Goal: Task Accomplishment & Management: Manage account settings

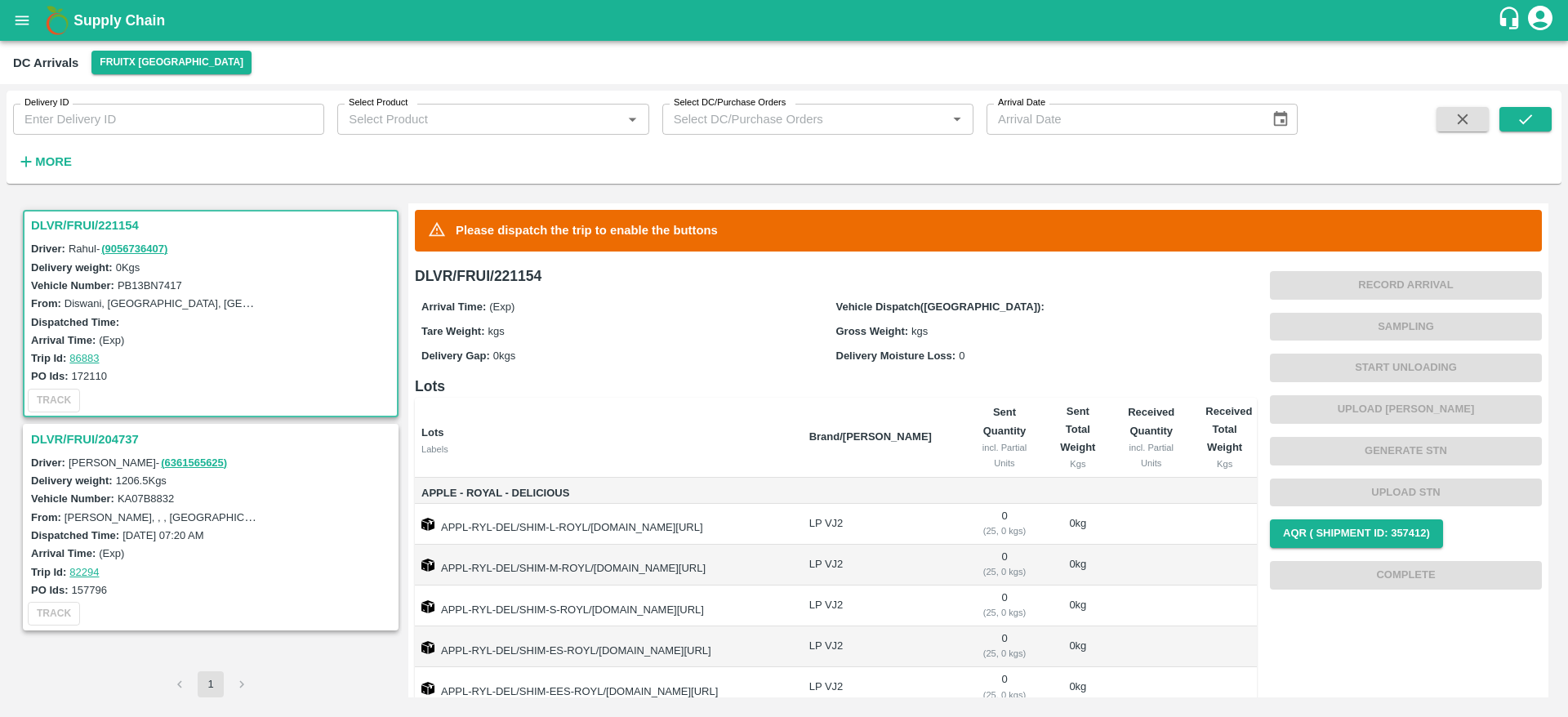
scroll to position [127, 0]
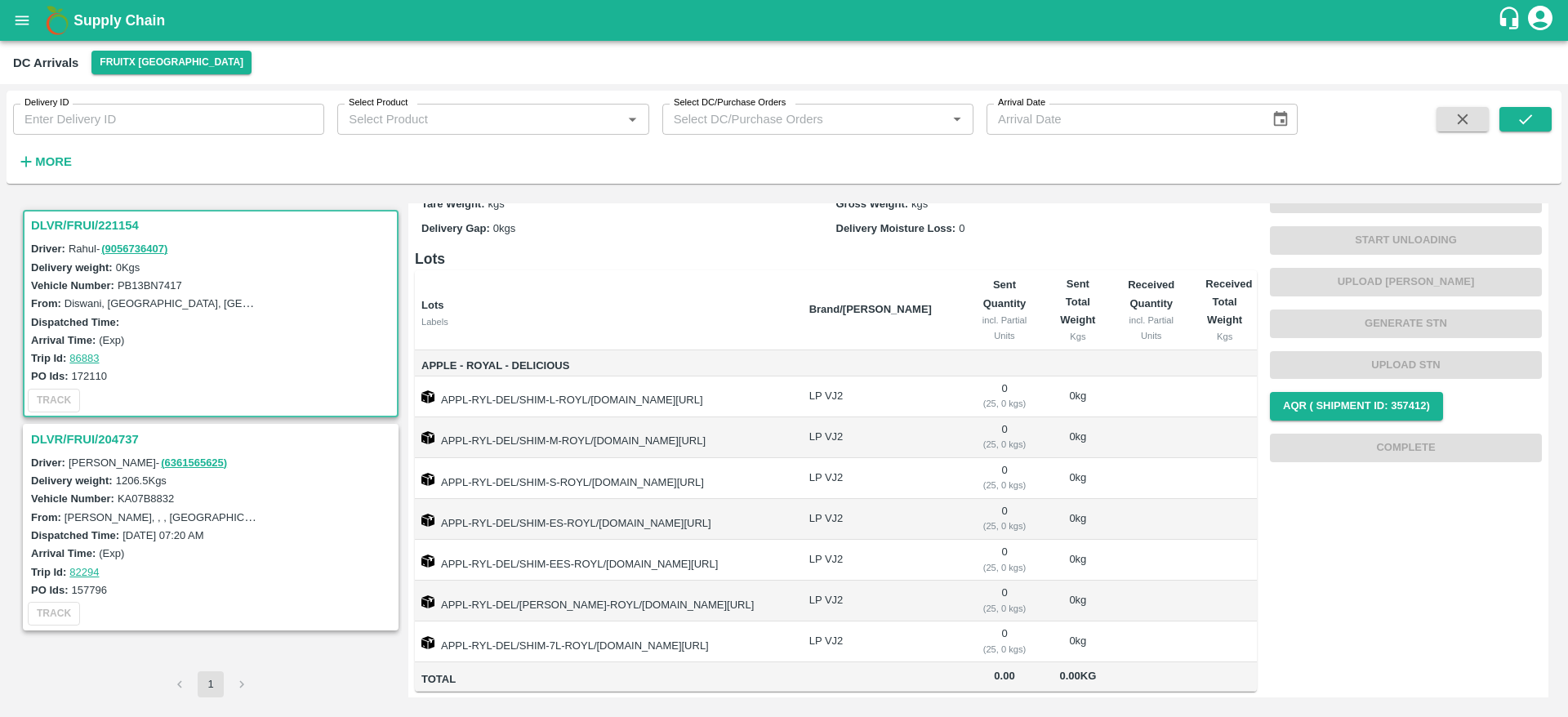
click at [127, 436] on h3 "DLVR/FRUI/204737" at bounding box center [214, 439] width 365 height 21
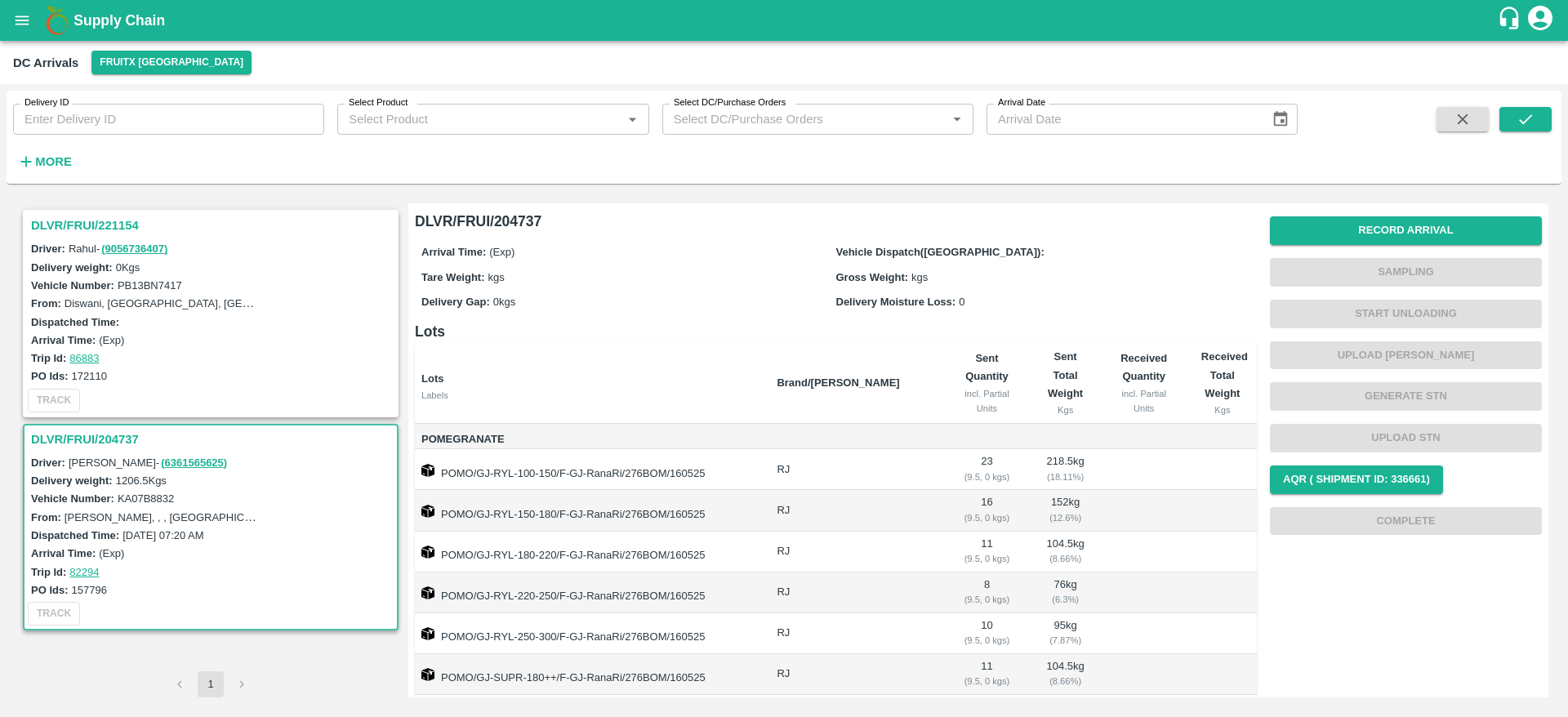
click at [90, 224] on h3 "DLVR/FRUI/221154" at bounding box center [214, 225] width 365 height 21
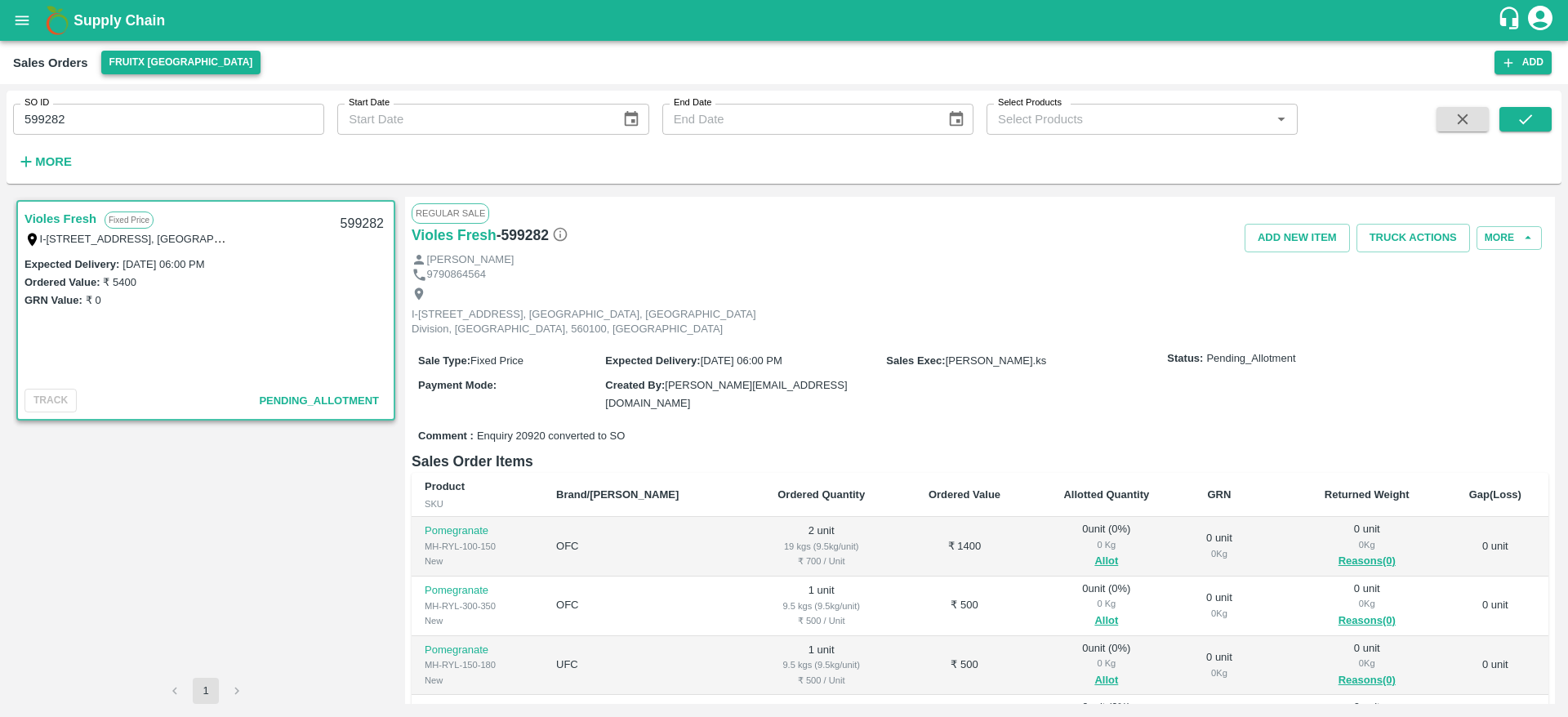
scroll to position [24, 0]
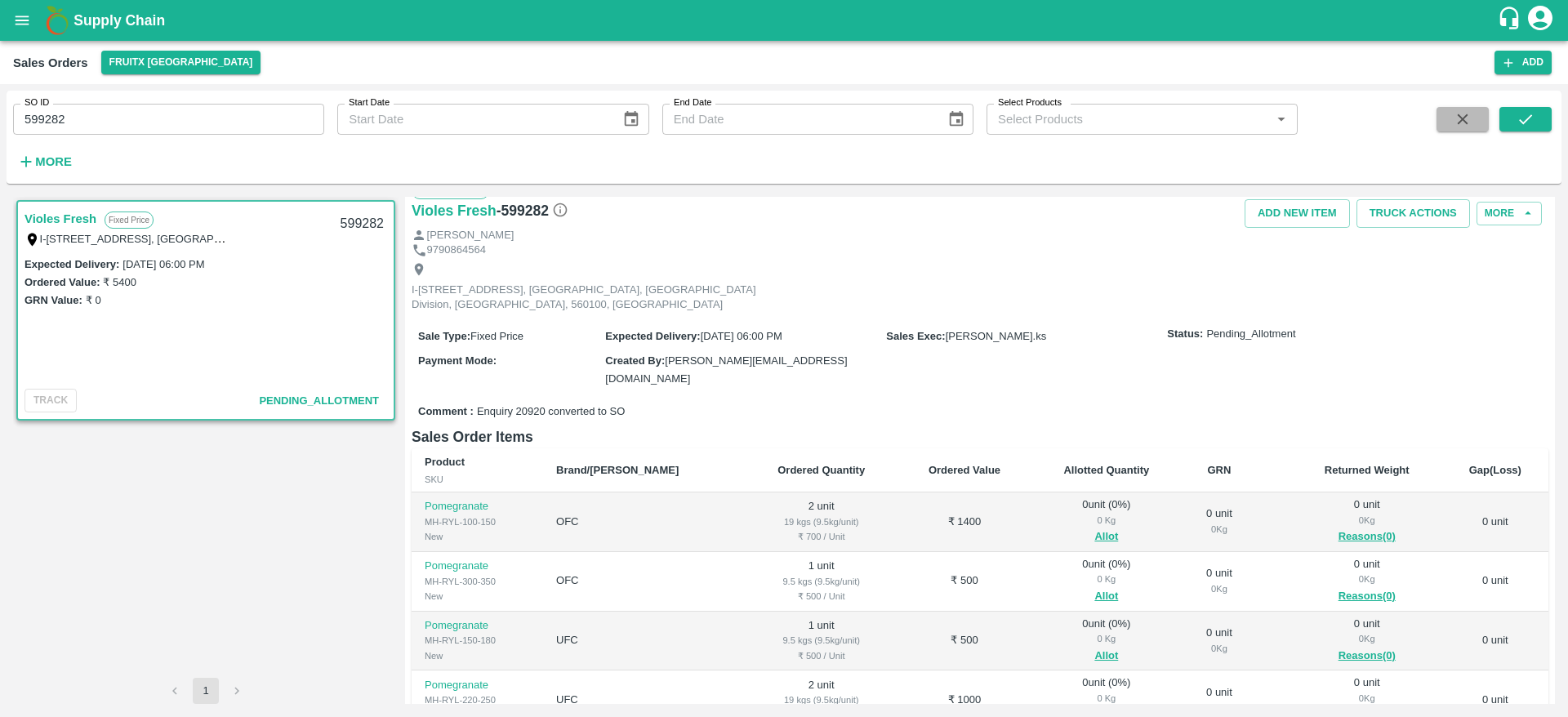
click at [1451, 129] on button "button" at bounding box center [1463, 119] width 52 height 24
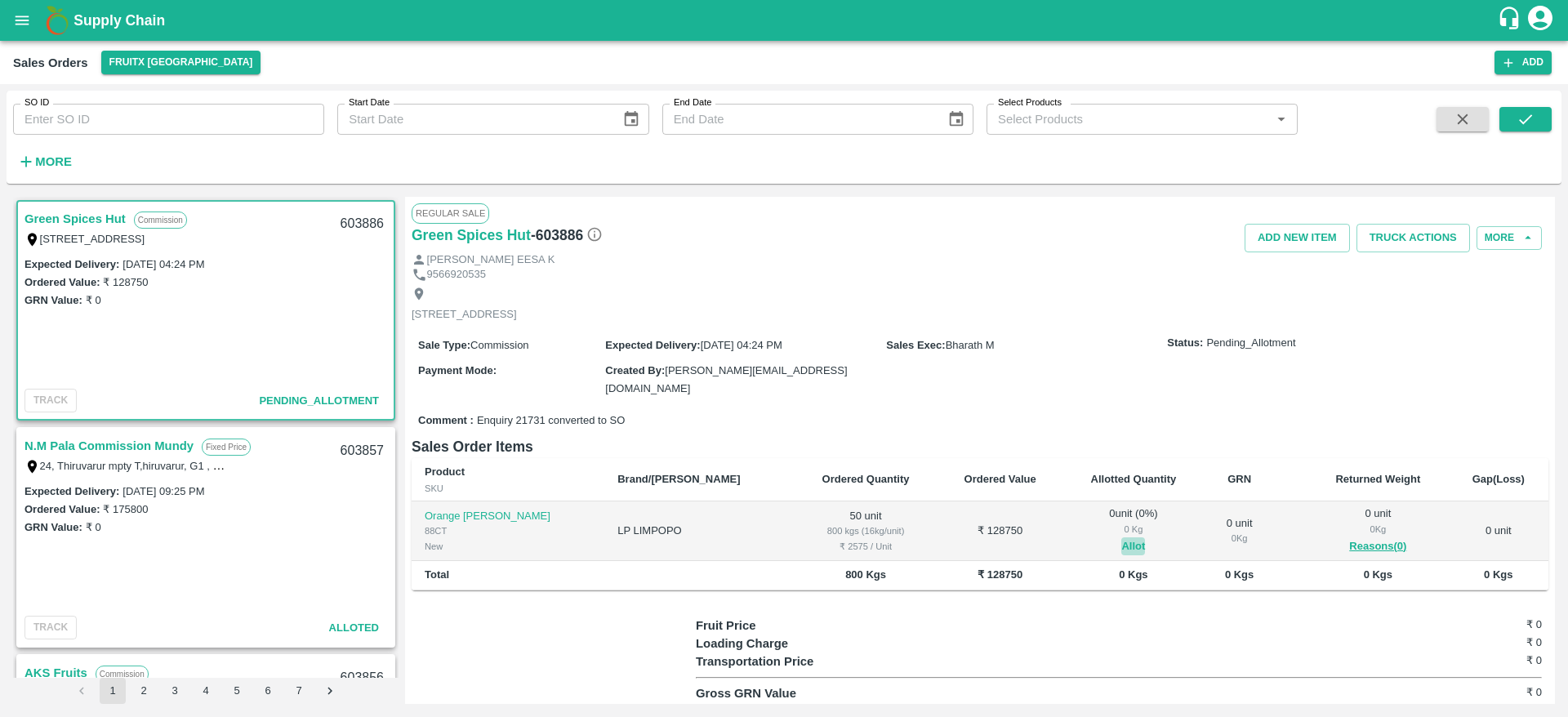
click at [1122, 539] on button "Allot" at bounding box center [1133, 547] width 24 height 19
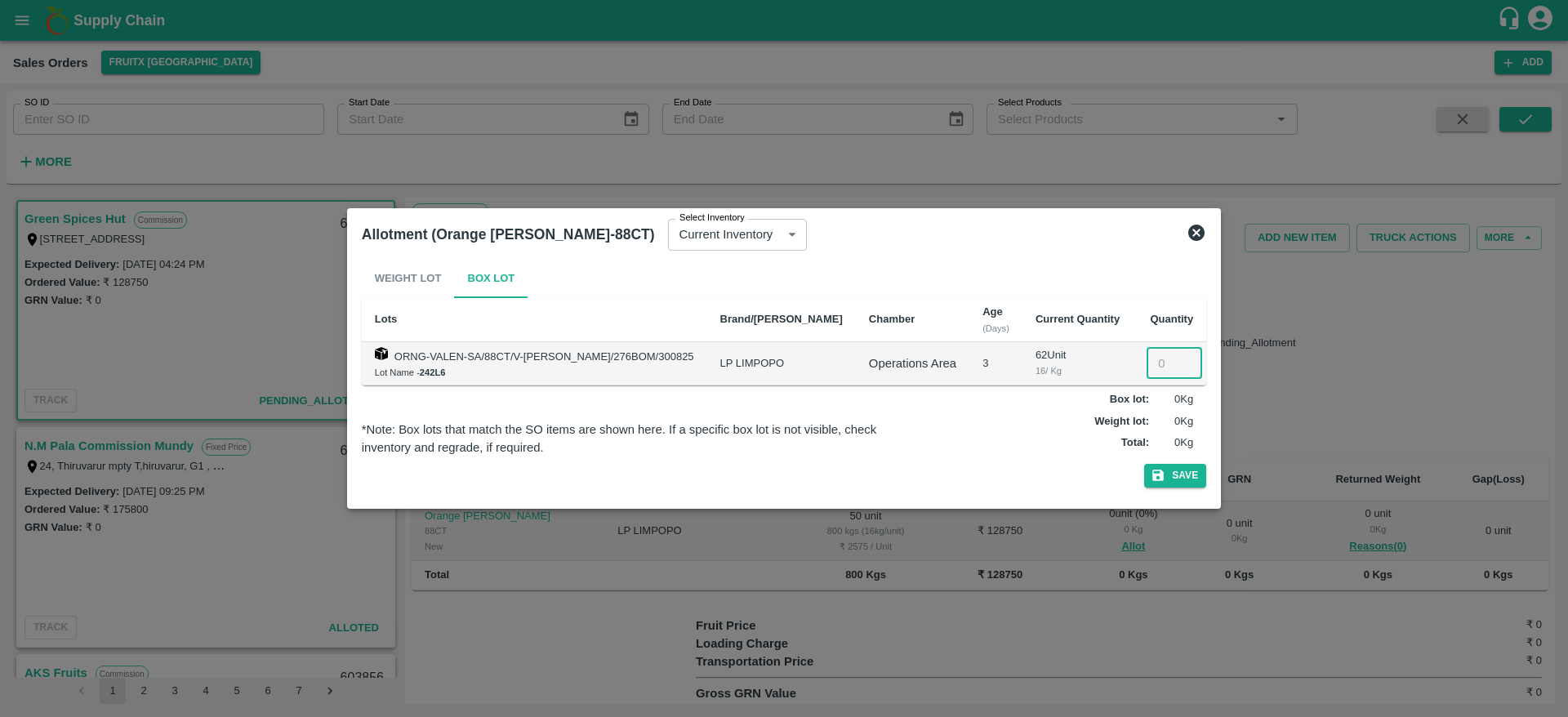
click at [1147, 368] on input "number" at bounding box center [1175, 363] width 56 height 31
type input "50"
click at [1144, 464] on button "Save" at bounding box center [1176, 476] width 62 height 24
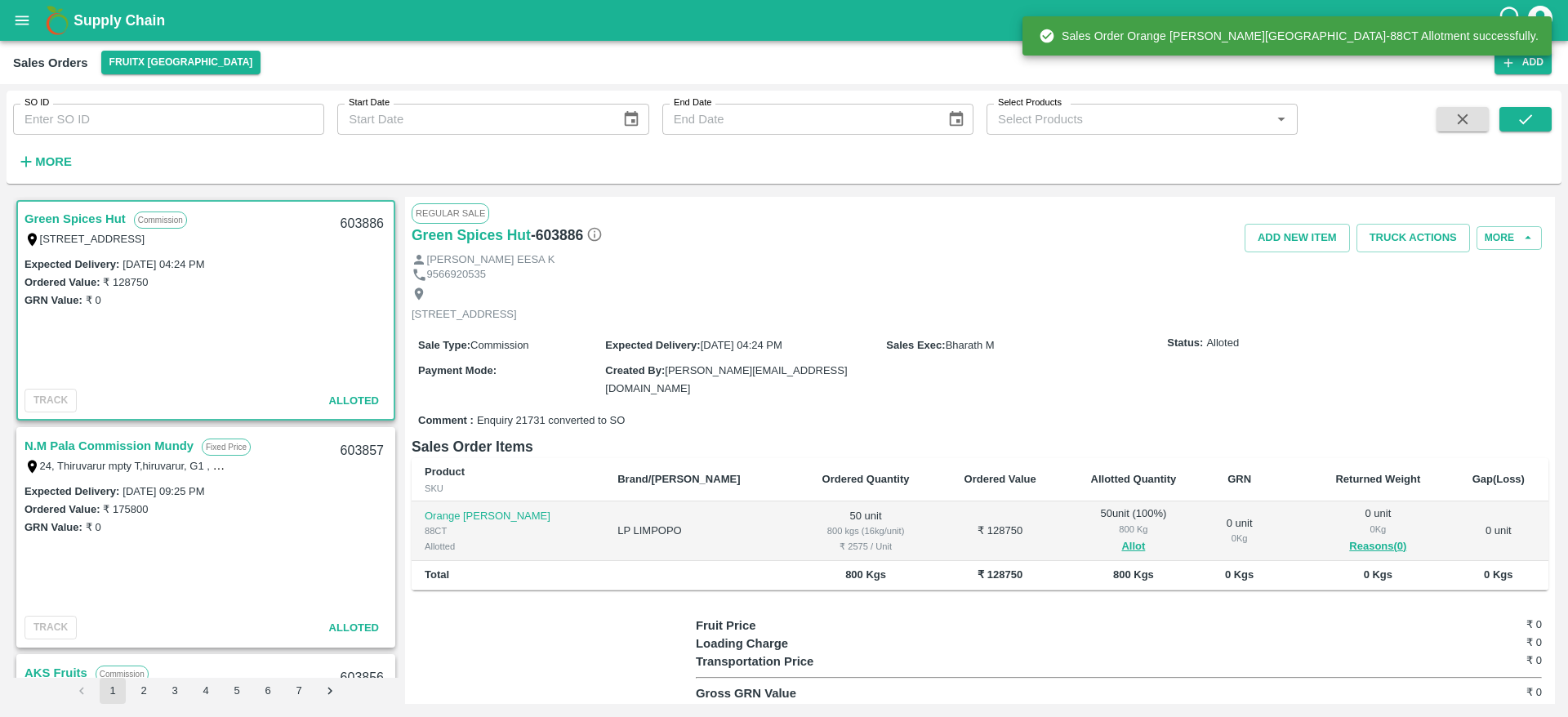
click at [350, 219] on div "603886" at bounding box center [362, 224] width 63 height 38
copy div "603886"
click at [1432, 241] on button "Truck Actions" at bounding box center [1413, 238] width 114 height 29
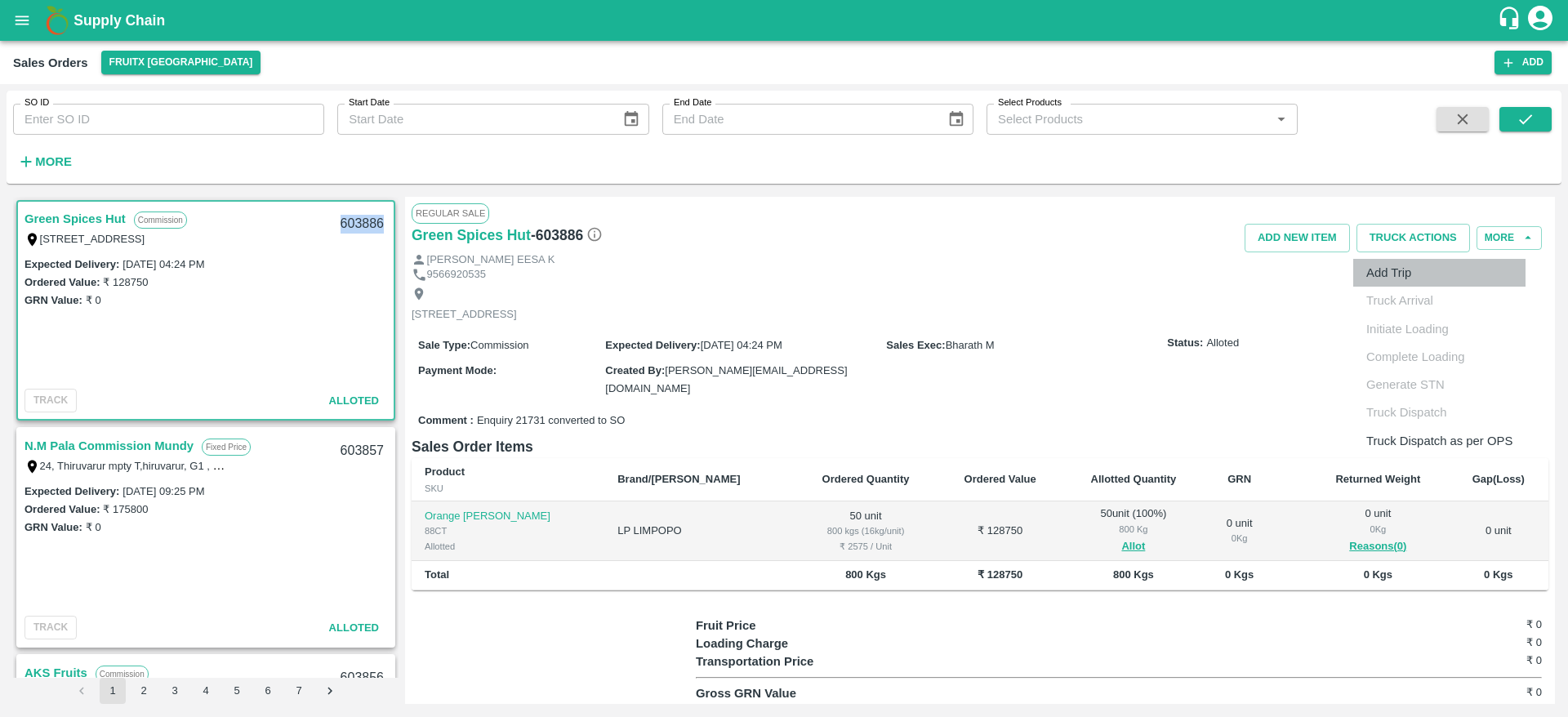
click at [1424, 276] on li "Add Trip" at bounding box center [1440, 272] width 172 height 28
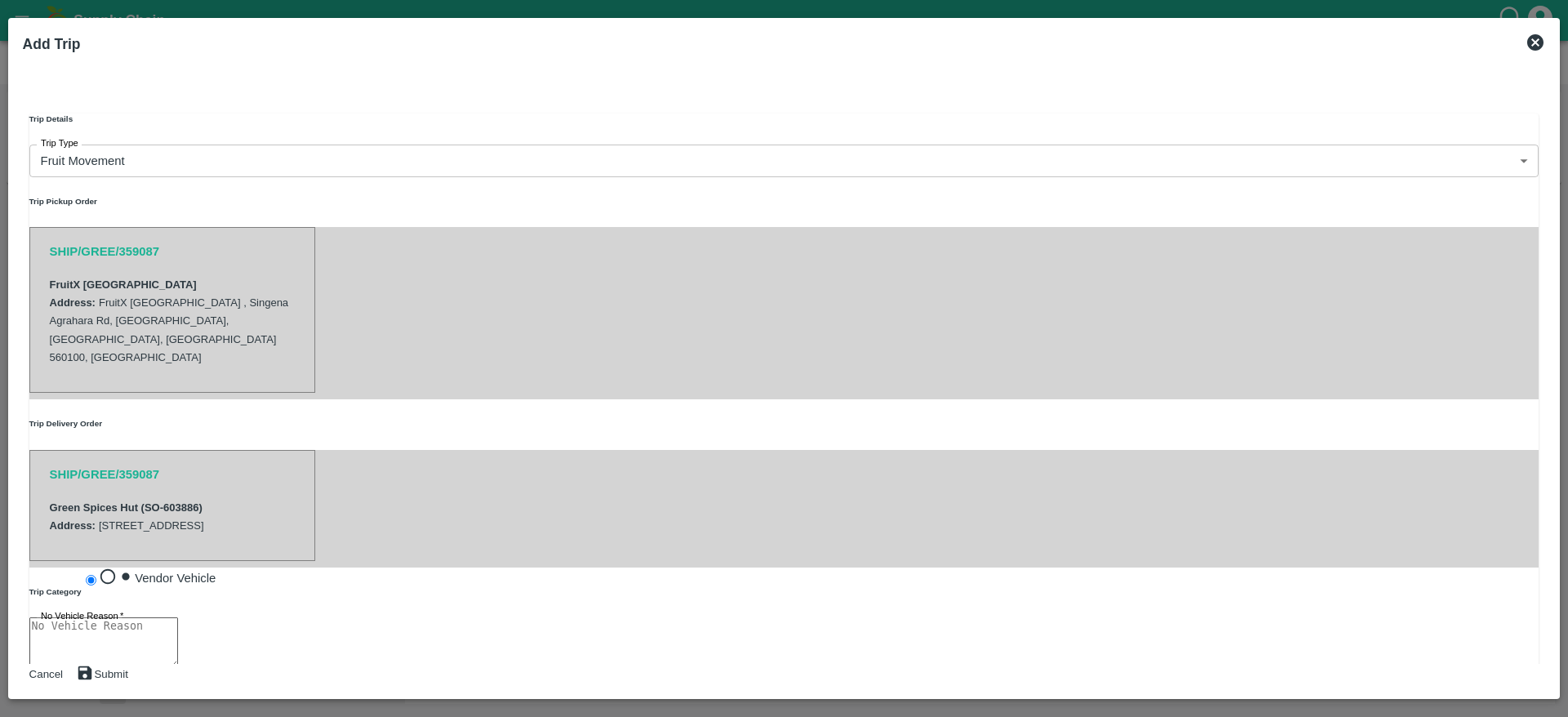
radio input "true"
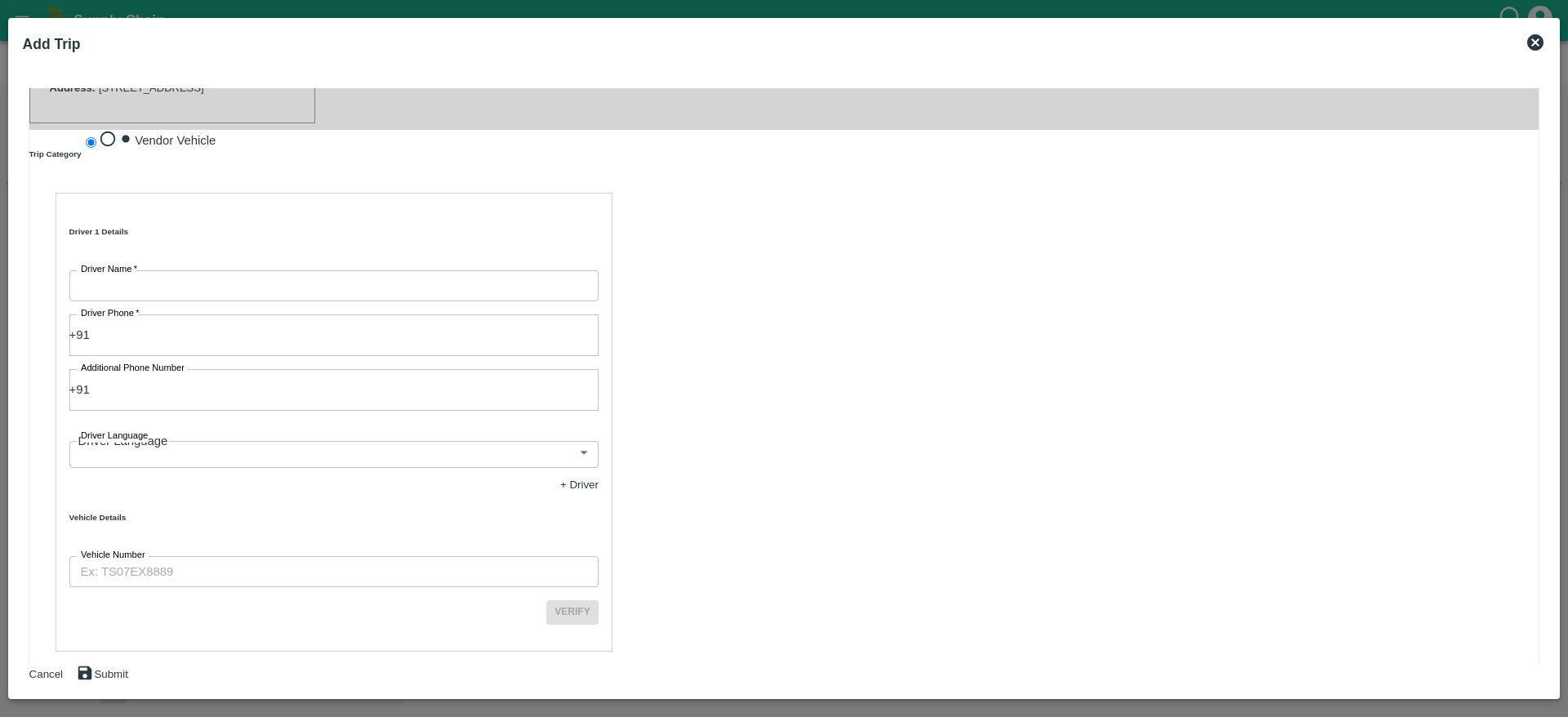
scroll to position [458, 0]
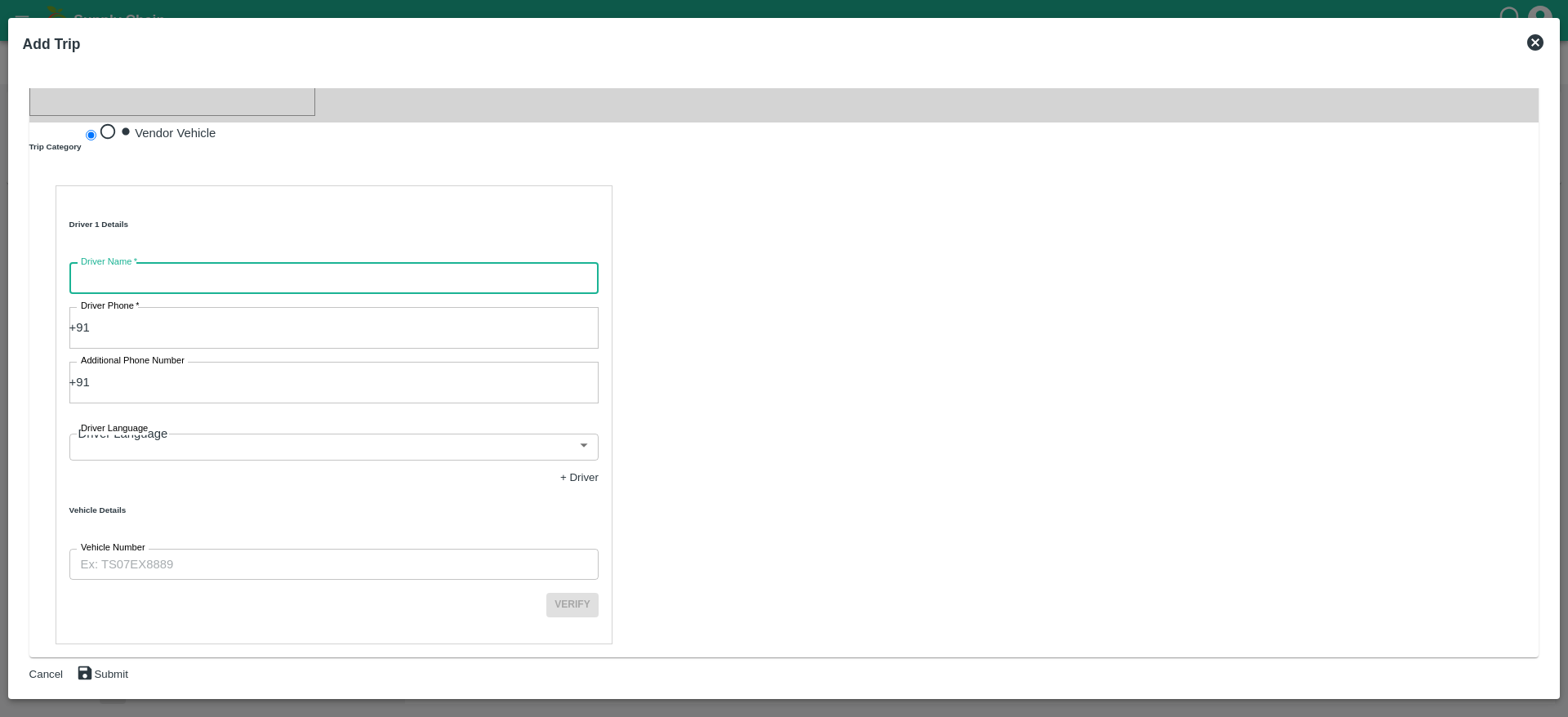
click at [292, 288] on input "Driver Name   *" at bounding box center [333, 278] width 529 height 31
type input "Green Spices"
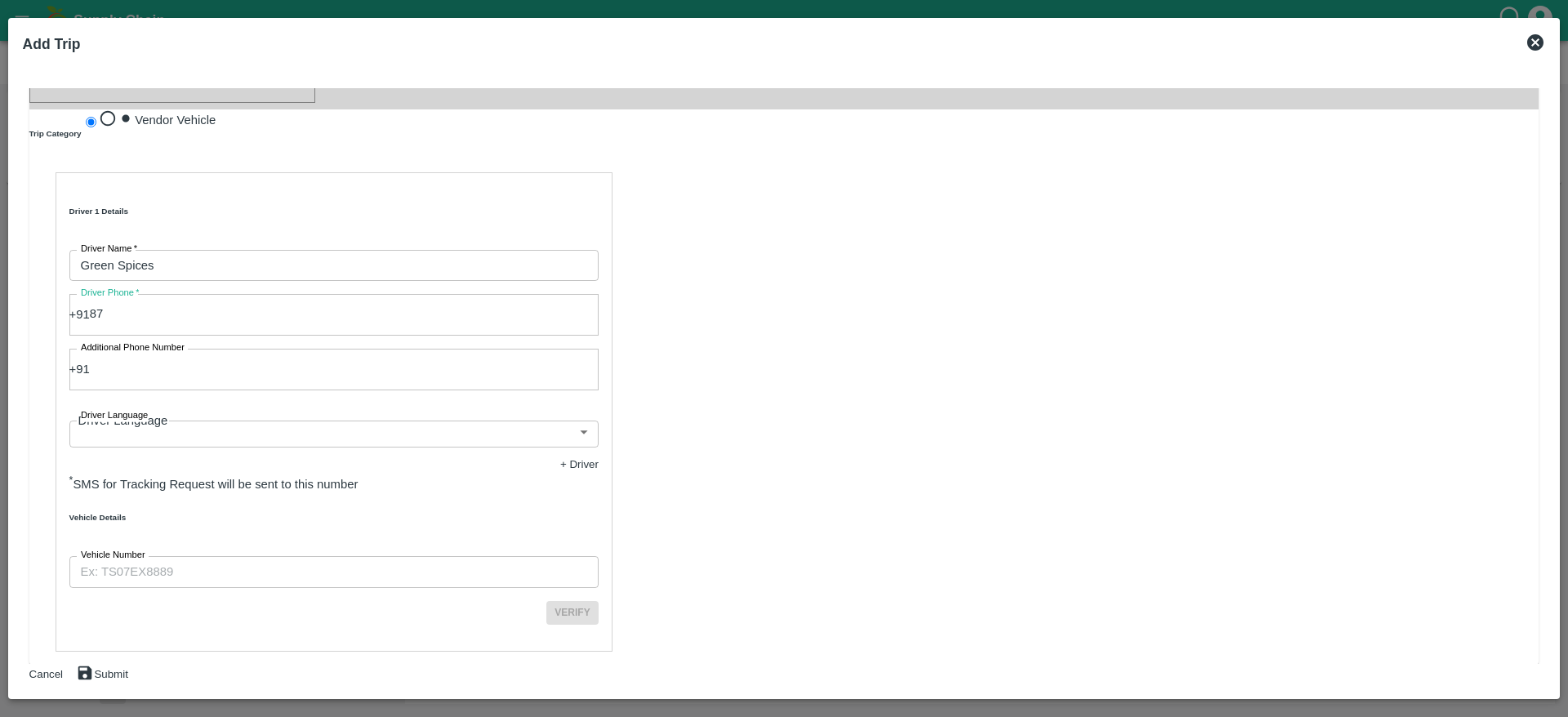
type input "8754822501"
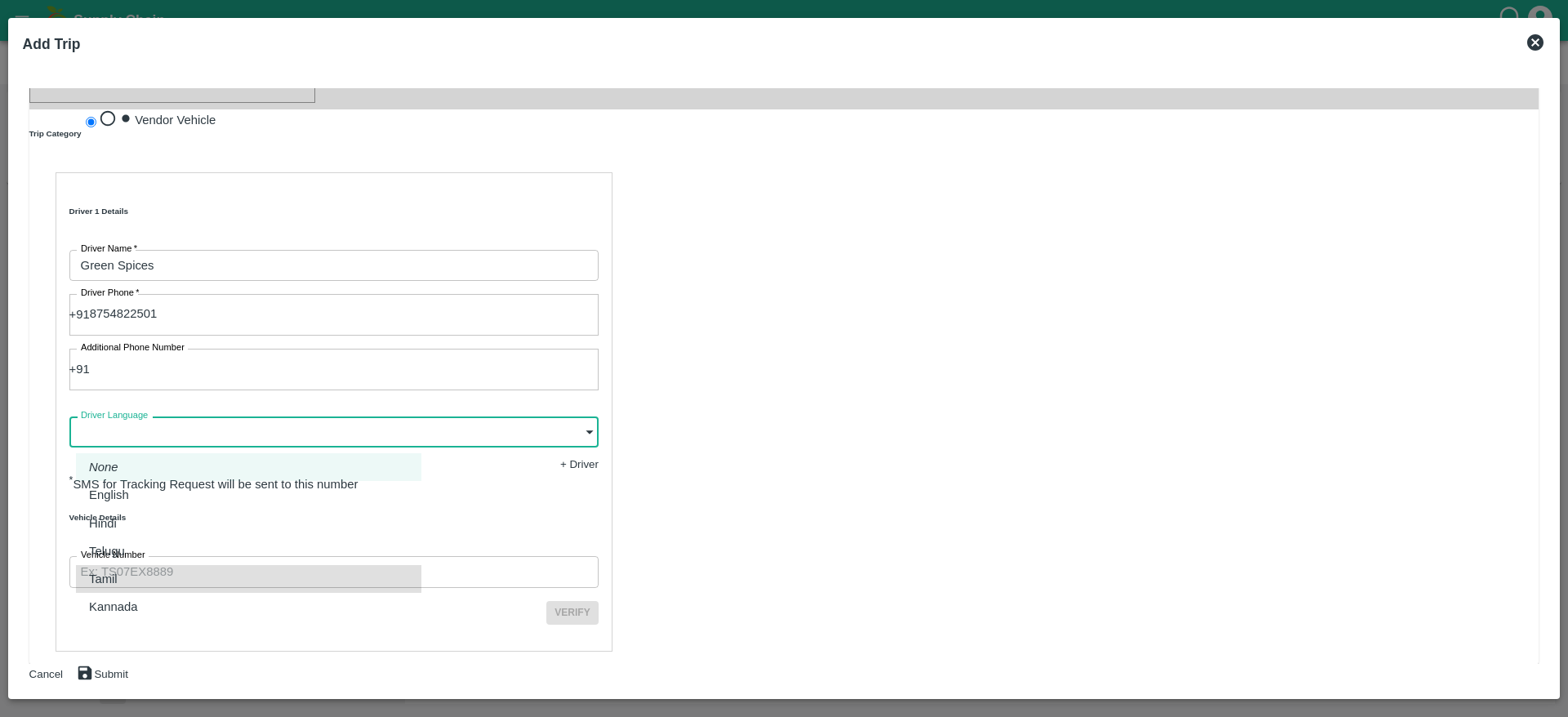
type input "ta"
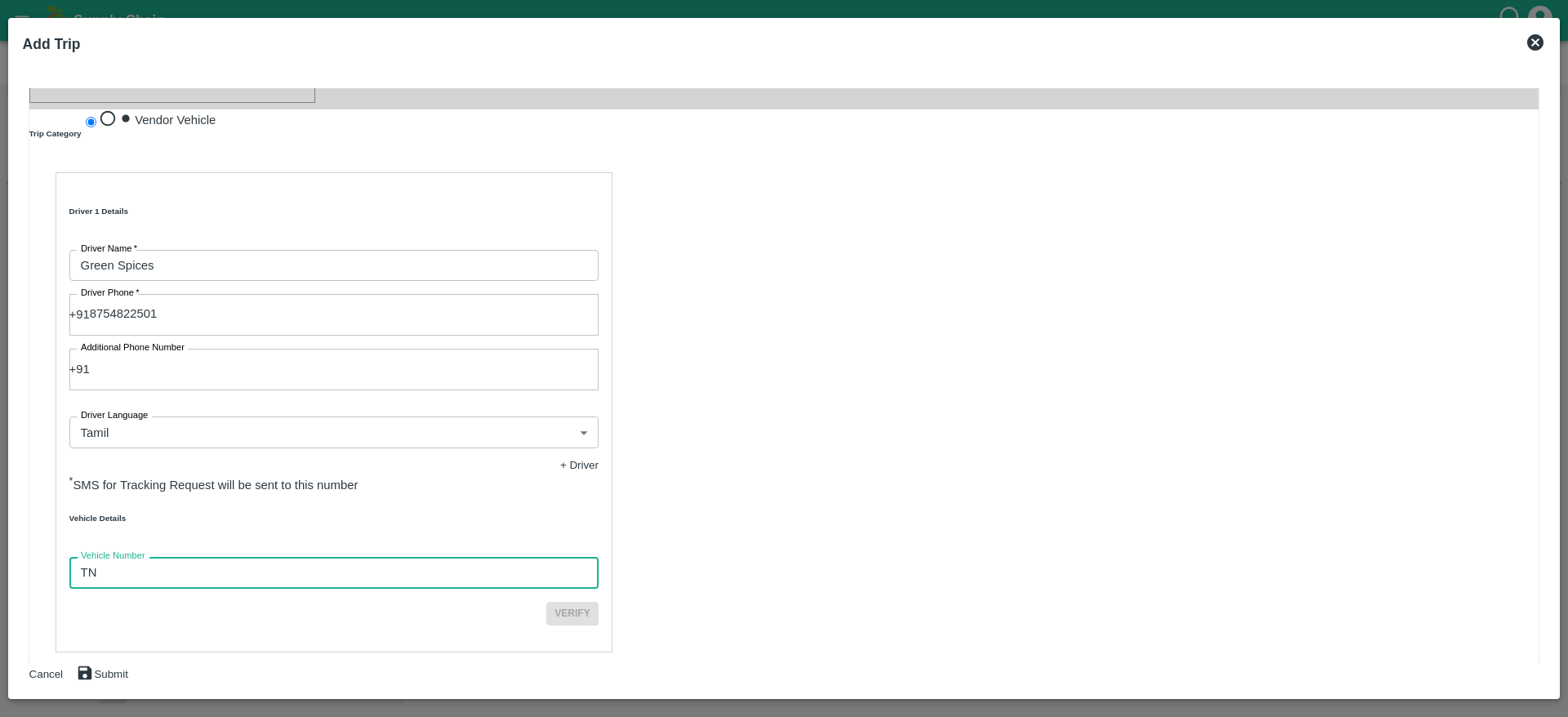
type input "TN07DA2578"
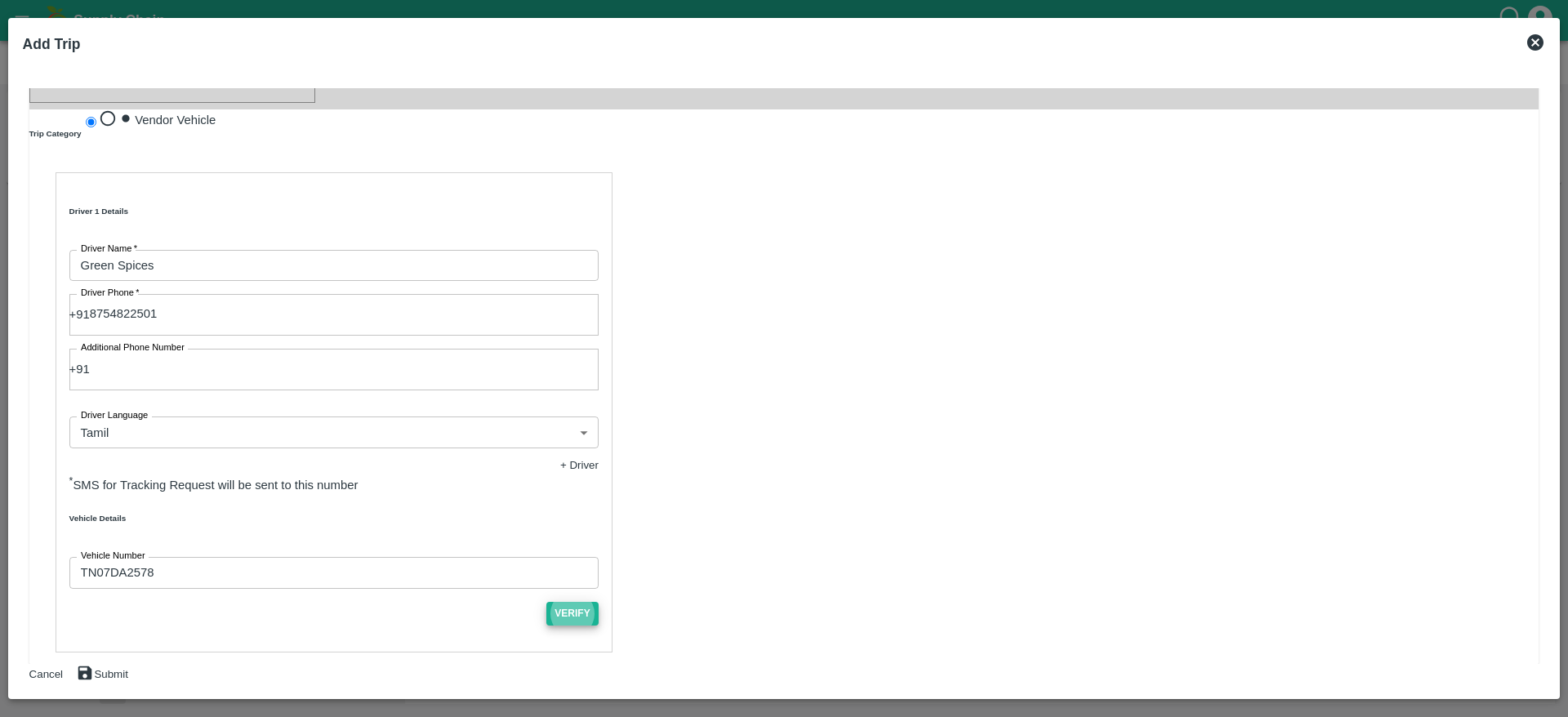
click at [546, 601] on button "Verify" at bounding box center [572, 613] width 52 height 24
click at [94, 664] on icon "submit" at bounding box center [84, 672] width 18 height 18
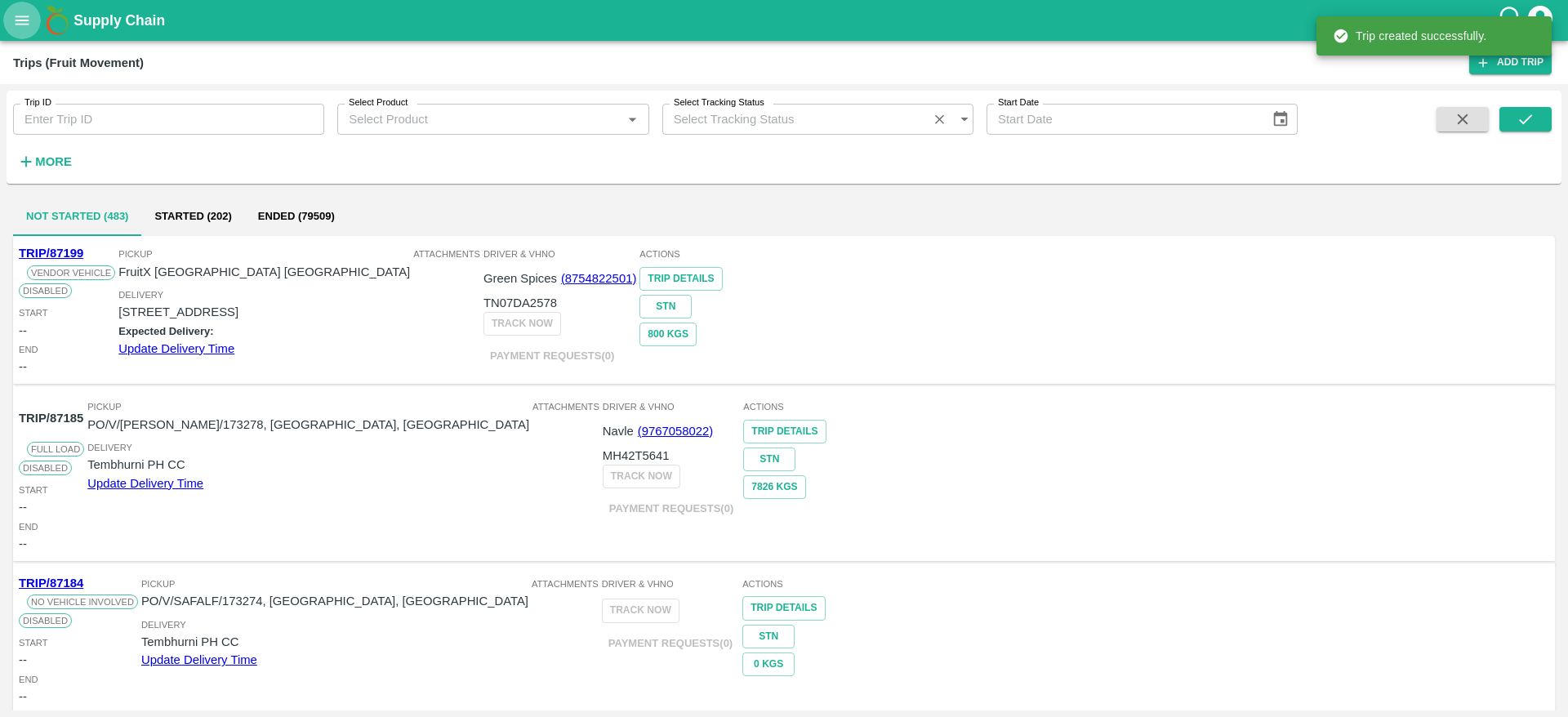
click at [24, 29] on icon "open drawer" at bounding box center [21, 20] width 18 height 18
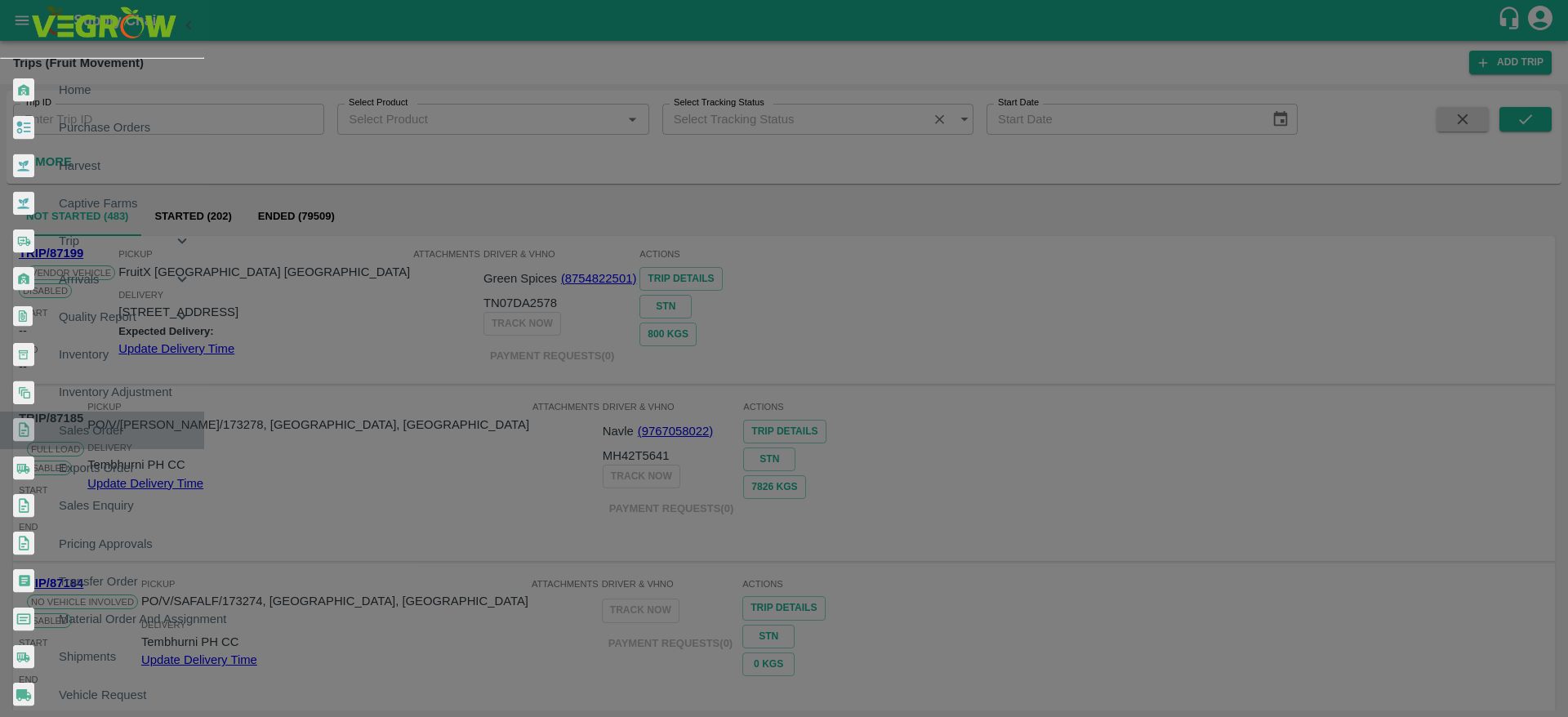
click at [122, 421] on span "Sales Order" at bounding box center [125, 429] width 132 height 18
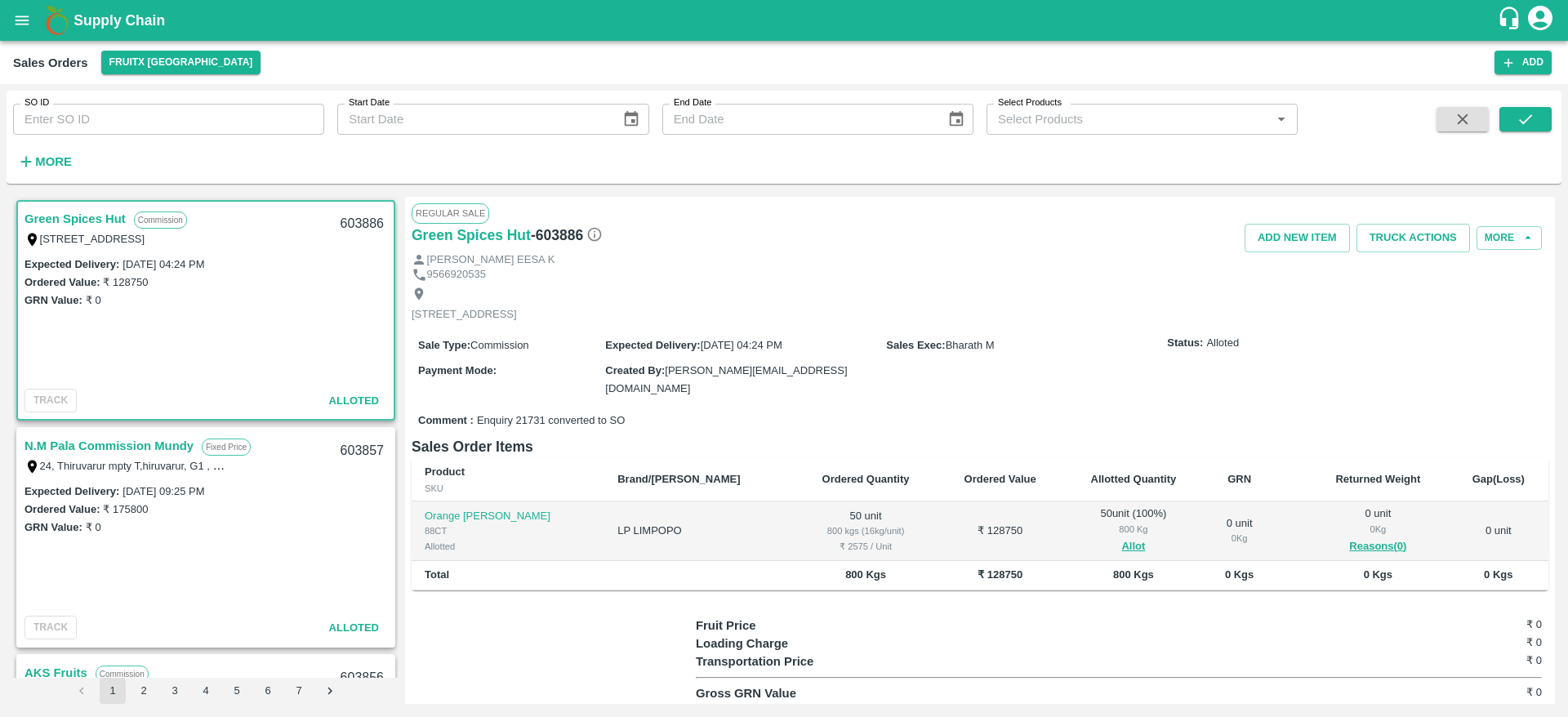
click at [68, 212] on link "Green Spices Hut" at bounding box center [75, 218] width 101 height 21
click at [1395, 236] on button "Truck Actions" at bounding box center [1413, 238] width 114 height 29
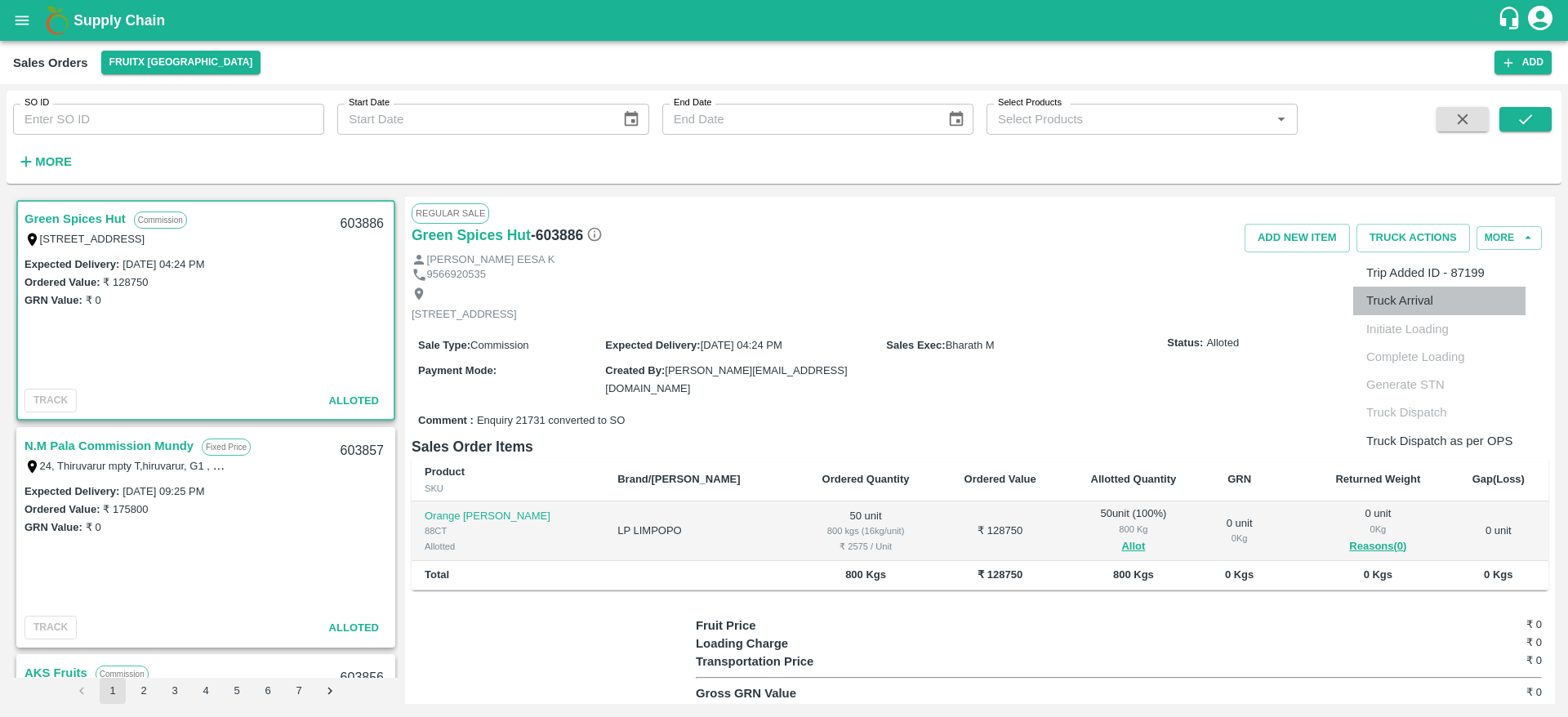
click at [1414, 299] on li "Truck Arrival" at bounding box center [1440, 300] width 172 height 28
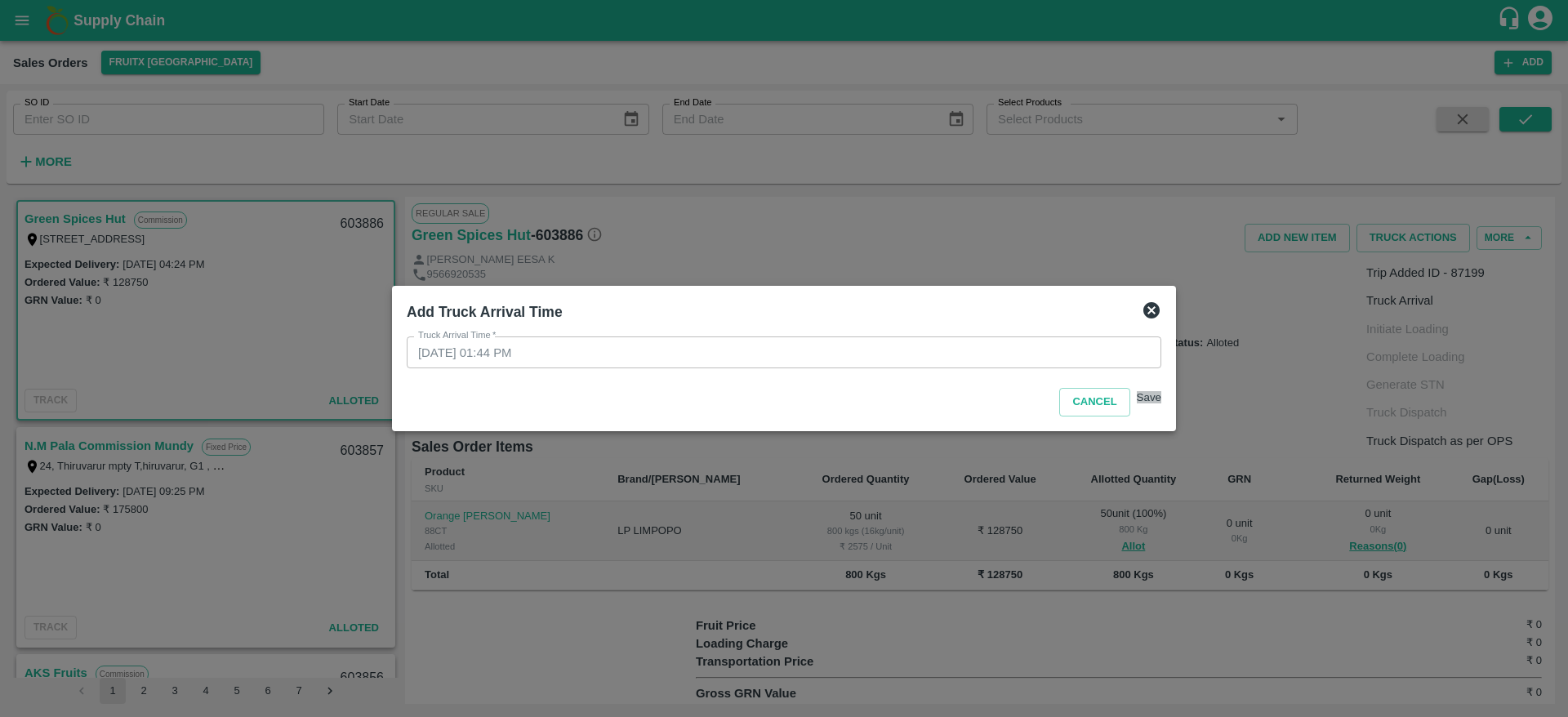
click at [1137, 403] on button "Save" at bounding box center [1149, 397] width 24 height 13
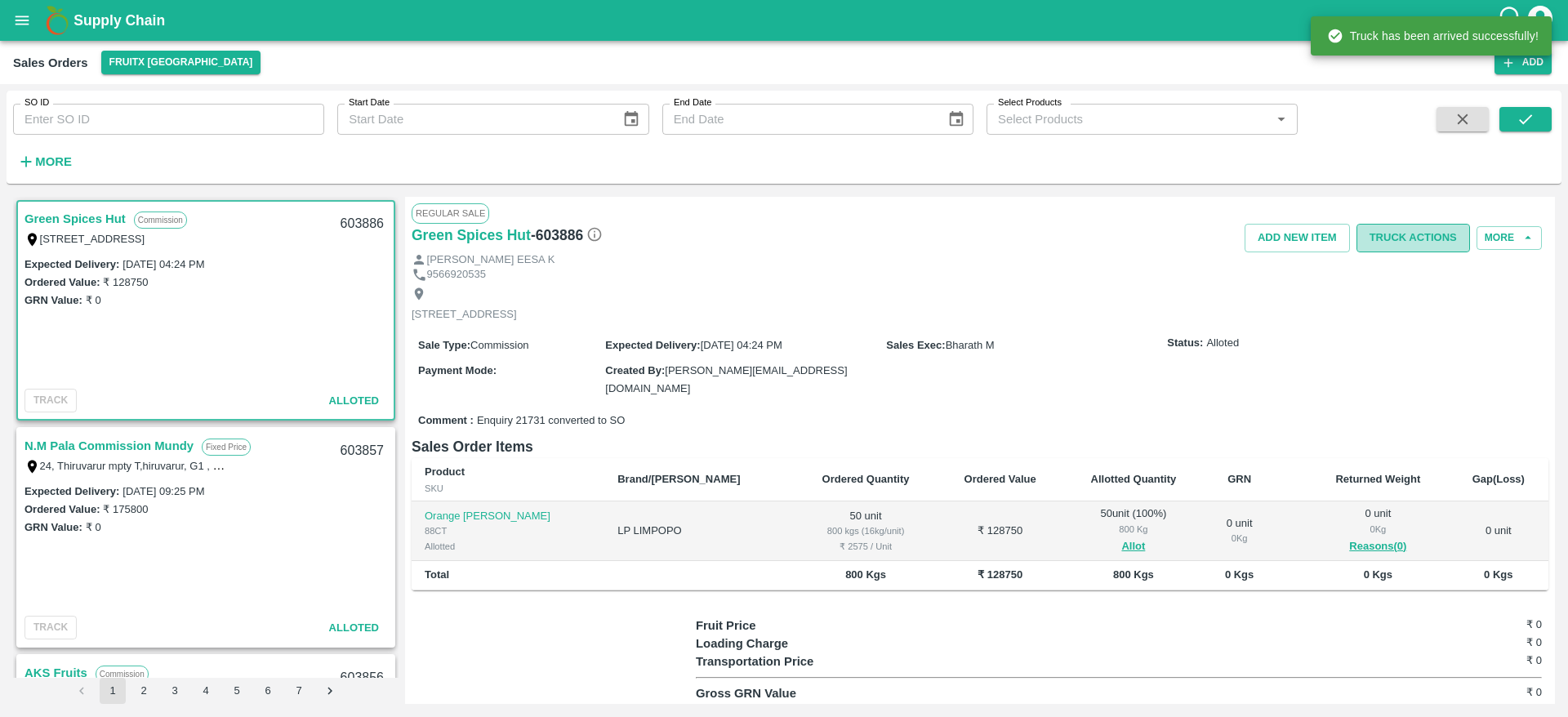
click at [1411, 237] on button "Truck Actions" at bounding box center [1413, 238] width 114 height 29
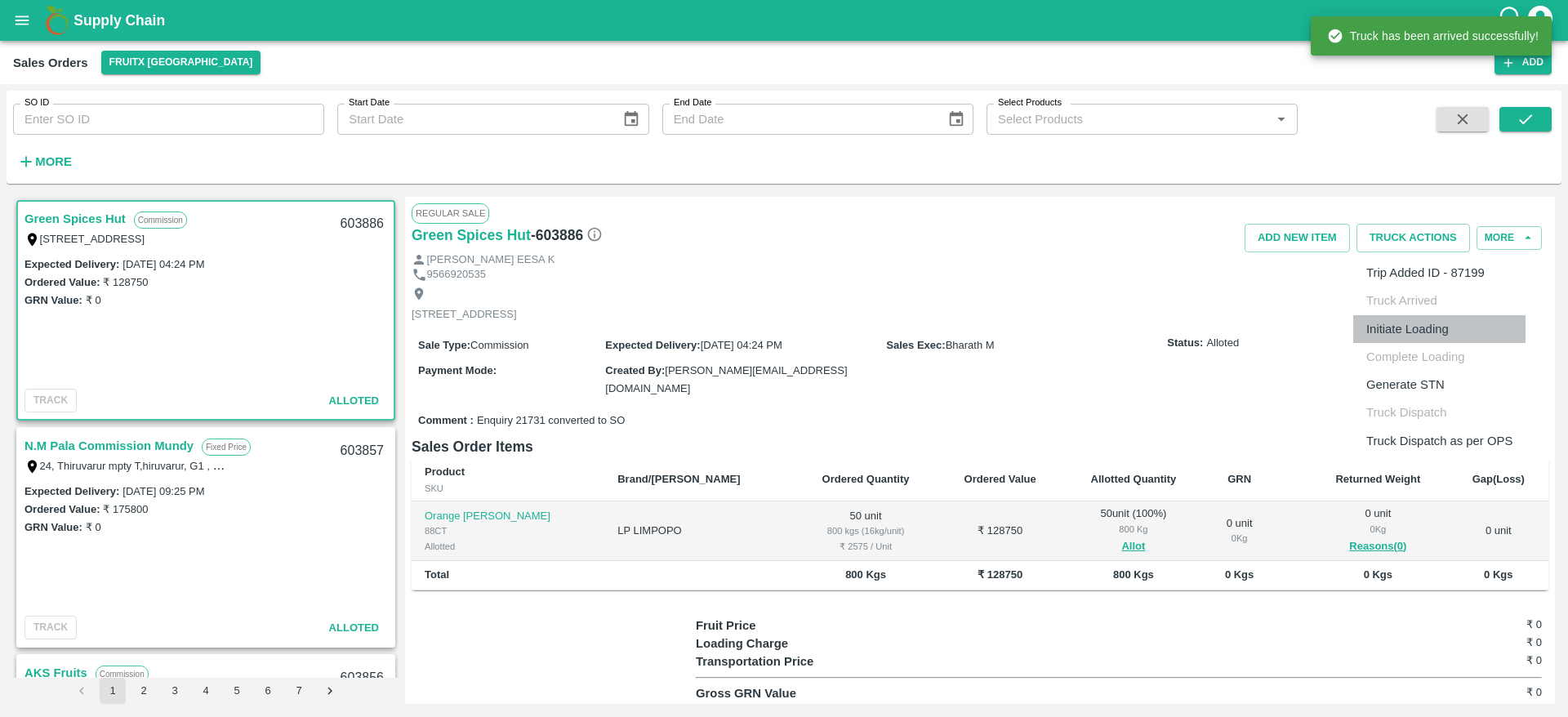
click at [1432, 319] on li "Initiate Loading" at bounding box center [1440, 329] width 172 height 28
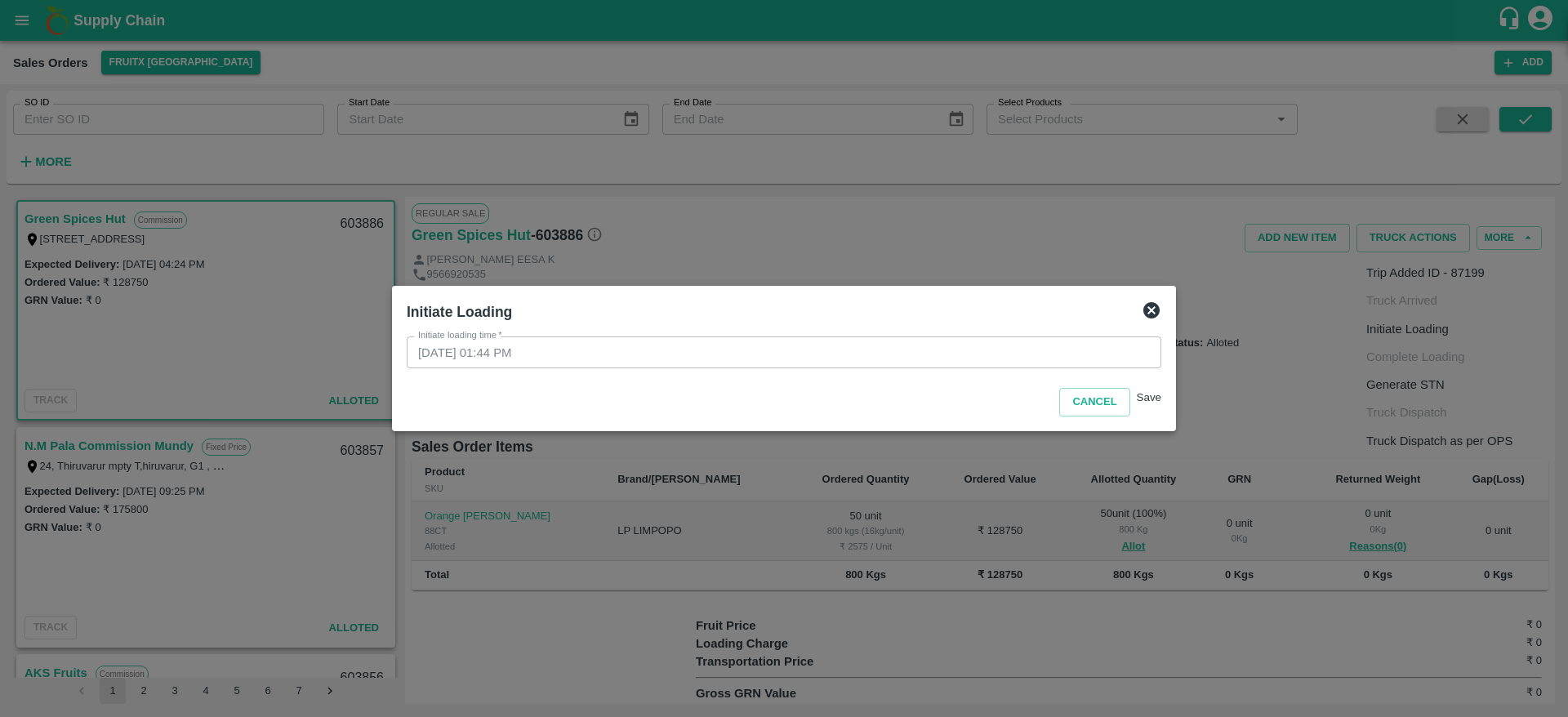
click at [1137, 395] on button "Save" at bounding box center [1149, 397] width 24 height 13
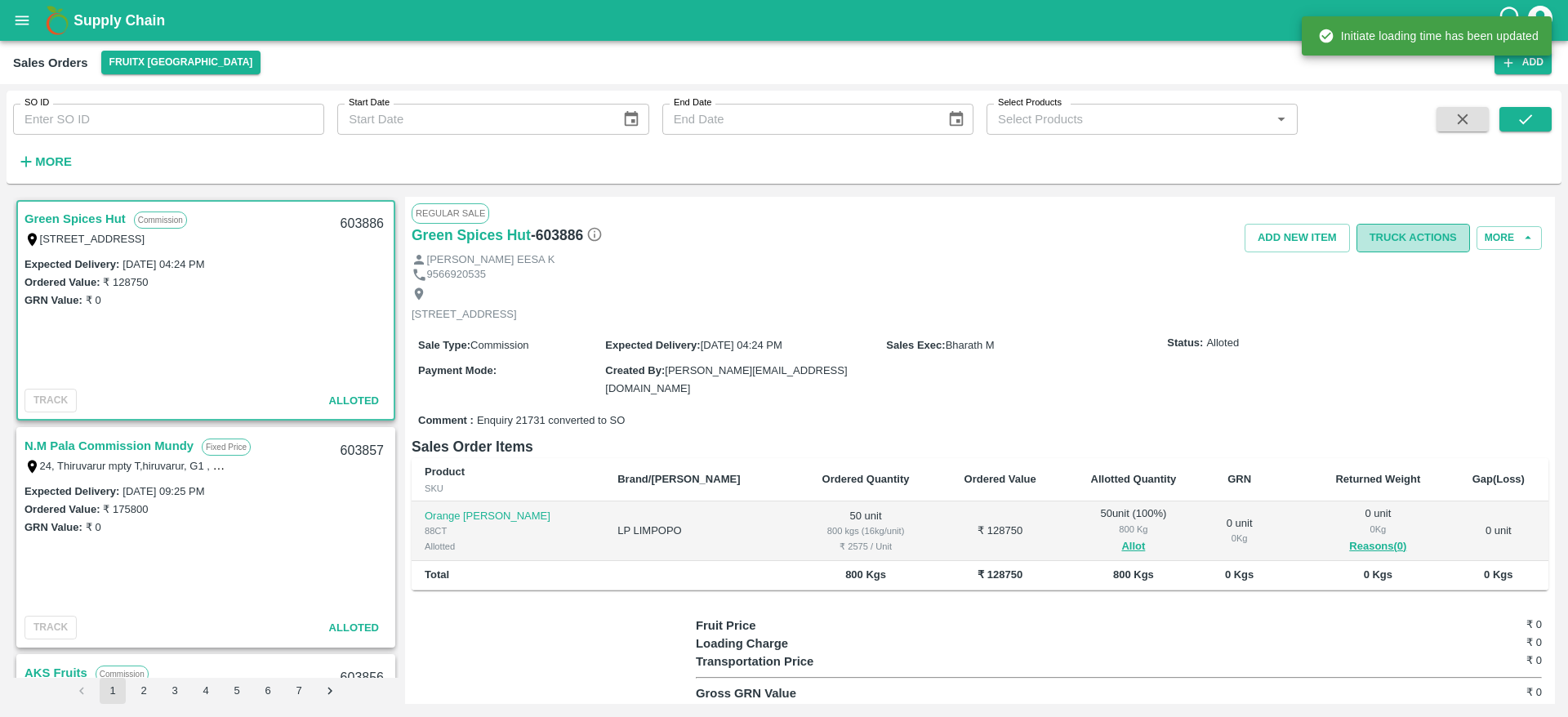
click at [1419, 240] on button "Truck Actions" at bounding box center [1413, 238] width 114 height 29
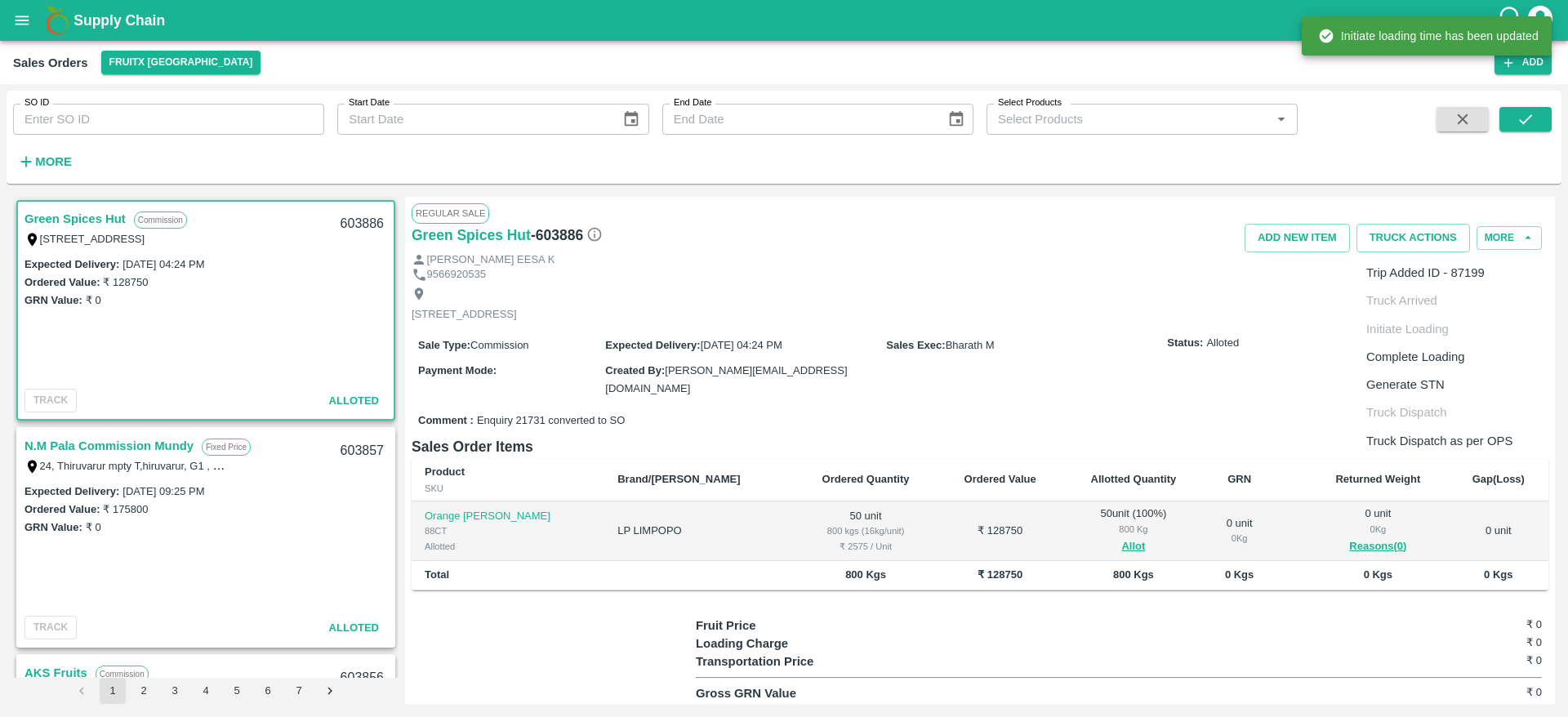
click at [1432, 358] on li "Complete Loading" at bounding box center [1440, 356] width 172 height 28
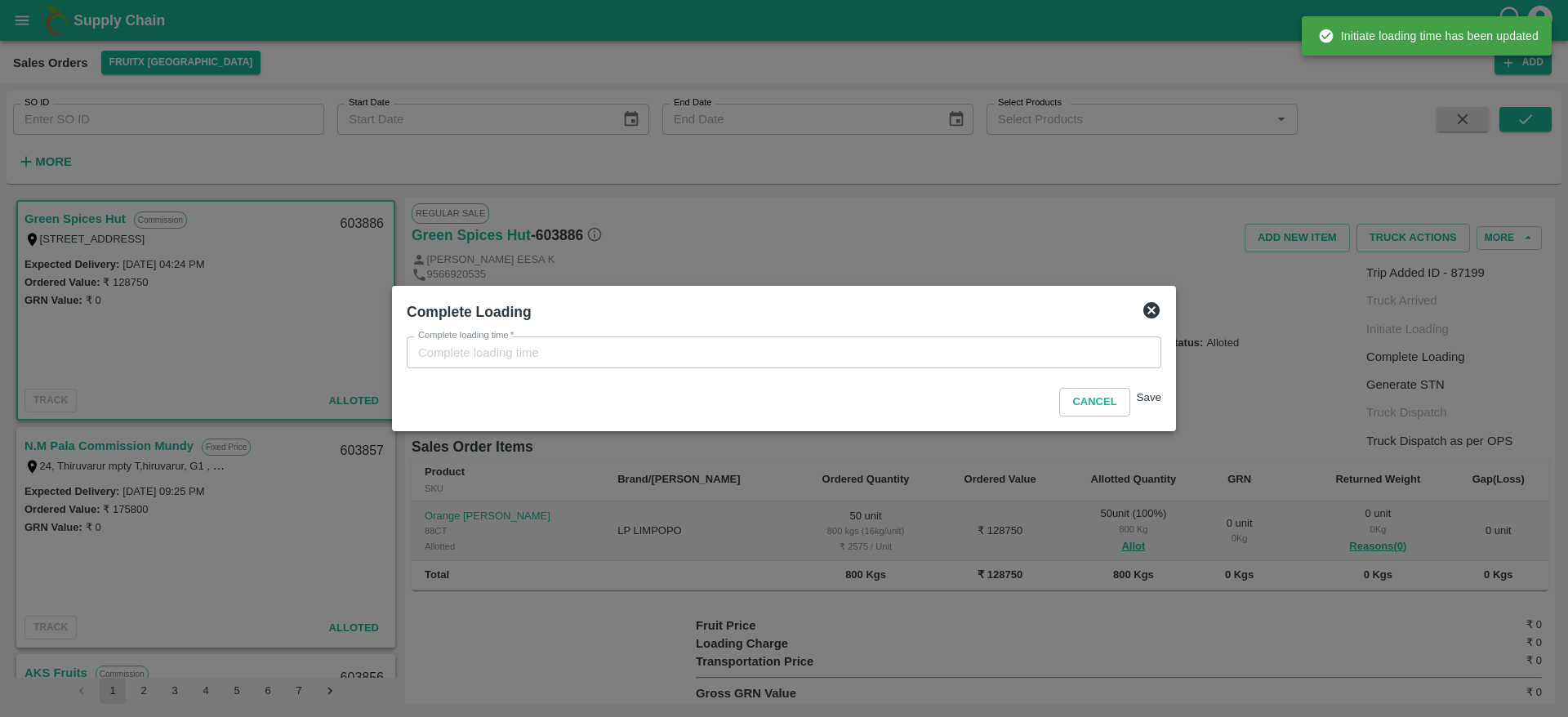
type input "02/09/2025 01:44 PM"
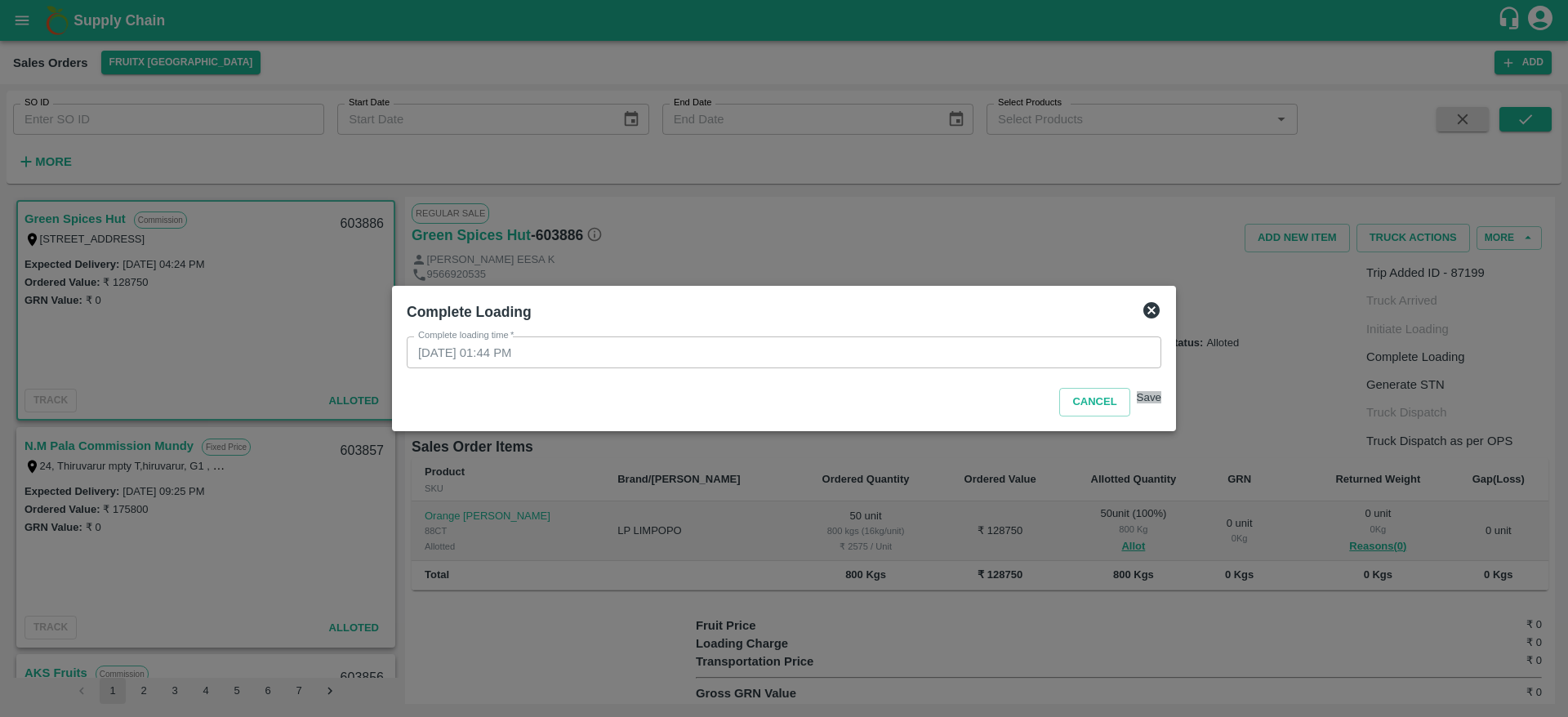
click at [1137, 391] on button "Save" at bounding box center [1149, 397] width 24 height 13
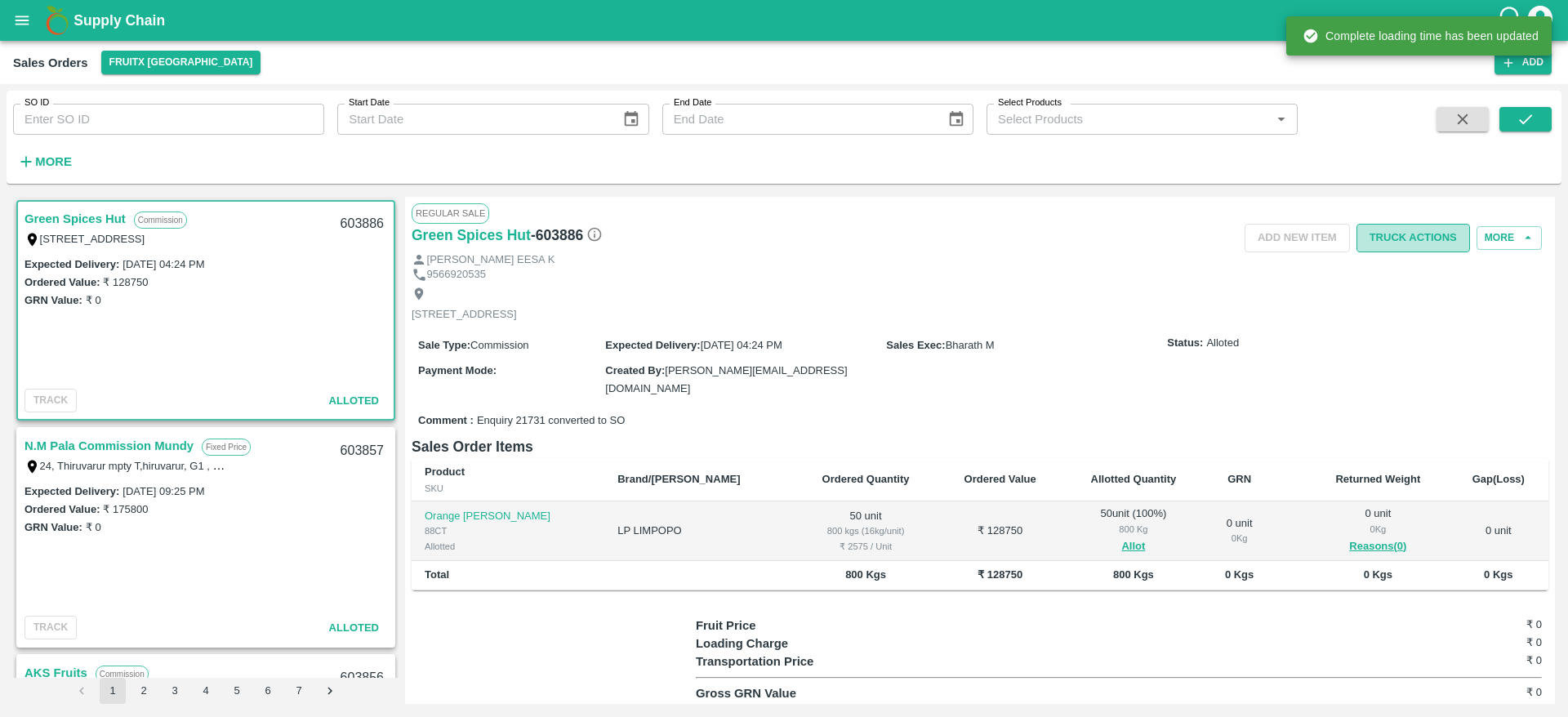
click at [1411, 237] on button "Truck Actions" at bounding box center [1413, 238] width 114 height 29
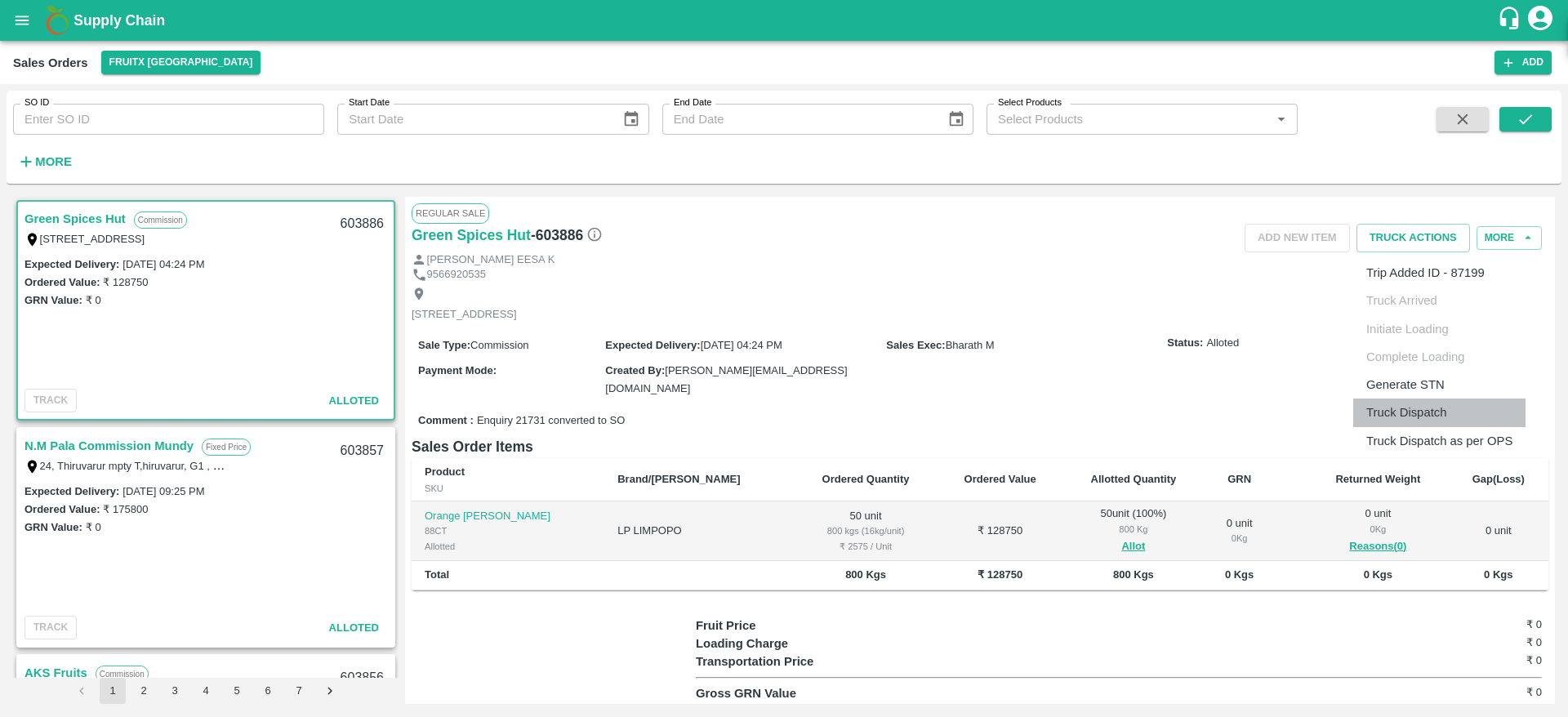
click at [1440, 409] on li "Truck Dispatch" at bounding box center [1440, 412] width 172 height 28
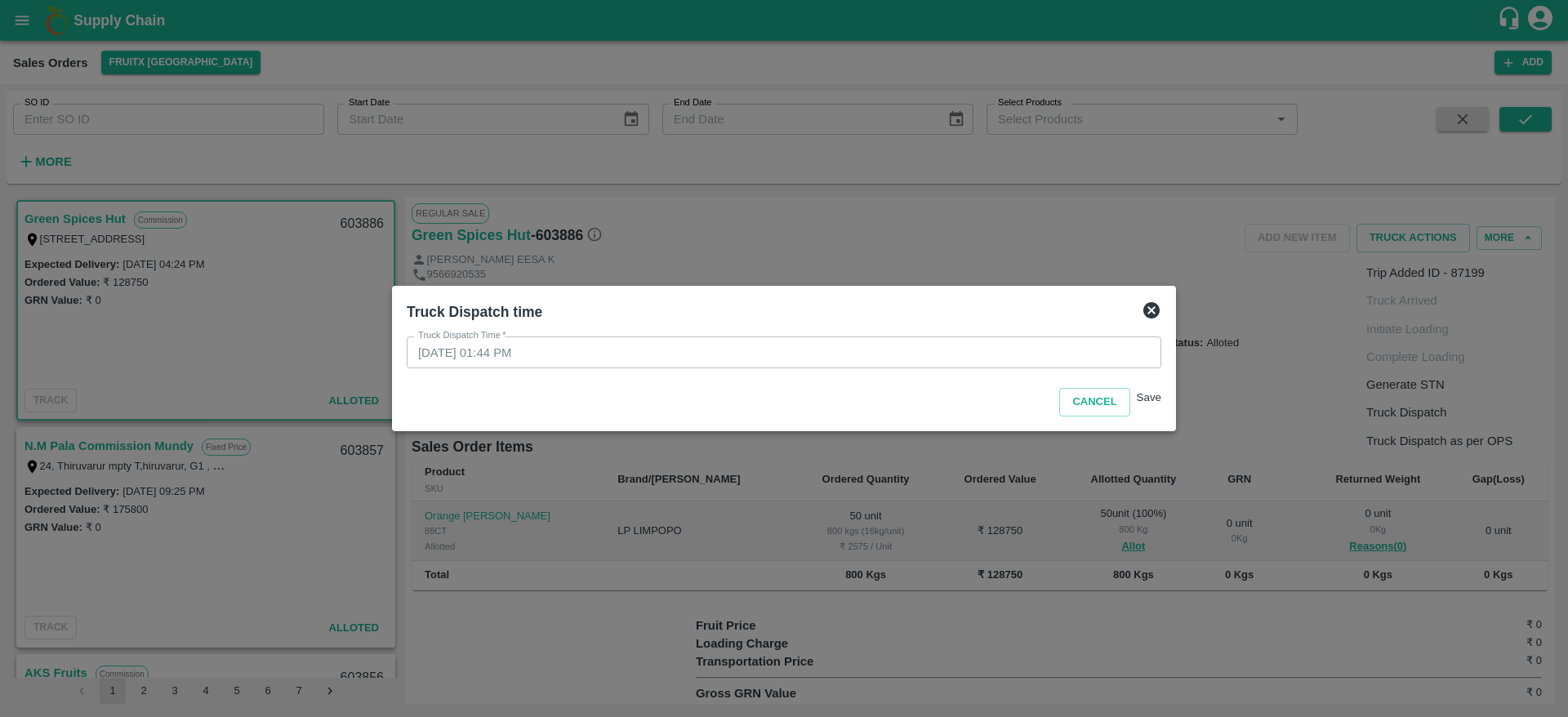
click at [1157, 402] on button "Save" at bounding box center [1149, 397] width 24 height 13
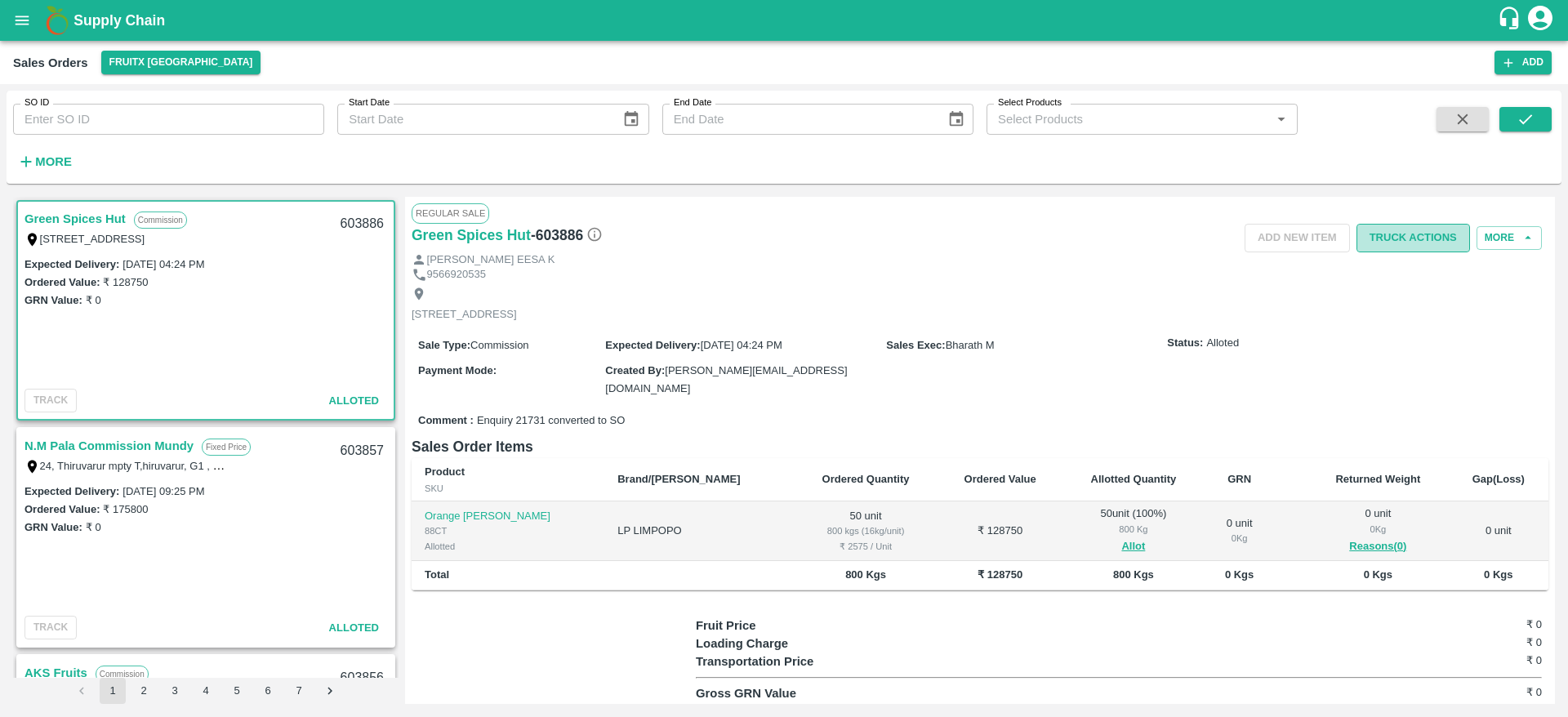
click at [1407, 231] on button "Truck Actions" at bounding box center [1413, 238] width 114 height 29
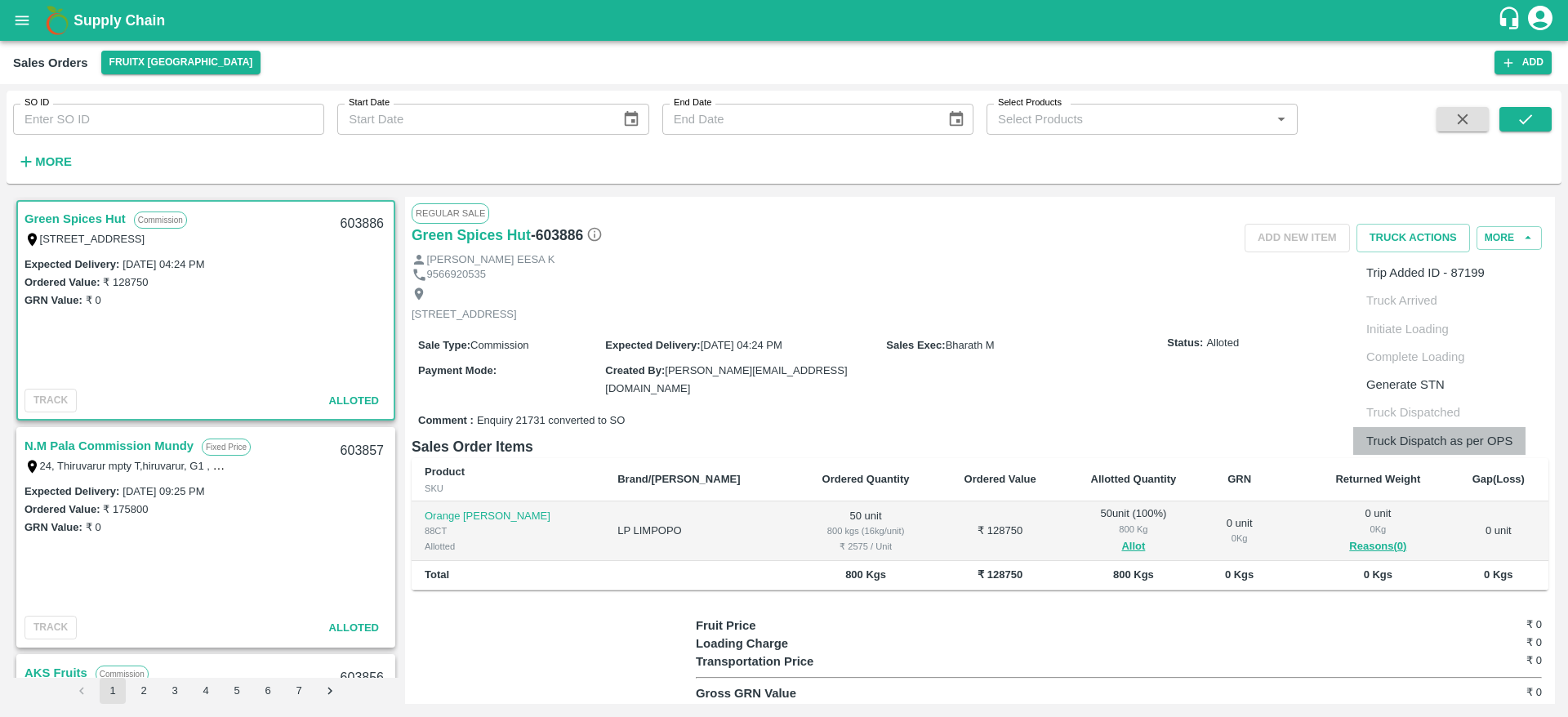
click at [1414, 443] on li "Truck Dispatch as per OPS" at bounding box center [1440, 440] width 172 height 28
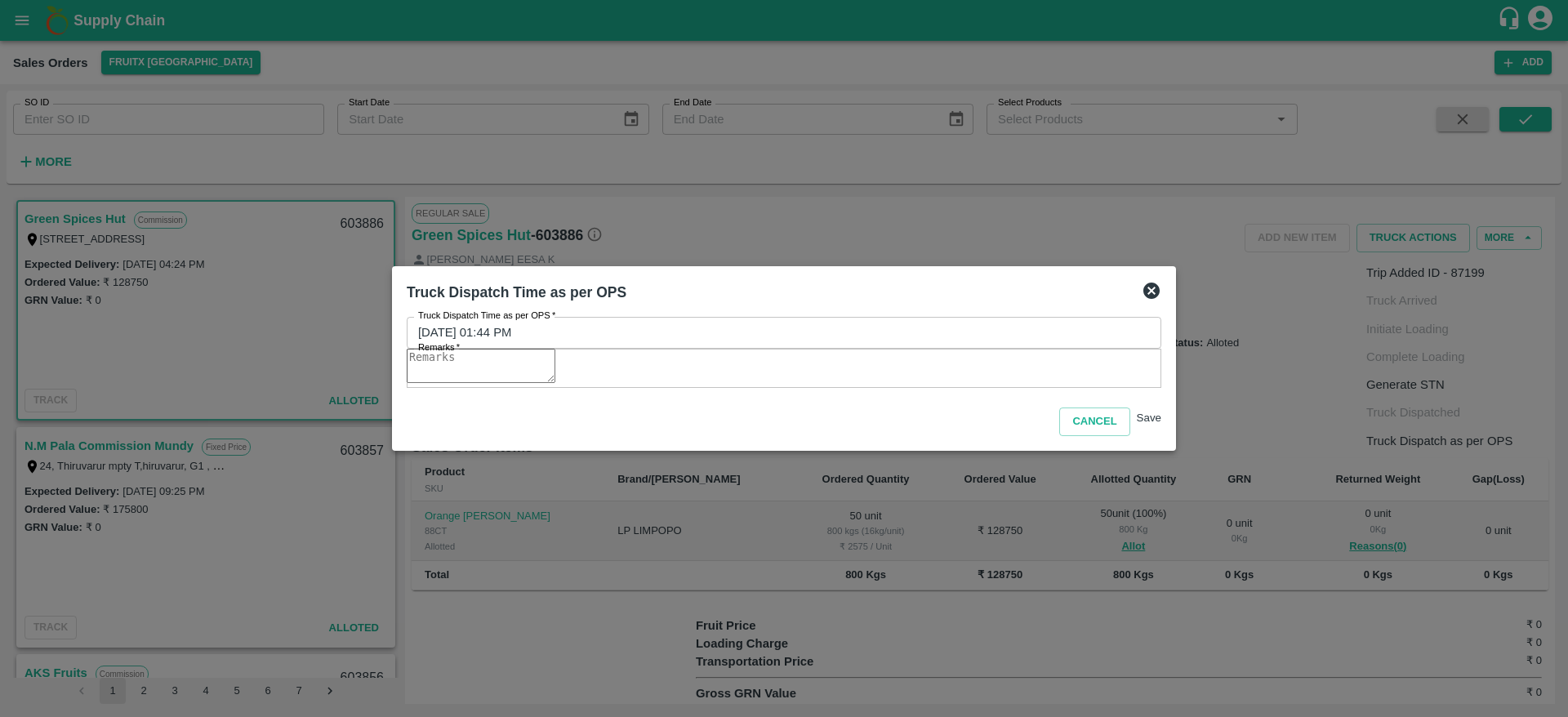
click at [555, 383] on textarea "Remarks   *" at bounding box center [481, 365] width 149 height 35
type textarea "OTD"
click at [1146, 423] on button "Save" at bounding box center [1149, 418] width 24 height 13
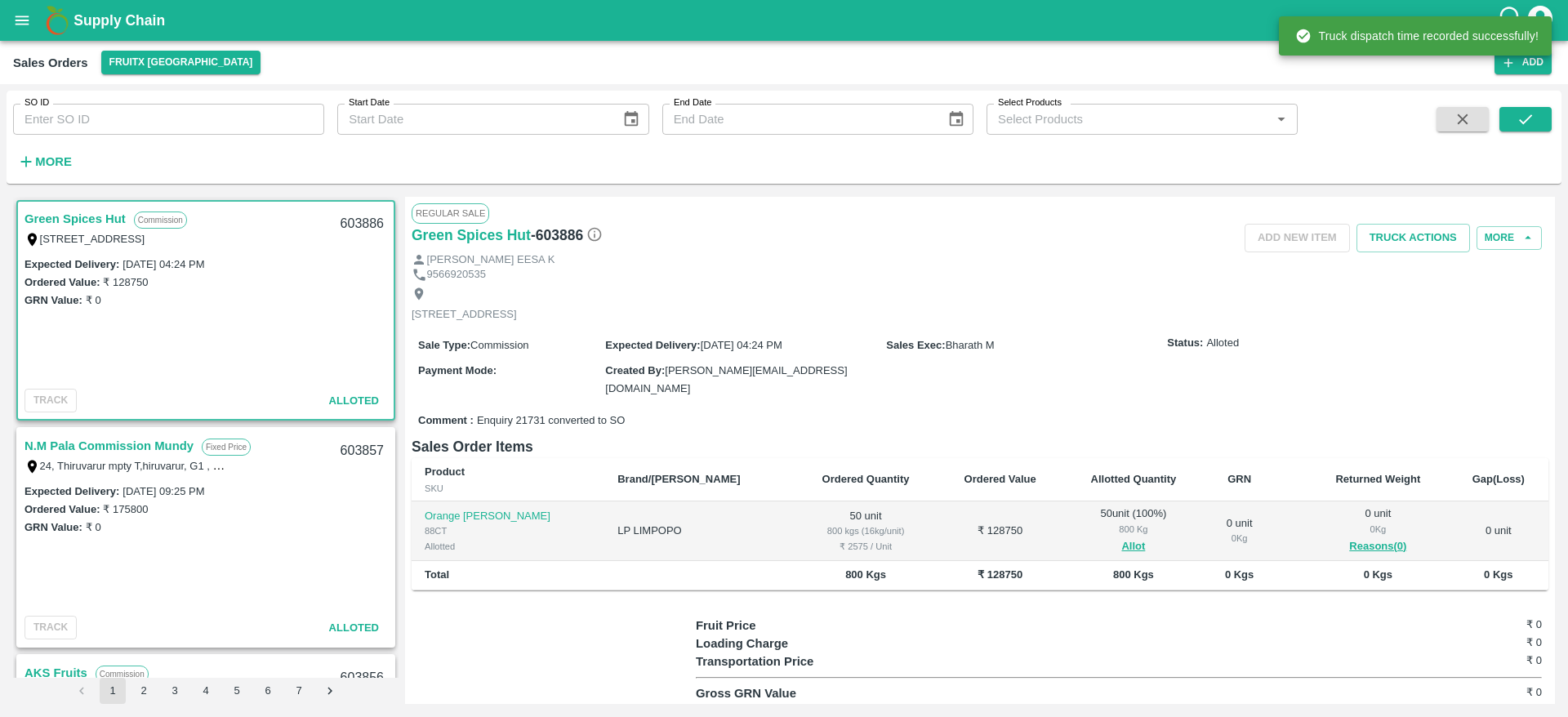
click at [360, 222] on div "603886" at bounding box center [362, 224] width 63 height 38
copy div "603886"
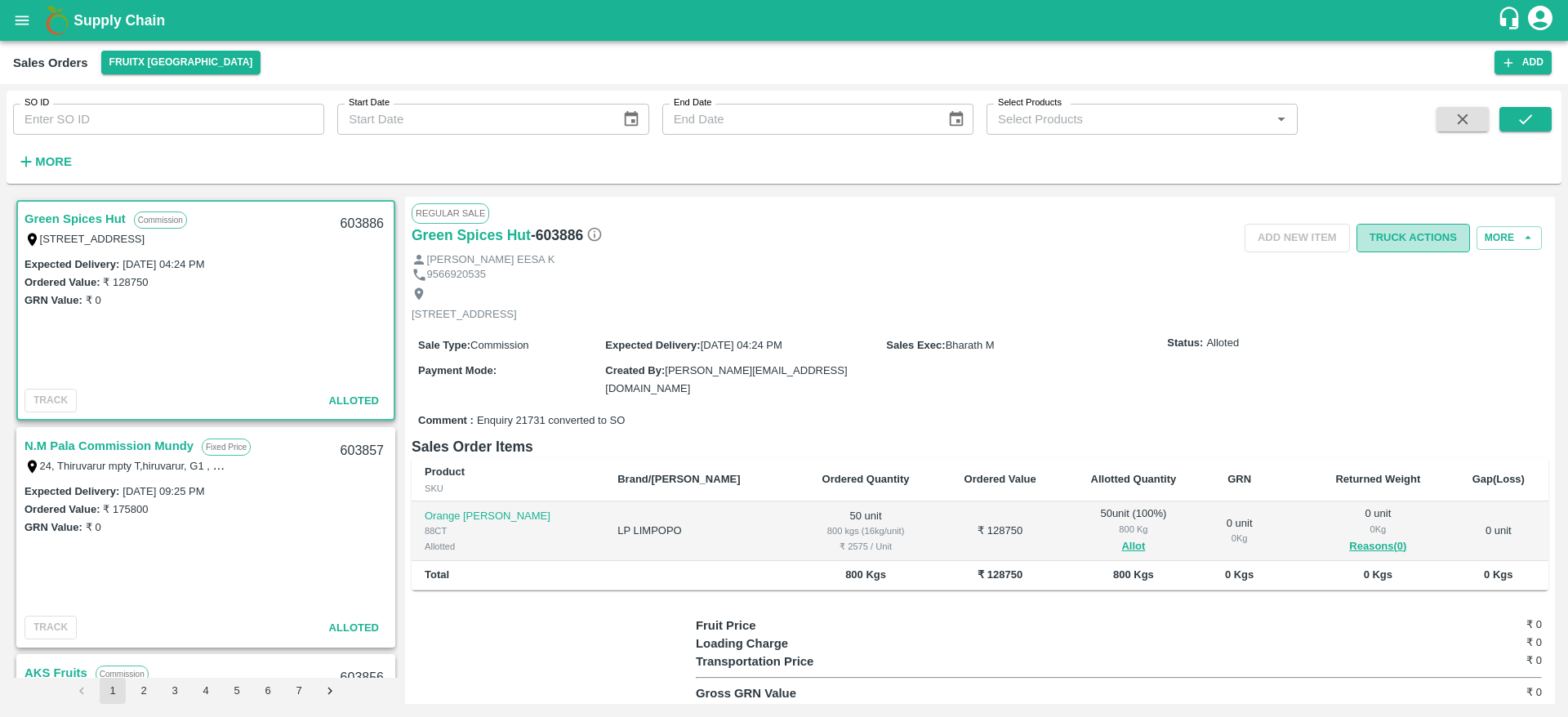
click at [1428, 235] on button "Truck Actions" at bounding box center [1413, 238] width 114 height 29
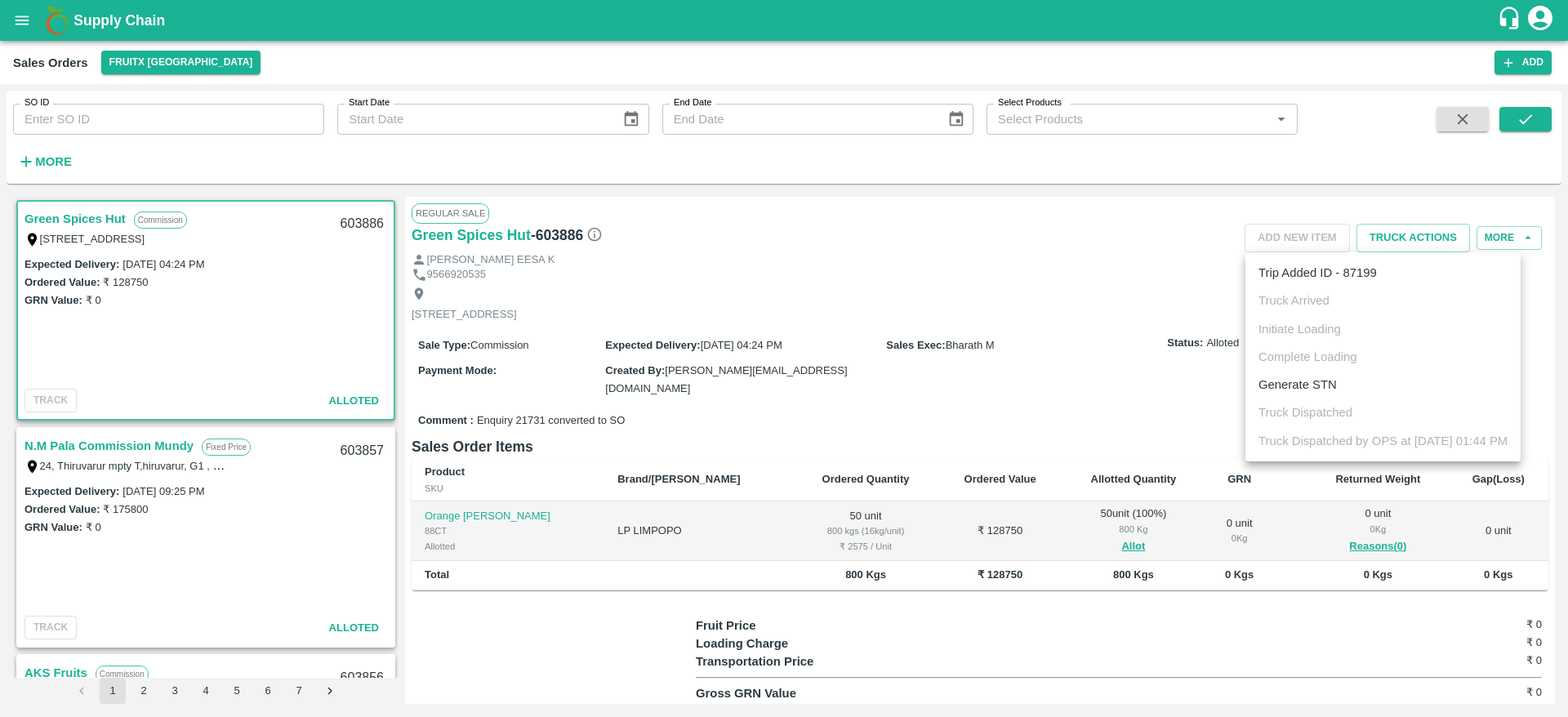
click at [1011, 286] on div at bounding box center [784, 358] width 1568 height 717
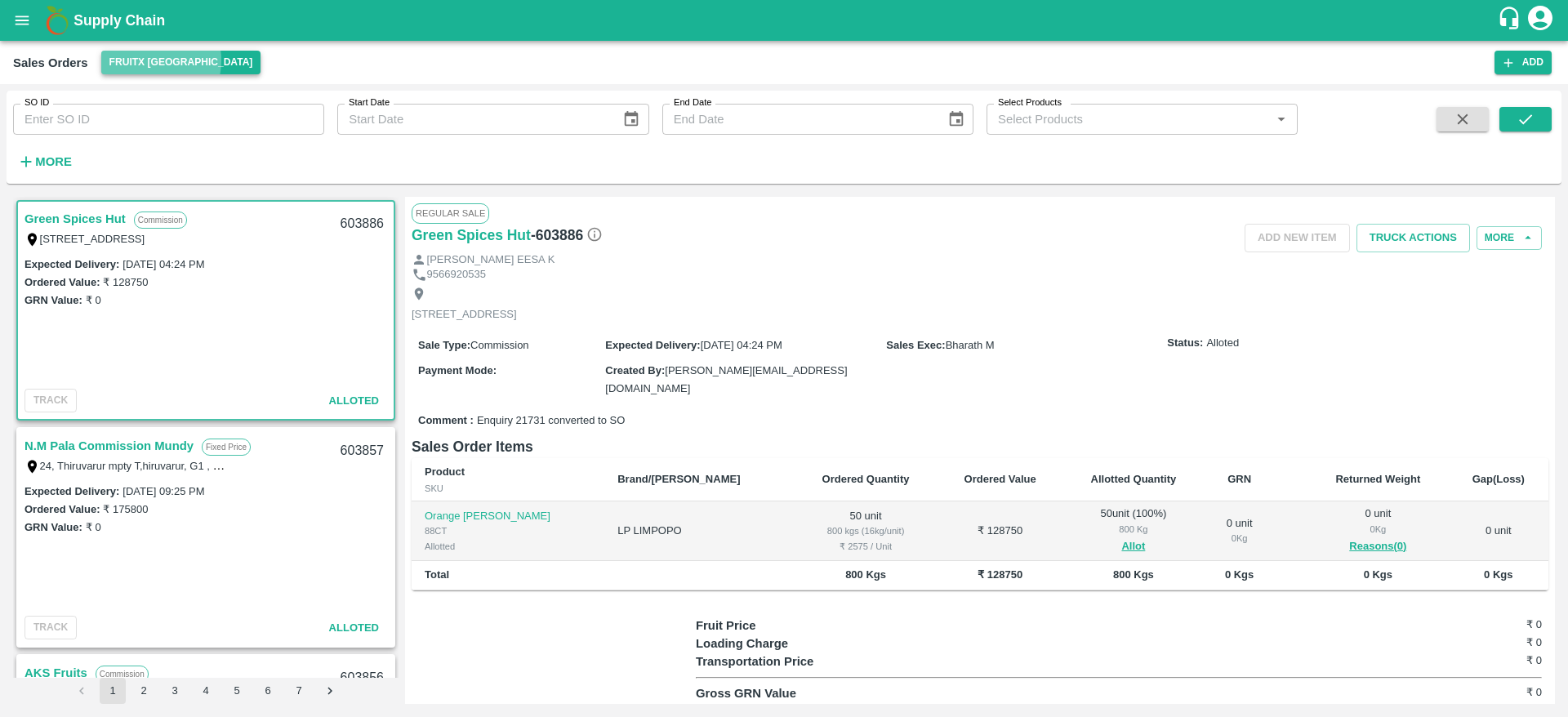
click at [151, 61] on button "FruitX [GEOGRAPHIC_DATA]" at bounding box center [181, 62] width 160 height 24
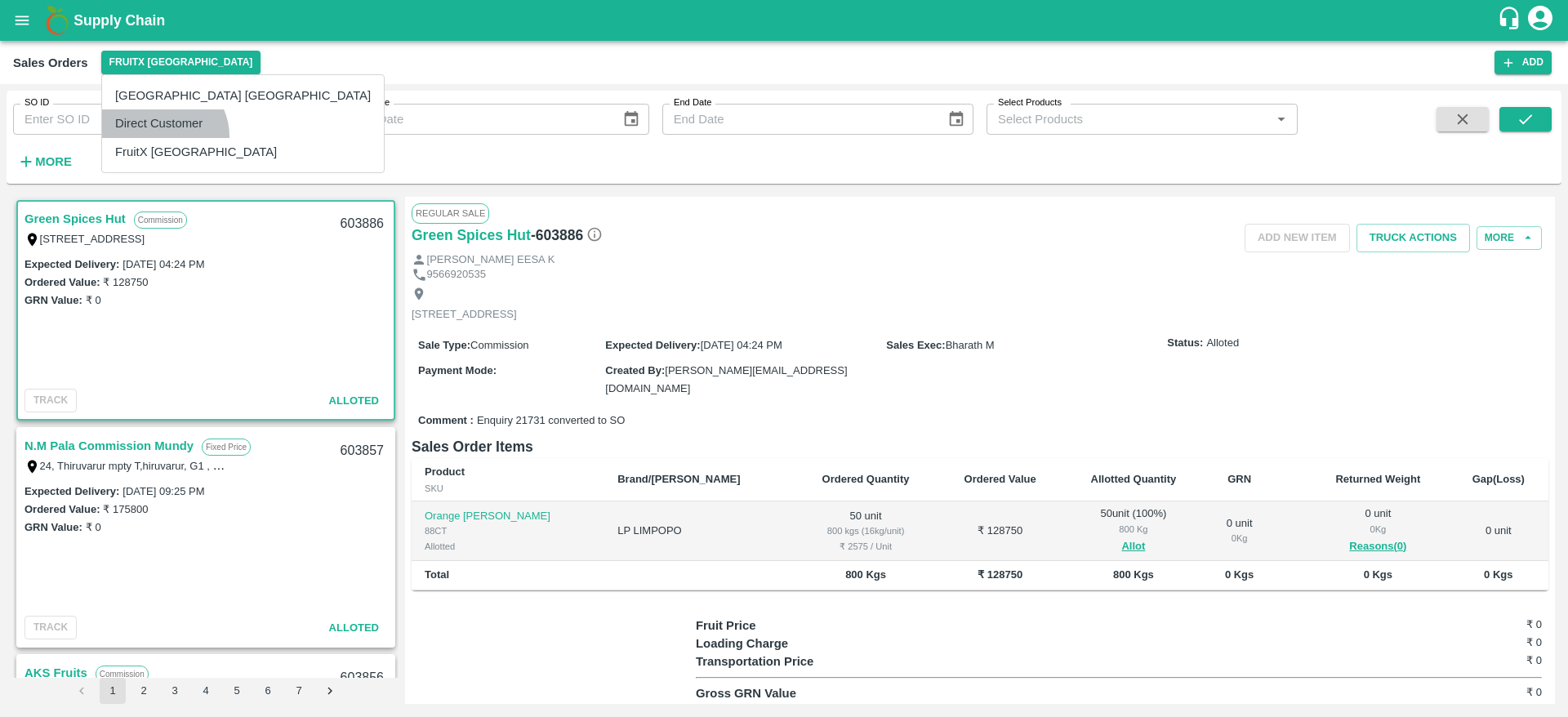
click at [163, 137] on li "Direct Customer" at bounding box center [243, 123] width 282 height 28
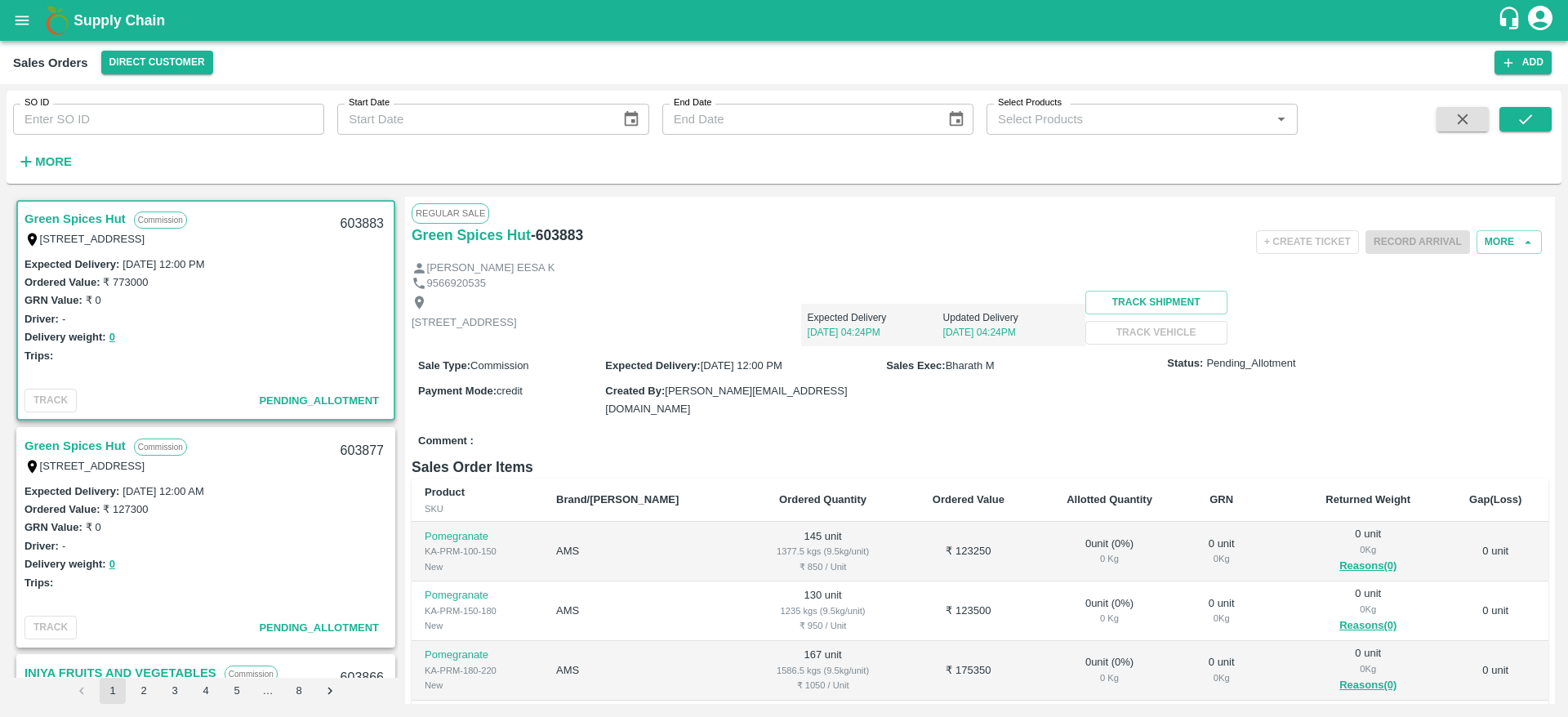
click at [63, 439] on link "Green Spices Hut" at bounding box center [75, 445] width 101 height 21
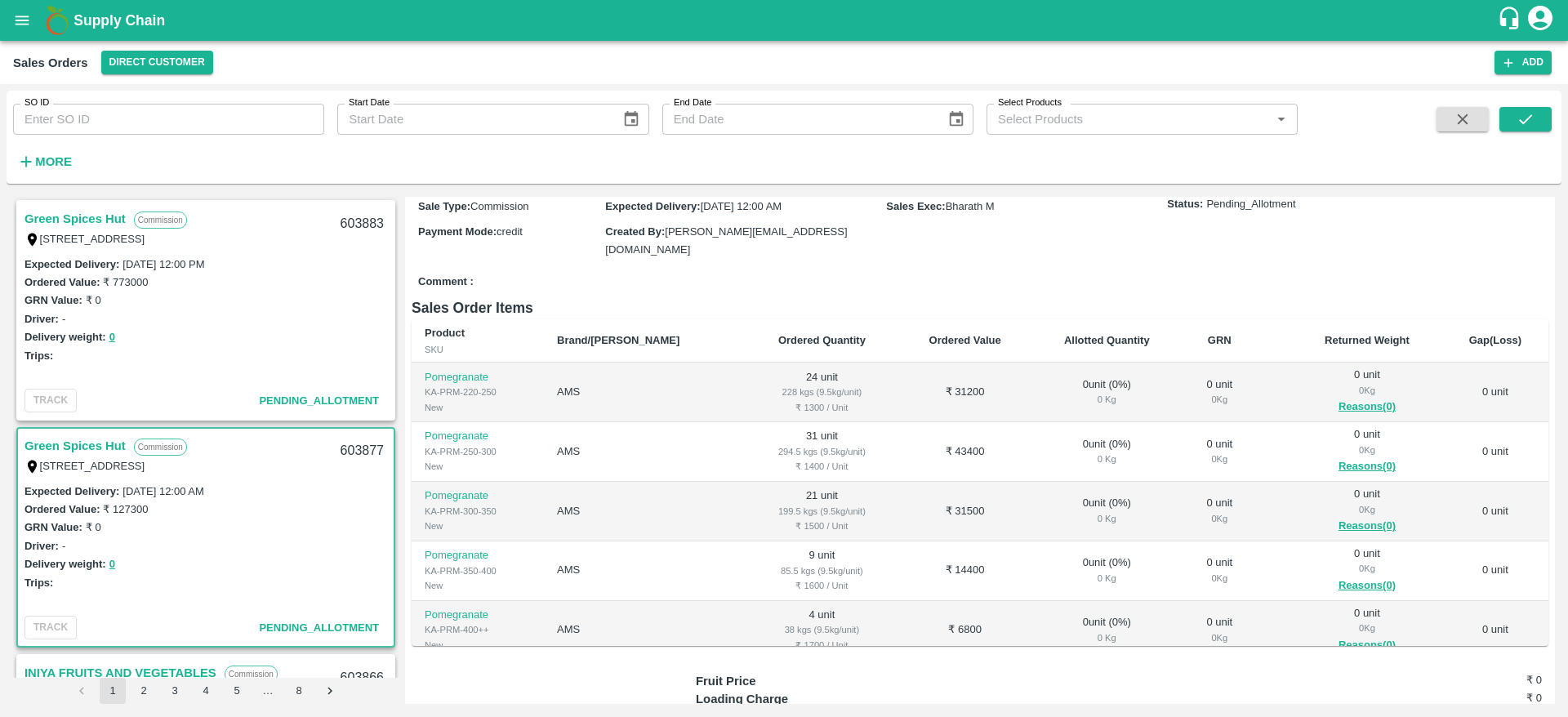
scroll to position [17, 0]
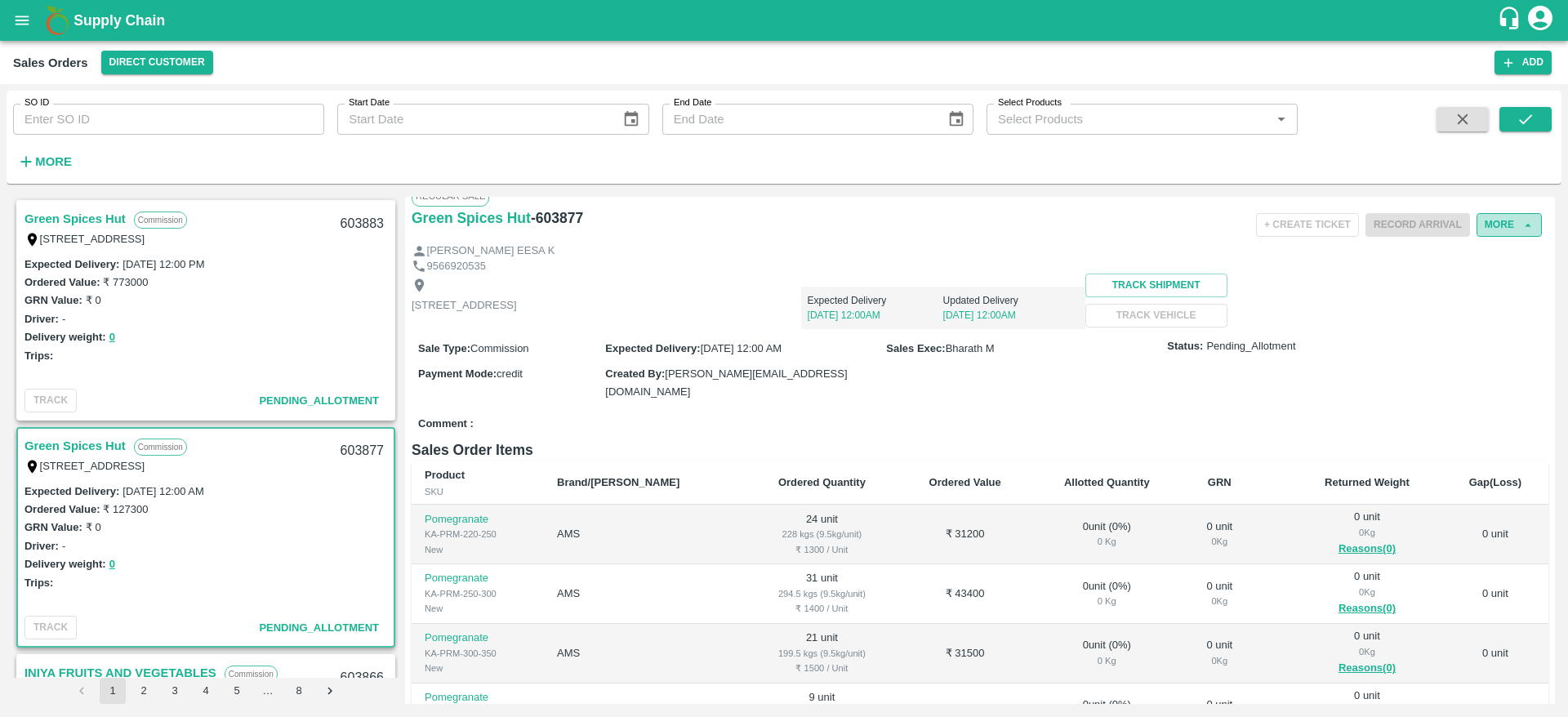
click at [1489, 226] on button "More" at bounding box center [1509, 225] width 65 height 24
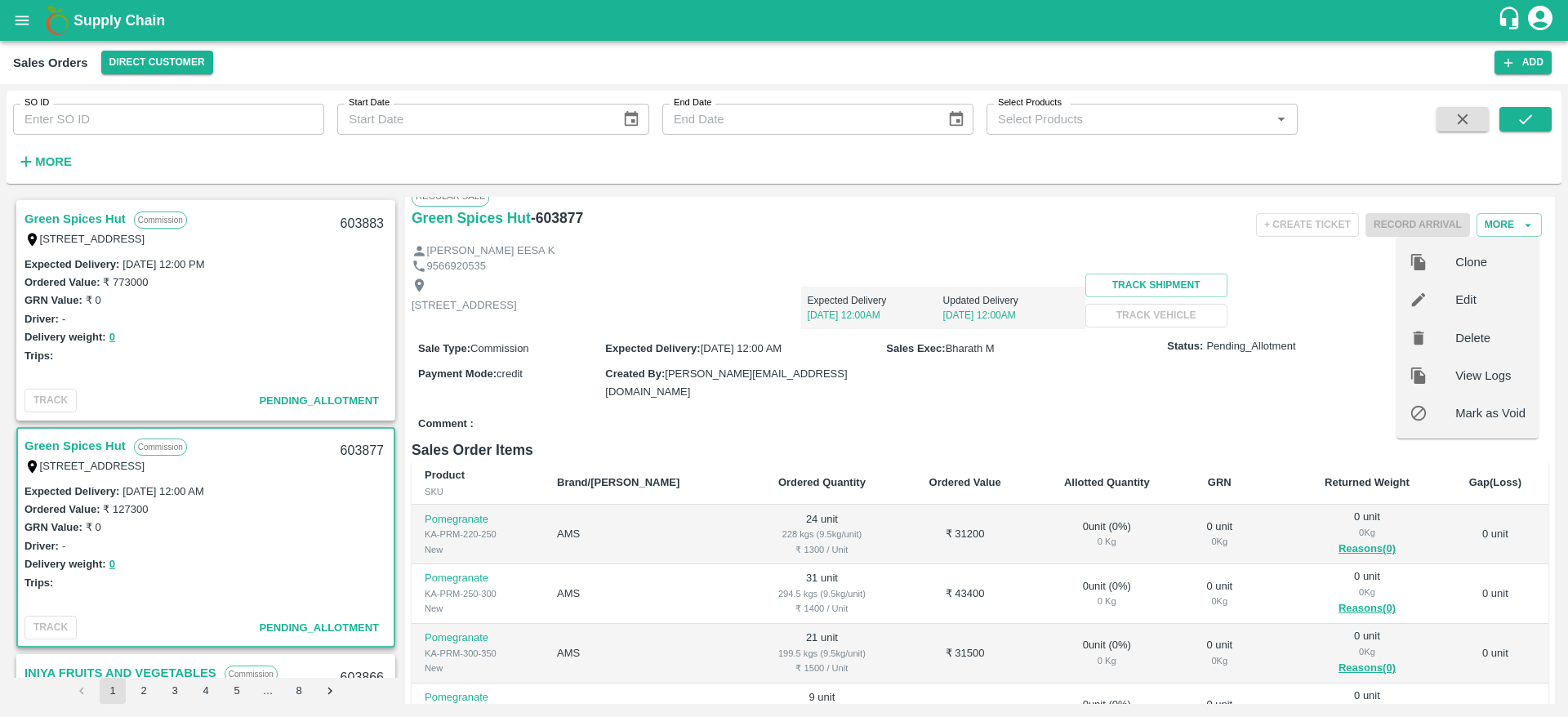
click at [1491, 300] on span "Edit" at bounding box center [1490, 299] width 70 height 18
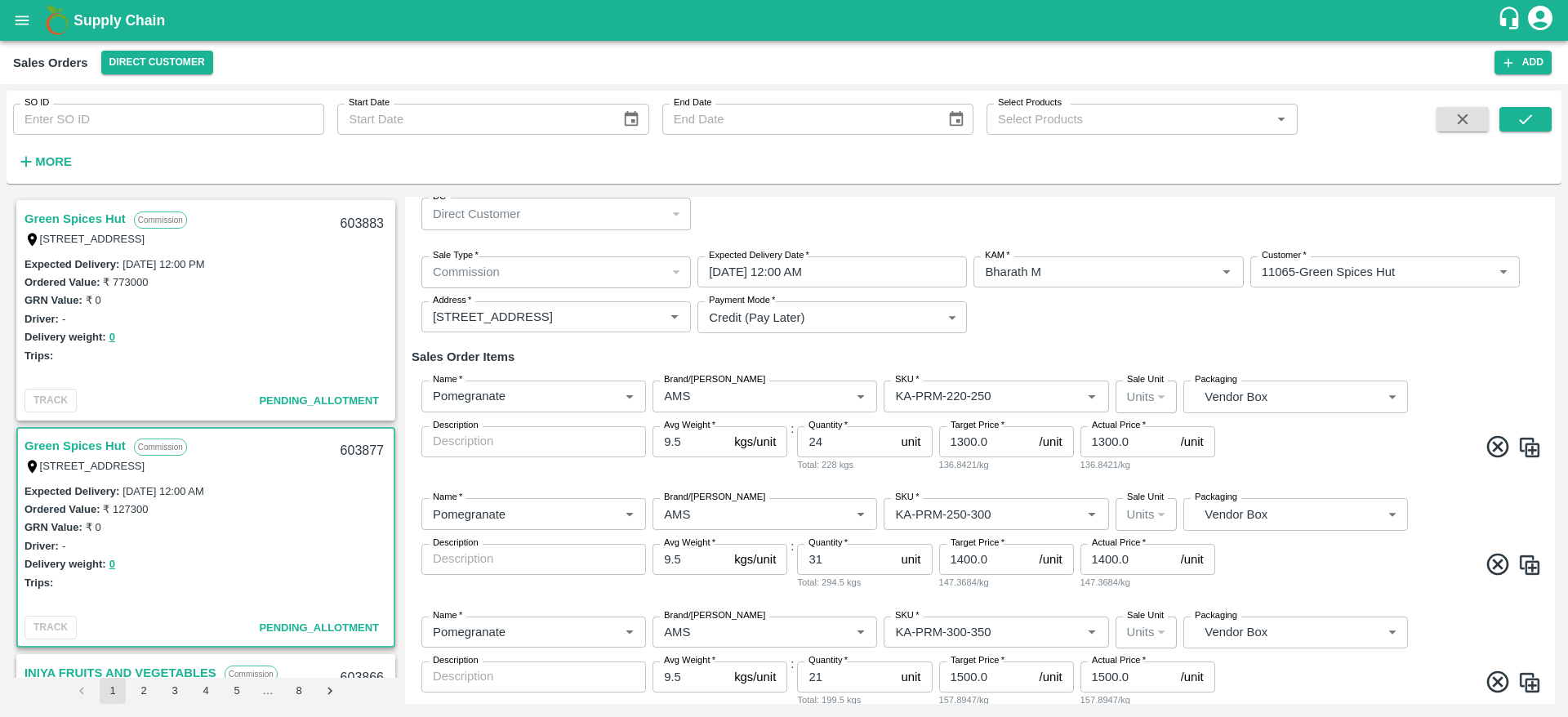
scroll to position [37, 0]
click at [889, 272] on input "02/09/2025 12:00 AM" at bounding box center [826, 273] width 258 height 31
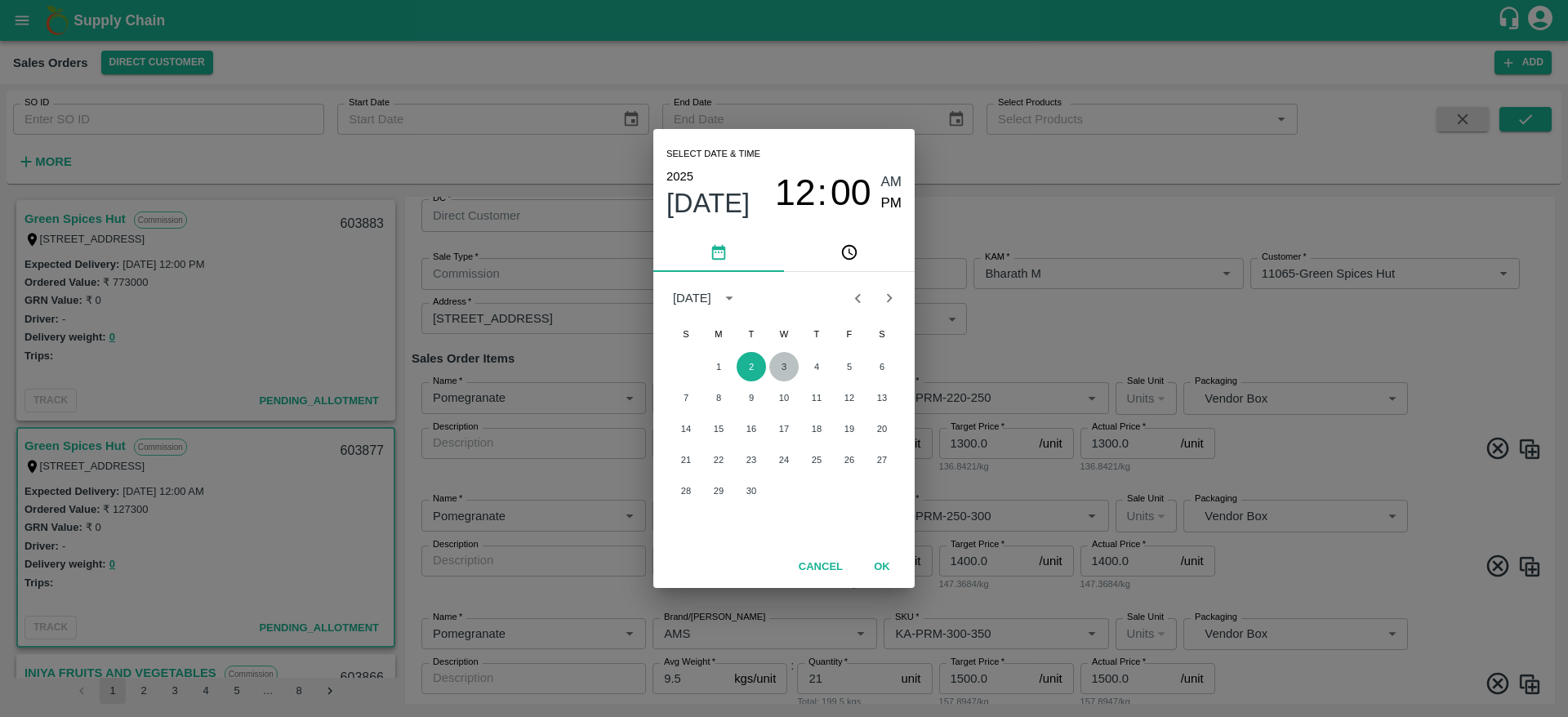
click at [784, 369] on button "3" at bounding box center [784, 366] width 30 height 30
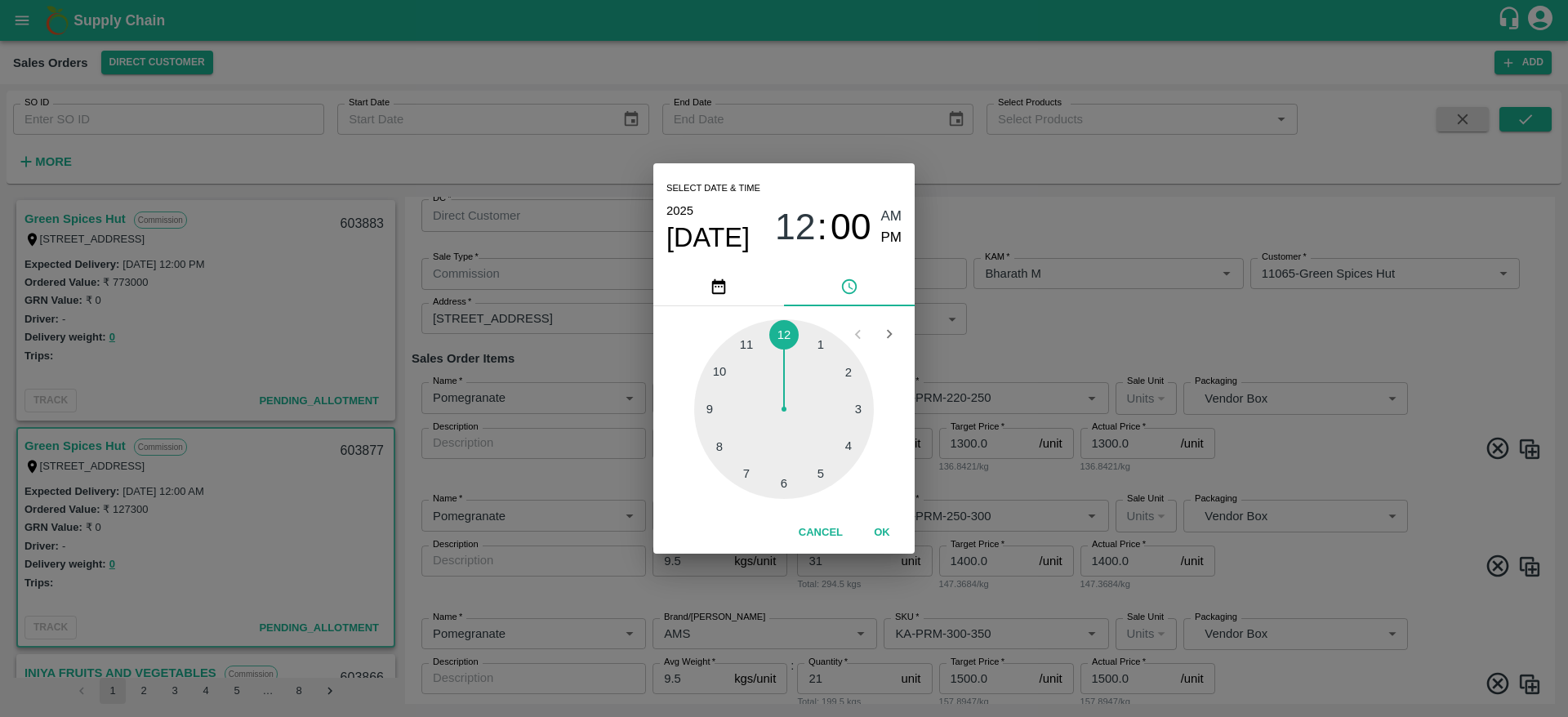
click at [821, 474] on div at bounding box center [784, 408] width 180 height 180
click at [899, 235] on span "PM" at bounding box center [891, 238] width 21 height 22
type input "03/09/2025 05:00 PM"
click at [884, 531] on button "OK" at bounding box center [882, 533] width 52 height 29
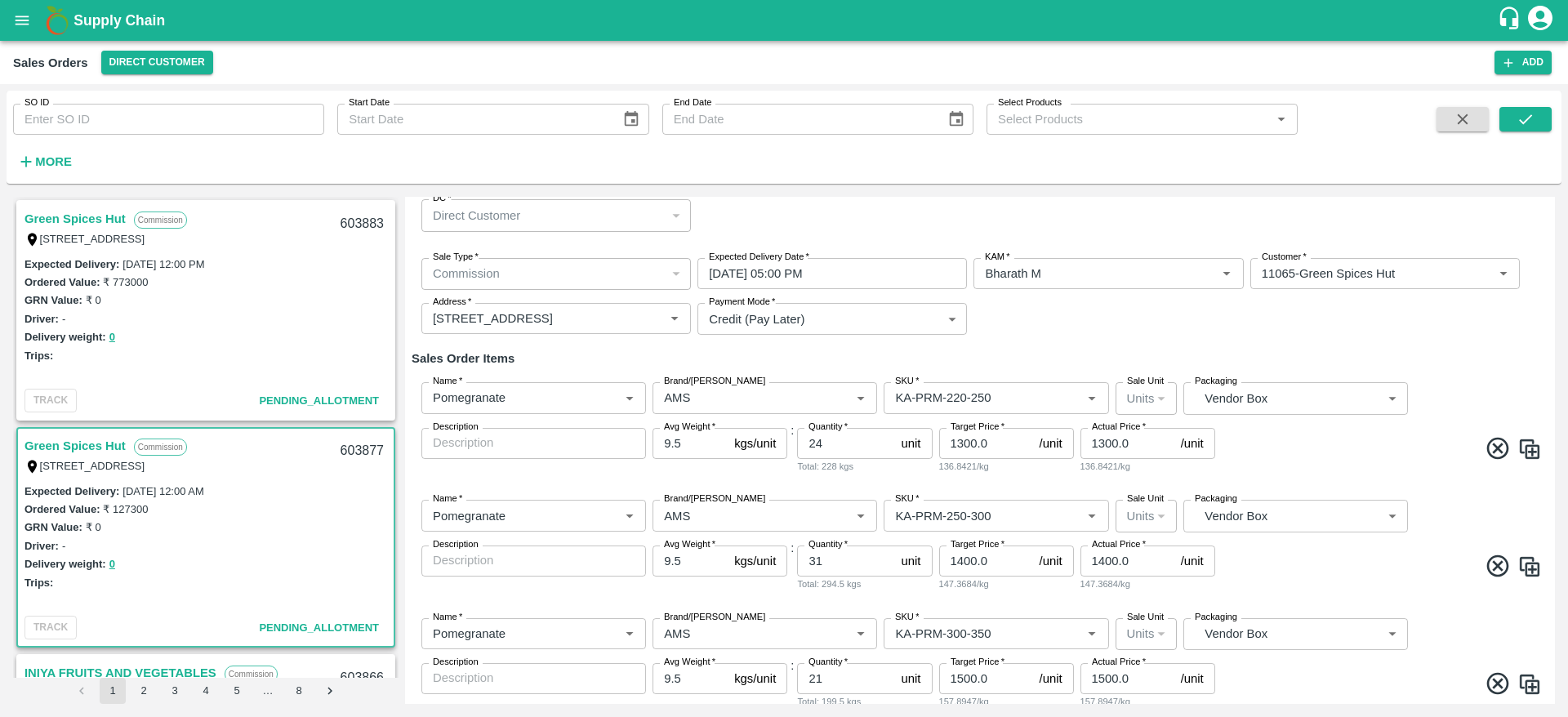
click at [1435, 596] on div "Name   * Name   * Brand/Marka Brand/Marka SKU   * SKU   * Sale Unit Units 2 Sal…" at bounding box center [980, 545] width 1137 height 117
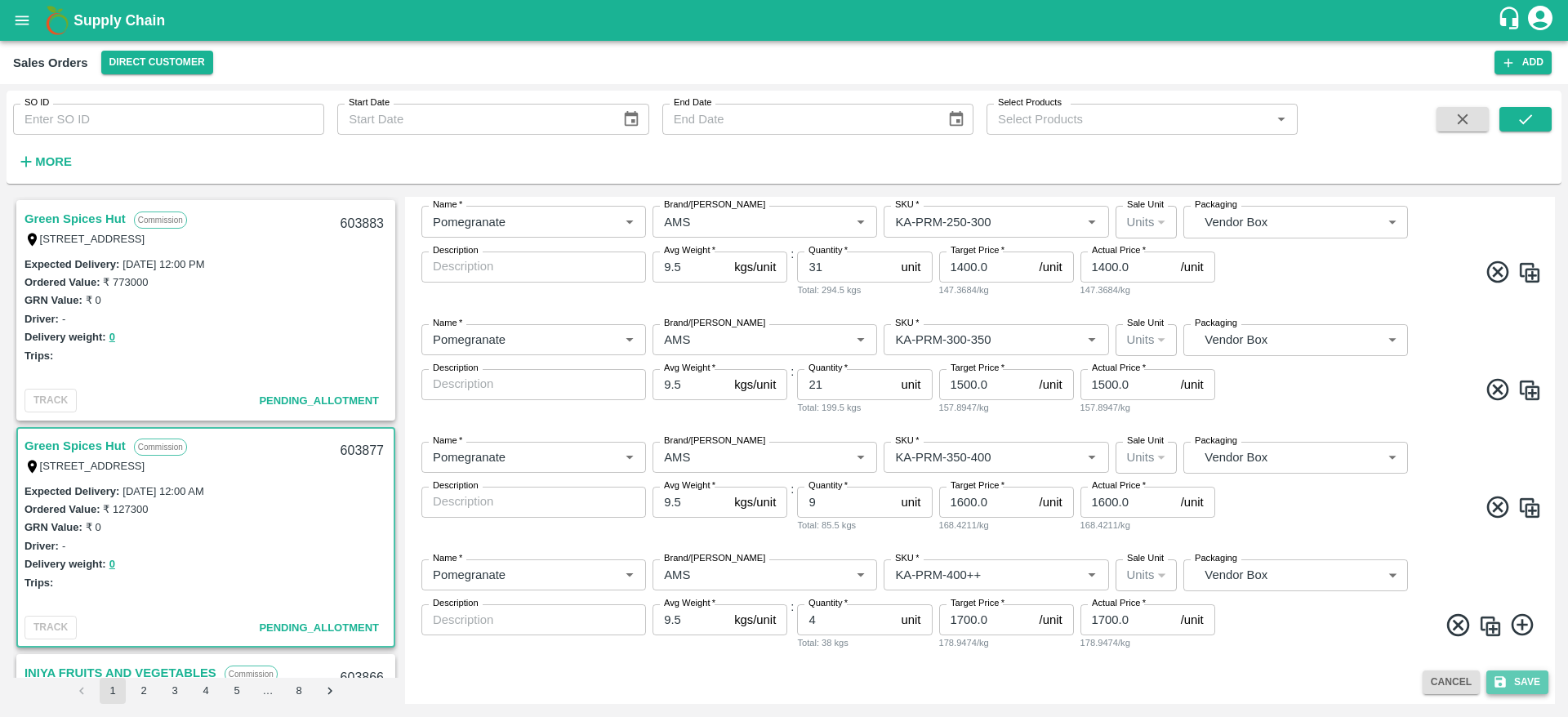
click at [1523, 679] on button "Save" at bounding box center [1517, 682] width 62 height 24
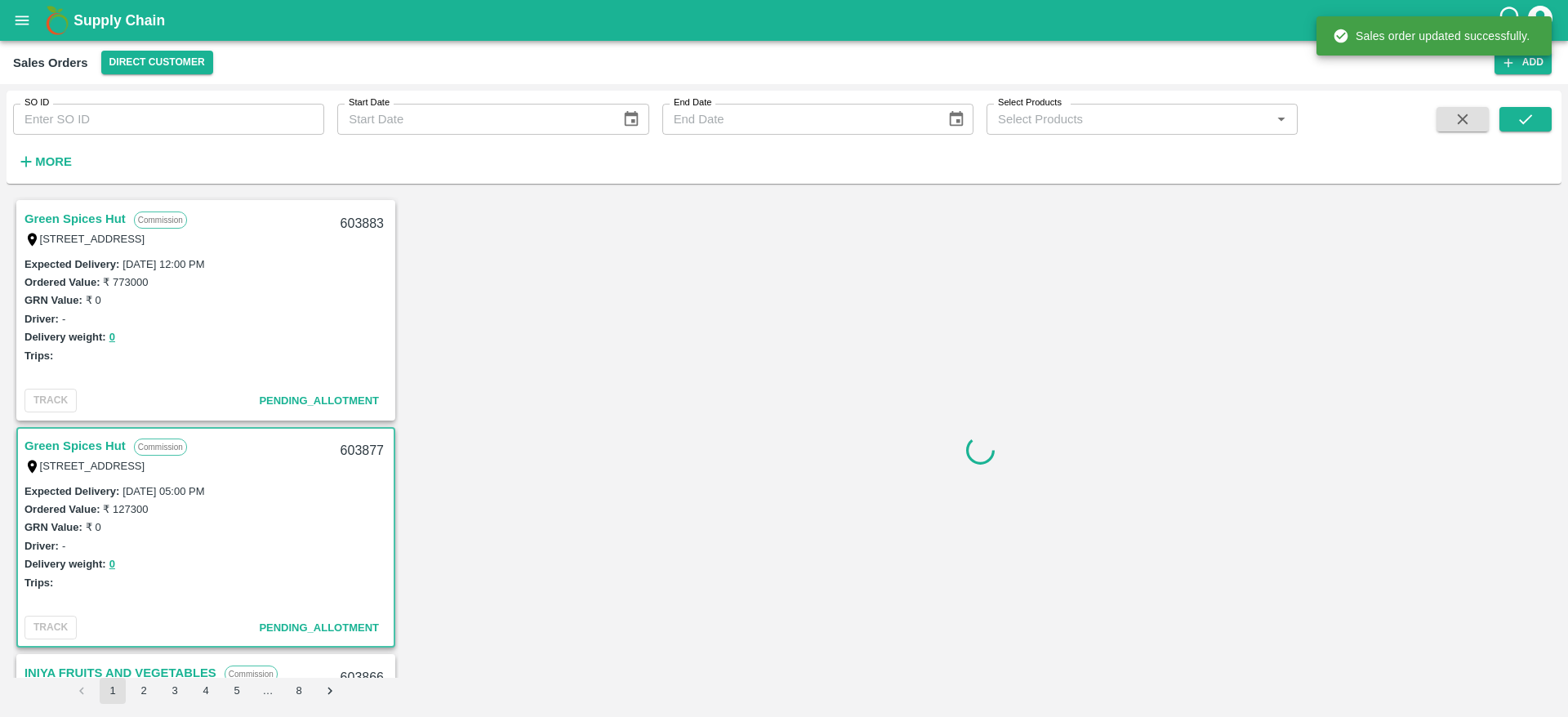
click at [340, 445] on div "603877" at bounding box center [362, 450] width 63 height 38
copy div "603877"
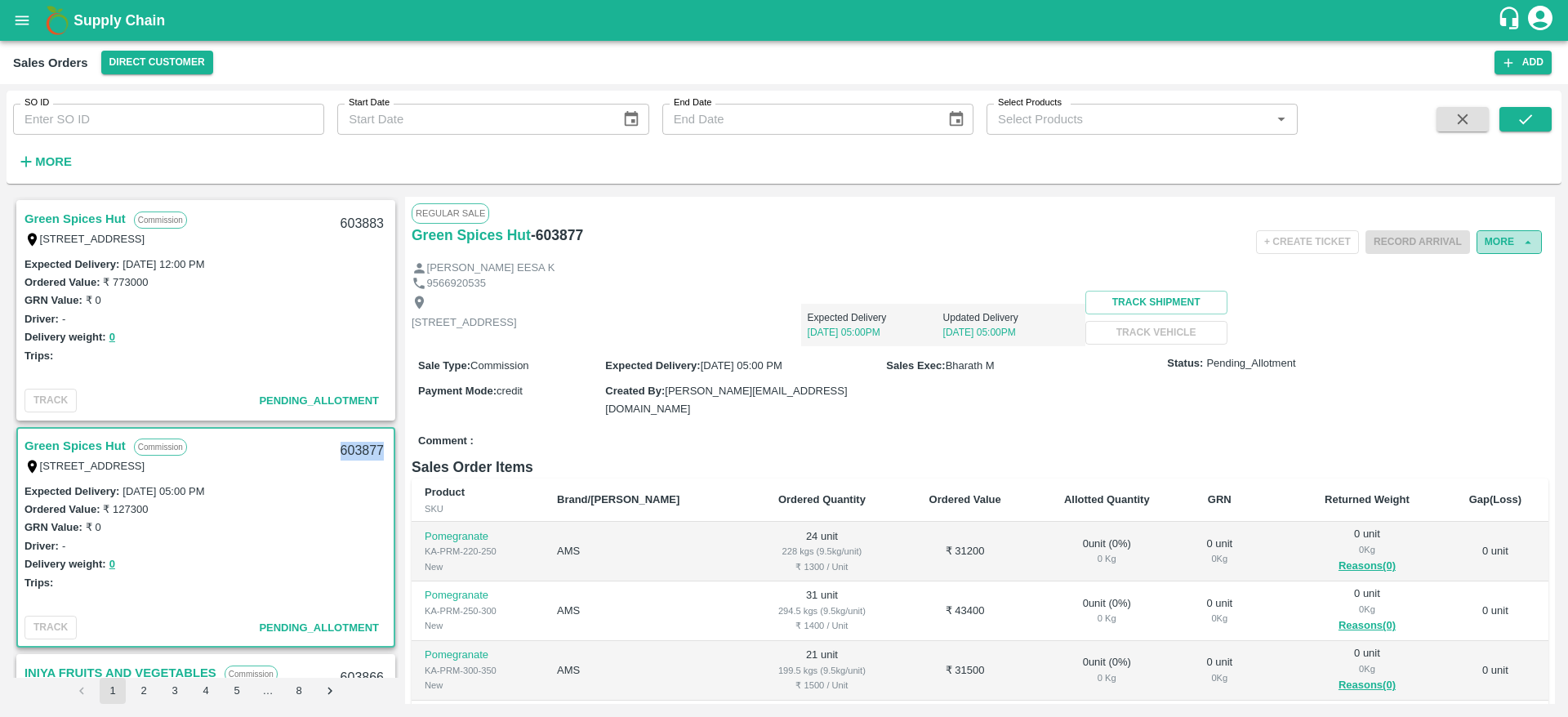
click at [1487, 241] on button "More" at bounding box center [1509, 242] width 65 height 24
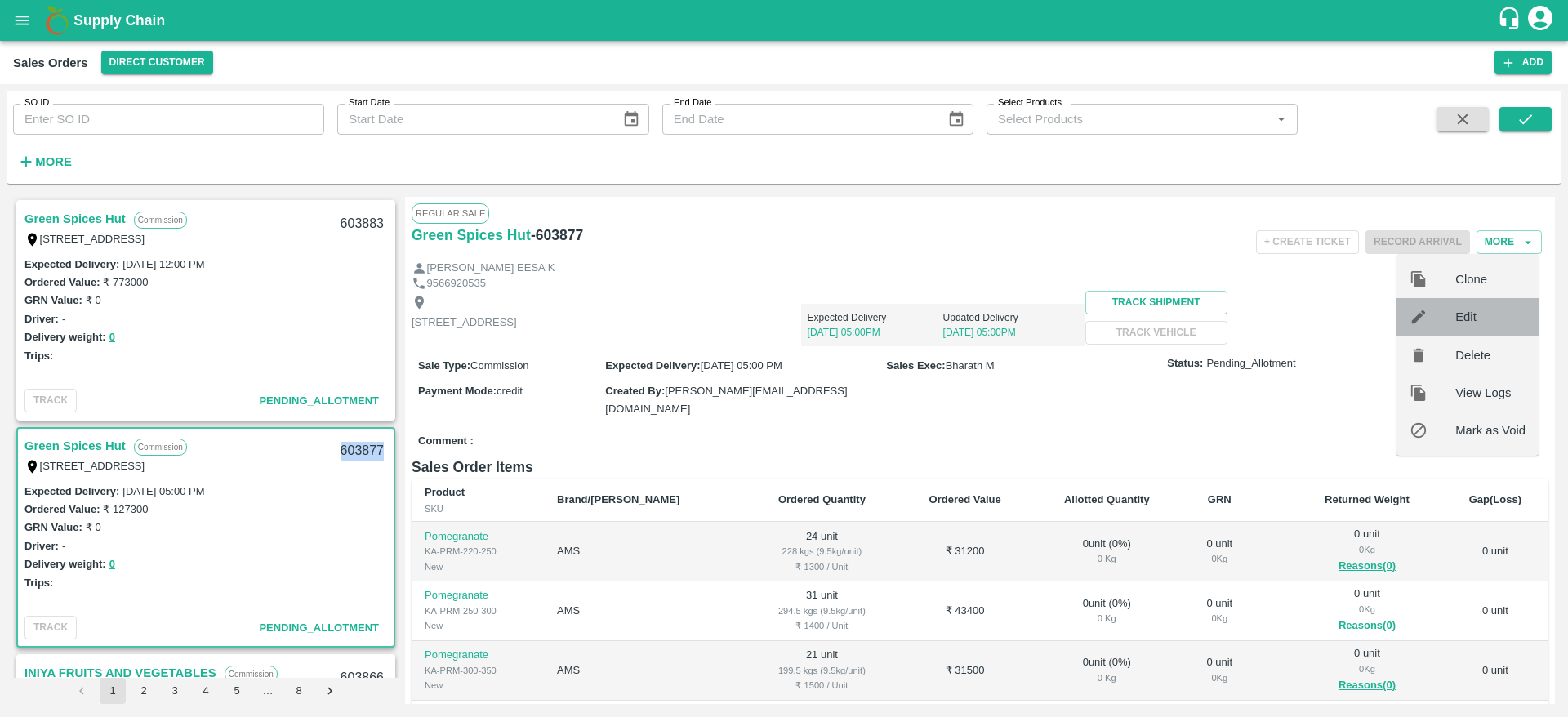
click at [1492, 317] on span "Edit" at bounding box center [1490, 316] width 70 height 18
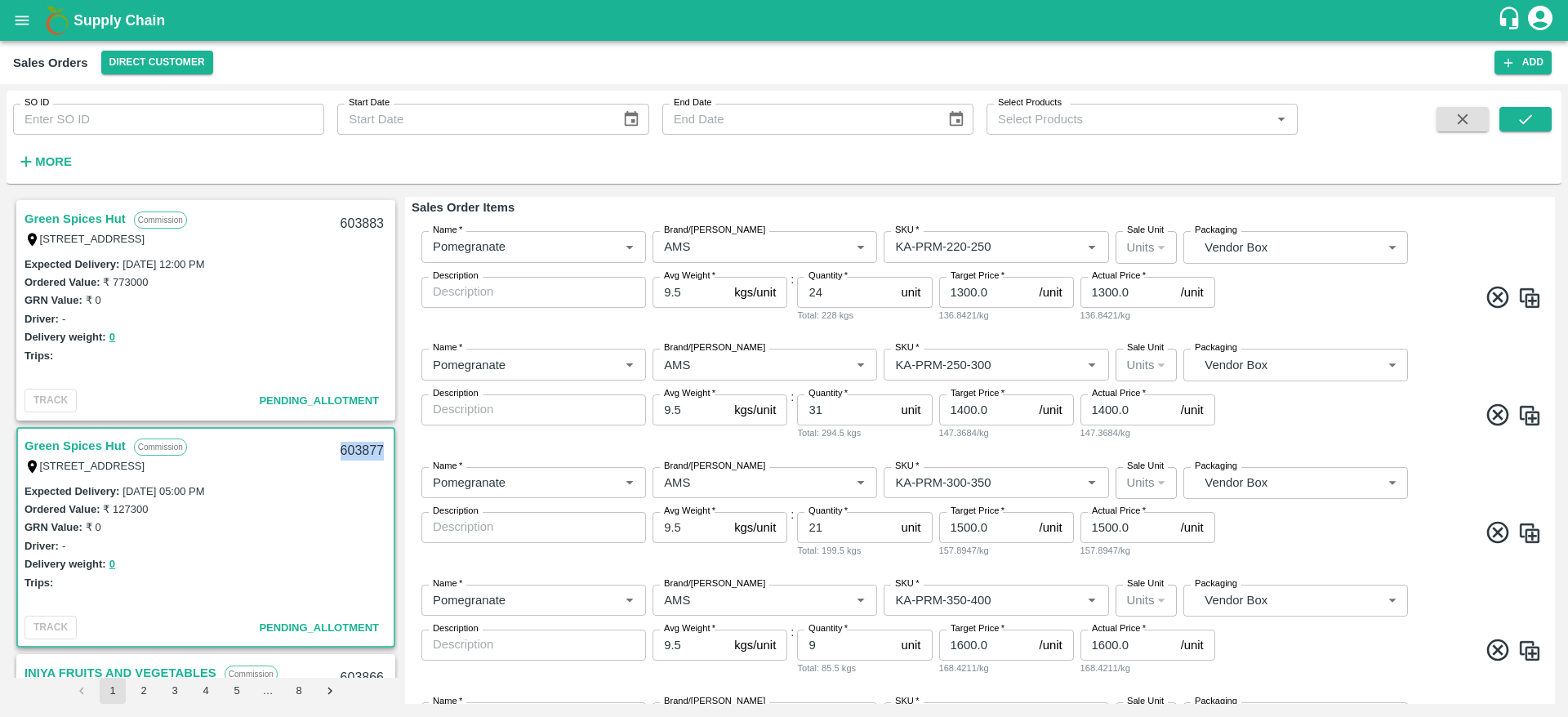
scroll to position [189, 0]
click at [684, 294] on input "9.5" at bounding box center [689, 291] width 75 height 31
type input "10"
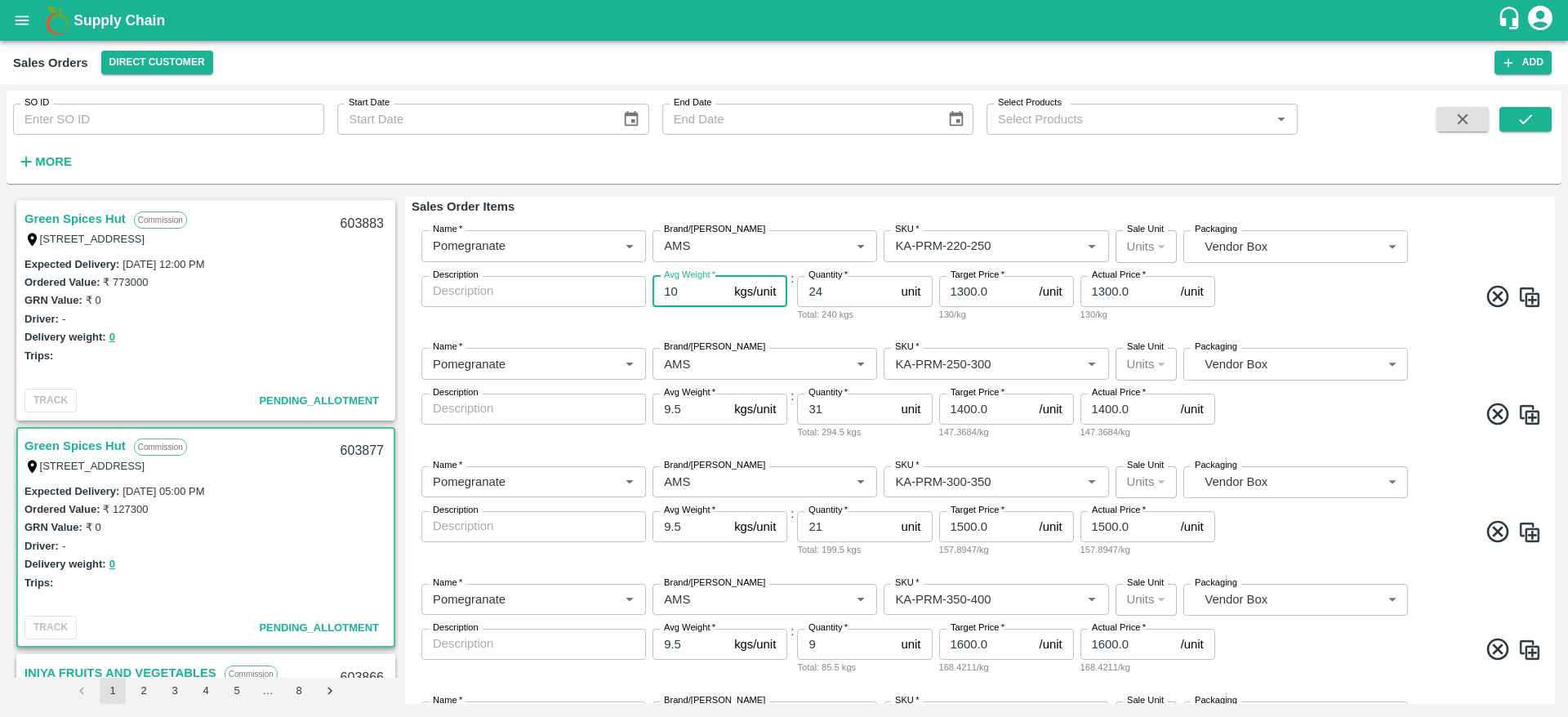
click at [688, 396] on label "Avg Weight   *" at bounding box center [689, 392] width 51 height 13
click at [688, 396] on input "9.5" at bounding box center [689, 408] width 75 height 31
click at [688, 396] on label "Avg Weight   *" at bounding box center [689, 392] width 51 height 13
click at [688, 396] on input "9.5" at bounding box center [689, 408] width 75 height 31
click at [688, 396] on label "Avg Weight   *" at bounding box center [689, 392] width 51 height 13
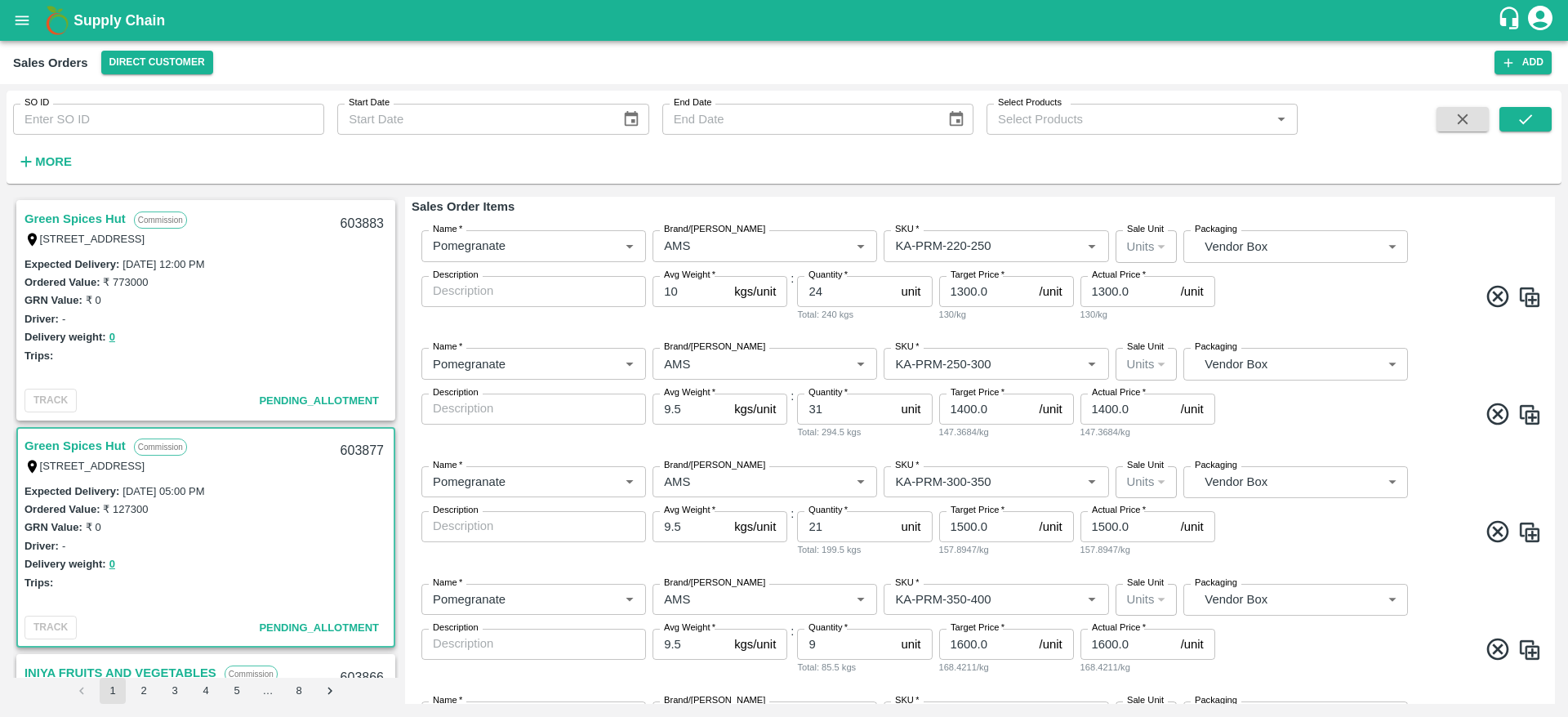
click at [688, 396] on input "9.5" at bounding box center [689, 408] width 75 height 31
click at [688, 405] on input "9.5" at bounding box center [689, 408] width 75 height 31
type input "10"
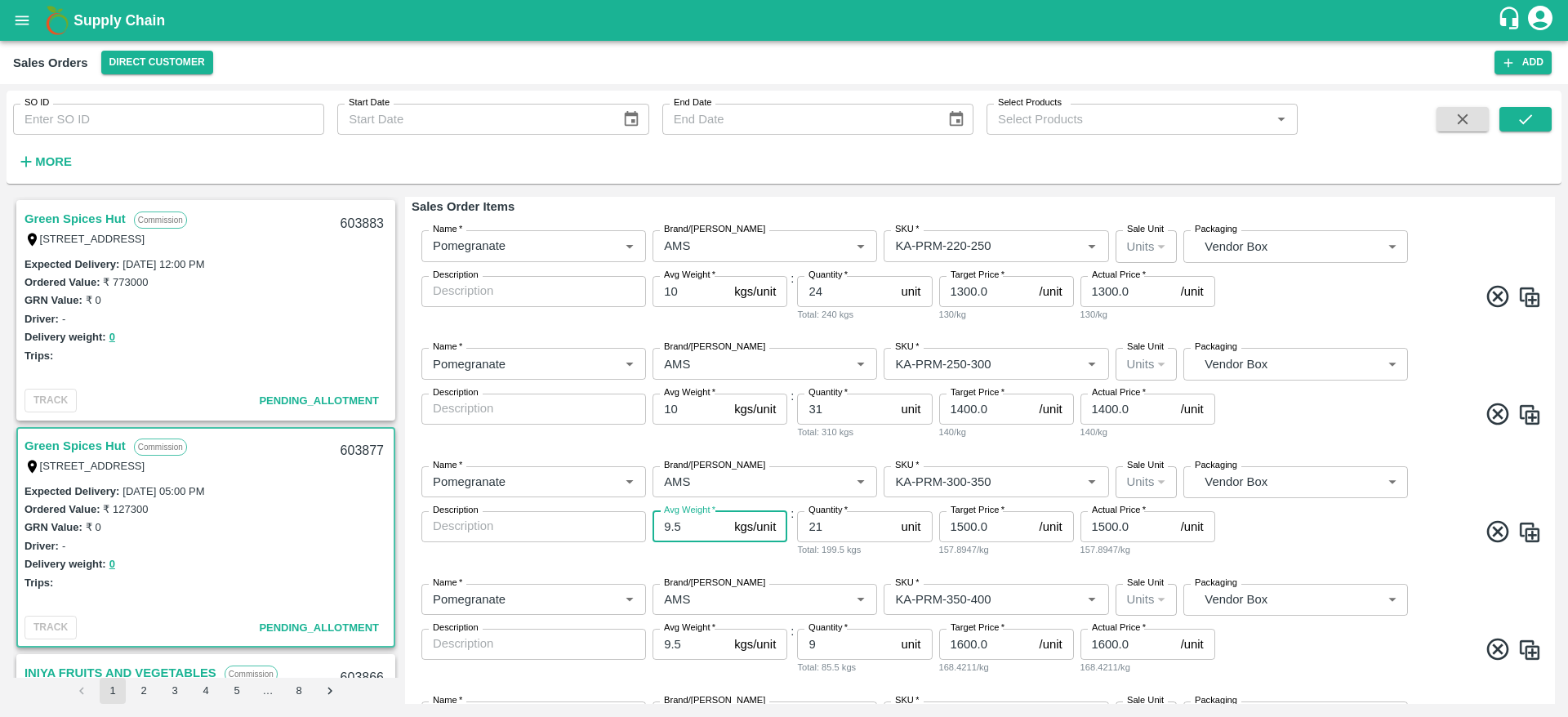
click at [692, 529] on input "9.5" at bounding box center [689, 526] width 75 height 31
type input "10"
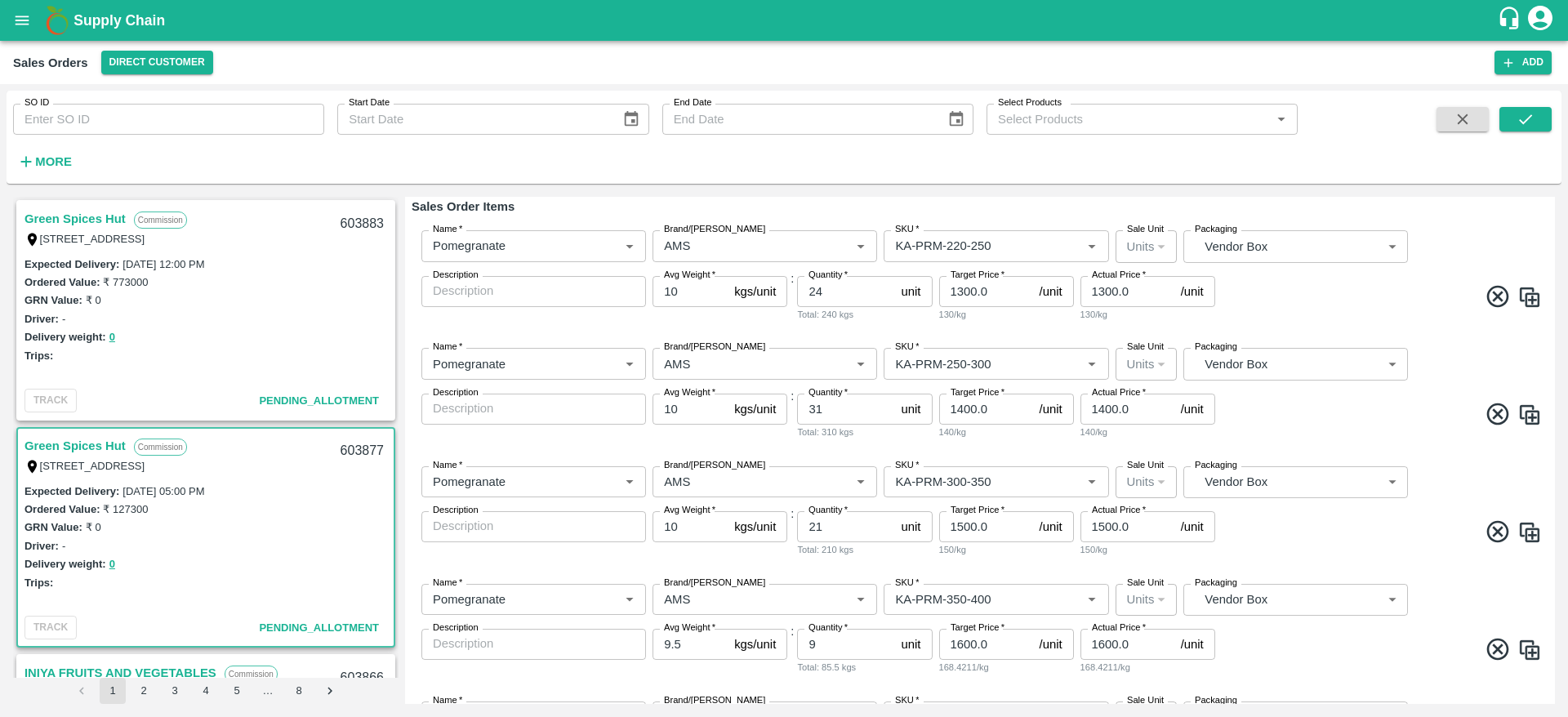
click at [714, 558] on div "Name   * Name   * Brand/Marka Brand/Marka SKU   * SKU   * Sale Unit Units 2 Sal…" at bounding box center [980, 511] width 1137 height 117
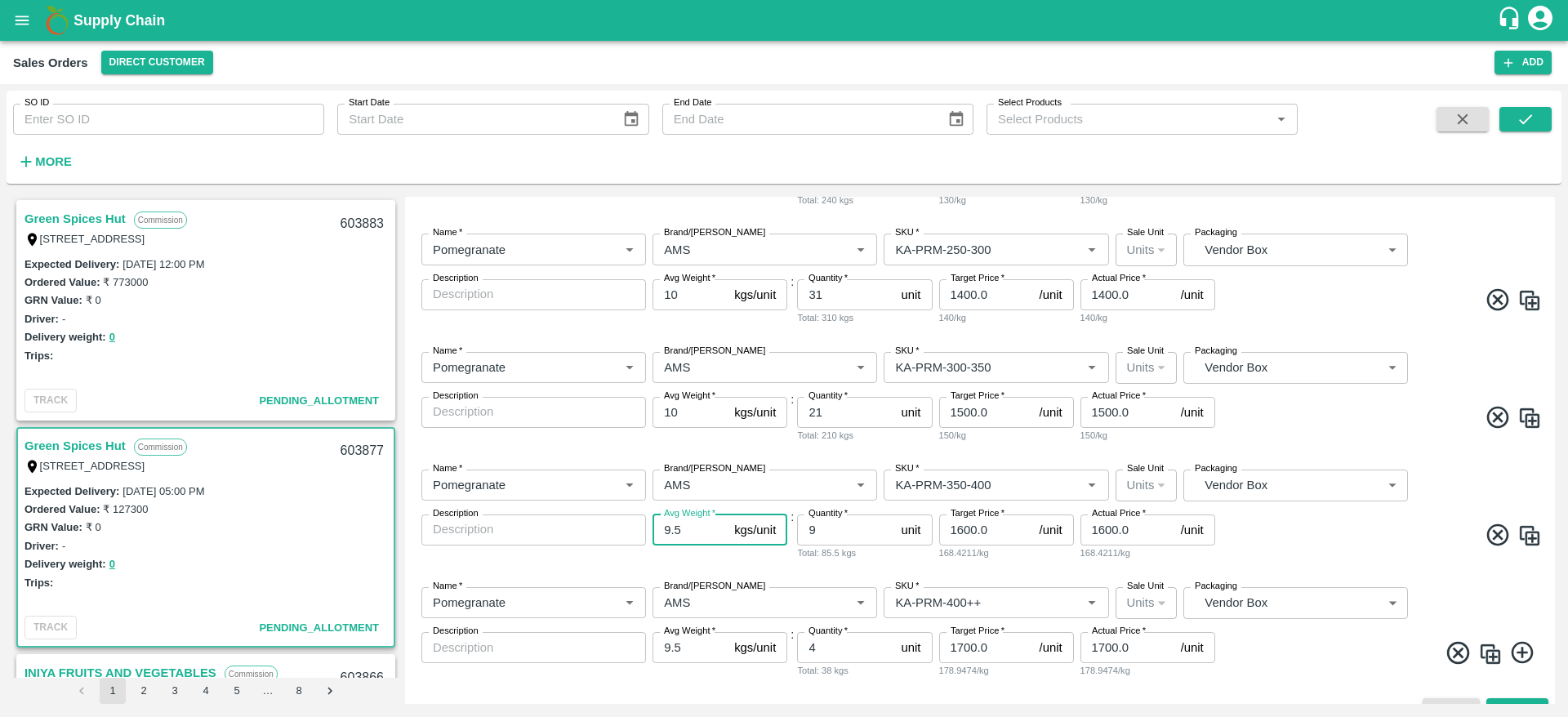
click at [697, 535] on input "9.5" at bounding box center [689, 530] width 75 height 31
type input "10"
click at [684, 650] on input "9.5" at bounding box center [689, 647] width 75 height 31
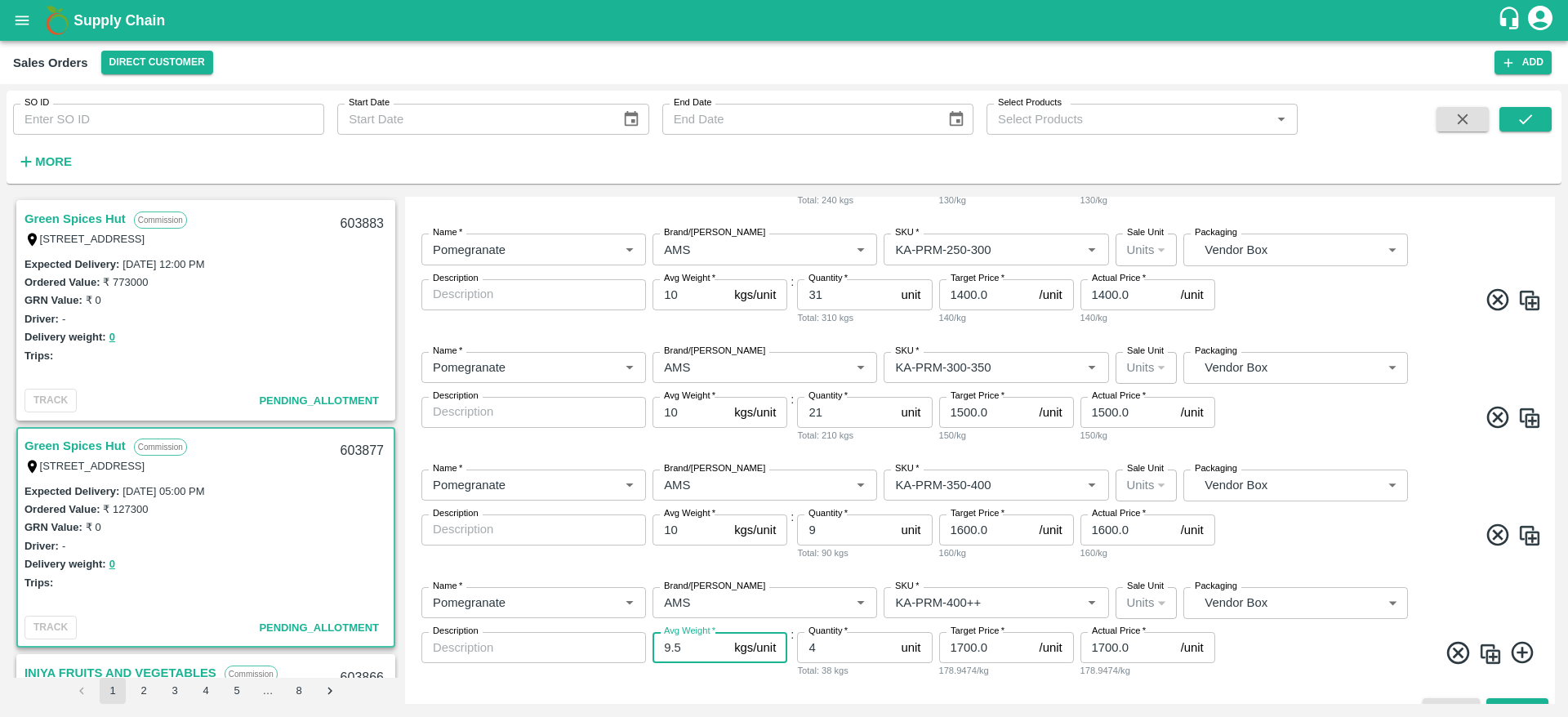
click at [684, 650] on input "9.5" at bounding box center [689, 647] width 75 height 31
type input "10"
click at [1294, 642] on span at bounding box center [1380, 655] width 323 height 32
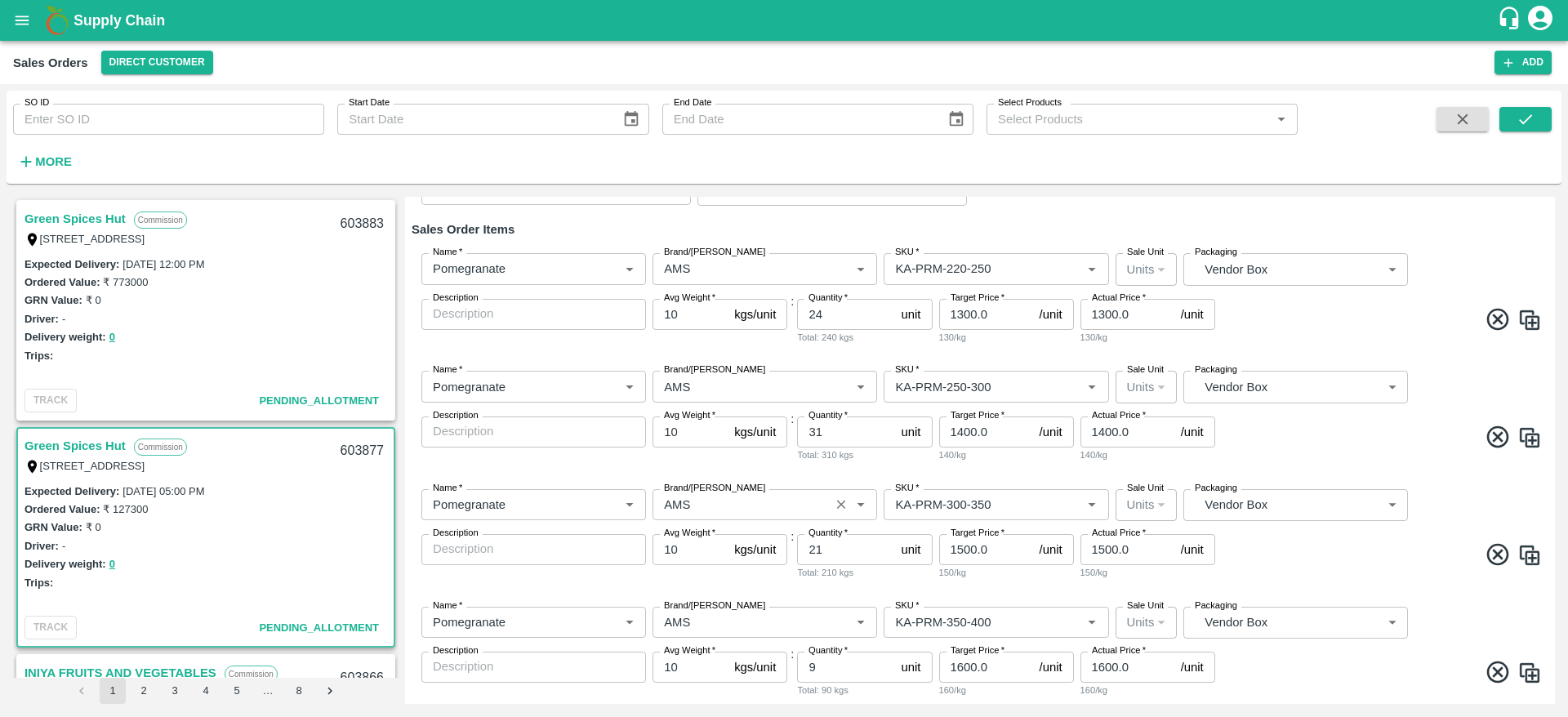
scroll to position [147, 0]
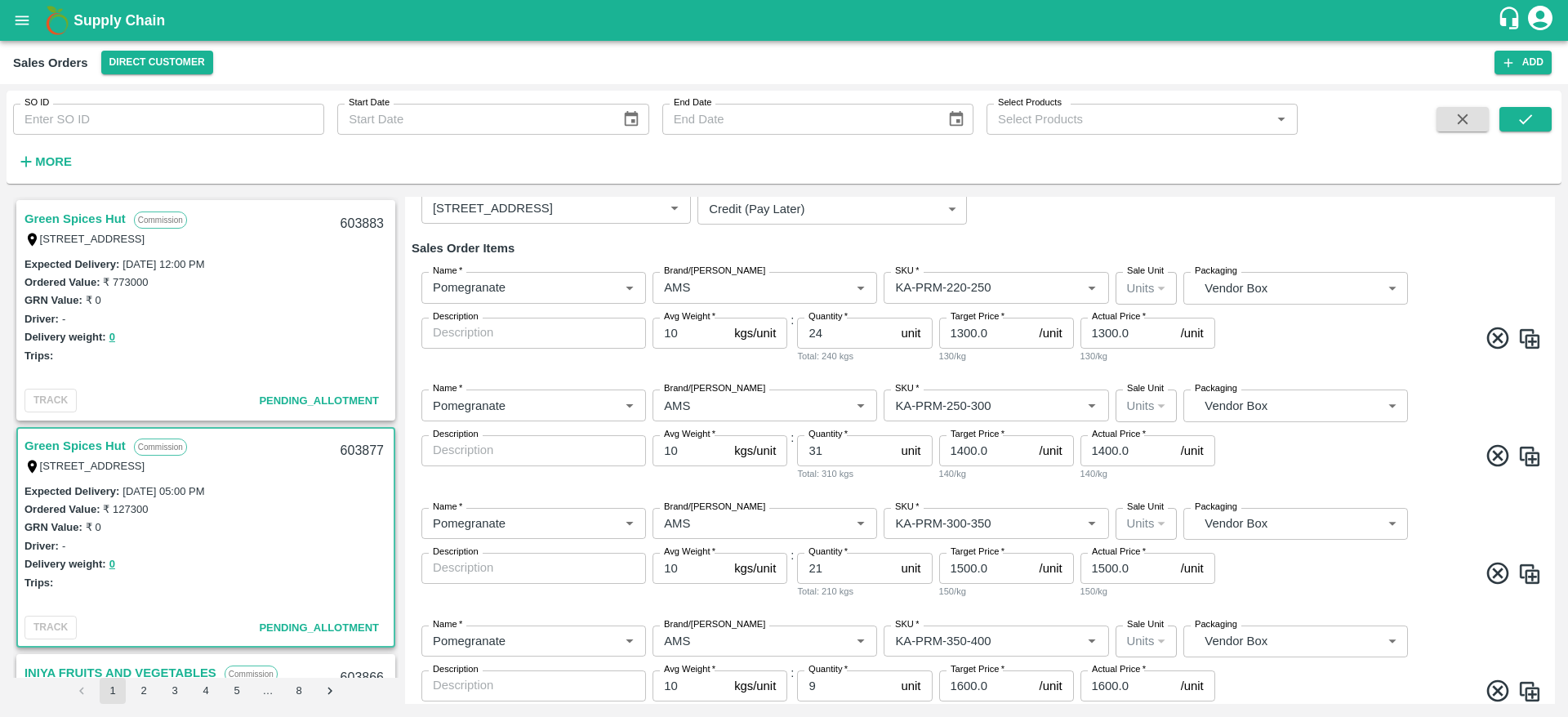
click at [1420, 563] on span at bounding box center [1380, 576] width 323 height 32
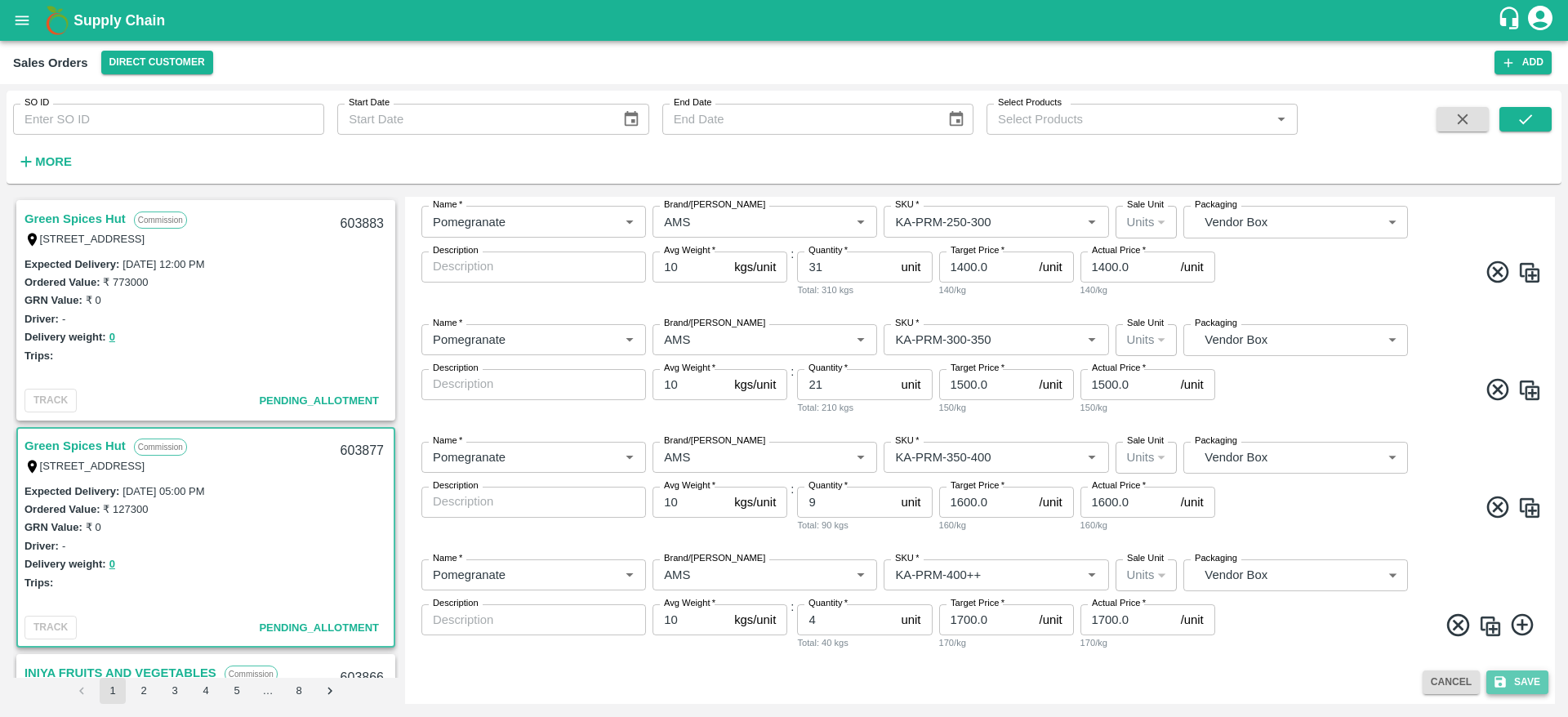
click at [1514, 679] on button "Save" at bounding box center [1517, 682] width 62 height 24
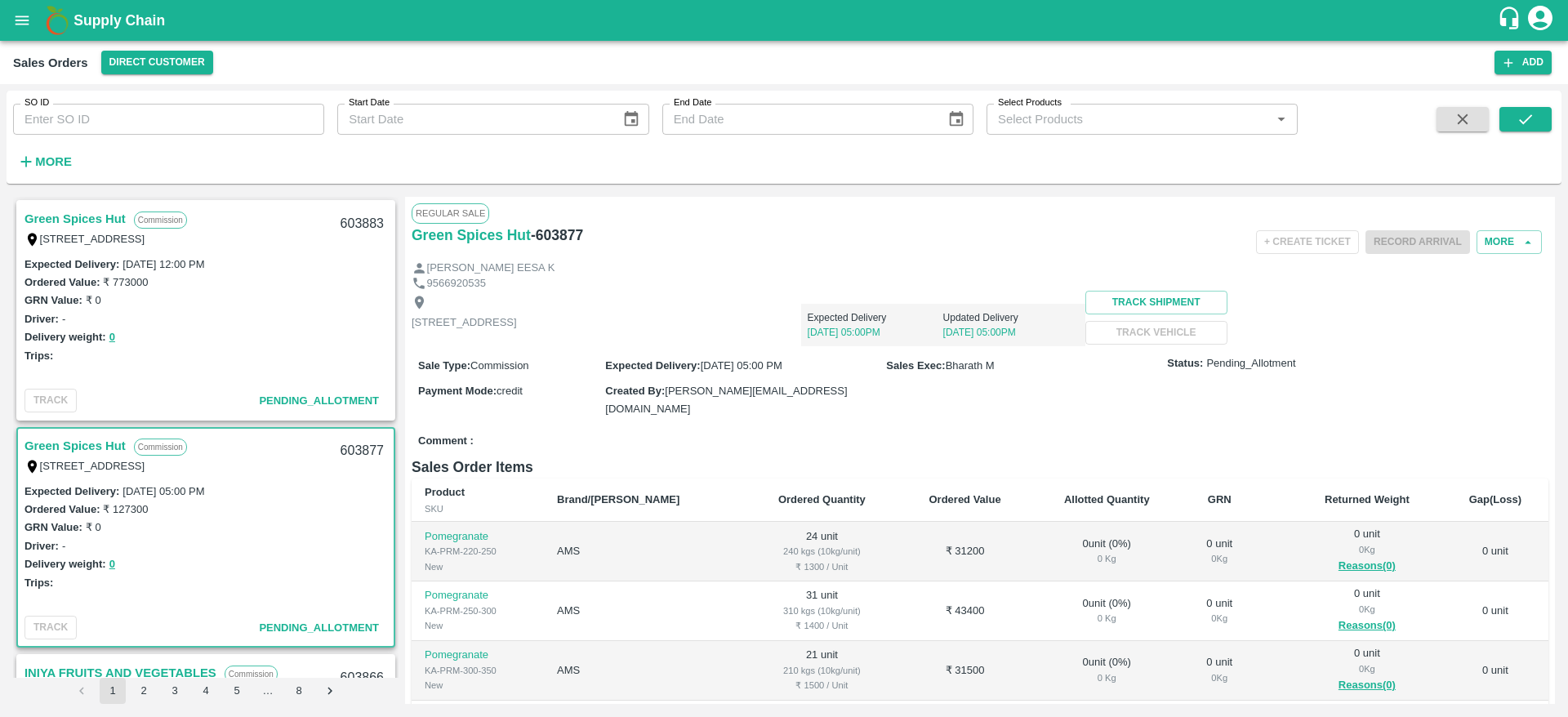
click at [356, 450] on div "603877" at bounding box center [362, 450] width 63 height 38
copy div "603877"
click at [1503, 232] on button "More" at bounding box center [1509, 242] width 65 height 24
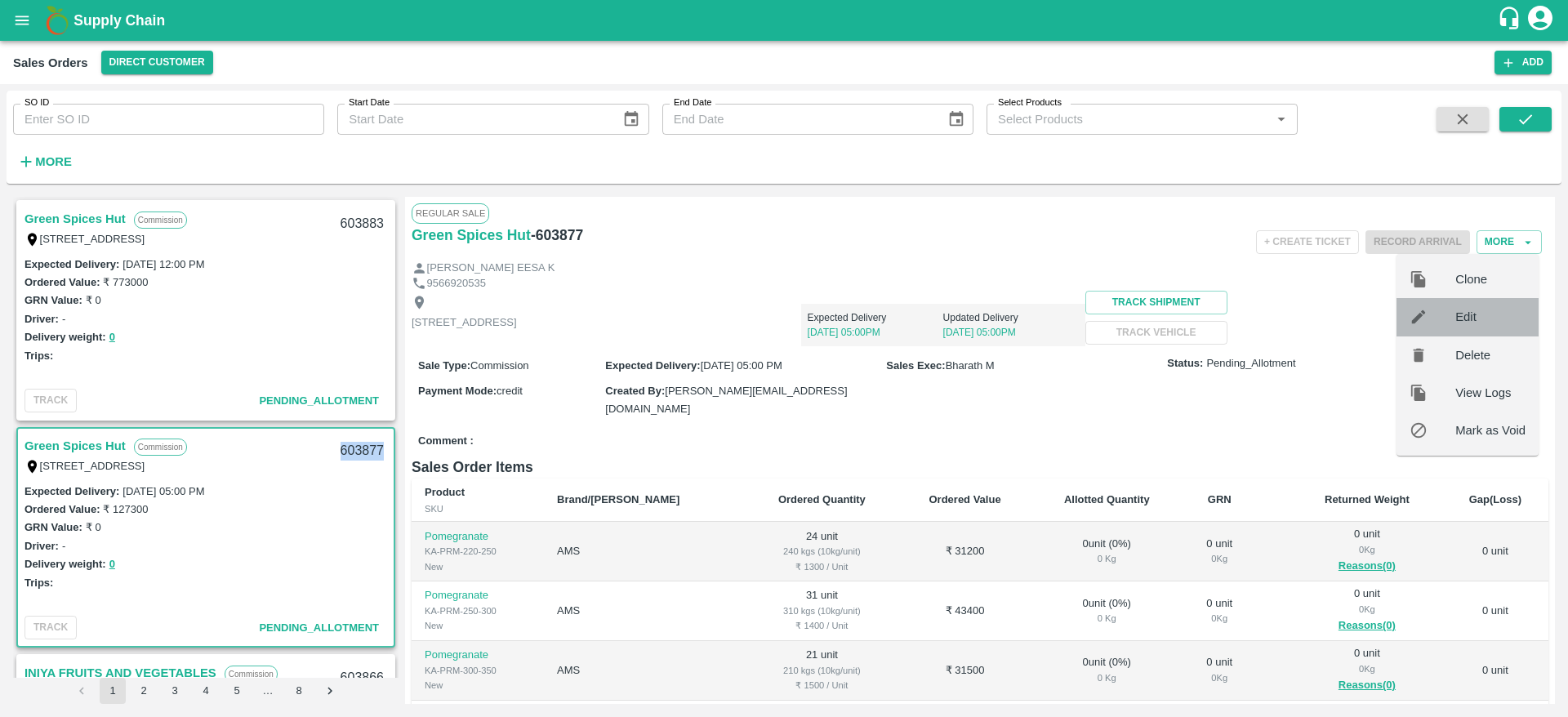
click at [1469, 310] on span "Edit" at bounding box center [1490, 316] width 70 height 18
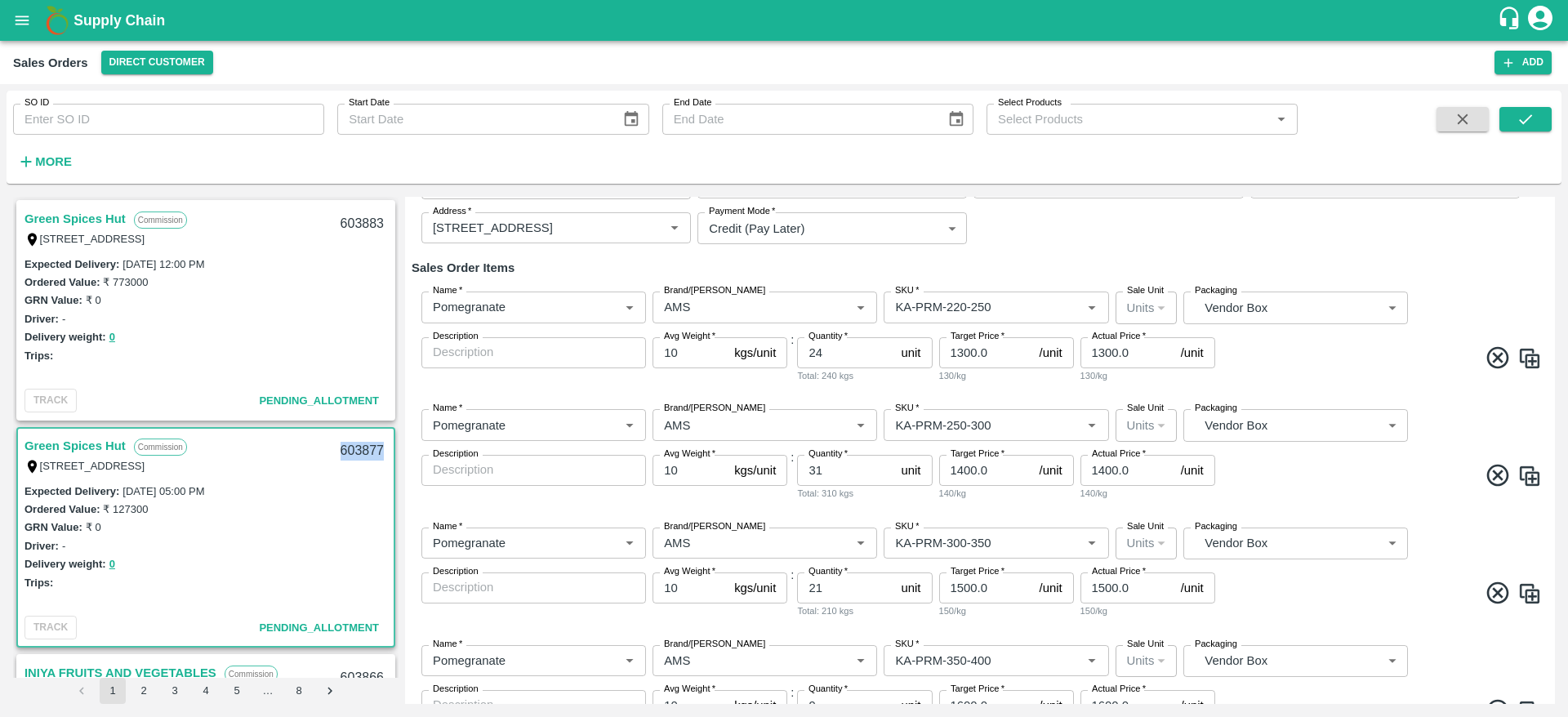
scroll to position [129, 0]
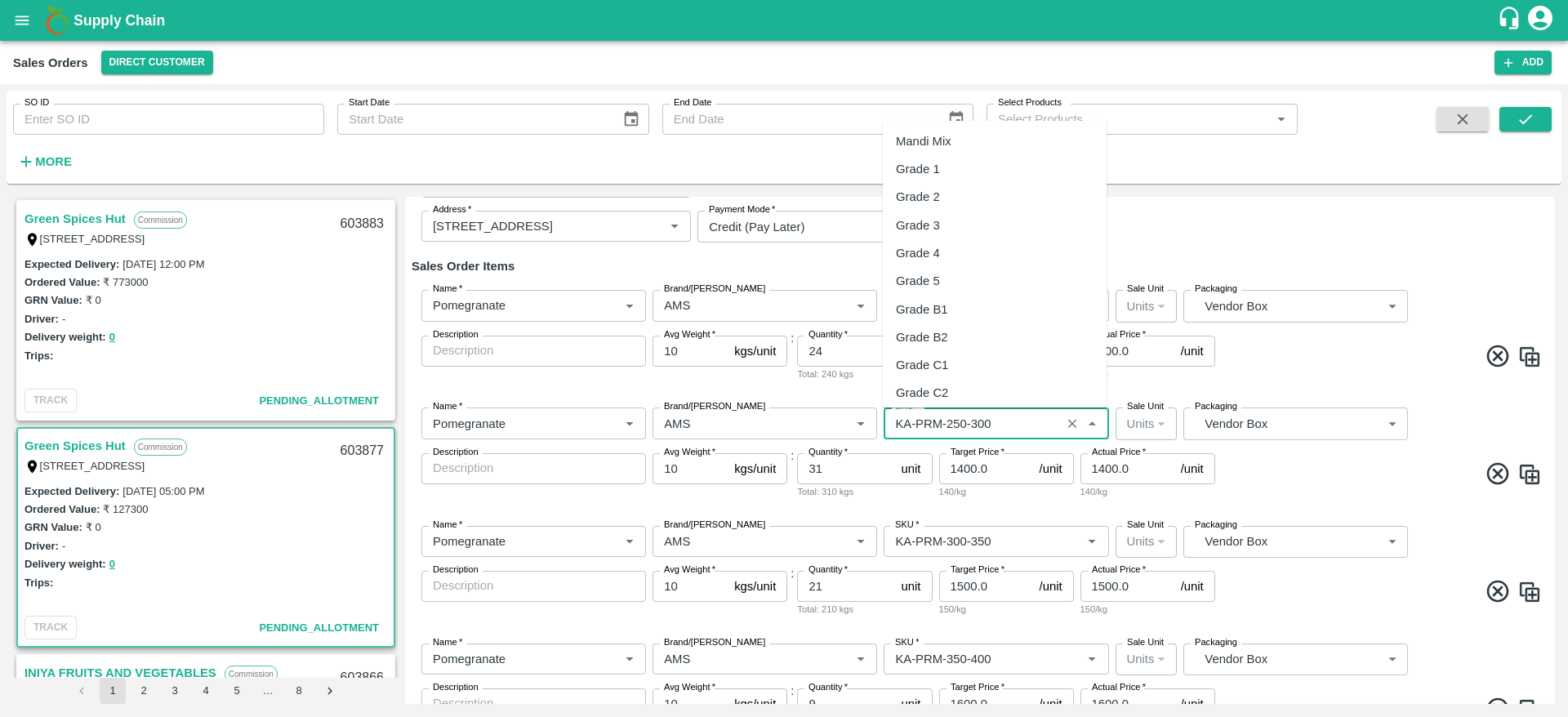
click at [1001, 420] on input "SKU   *" at bounding box center [971, 423] width 166 height 21
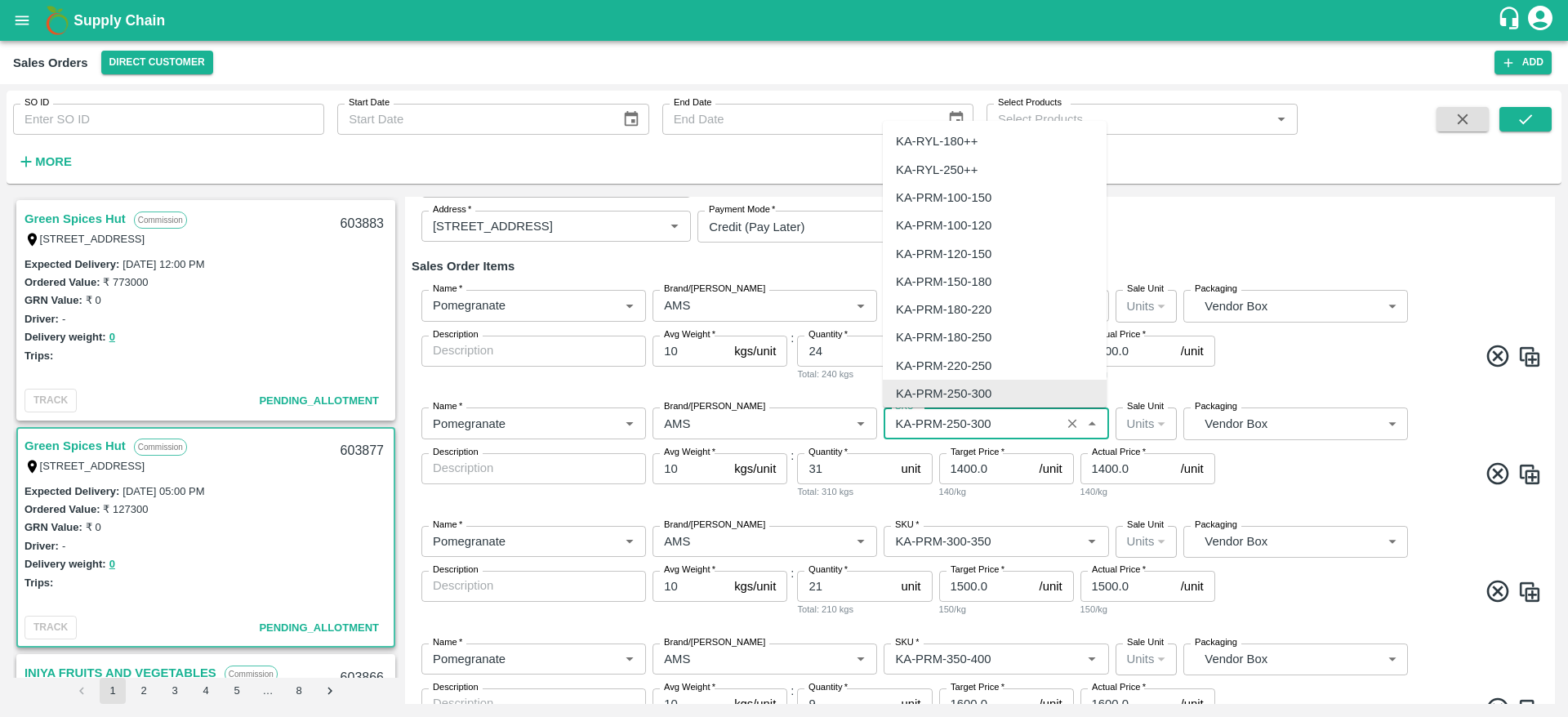
click at [1001, 420] on input "SKU   *" at bounding box center [971, 423] width 166 height 21
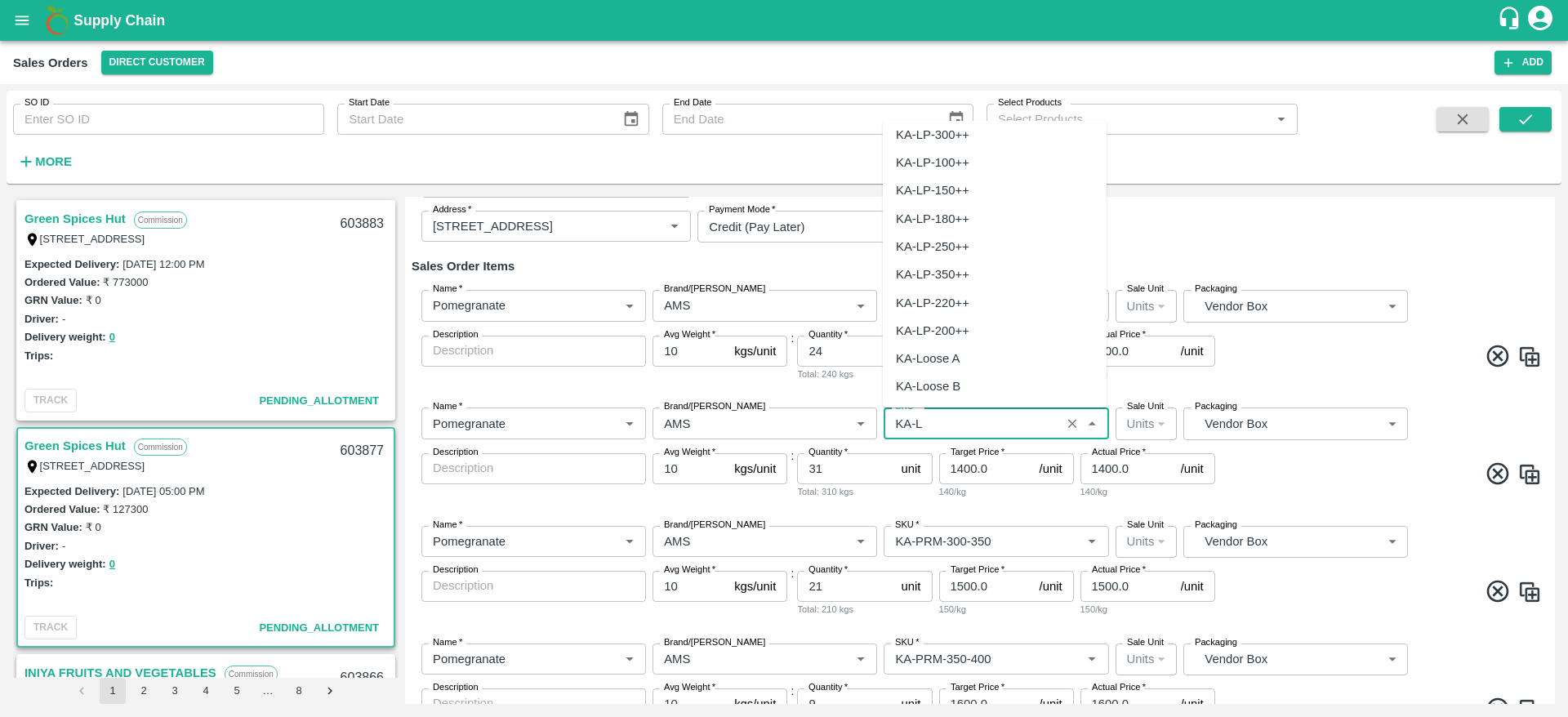
scroll to position [0, 0]
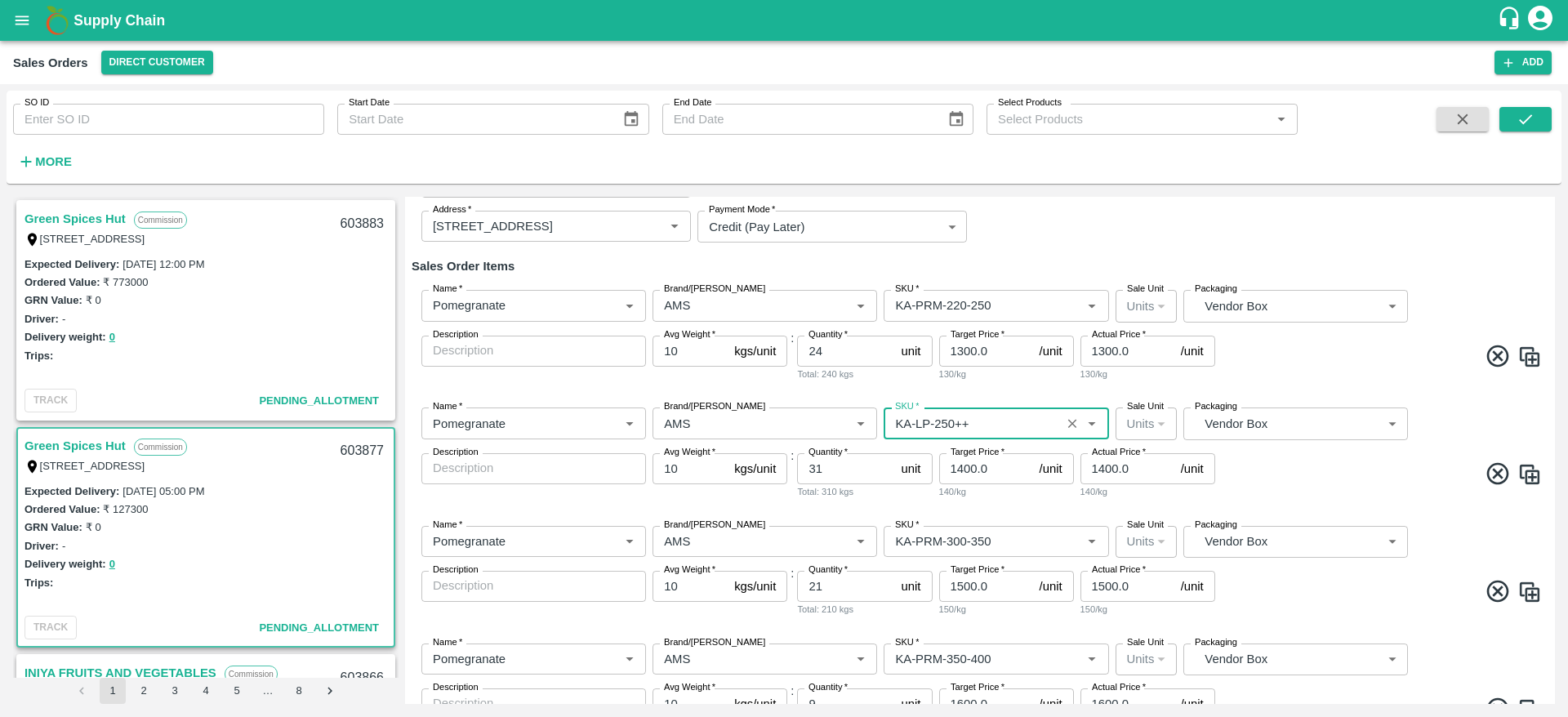
type input "KA-LP-250++"
click at [1343, 471] on span at bounding box center [1380, 477] width 323 height 32
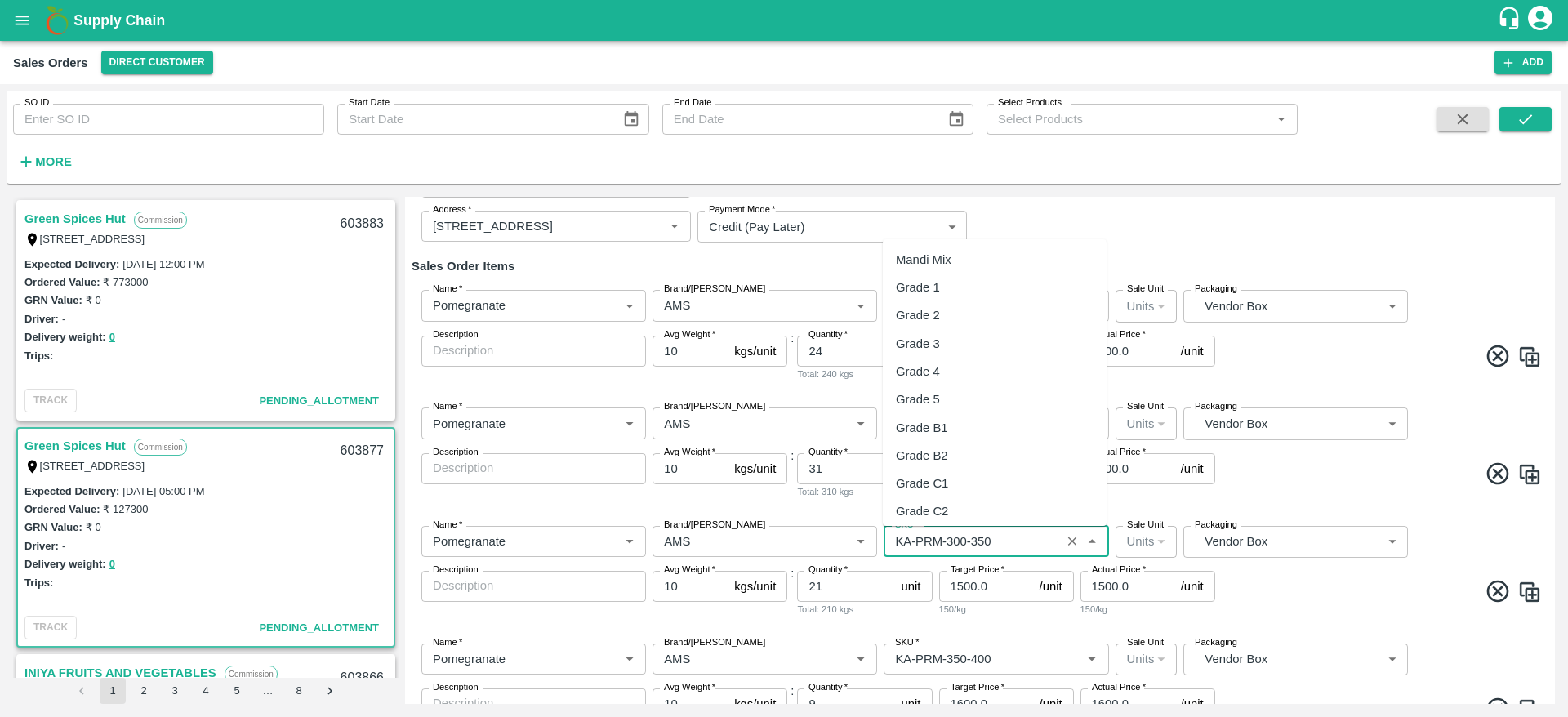
click at [1013, 544] on input "SKU   *" at bounding box center [971, 541] width 166 height 21
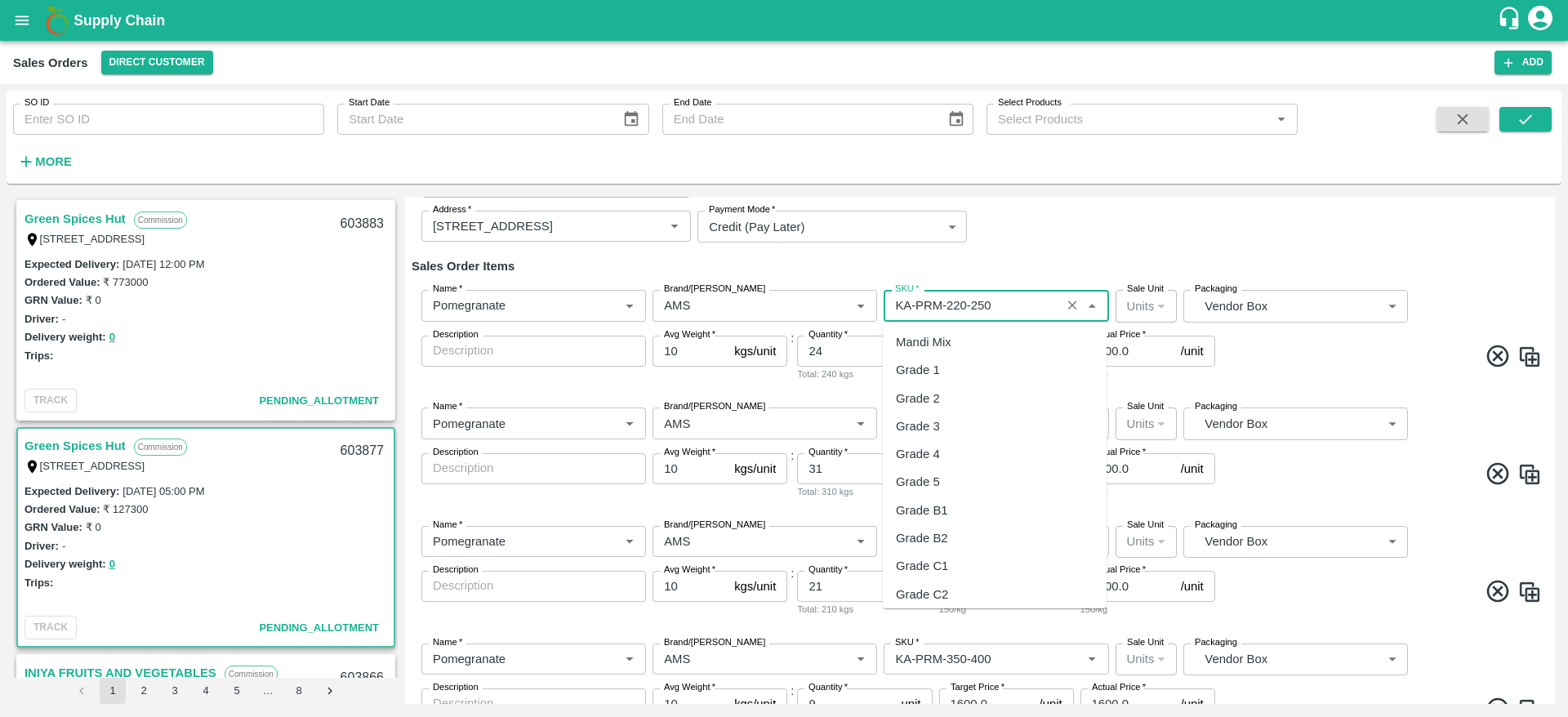
click at [1006, 297] on input "SKU   *" at bounding box center [971, 305] width 166 height 21
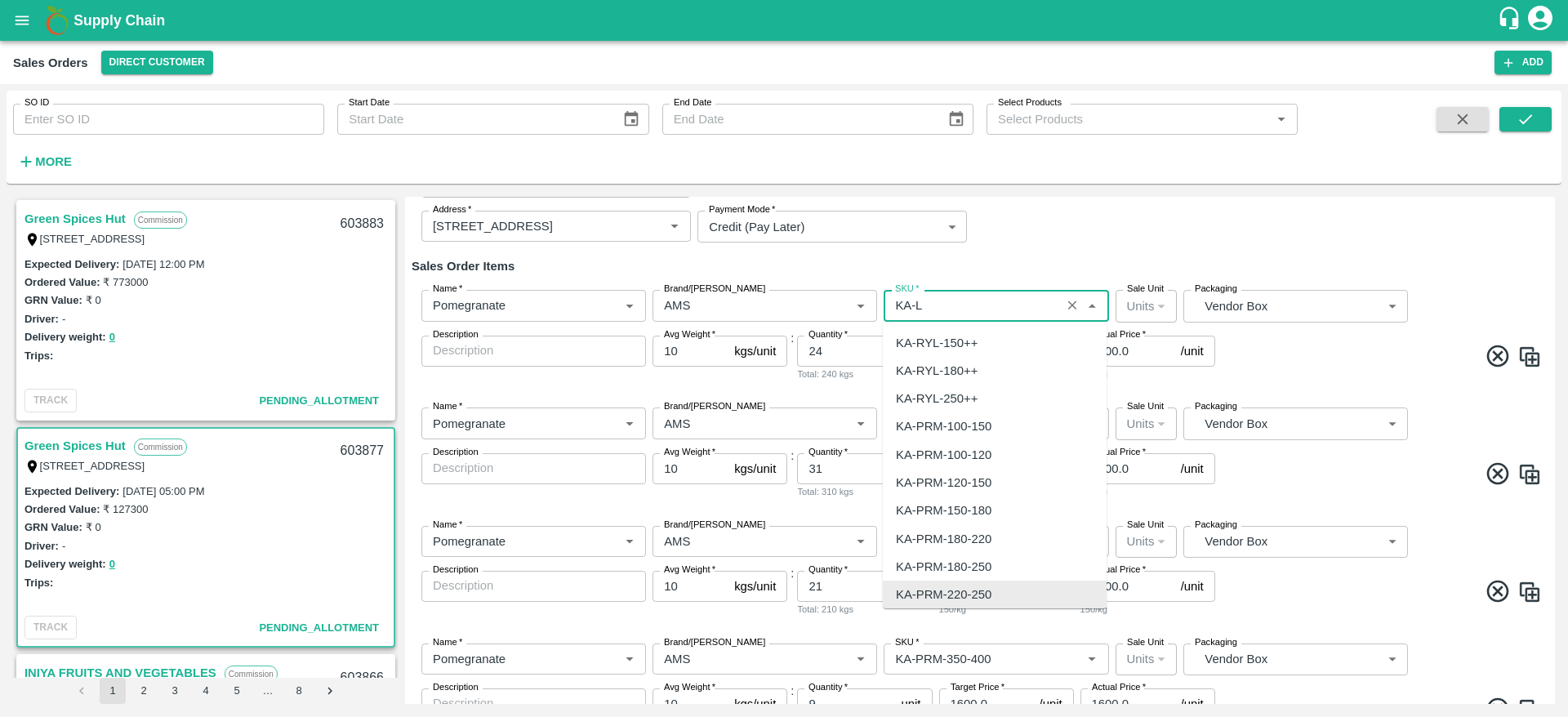
scroll to position [0, 0]
click at [965, 456] on div "KA-LP-250++" at bounding box center [933, 453] width 73 height 18
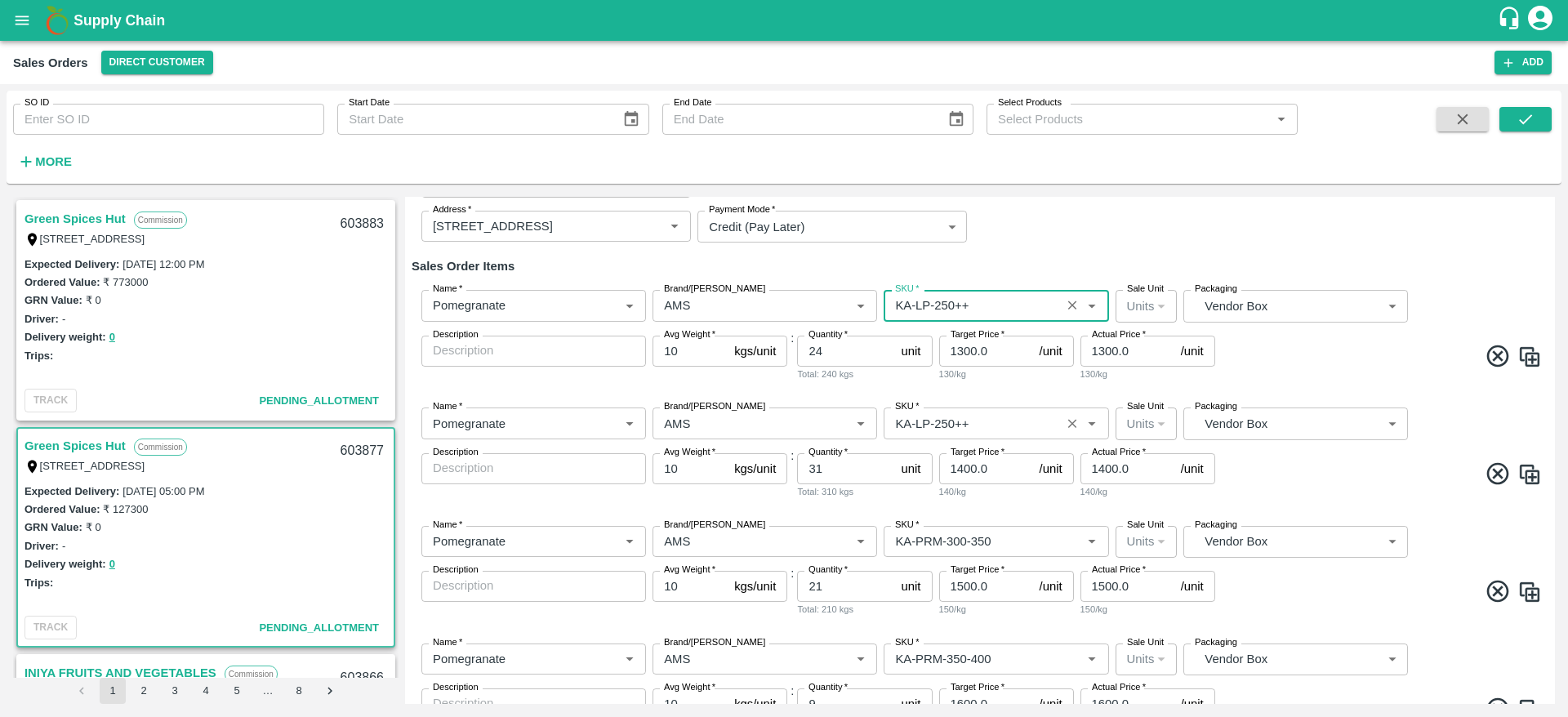
type input "KA-LP-250++"
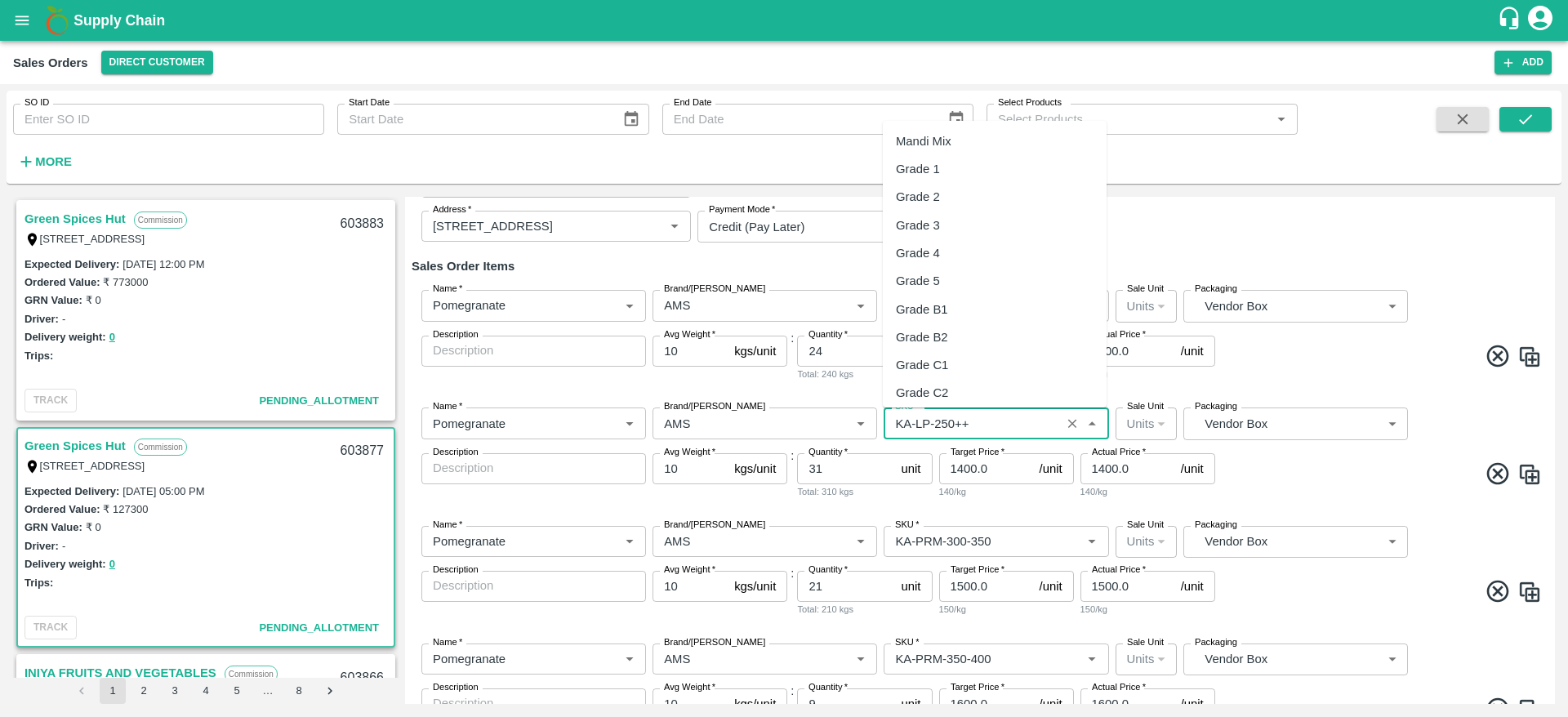
click at [1006, 428] on input "SKU   *" at bounding box center [971, 423] width 166 height 21
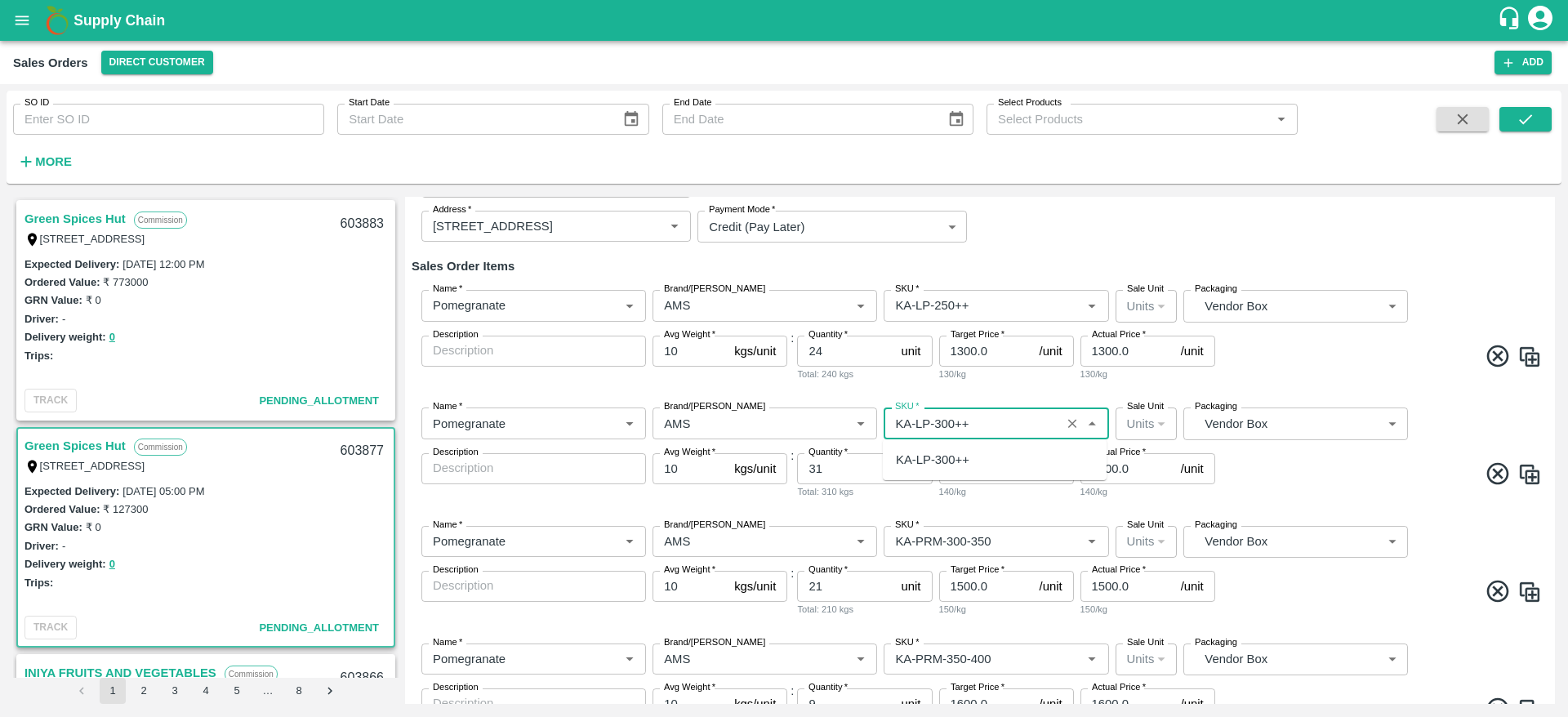
click at [1008, 447] on div "KA-LP-300++" at bounding box center [994, 459] width 224 height 28
type input "KA-LP-300++"
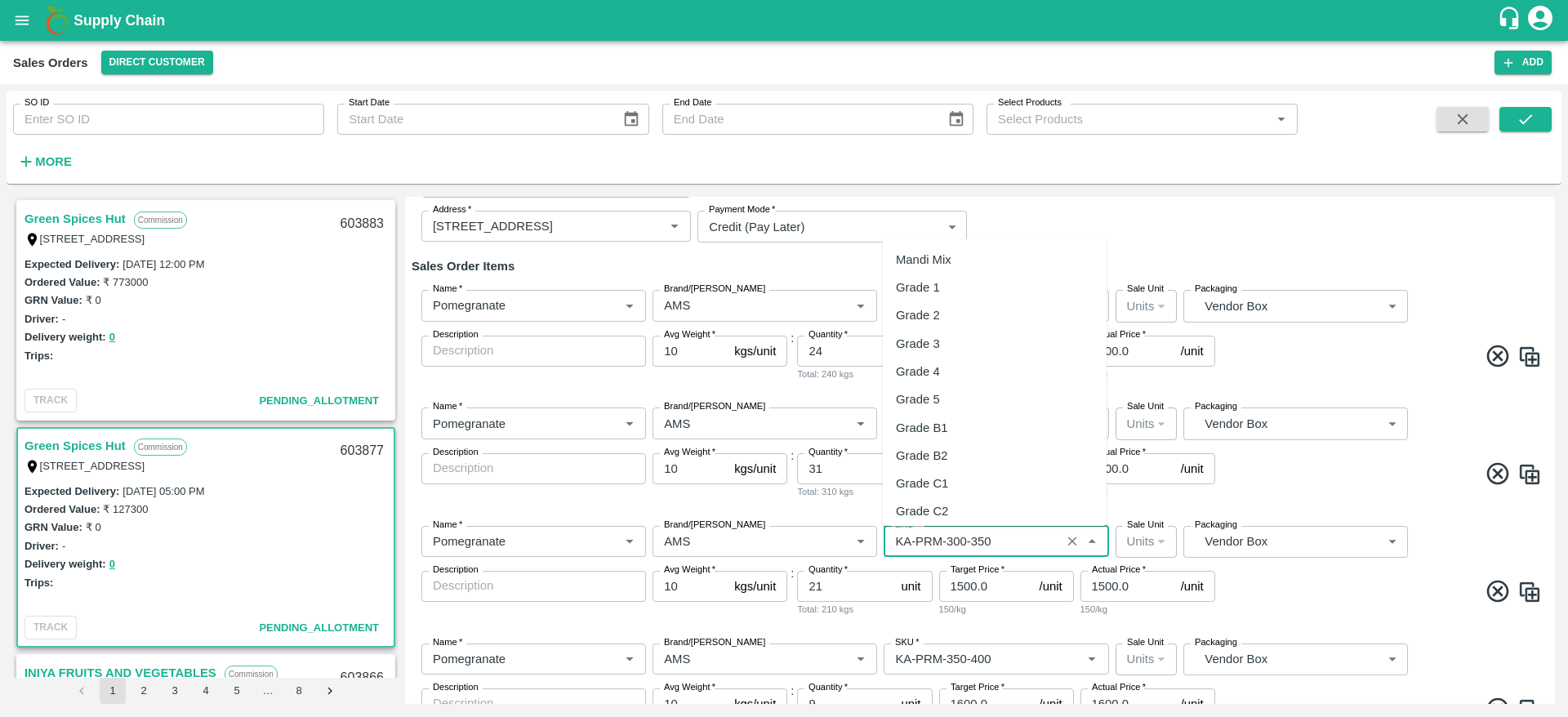
click at [1020, 542] on input "SKU   *" at bounding box center [971, 541] width 166 height 21
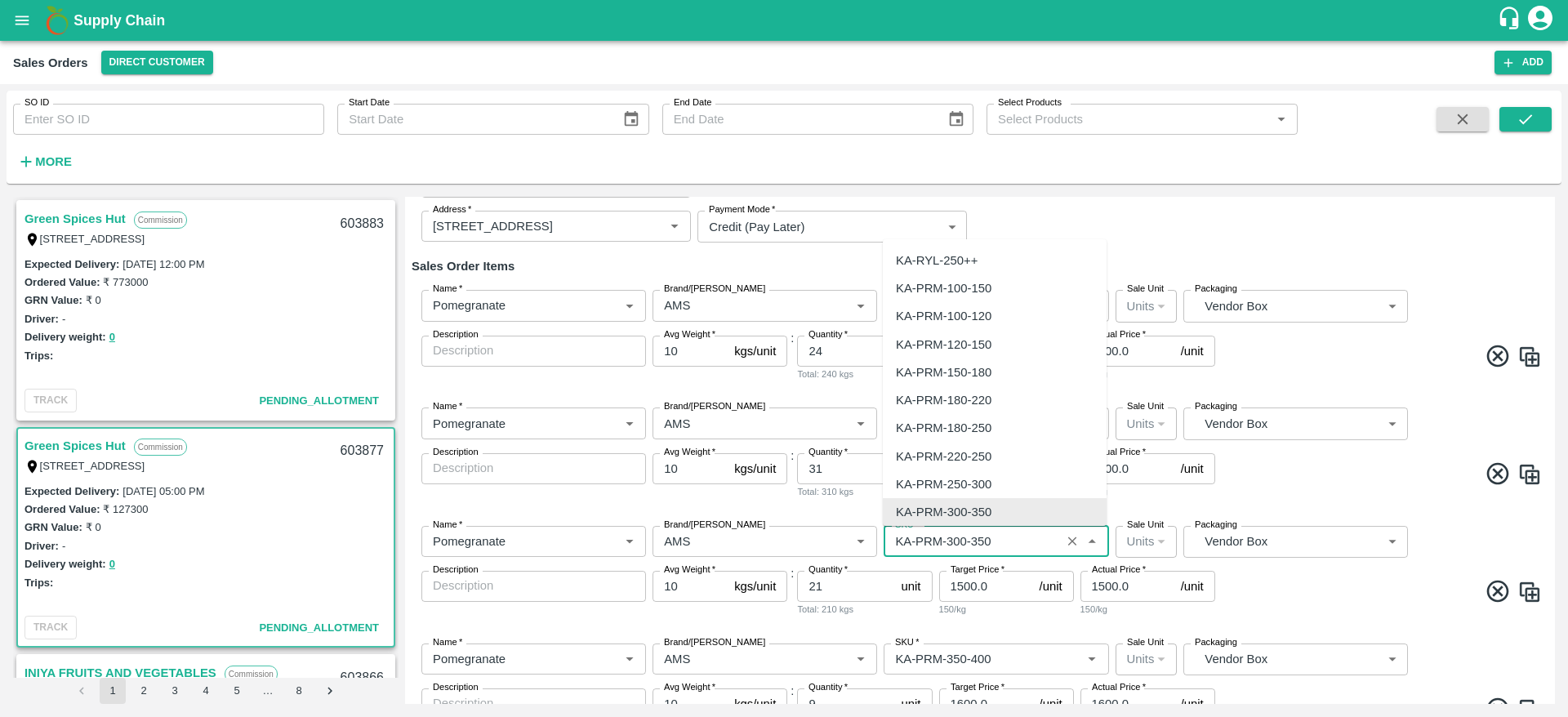
click at [1020, 542] on input "SKU   *" at bounding box center [971, 541] width 166 height 21
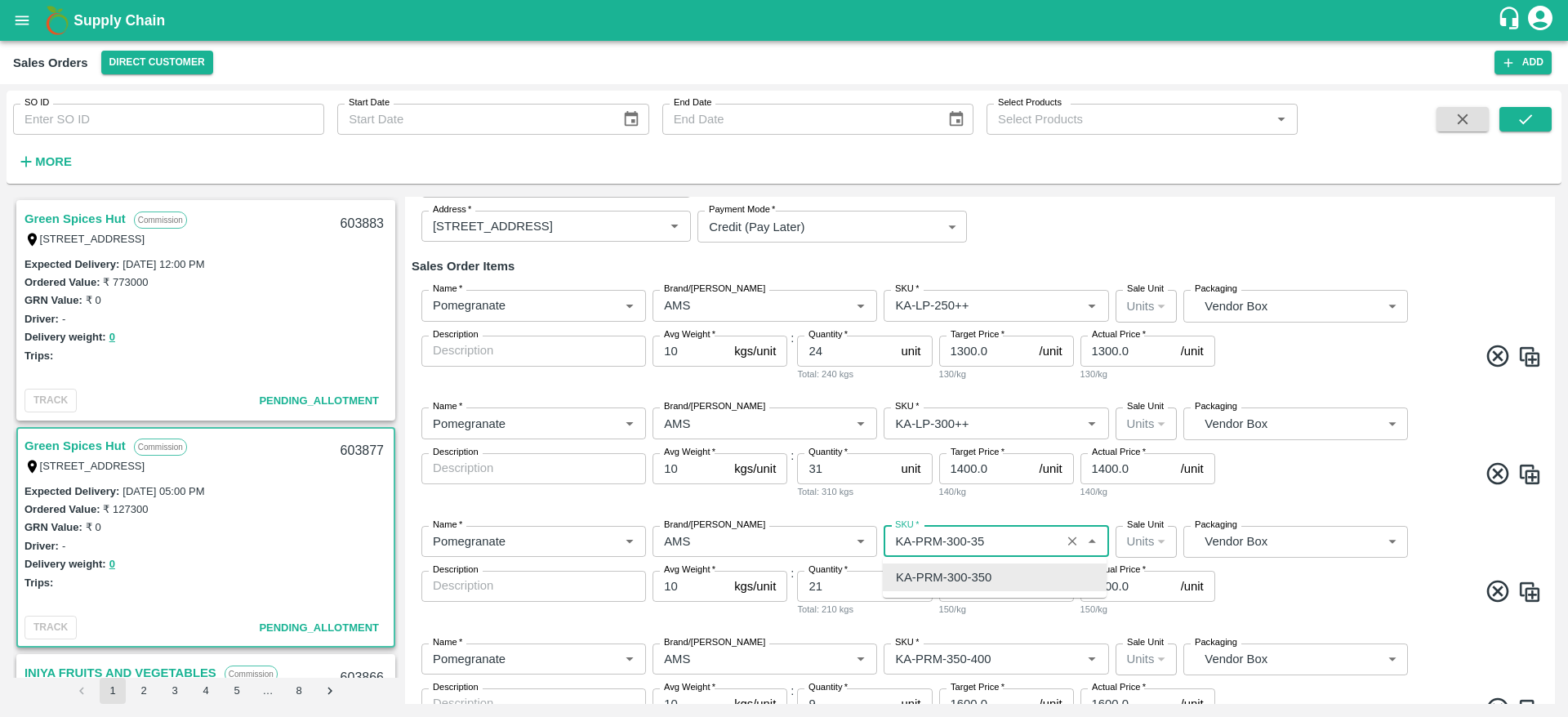
scroll to position [0, 0]
click at [982, 574] on div "KA-LP-350++" at bounding box center [994, 577] width 224 height 28
type input "KA-LP-350++"
click at [1301, 489] on span at bounding box center [1380, 477] width 323 height 32
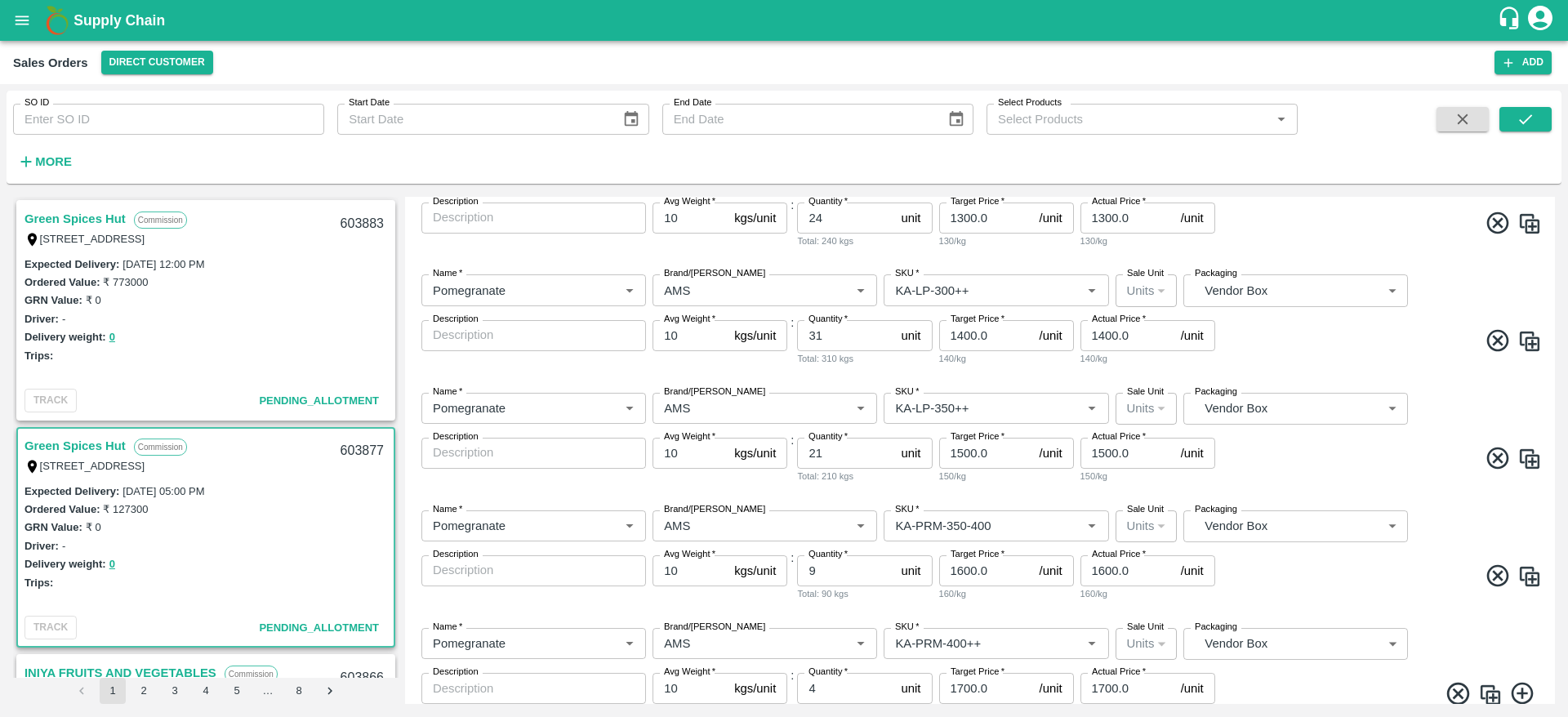
scroll to position [331, 0]
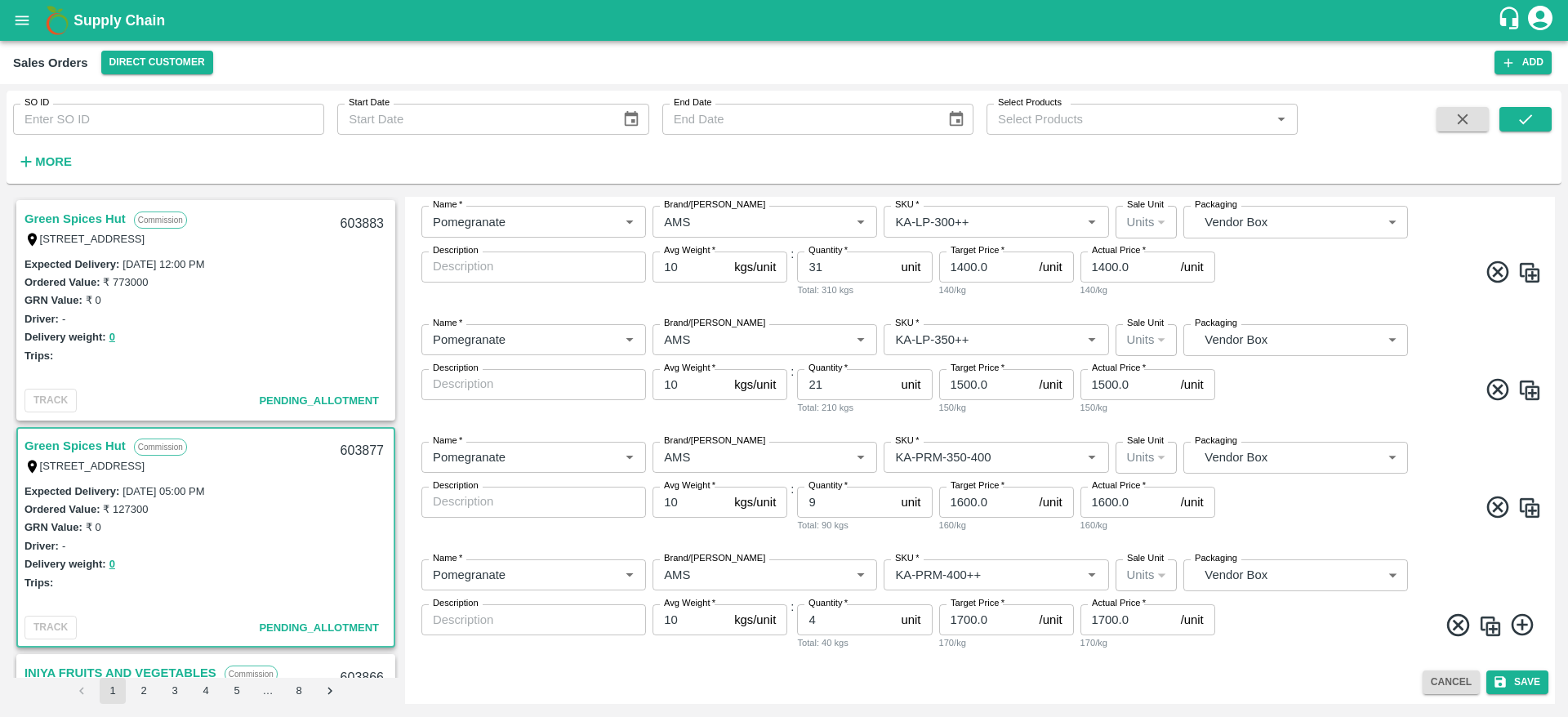
click at [1352, 511] on span at bounding box center [1380, 510] width 323 height 32
click at [1390, 287] on span at bounding box center [1380, 275] width 323 height 32
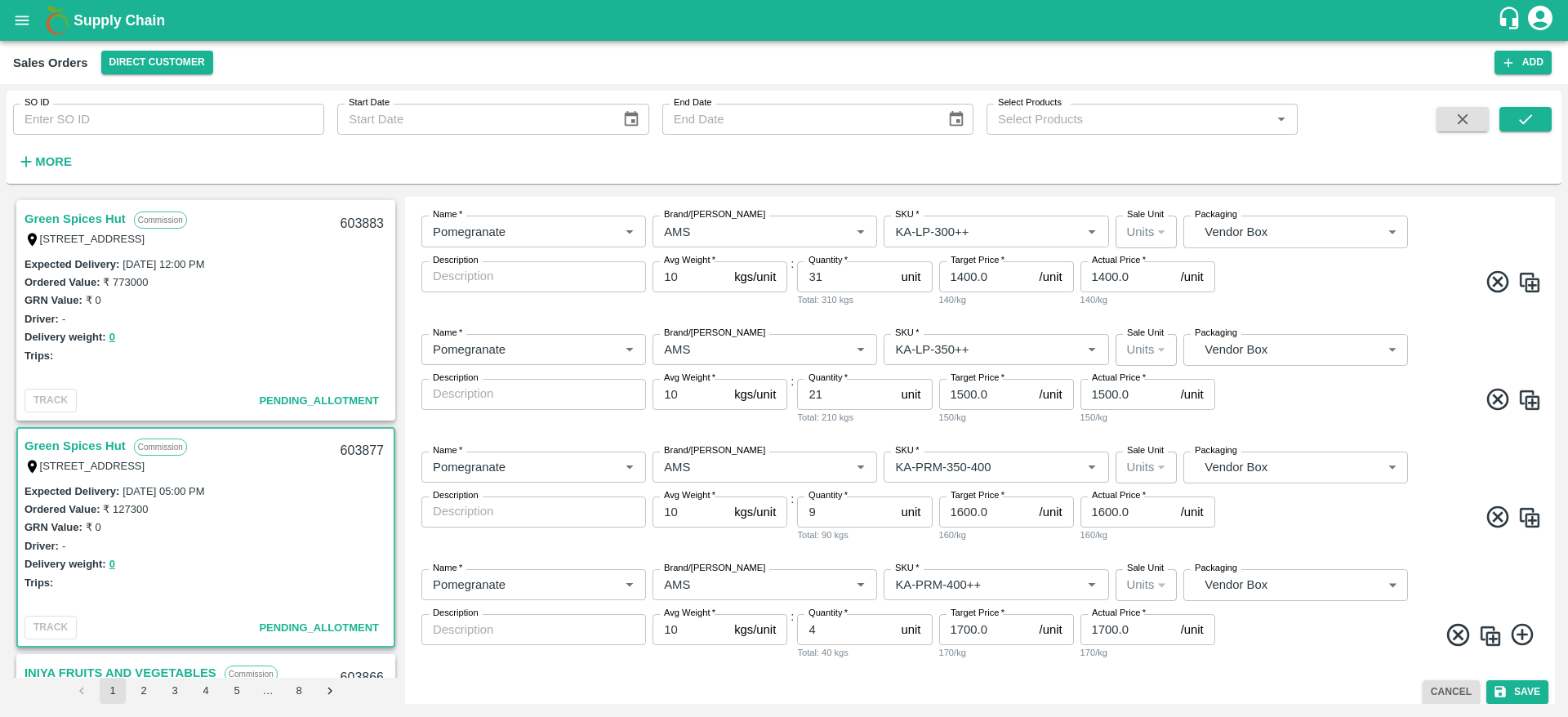
scroll to position [325, 0]
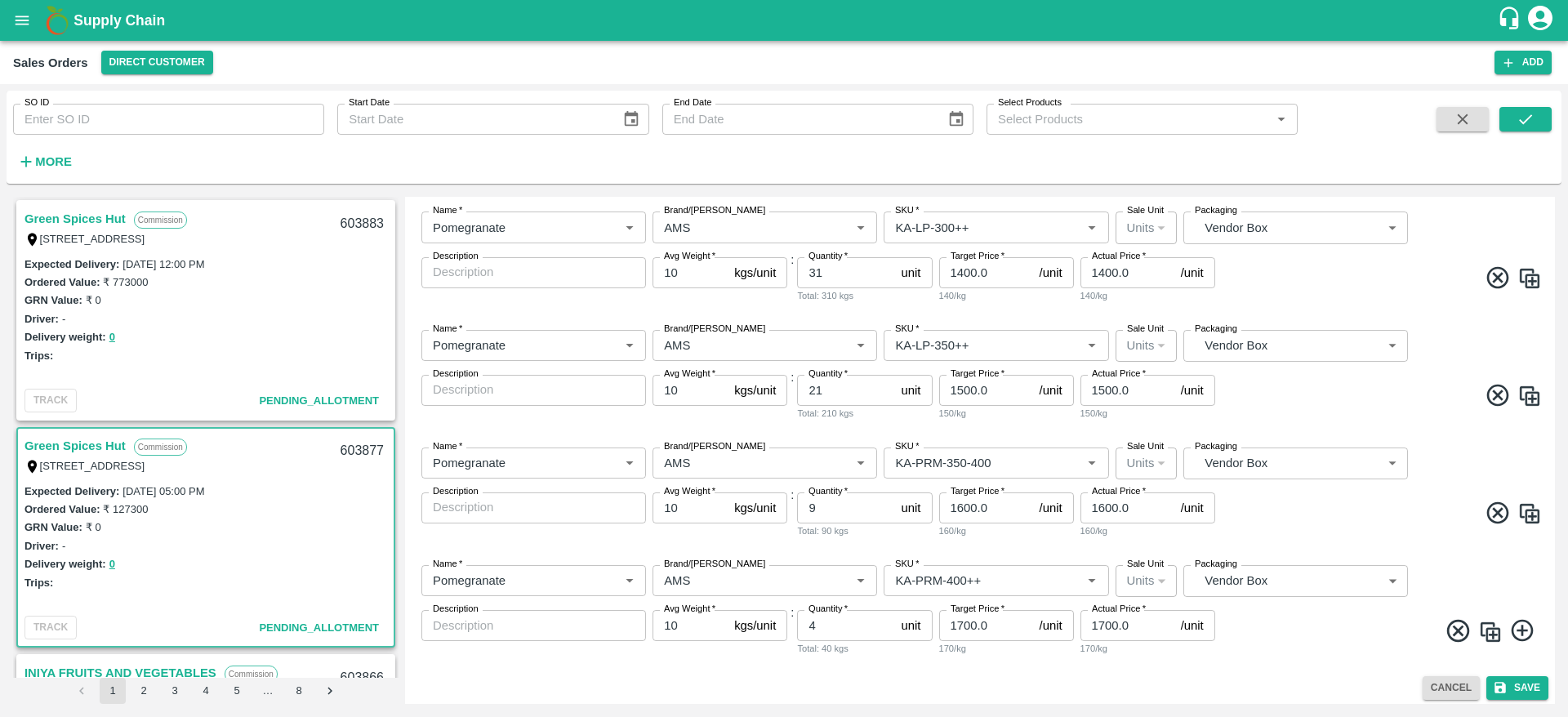
click at [1338, 538] on div "Name   * Name   * Brand/Marka Brand/Marka SKU   * SKU   * Sale Unit Units 2 Sal…" at bounding box center [980, 493] width 1137 height 117
click at [1014, 473] on div "SKU   *" at bounding box center [996, 462] width 224 height 31
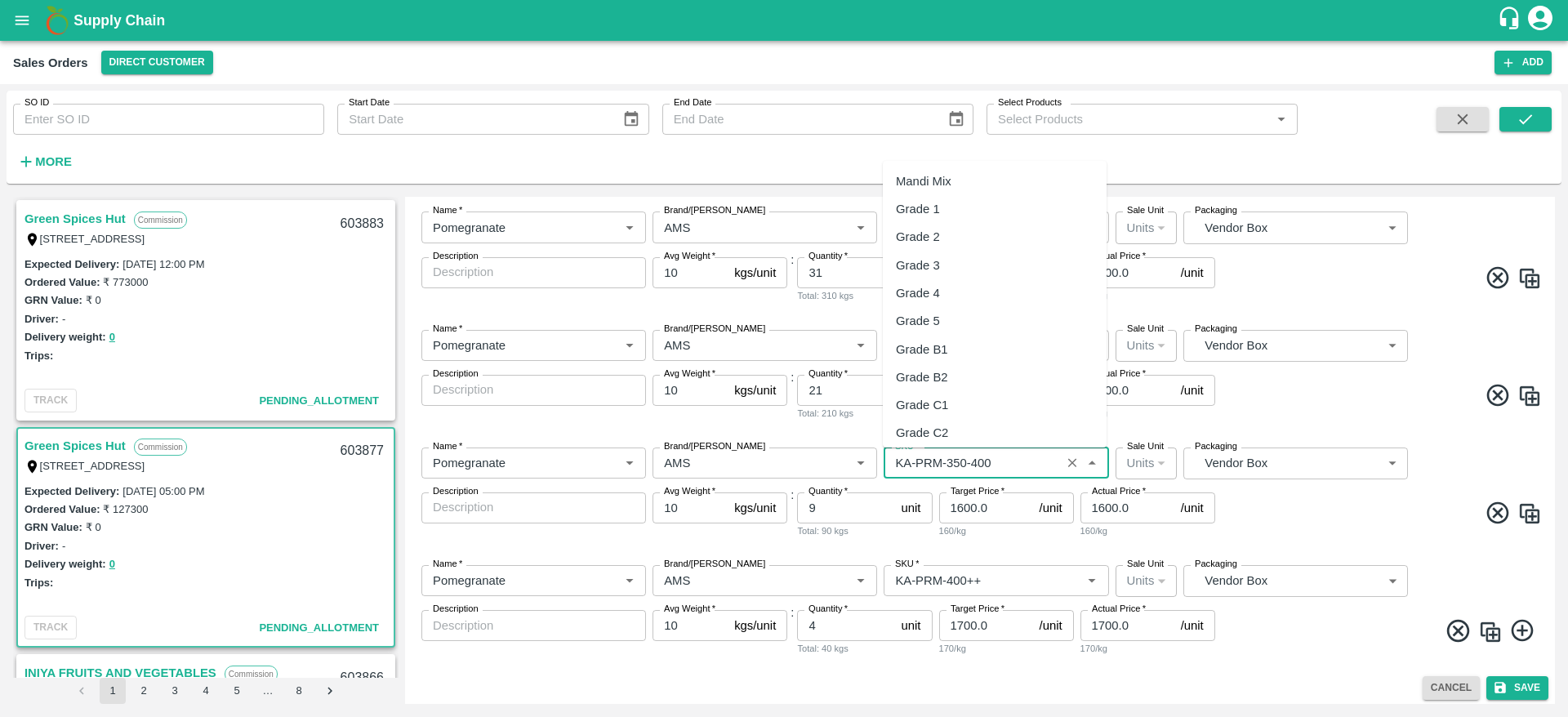
scroll to position [4197, 0]
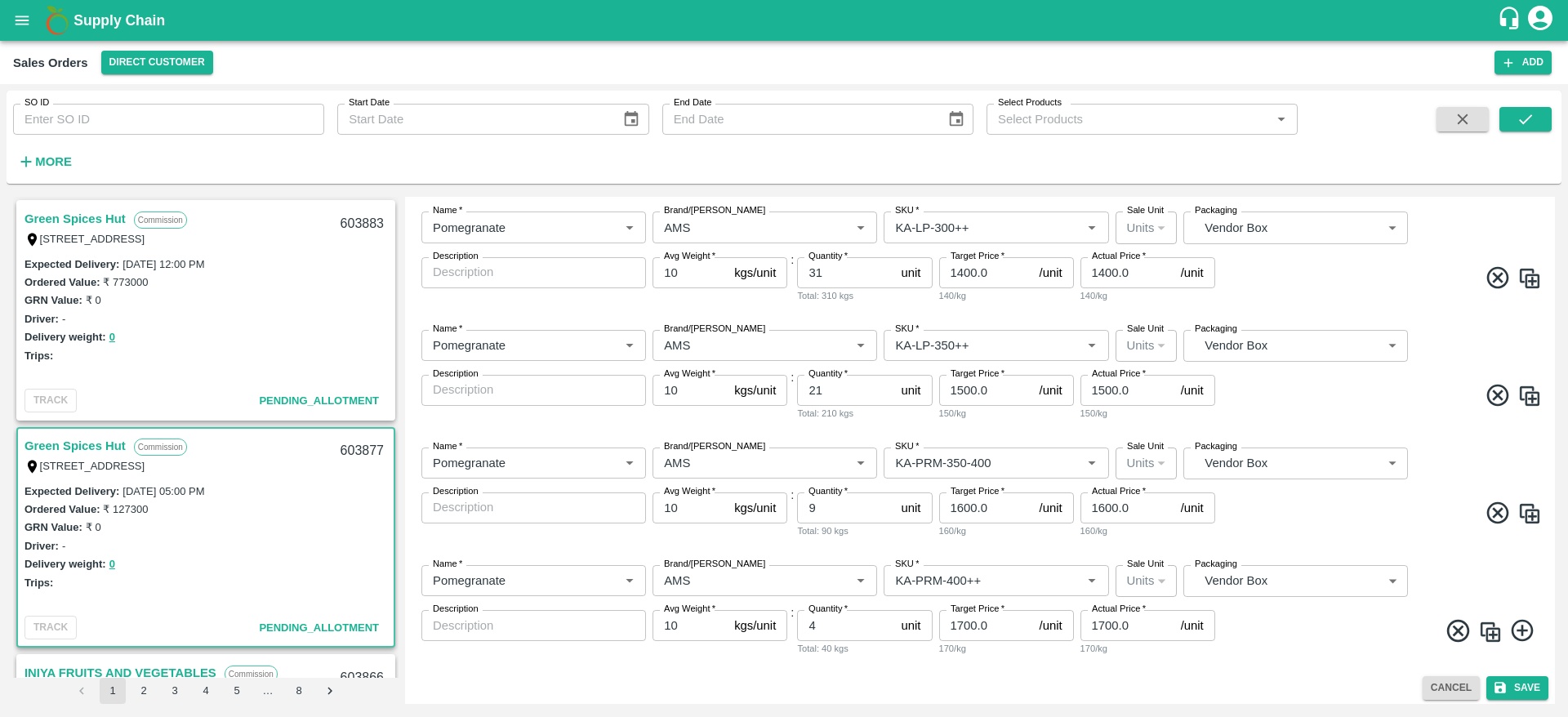
click at [1312, 391] on span at bounding box center [1380, 398] width 323 height 32
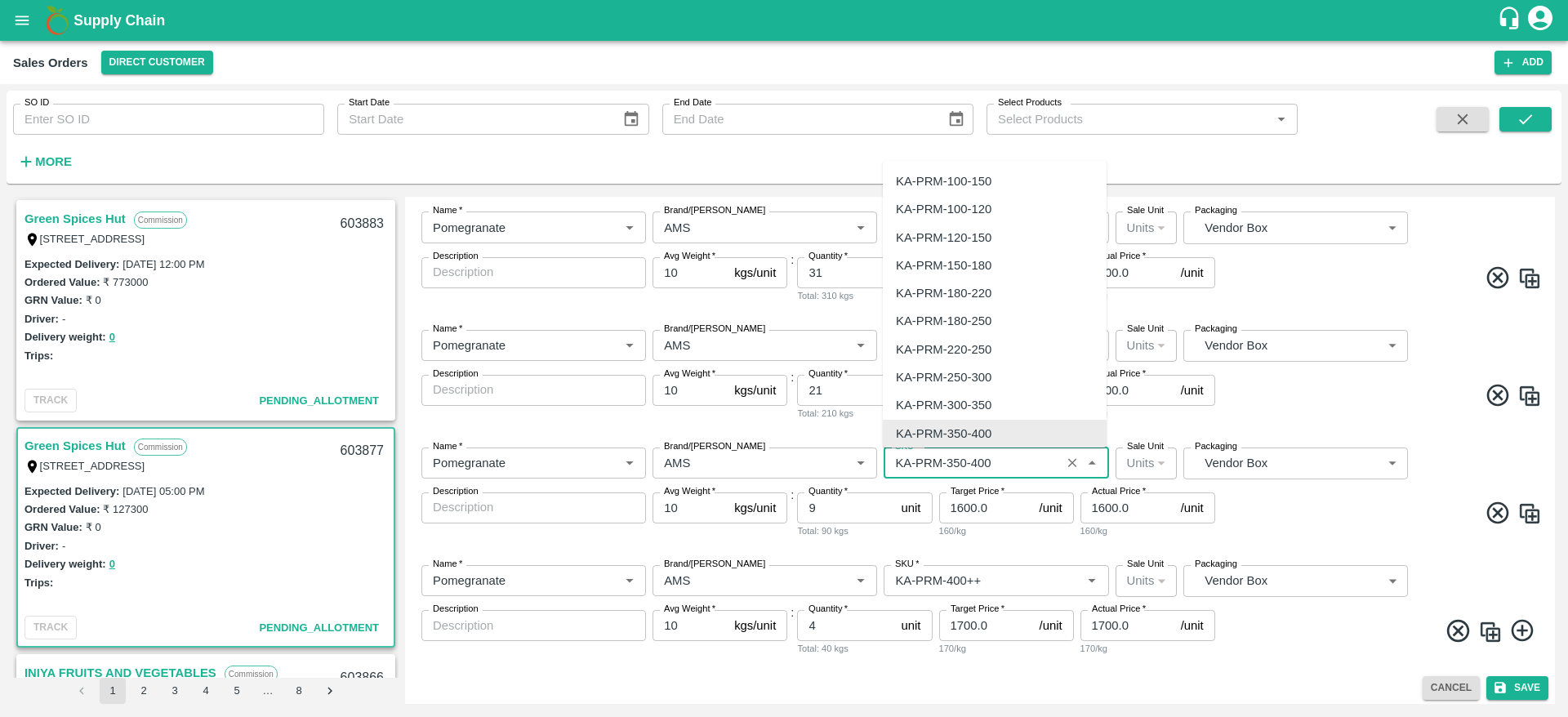
click at [1011, 465] on input "SKU   *" at bounding box center [971, 462] width 166 height 21
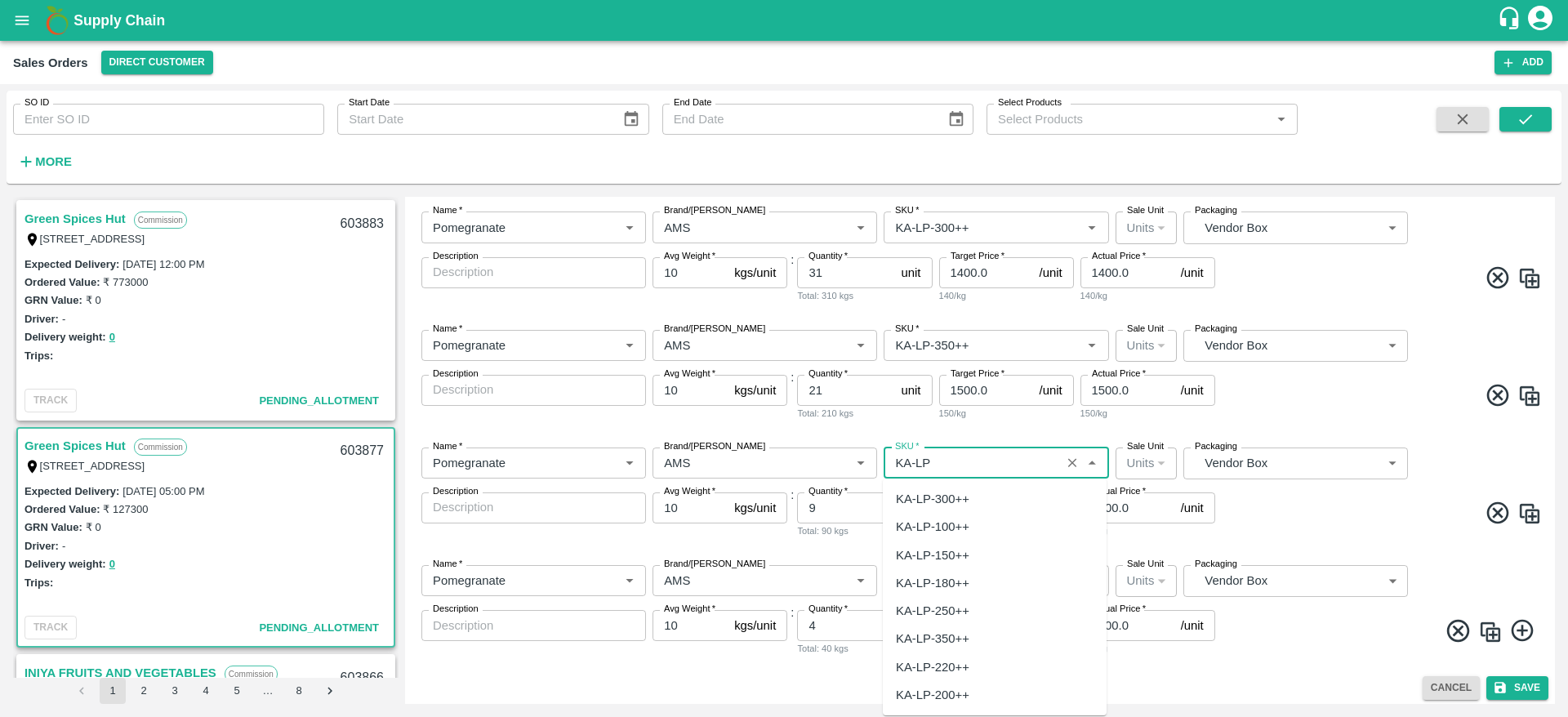
click at [987, 644] on div "KA-LP-350++" at bounding box center [994, 638] width 224 height 28
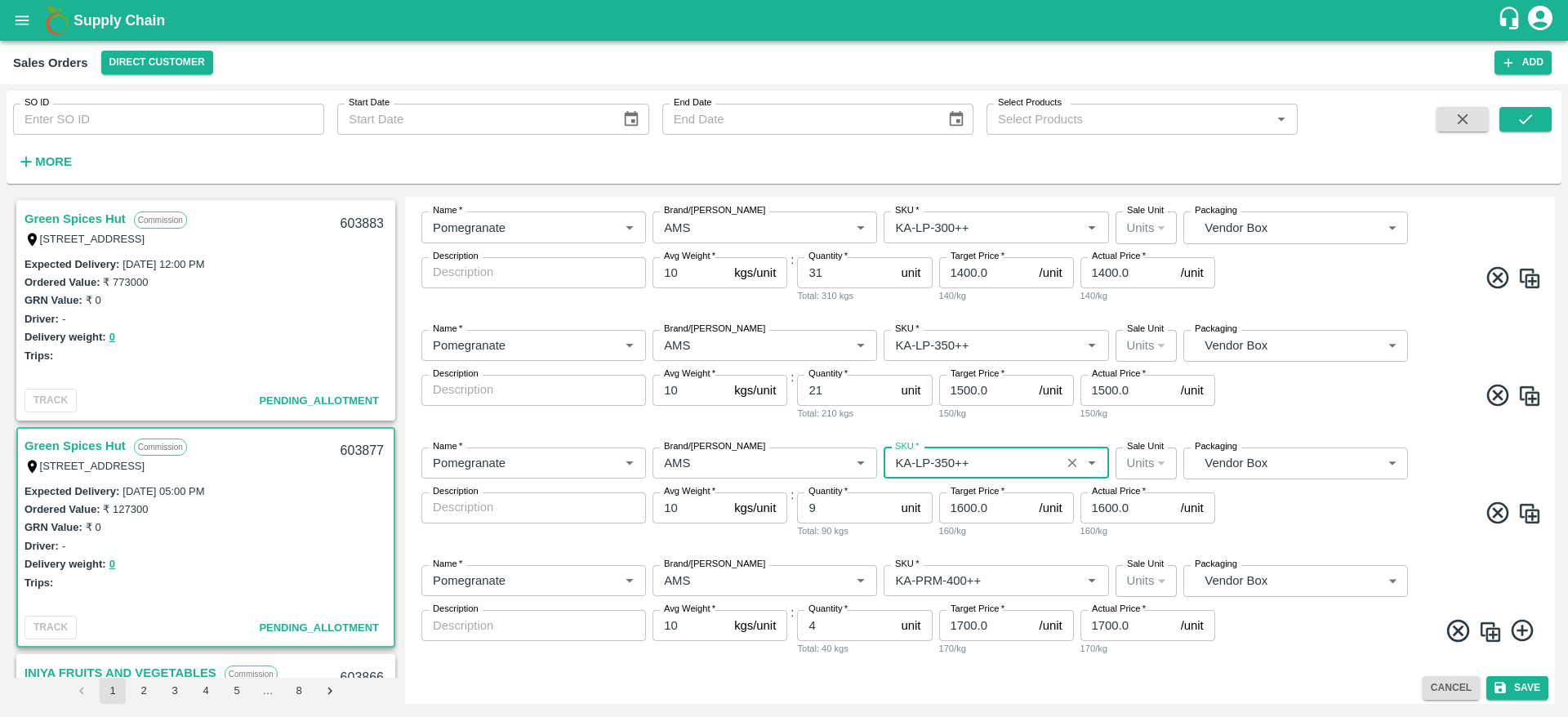
type input "KA-LP-350++"
click at [1280, 422] on div "Name   * Name   * Brand/Marka Brand/Marka SKU   * SKU   * Sale Unit Units 2 Sal…" at bounding box center [980, 375] width 1137 height 117
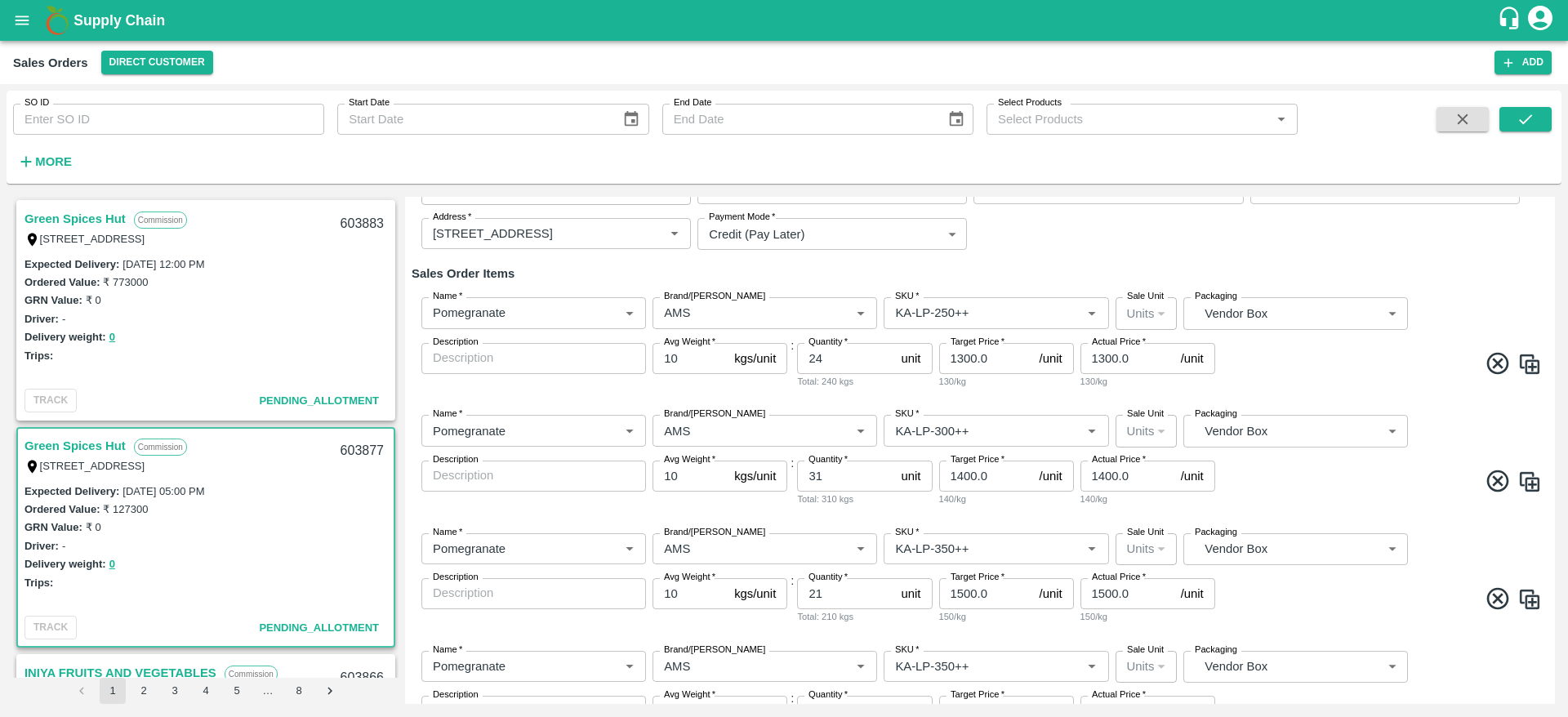
scroll to position [120, 0]
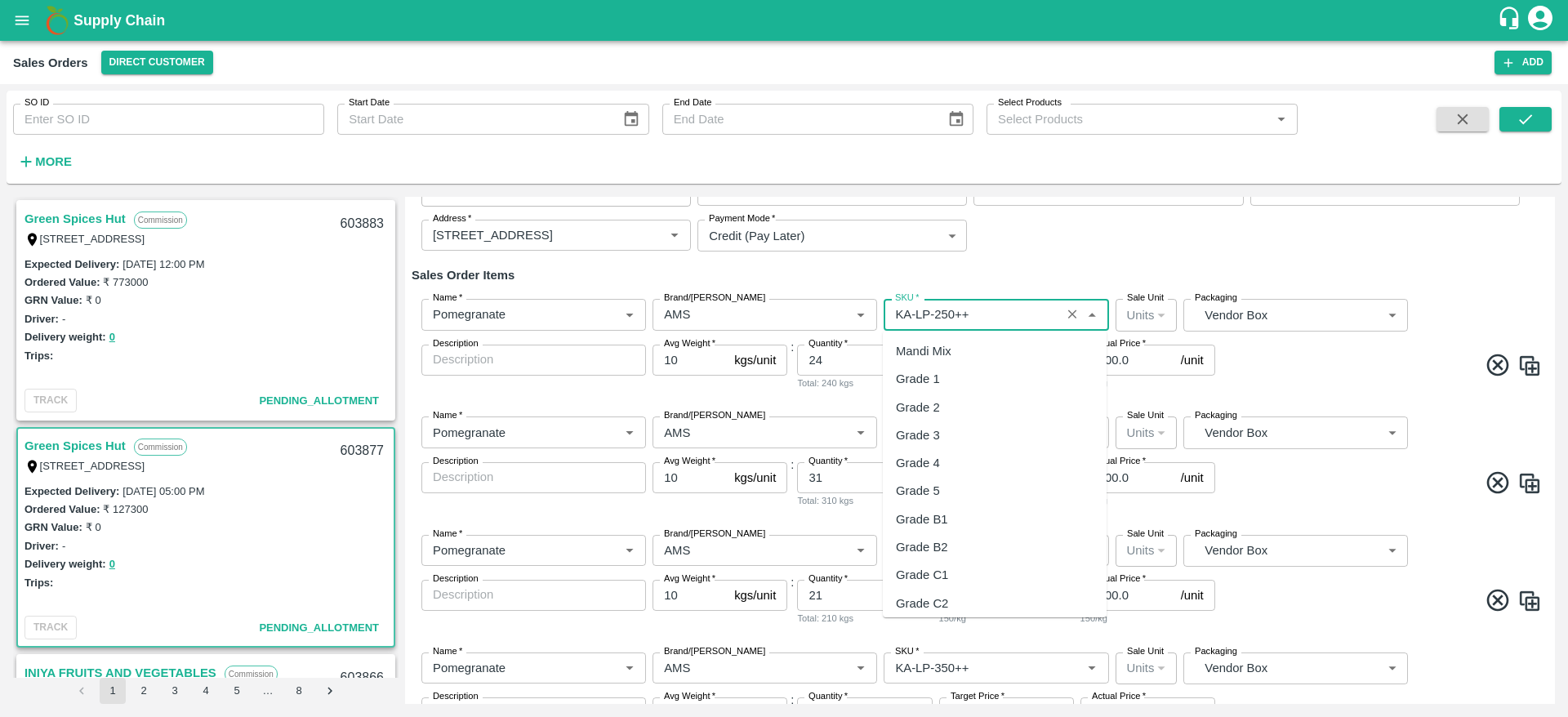
click at [992, 320] on input "SKU   *" at bounding box center [971, 314] width 166 height 21
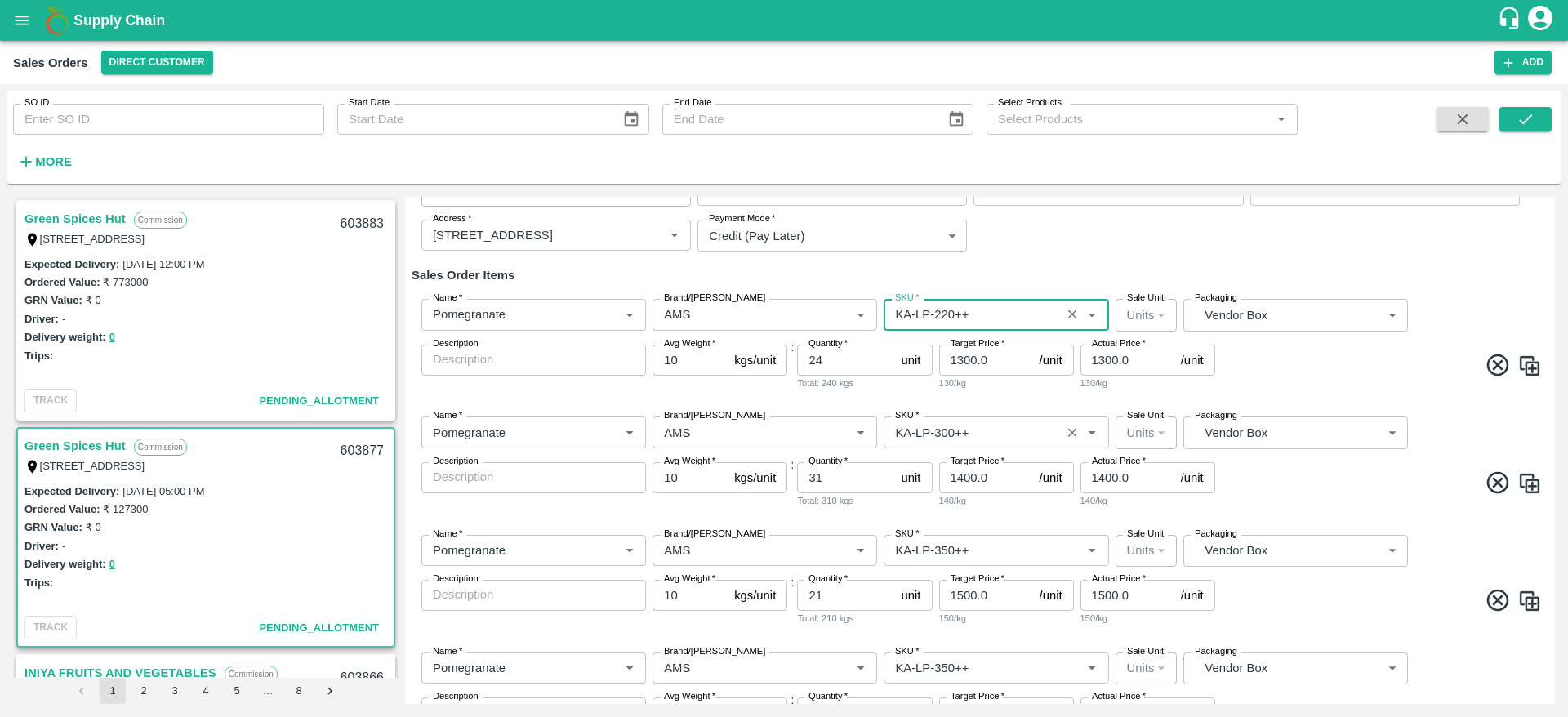
type input "KA-LP-220++"
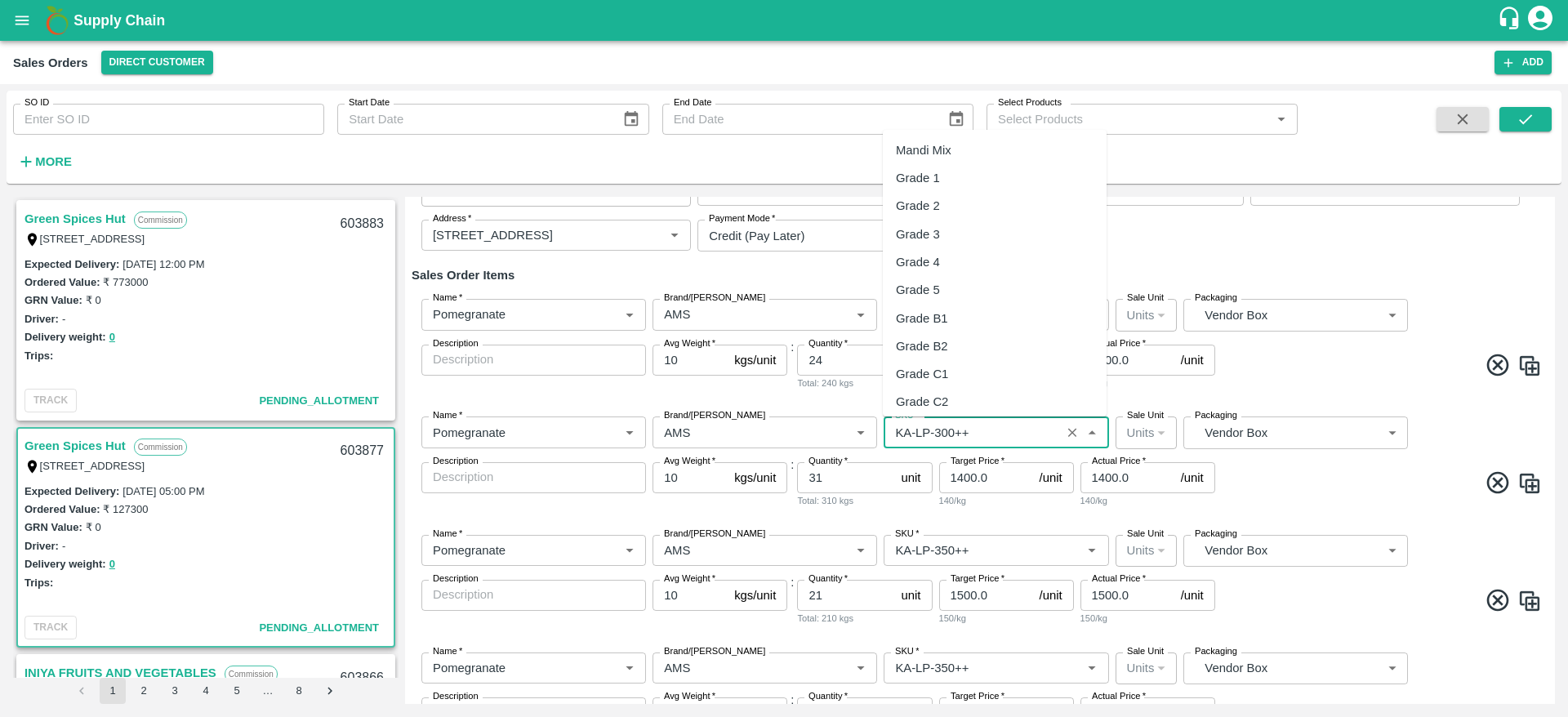
click at [998, 424] on input "SKU   *" at bounding box center [971, 431] width 166 height 21
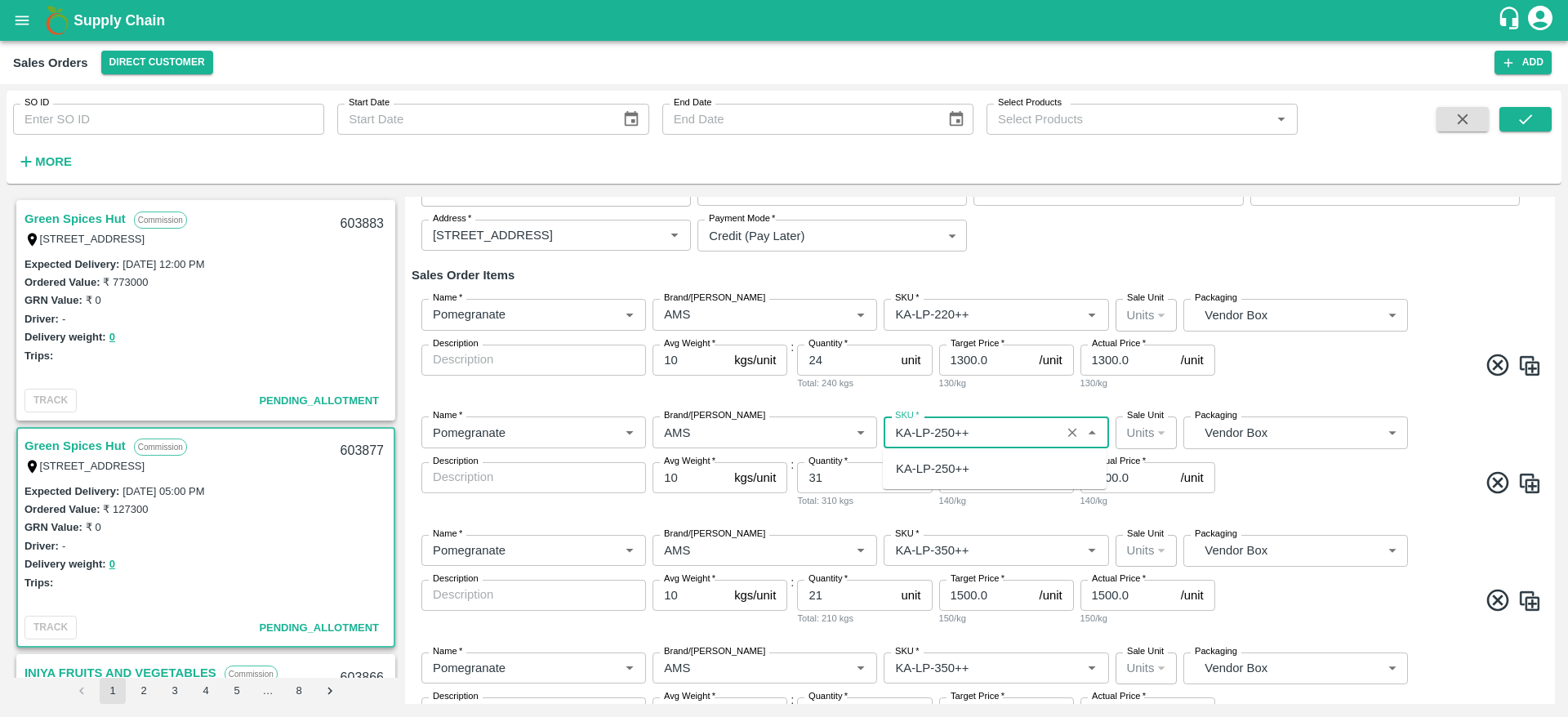
click at [977, 474] on div "KA-LP-250++" at bounding box center [994, 468] width 224 height 28
type input "KA-LP-250++"
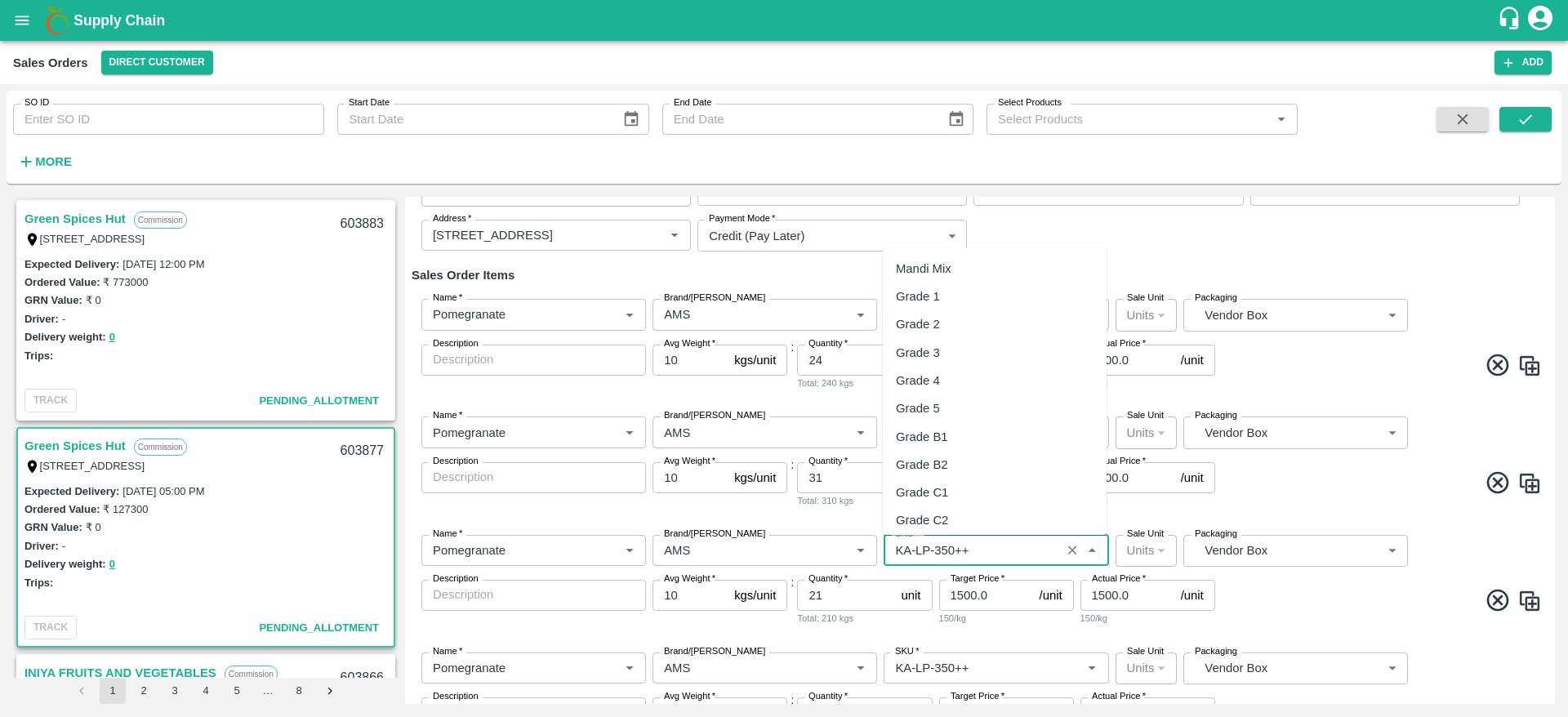
click at [949, 554] on input "SKU   *" at bounding box center [971, 550] width 166 height 21
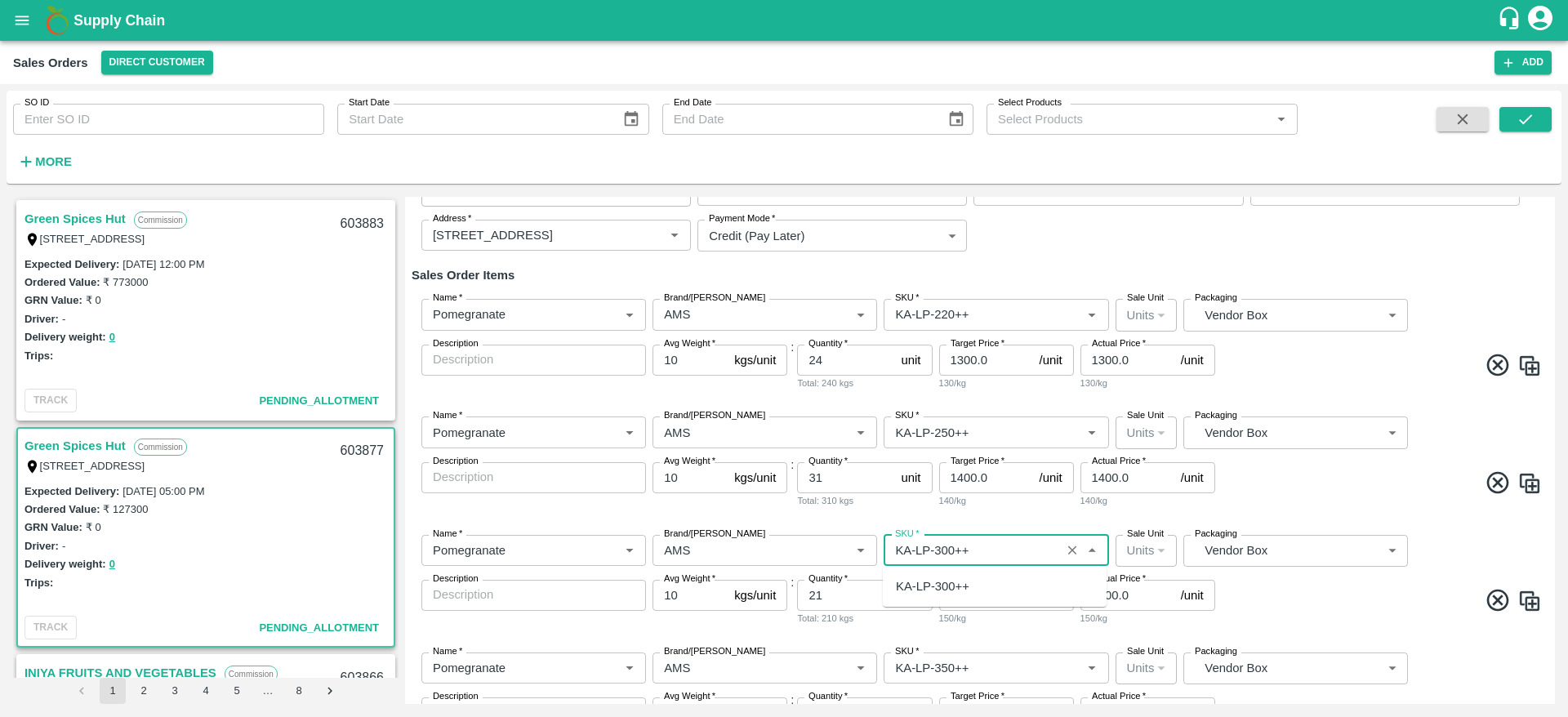
click at [952, 587] on div "KA-LP-300++" at bounding box center [933, 585] width 73 height 18
type input "KA-LP-300++"
click at [1294, 601] on span at bounding box center [1380, 603] width 323 height 32
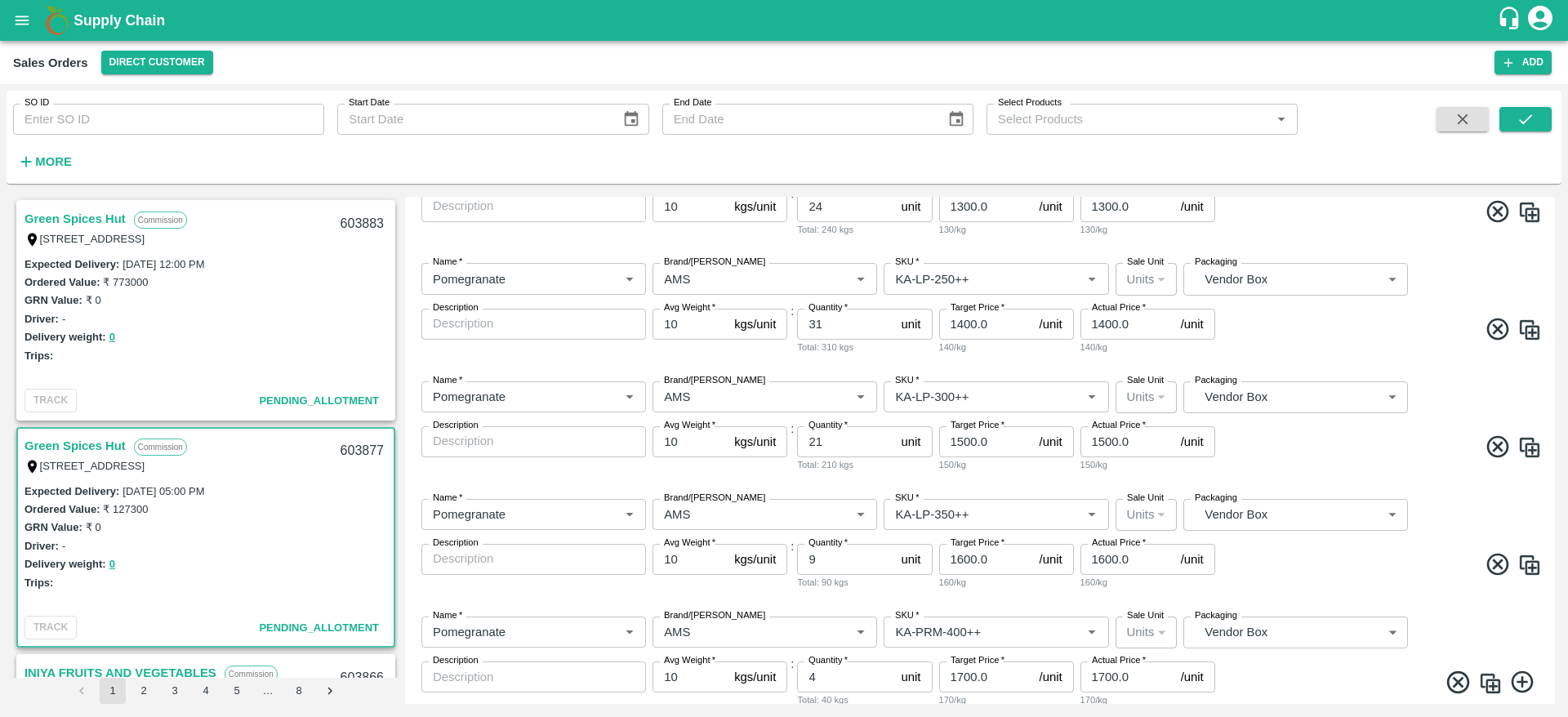
scroll to position [331, 0]
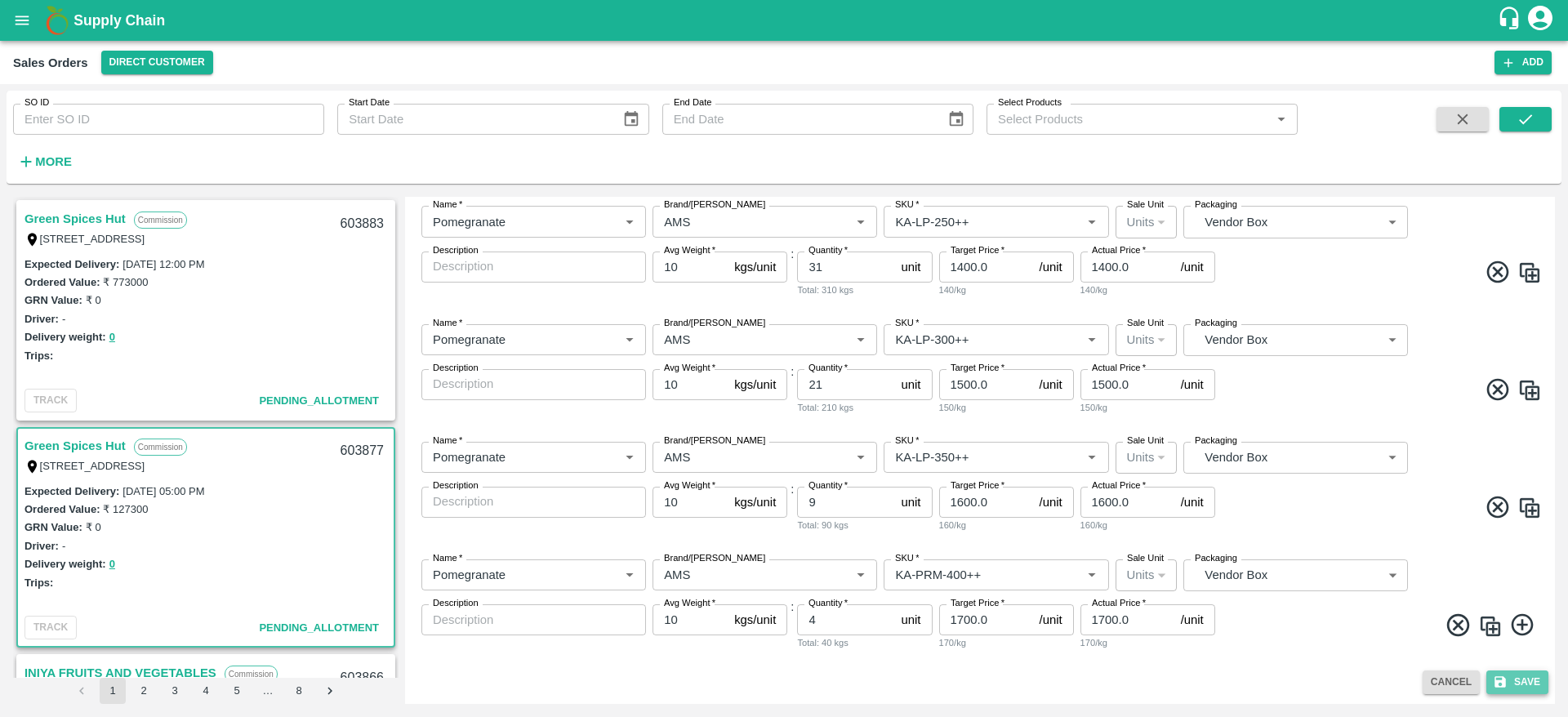
click at [1515, 681] on button "Save" at bounding box center [1517, 682] width 62 height 24
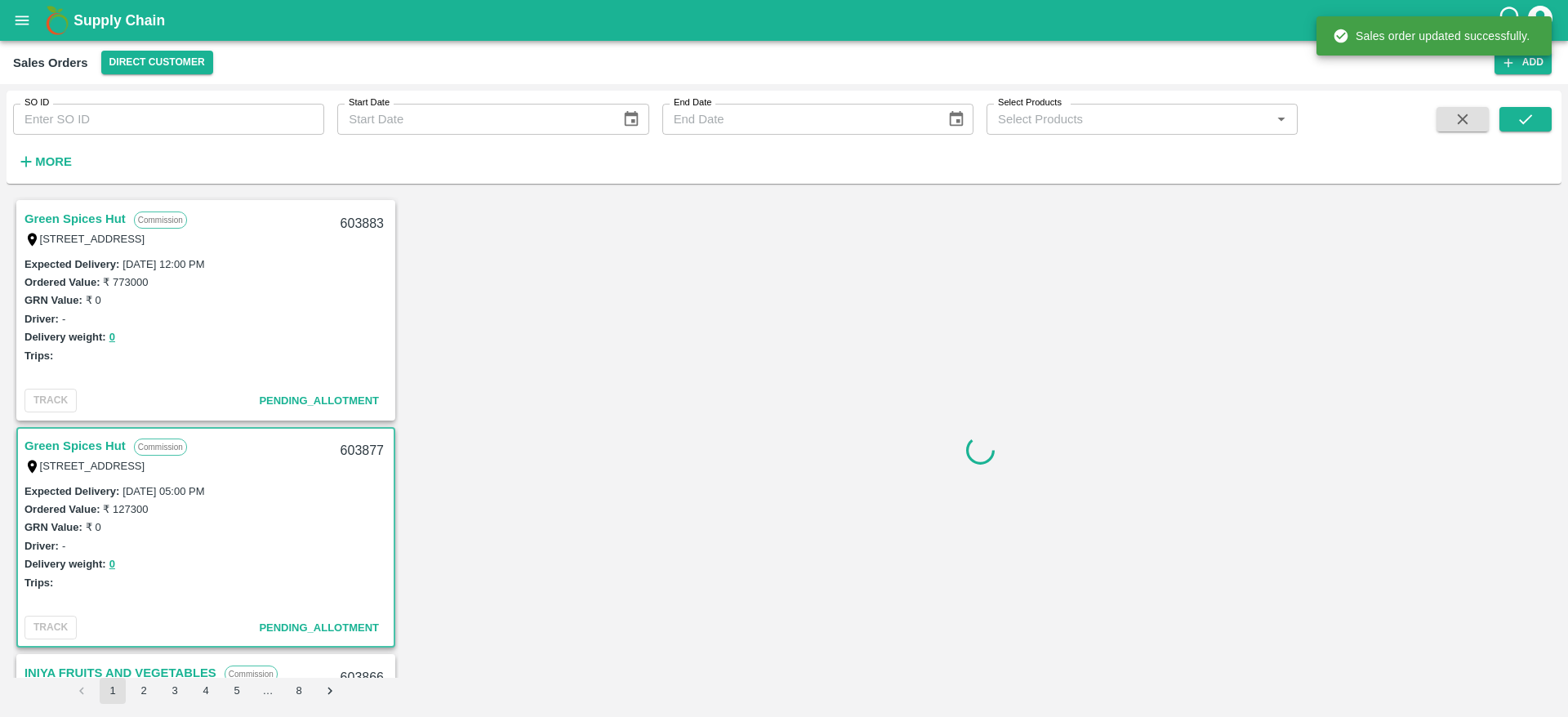
click at [344, 445] on div "603877" at bounding box center [362, 450] width 63 height 38
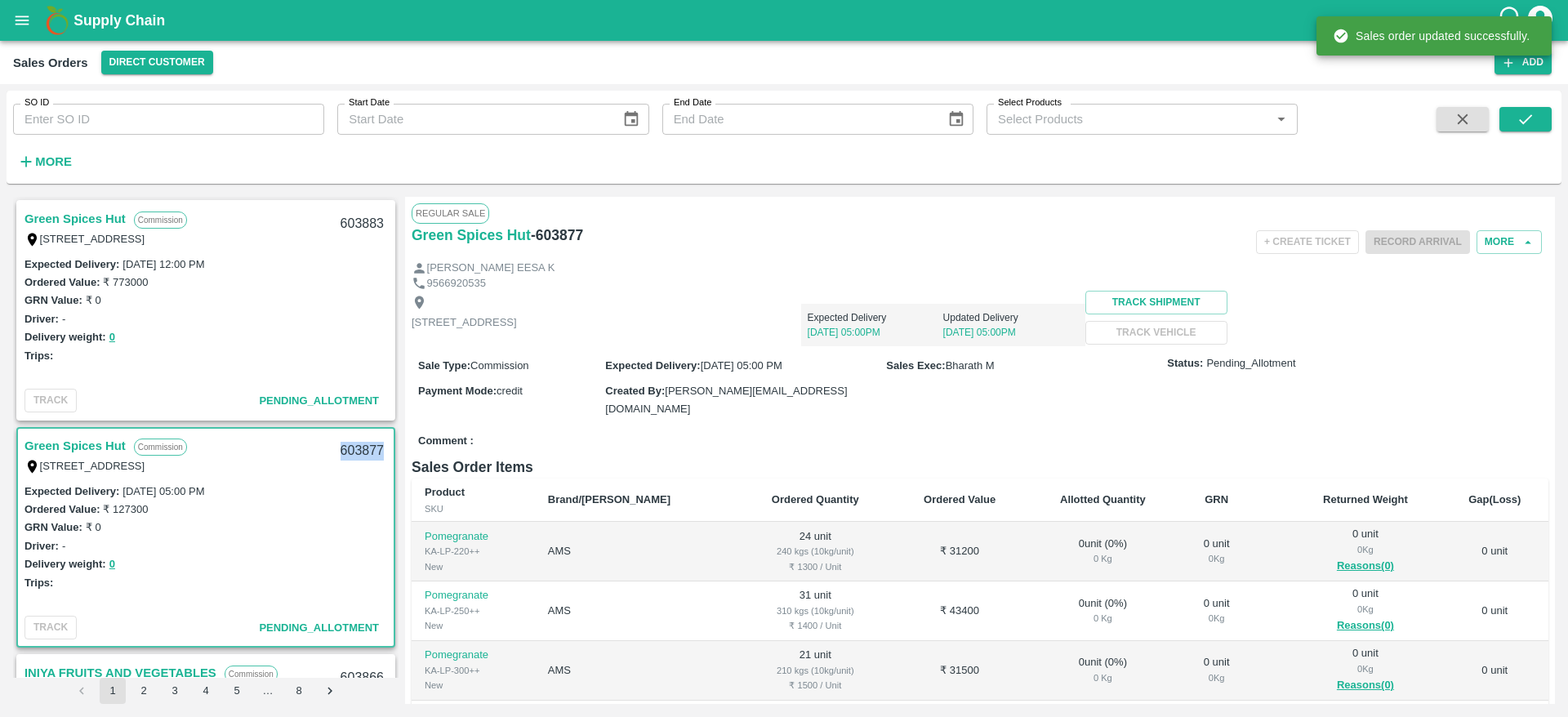
click at [344, 445] on div "603877" at bounding box center [362, 450] width 63 height 38
copy div "603877"
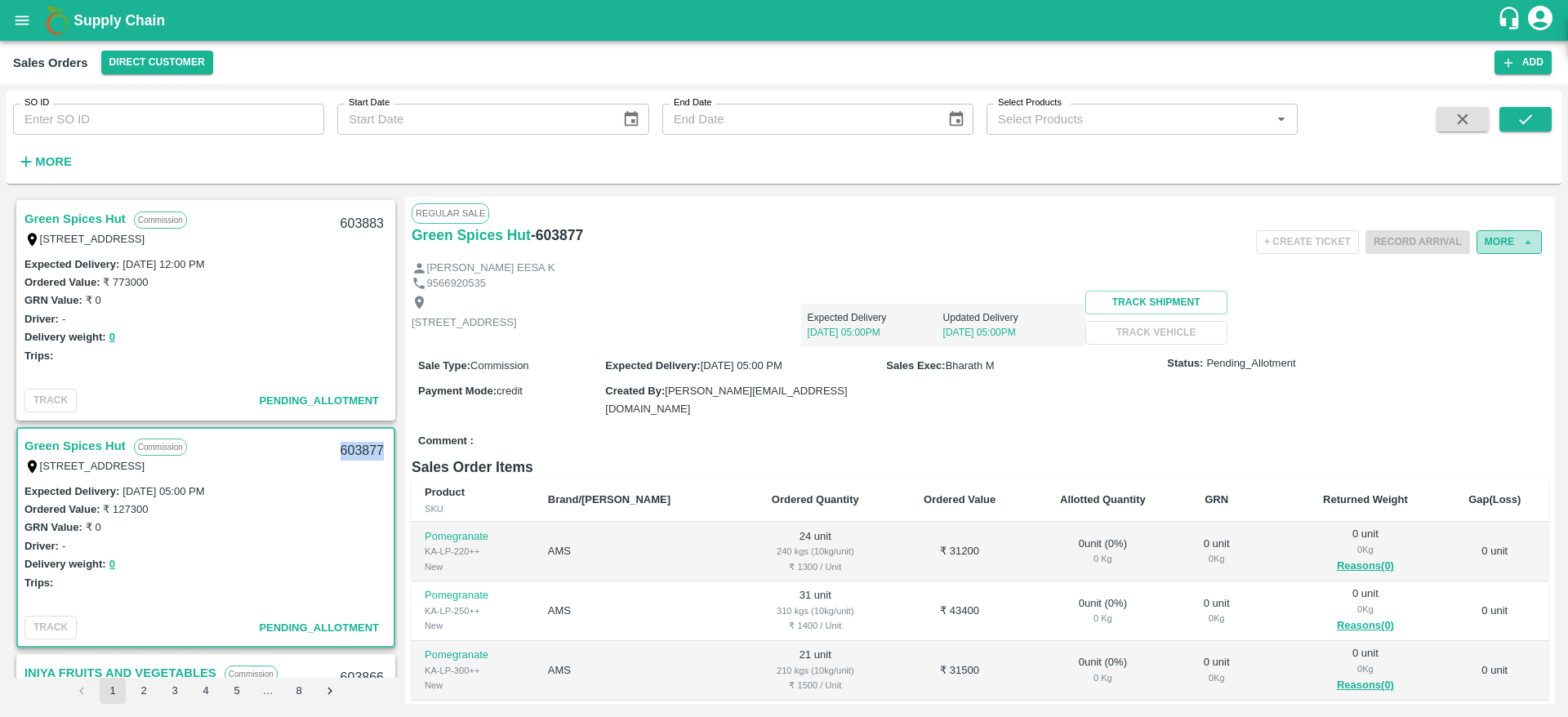
click at [1514, 237] on button "More" at bounding box center [1509, 242] width 65 height 24
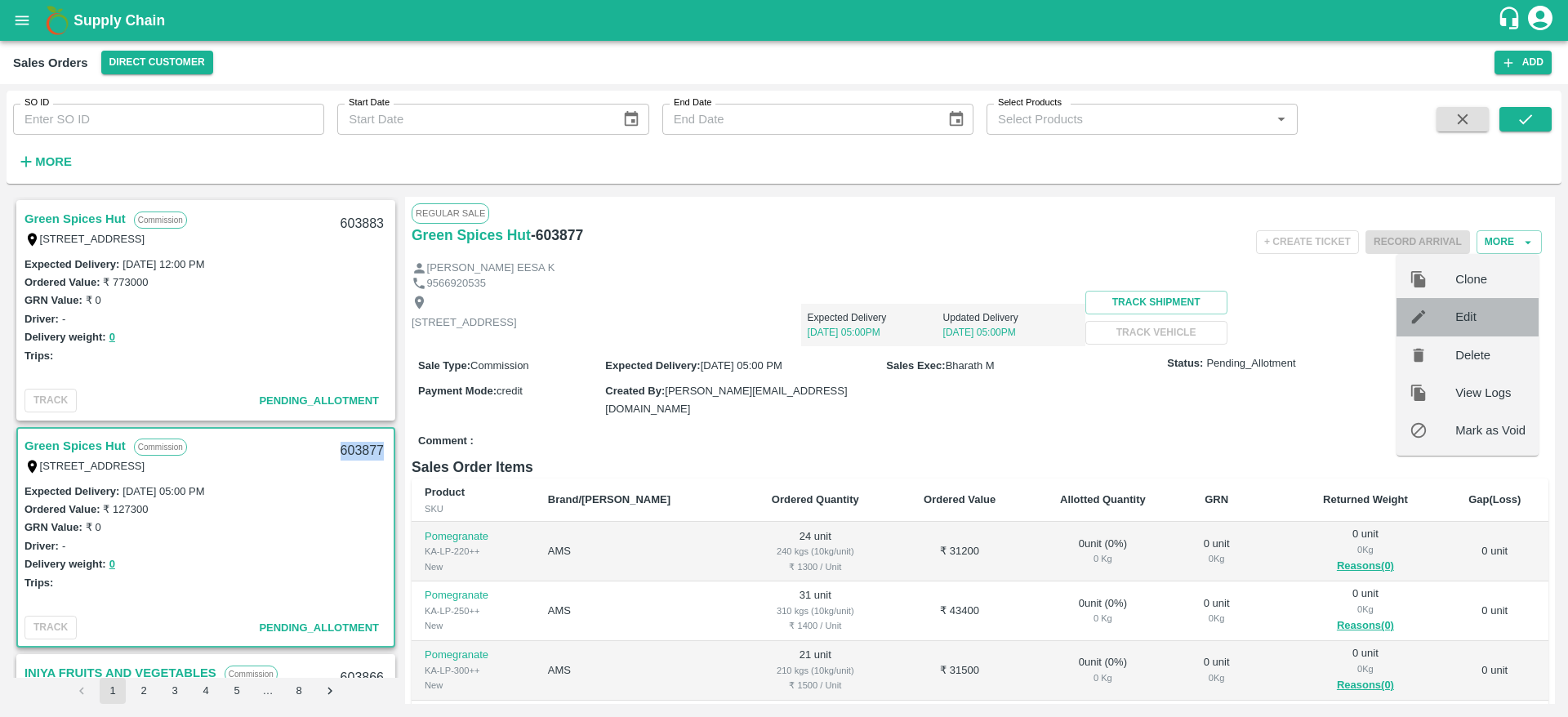
click at [1462, 318] on span "Edit" at bounding box center [1490, 316] width 70 height 18
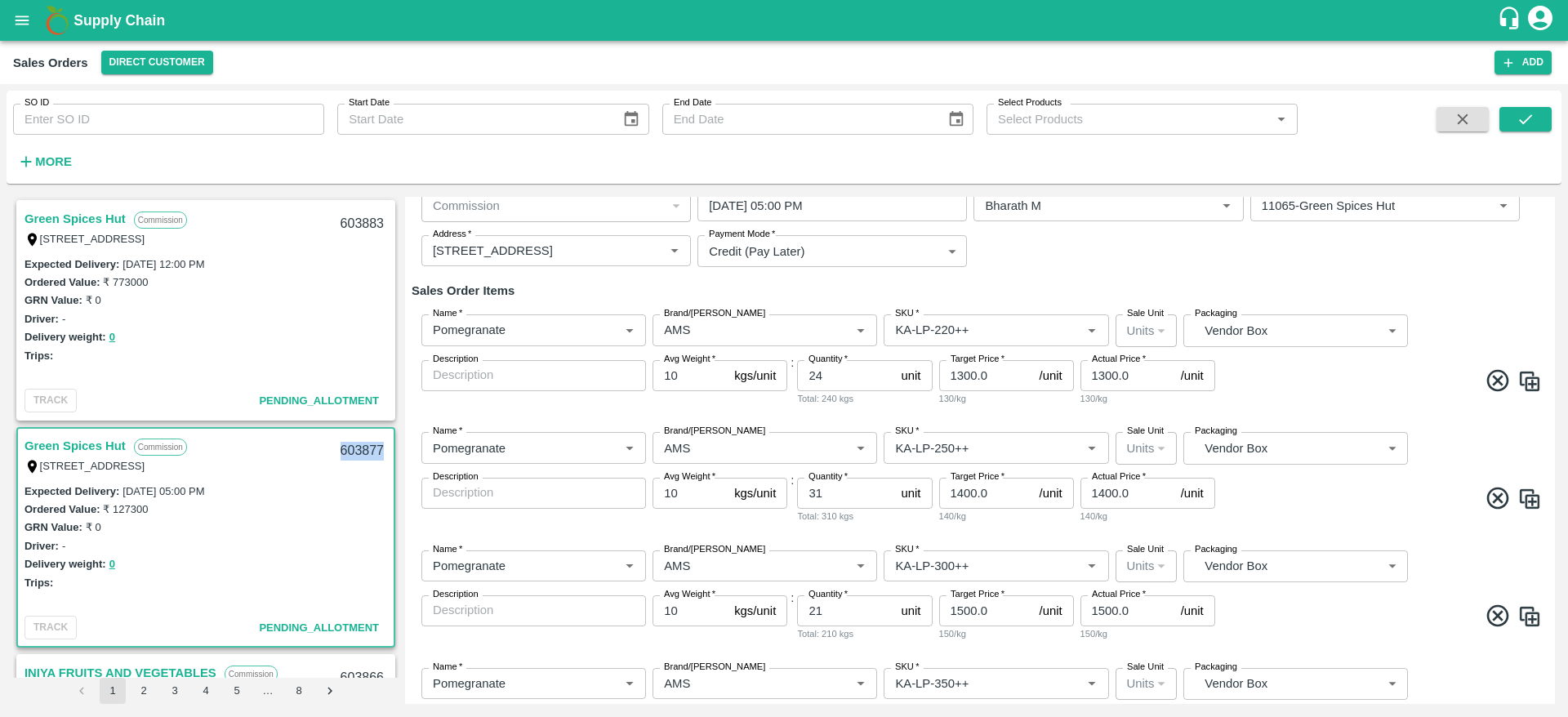
scroll to position [107, 0]
click at [832, 500] on input "31" at bounding box center [846, 490] width 97 height 31
type input "41"
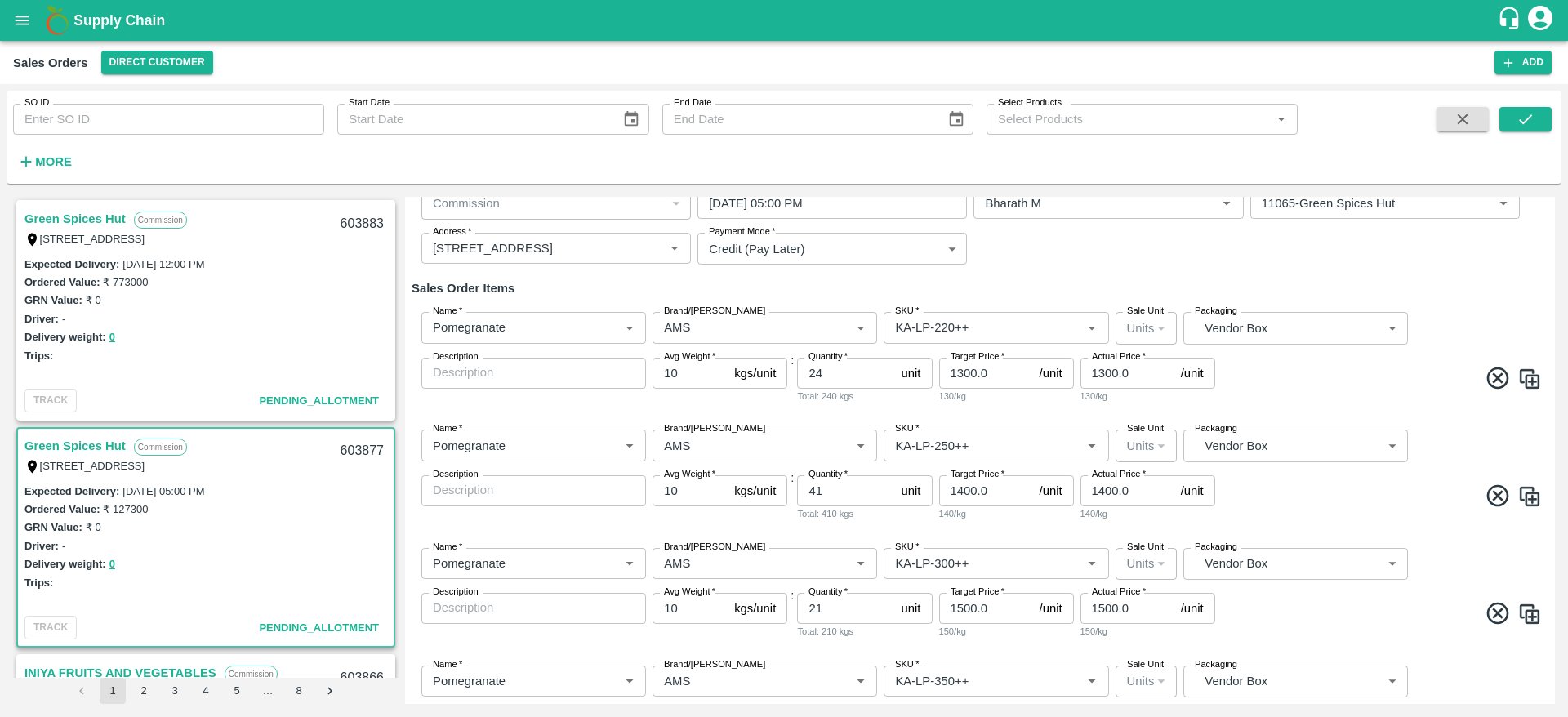
click at [1322, 477] on div "Name   * Name   * Brand/Marka Brand/Marka SKU   * SKU   * Sale Unit Units 2 Sal…" at bounding box center [980, 475] width 1137 height 117
click at [837, 385] on input "24" at bounding box center [846, 373] width 97 height 31
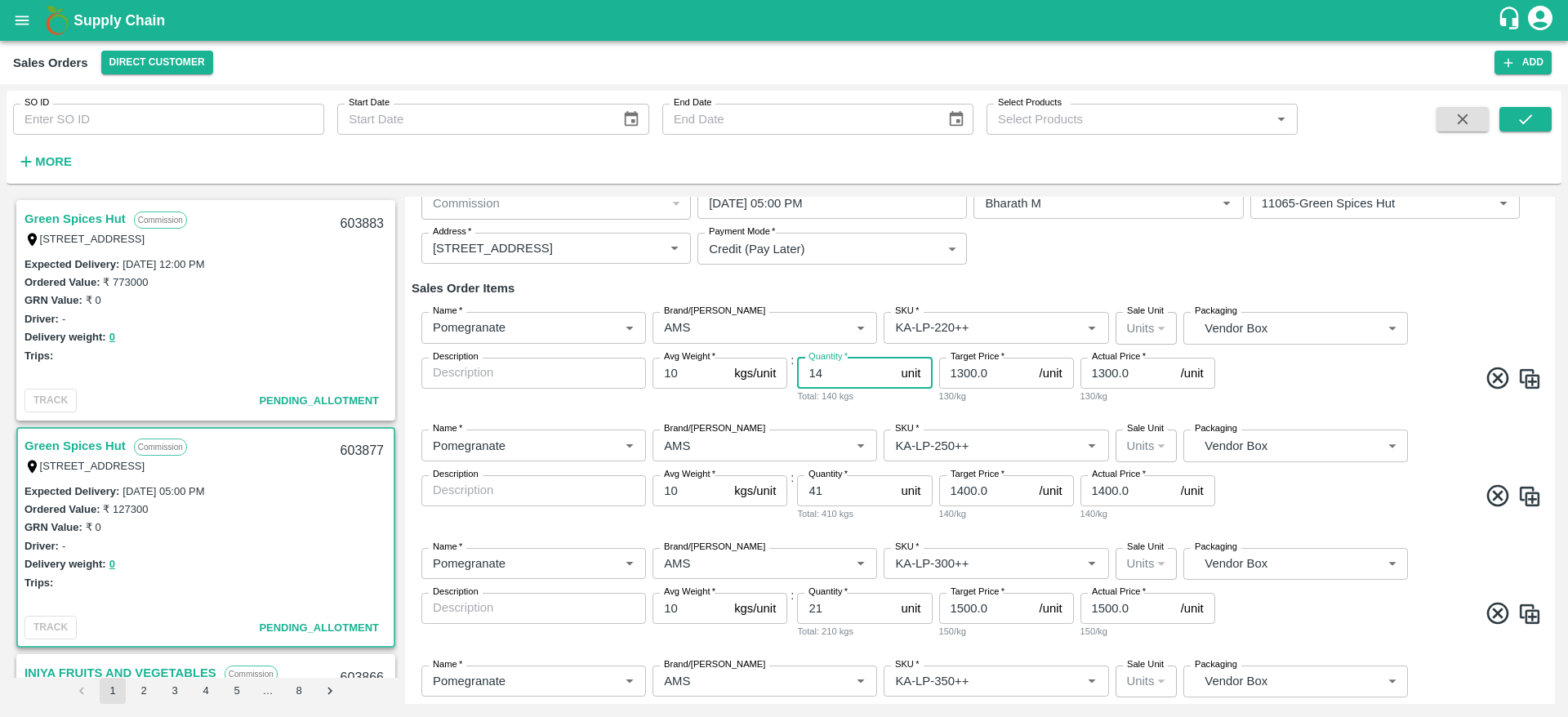
type input "14"
click at [1334, 383] on span at bounding box center [1380, 381] width 323 height 32
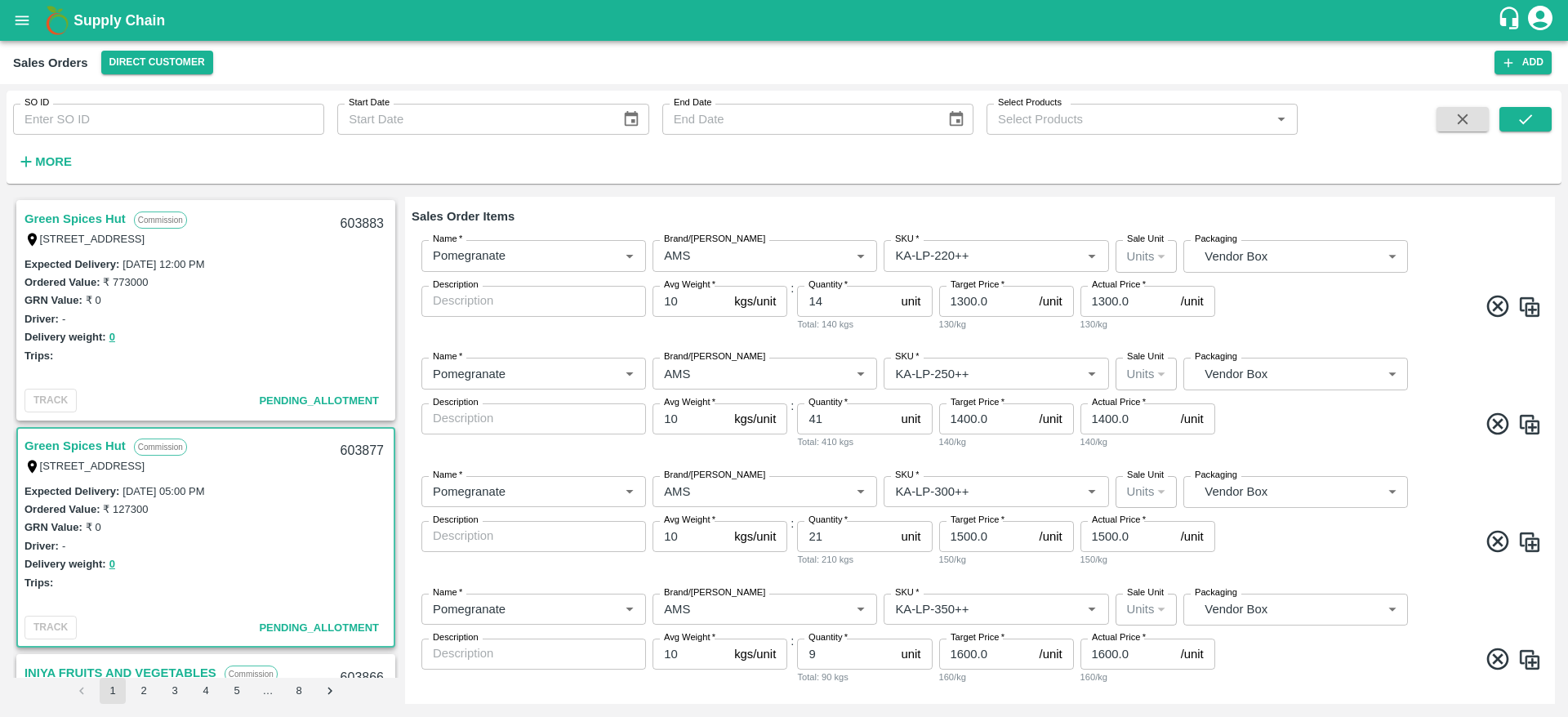
scroll to position [208, 0]
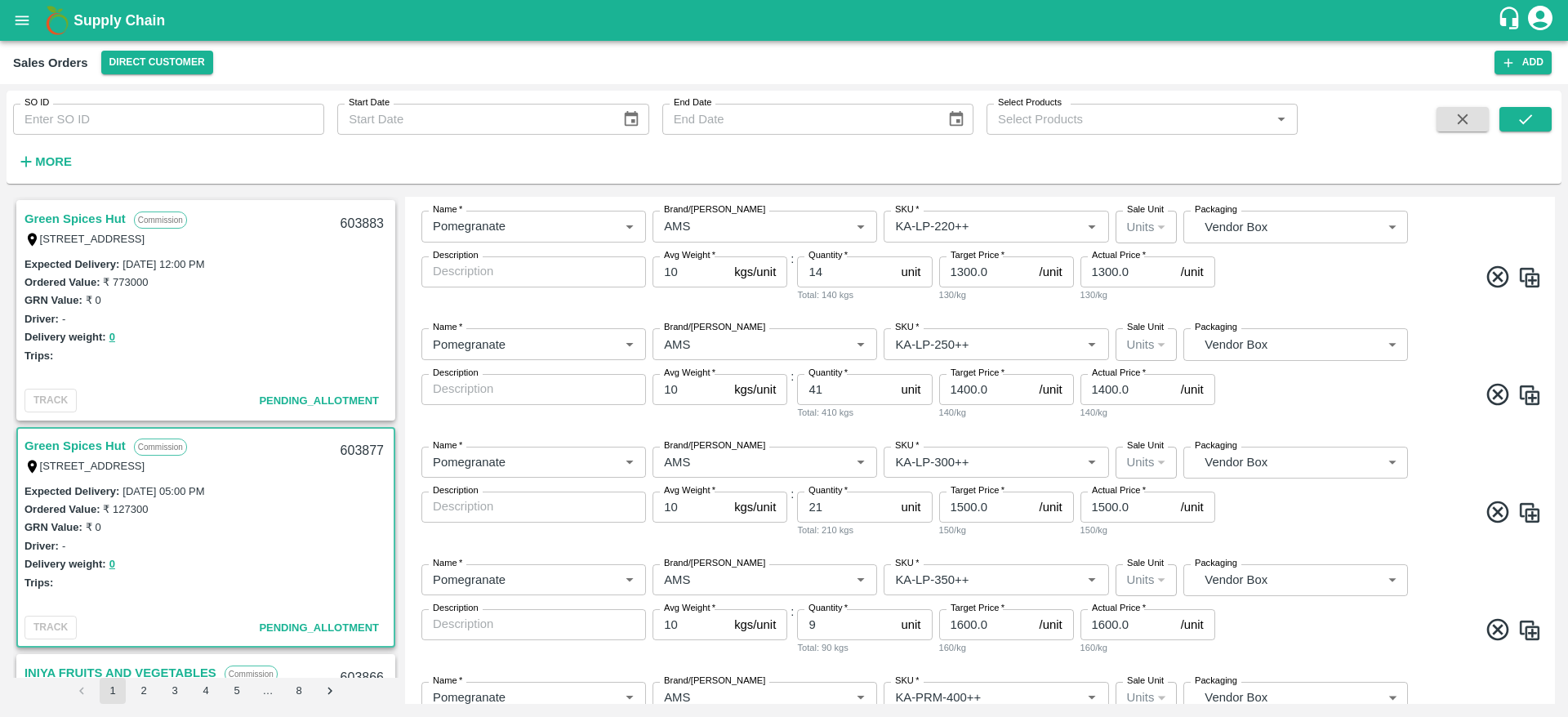
click at [1295, 534] on div "Name   * Name   * Brand/Marka Brand/Marka SKU   * SKU   * Sale Unit Units 2 Sal…" at bounding box center [980, 492] width 1137 height 117
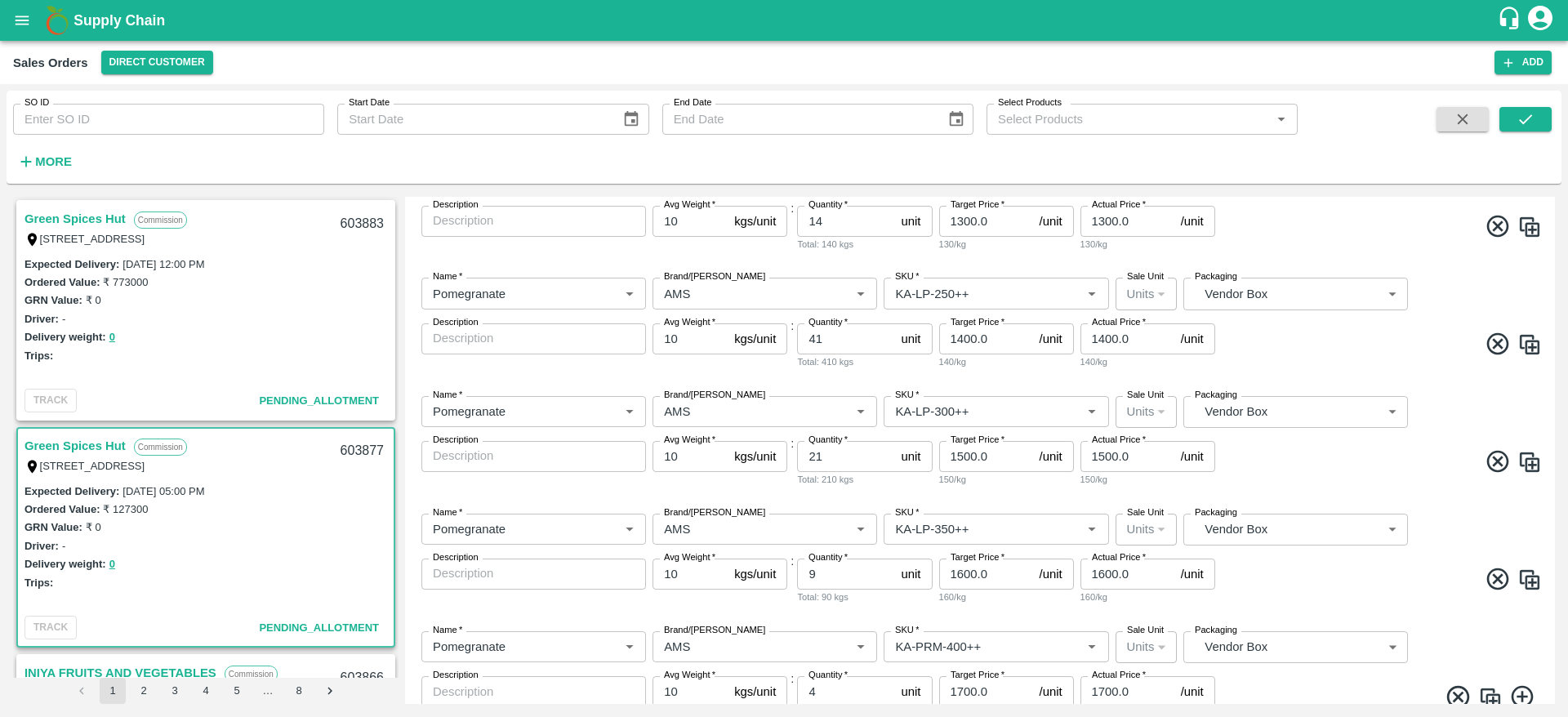
scroll to position [272, 0]
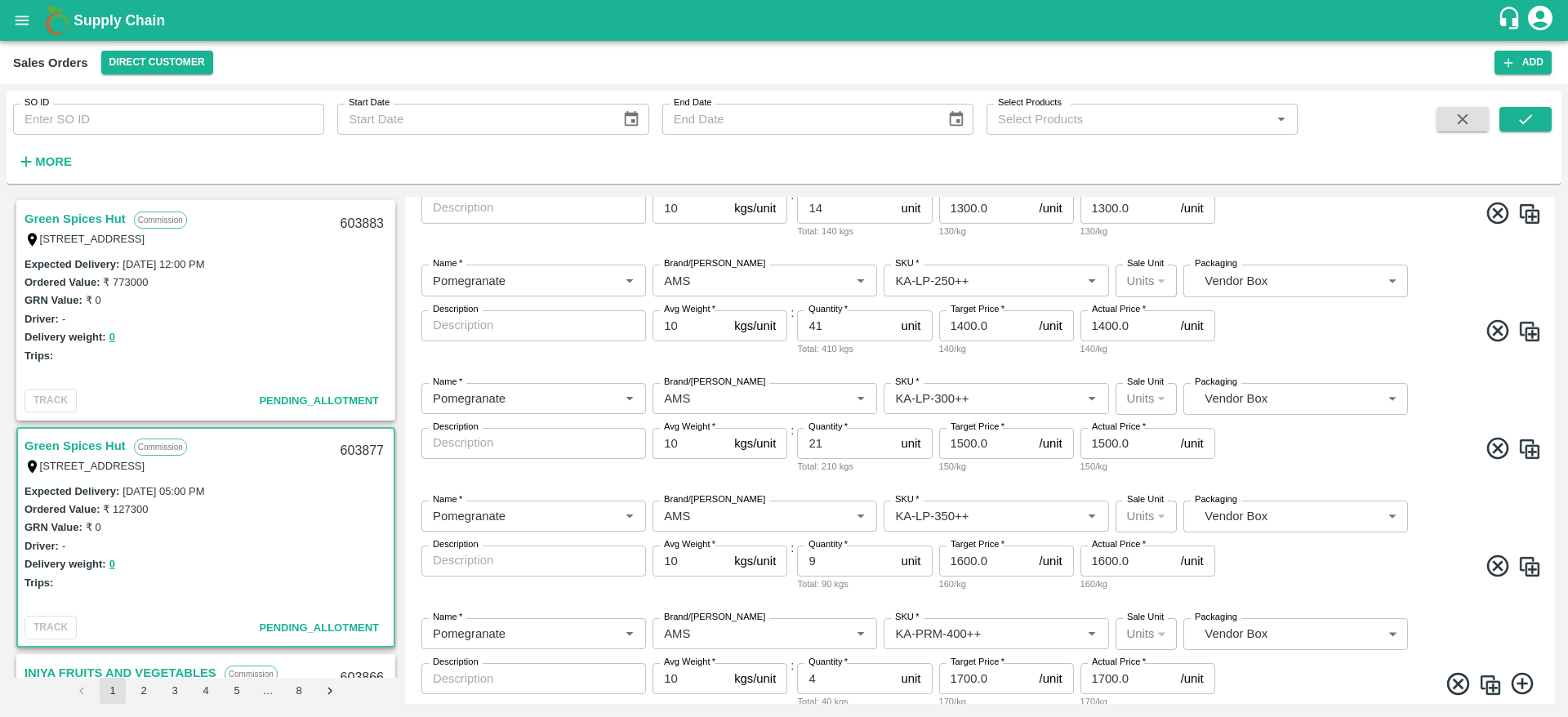
click at [1279, 578] on span at bounding box center [1380, 569] width 323 height 32
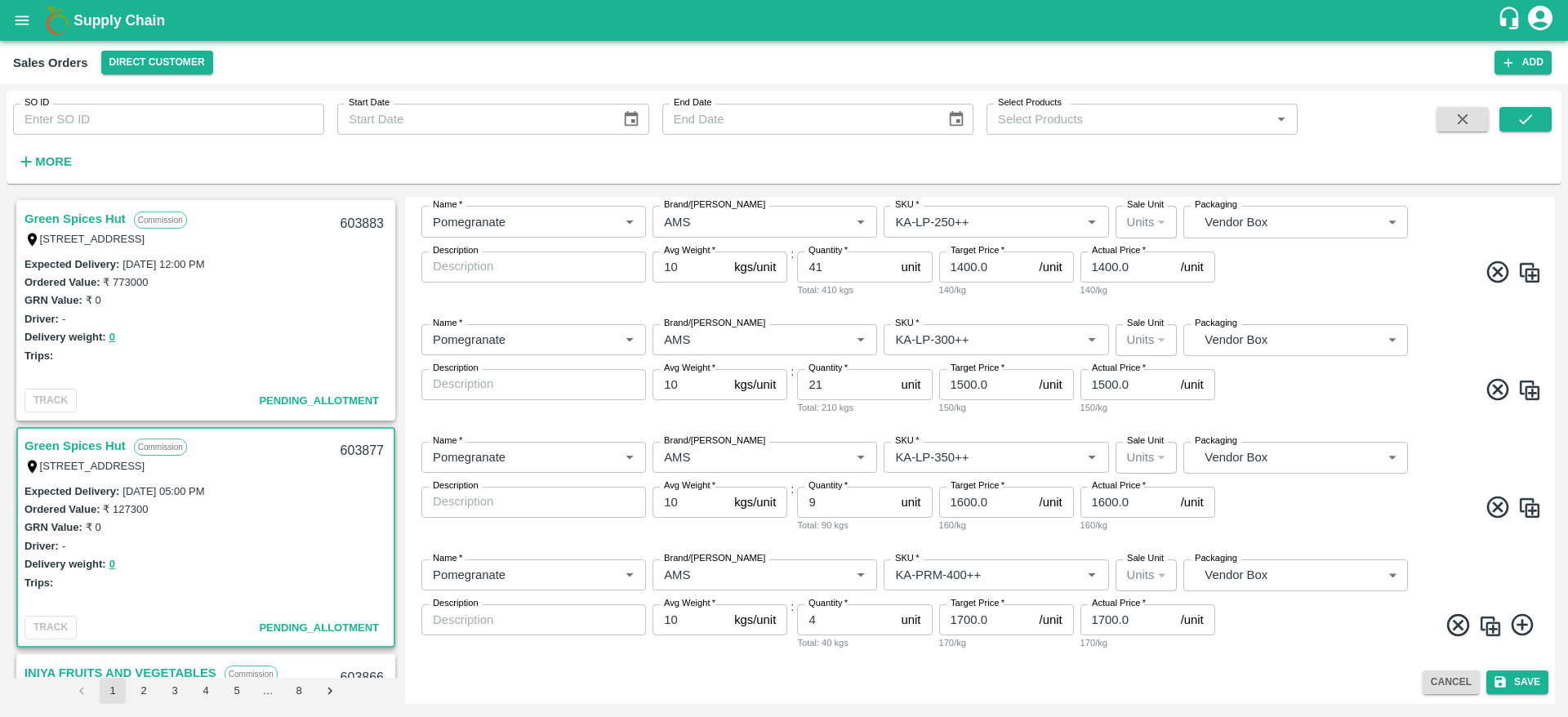
click at [1484, 626] on img at bounding box center [1490, 626] width 24 height 24
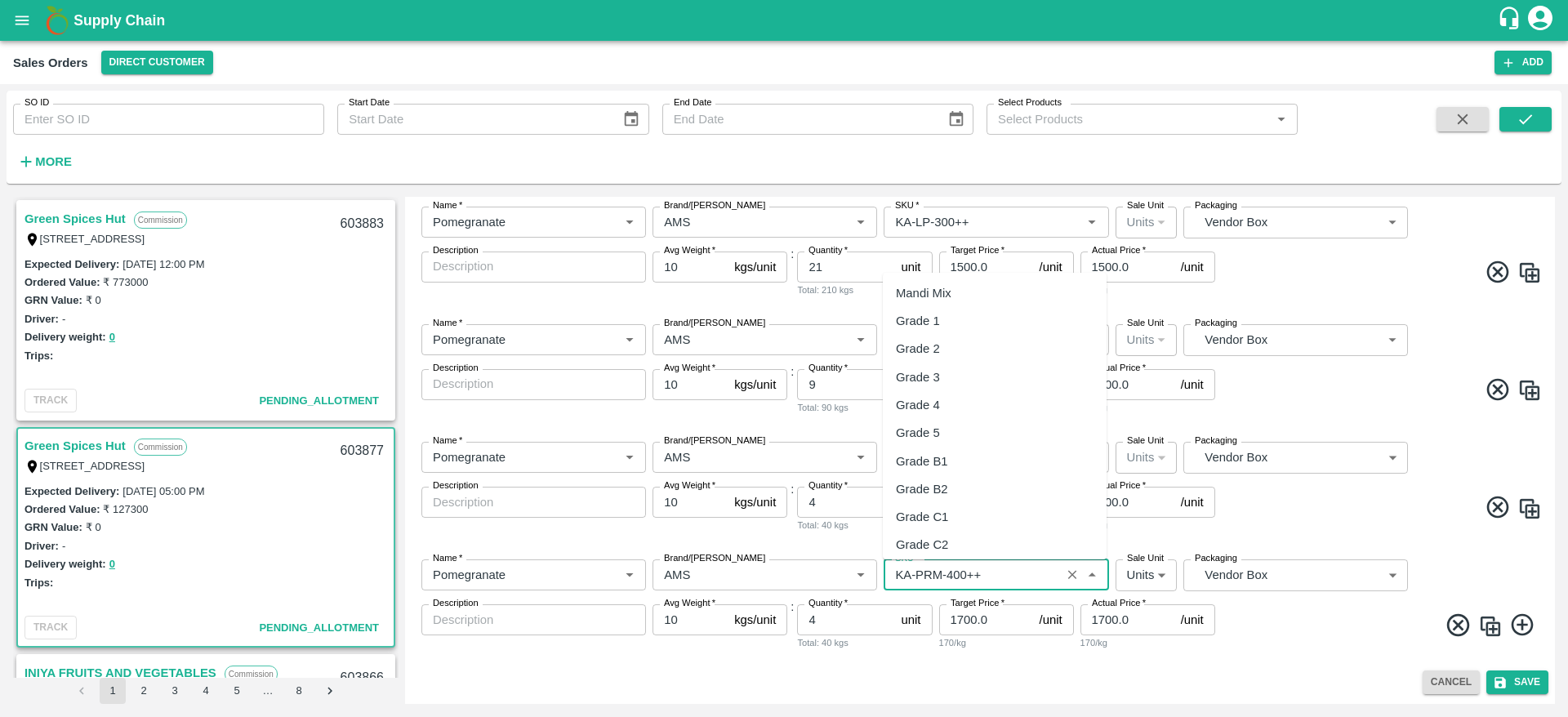
scroll to position [4225, 0]
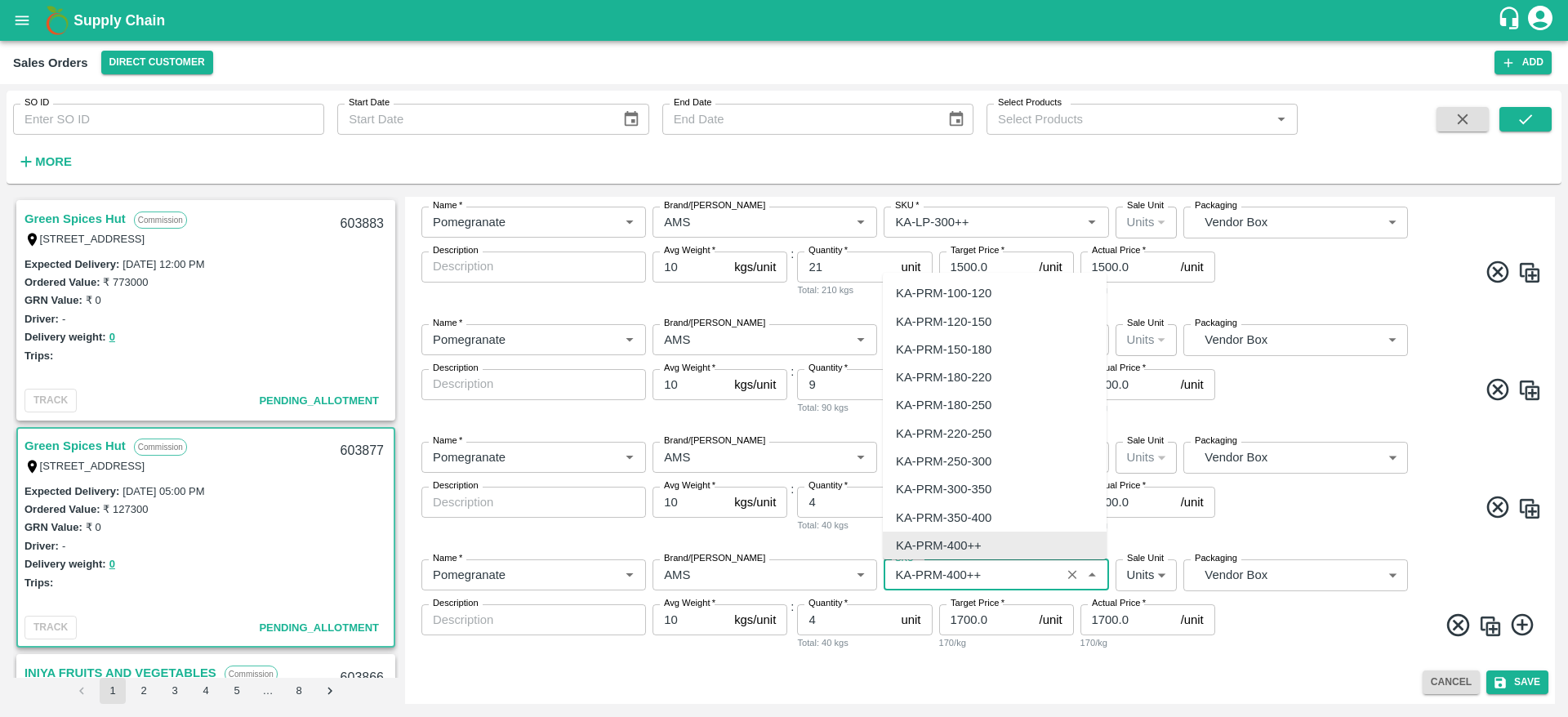
click at [942, 575] on input "SKU   *" at bounding box center [971, 574] width 166 height 21
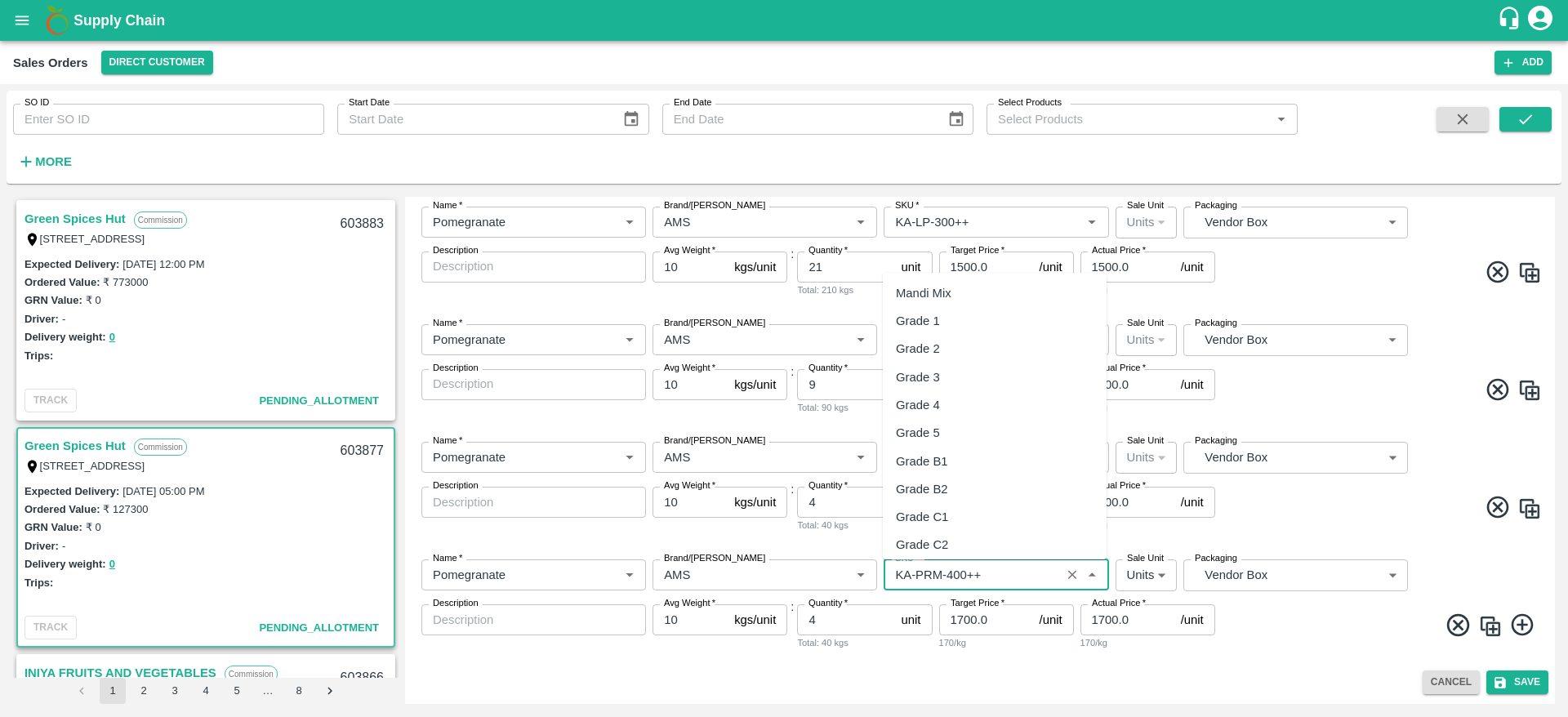
click at [934, 573] on input "SKU   *" at bounding box center [971, 574] width 166 height 21
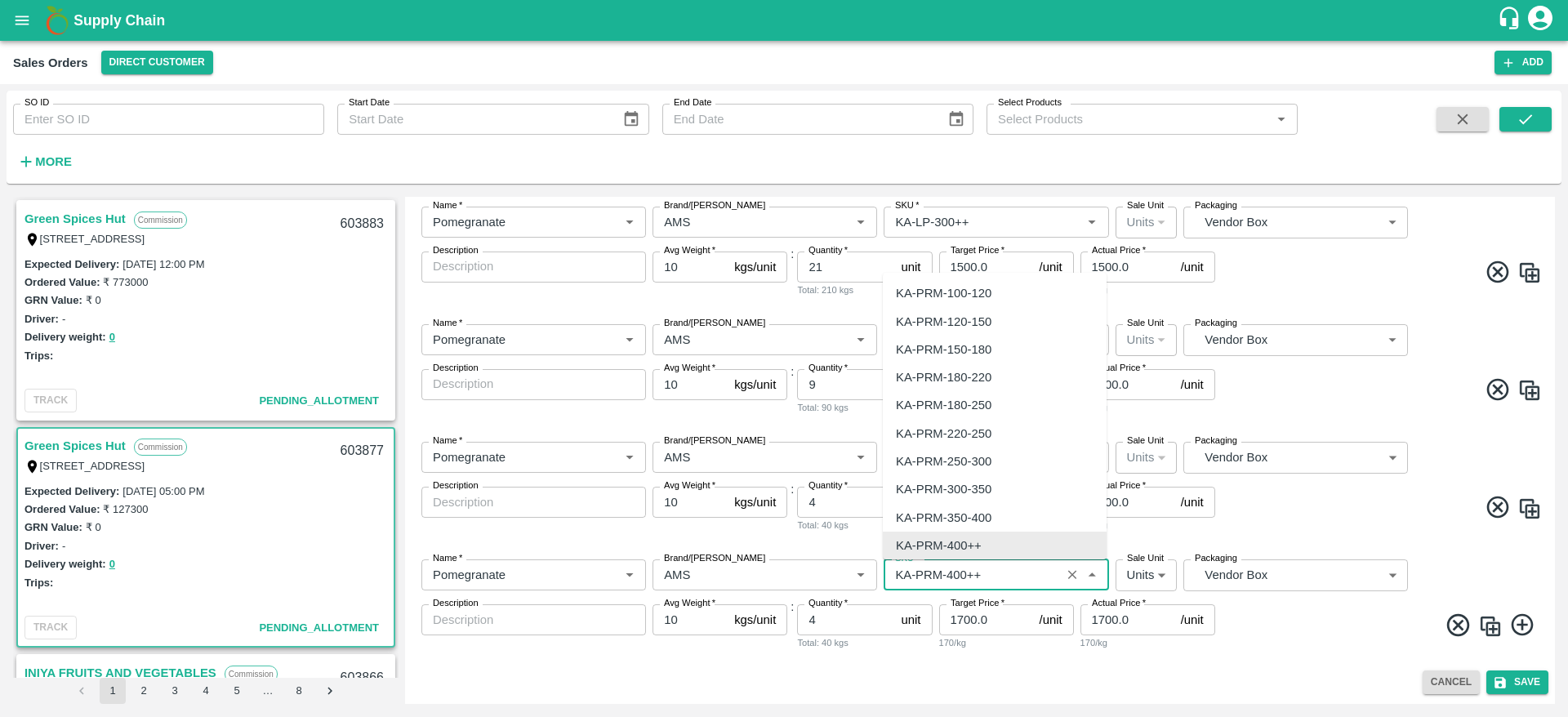
click at [934, 573] on input "SKU   *" at bounding box center [971, 574] width 166 height 21
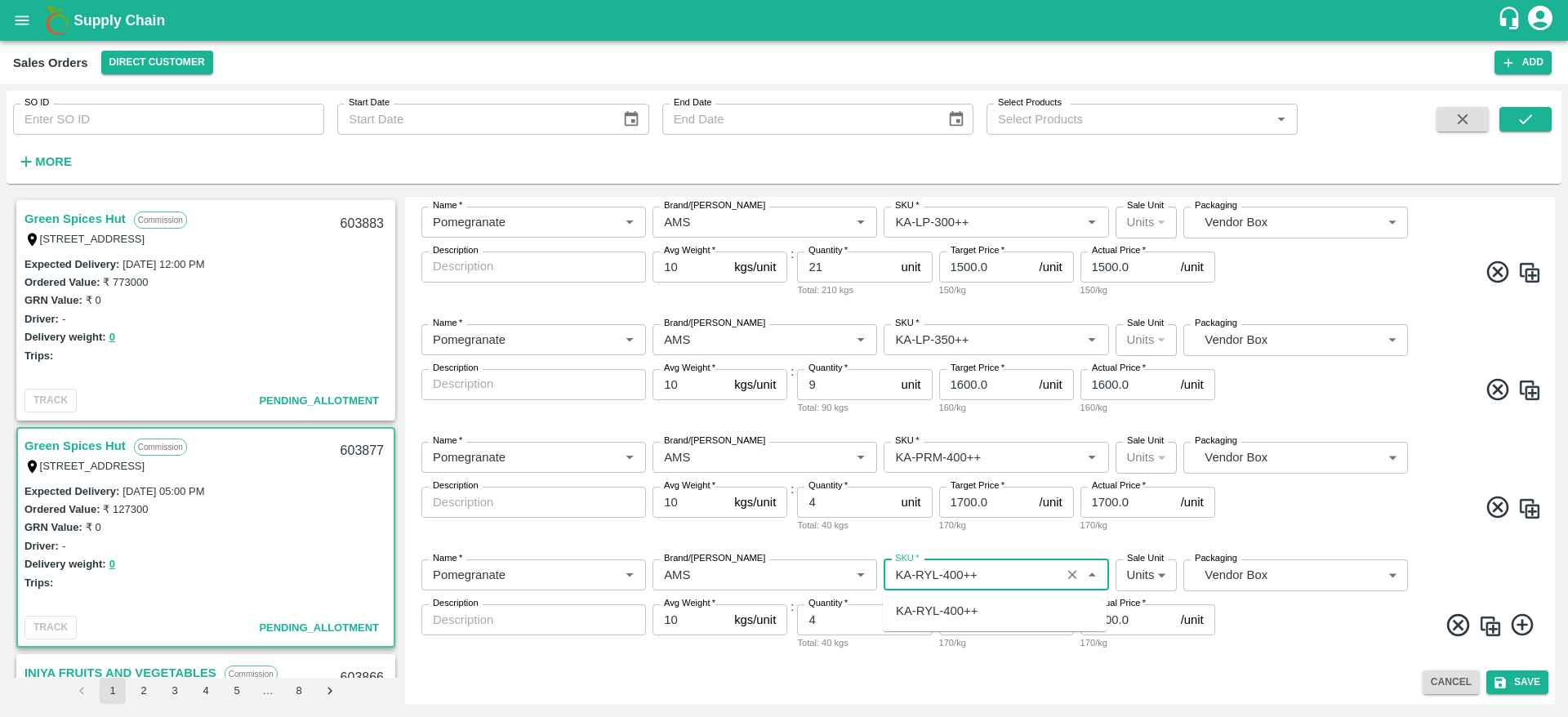
click at [975, 623] on div "KA-RYL-400++" at bounding box center [994, 610] width 224 height 28
type input "KA-RYL-400++"
click at [1289, 636] on span at bounding box center [1380, 628] width 323 height 32
click at [1518, 683] on button "Save" at bounding box center [1517, 682] width 62 height 24
click at [1514, 678] on button "Save" at bounding box center [1517, 682] width 62 height 24
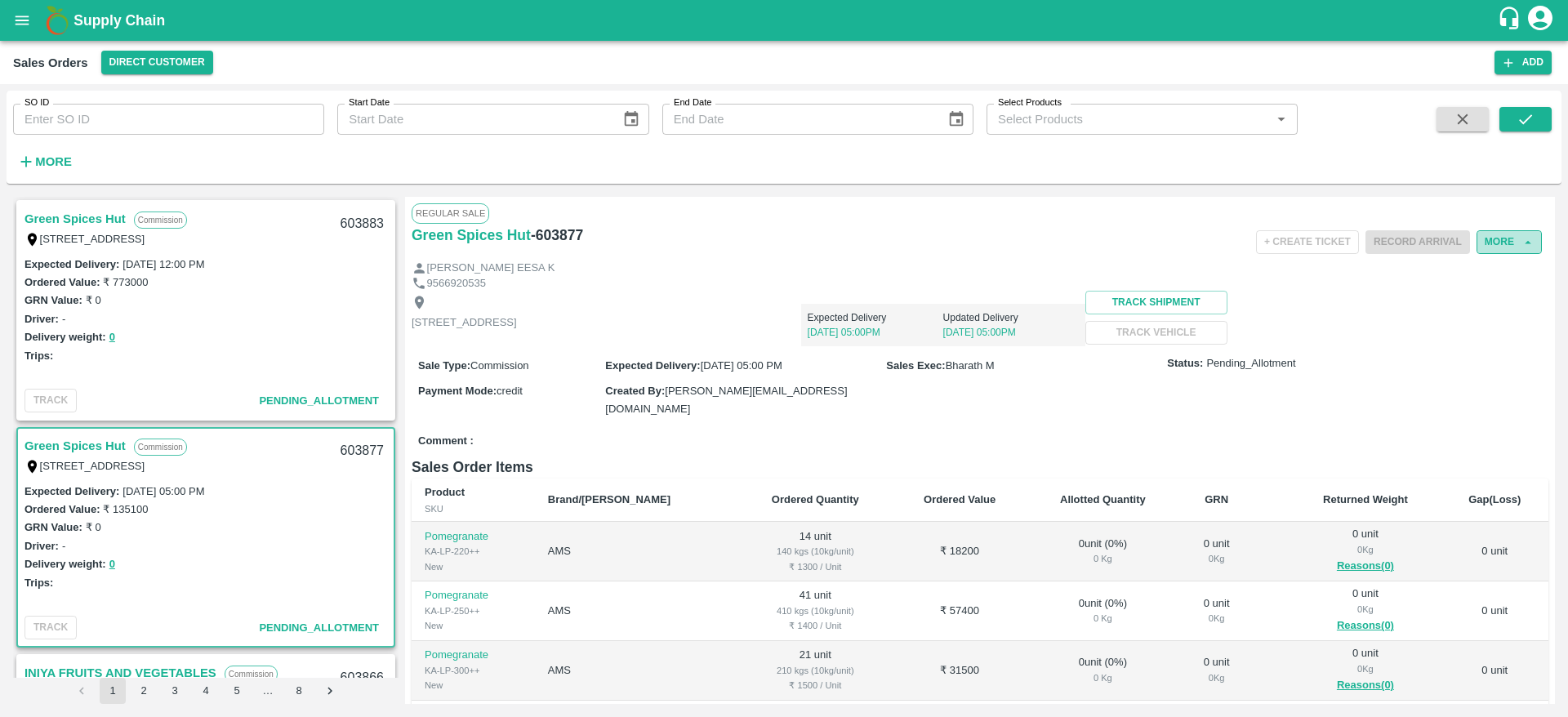
click at [1498, 237] on button "More" at bounding box center [1509, 242] width 65 height 24
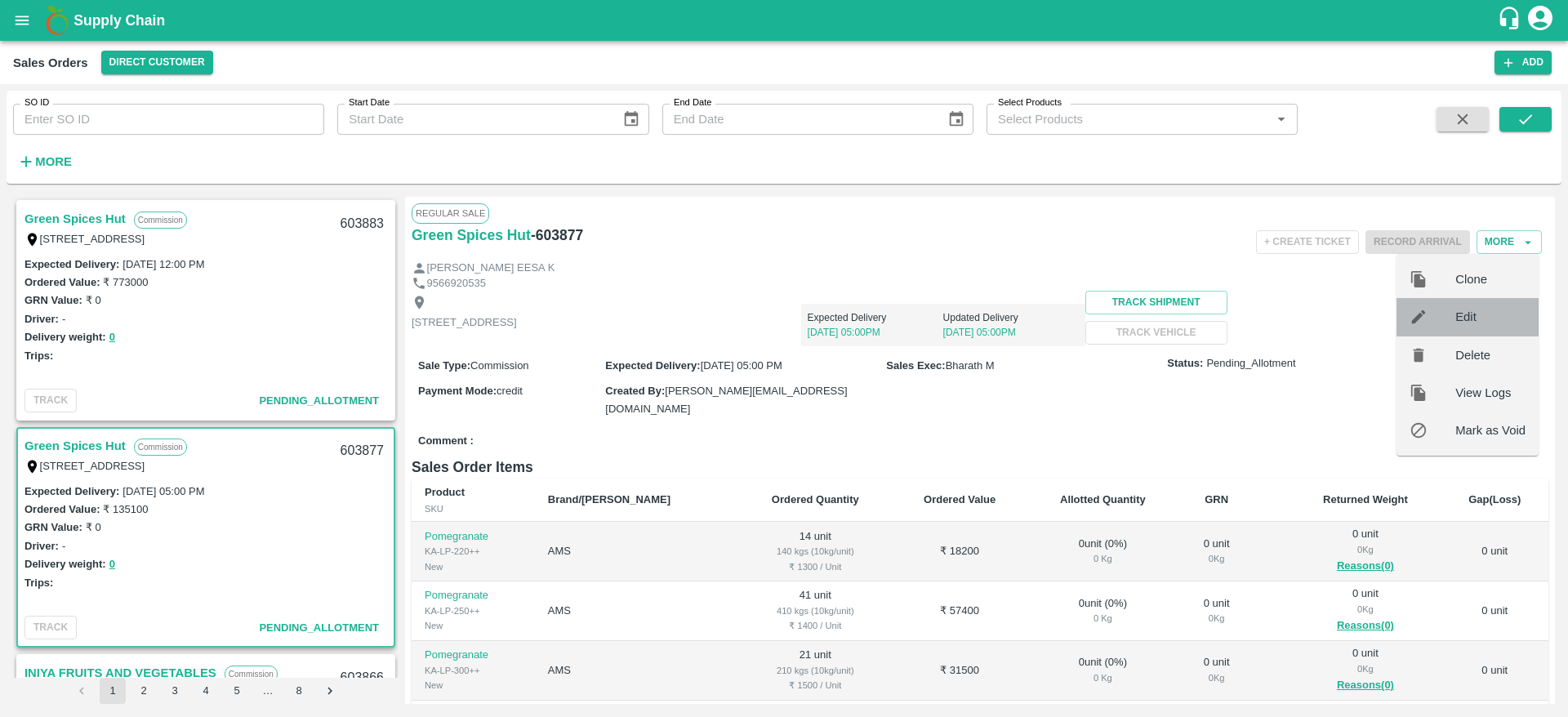
click at [1488, 314] on span "Edit" at bounding box center [1490, 316] width 70 height 18
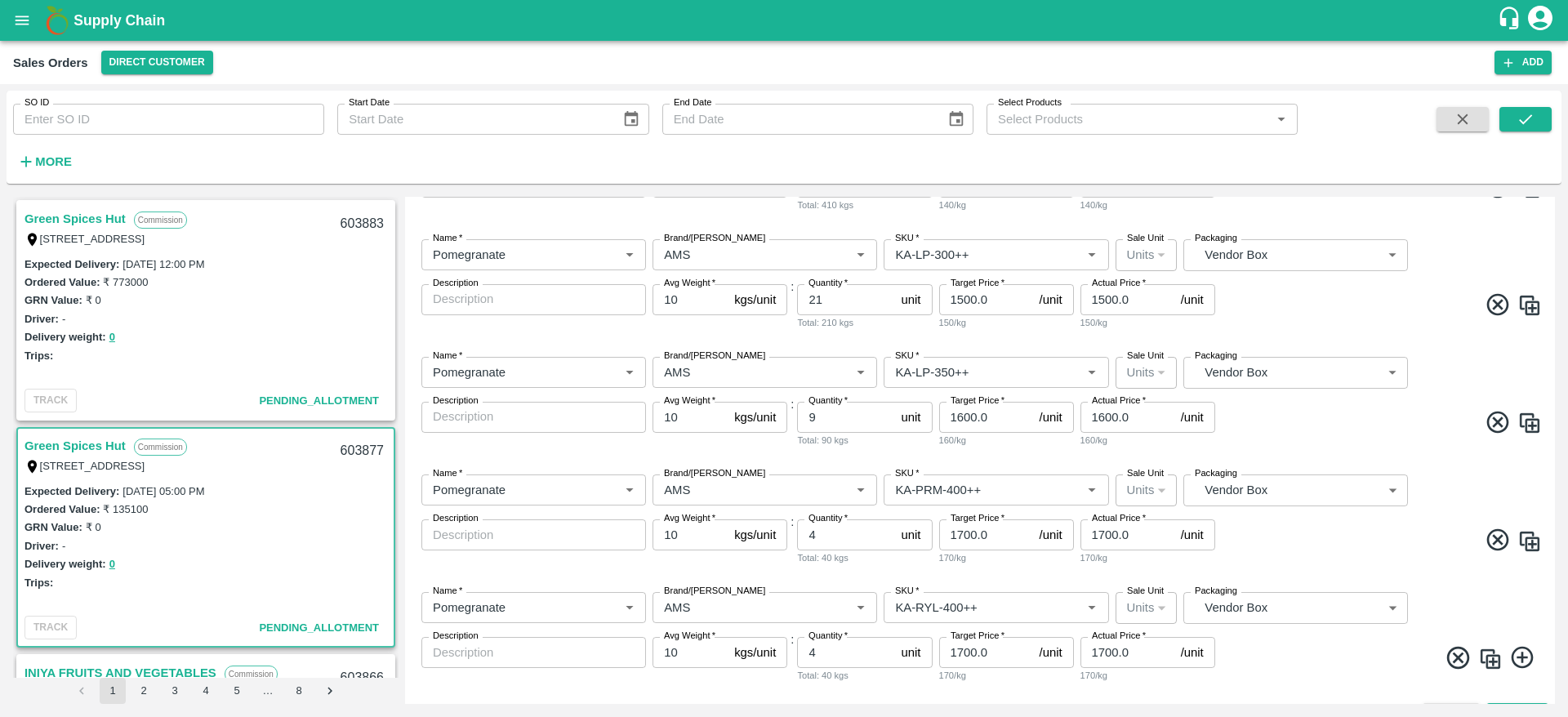
scroll to position [448, 0]
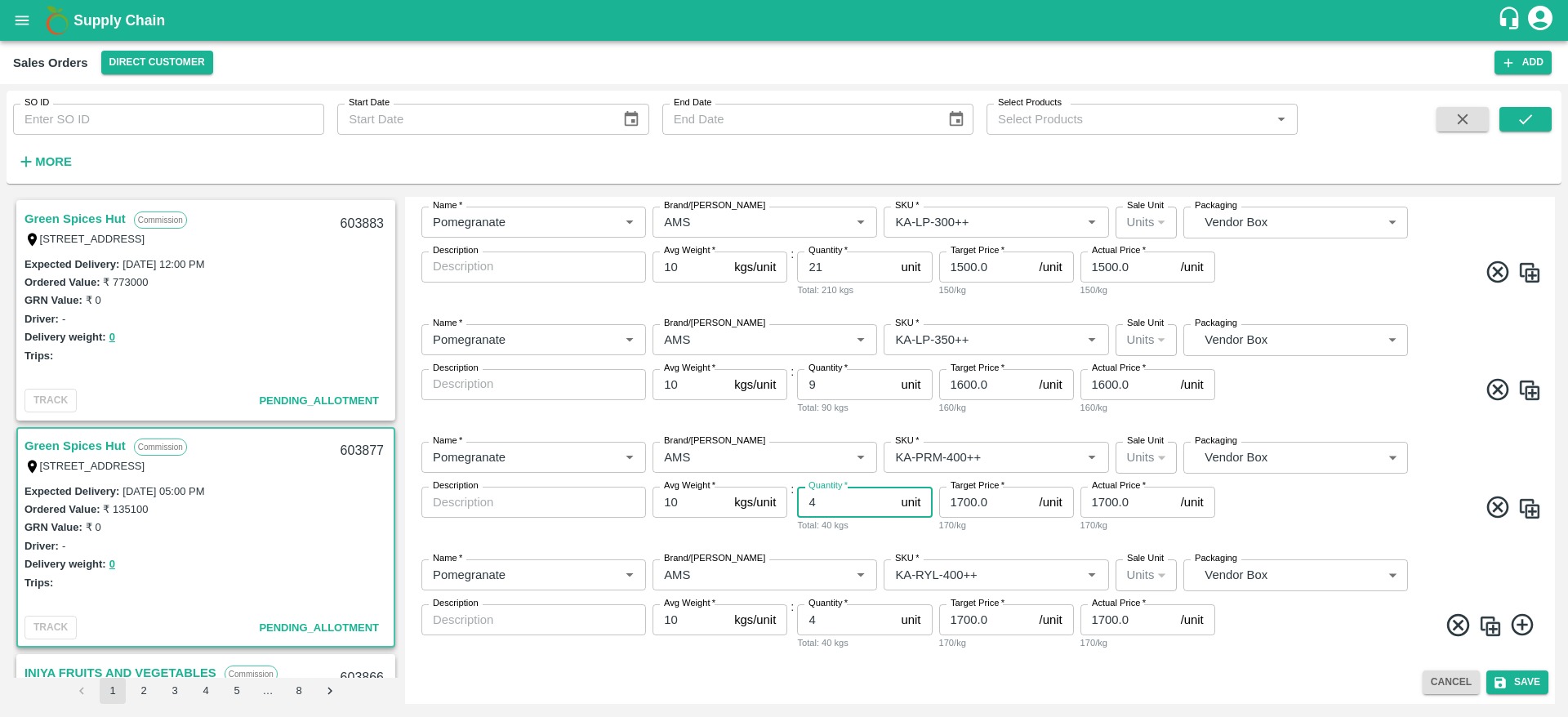
click at [853, 505] on input "4" at bounding box center [846, 502] width 97 height 31
type input "1"
click at [848, 626] on input "4" at bounding box center [846, 619] width 97 height 31
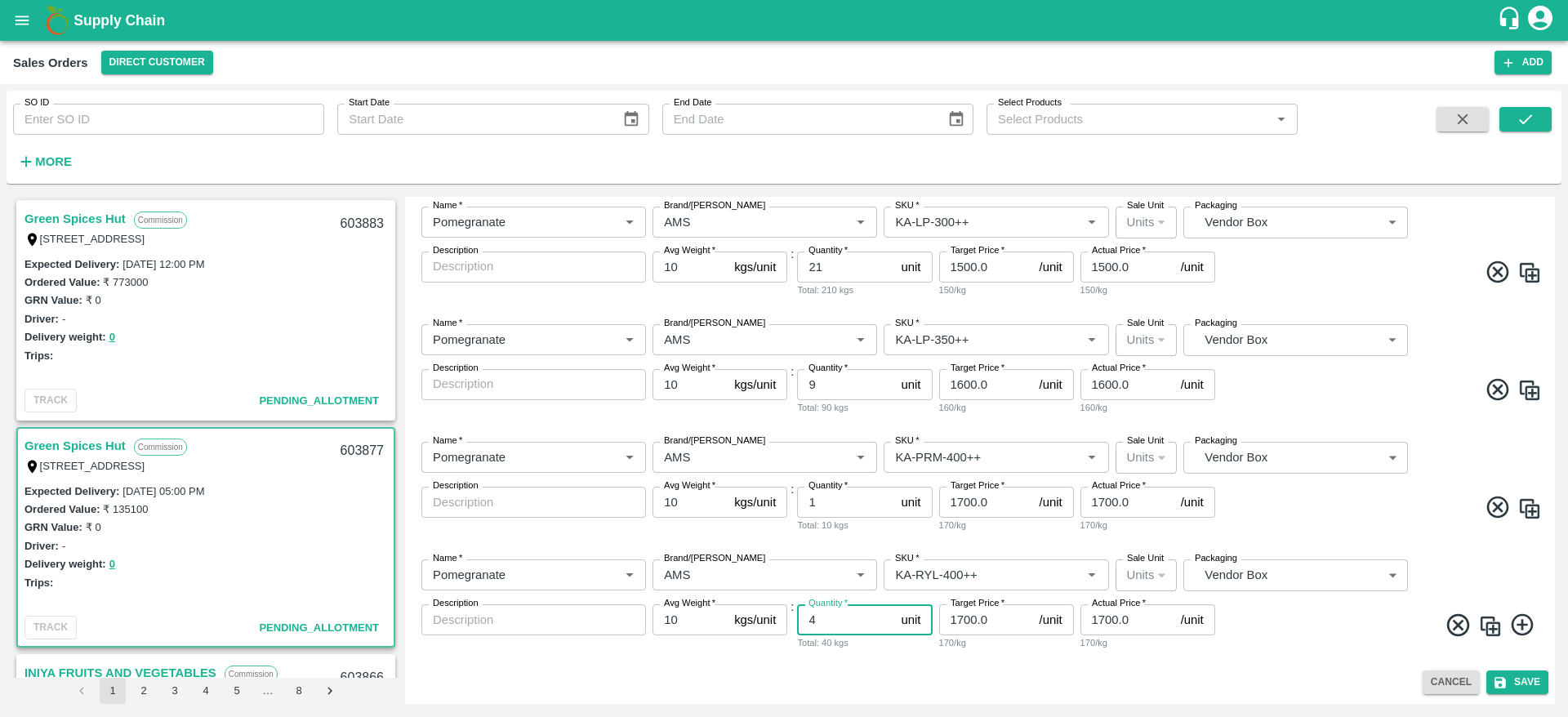
click at [848, 626] on input "4" at bounding box center [846, 619] width 97 height 31
type input "2"
click at [1307, 640] on span at bounding box center [1380, 628] width 323 height 32
click at [843, 385] on input "9" at bounding box center [846, 384] width 97 height 31
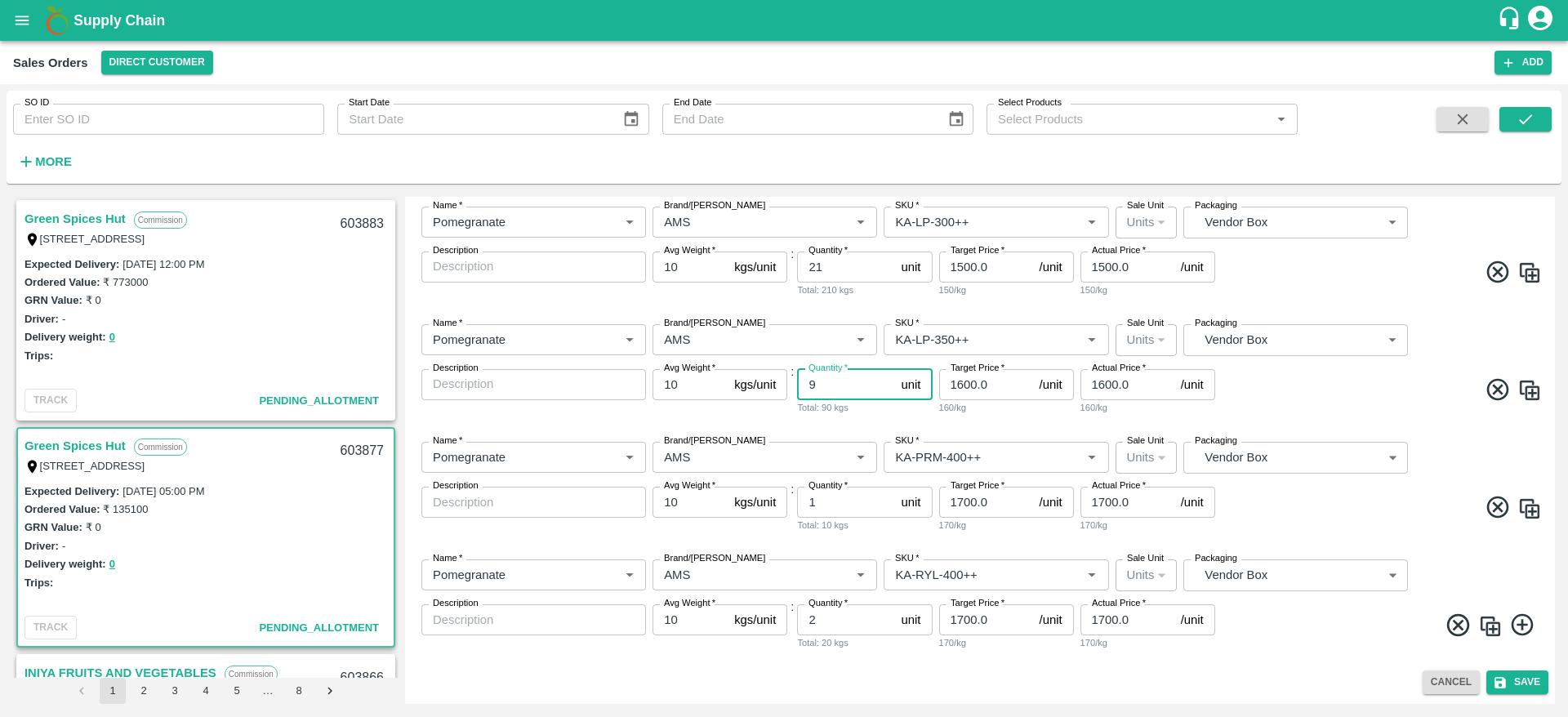
click at [843, 385] on input "9" at bounding box center [846, 384] width 97 height 31
type input "10"
click at [1365, 522] on span at bounding box center [1380, 510] width 323 height 32
click at [1523, 672] on button "Save" at bounding box center [1517, 682] width 62 height 24
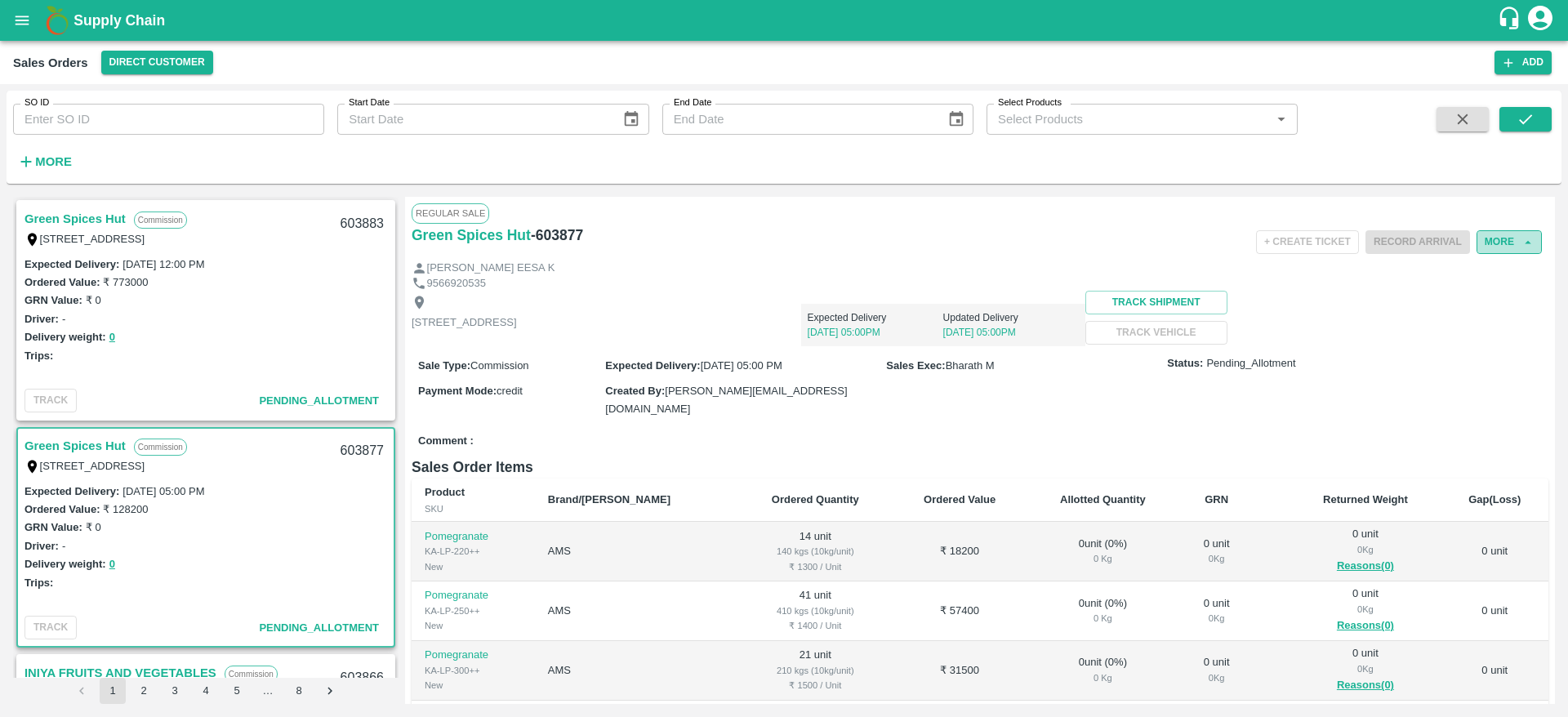
click at [1501, 240] on button "More" at bounding box center [1509, 242] width 65 height 24
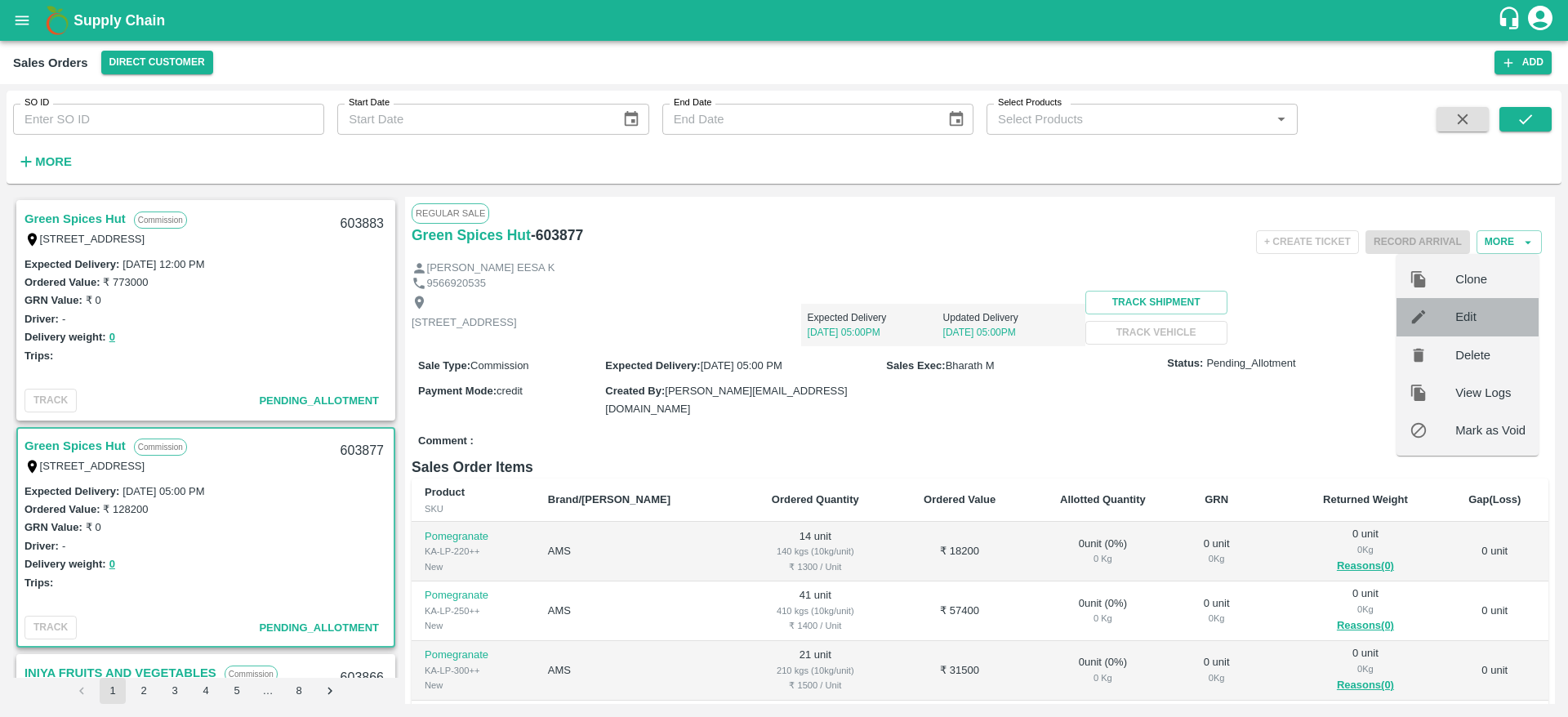
click at [1468, 309] on span "Edit" at bounding box center [1490, 316] width 70 height 18
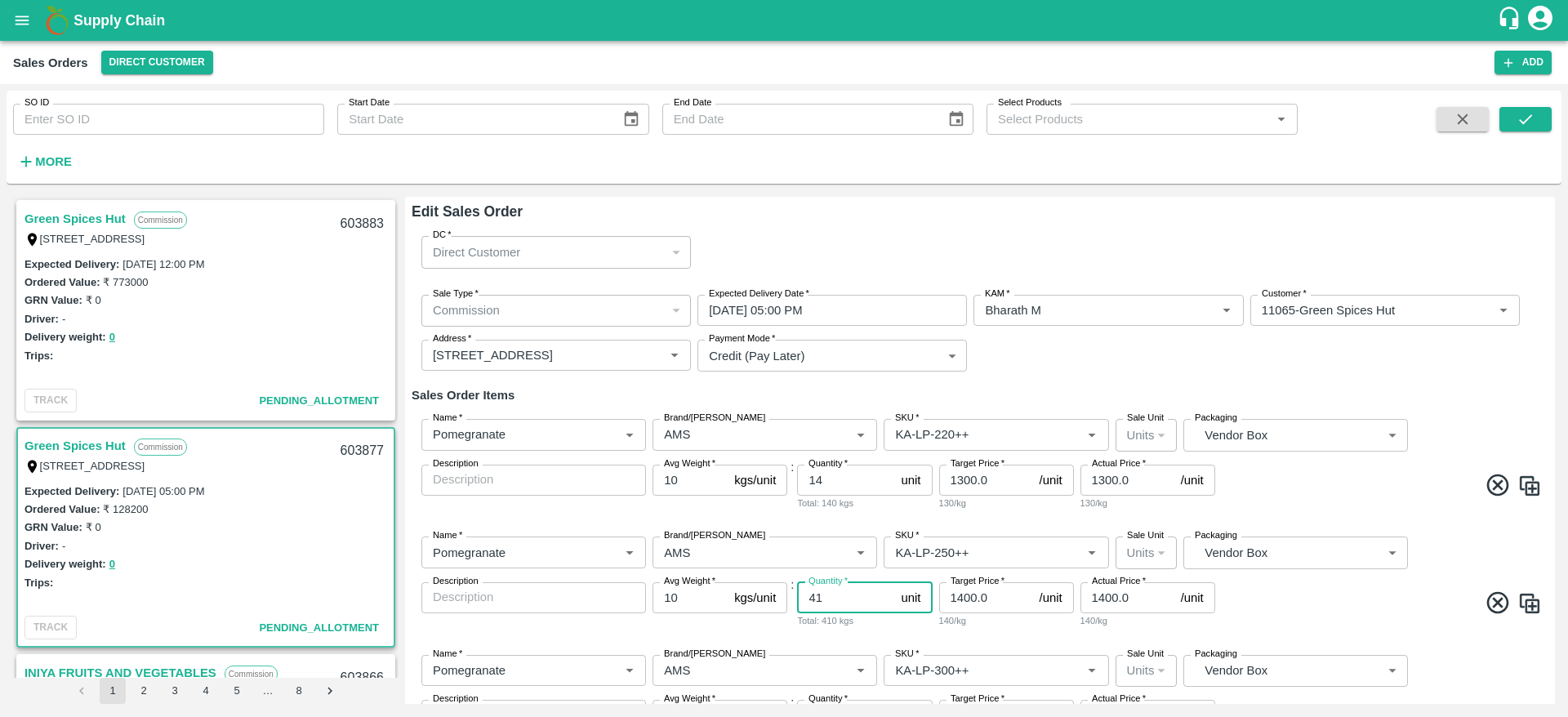
click at [850, 604] on input "41" at bounding box center [846, 597] width 97 height 31
type input "43"
click at [1290, 633] on div "Name   * Name   * Brand/Marka Brand/Marka SKU   * SKU   * Sale Unit Units 2 Sal…" at bounding box center [980, 581] width 1137 height 117
click at [1378, 502] on span at bounding box center [1380, 488] width 323 height 32
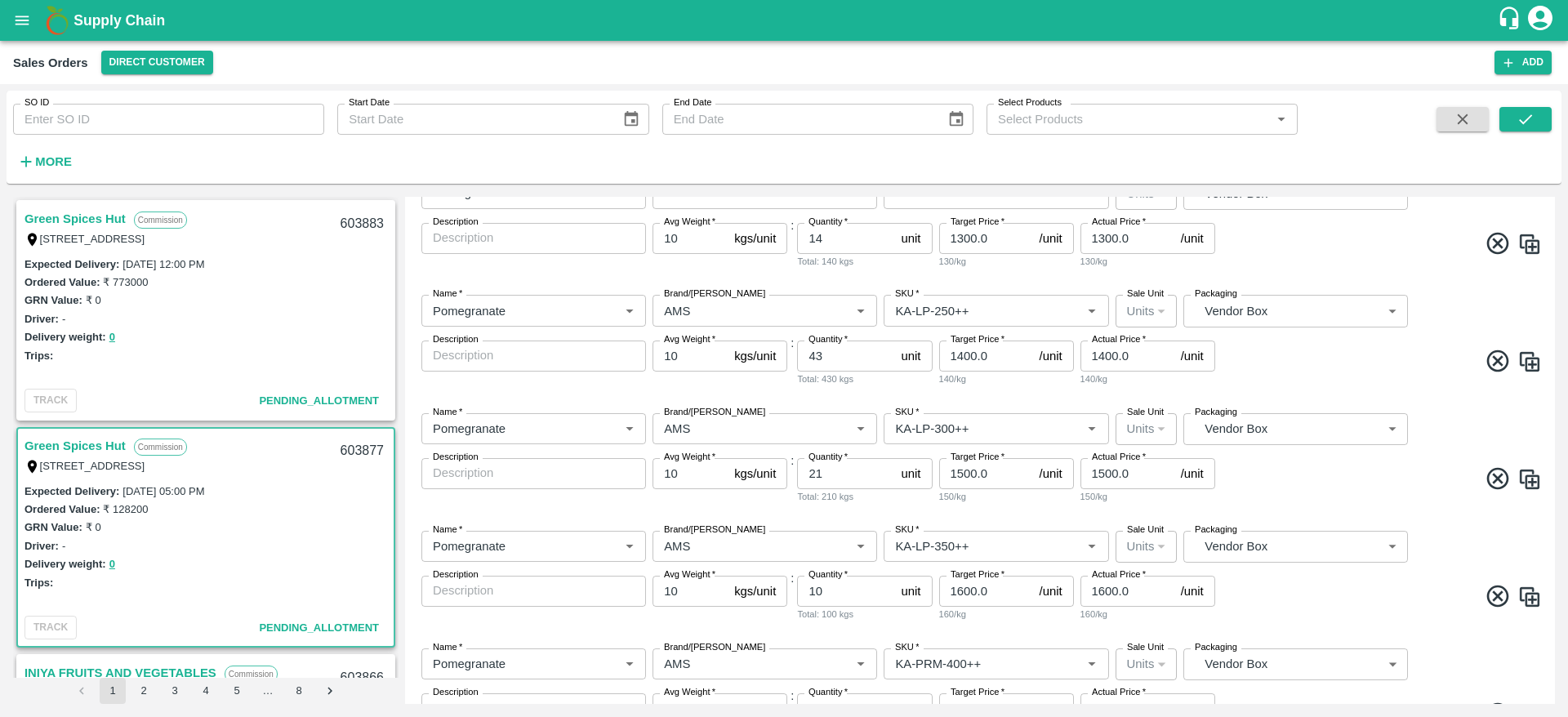
scroll to position [448, 0]
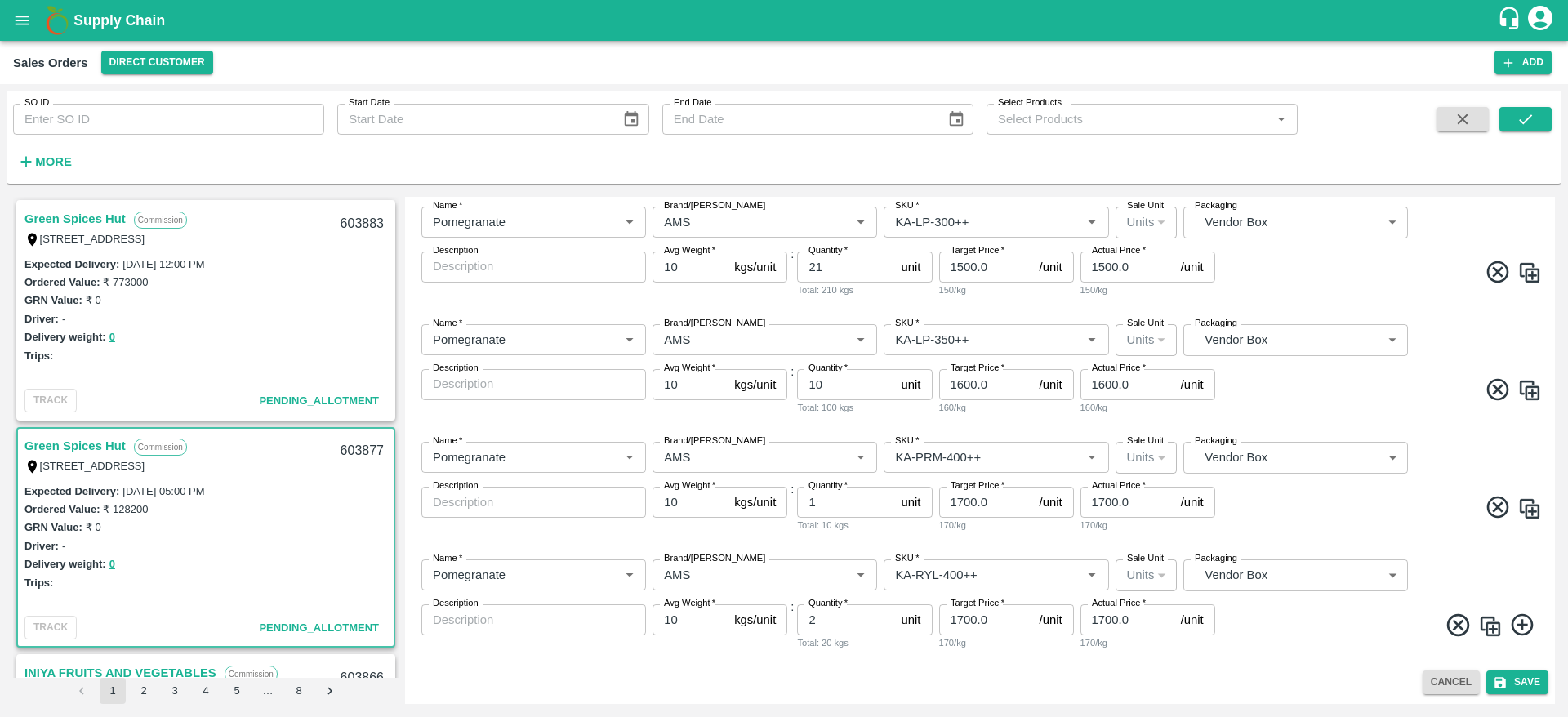
click at [842, 383] on input "10" at bounding box center [846, 384] width 97 height 31
type input "8"
click at [1321, 407] on span at bounding box center [1380, 392] width 323 height 32
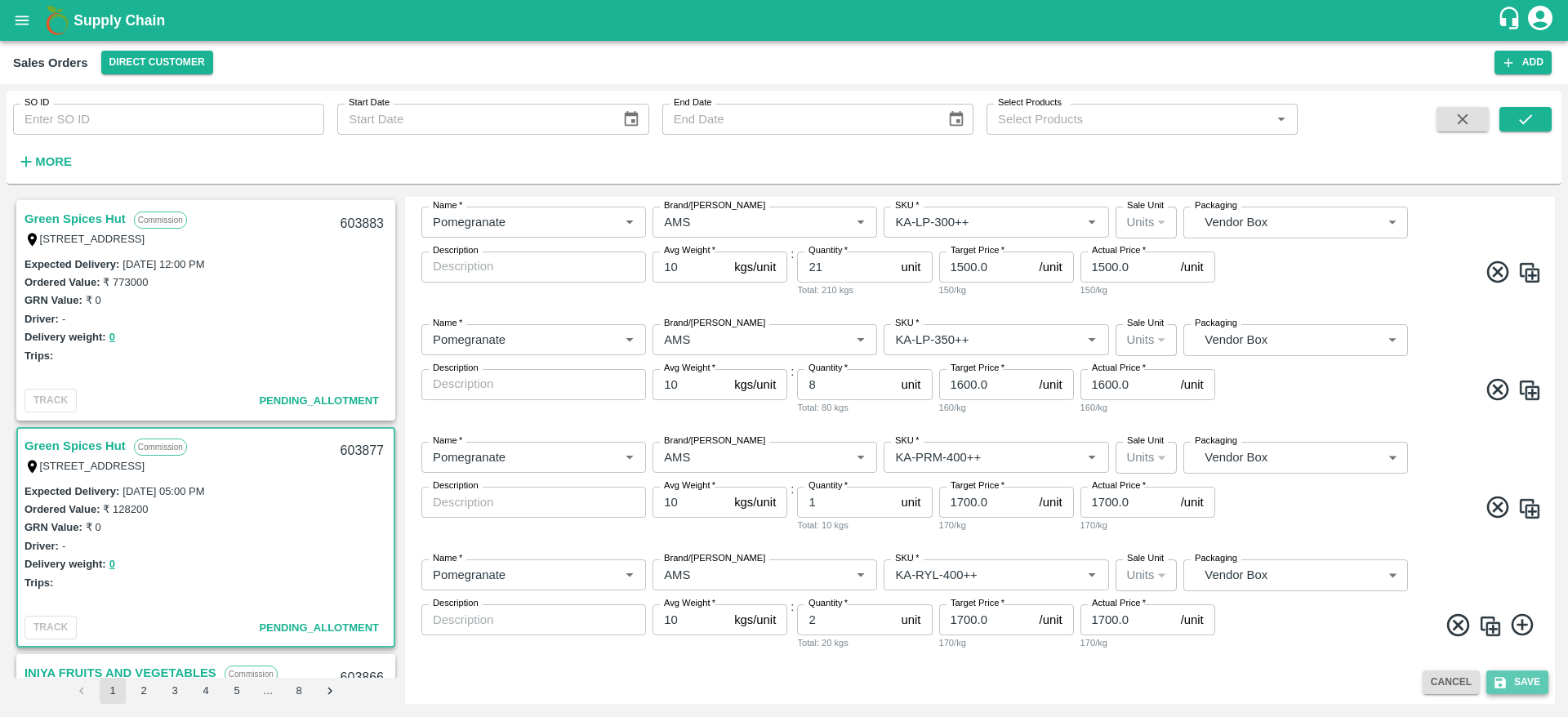
click at [1522, 671] on button "Save" at bounding box center [1517, 682] width 62 height 24
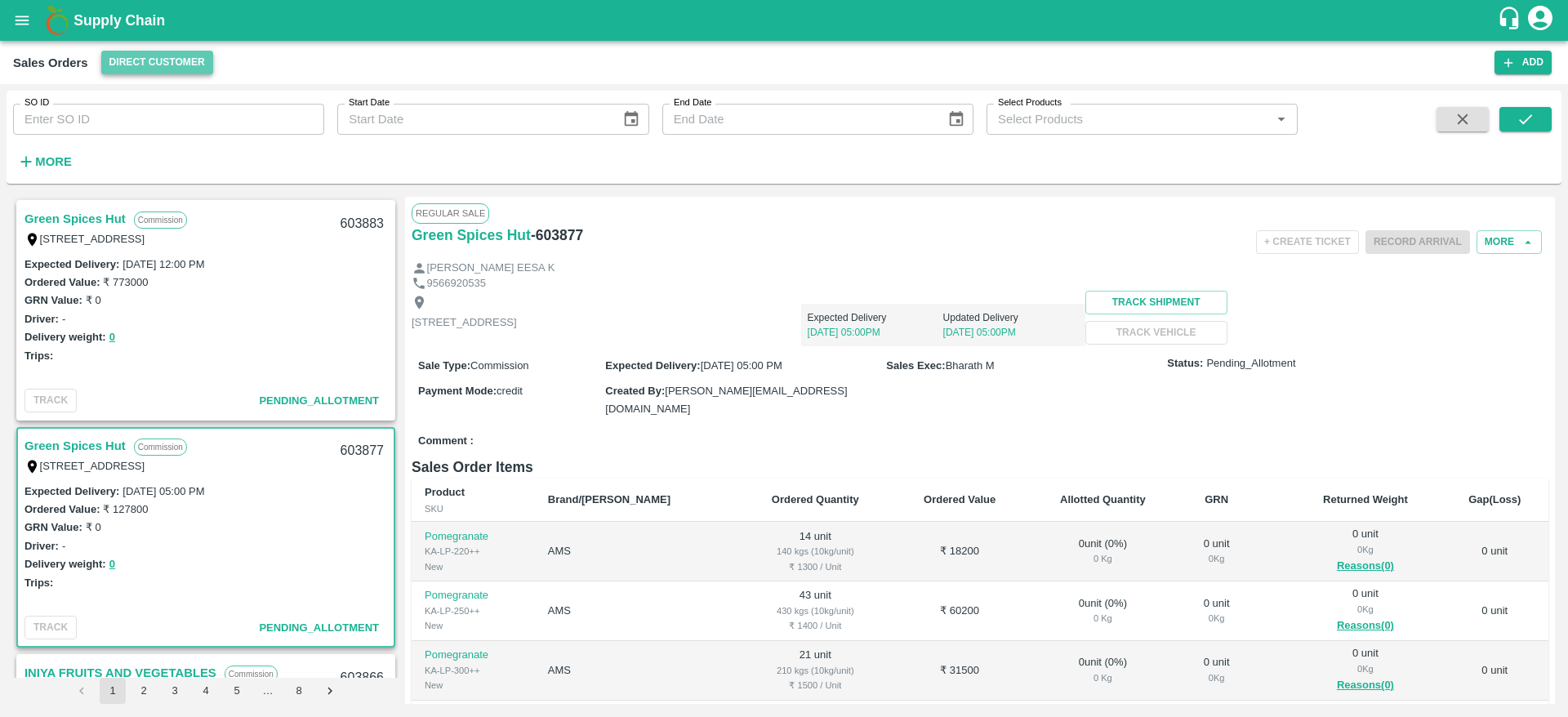
click at [151, 64] on button "Direct Customer" at bounding box center [157, 62] width 112 height 24
click at [153, 140] on li "FruitX [GEOGRAPHIC_DATA]" at bounding box center [240, 152] width 282 height 28
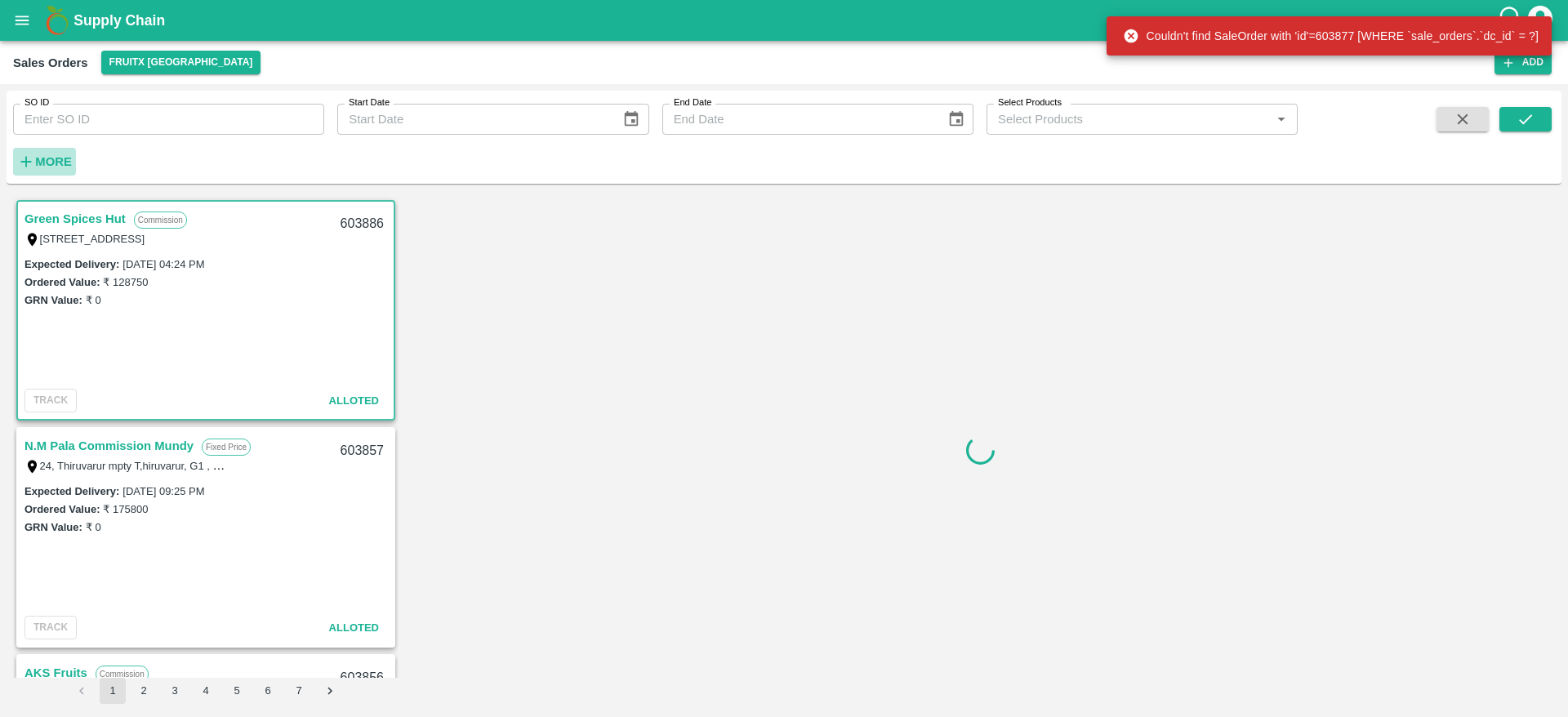
click at [44, 169] on h6 "More" at bounding box center [54, 161] width 37 height 21
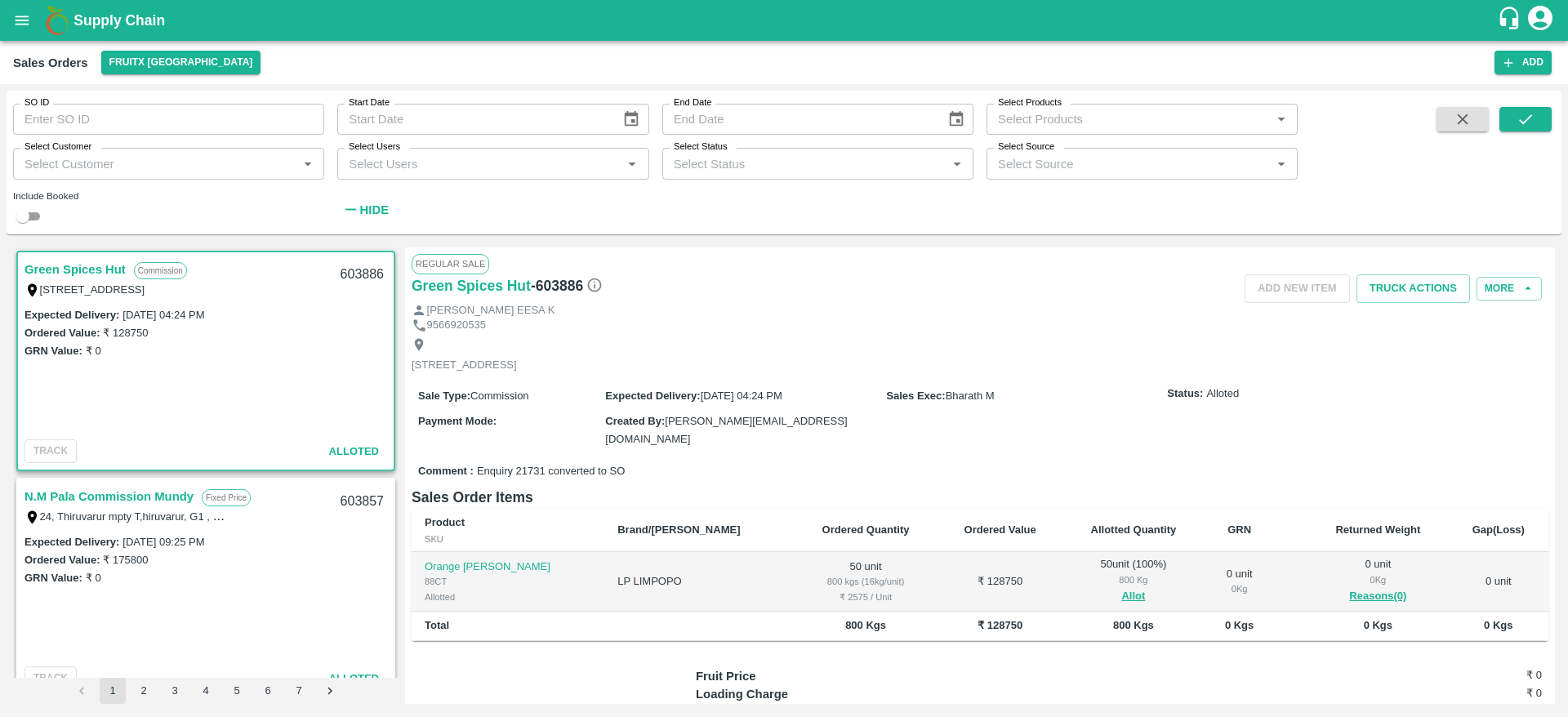
click at [111, 173] on input "Select Customer" at bounding box center [154, 163] width 274 height 21
type input "Green Spices"
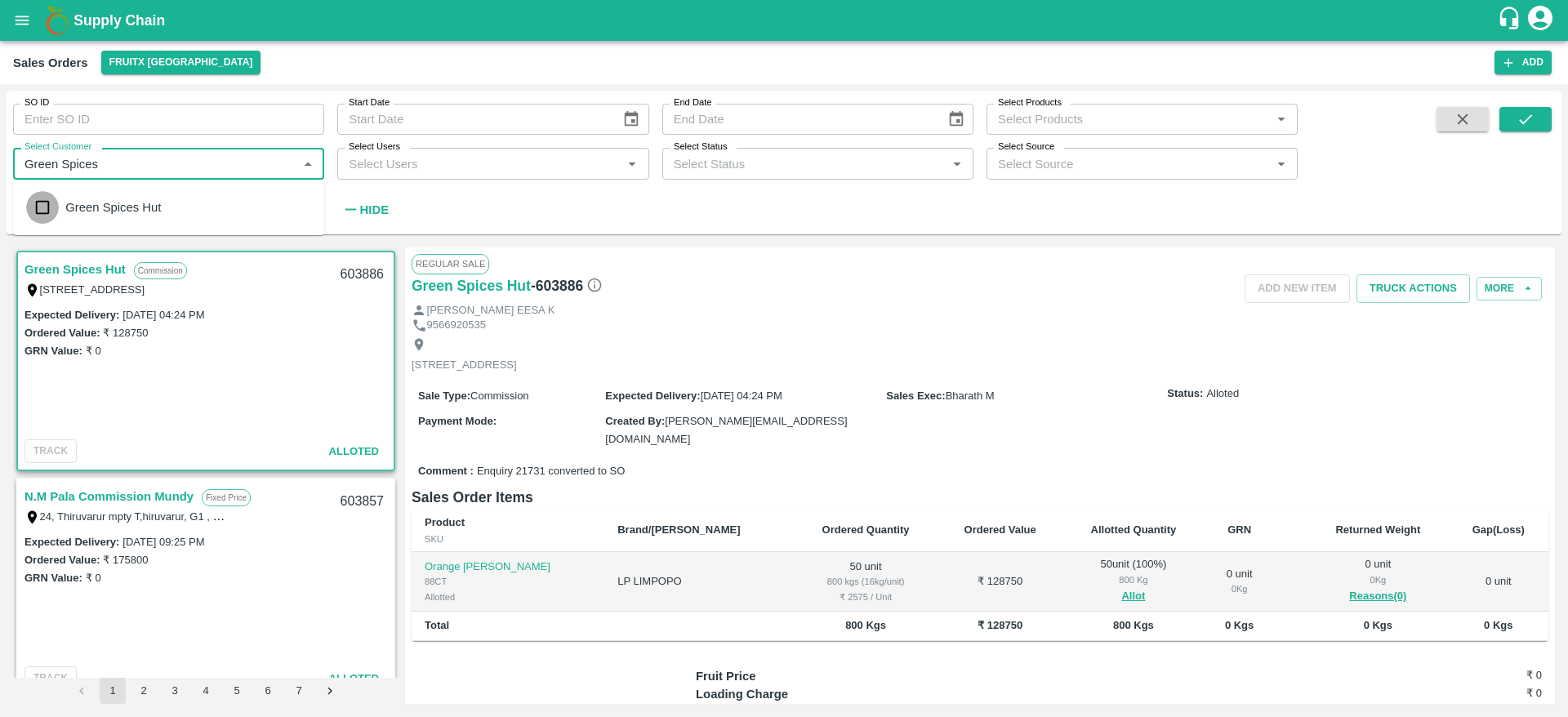
click at [47, 208] on input "checkbox" at bounding box center [42, 207] width 33 height 33
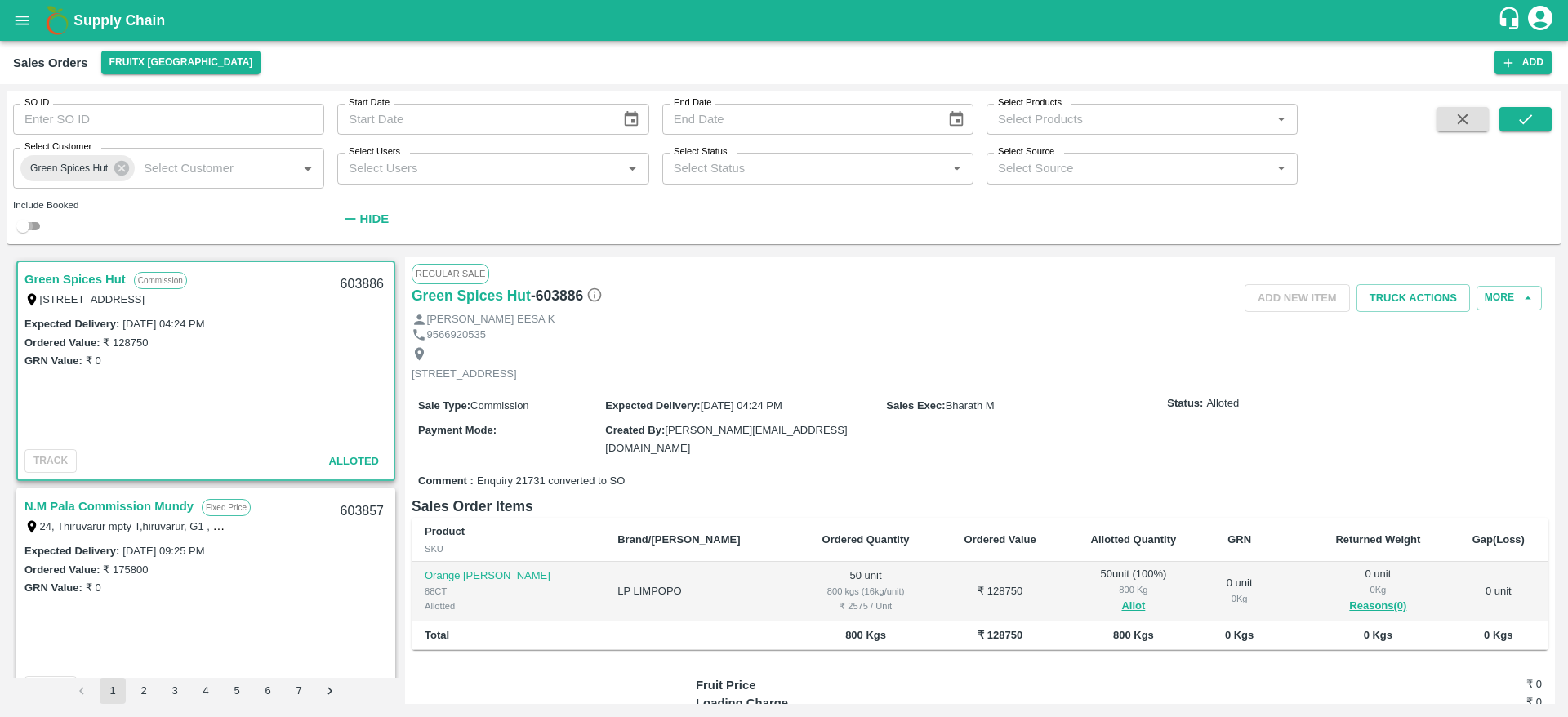
click at [38, 222] on input "checkbox" at bounding box center [23, 225] width 59 height 19
click at [1522, 112] on icon "submit" at bounding box center [1525, 119] width 18 height 18
click at [80, 508] on link "Green Spices Hut" at bounding box center [75, 505] width 101 height 21
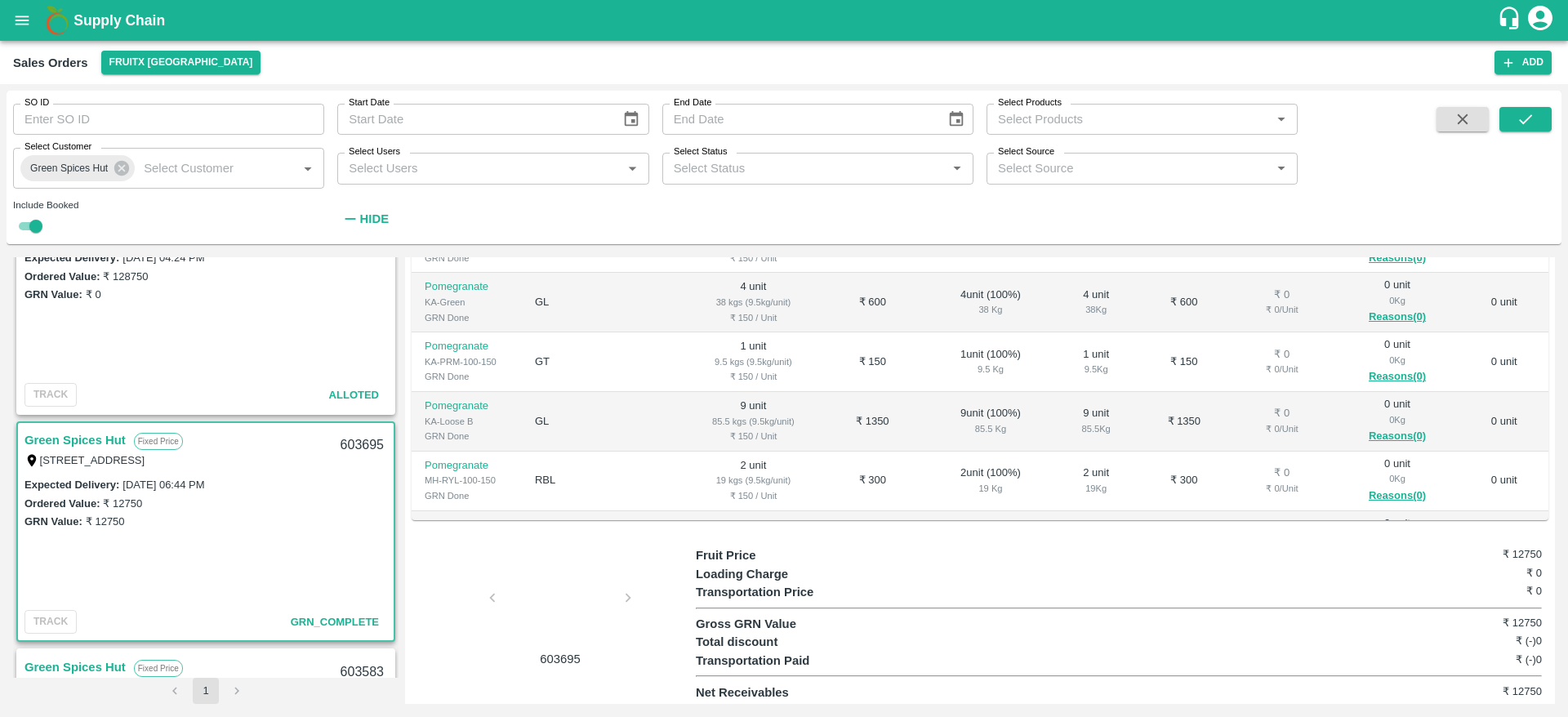
scroll to position [459, 0]
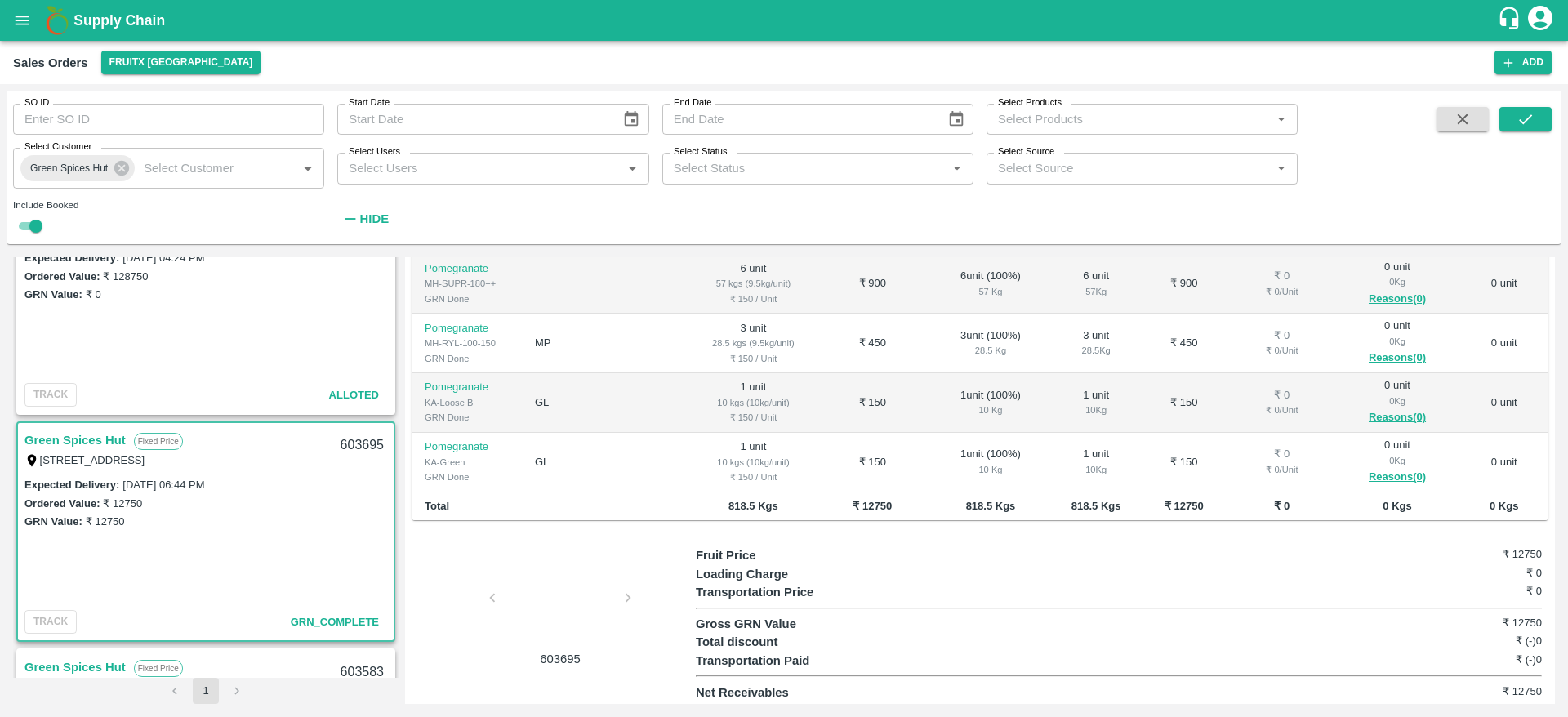
click at [363, 442] on div "603695" at bounding box center [362, 445] width 63 height 38
copy div "603695"
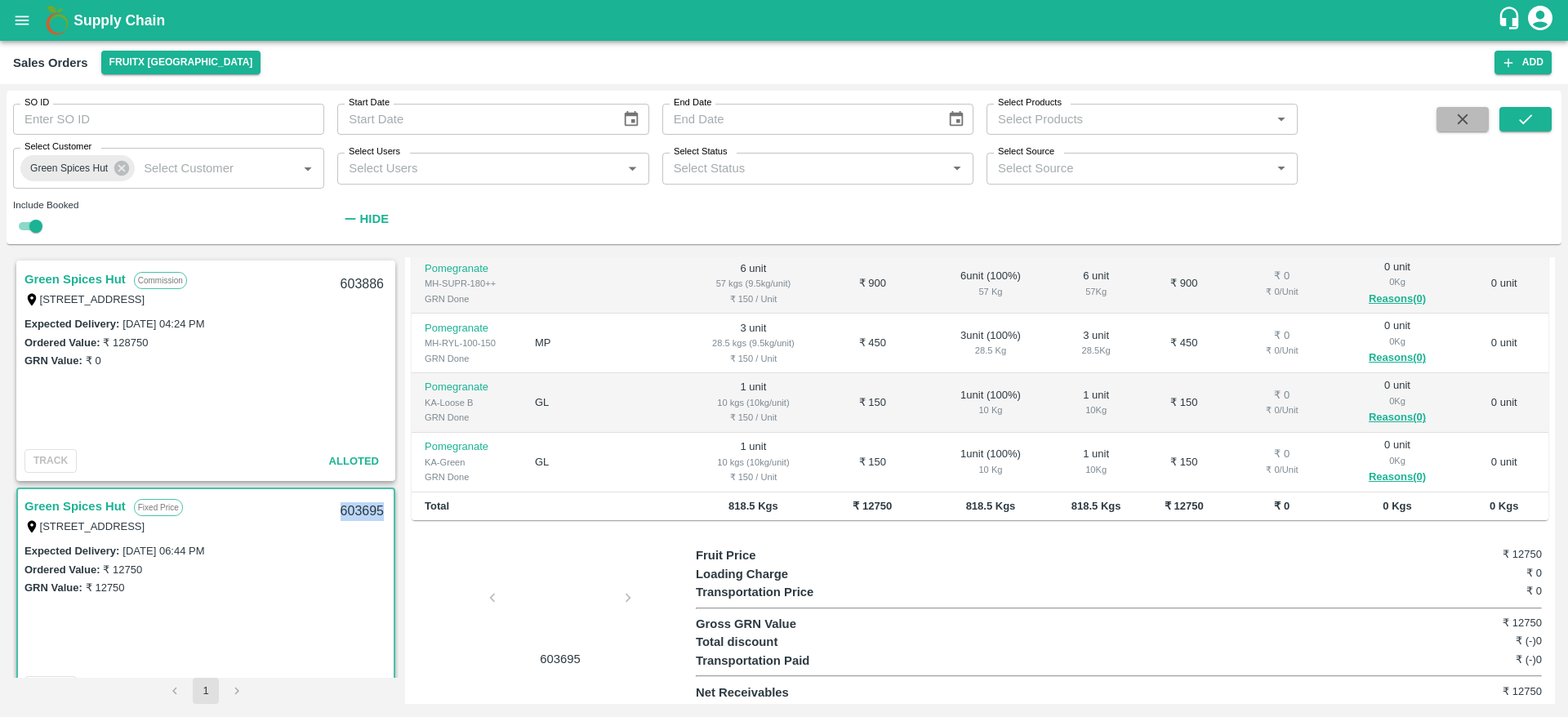
click at [1455, 123] on icon "button" at bounding box center [1463, 119] width 18 height 18
checkbox input "false"
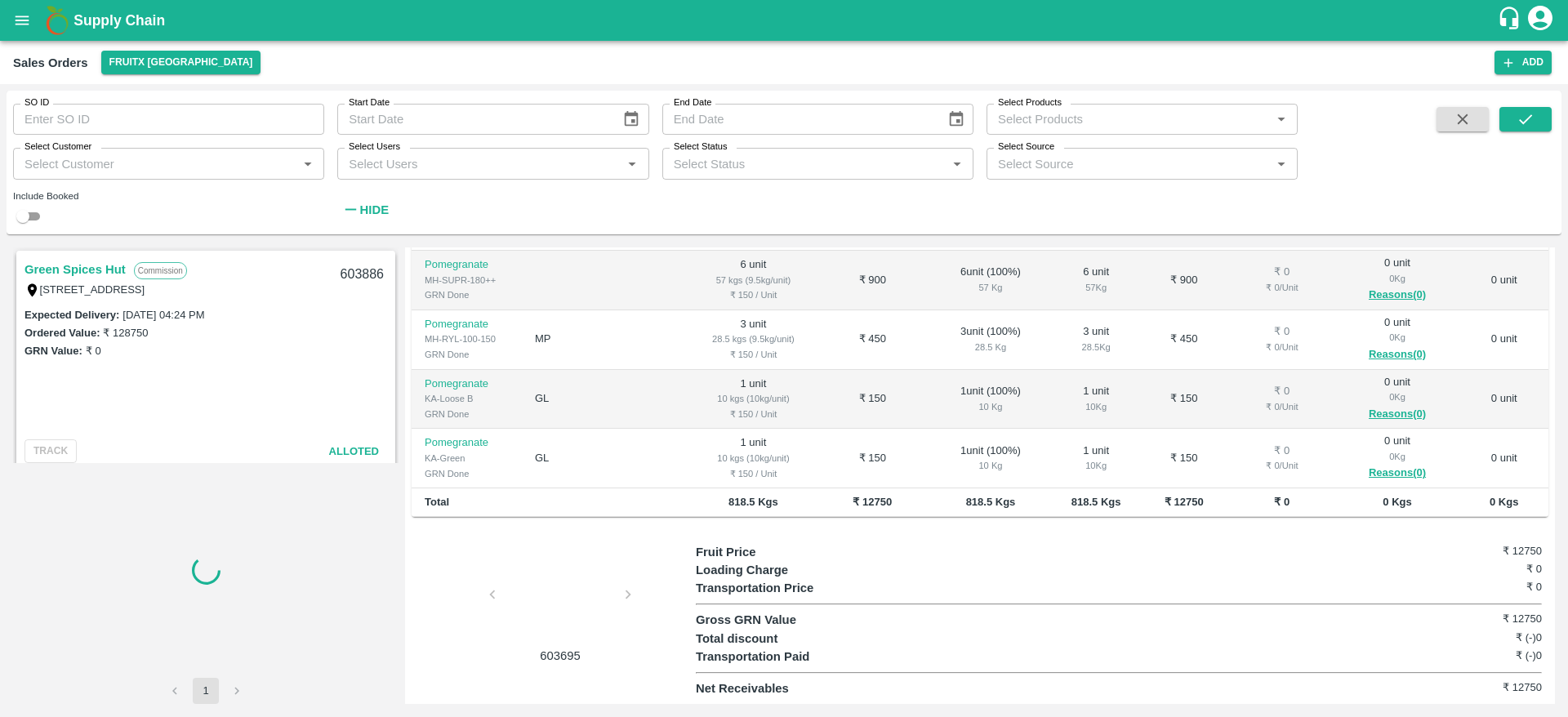
scroll to position [332, 0]
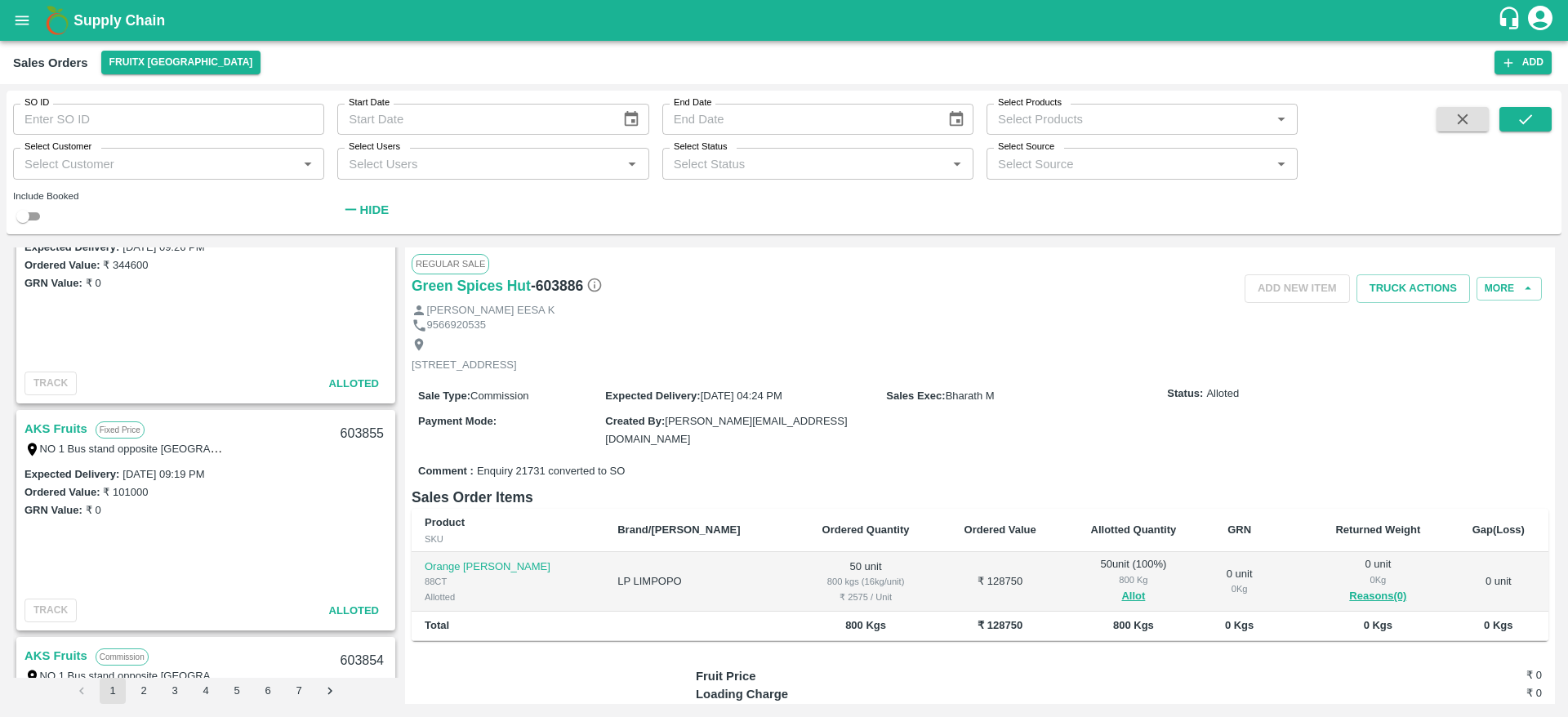
scroll to position [340, 0]
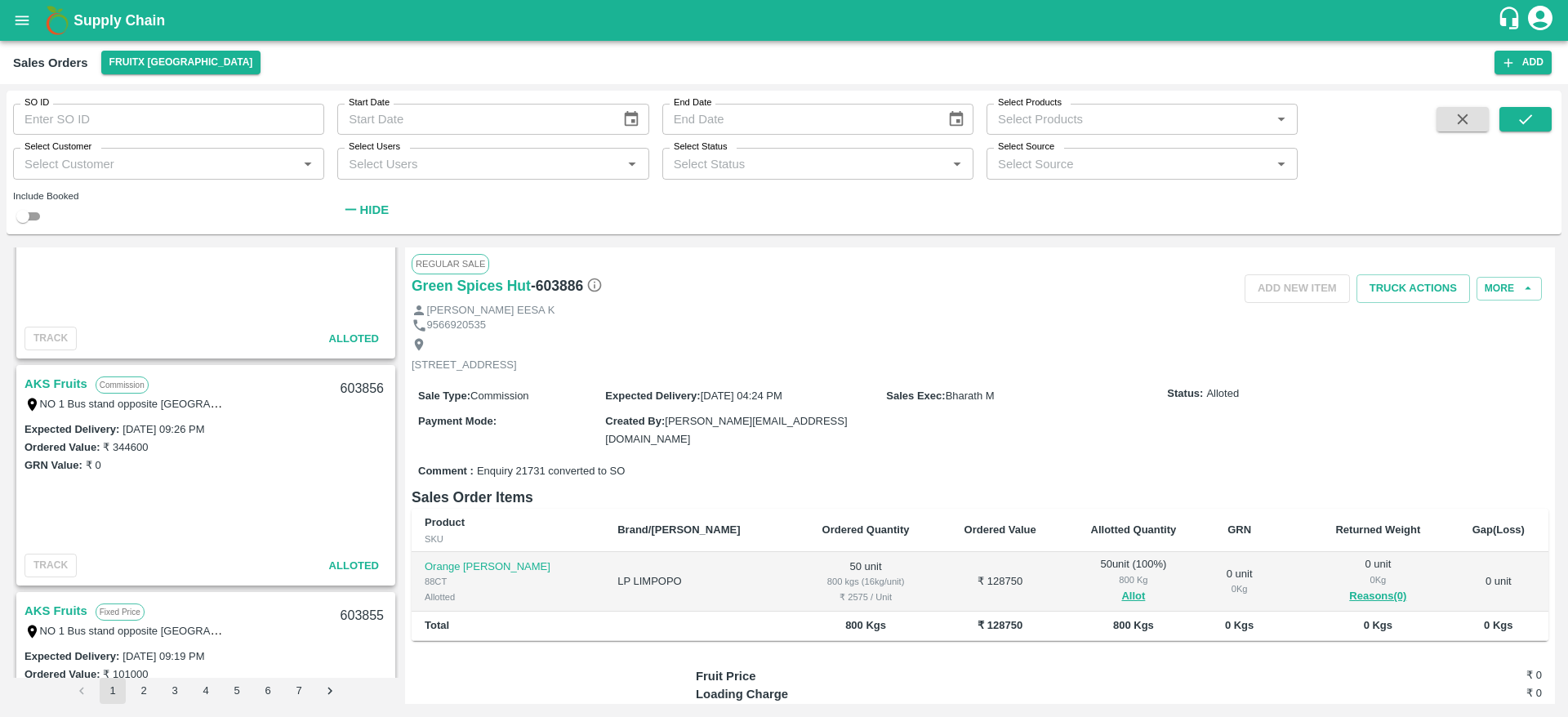
click at [54, 385] on link "AKS Fruits" at bounding box center [56, 383] width 63 height 21
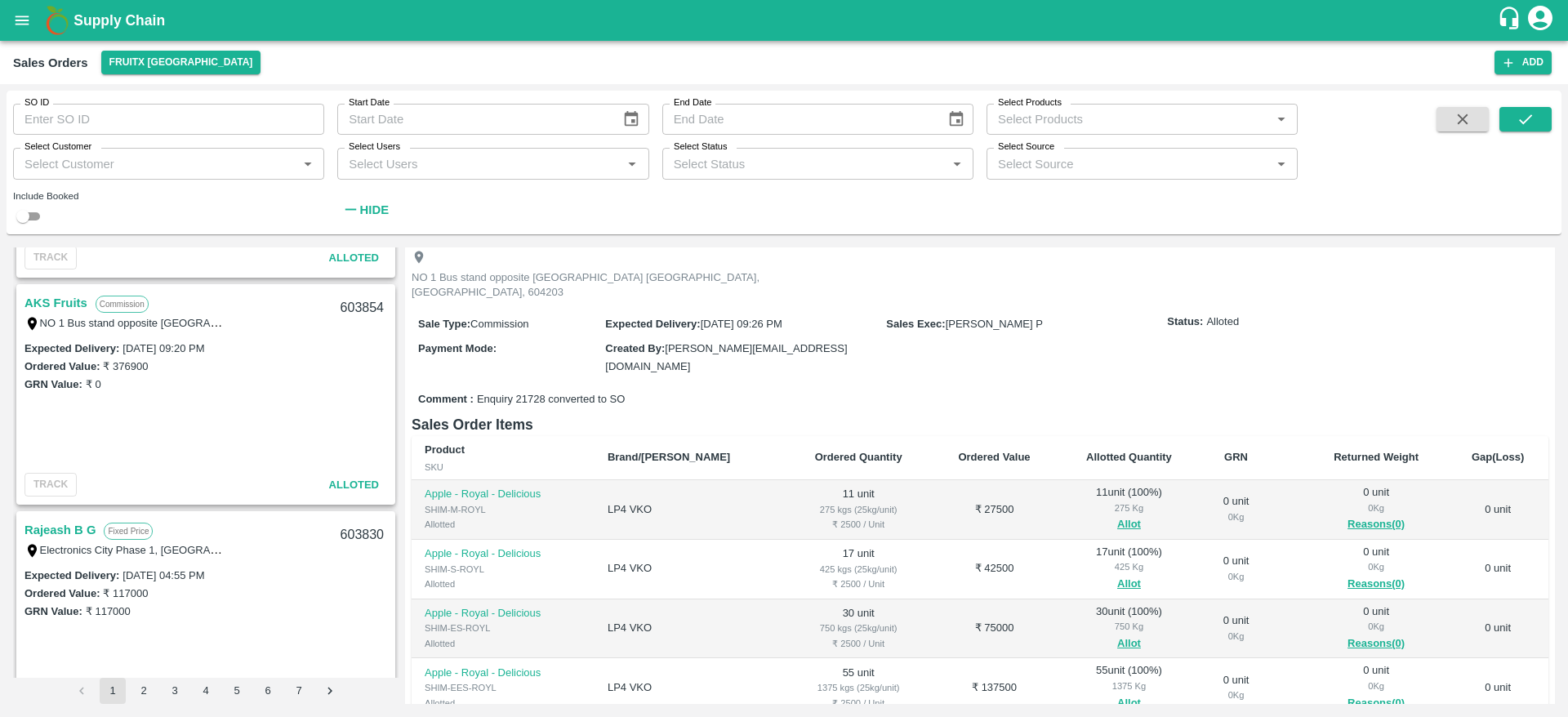
scroll to position [87, 0]
click at [57, 302] on link "AKS Fruits" at bounding box center [56, 302] width 63 height 21
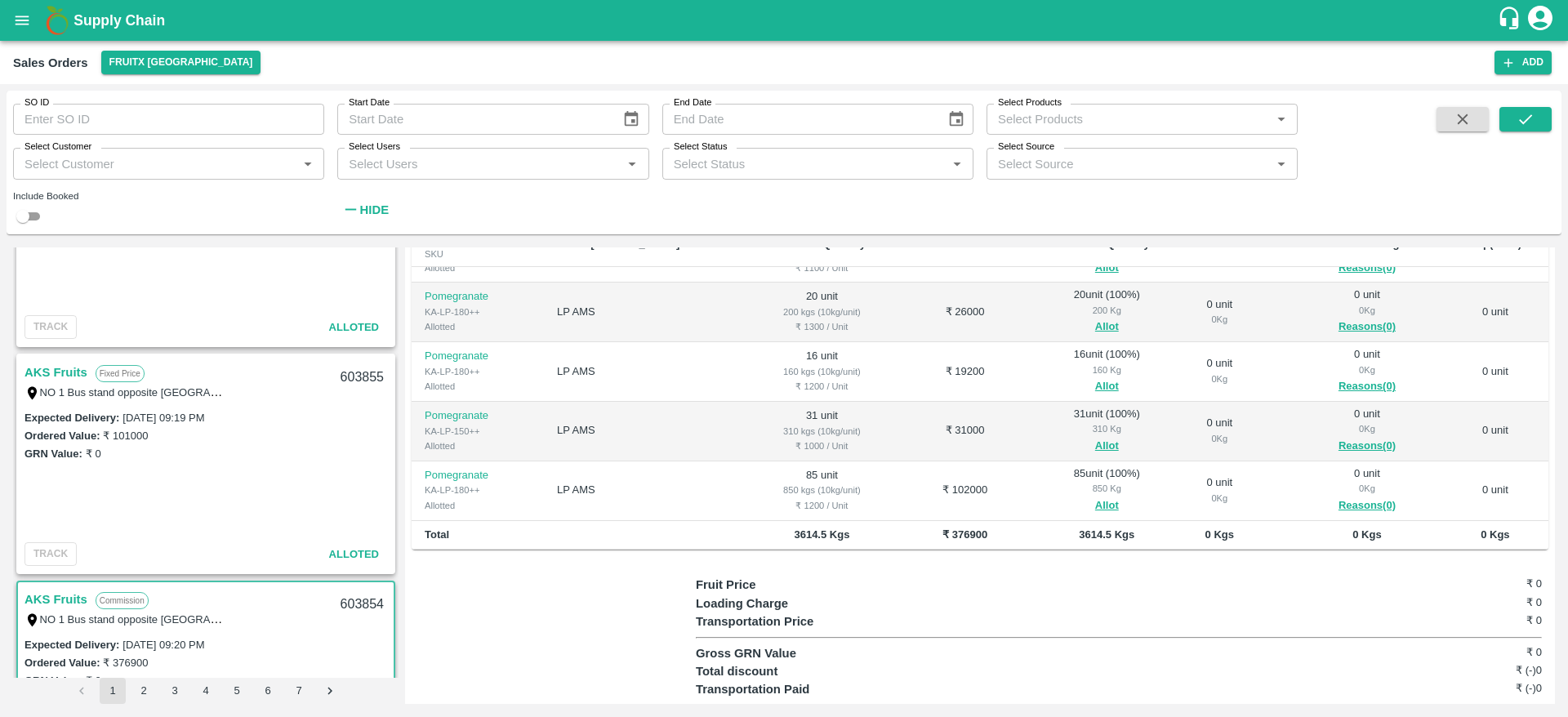
scroll to position [577, 0]
click at [69, 375] on link "AKS Fruits" at bounding box center [56, 373] width 63 height 21
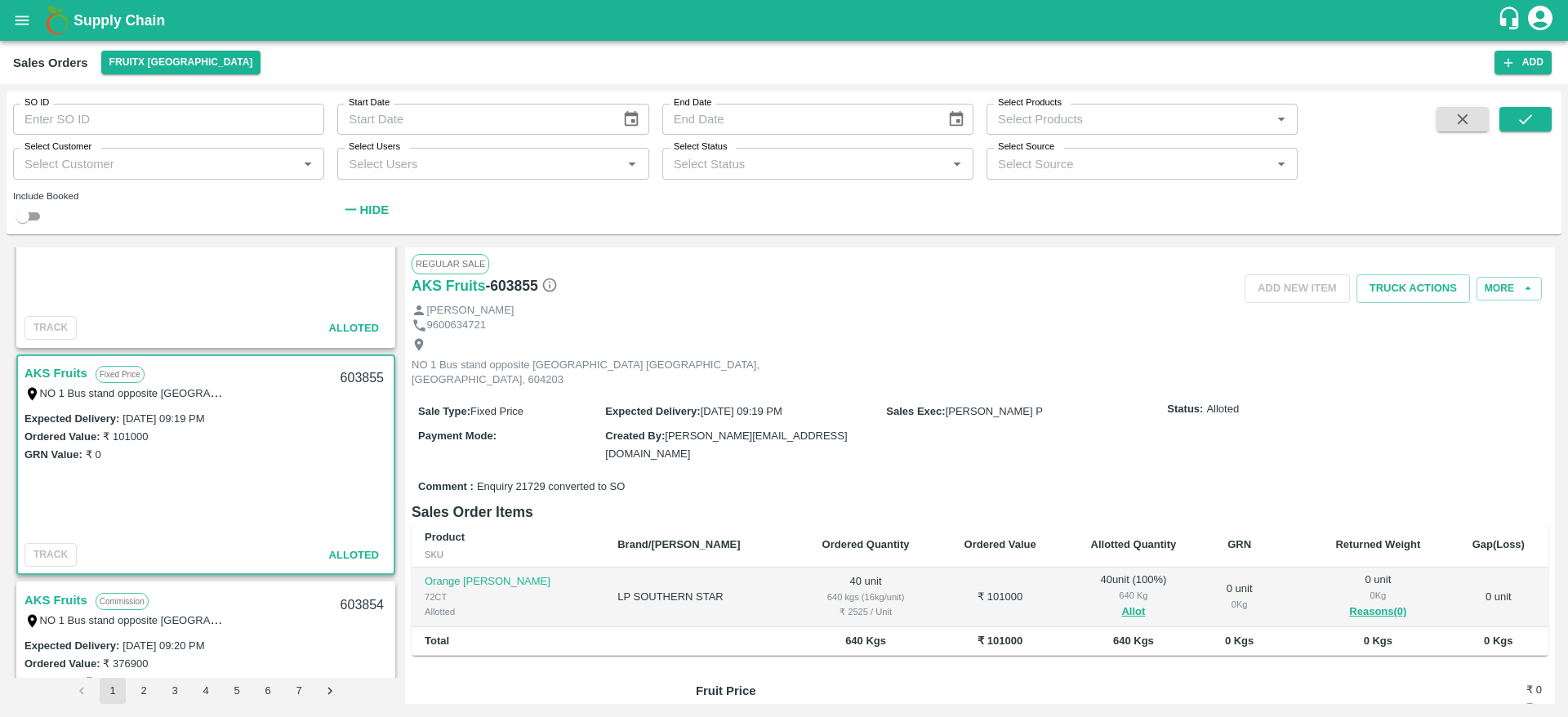
click at [365, 376] on div "603855" at bounding box center [362, 378] width 63 height 38
copy div "603855"
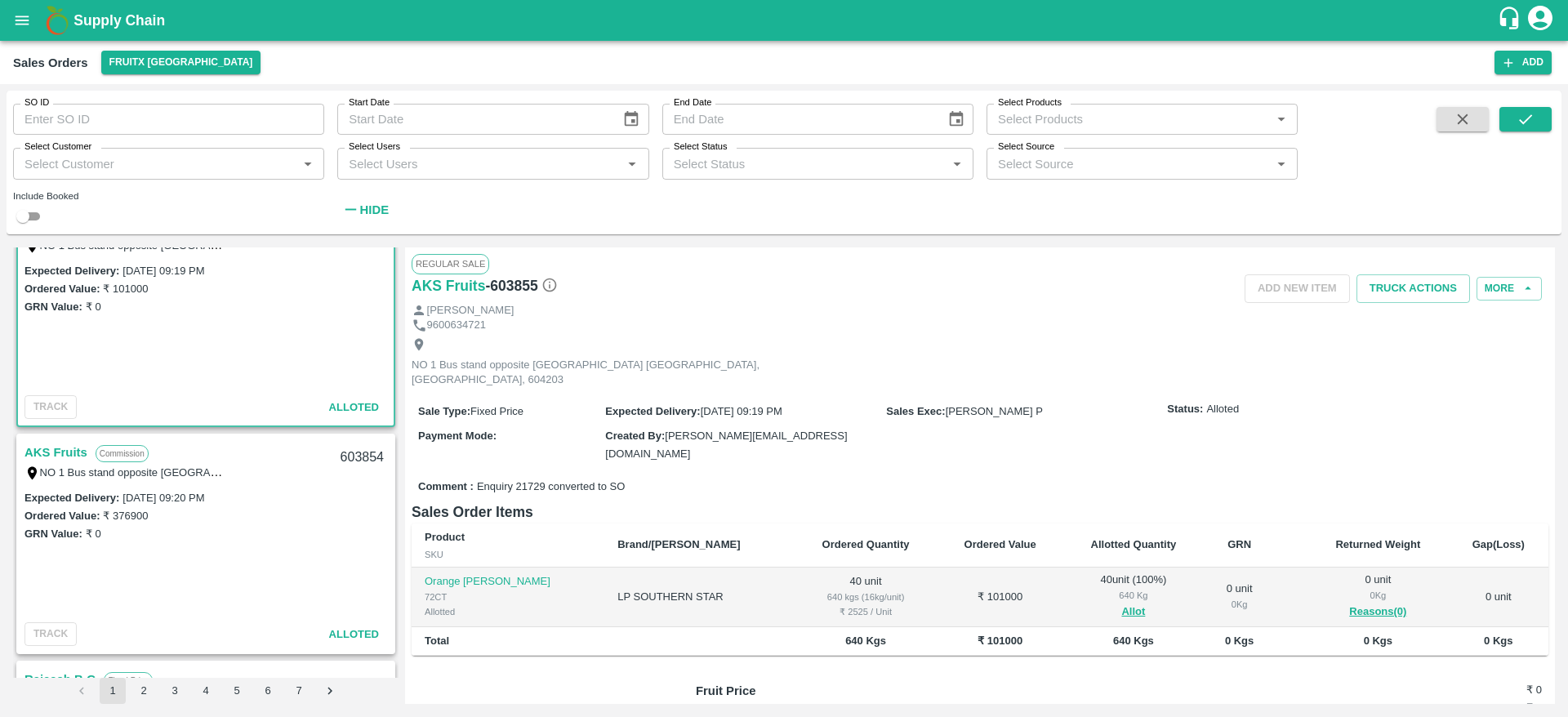
scroll to position [726, 0]
click at [68, 445] on link "AKS Fruits" at bounding box center [56, 450] width 63 height 21
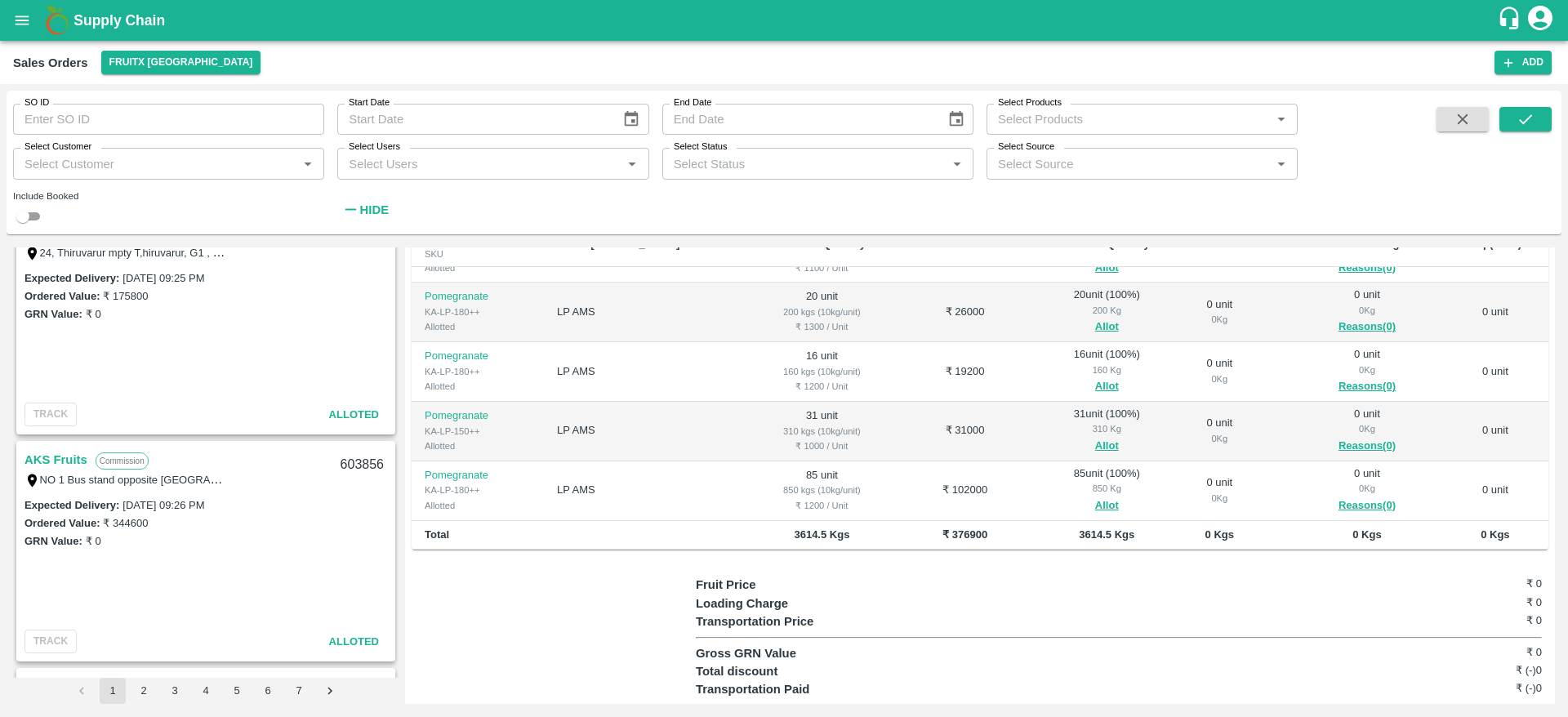
scroll to position [265, 0]
click at [68, 460] on link "AKS Fruits" at bounding box center [56, 458] width 63 height 21
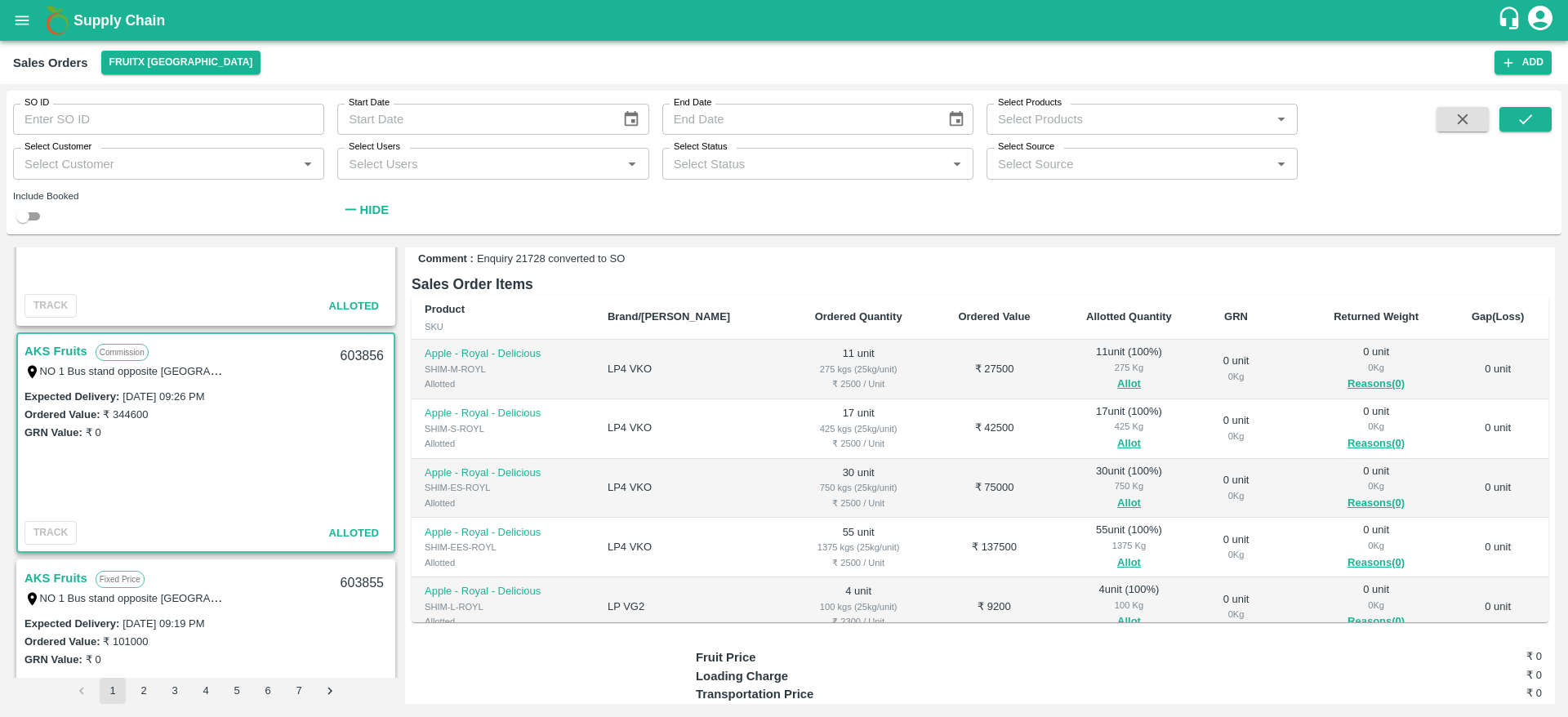
scroll to position [546, 0]
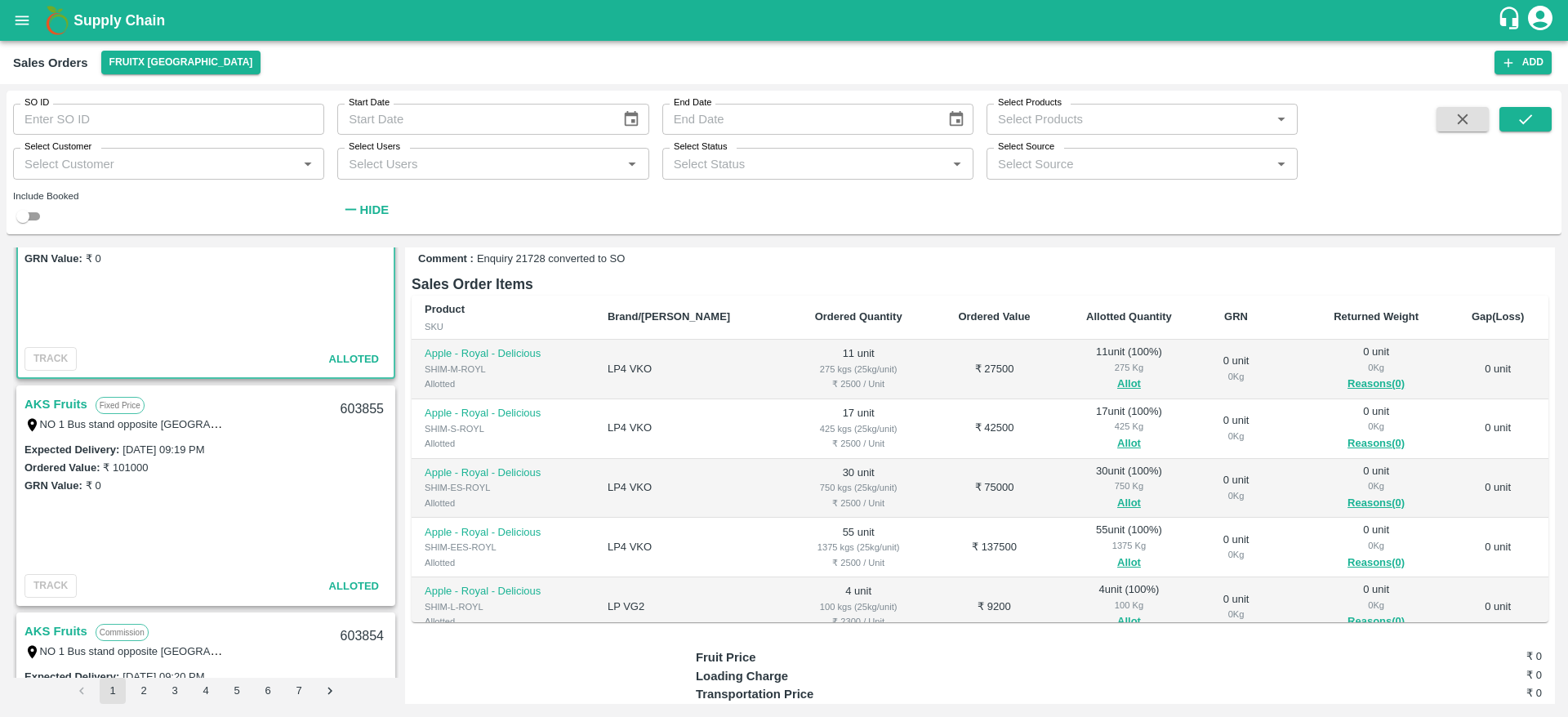
click at [73, 402] on link "AKS Fruits" at bounding box center [56, 403] width 63 height 21
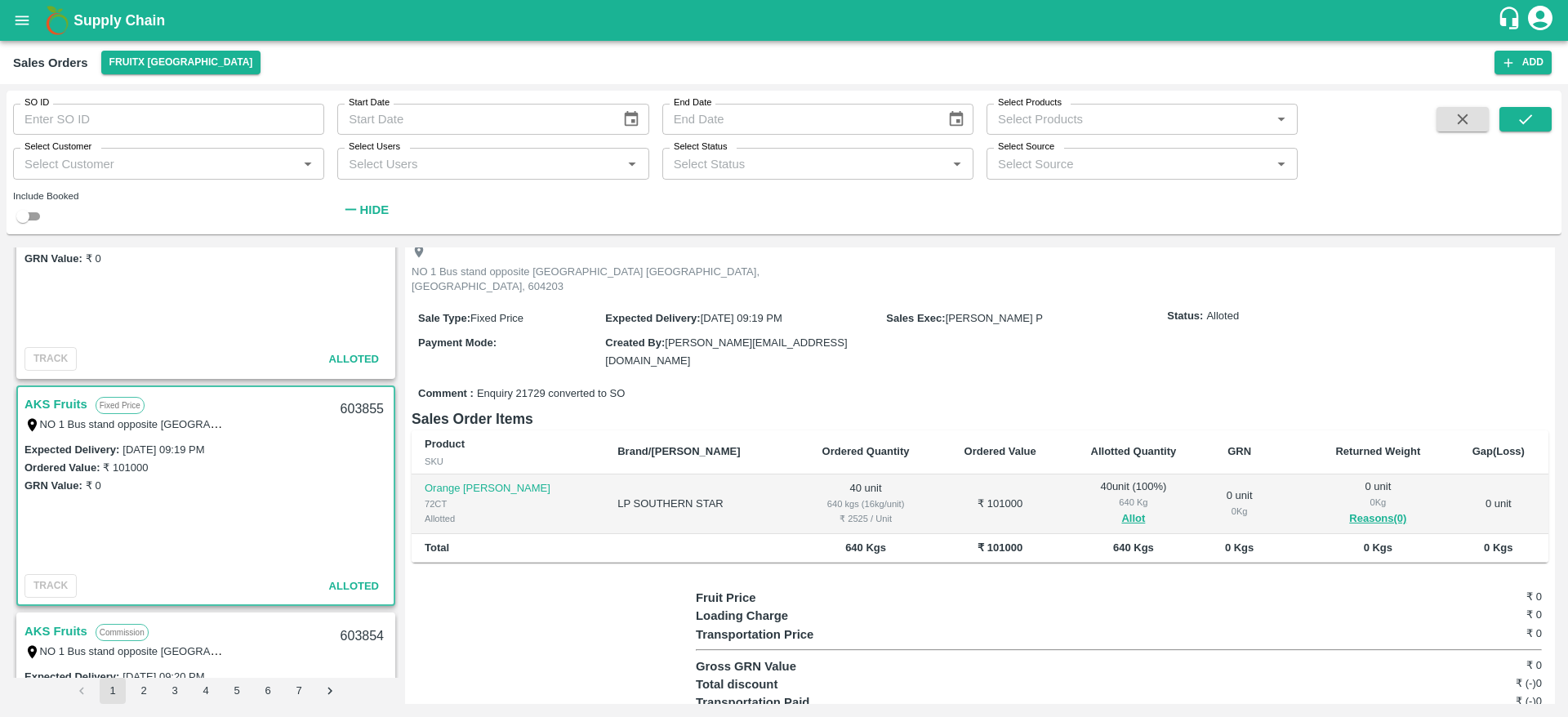
scroll to position [686, 0]
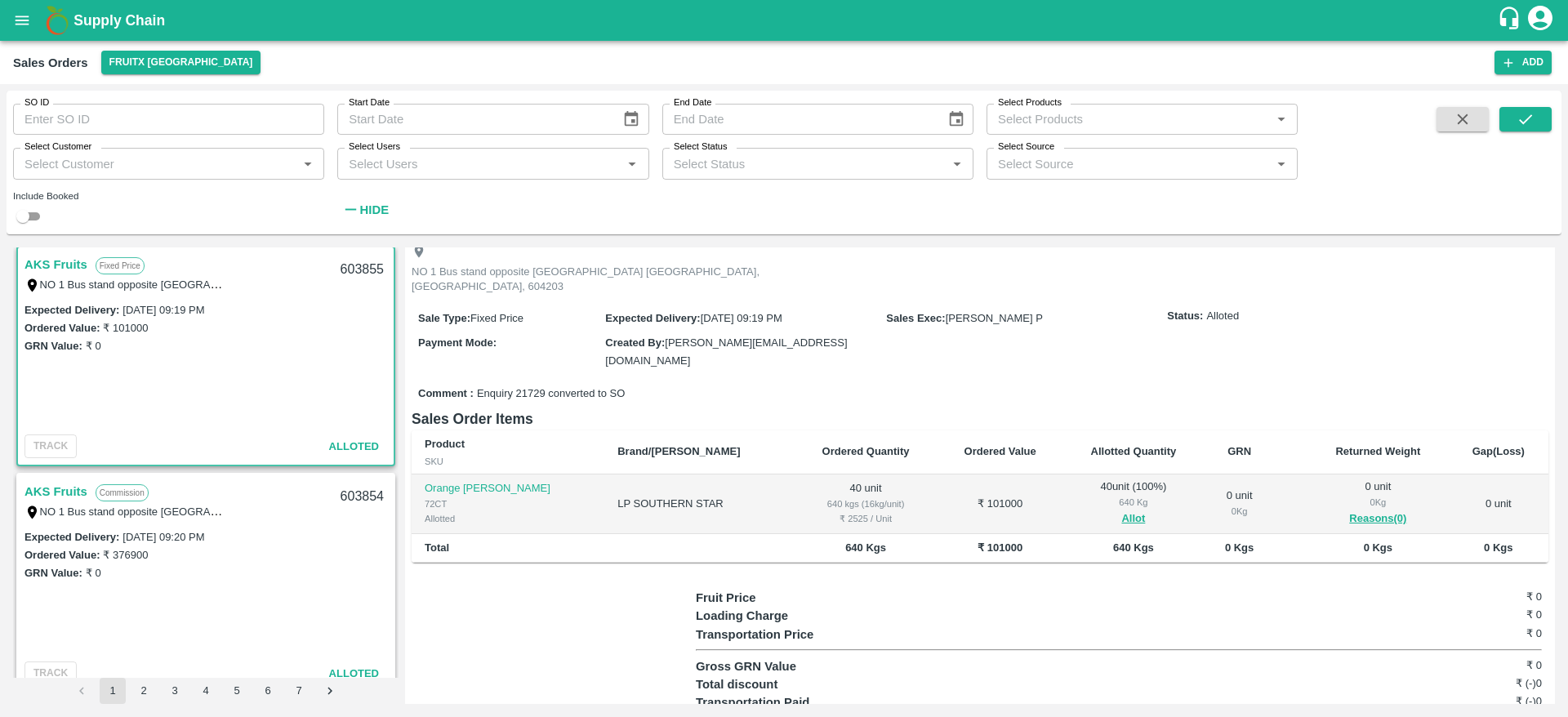
click at [72, 488] on link "AKS Fruits" at bounding box center [56, 491] width 63 height 21
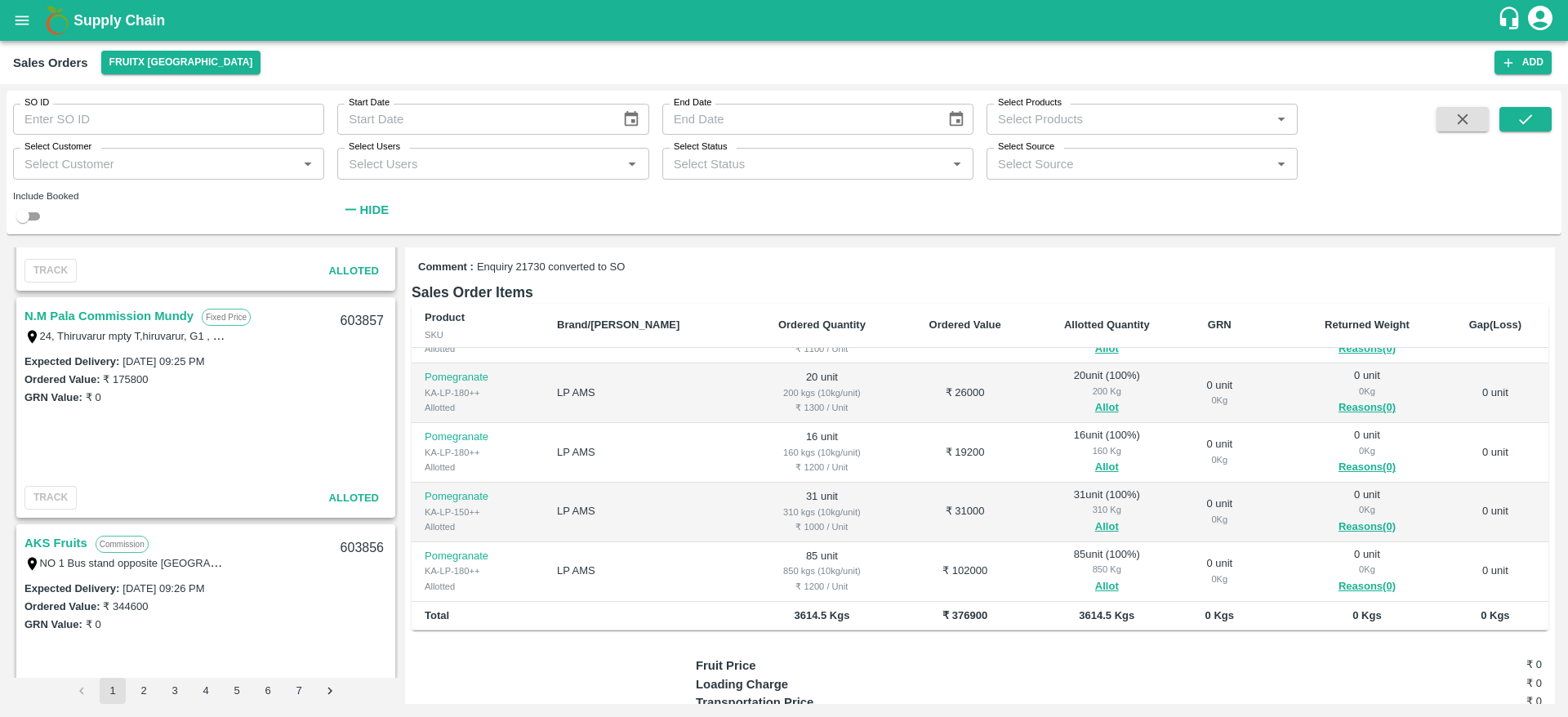
scroll to position [181, 0]
click at [62, 548] on link "AKS Fruits" at bounding box center [56, 542] width 63 height 21
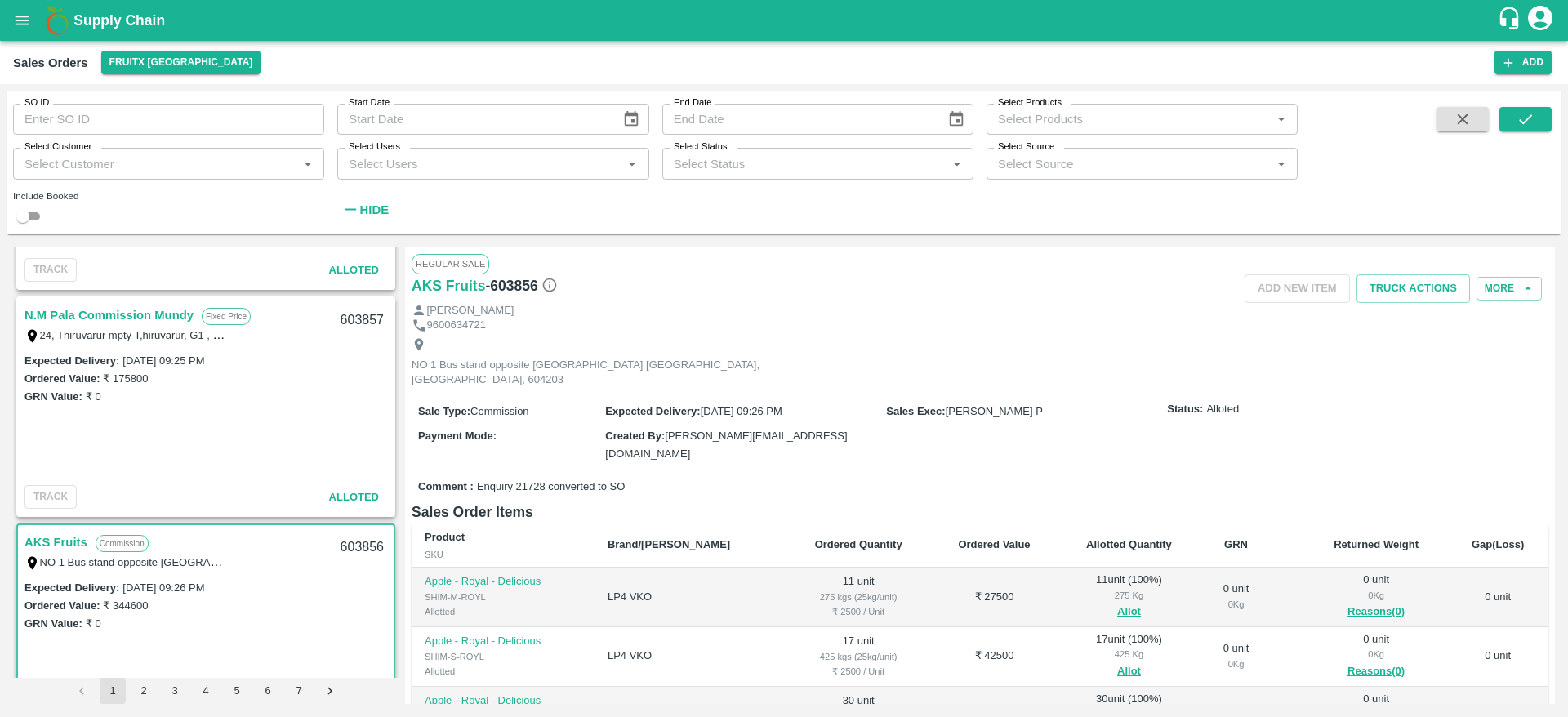
click at [462, 291] on h6 "AKS Fruits" at bounding box center [448, 285] width 73 height 23
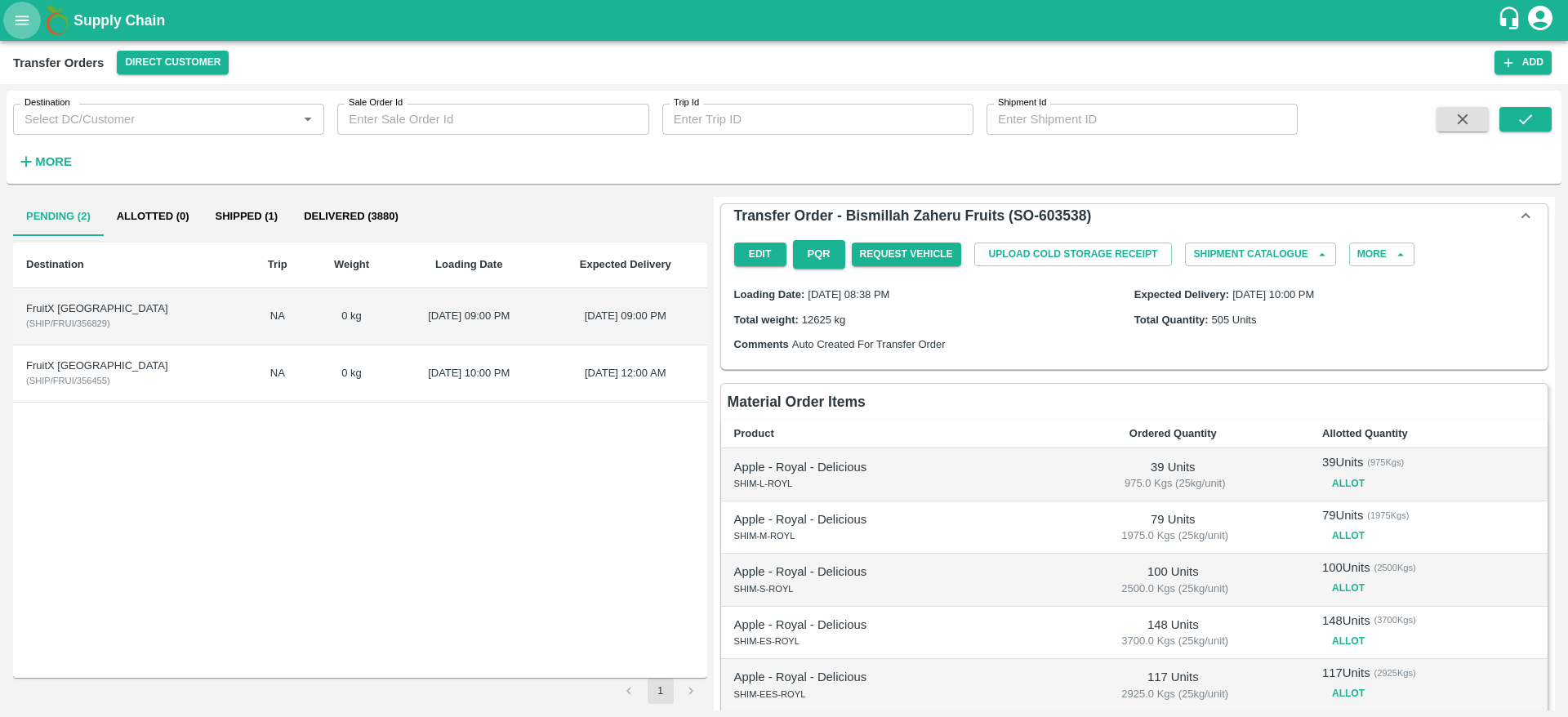
click at [29, 18] on icon "open drawer" at bounding box center [21, 20] width 18 height 18
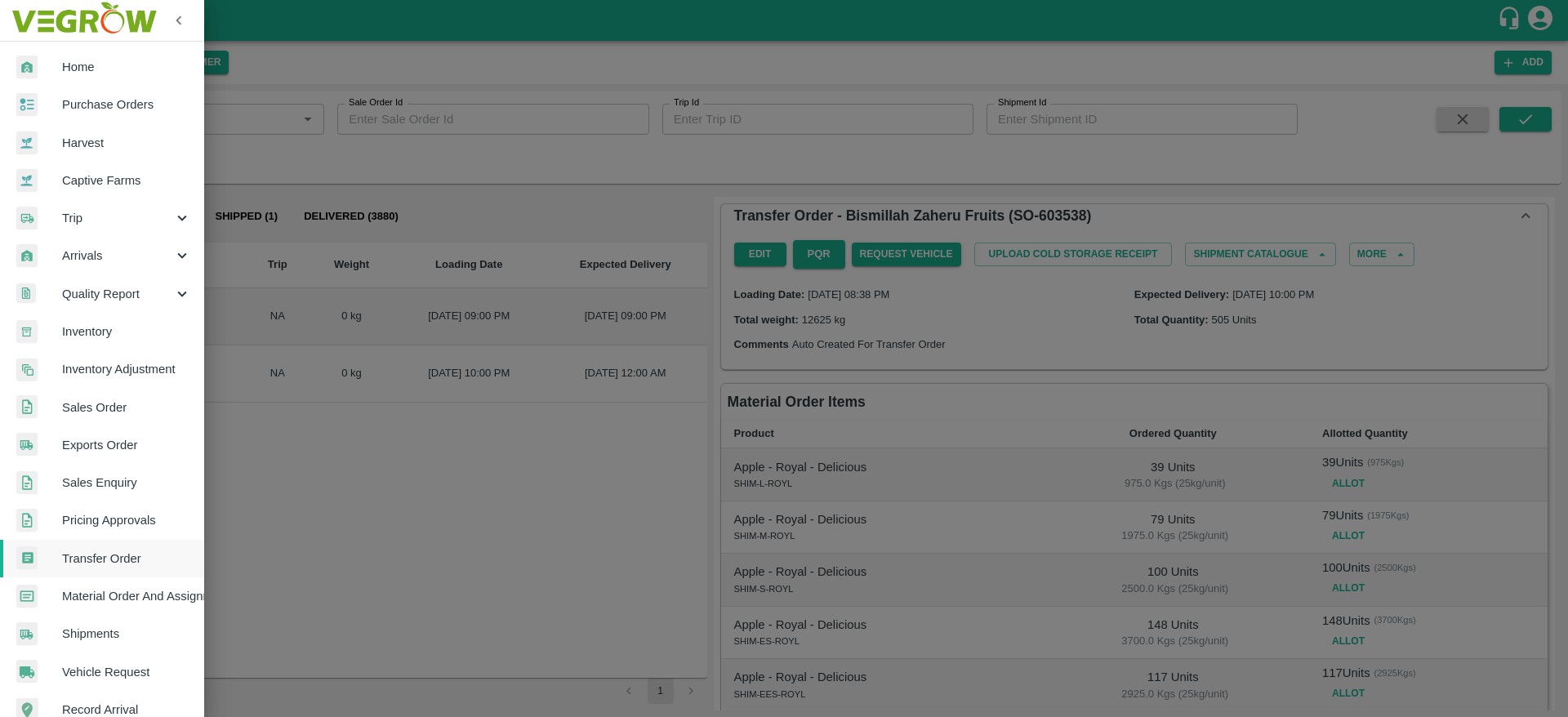
click at [126, 580] on link "Material Order And Assignment" at bounding box center [102, 596] width 204 height 38
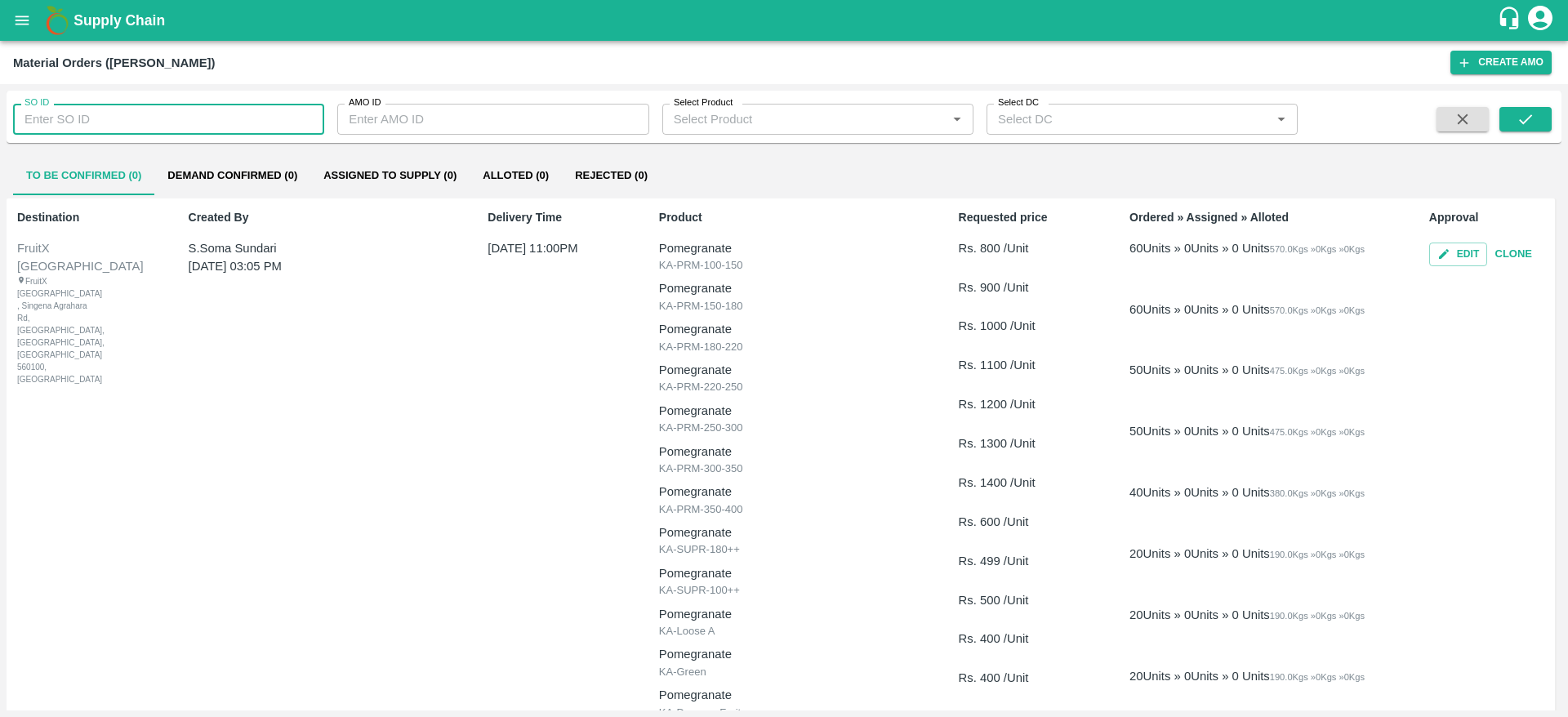
click at [136, 125] on input "SO ID" at bounding box center [168, 119] width 311 height 31
paste input "603877"
type input "603877"
click at [1530, 116] on icon "submit" at bounding box center [1525, 119] width 13 height 10
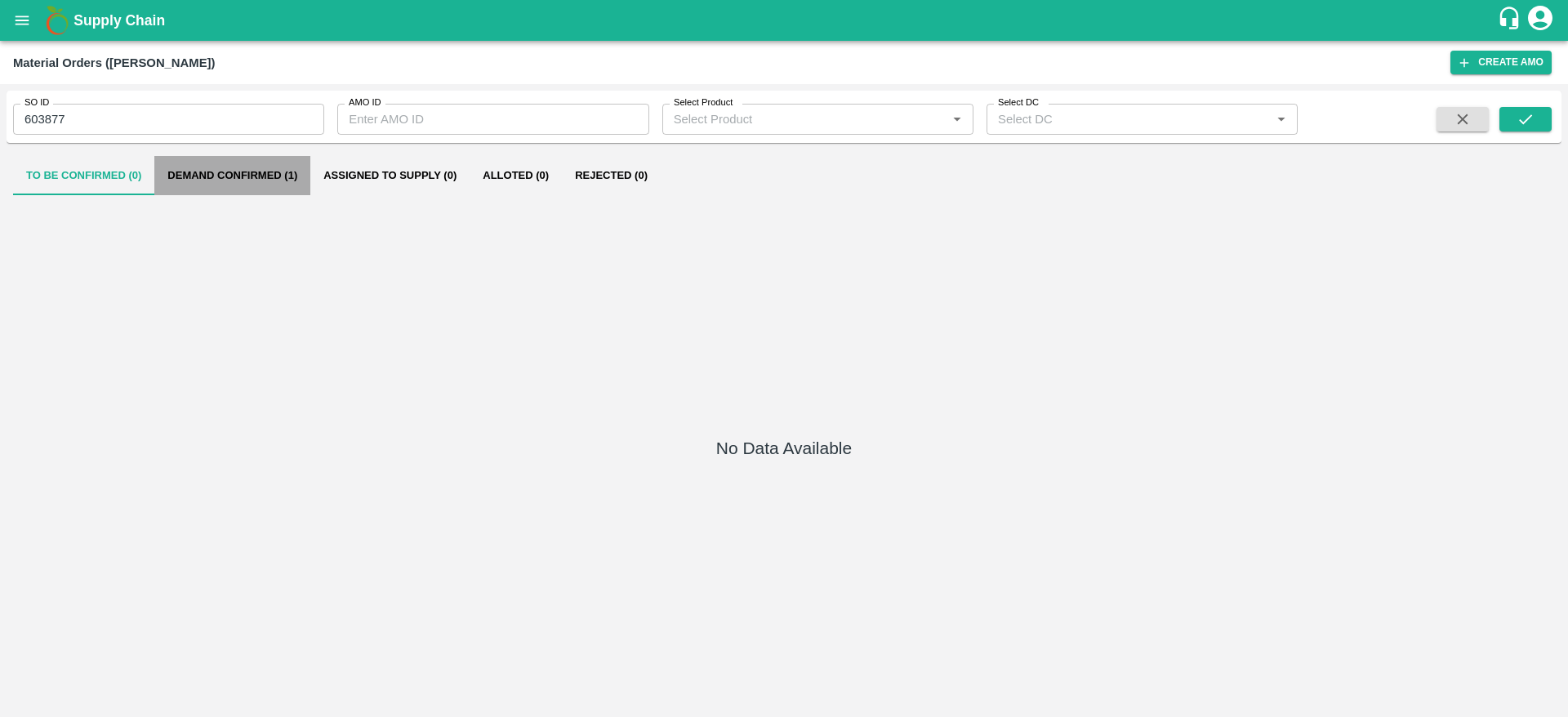
click at [224, 184] on button "Demand Confirmed (1)" at bounding box center [232, 175] width 156 height 39
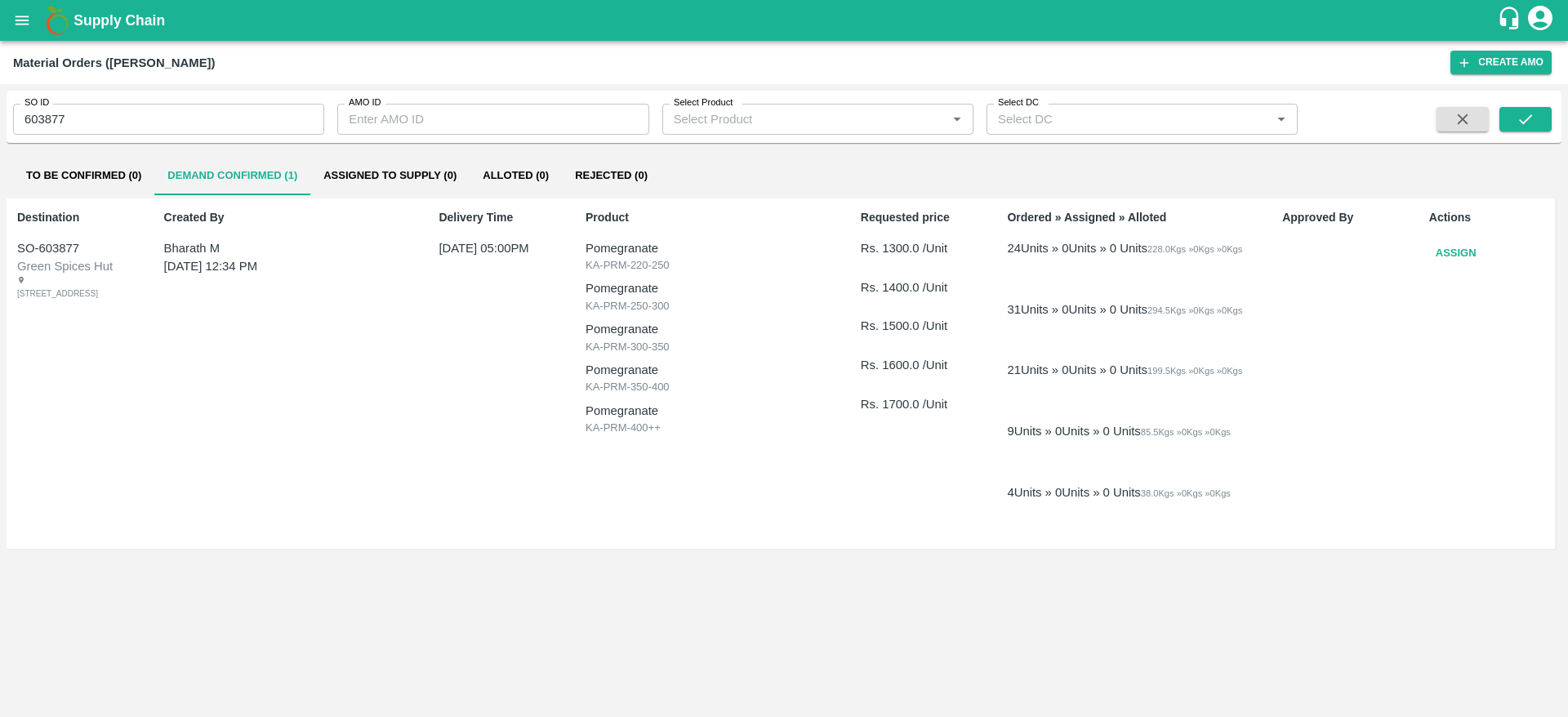
click at [1463, 254] on button "Assign" at bounding box center [1457, 254] width 54 height 29
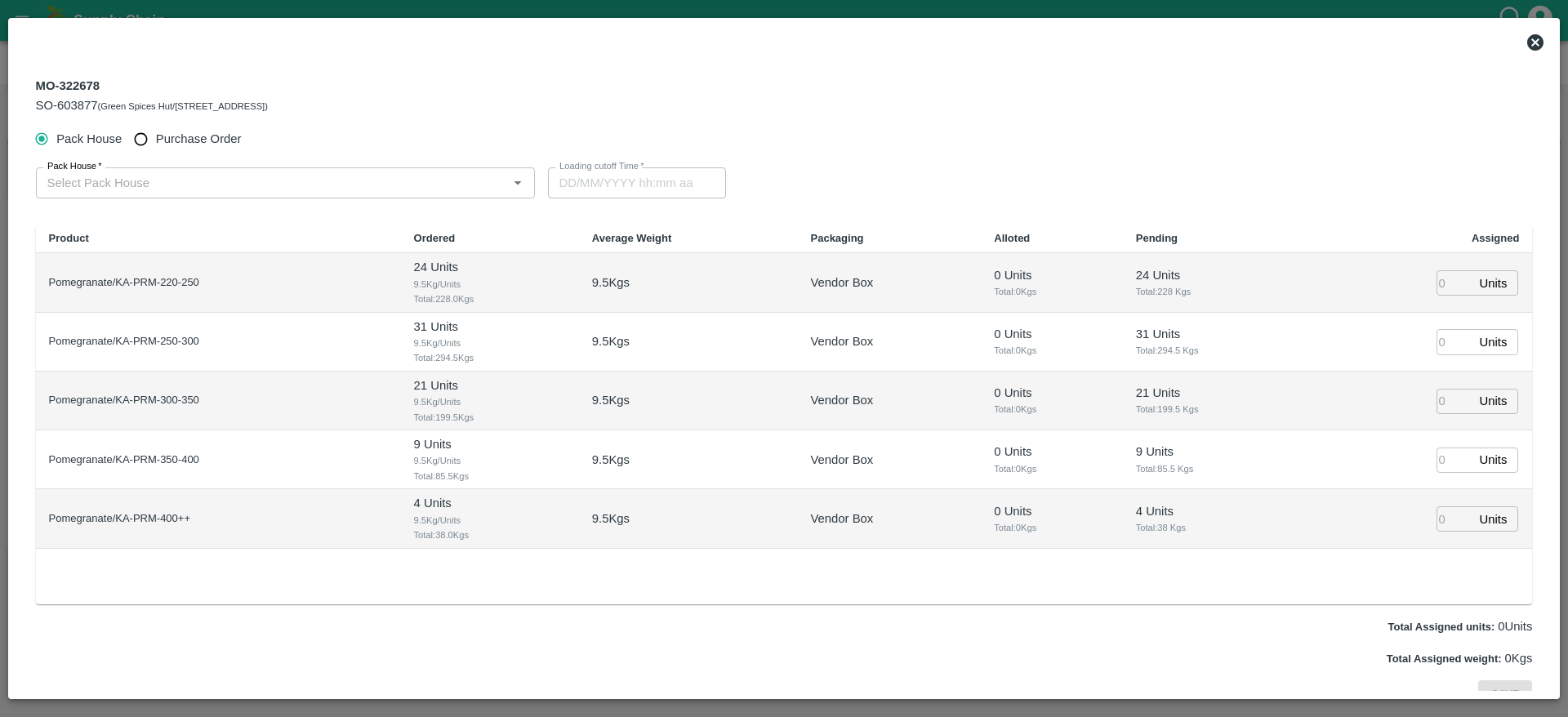
type input "03/09/2025 05:00 PM"
click at [332, 181] on input "Pack House   *" at bounding box center [272, 182] width 462 height 21
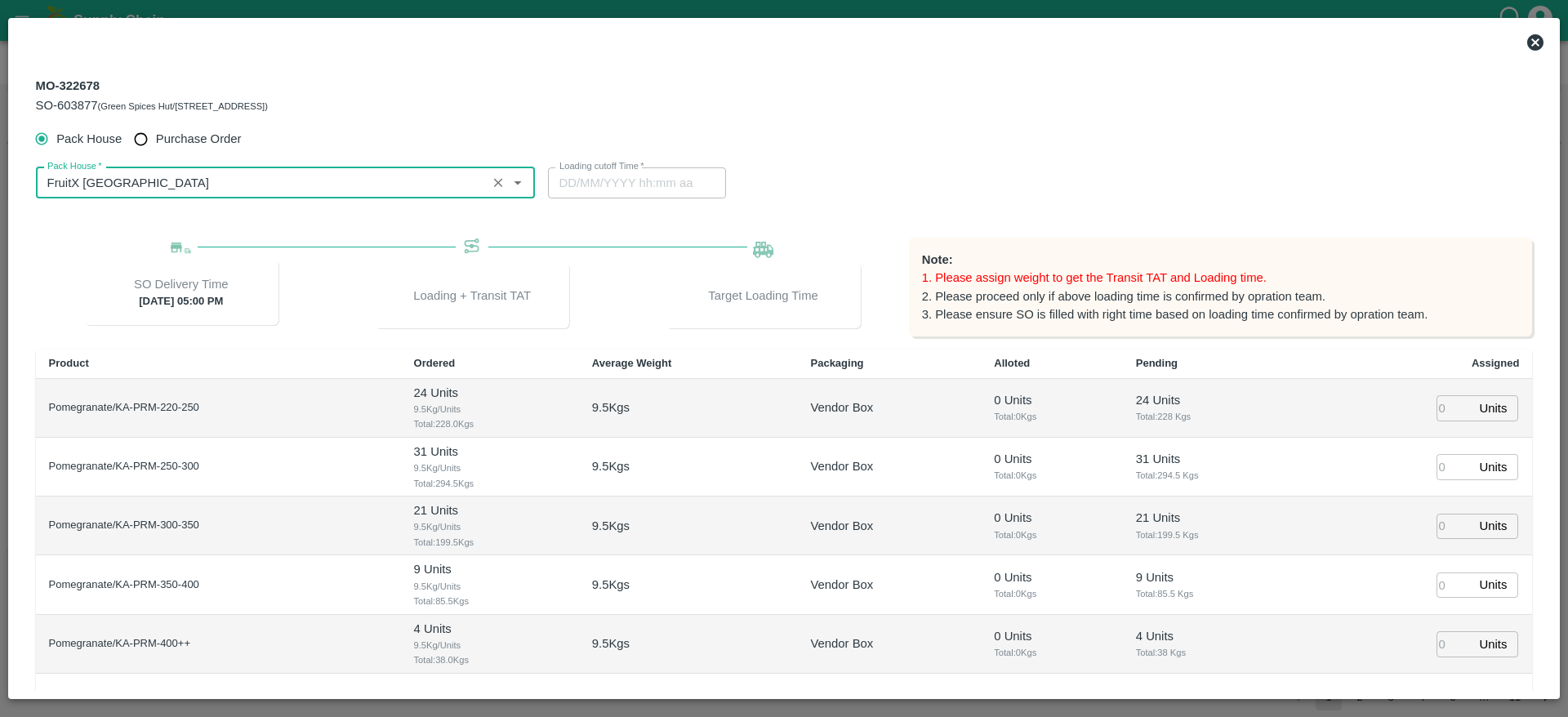
type input "FruitX [GEOGRAPHIC_DATA]"
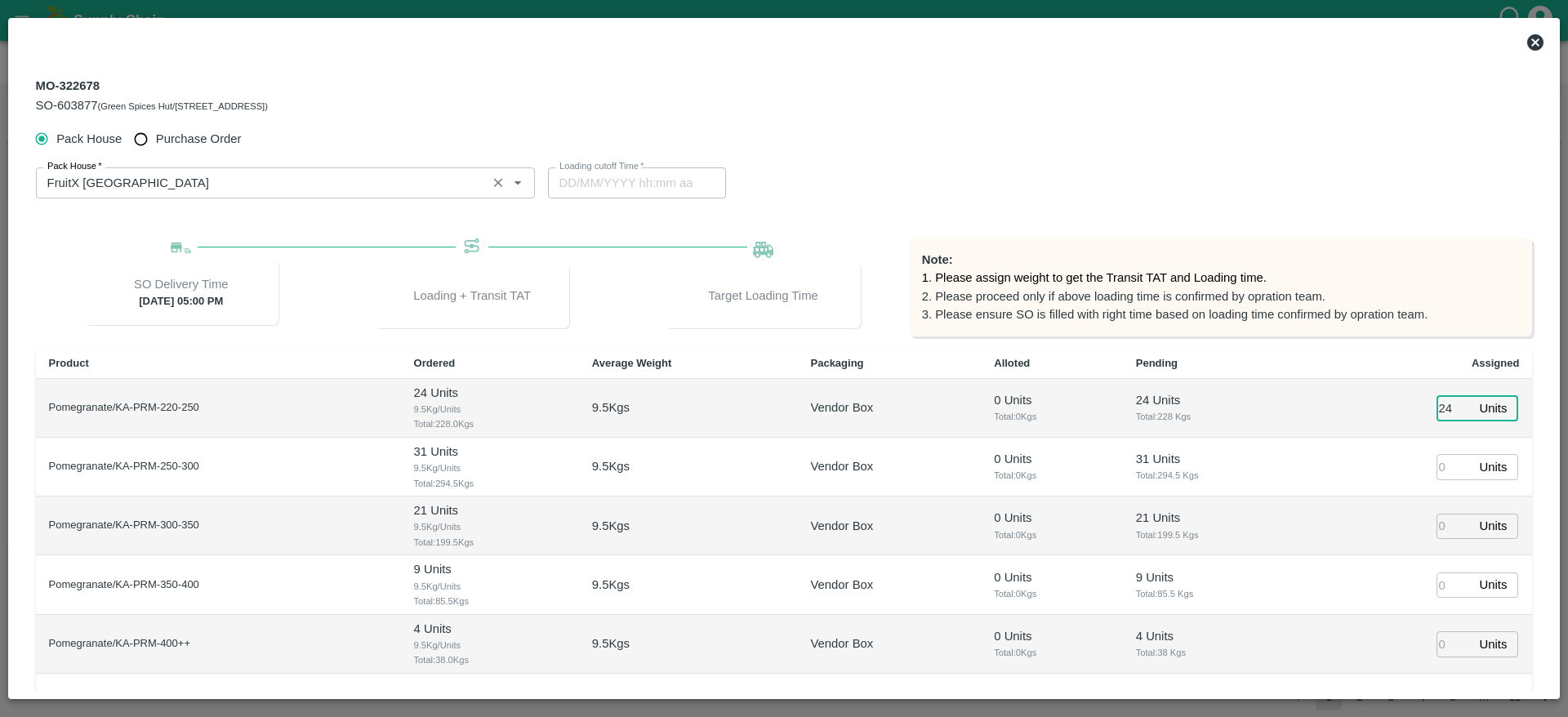
type input "24"
type input "31"
type input "21"
type input "9"
type input "03/09/2025 02:34 AM"
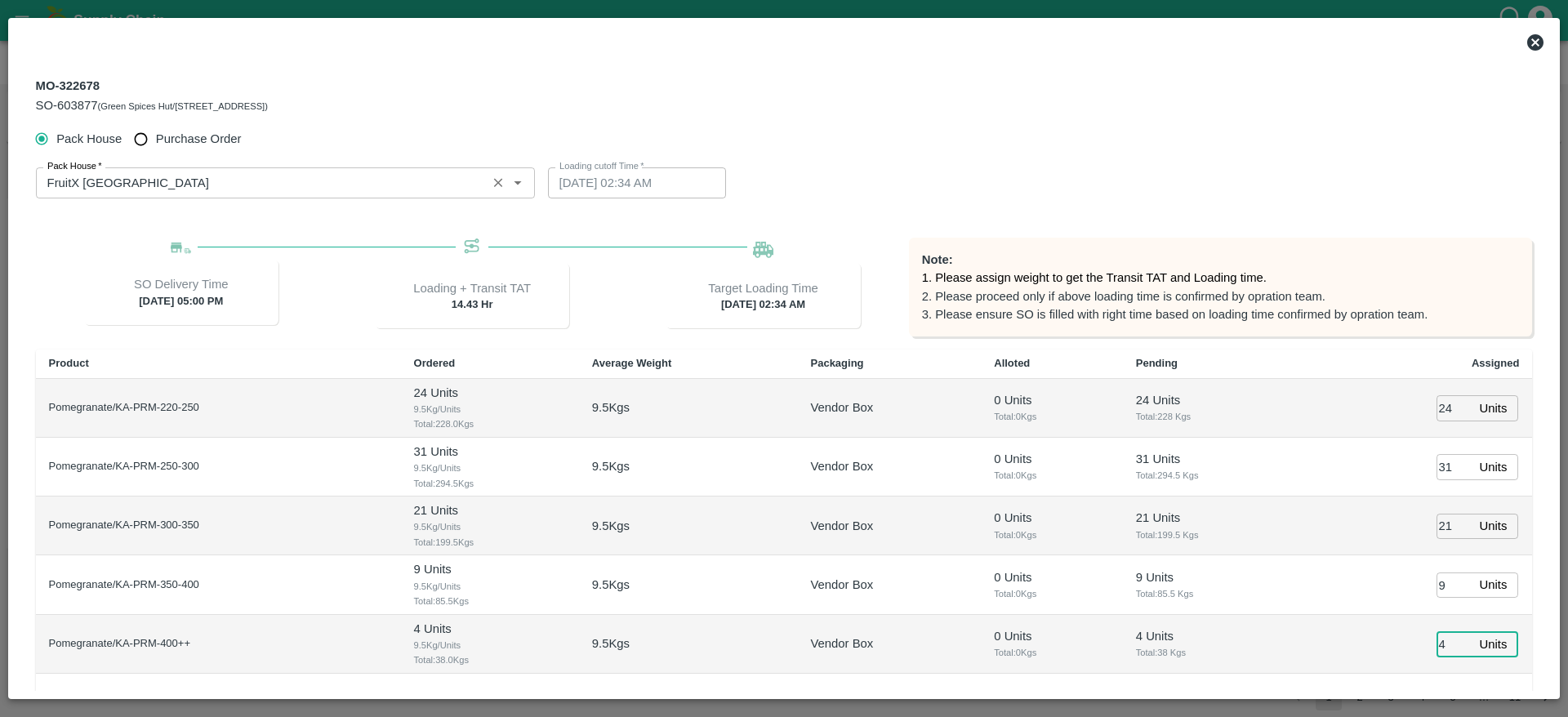
type input "4"
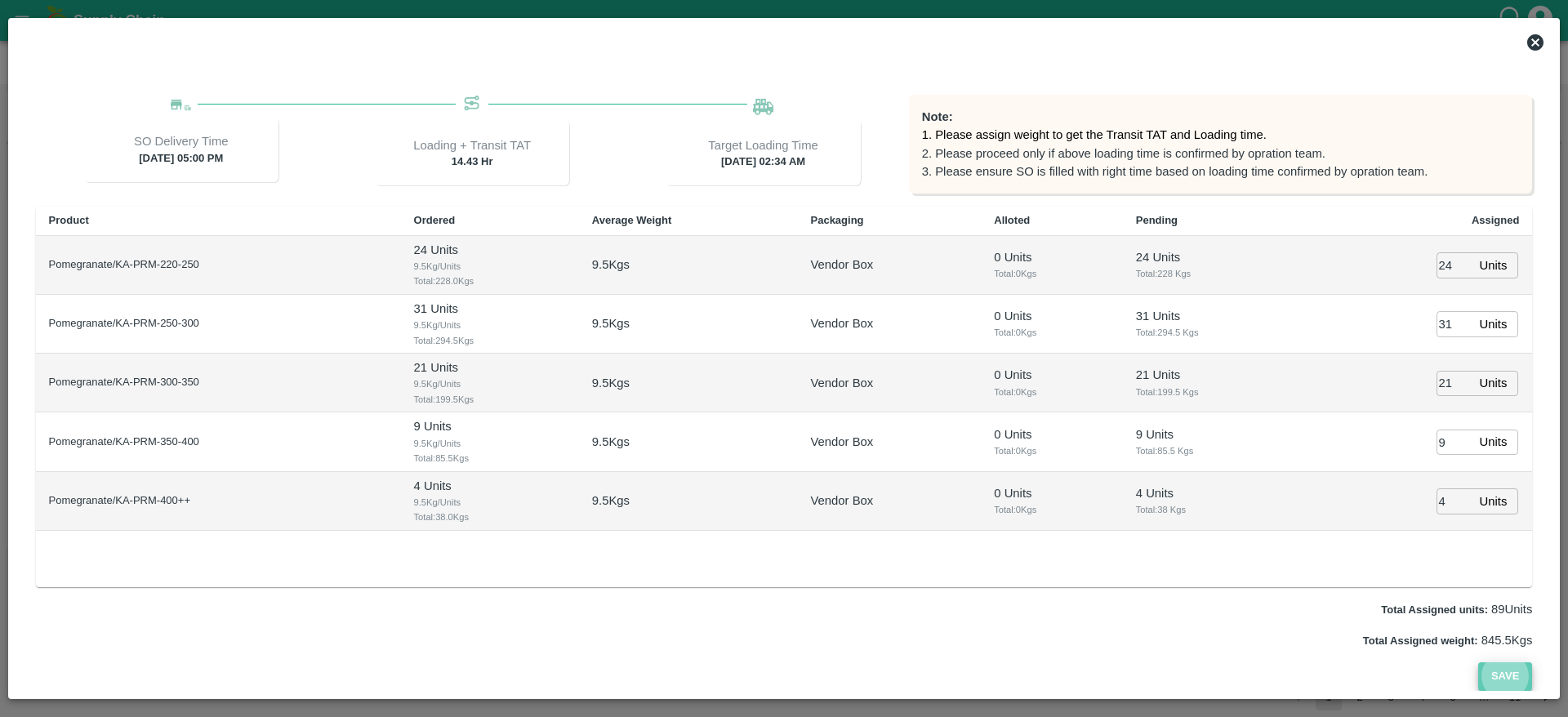
click at [1520, 662] on button "Save" at bounding box center [1506, 677] width 54 height 29
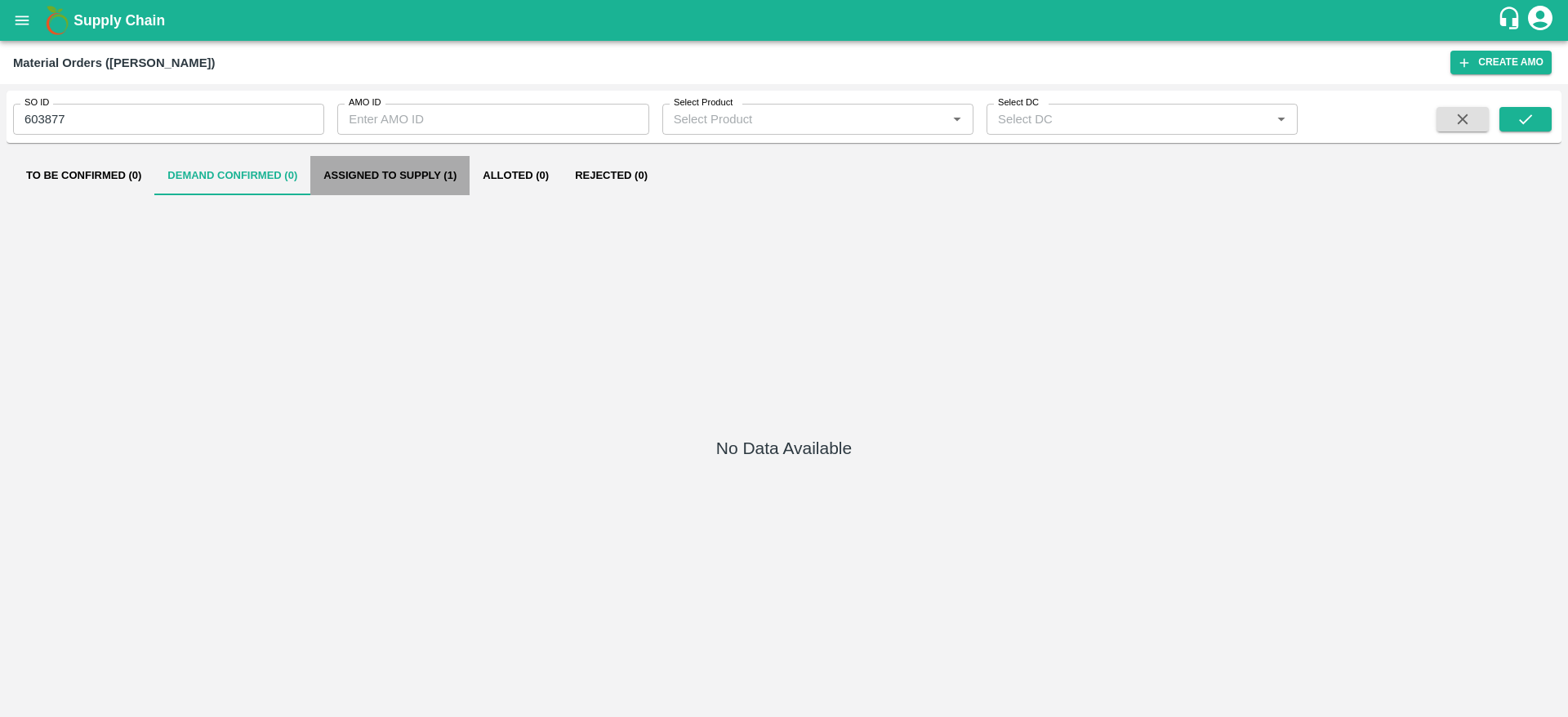
click at [416, 181] on button "Assigned to Supply (1)" at bounding box center [390, 175] width 160 height 39
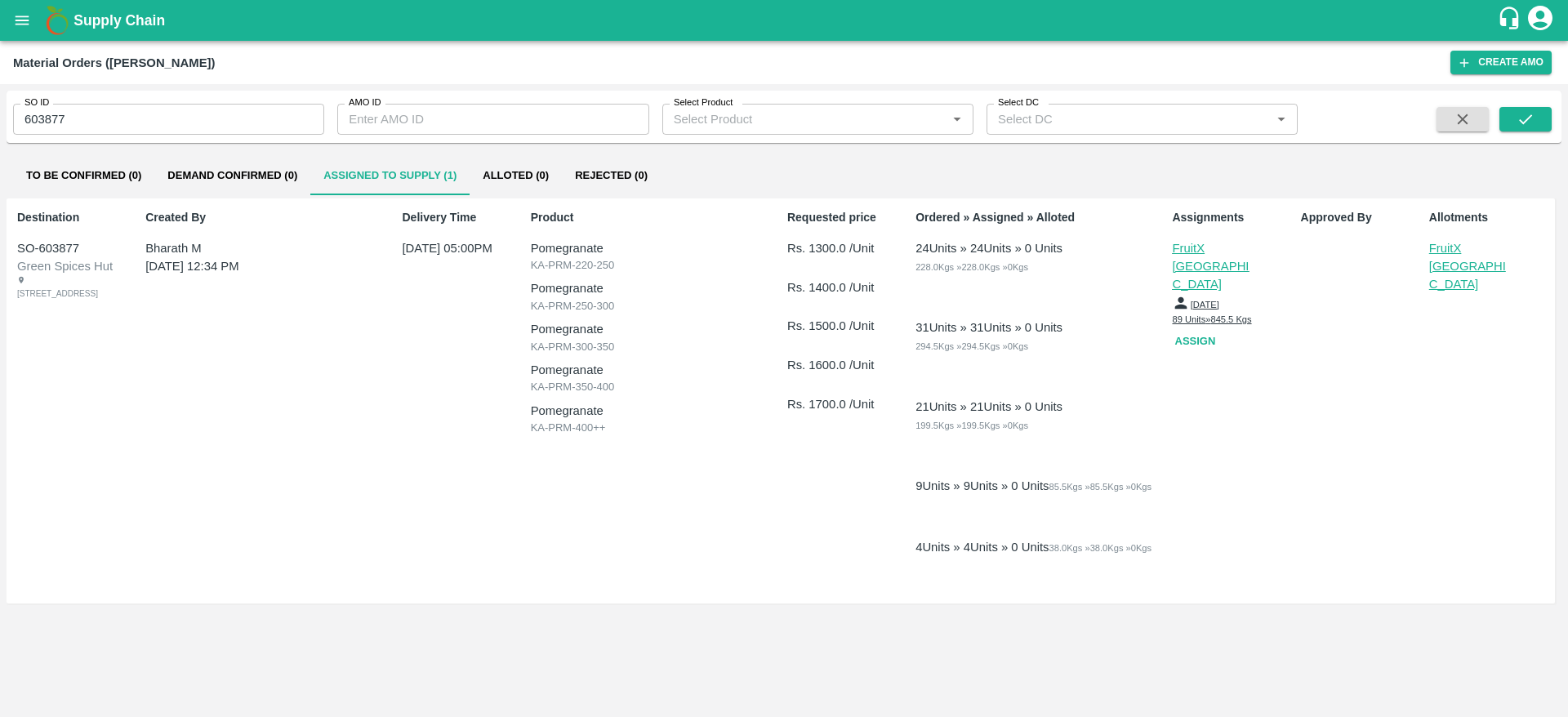
click at [1449, 244] on p "FruitX [GEOGRAPHIC_DATA]" at bounding box center [1470, 267] width 82 height 55
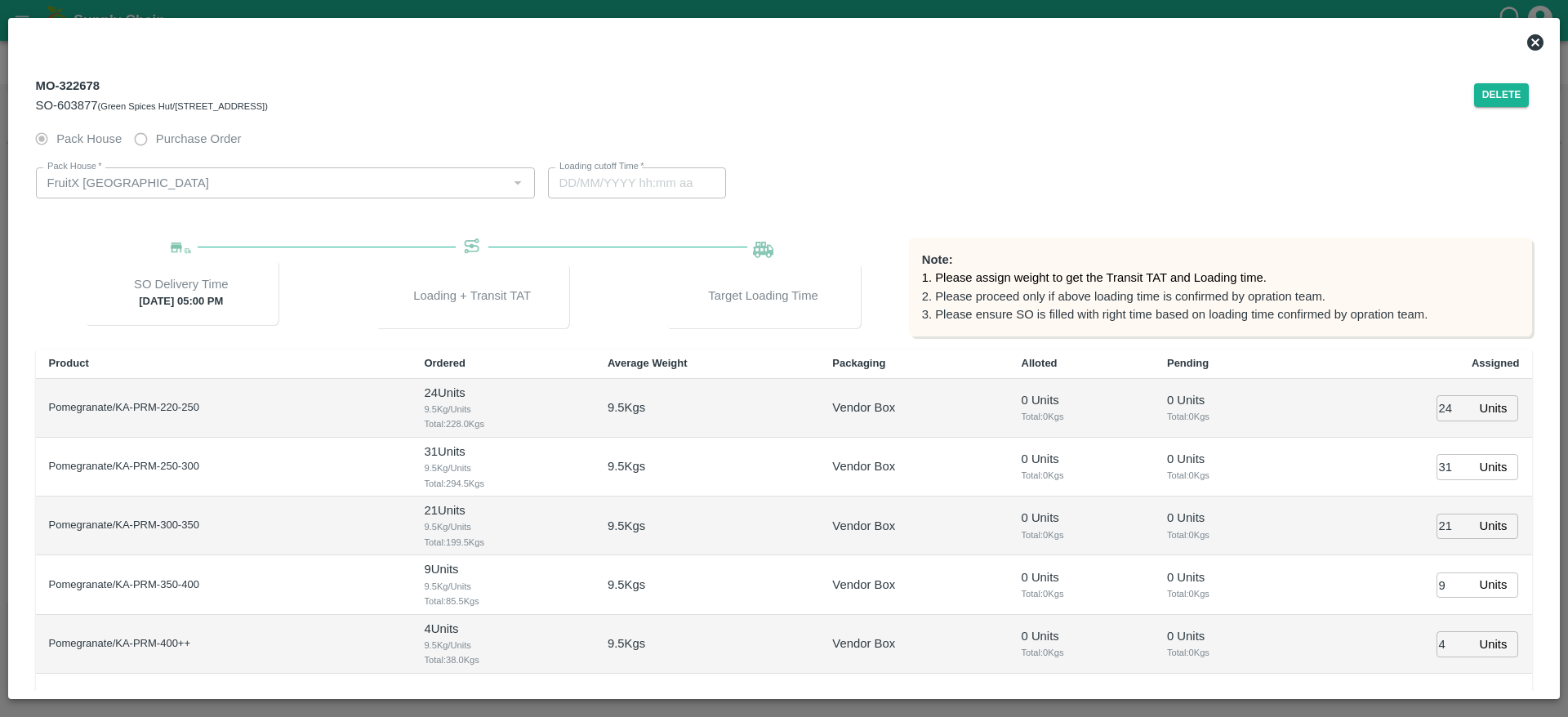
type input "03/09/2025 02:34 AM"
click at [1495, 105] on button "Delete" at bounding box center [1502, 95] width 56 height 24
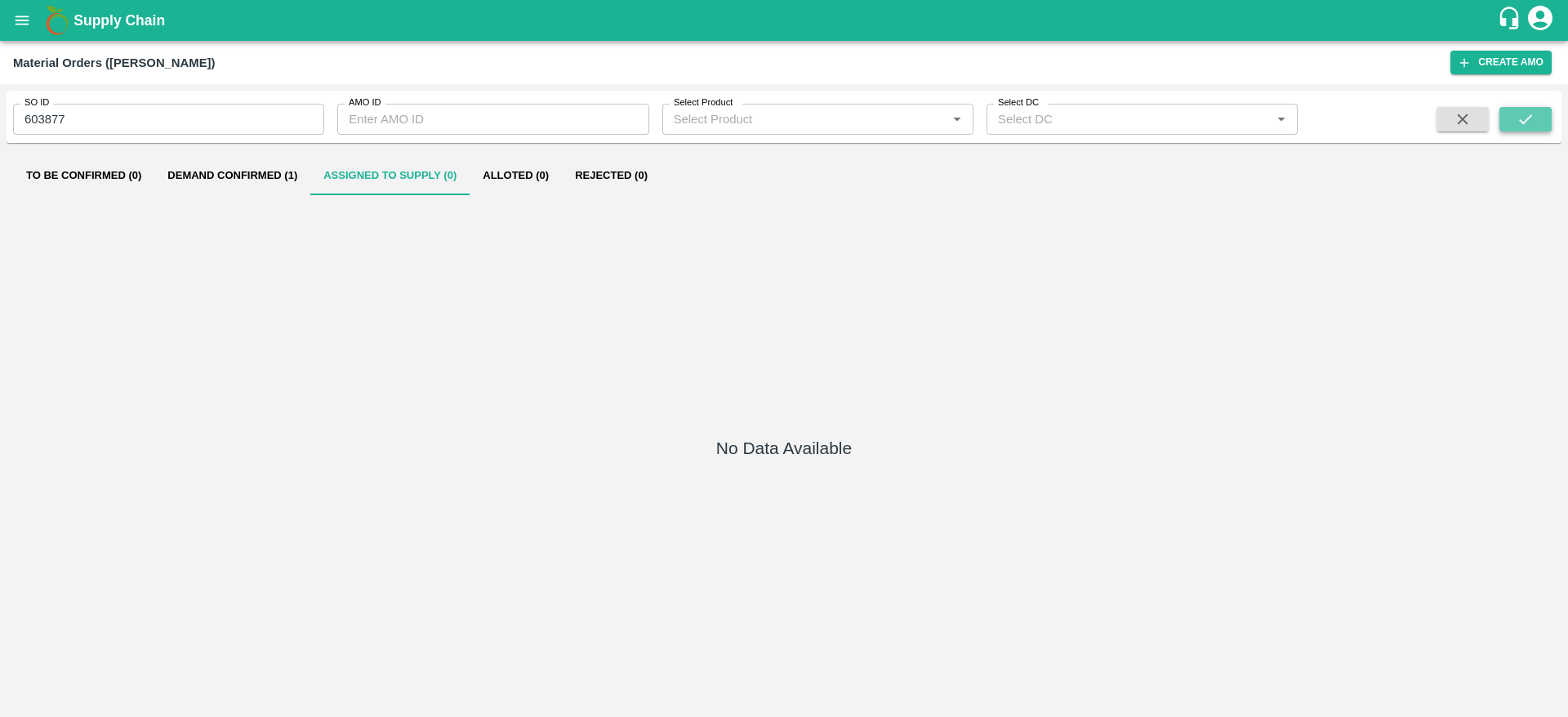
click at [1519, 117] on icon "submit" at bounding box center [1525, 119] width 18 height 18
click at [261, 178] on button "Demand Confirmed (1)" at bounding box center [232, 175] width 156 height 39
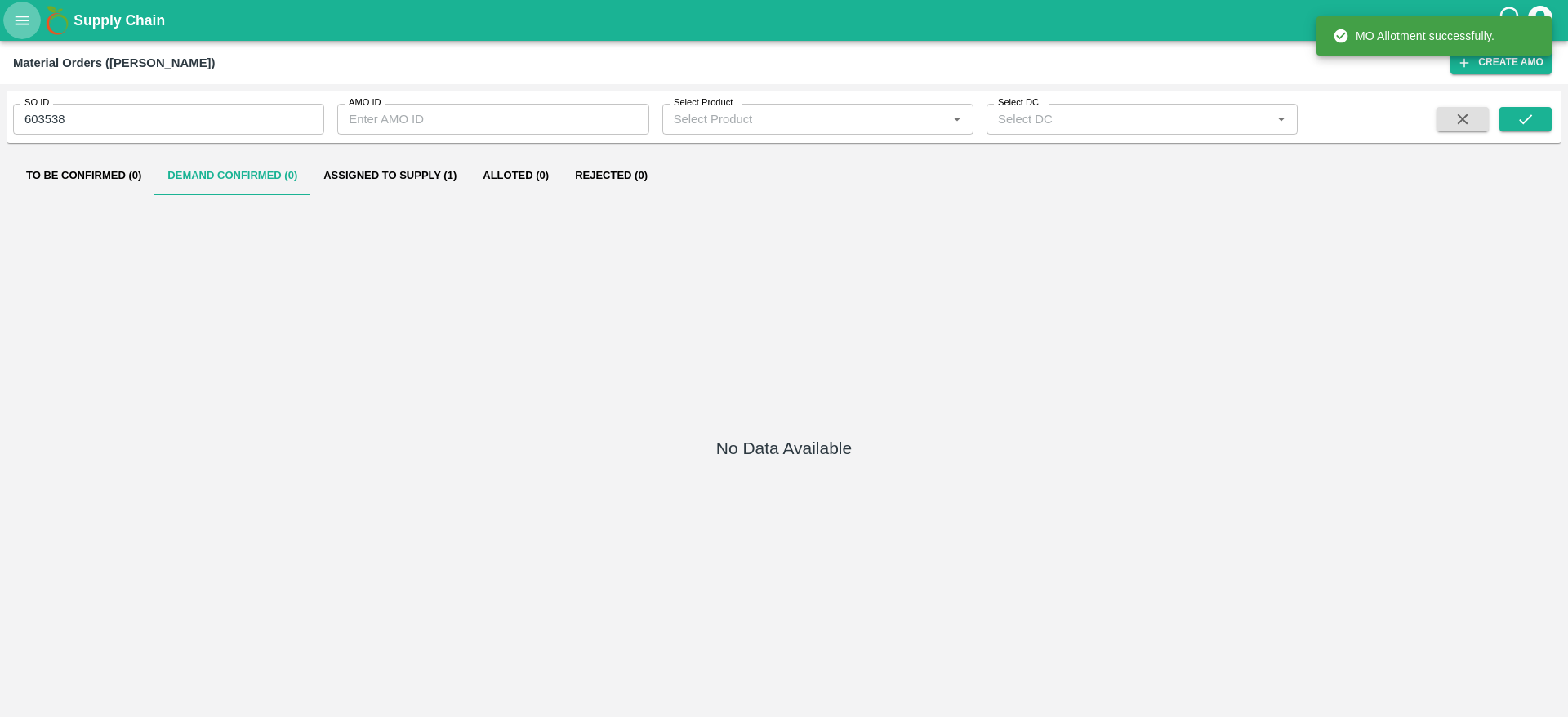
click at [31, 17] on icon "open drawer" at bounding box center [21, 20] width 18 height 18
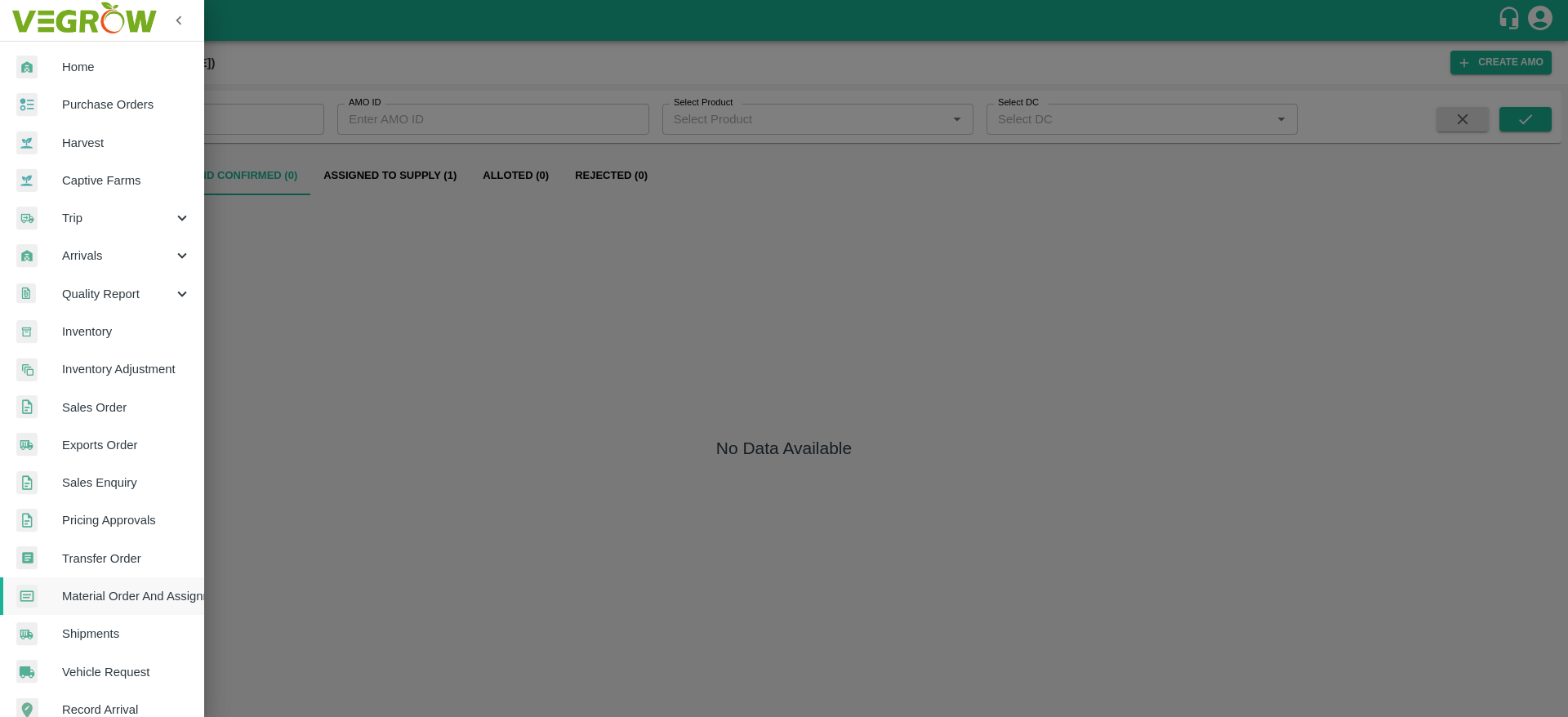
click at [116, 549] on span "Transfer Order" at bounding box center [127, 558] width 129 height 18
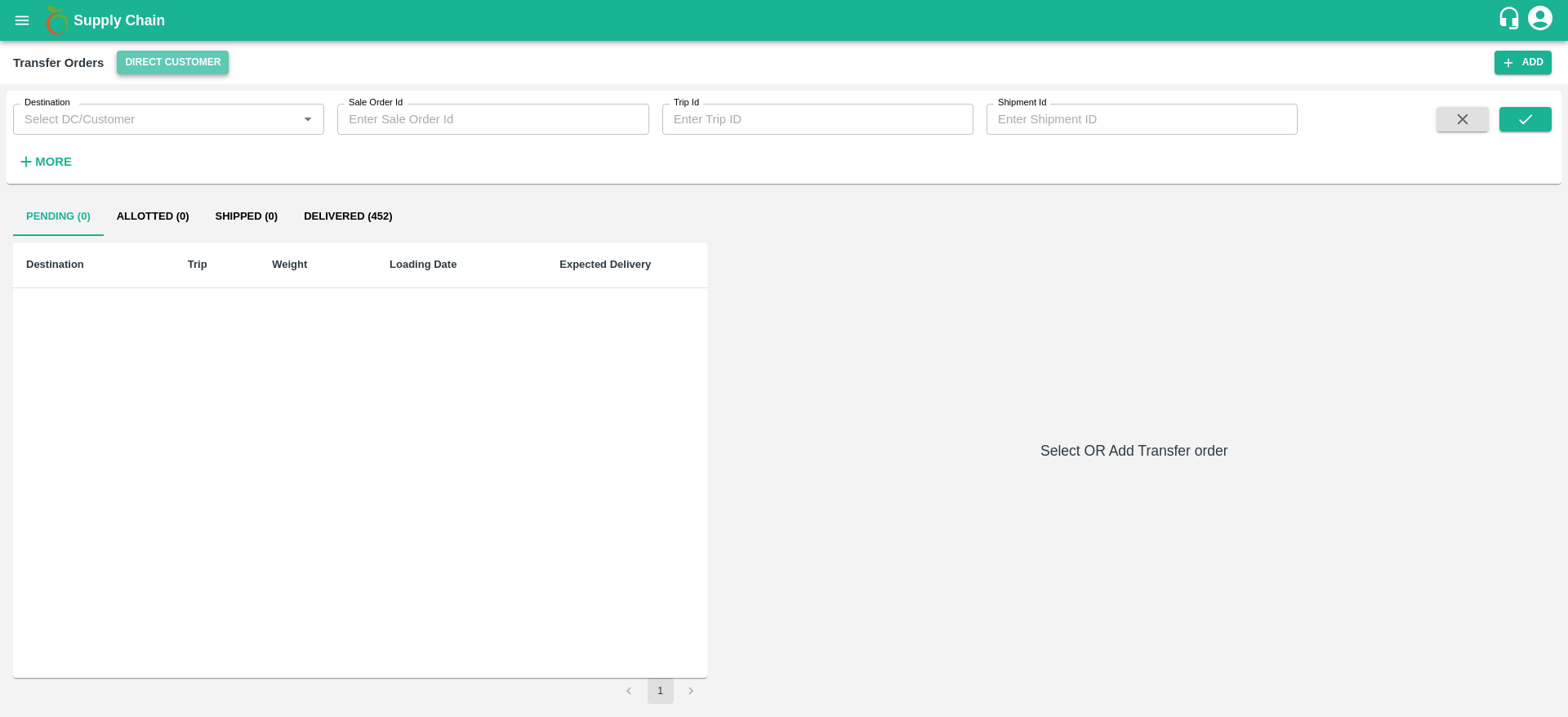
click at [170, 72] on button "Direct Customer" at bounding box center [172, 62] width 112 height 24
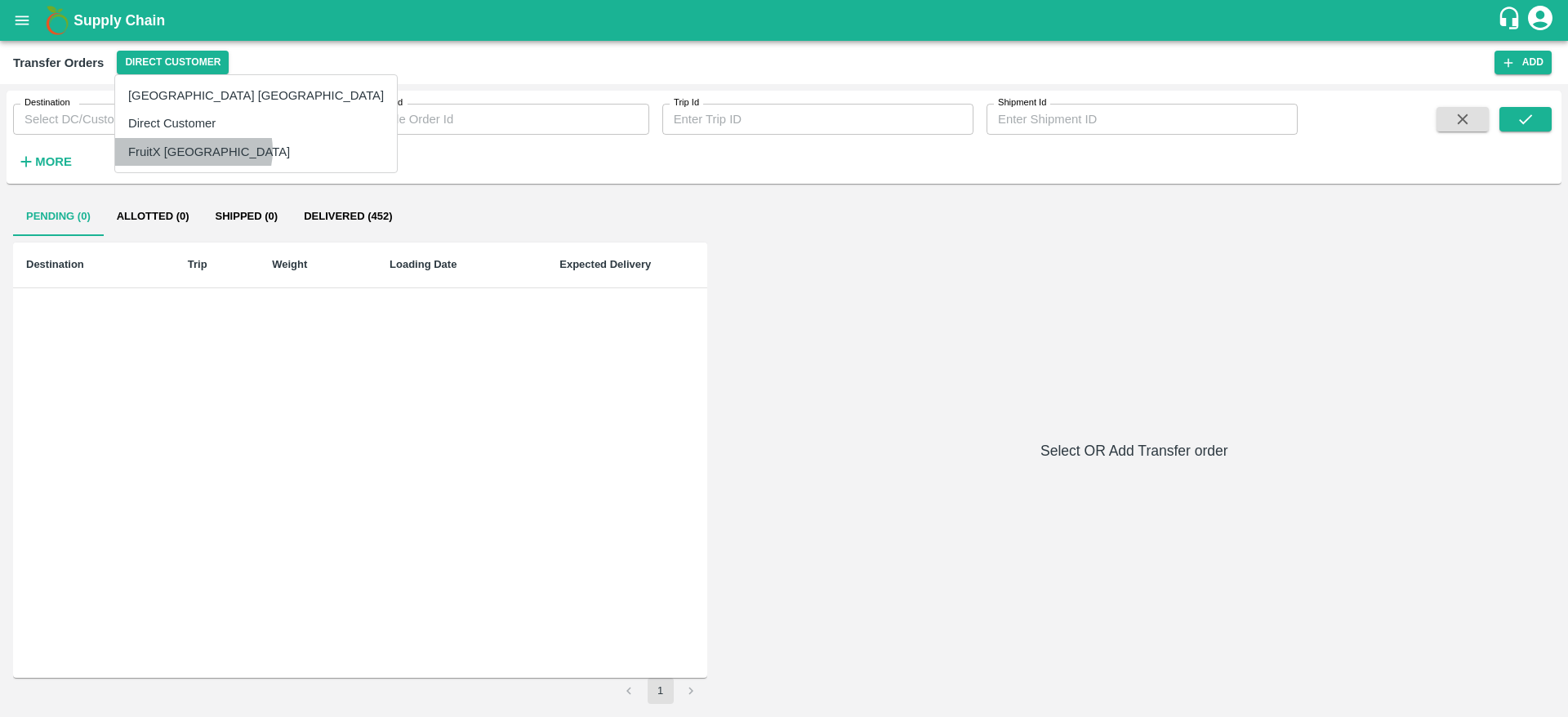
click at [192, 150] on li "FruitX [GEOGRAPHIC_DATA]" at bounding box center [256, 152] width 282 height 28
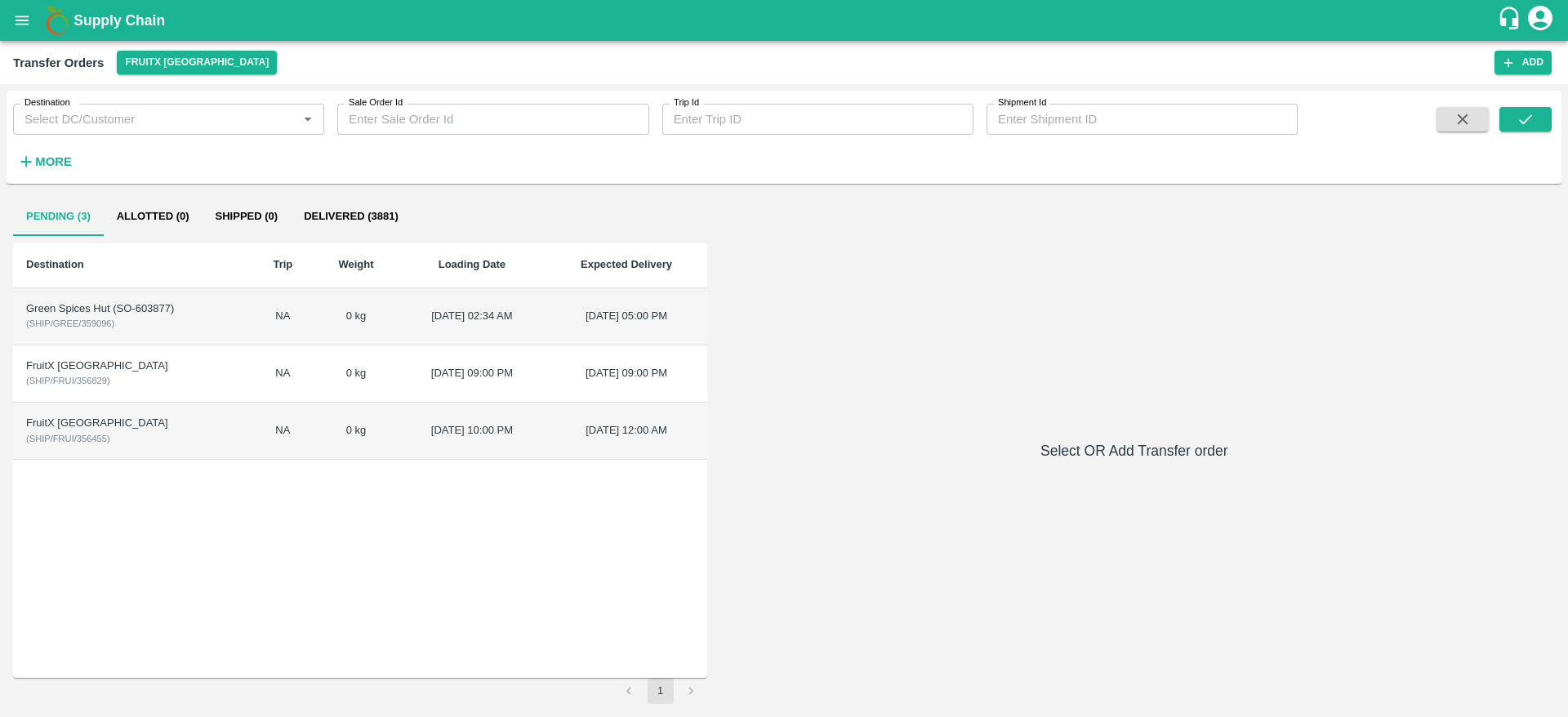
click at [98, 326] on span "( SHIP/GREE/359096 )" at bounding box center [70, 323] width 89 height 10
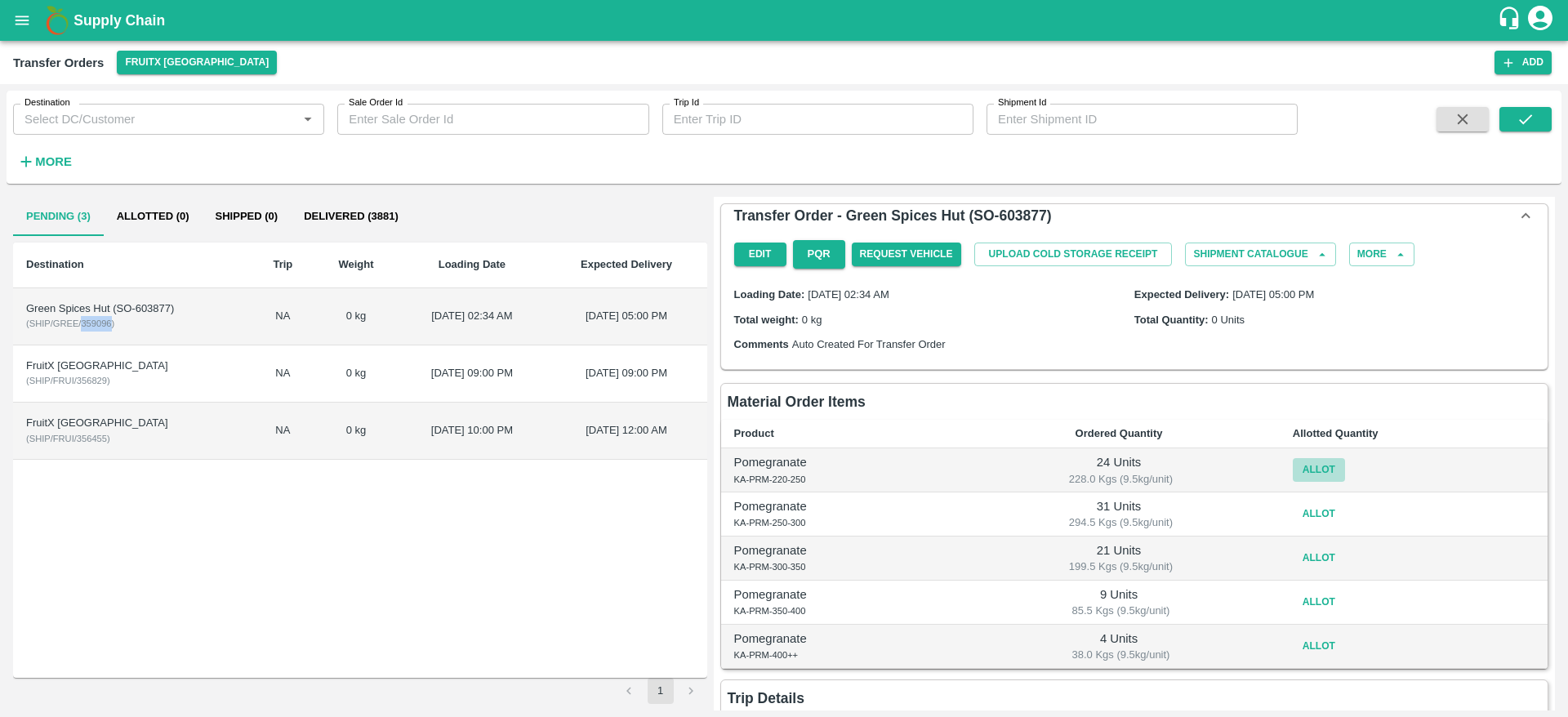
click at [1319, 472] on button "Allot" at bounding box center [1319, 470] width 52 height 24
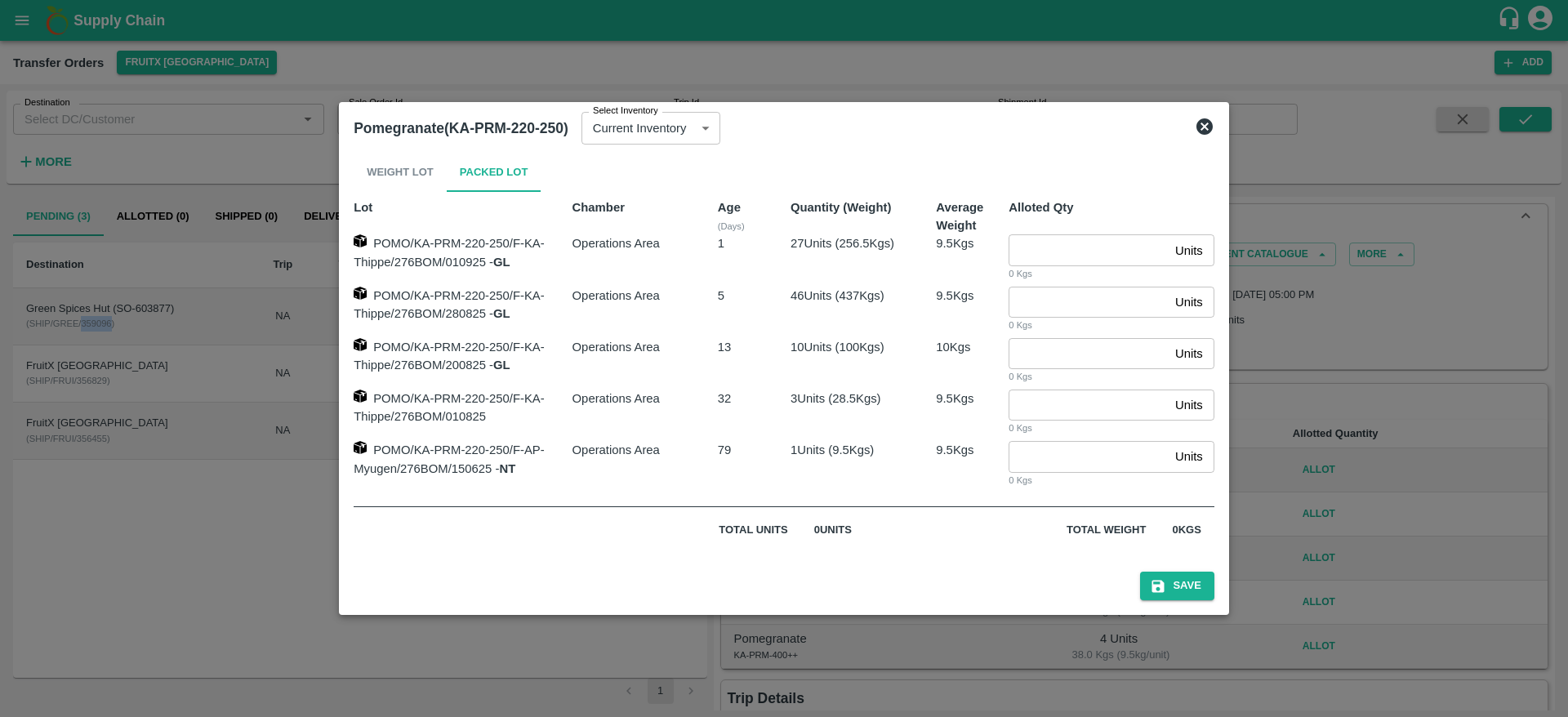
click at [1211, 126] on icon at bounding box center [1204, 126] width 16 height 16
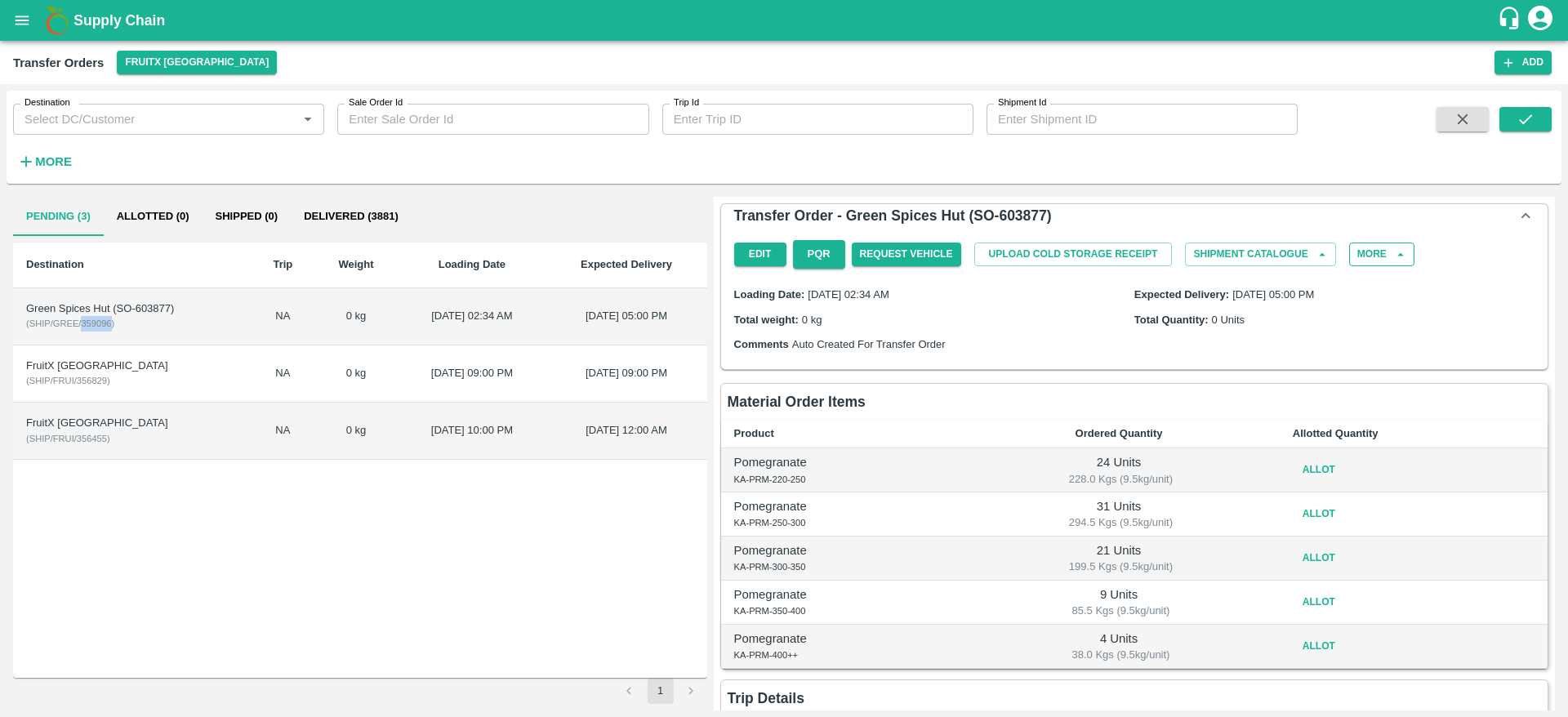
click at [1386, 248] on button "More" at bounding box center [1381, 254] width 65 height 24
click at [1386, 311] on div "Delete" at bounding box center [1353, 298] width 127 height 38
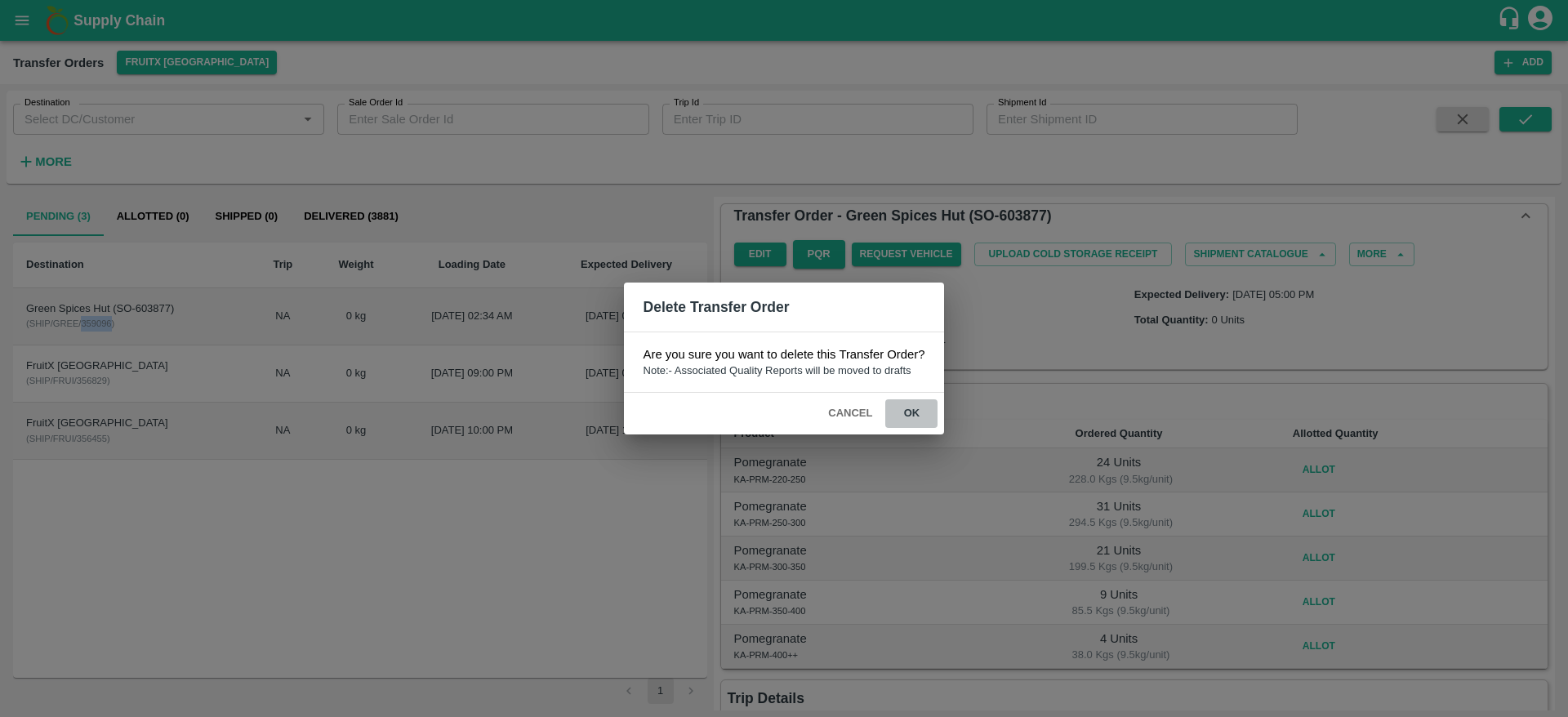
click at [918, 412] on button "ok" at bounding box center [911, 413] width 52 height 29
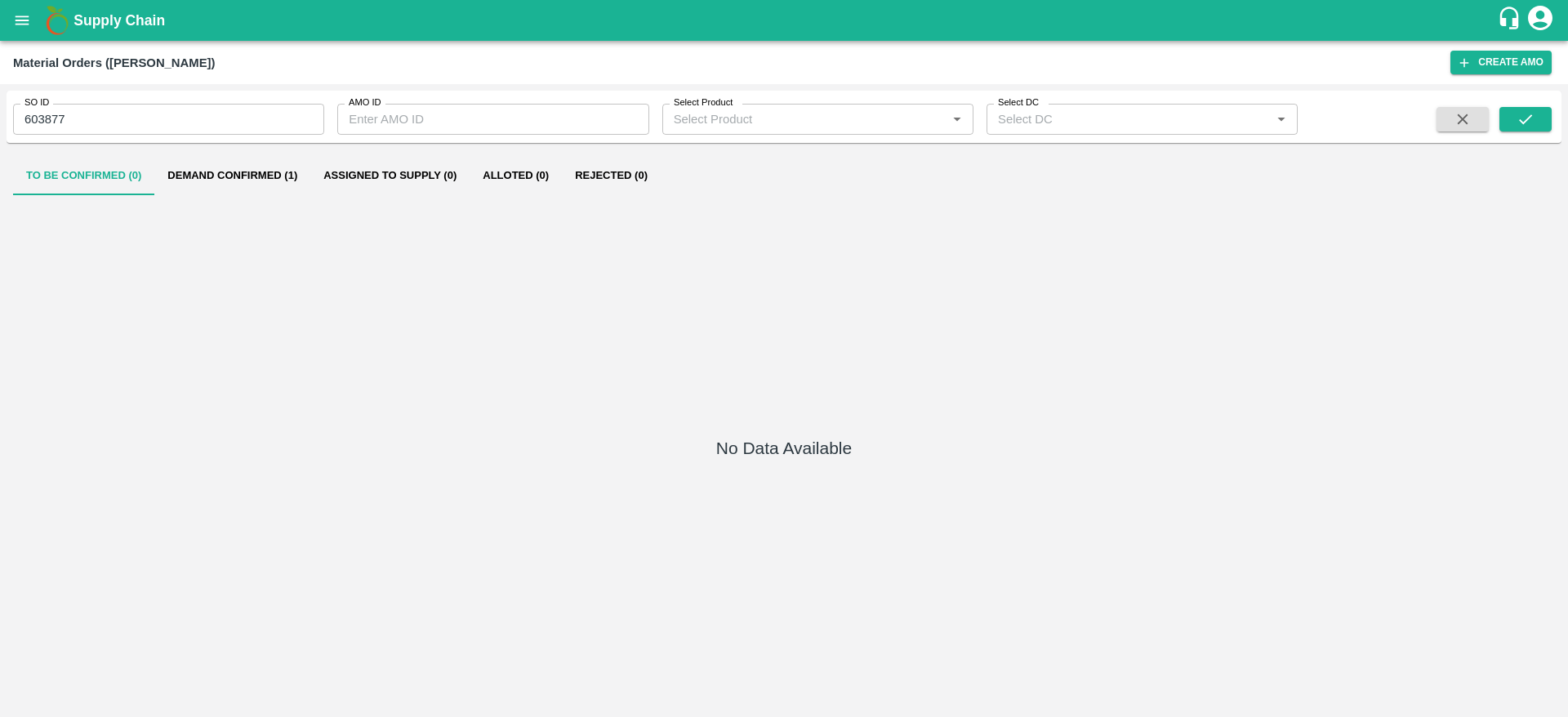
click at [257, 181] on button "Demand Confirmed (1)" at bounding box center [232, 175] width 156 height 39
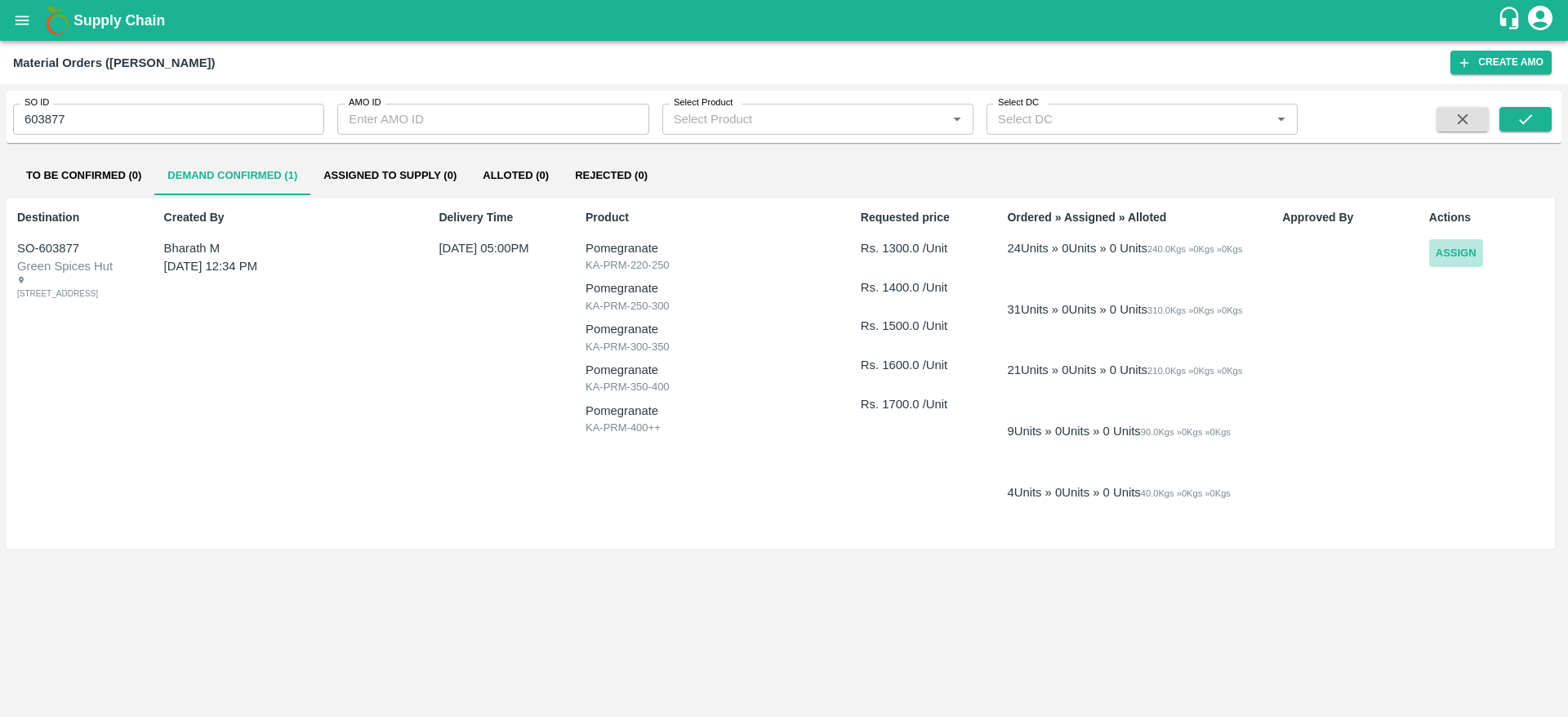
click at [1458, 256] on button "Assign" at bounding box center [1457, 254] width 54 height 29
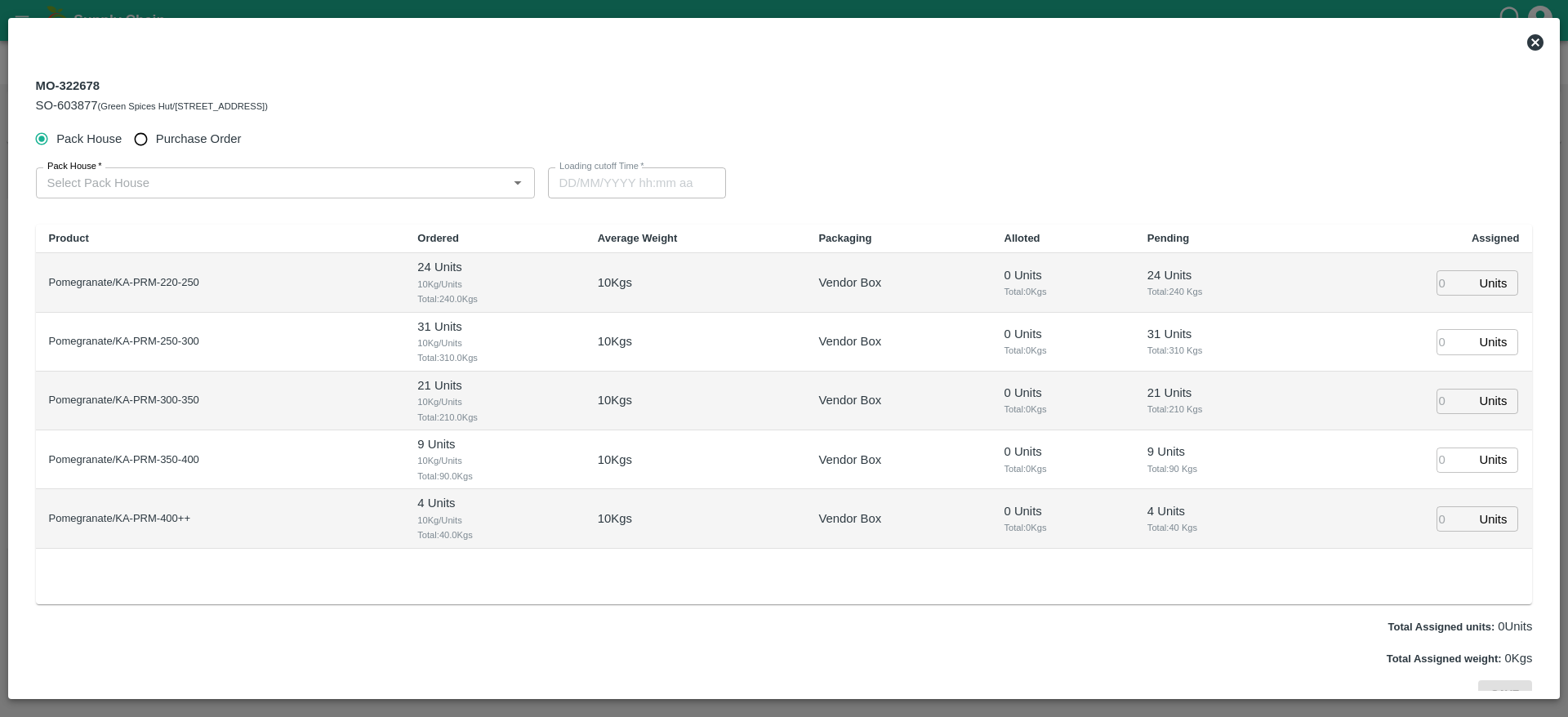
type input "[DATE] 05:00 PM"
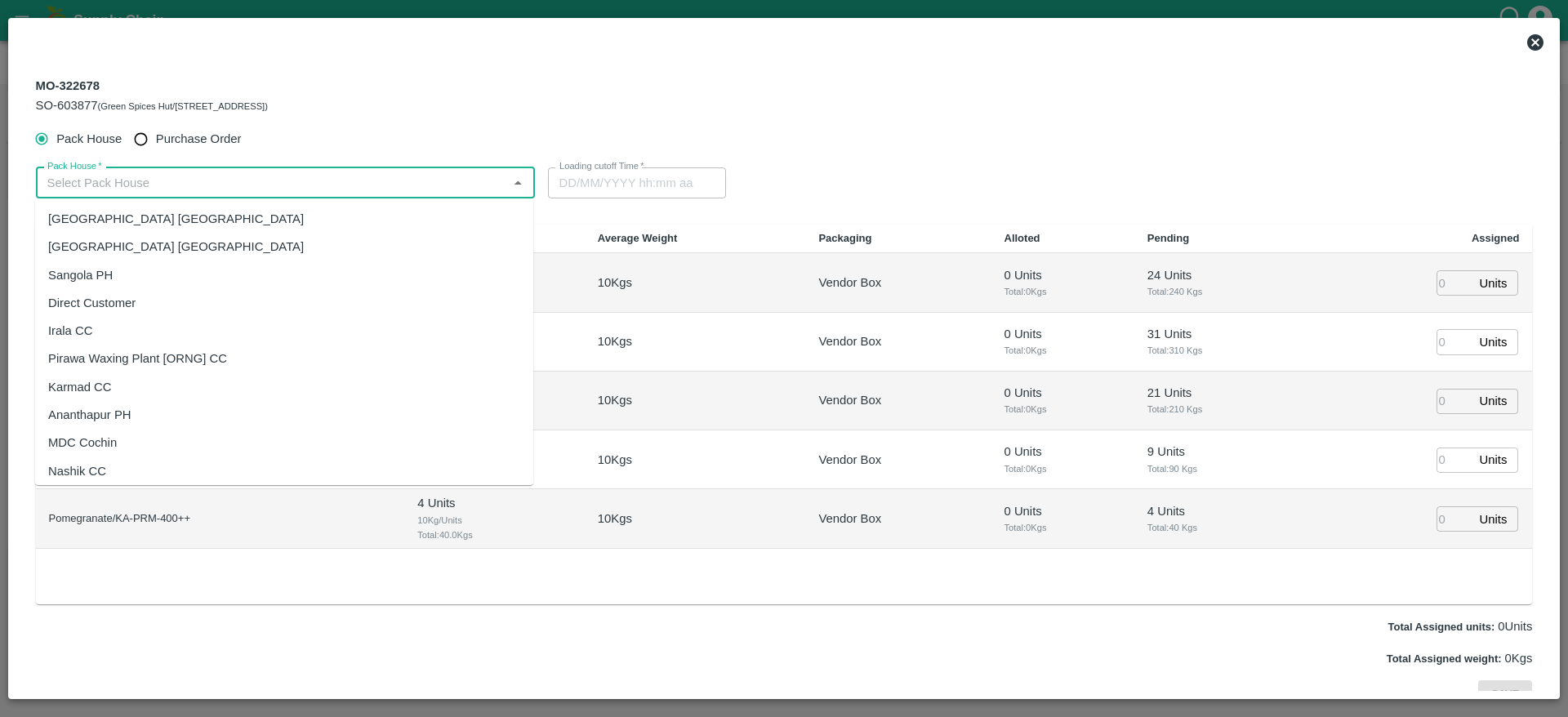
click at [454, 191] on input "Pack House   *" at bounding box center [272, 182] width 462 height 21
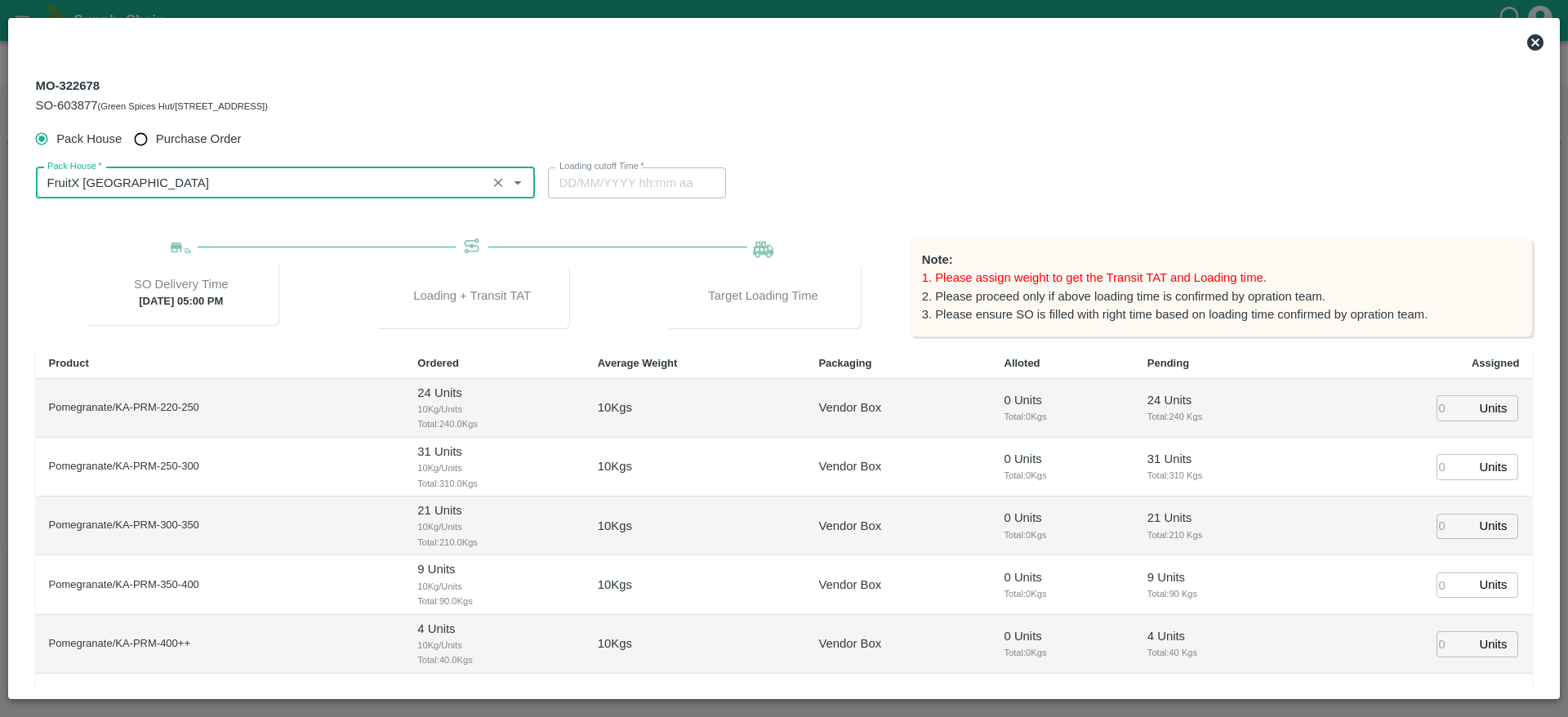
type input "FruitX [GEOGRAPHIC_DATA]"
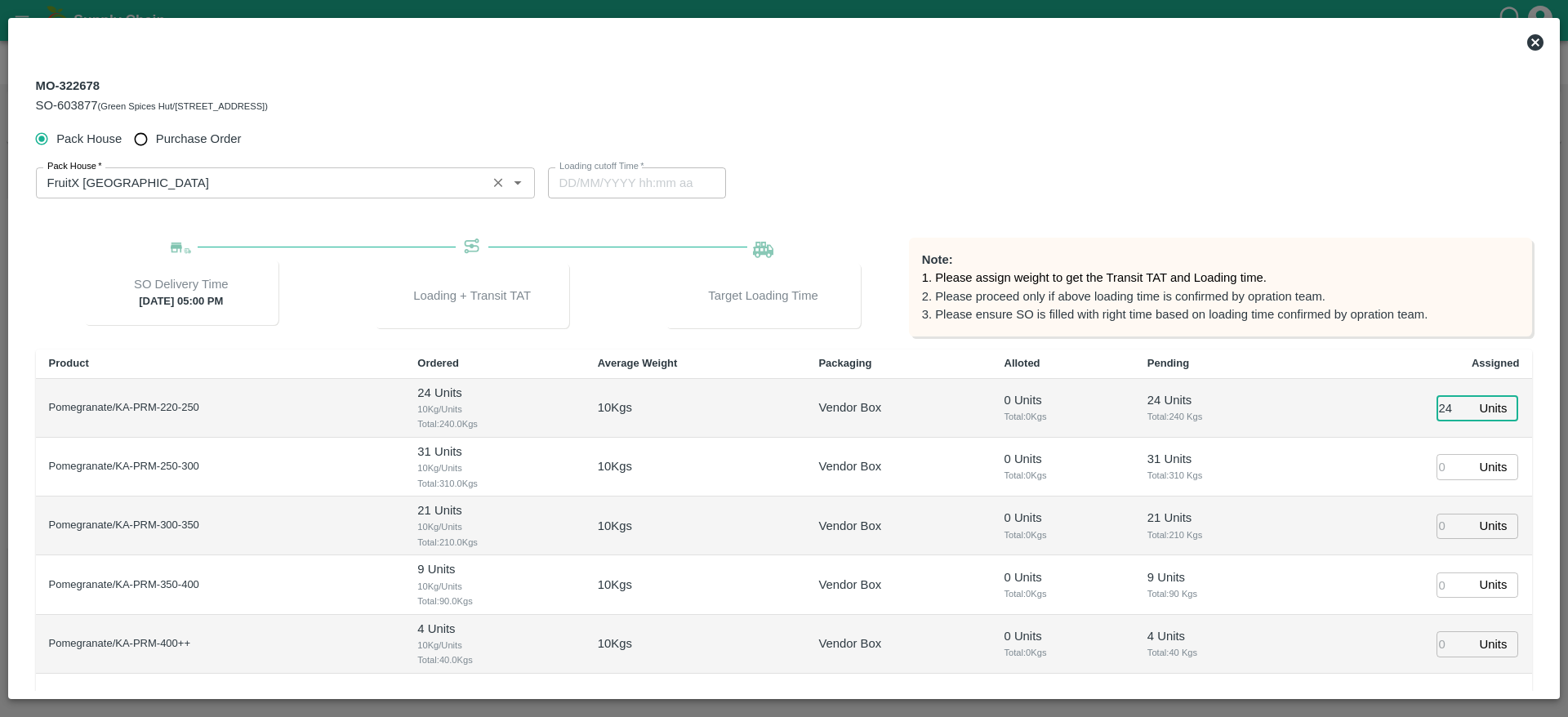
type input "24"
type input "31"
type input "21"
type input "9"
type input "4"
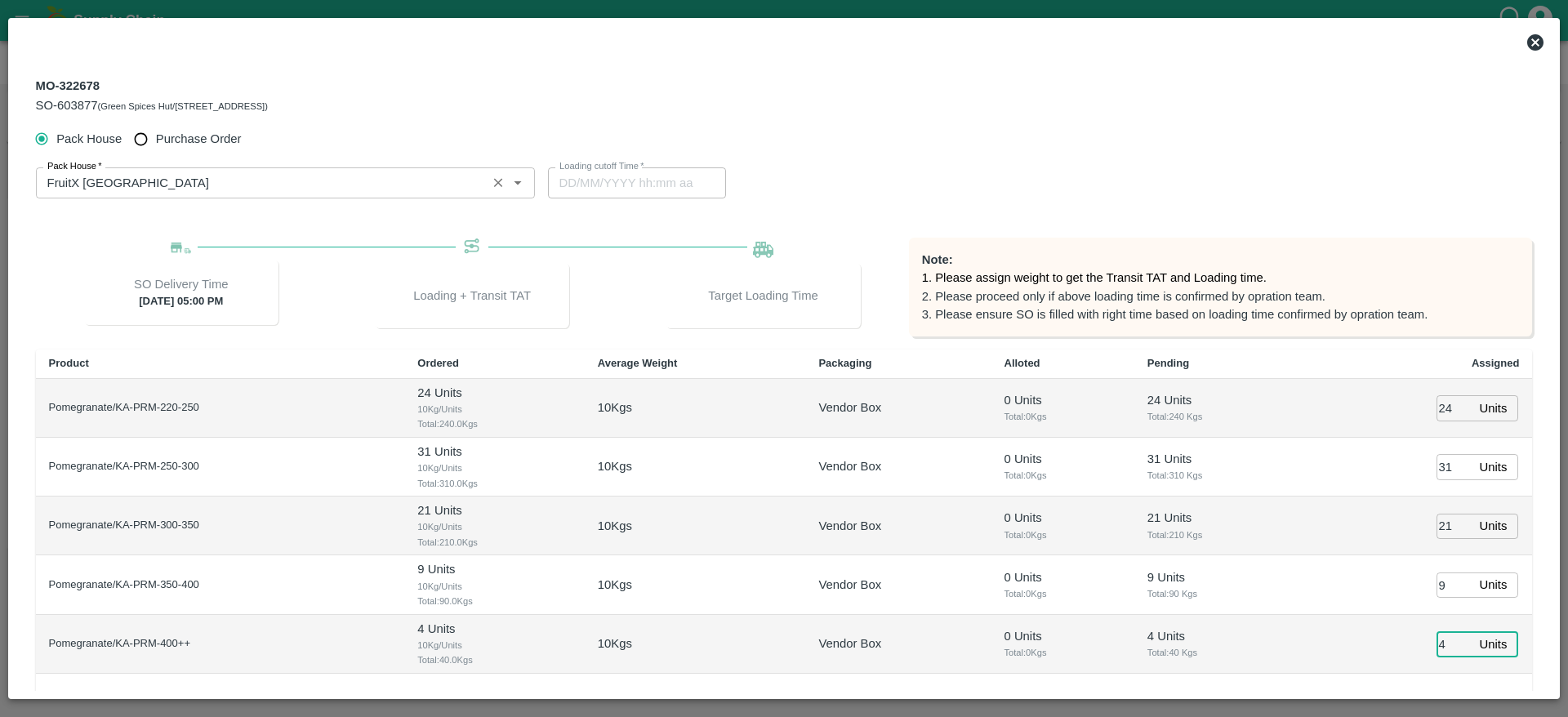
scroll to position [143, 0]
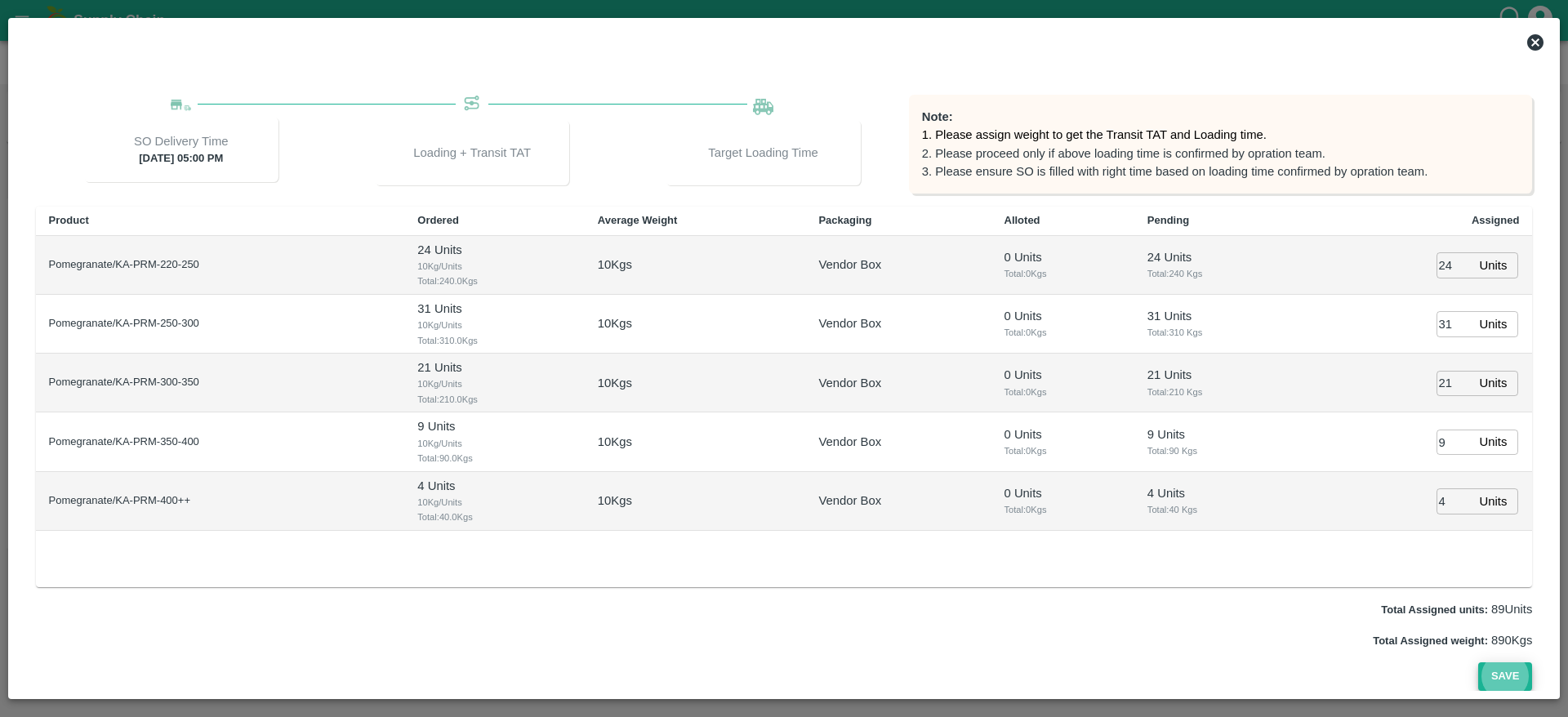
type input "03/09/2025 02:34 AM"
click at [1479, 662] on button "Save" at bounding box center [1506, 677] width 54 height 29
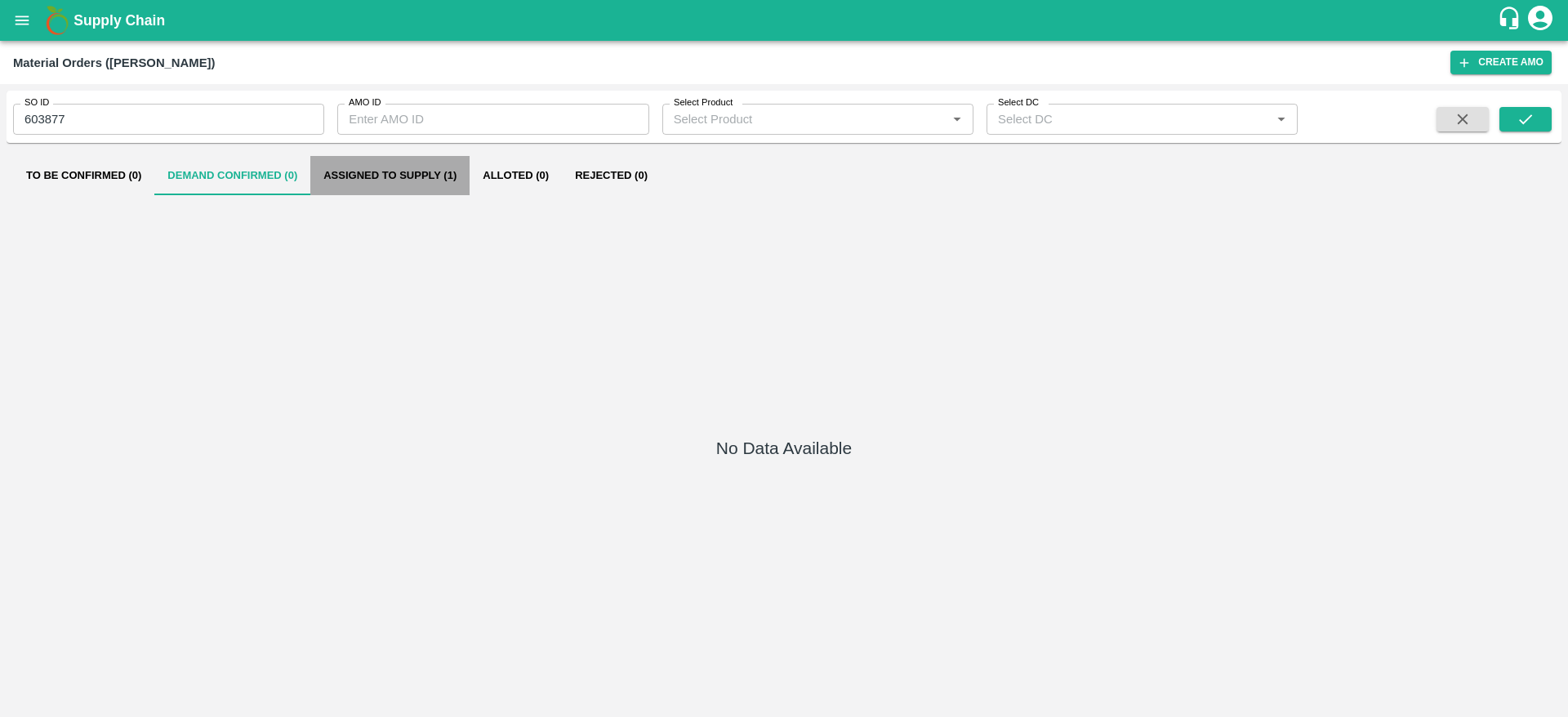
click at [393, 180] on button "Assigned to Supply (1)" at bounding box center [390, 175] width 160 height 39
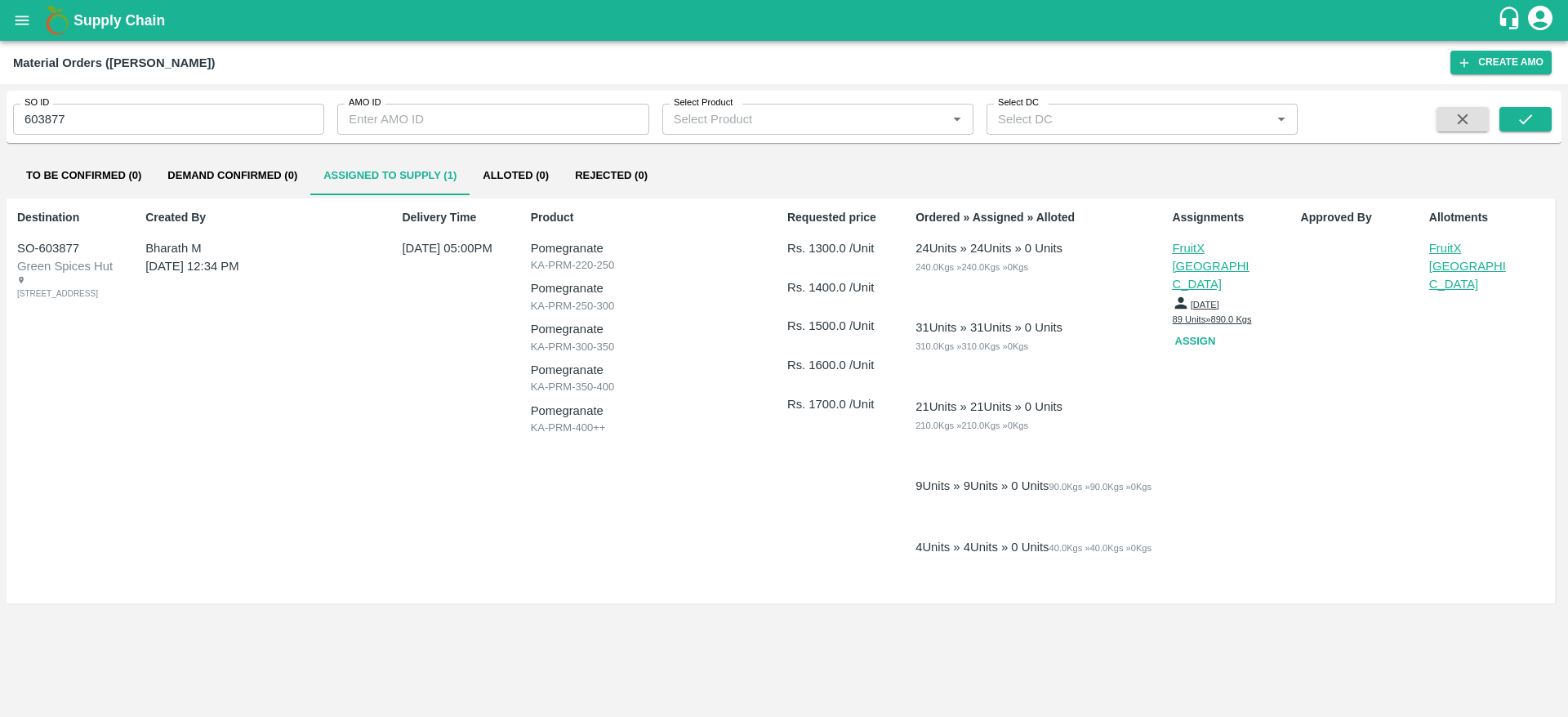
click at [1463, 247] on p "FruitX [GEOGRAPHIC_DATA]" at bounding box center [1470, 267] width 82 height 55
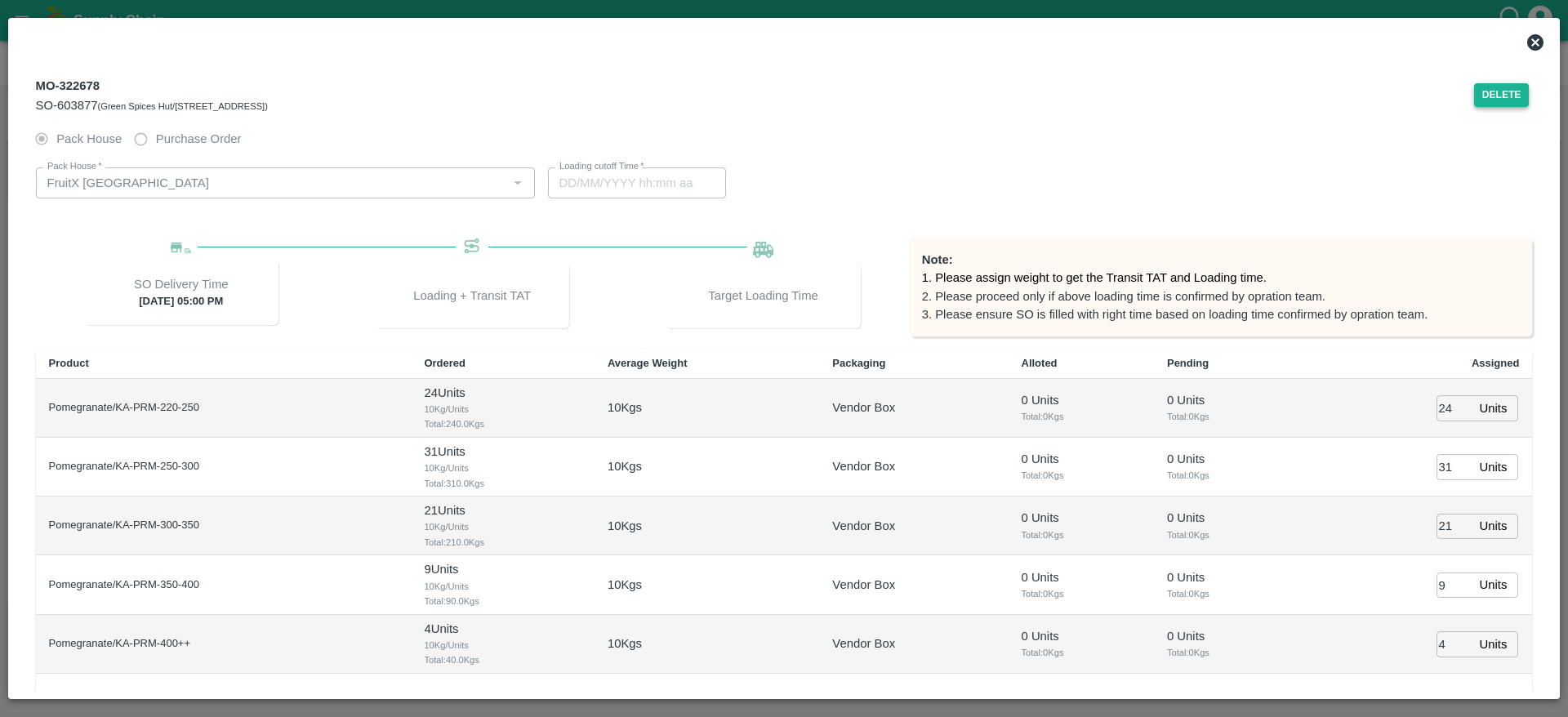
type input "[DATE] 02:34 AM"
click at [1511, 100] on button "Delete" at bounding box center [1502, 95] width 56 height 24
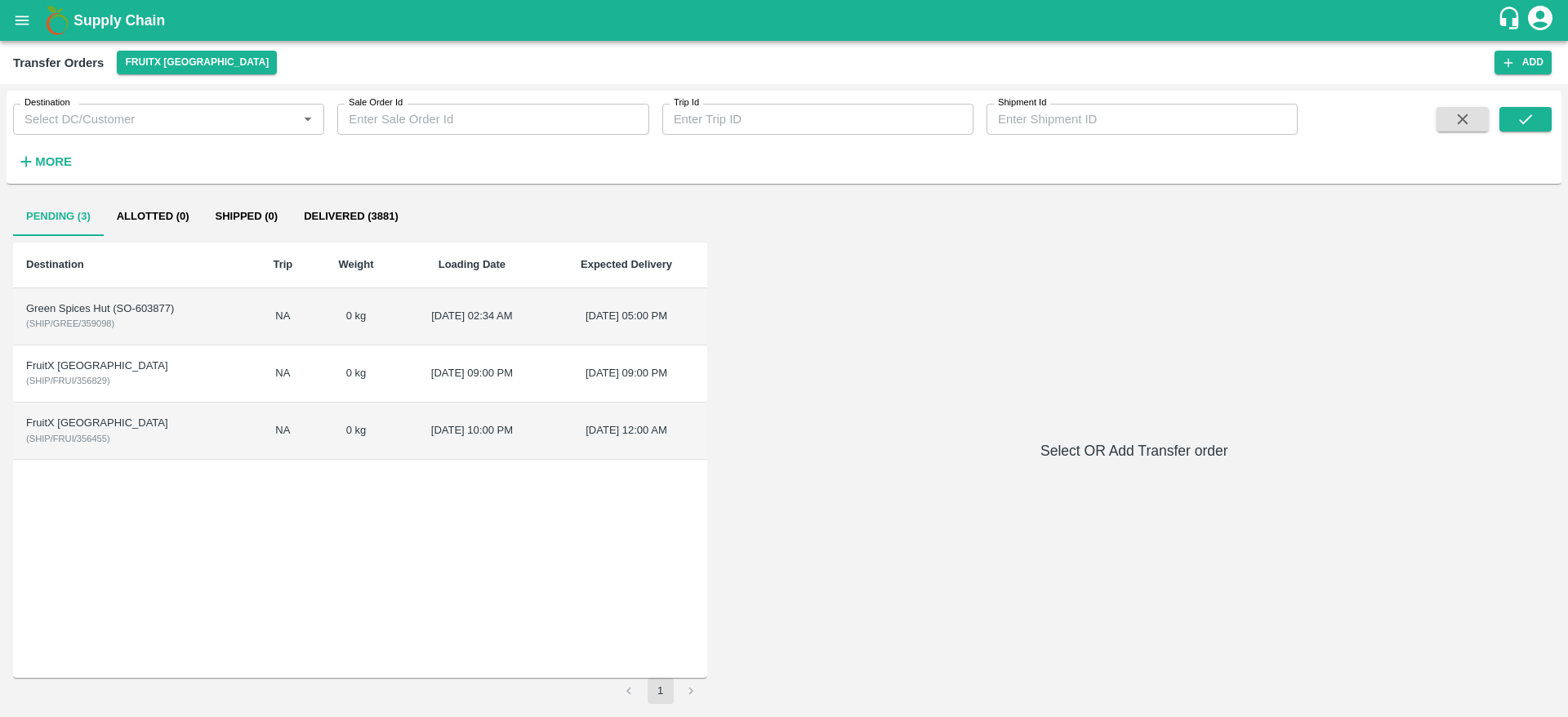
click at [177, 310] on div "Green Spices Hut (SO-603877)" at bounding box center [132, 309] width 213 height 15
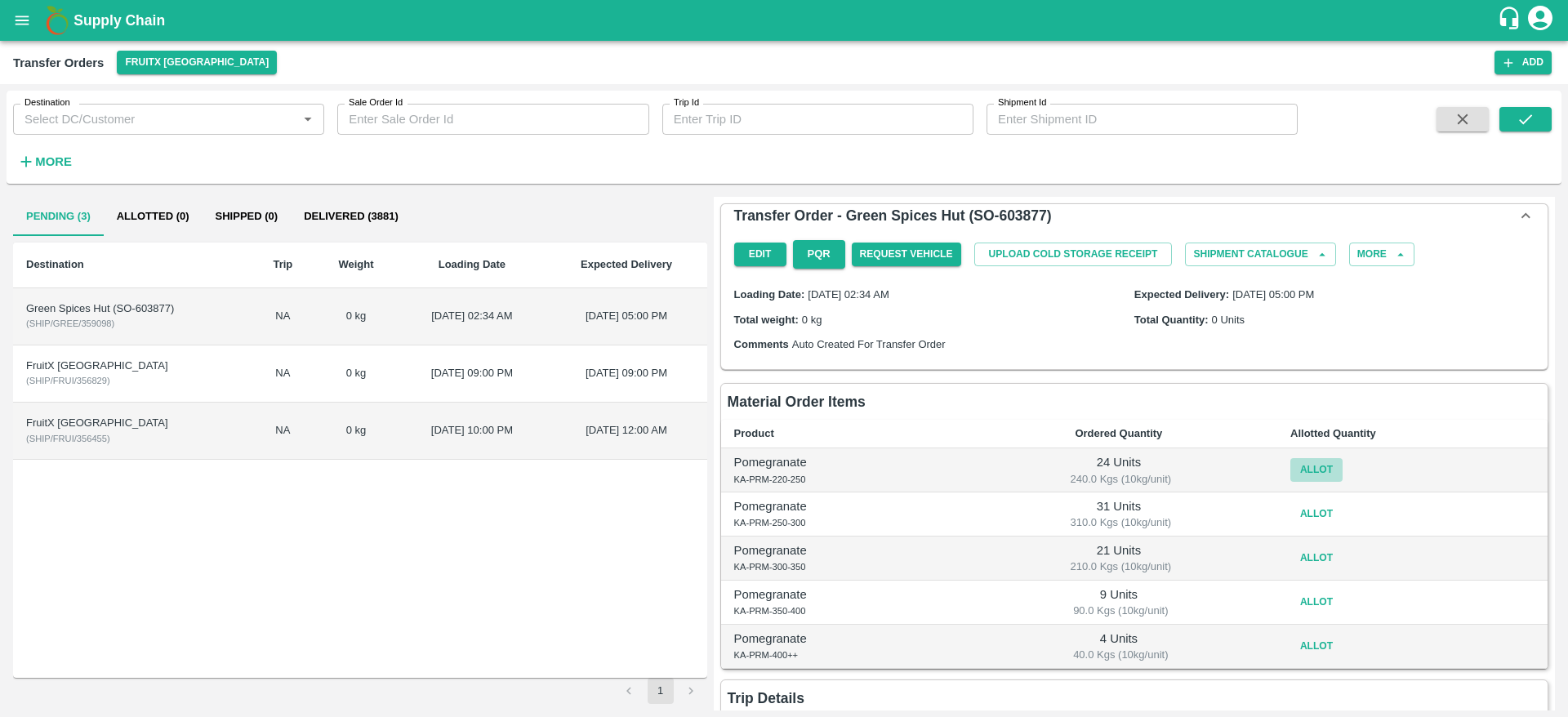
click at [1317, 467] on button "Allot" at bounding box center [1317, 470] width 52 height 24
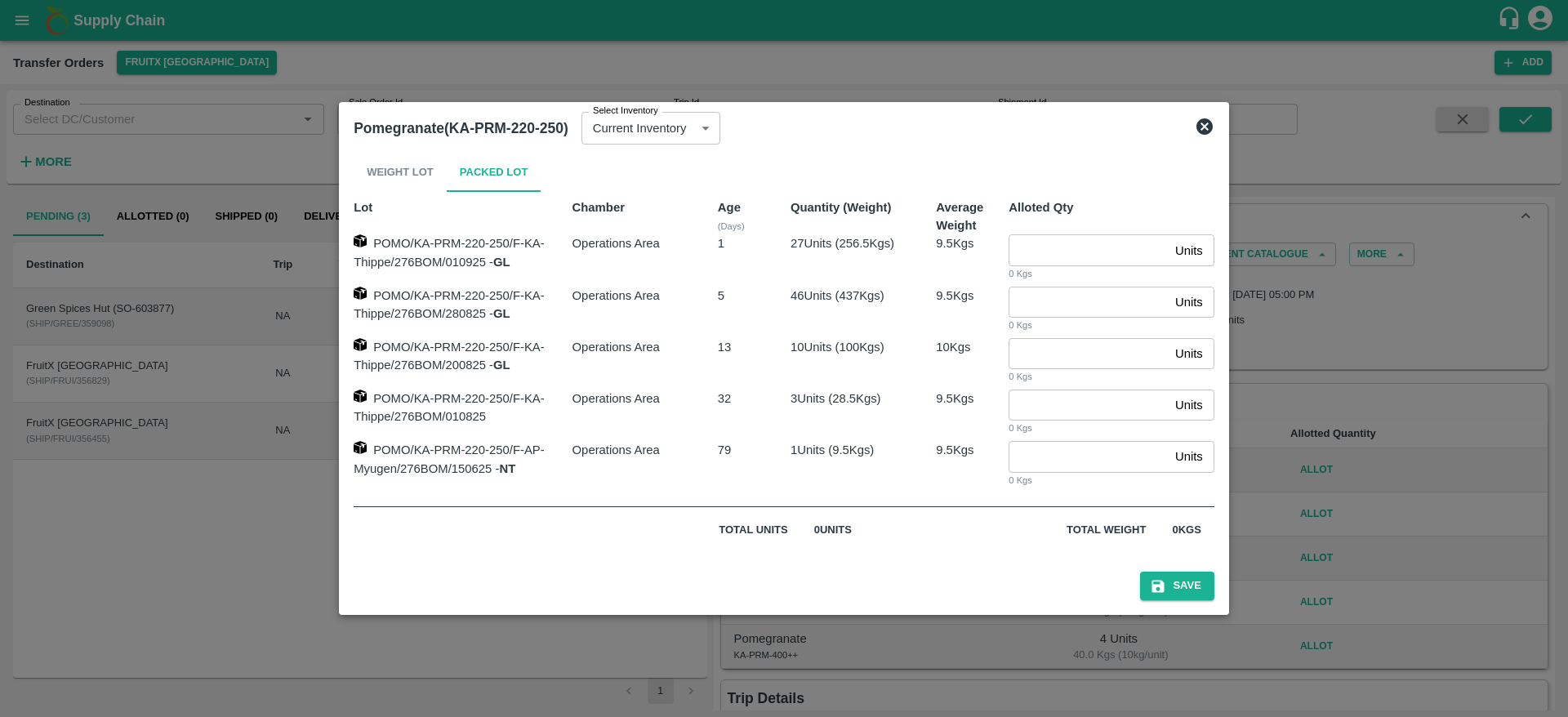
click at [1202, 126] on icon at bounding box center [1204, 126] width 16 height 16
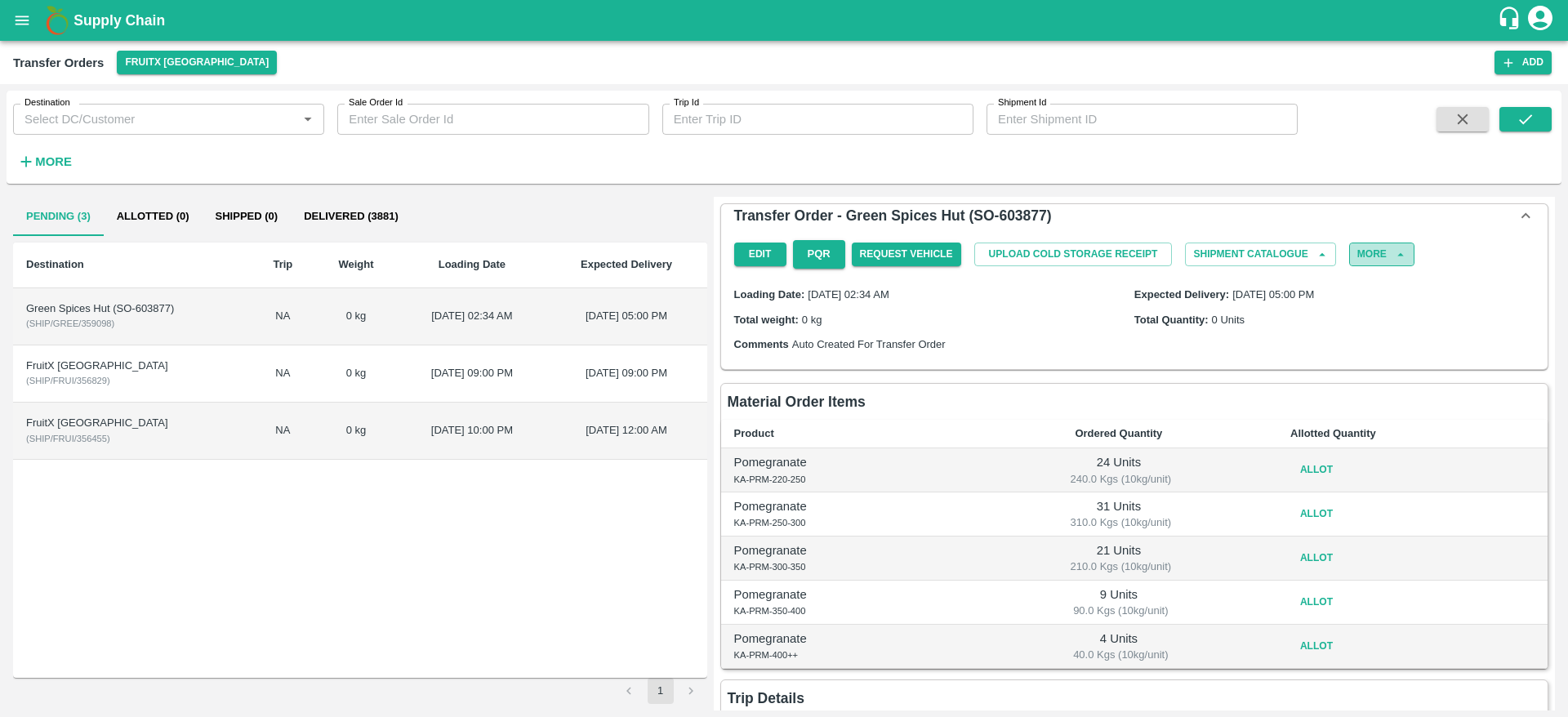
click at [1380, 256] on button "More" at bounding box center [1381, 254] width 65 height 24
click at [1356, 299] on span "Delete" at bounding box center [1376, 298] width 56 height 18
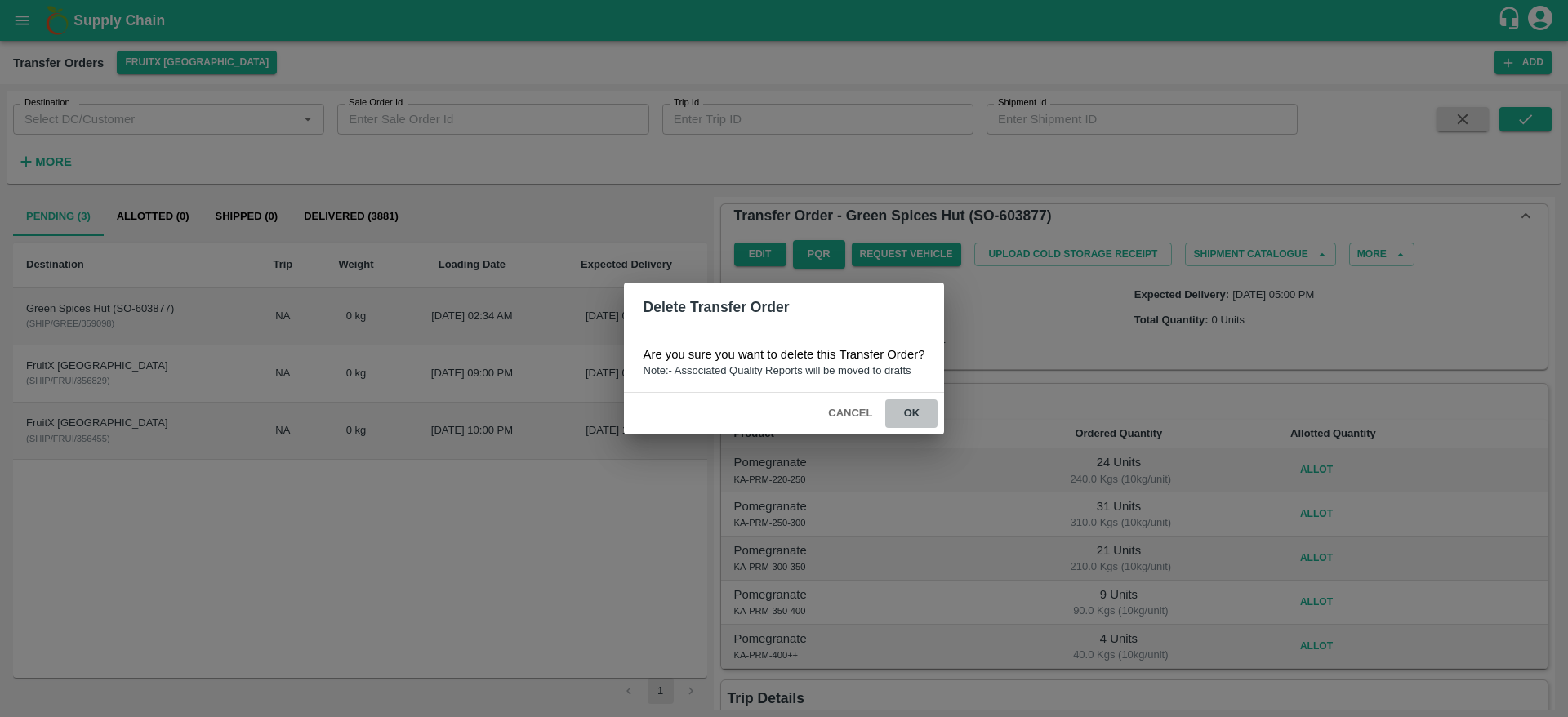
click at [916, 417] on button "ok" at bounding box center [911, 413] width 52 height 29
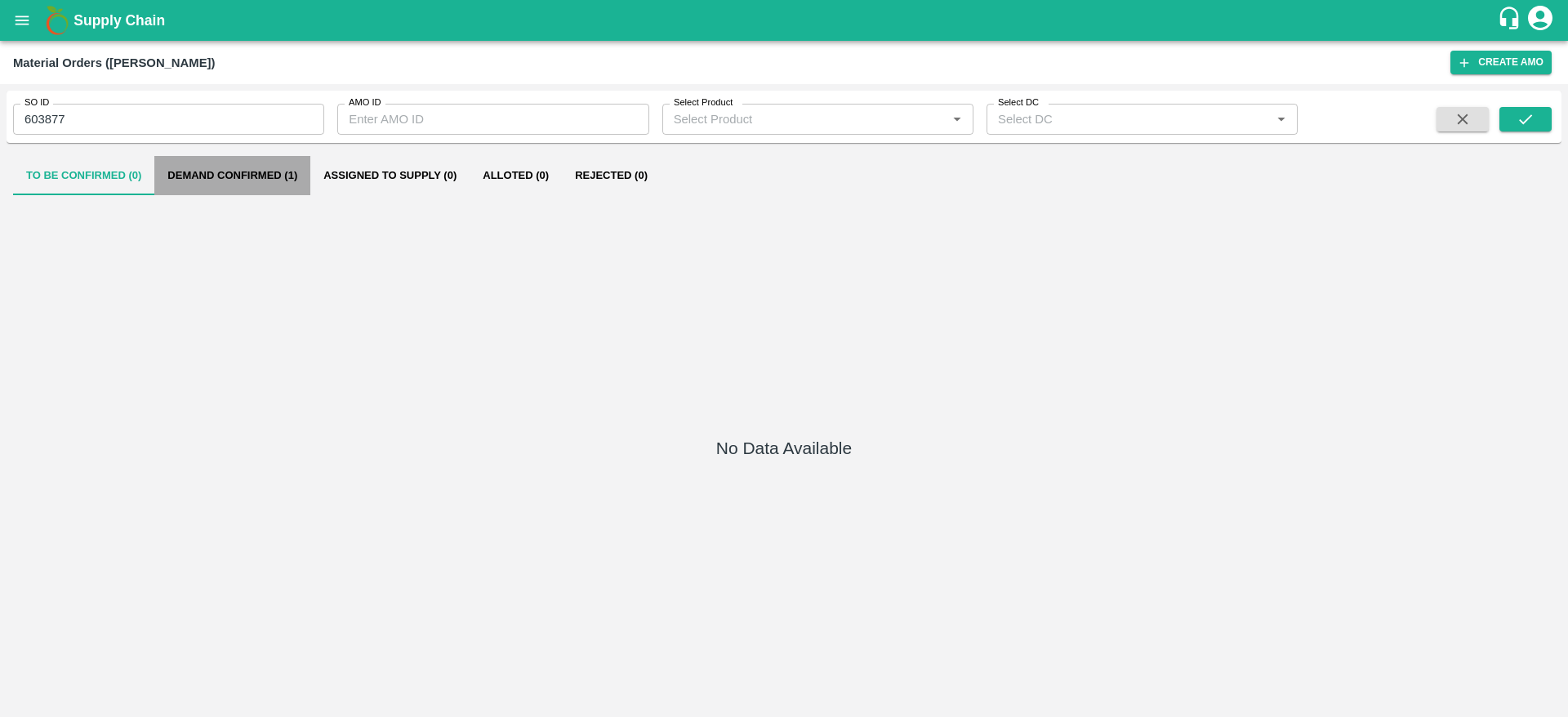
click at [262, 175] on button "Demand Confirmed (1)" at bounding box center [232, 175] width 156 height 39
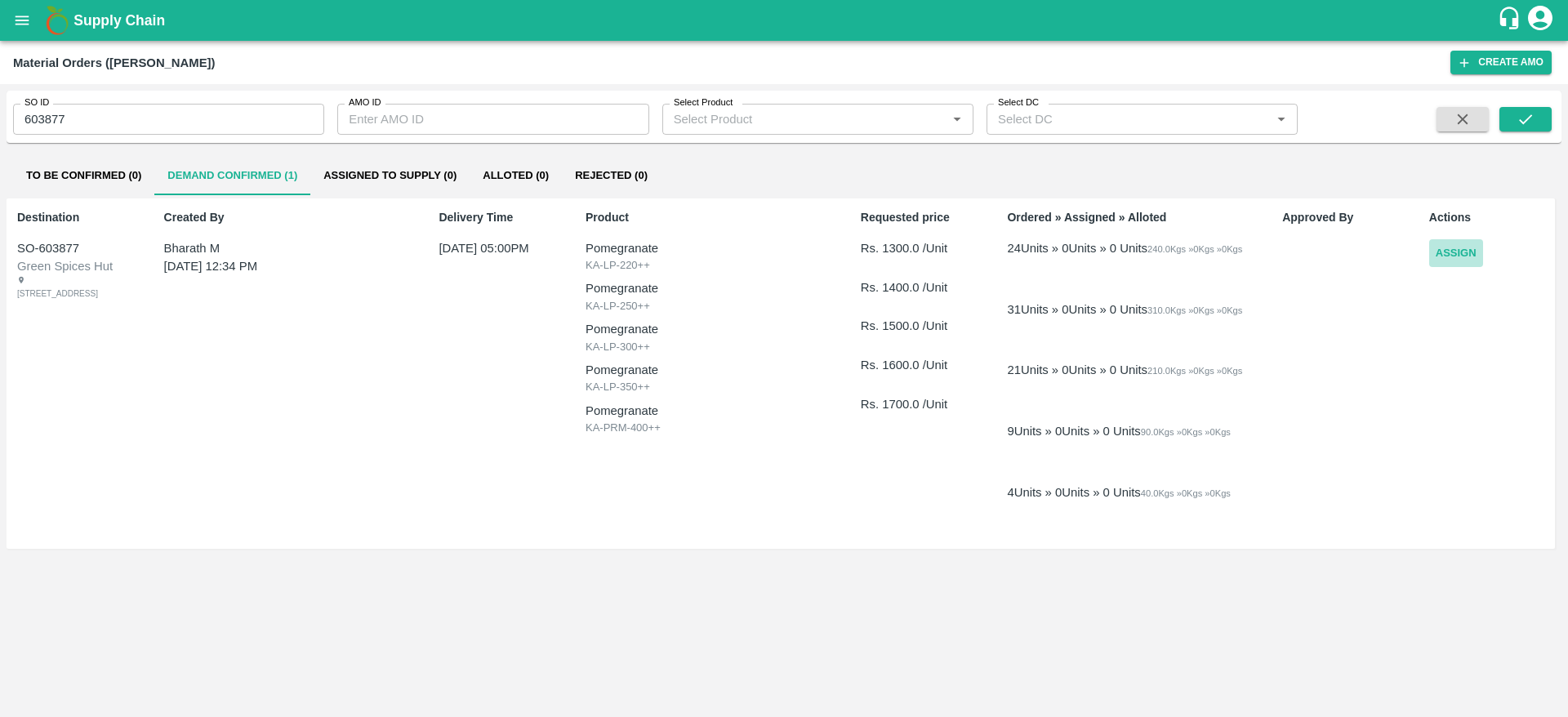
click at [1473, 263] on button "Assign" at bounding box center [1457, 254] width 54 height 29
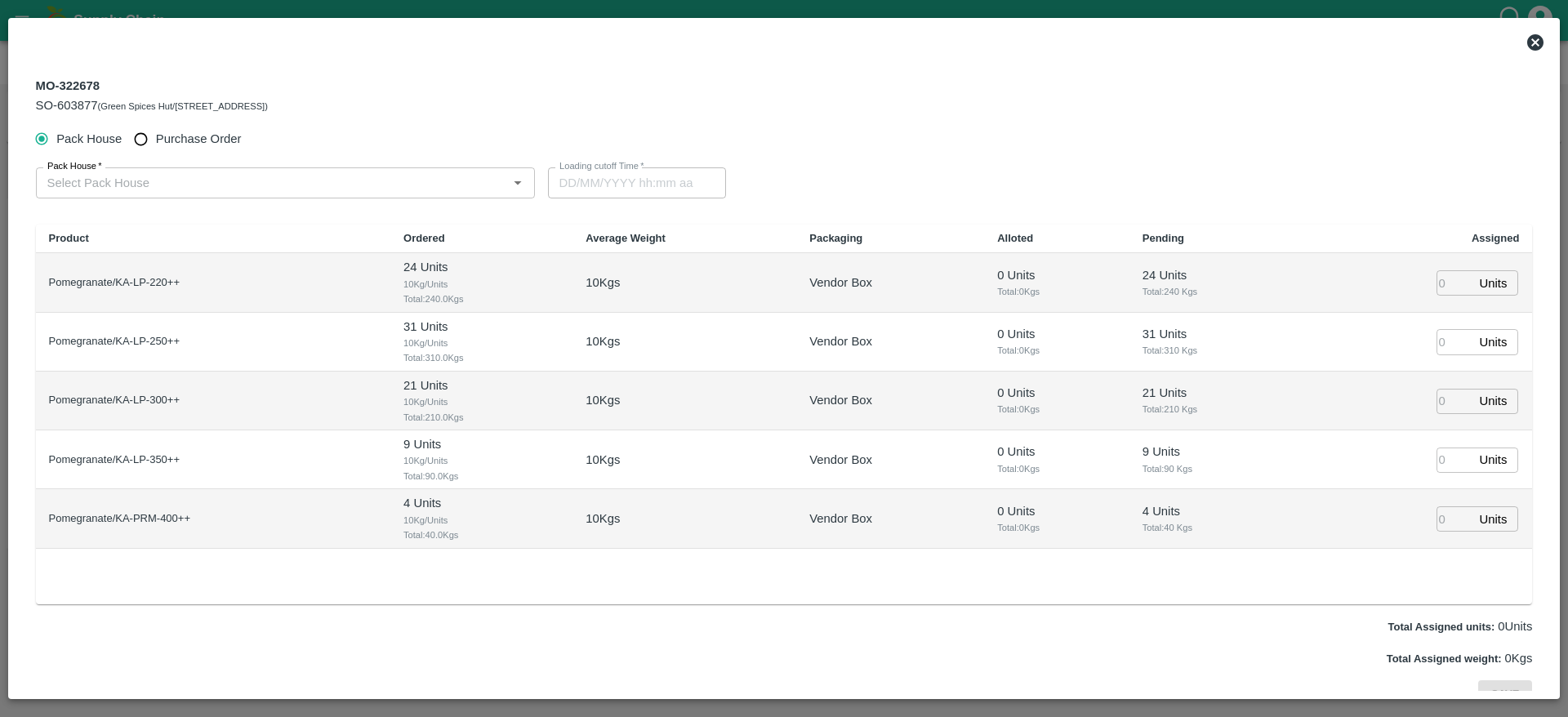
type input "[DATE] 05:00 PM"
click at [381, 191] on input "Pack House   *" at bounding box center [272, 182] width 462 height 21
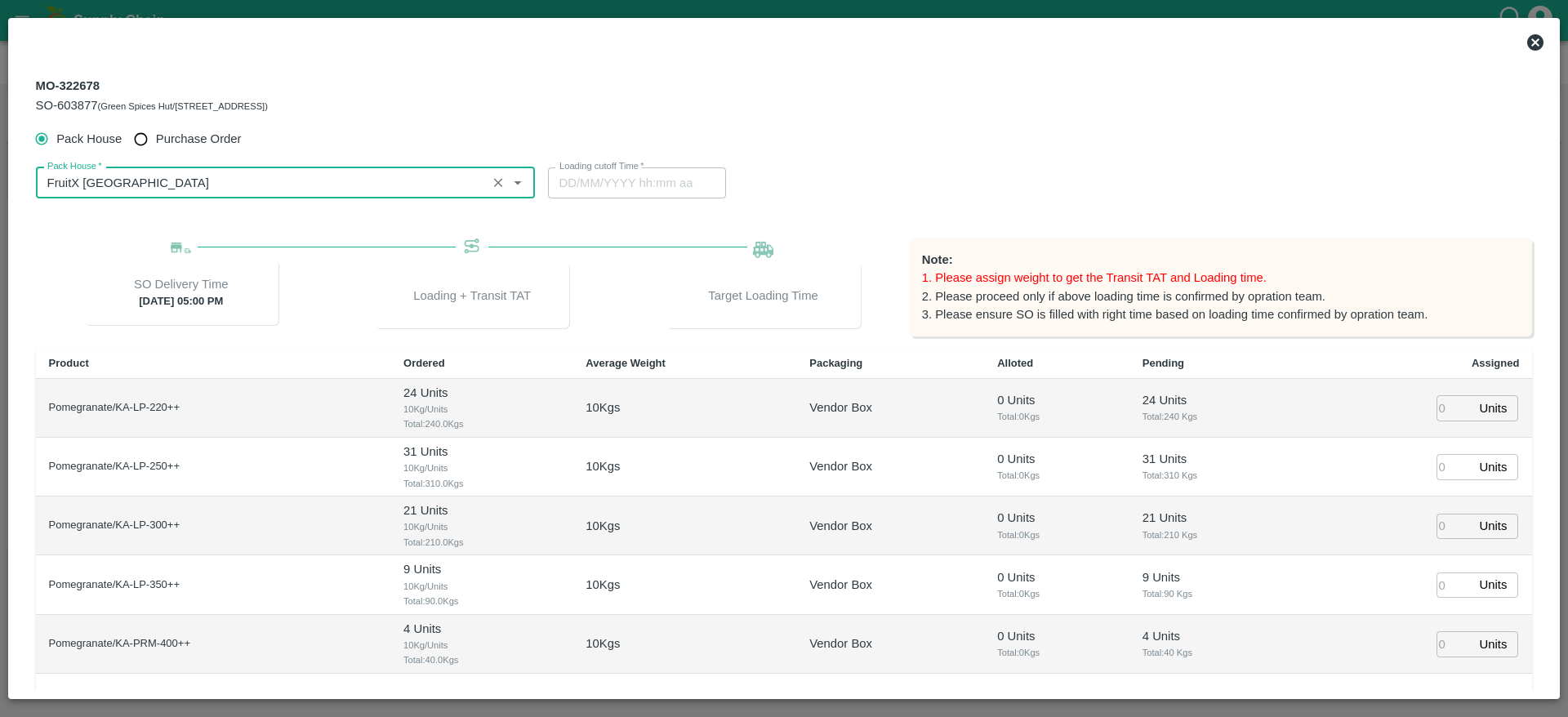
type input "FruitX [GEOGRAPHIC_DATA]"
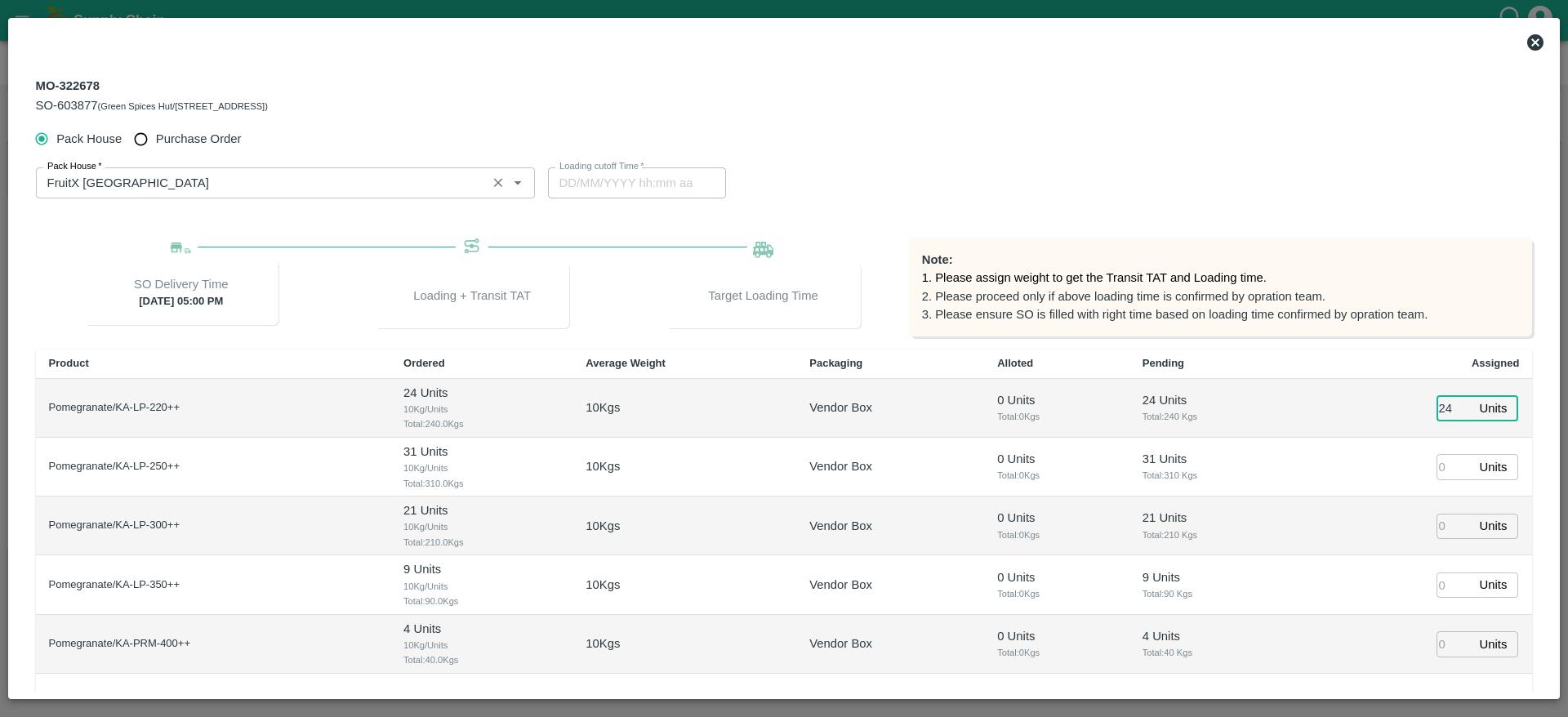
type input "24"
type input "31"
type input "21"
type input "9"
type input "4"
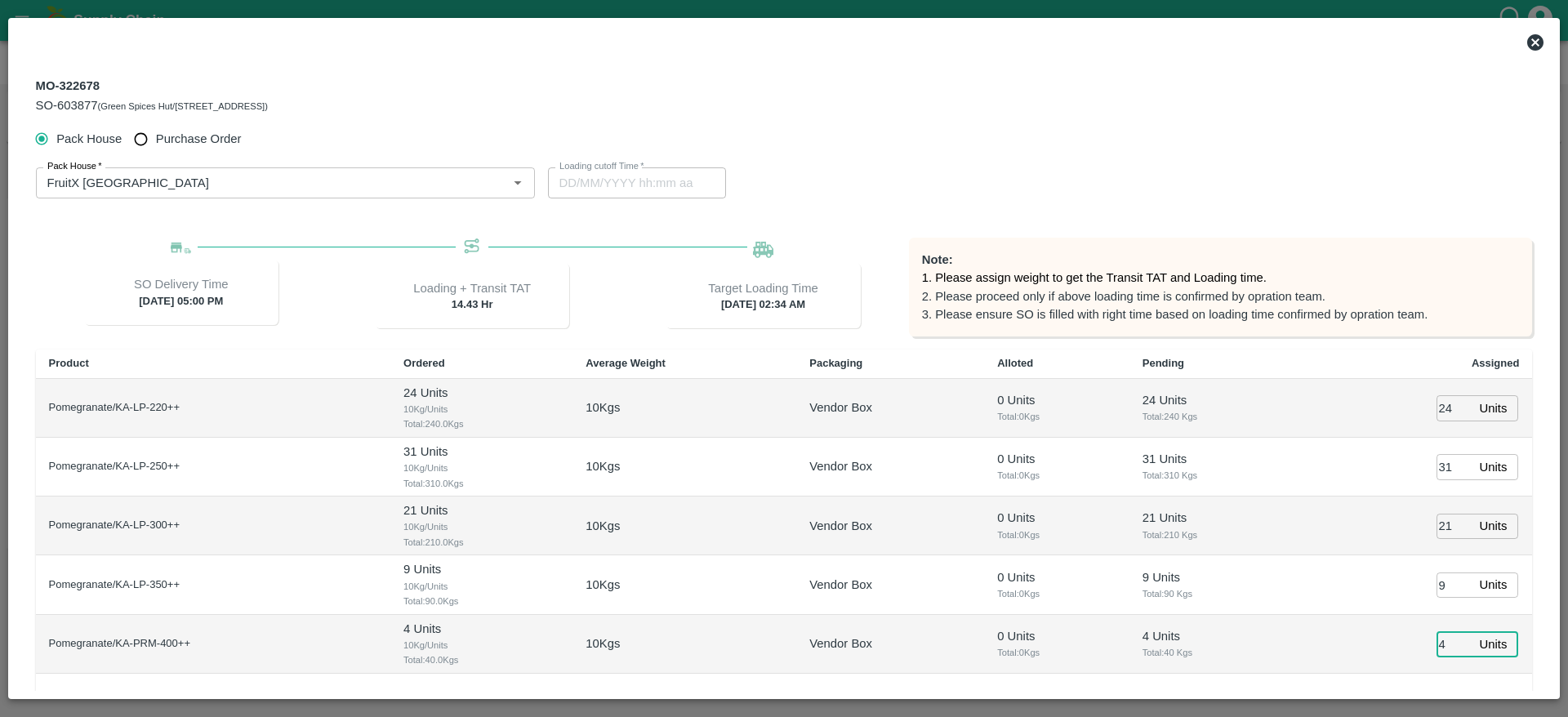
type input "[DATE] 02:34 AM"
type input "4"
click at [796, 164] on div "Pack House   * Pack House   * Loading cutoff Time   * 03/09/2025 02:34 AM Loadi…" at bounding box center [785, 183] width 1497 height 57
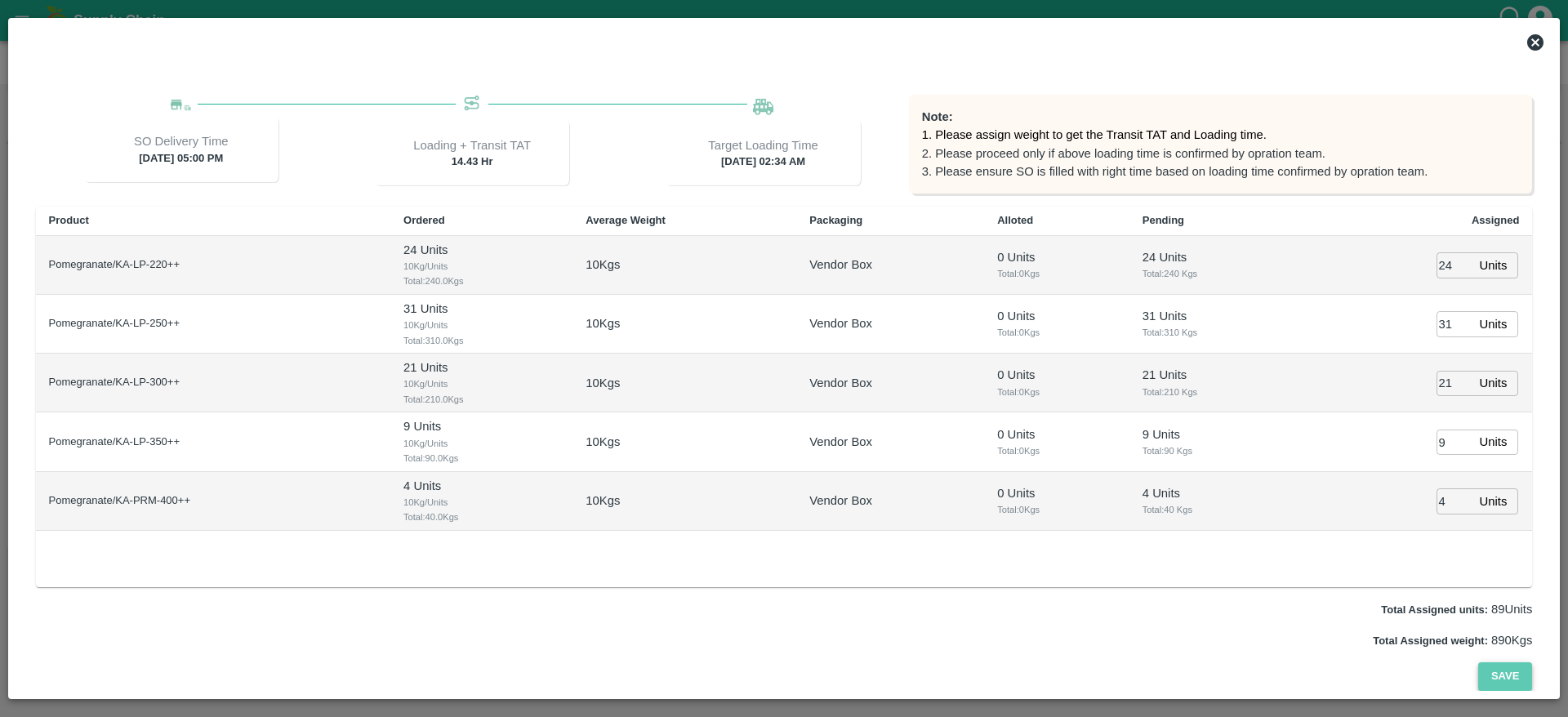
click at [1497, 676] on button "Save" at bounding box center [1506, 677] width 54 height 29
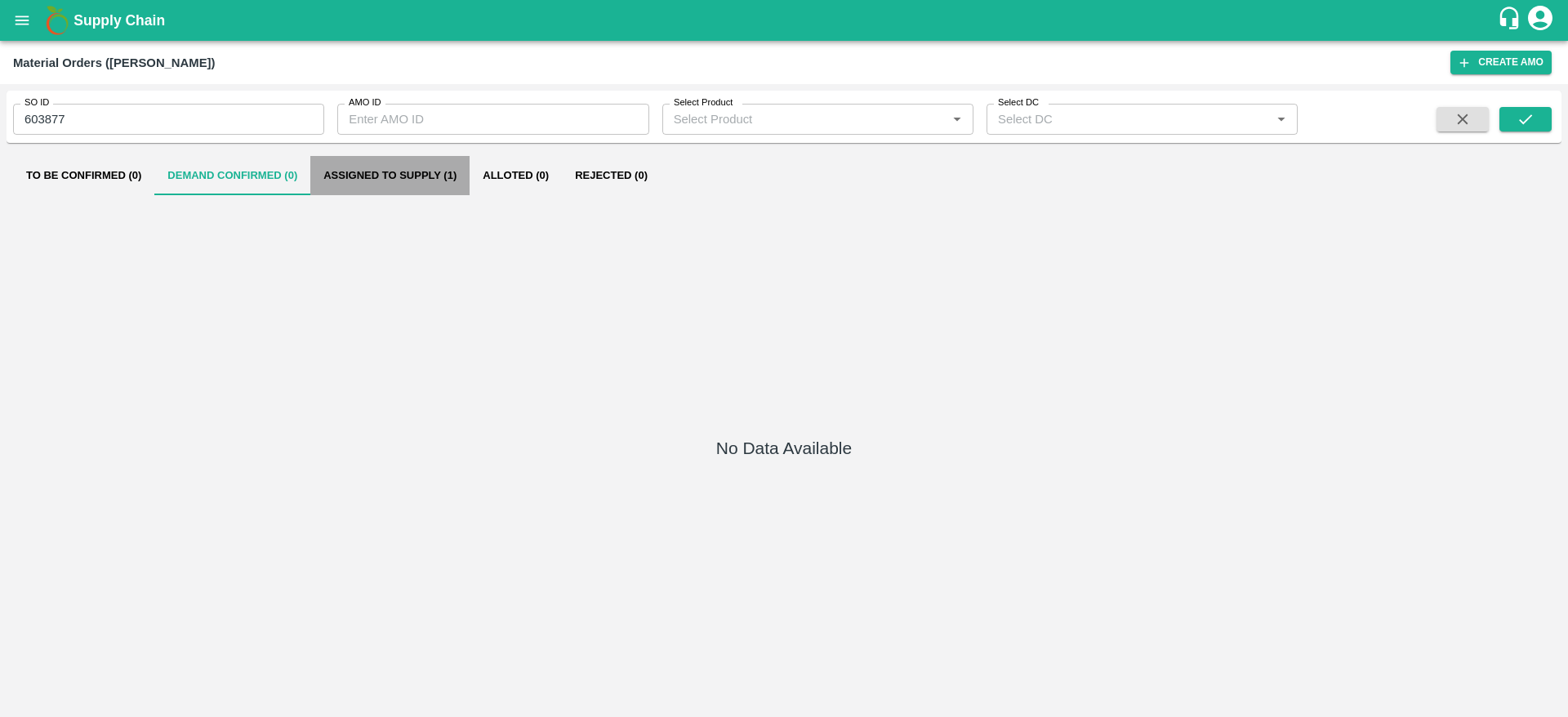
click at [395, 175] on button "Assigned to Supply (1)" at bounding box center [390, 175] width 160 height 39
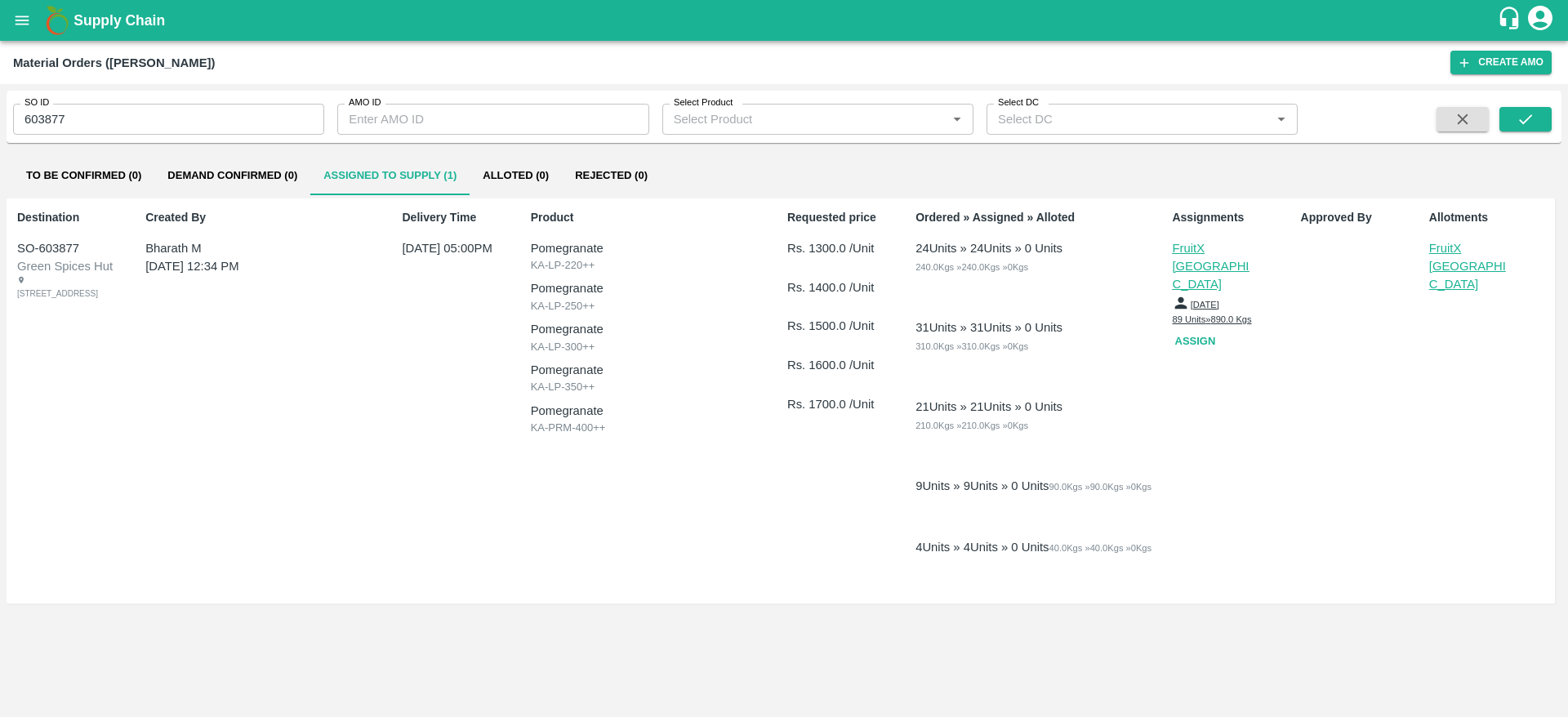
click at [1430, 253] on p "FruitX [GEOGRAPHIC_DATA]" at bounding box center [1470, 267] width 82 height 55
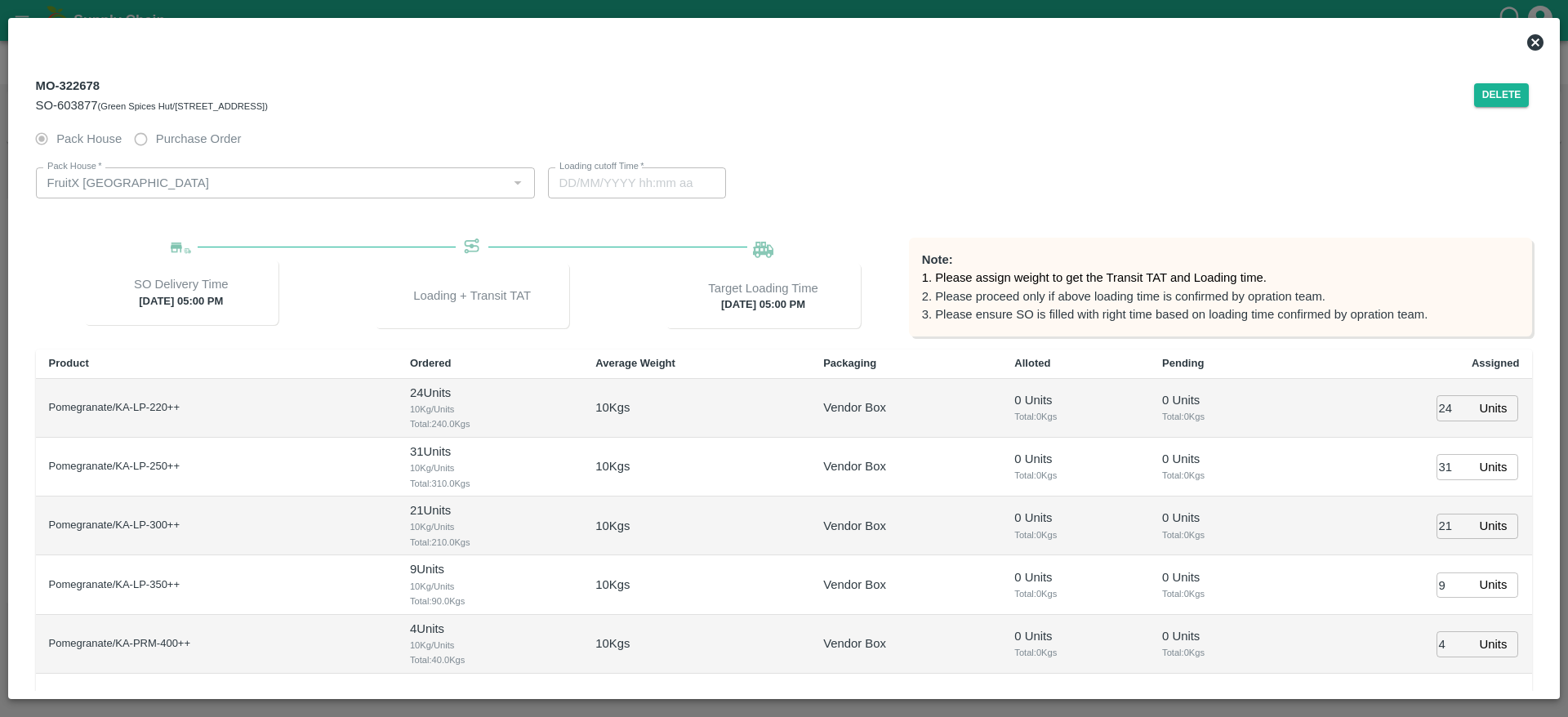
type input "[DATE] 05:00 PM"
type input "[DATE] 02:34 AM"
click at [1493, 105] on button "Delete" at bounding box center [1502, 95] width 56 height 24
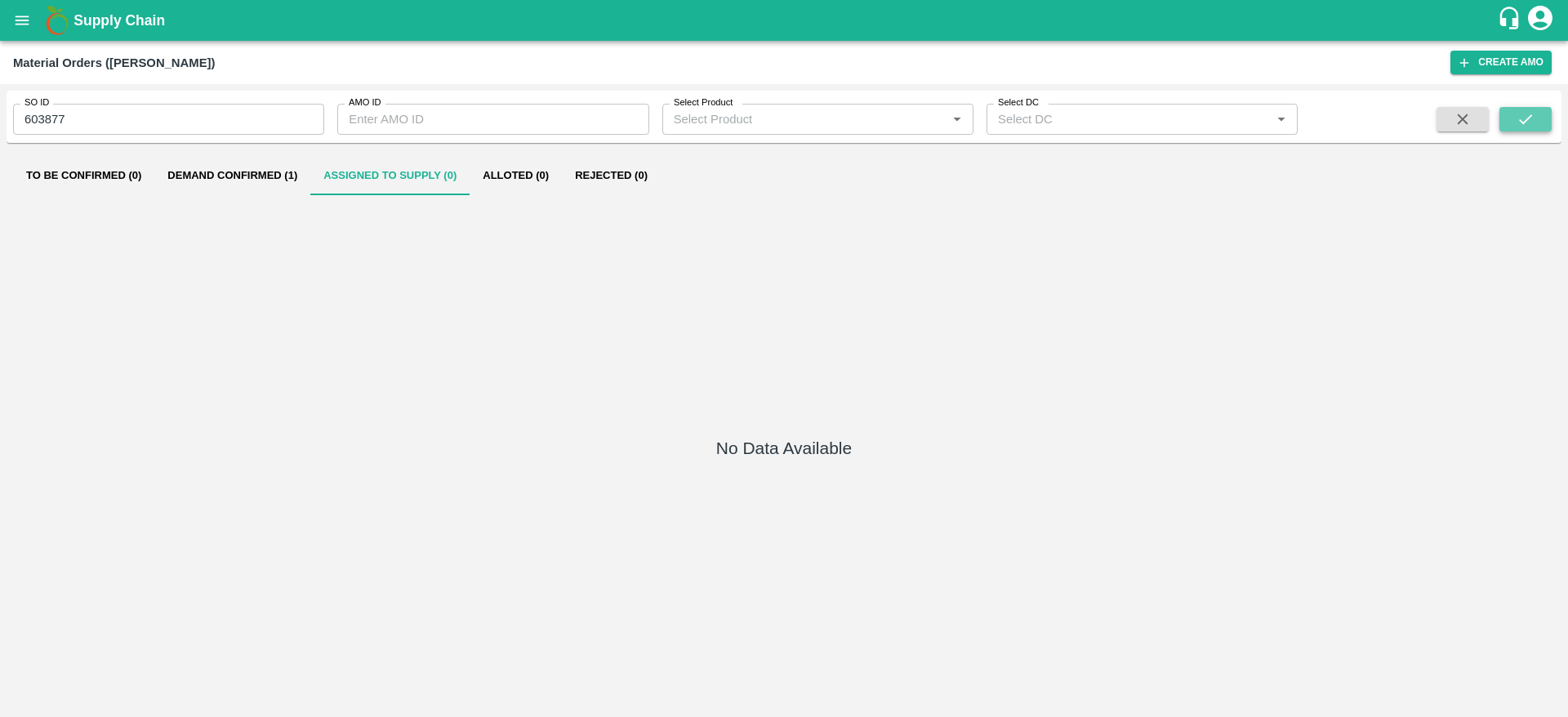
click at [1512, 125] on button "submit" at bounding box center [1526, 119] width 52 height 24
click at [280, 176] on button "Demand Confirmed (1)" at bounding box center [232, 175] width 156 height 39
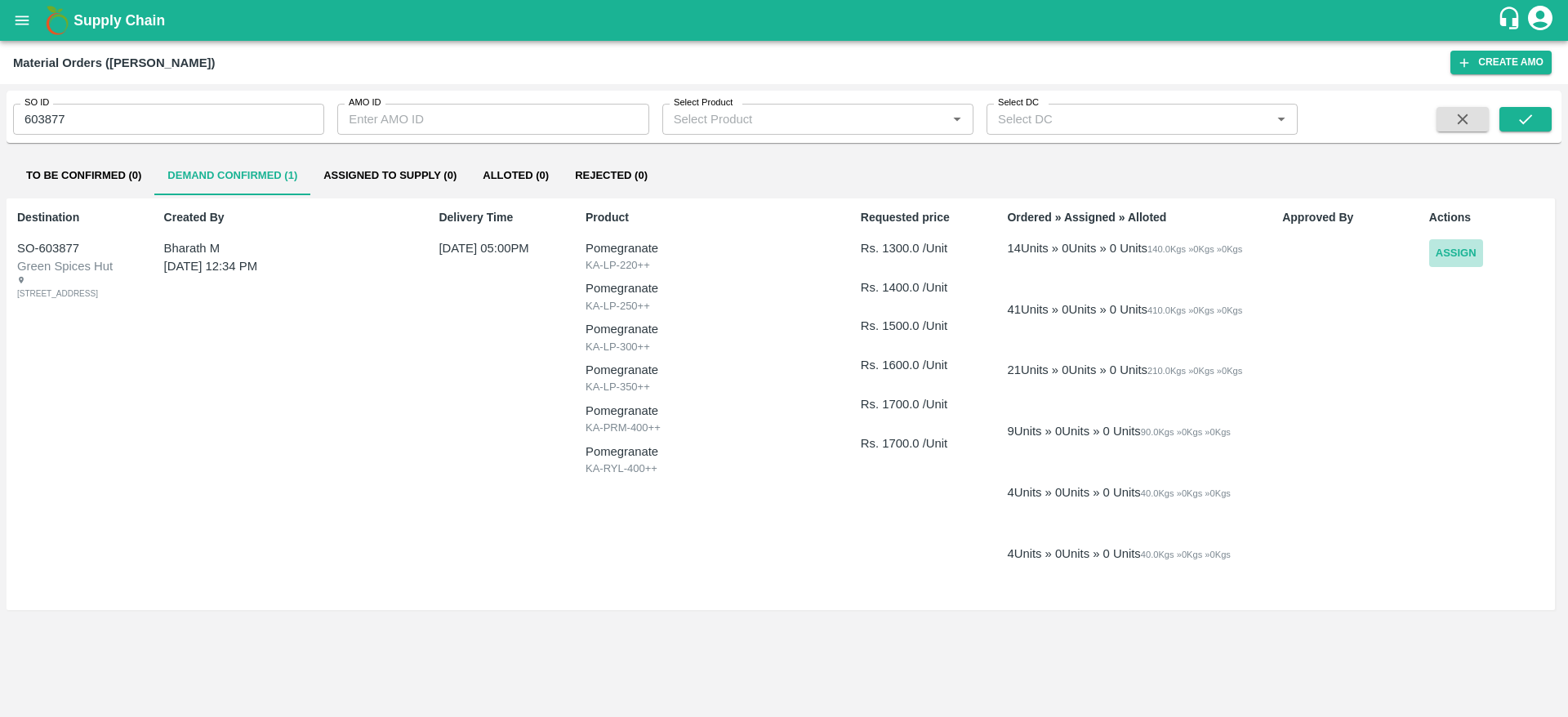
click at [1441, 254] on button "Assign" at bounding box center [1457, 254] width 54 height 29
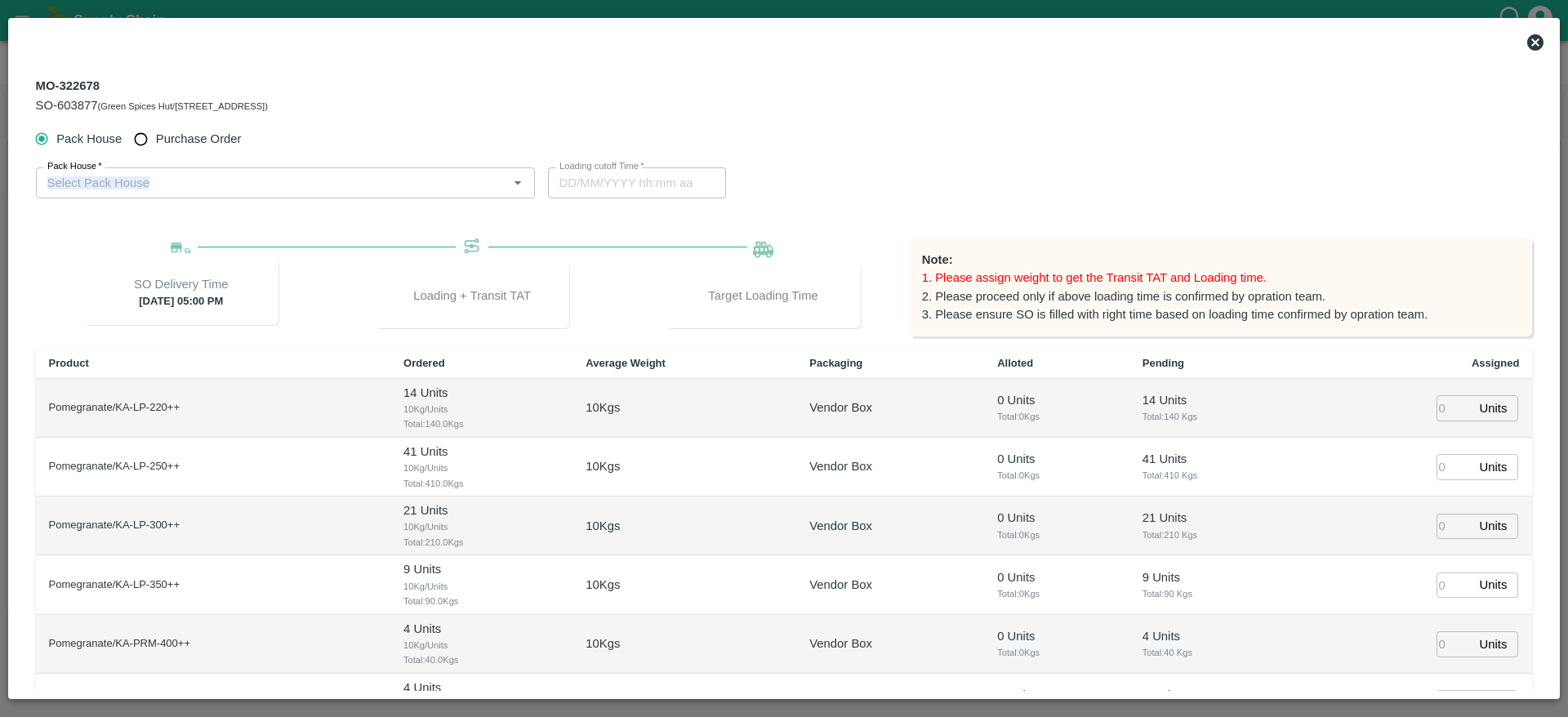
drag, startPoint x: 282, startPoint y: 201, endPoint x: 270, endPoint y: 164, distance: 38.9
click at [270, 164] on div "Pack House   * Pack House   *" at bounding box center [285, 183] width 499 height 57
click at [270, 164] on div "Pack House   * Pack House   *" at bounding box center [285, 180] width 499 height 38
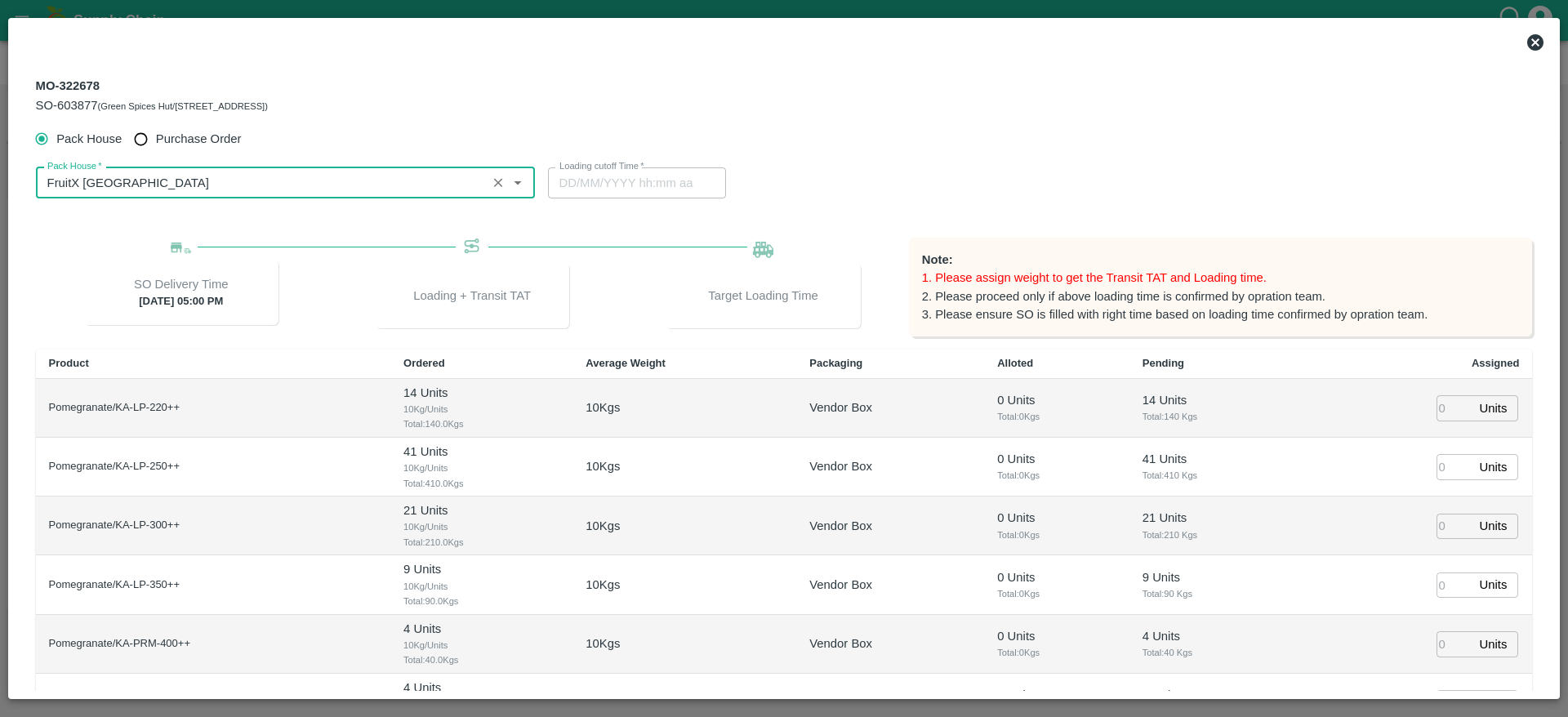
type input "FruitX [GEOGRAPHIC_DATA]"
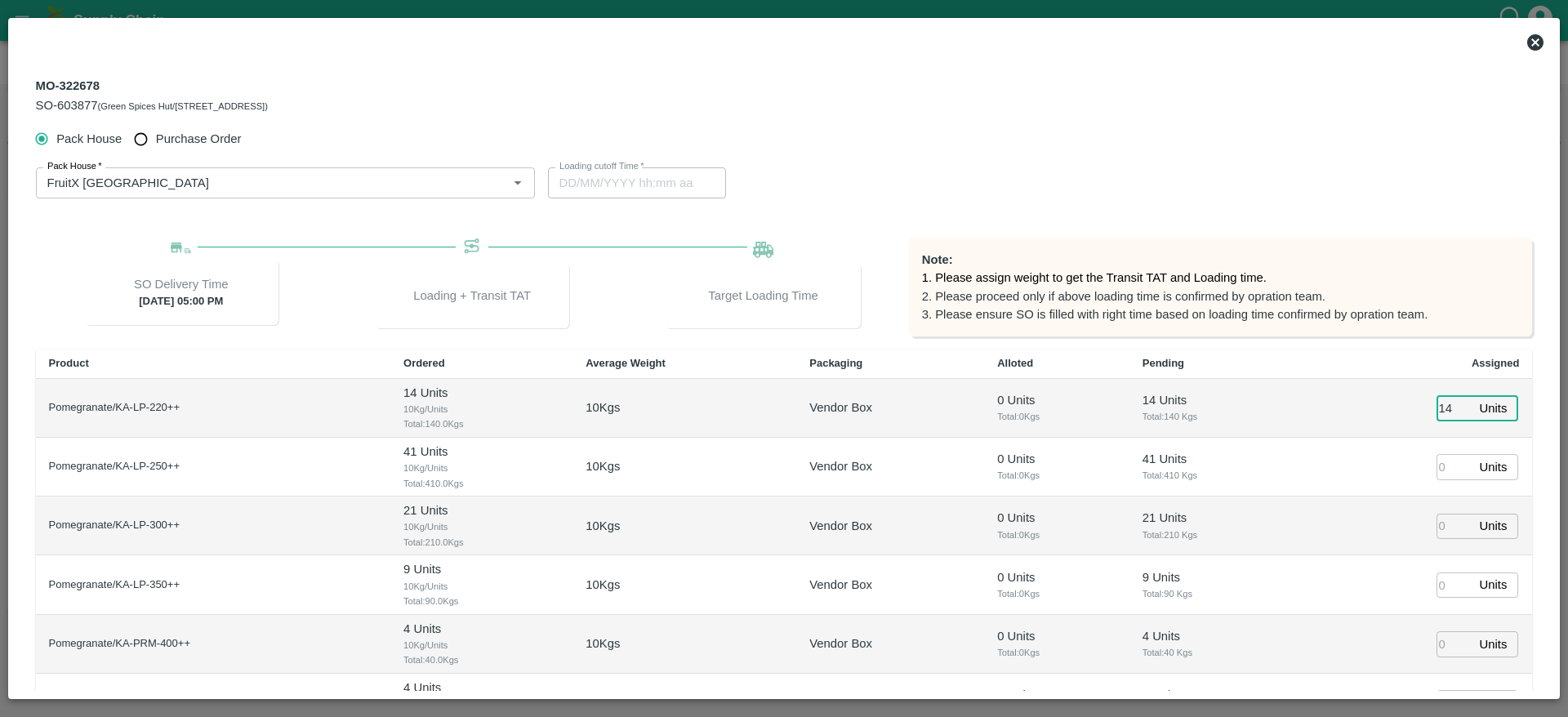
type input "14"
type input "03/09/2025 04:00 PM"
type input "41"
type input "21"
type input "9"
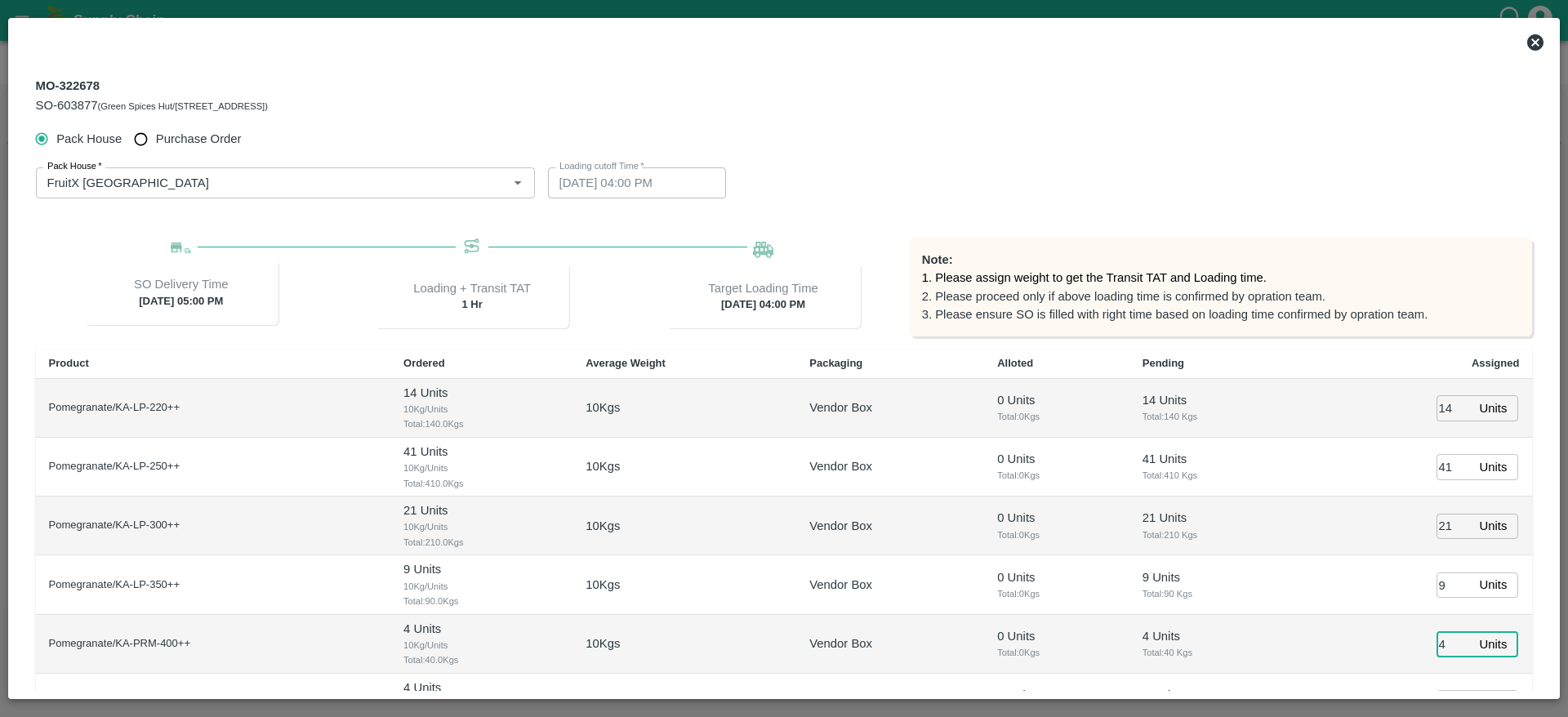
type input "4"
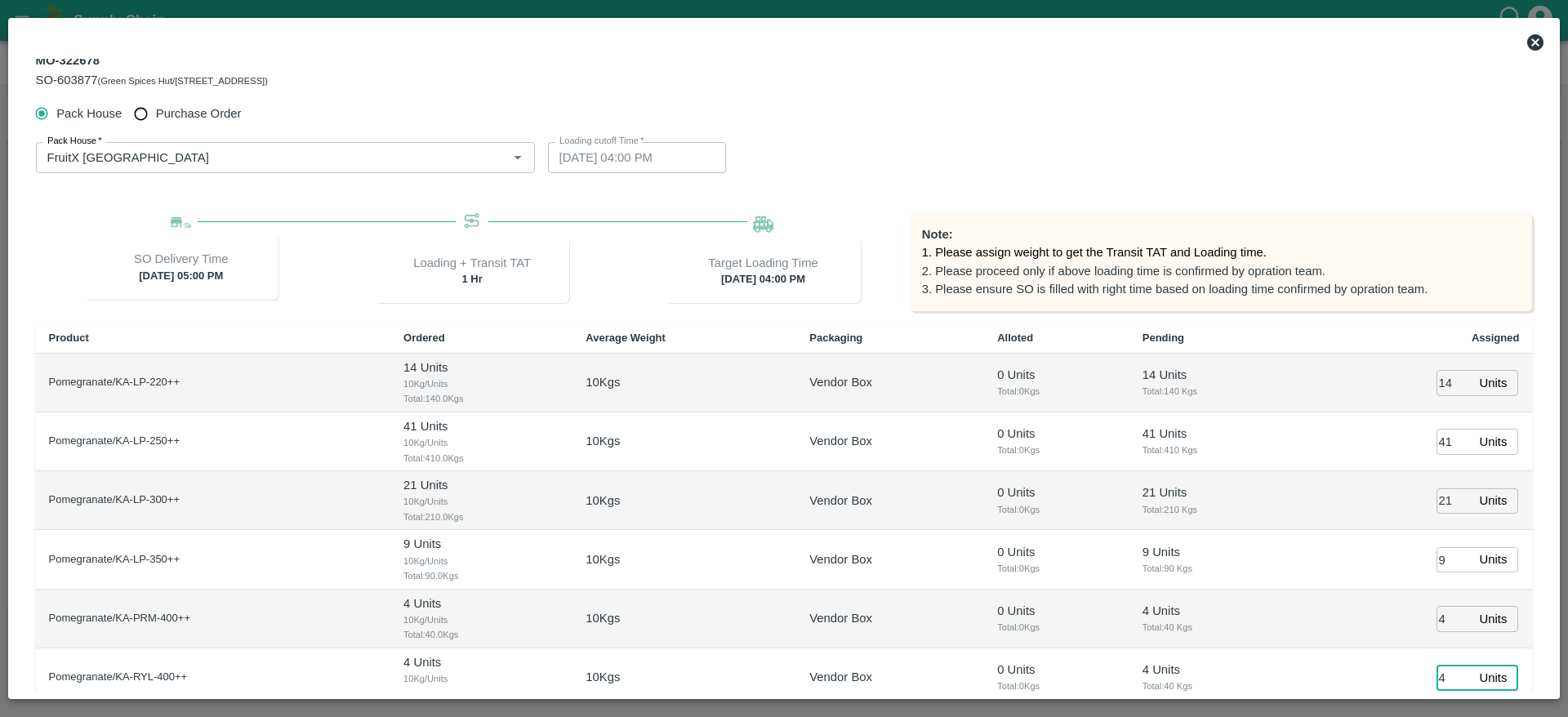
type input "4"
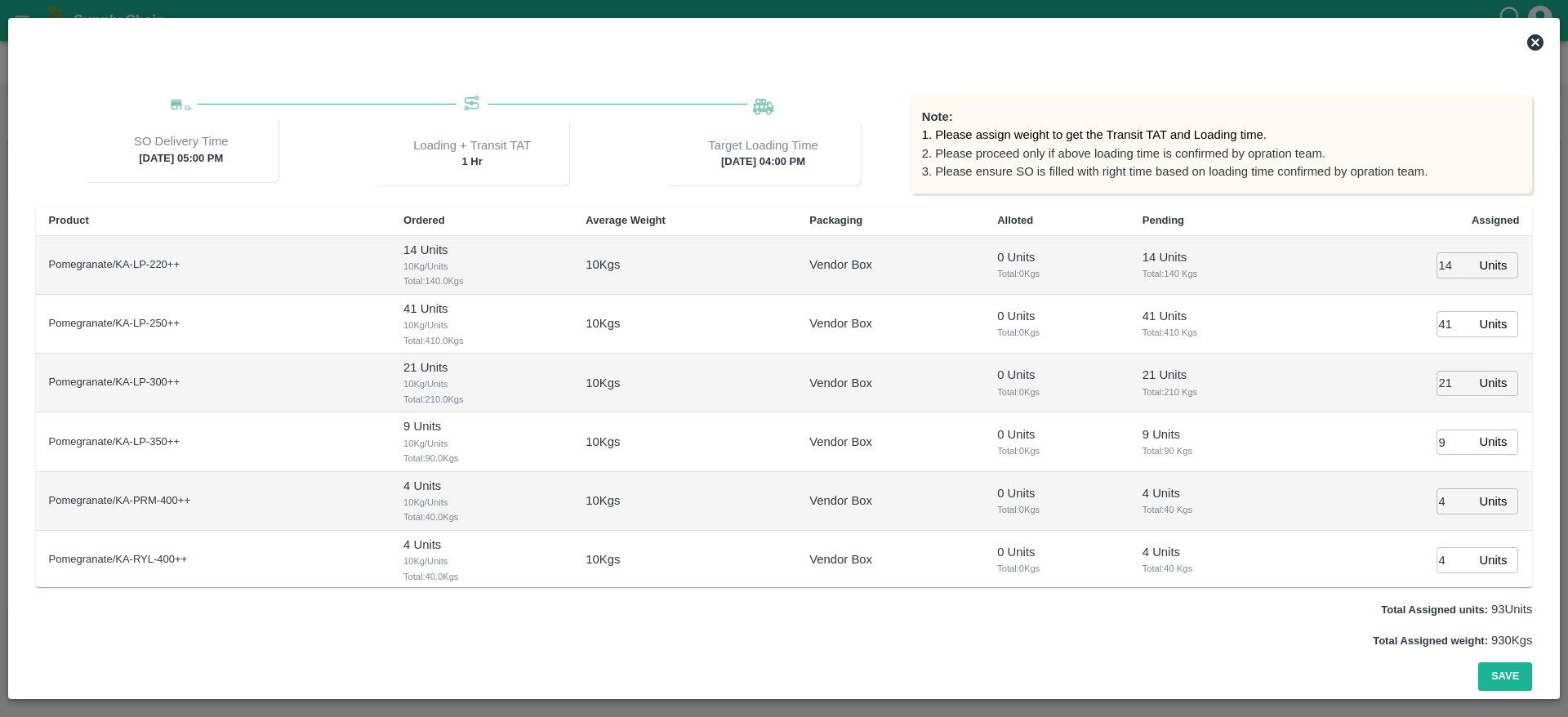
click at [1535, 51] on icon at bounding box center [1535, 42] width 19 height 19
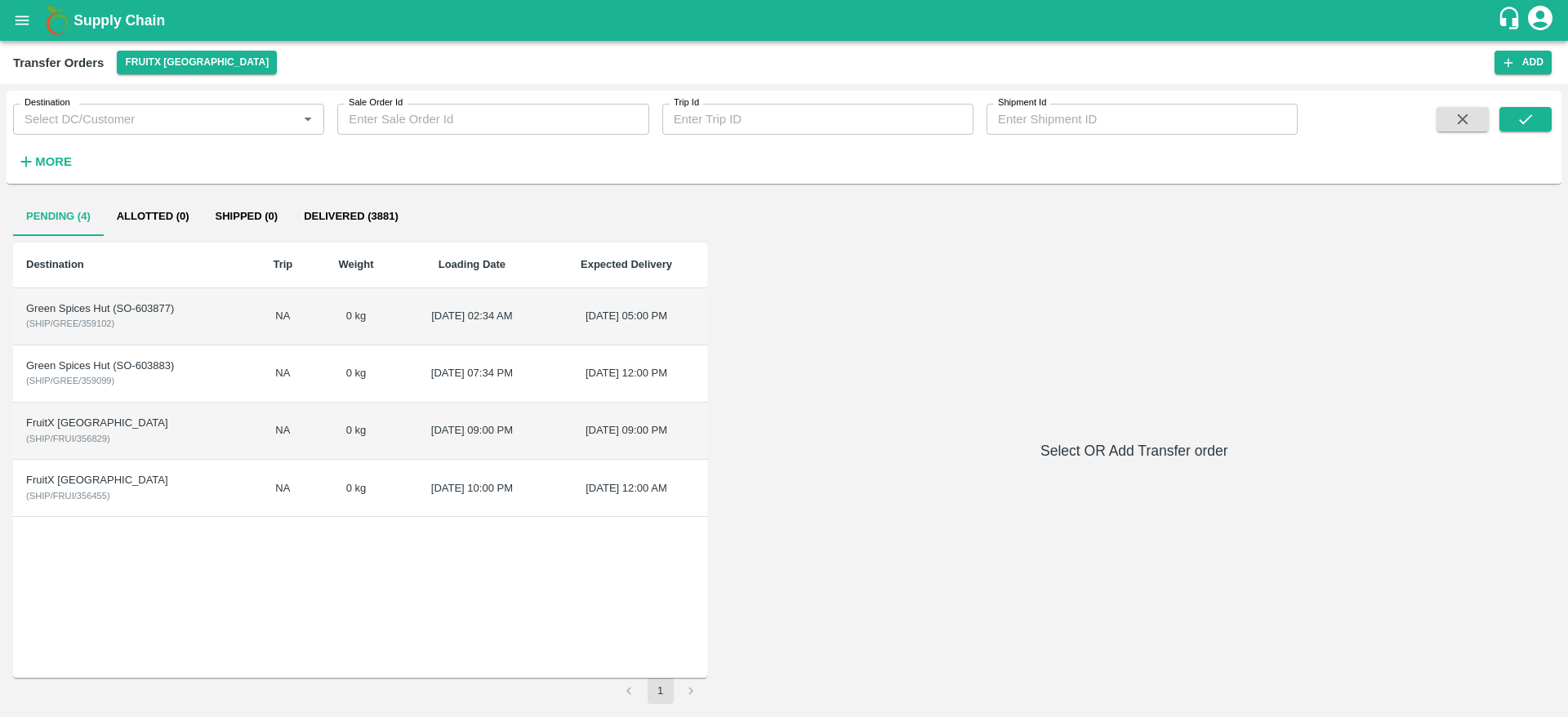
click at [182, 325] on td "Green Spices Hut (SO-603877) ( SHIP/GREE/359102 )" at bounding box center [132, 317] width 239 height 57
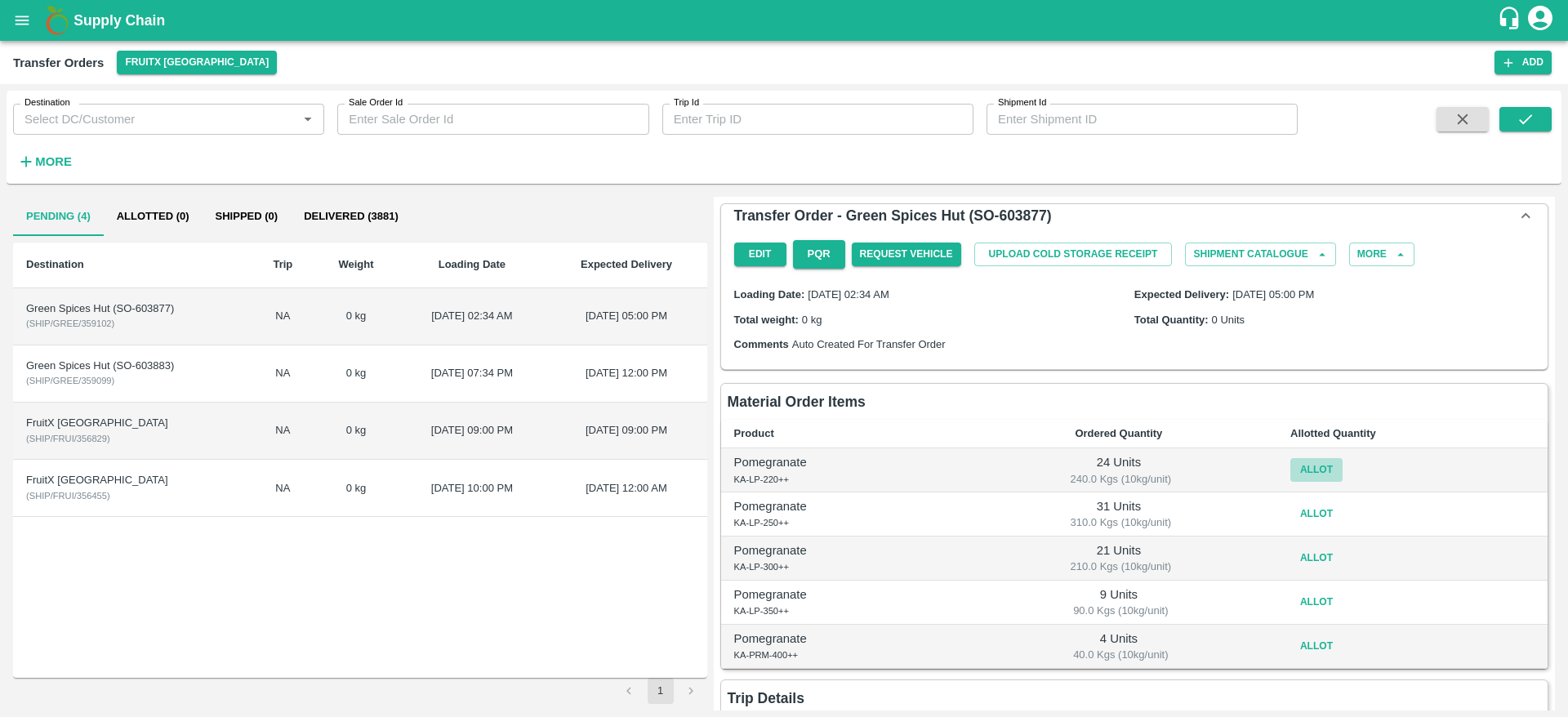
click at [1300, 476] on button "Allot" at bounding box center [1317, 470] width 52 height 24
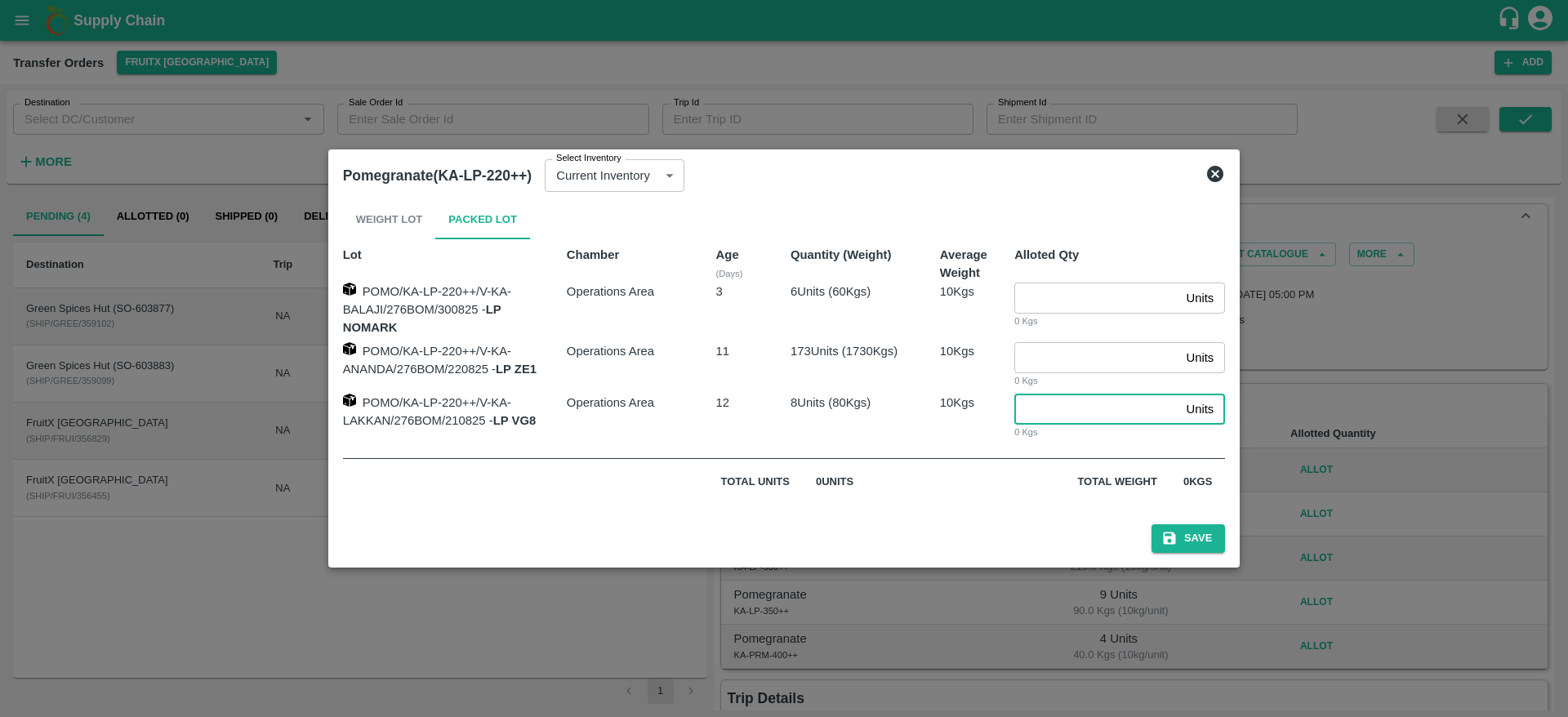
click at [1089, 409] on input "number" at bounding box center [1096, 408] width 165 height 31
type input "8"
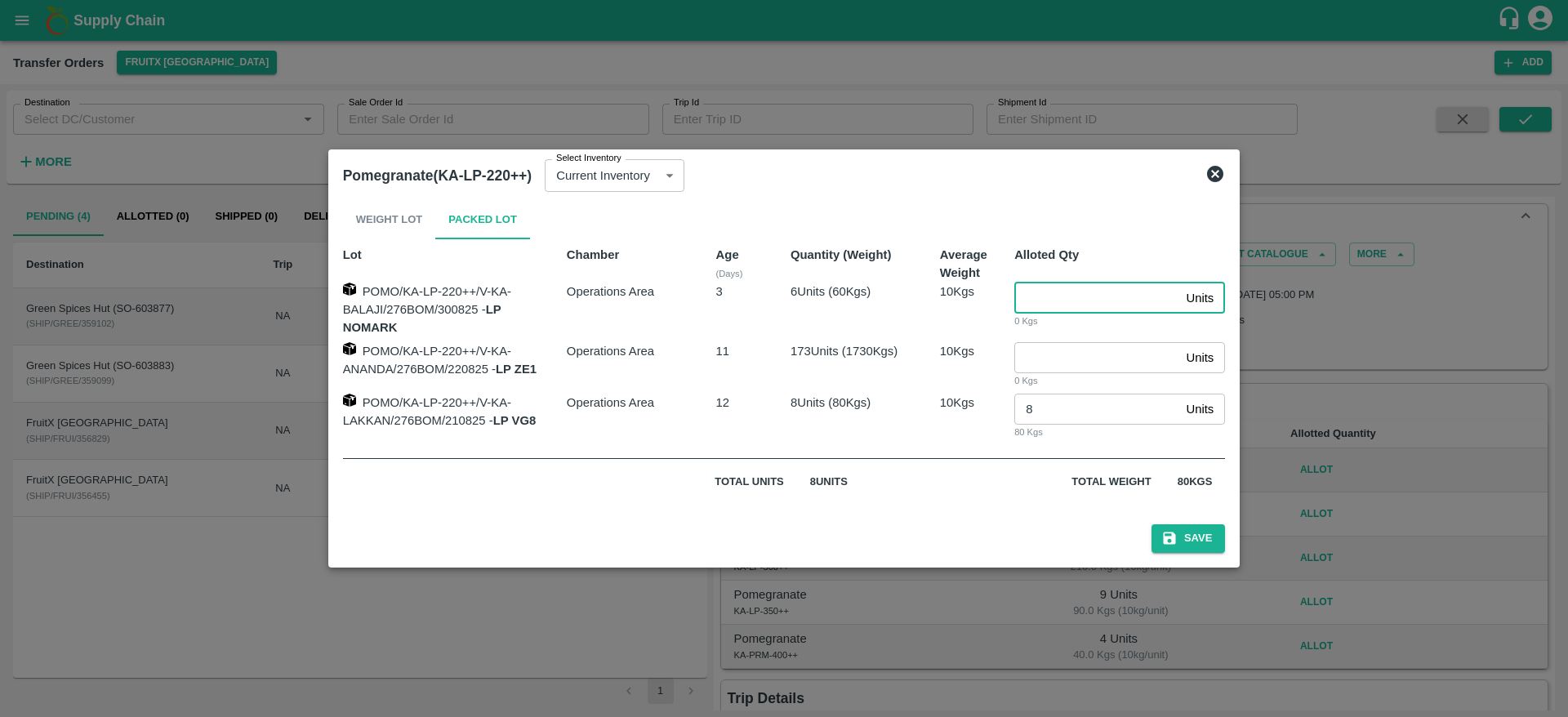
click at [1080, 294] on input "number" at bounding box center [1096, 298] width 165 height 31
type input "6"
click at [1210, 532] on button "Save" at bounding box center [1188, 538] width 73 height 29
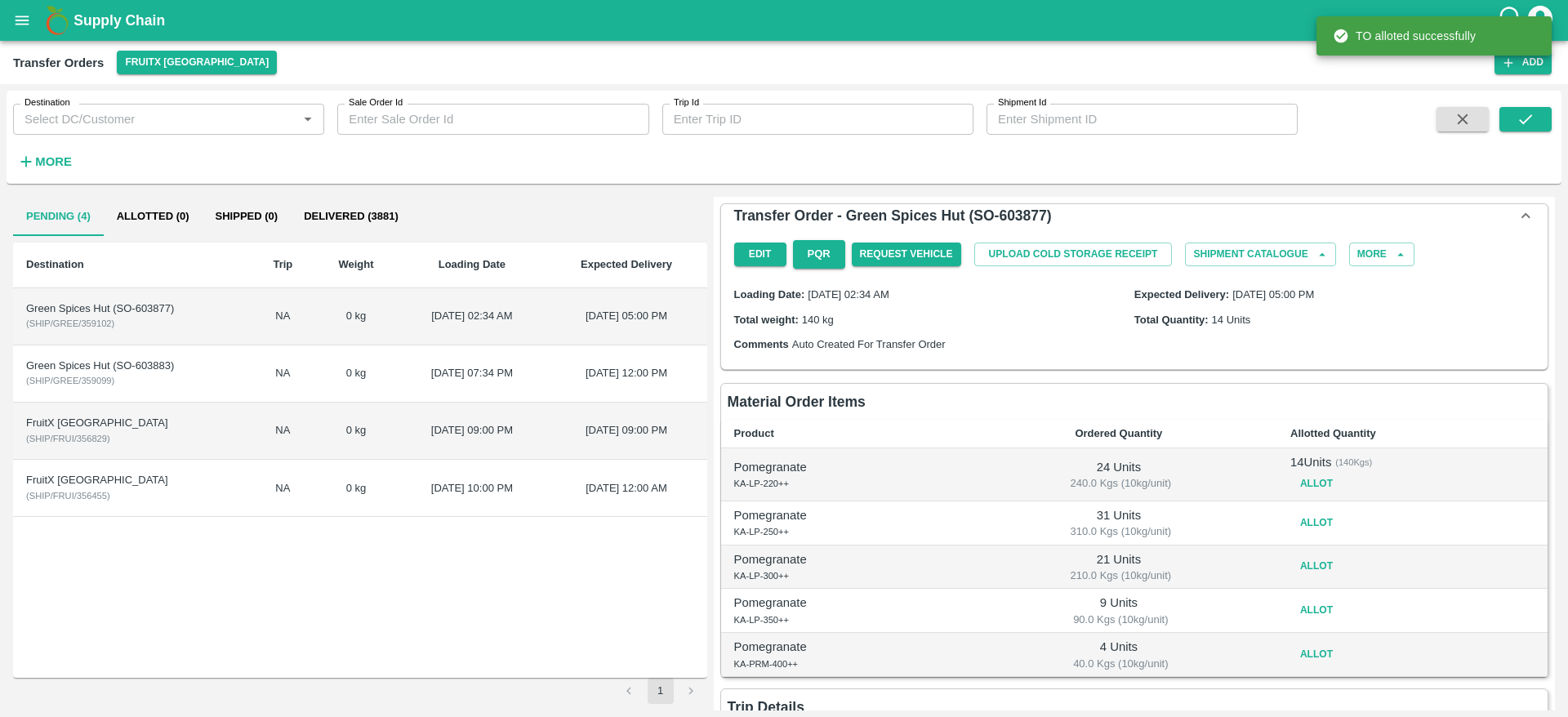
scroll to position [87, 0]
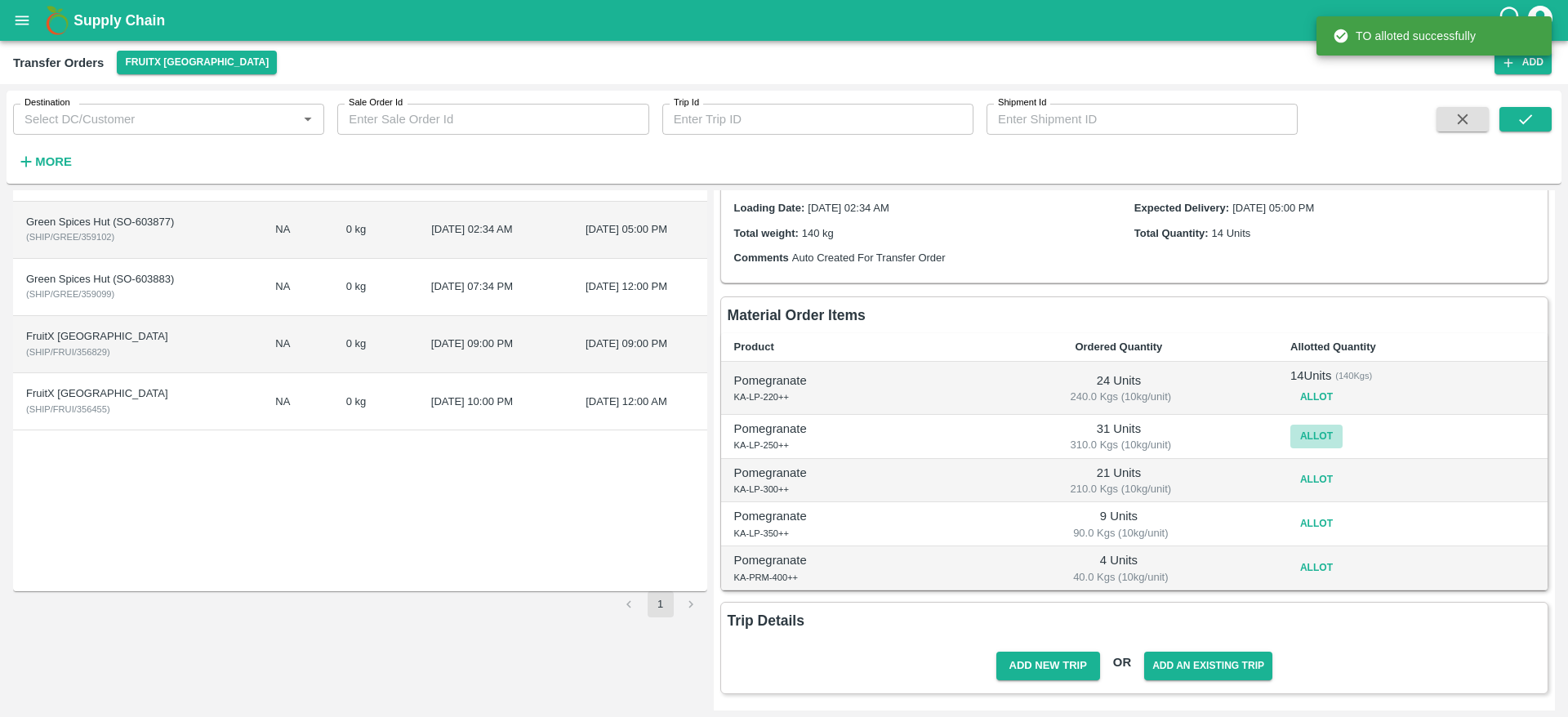
click at [1299, 434] on button "Allot" at bounding box center [1317, 436] width 52 height 24
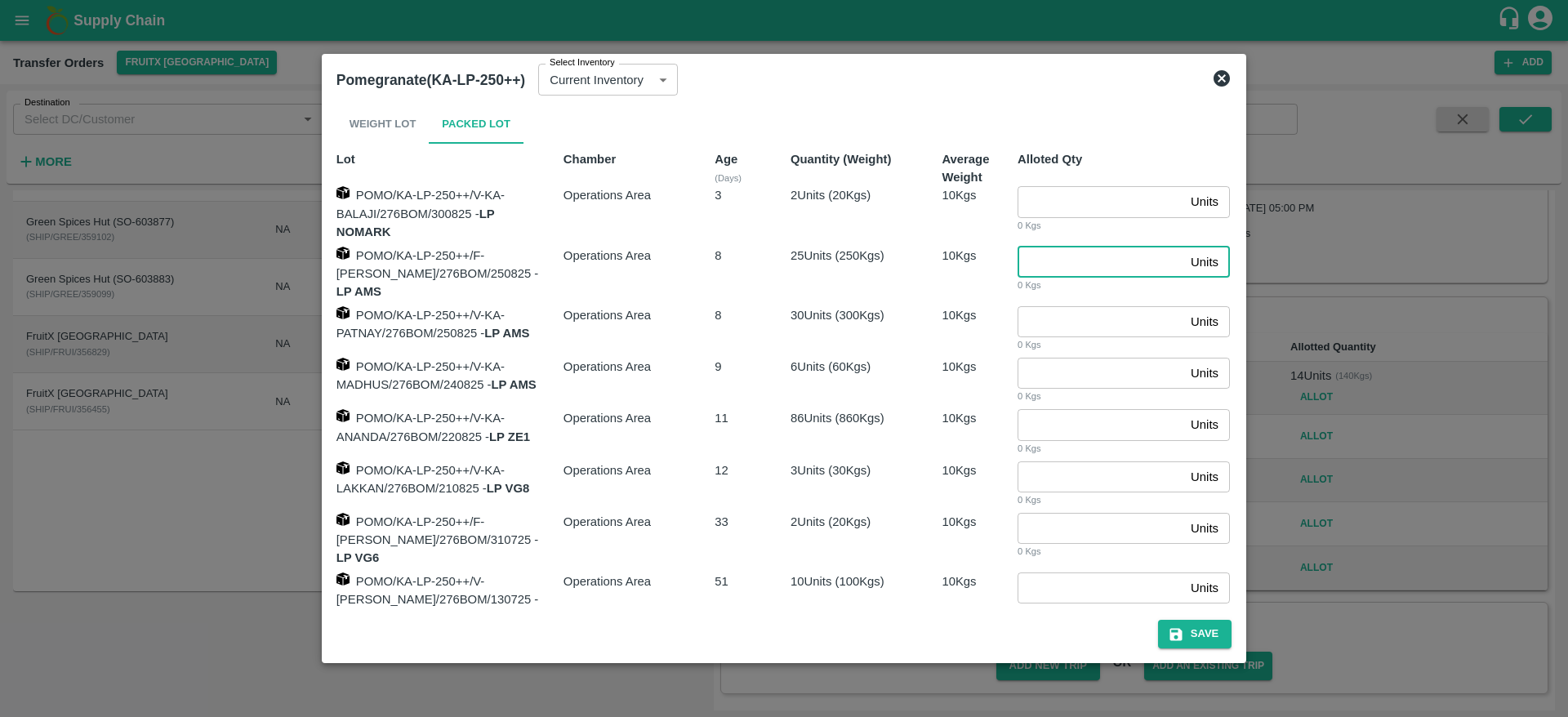
click at [1088, 272] on input "number" at bounding box center [1100, 261] width 166 height 31
type input "25"
click at [1218, 86] on icon at bounding box center [1221, 78] width 19 height 19
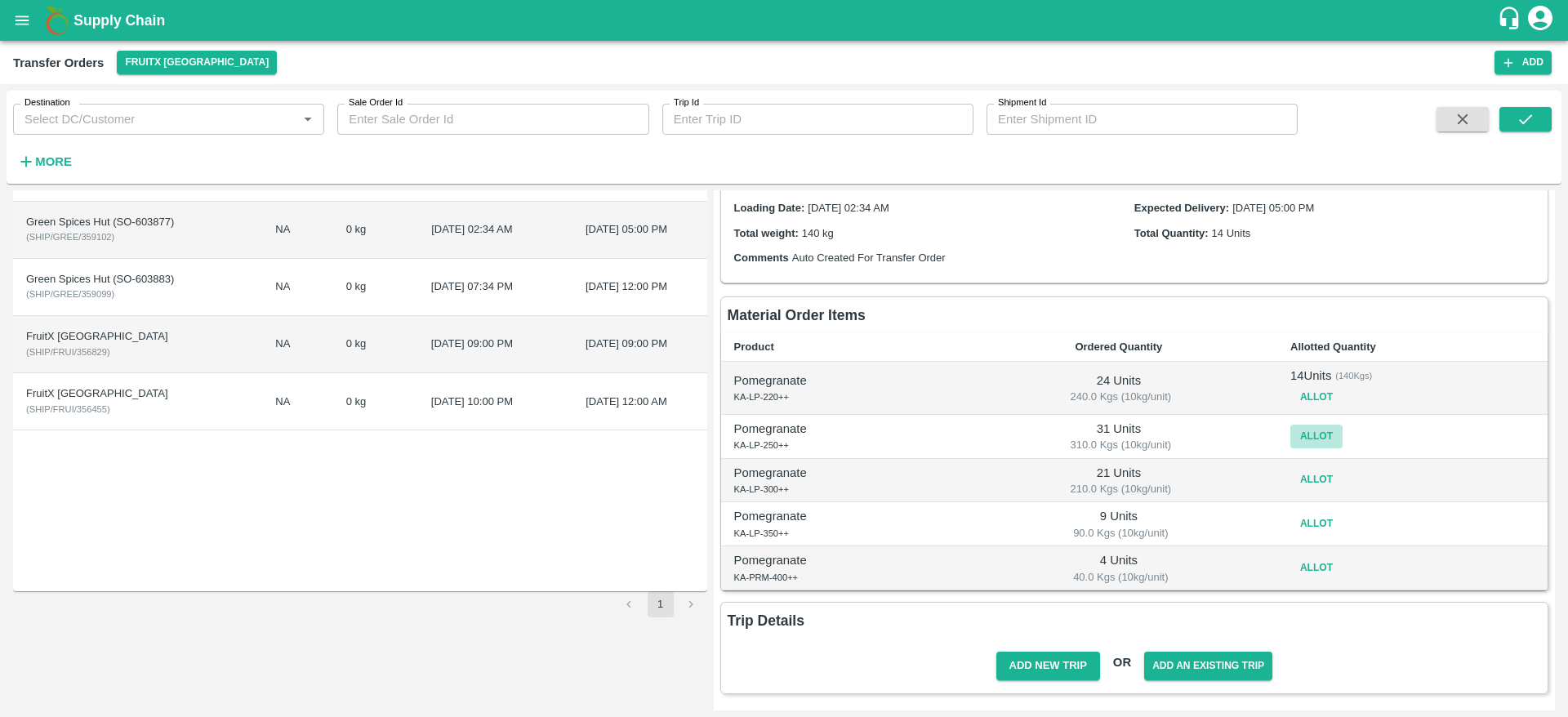
click at [1302, 428] on button "Allot" at bounding box center [1317, 436] width 52 height 24
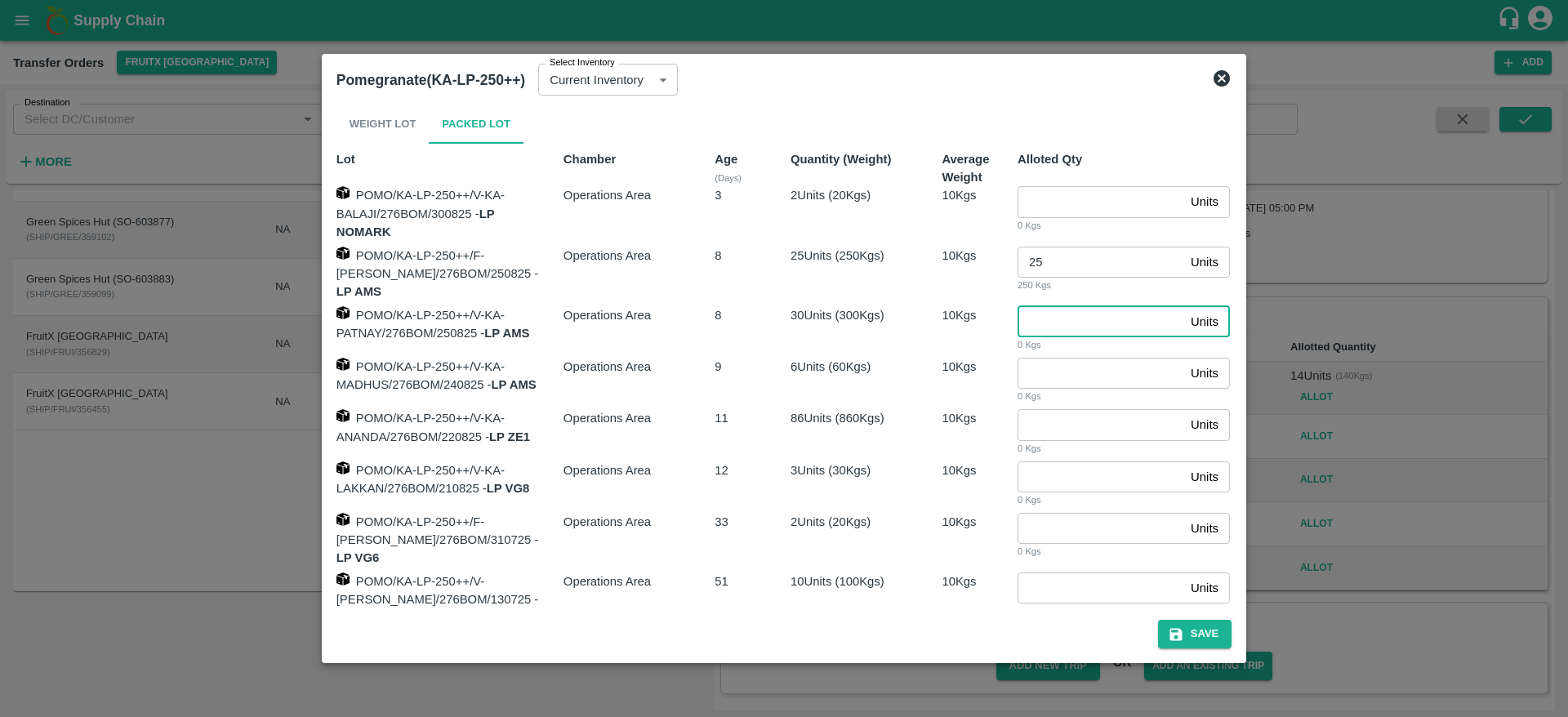
click at [1046, 316] on input "number" at bounding box center [1100, 321] width 166 height 31
type input "30"
click at [1046, 260] on input "25" at bounding box center [1100, 261] width 166 height 31
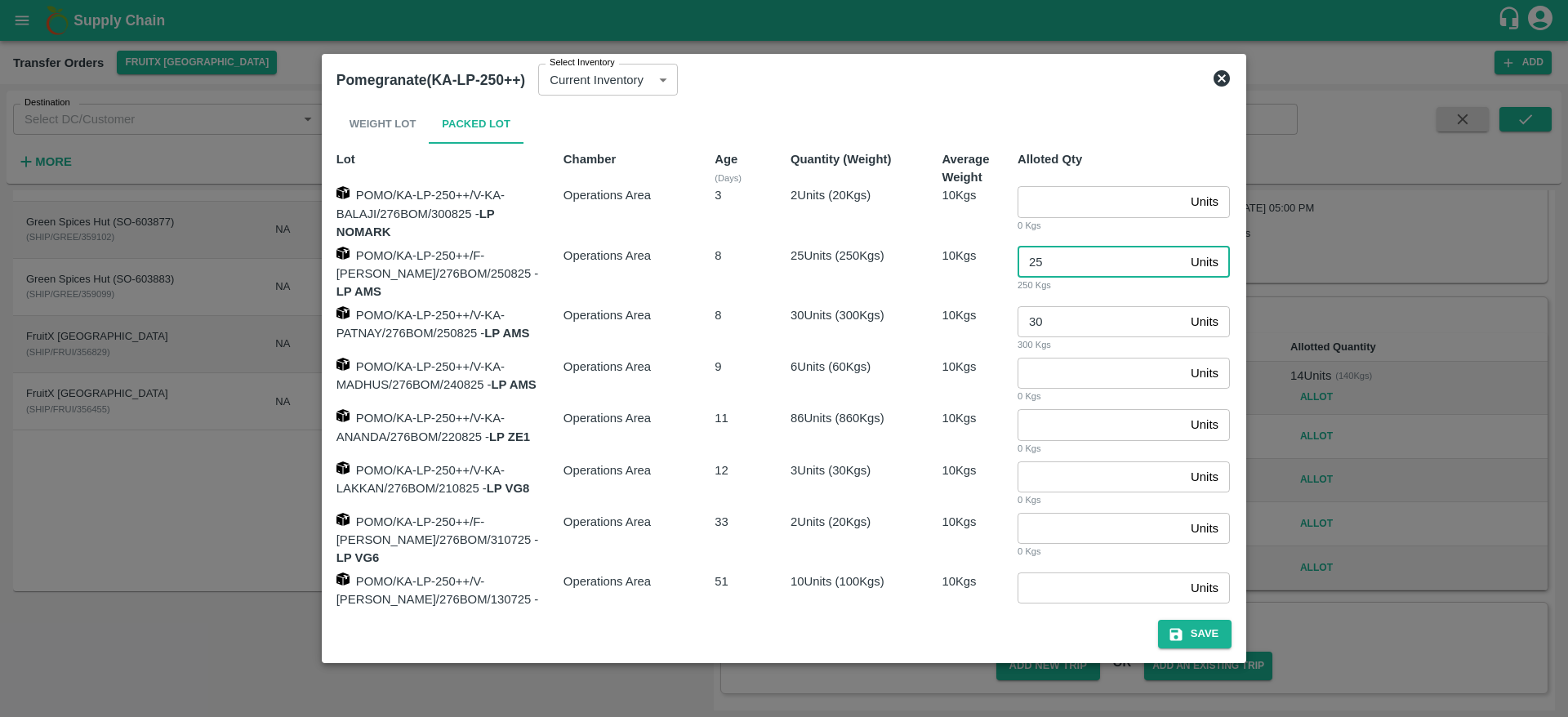
type input "2"
type input "1"
click at [1196, 639] on button "Save" at bounding box center [1194, 634] width 73 height 29
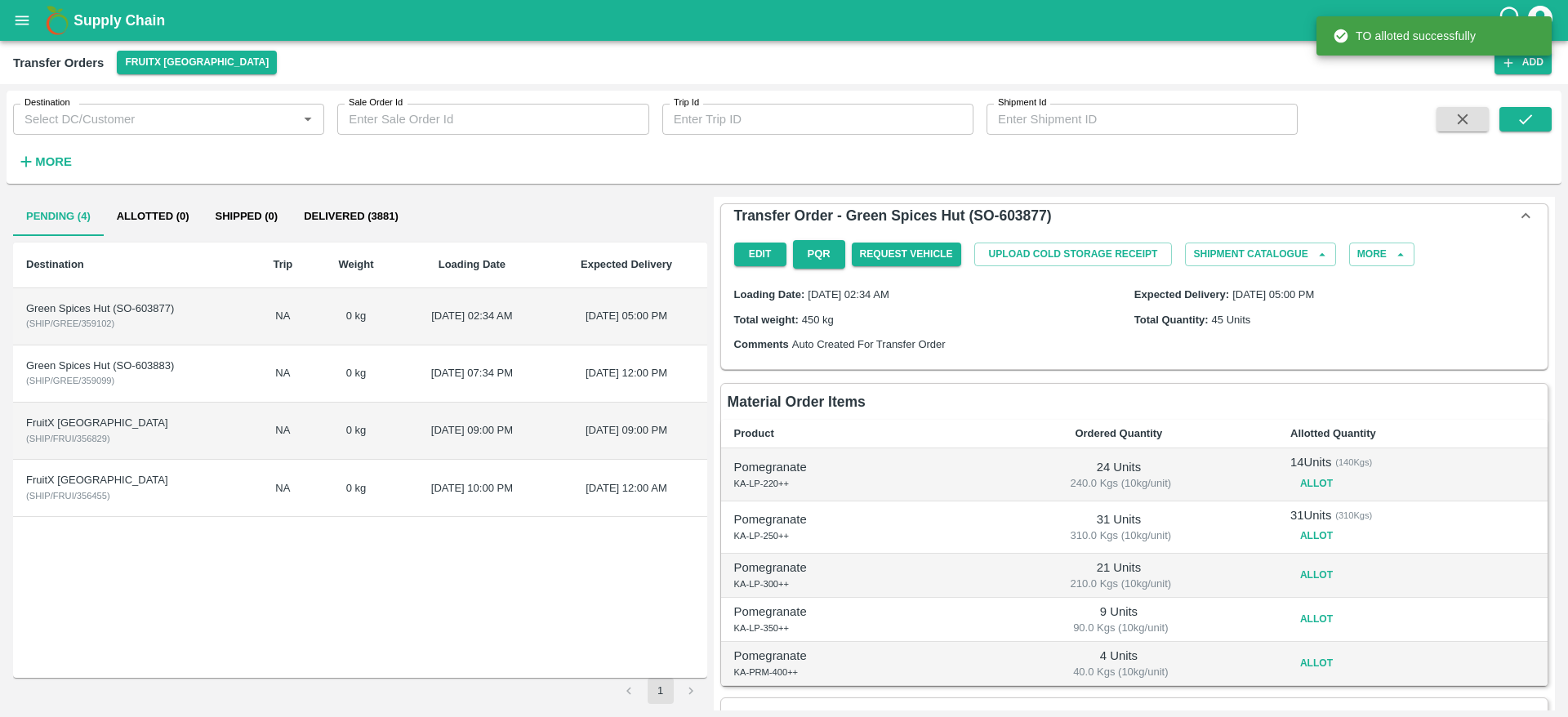
scroll to position [95, 0]
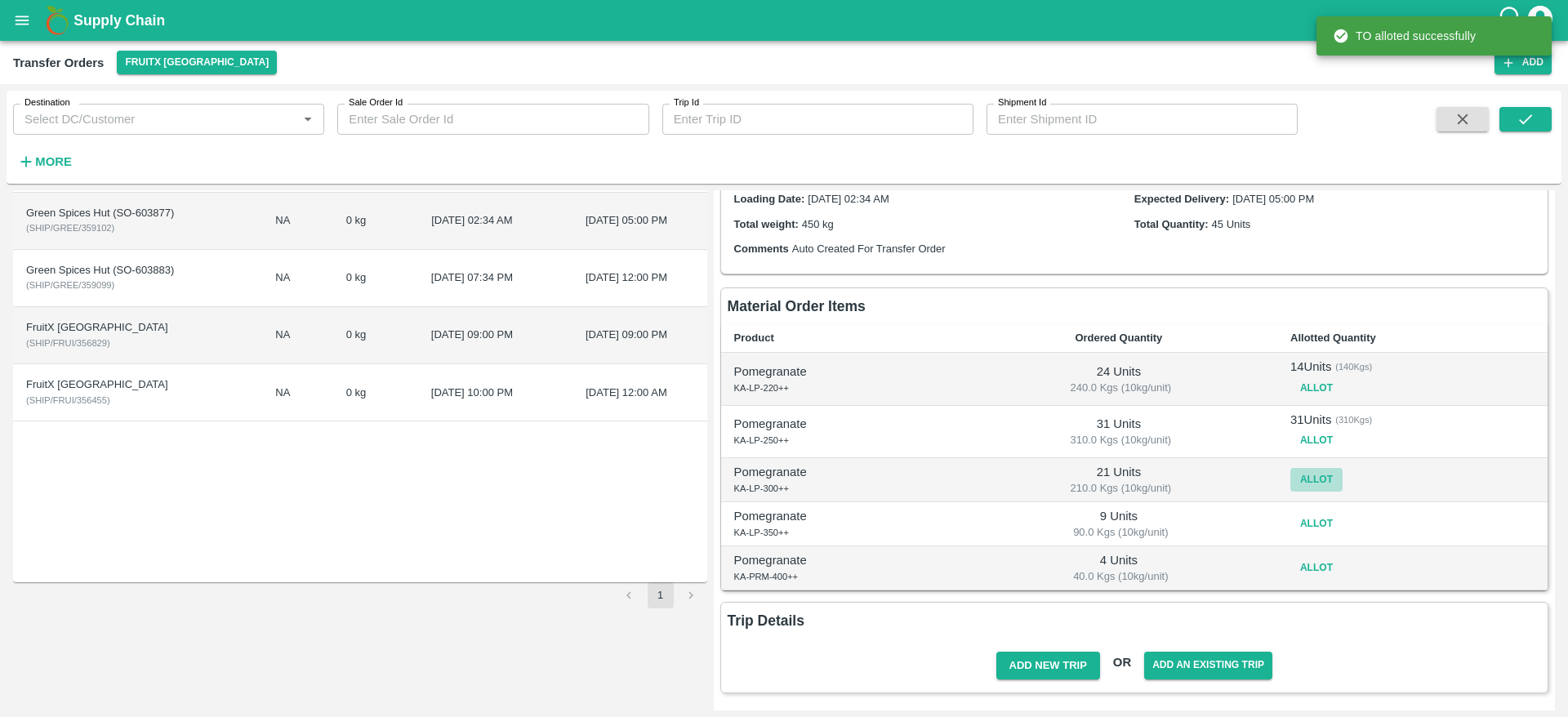
click at [1310, 474] on button "Allot" at bounding box center [1317, 480] width 52 height 24
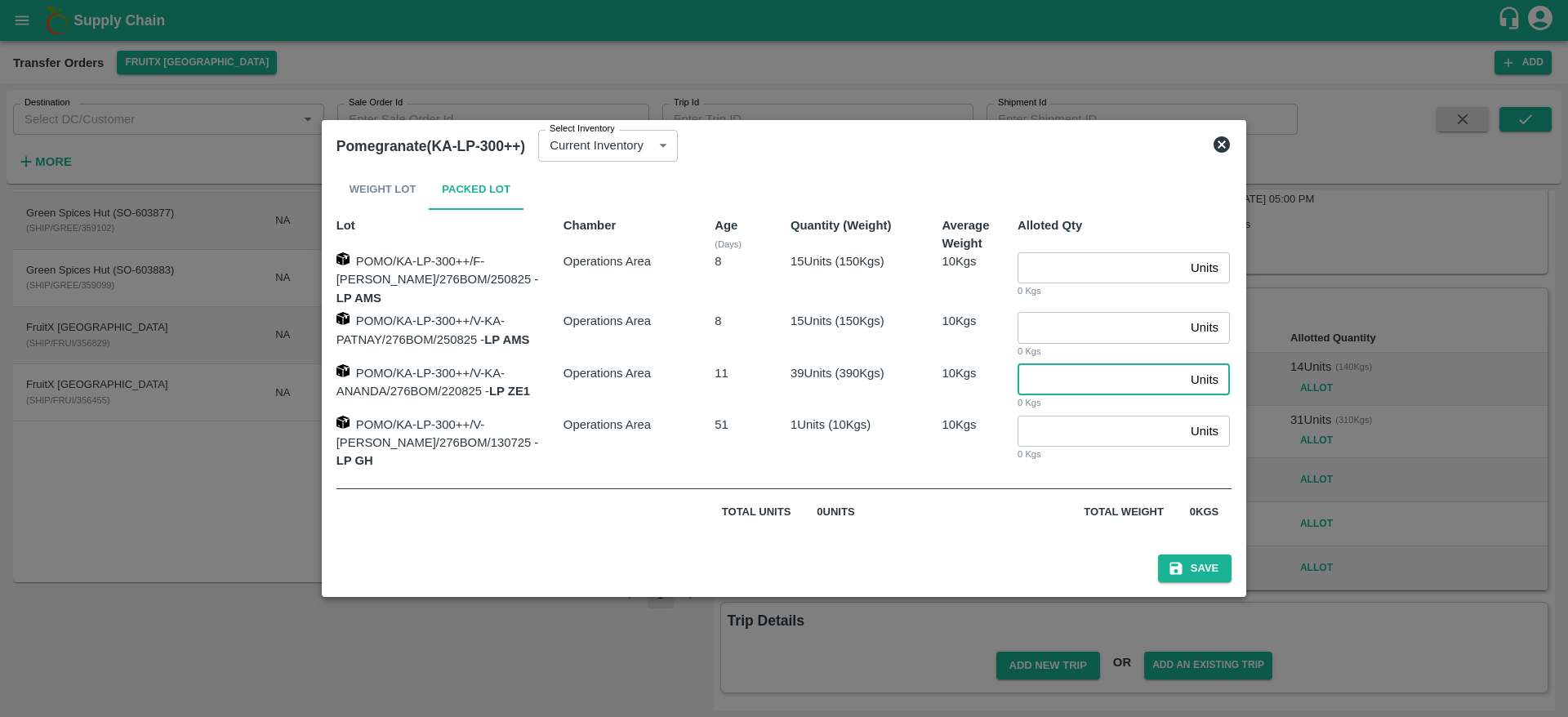
click at [1055, 390] on input "number" at bounding box center [1100, 380] width 166 height 31
click at [1061, 336] on input "number" at bounding box center [1100, 327] width 166 height 31
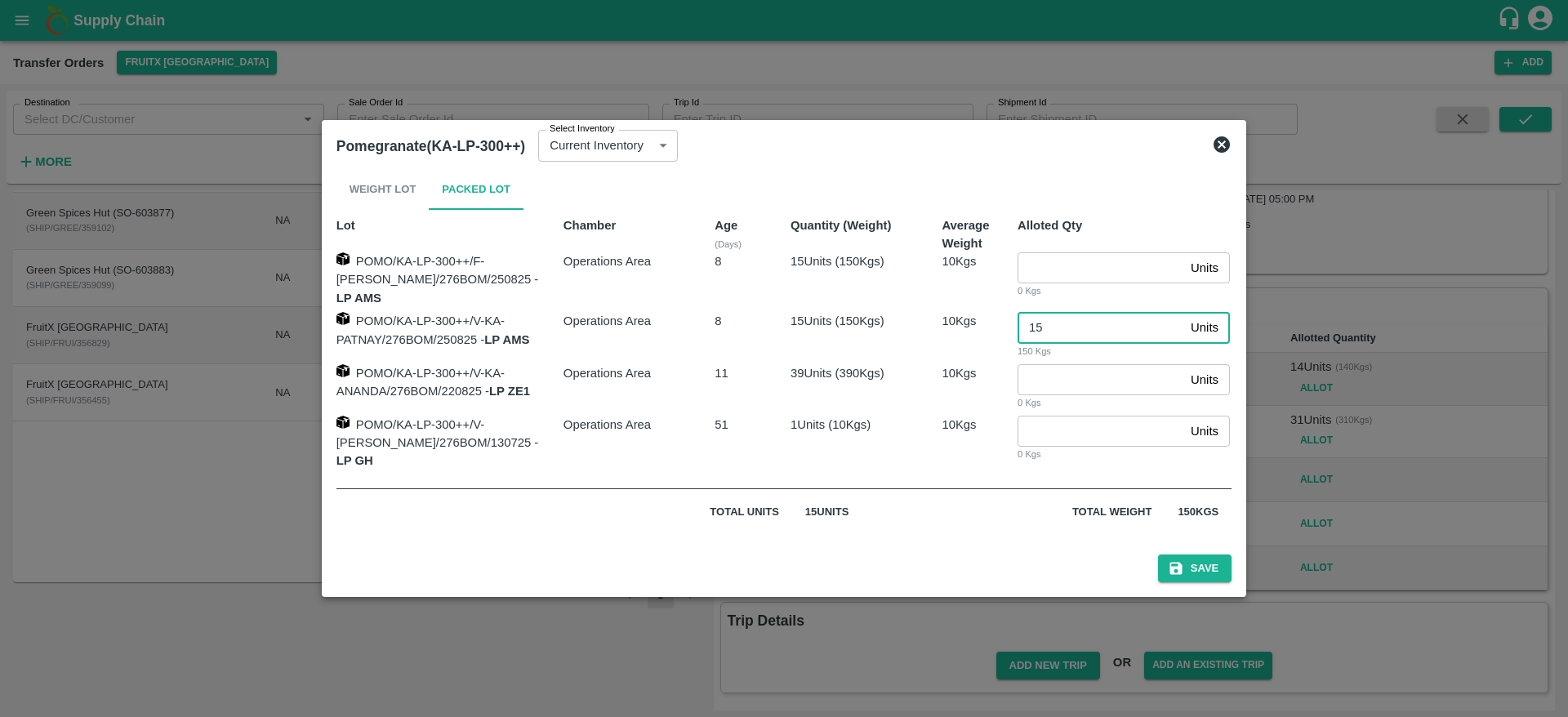
type input "15"
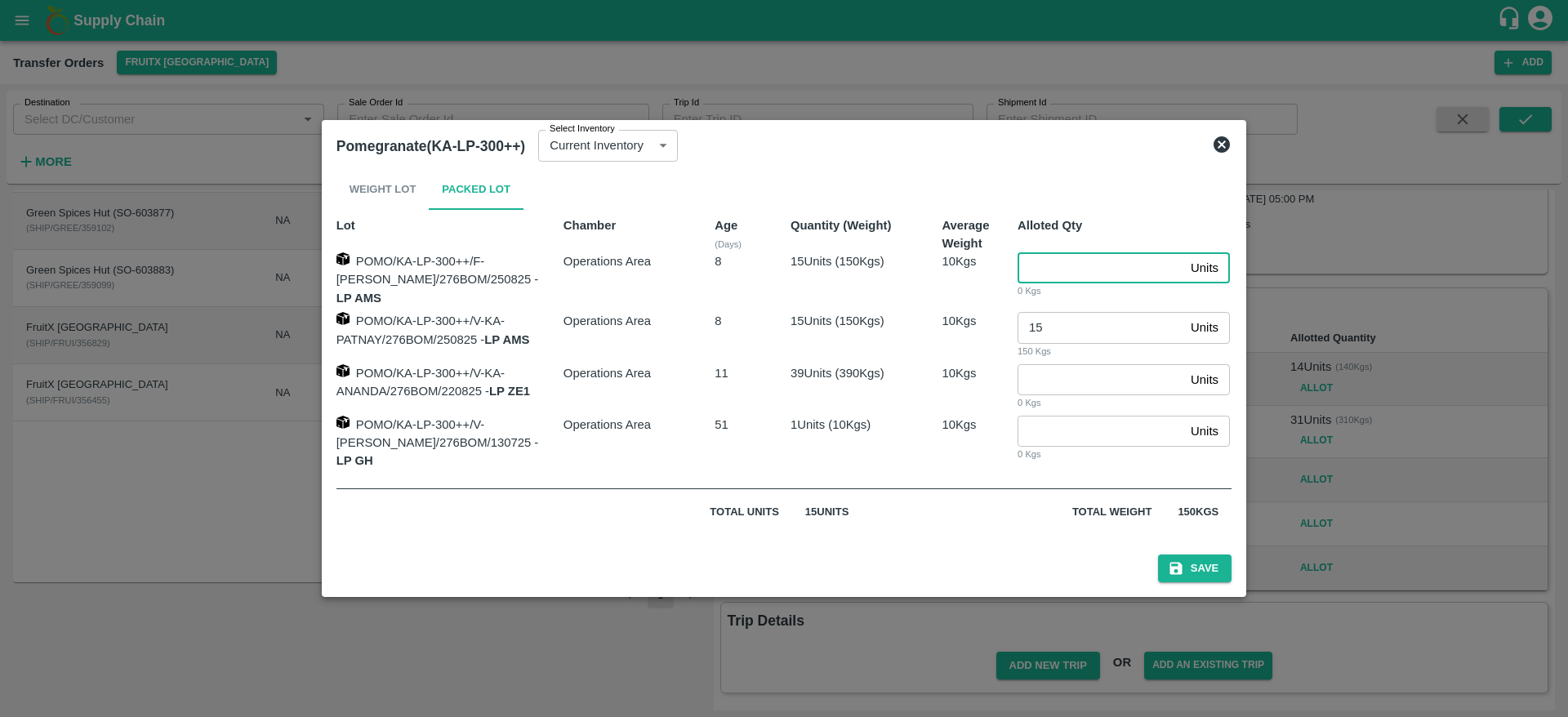
click at [1072, 283] on input "number" at bounding box center [1100, 267] width 166 height 31
type input "6"
click at [1196, 557] on button "Save" at bounding box center [1194, 569] width 73 height 29
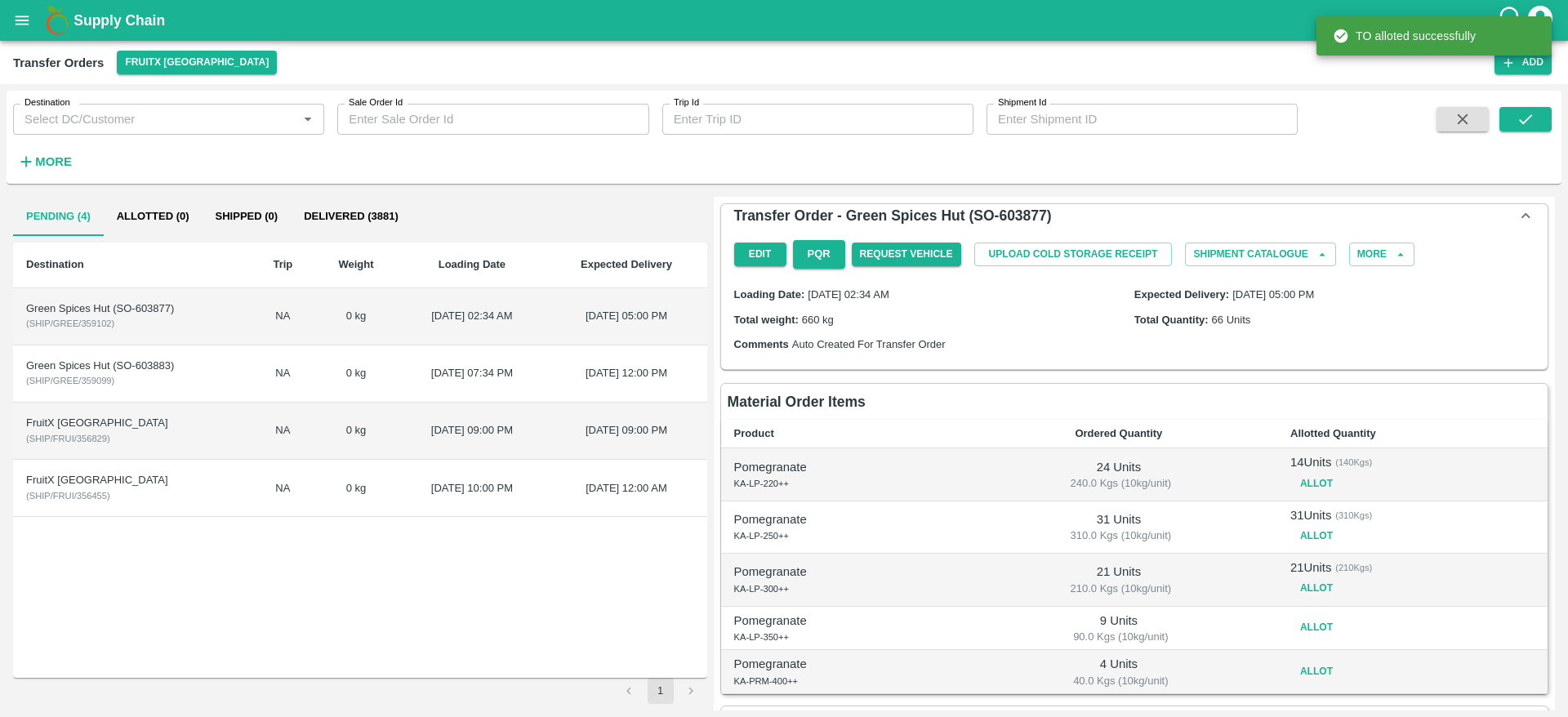
scroll to position [104, 0]
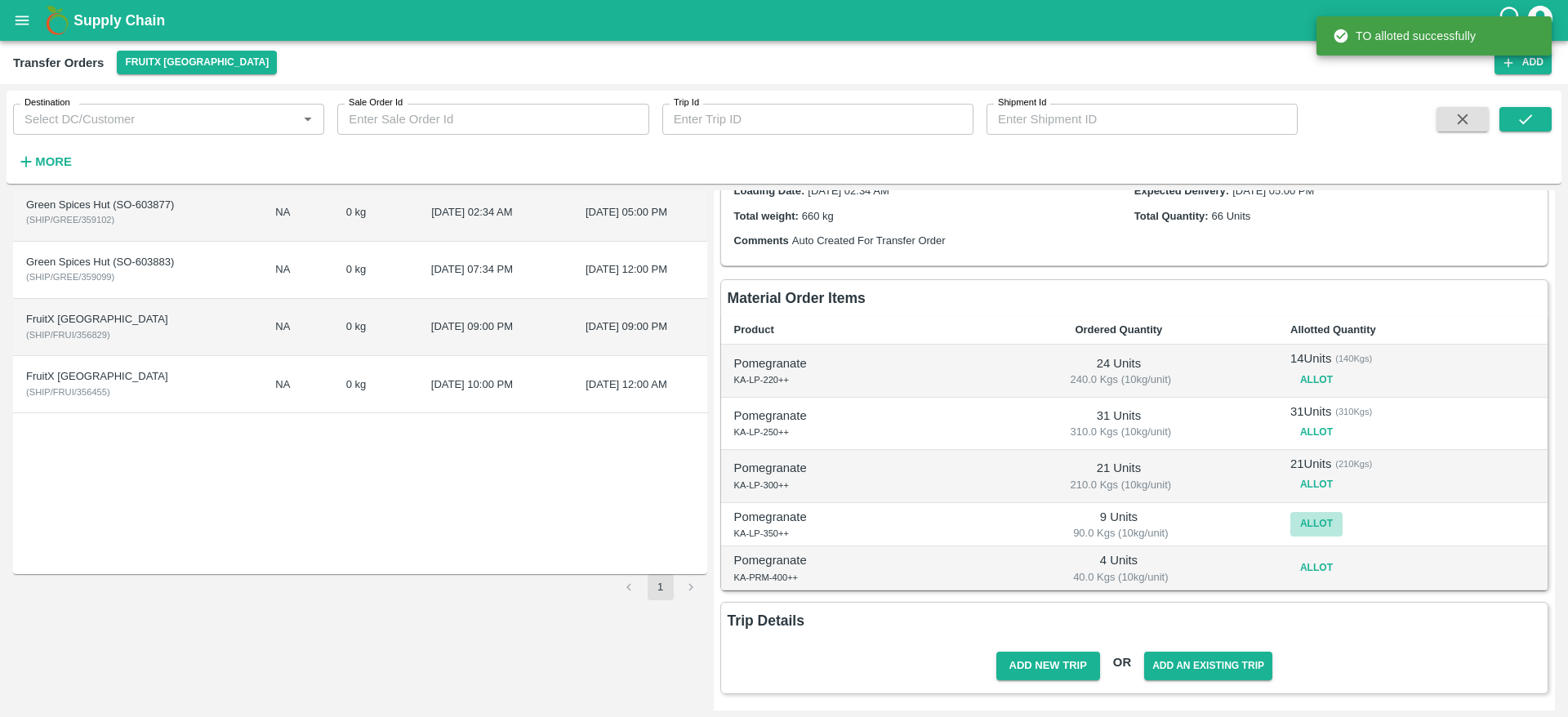
click at [1306, 530] on button "Allot" at bounding box center [1317, 524] width 52 height 24
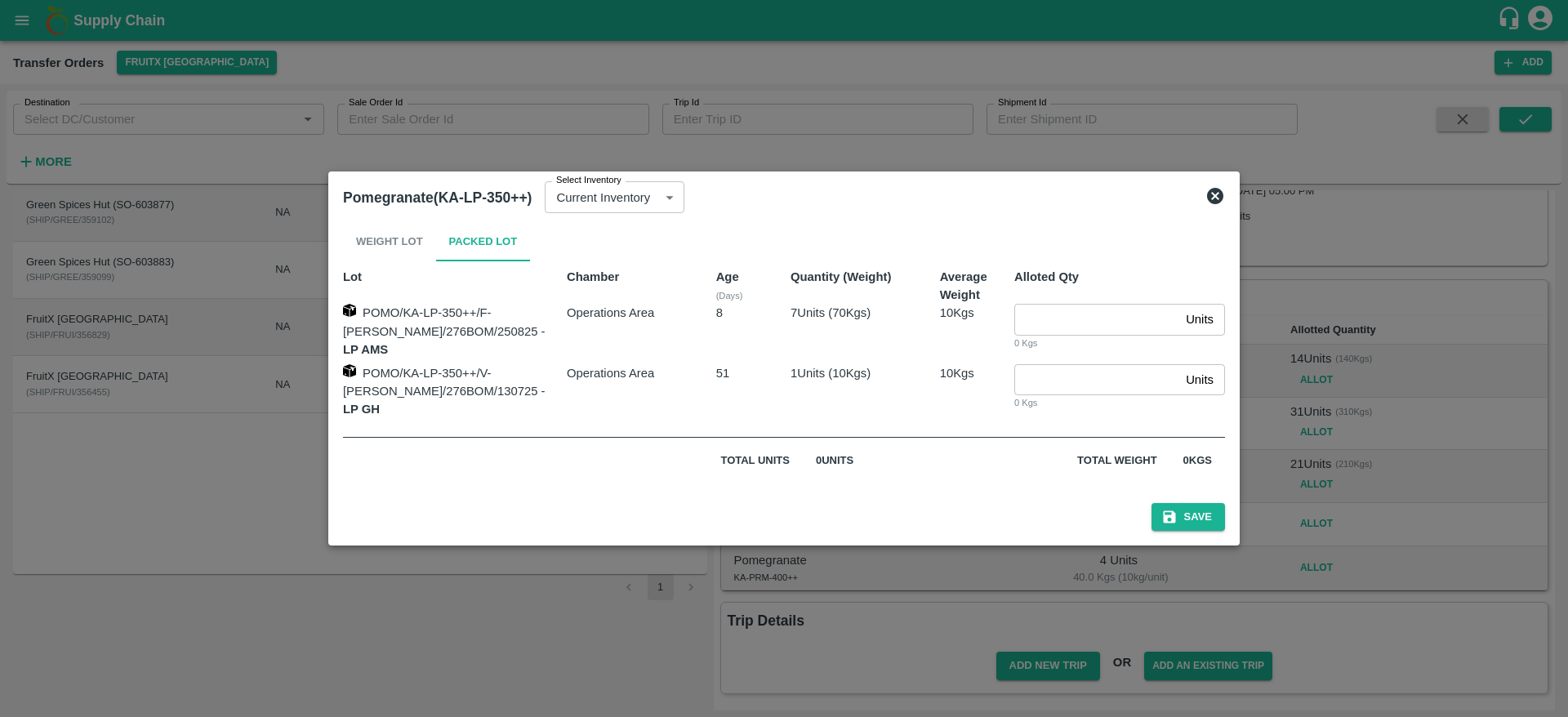
click at [1035, 322] on input "number" at bounding box center [1096, 319] width 165 height 31
type input "7"
type input "1"
click at [1178, 512] on button "Save" at bounding box center [1188, 517] width 73 height 29
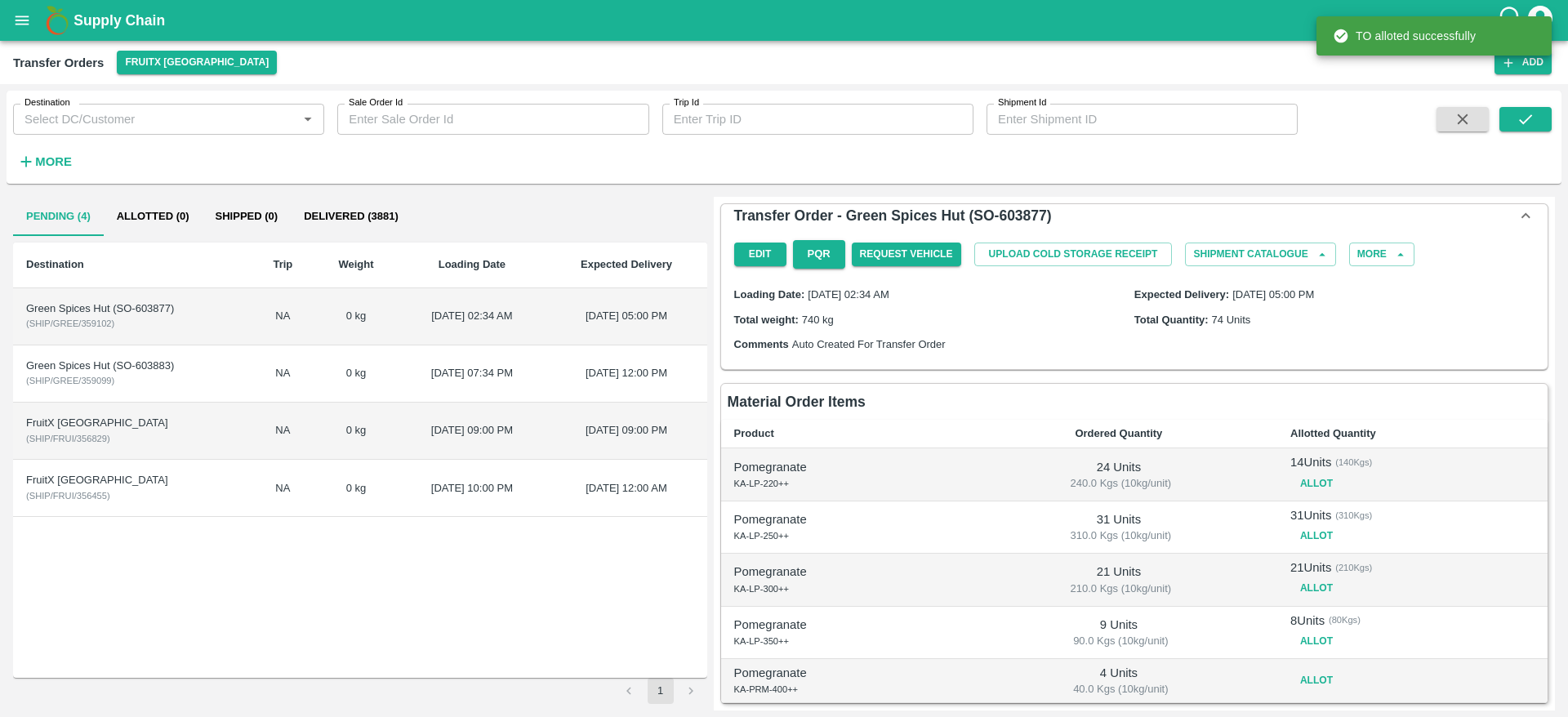
scroll to position [113, 0]
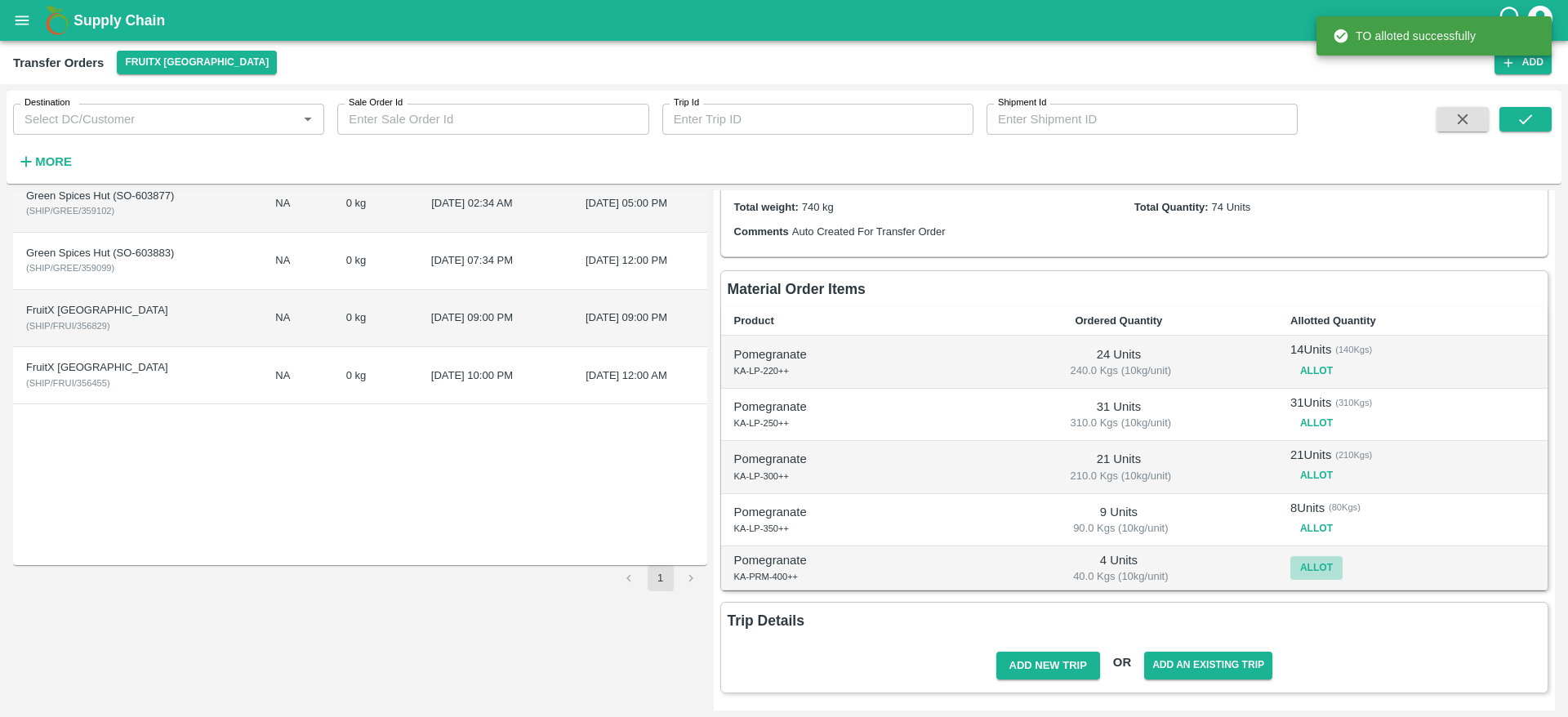
click at [1311, 563] on button "Allot" at bounding box center [1317, 568] width 52 height 24
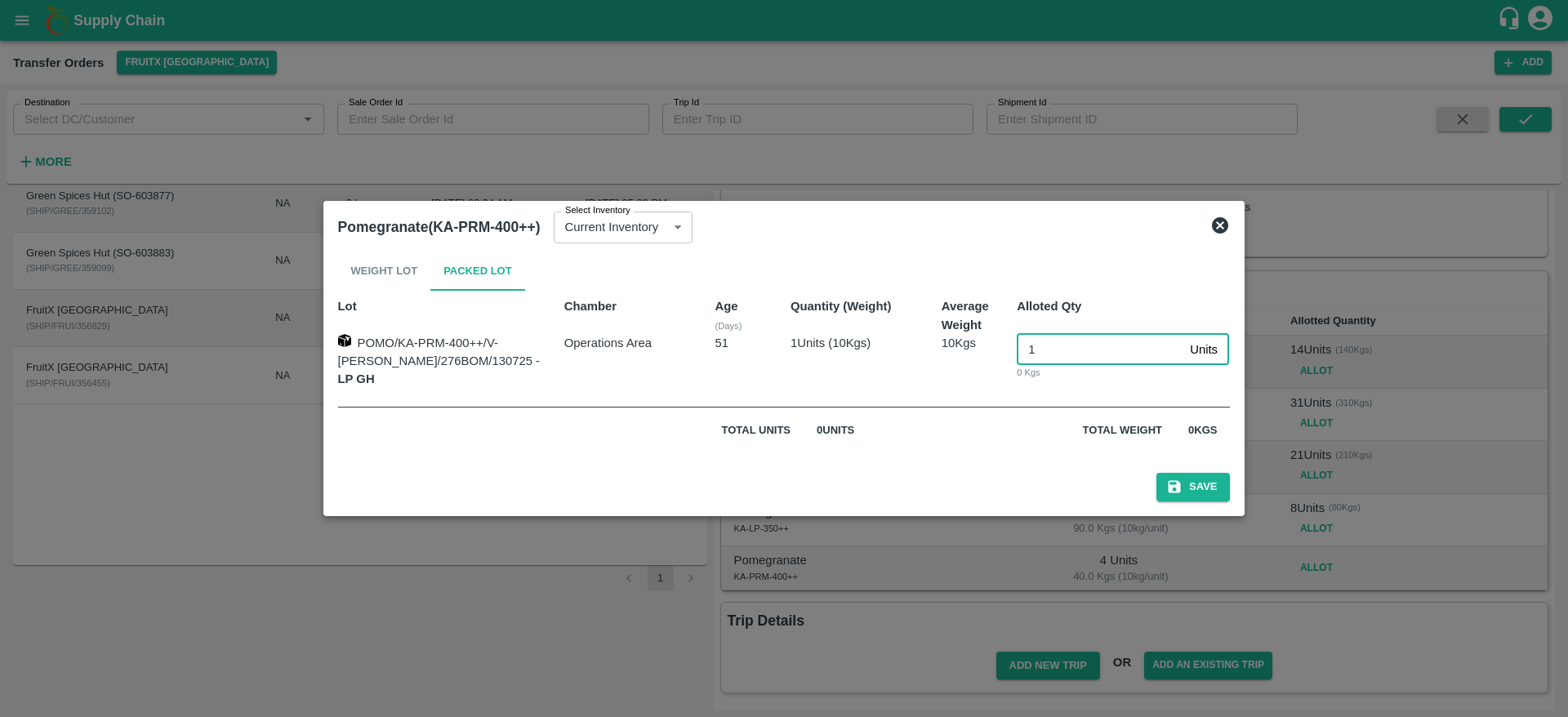
click at [1065, 361] on input "1" at bounding box center [1100, 349] width 166 height 31
type input "1"
click at [1180, 488] on button "Save" at bounding box center [1192, 487] width 73 height 29
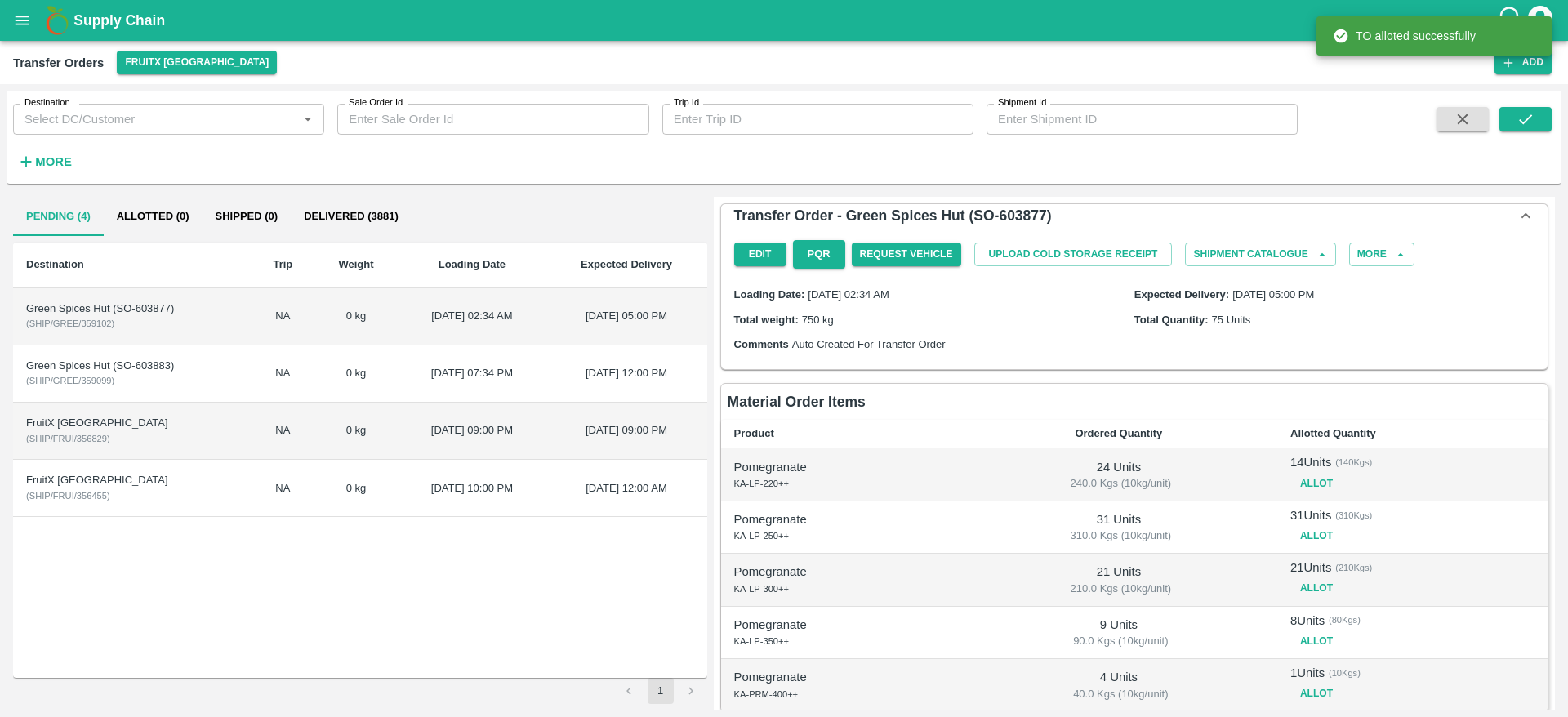
scroll to position [121, 0]
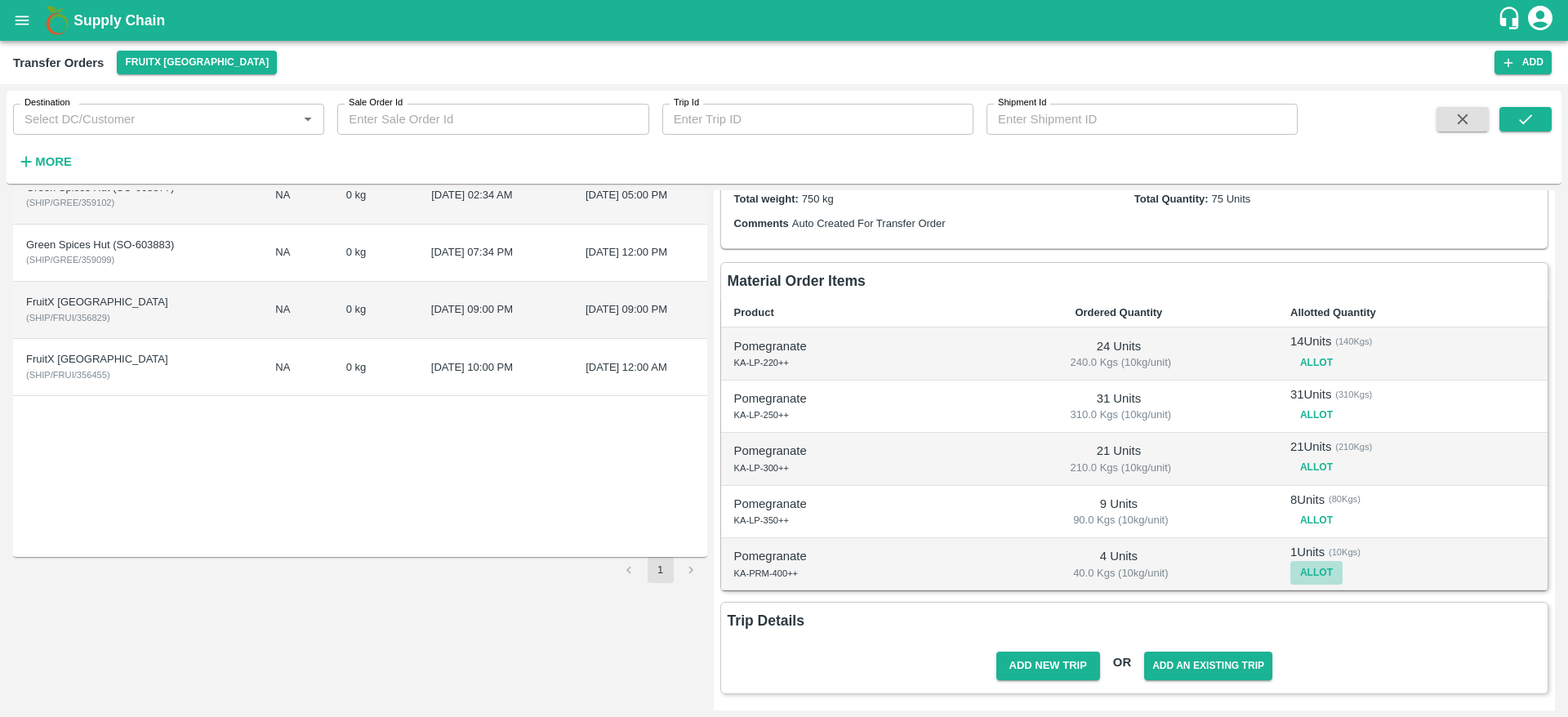
click at [1314, 569] on button "Allot" at bounding box center [1317, 573] width 52 height 24
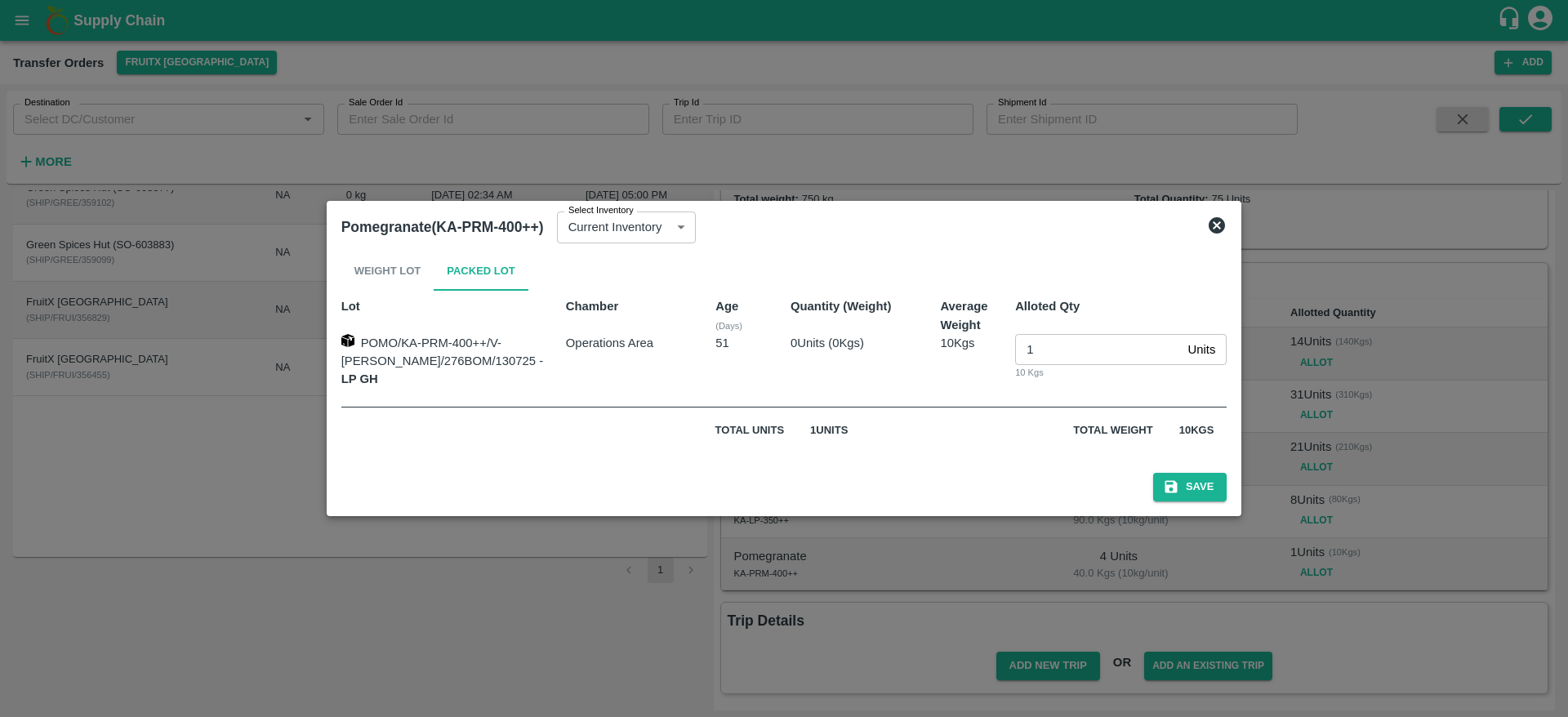
click at [1297, 406] on div at bounding box center [784, 358] width 1568 height 717
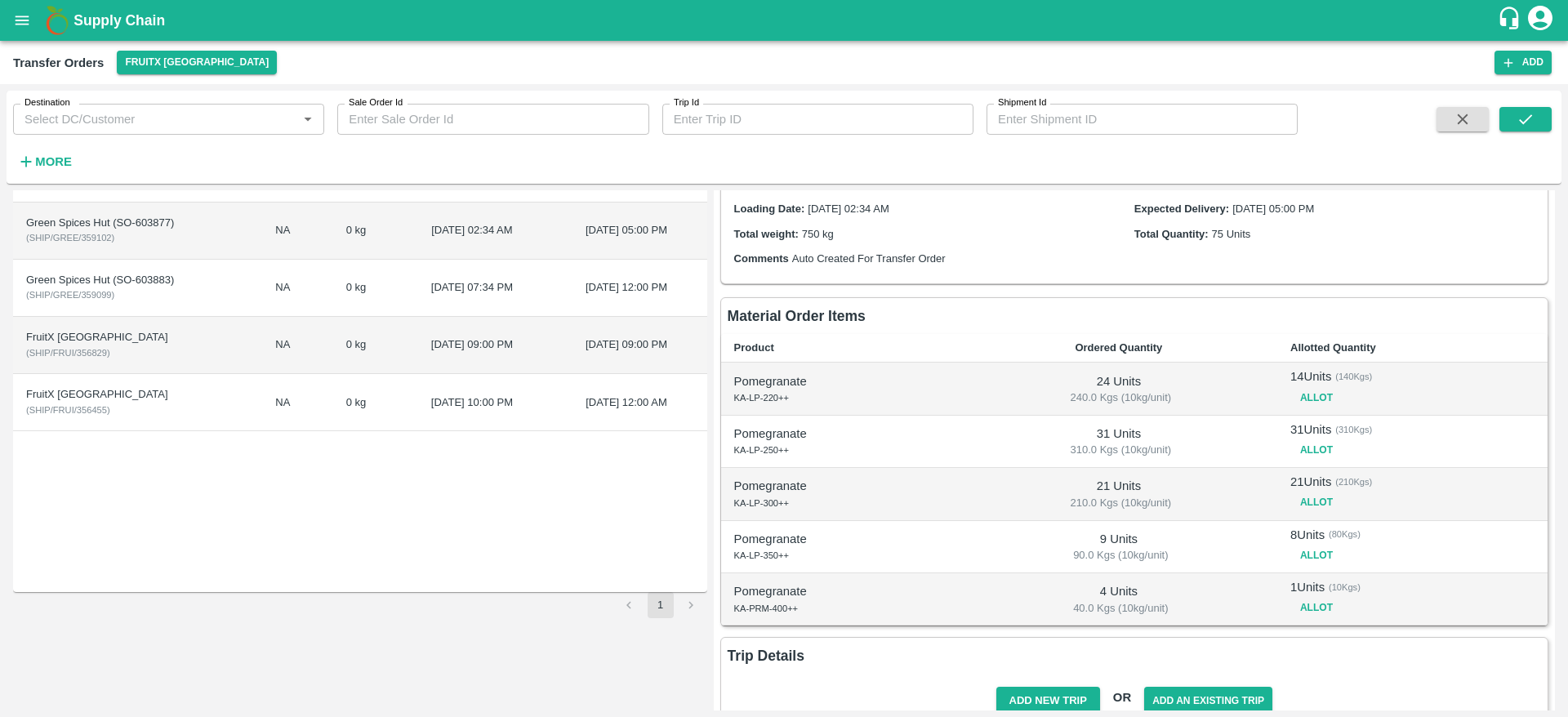
scroll to position [87, 0]
click at [1315, 403] on button "Allot" at bounding box center [1317, 397] width 52 height 24
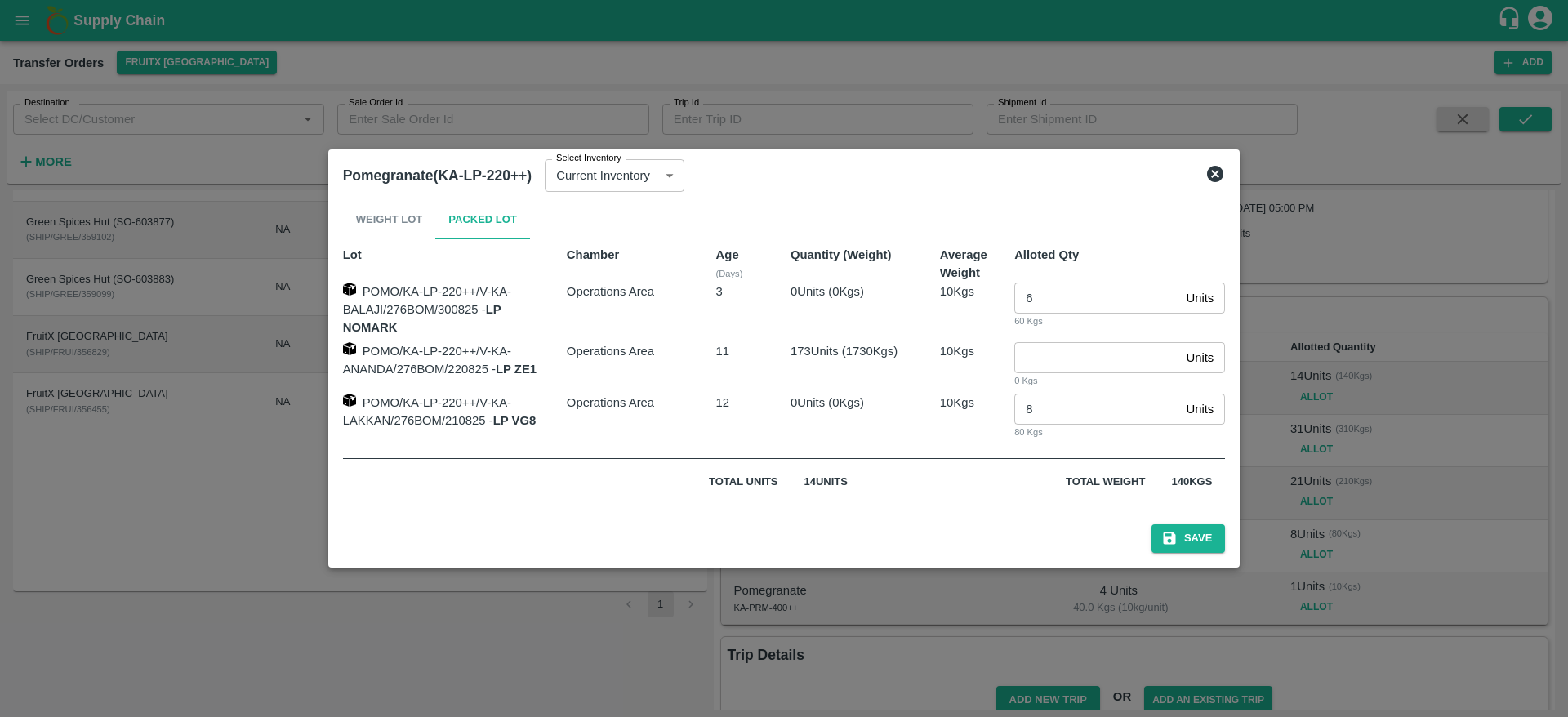
click at [1222, 179] on icon at bounding box center [1214, 173] width 16 height 16
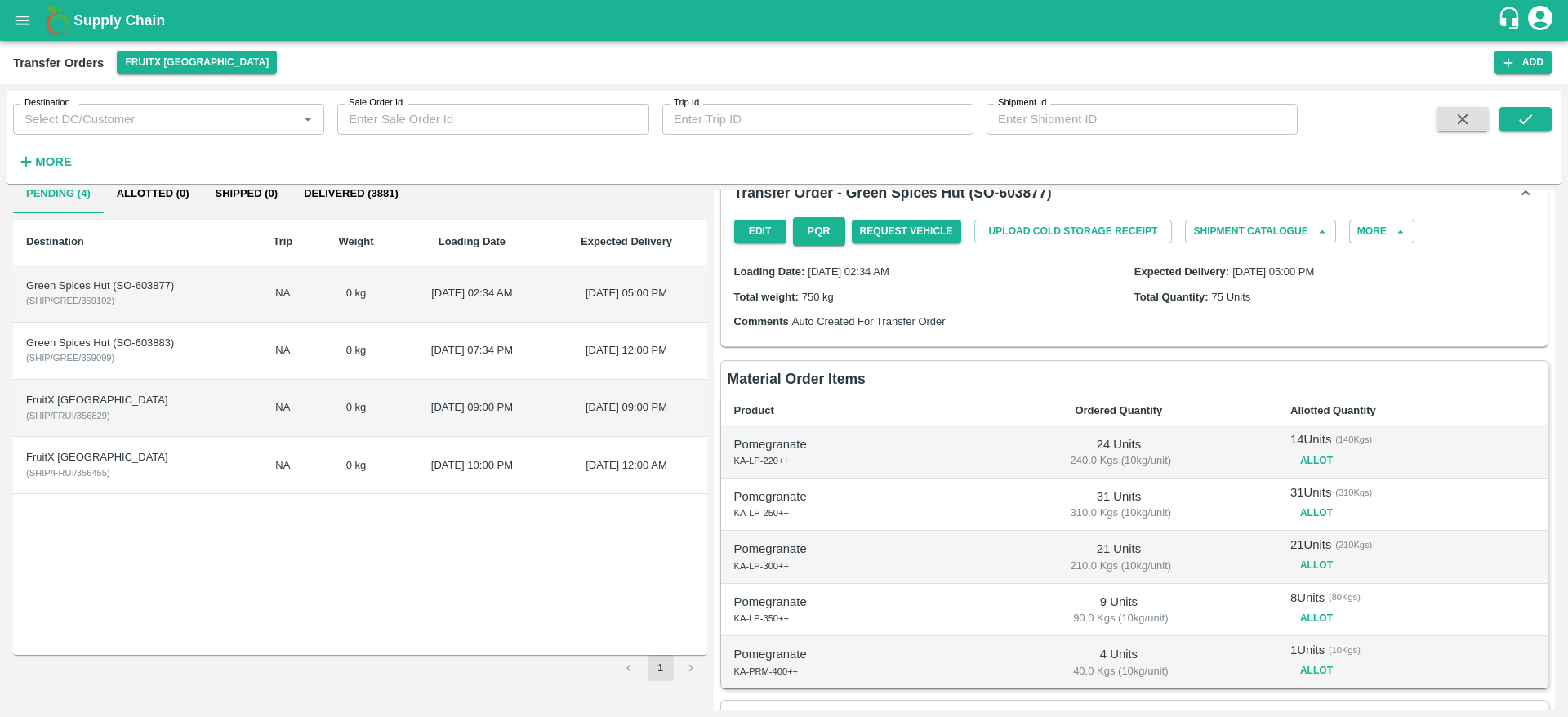
scroll to position [120, 0]
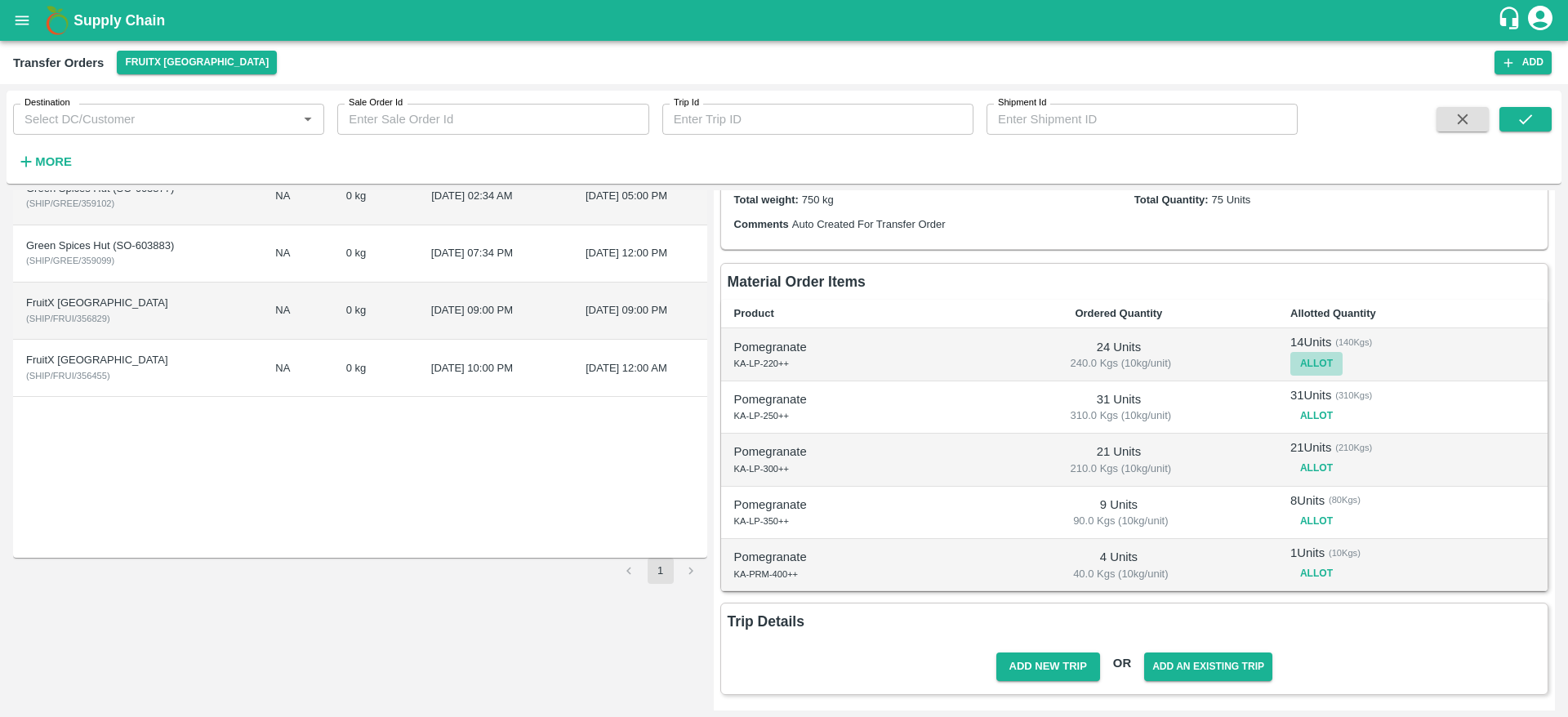
click at [1324, 360] on button "Allot" at bounding box center [1317, 364] width 52 height 24
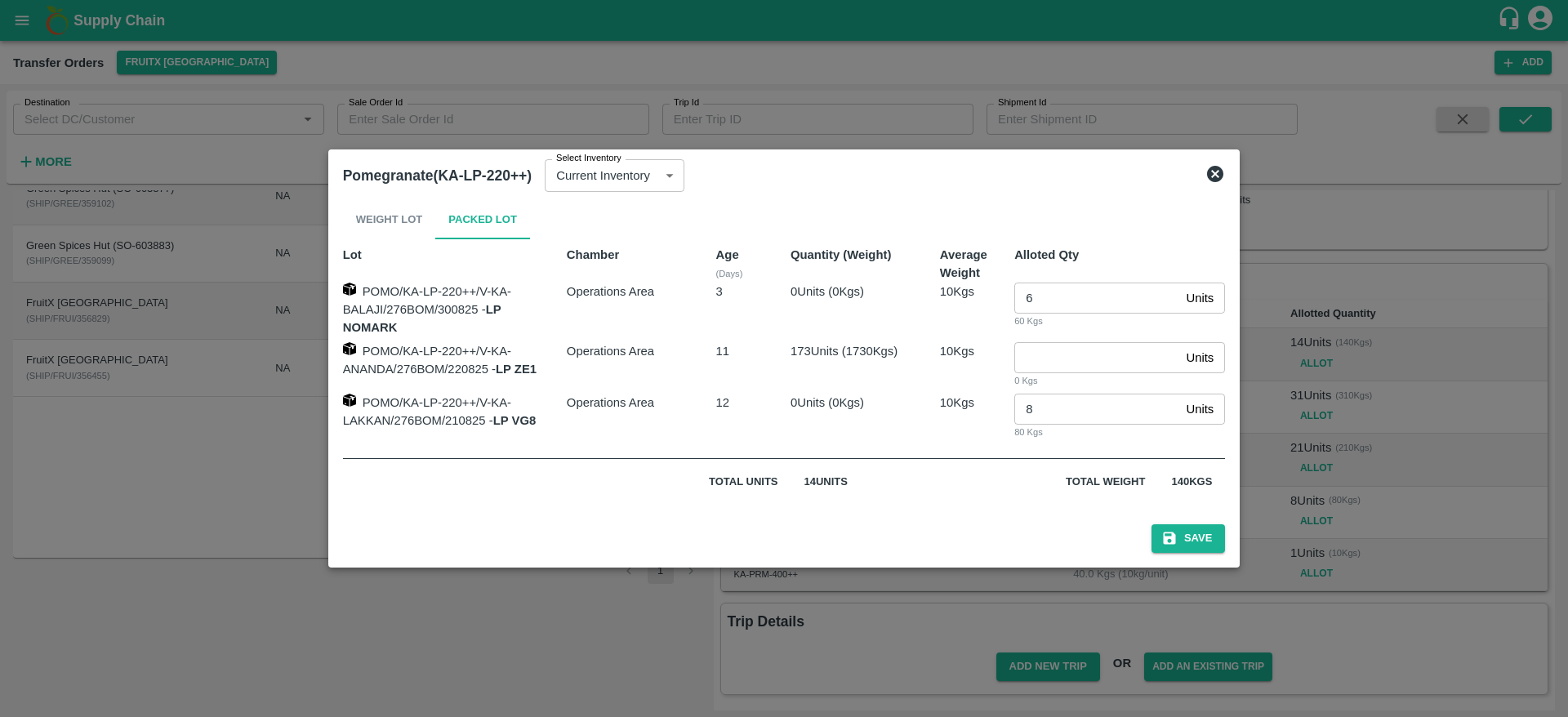
click at [1220, 175] on icon at bounding box center [1214, 174] width 19 height 19
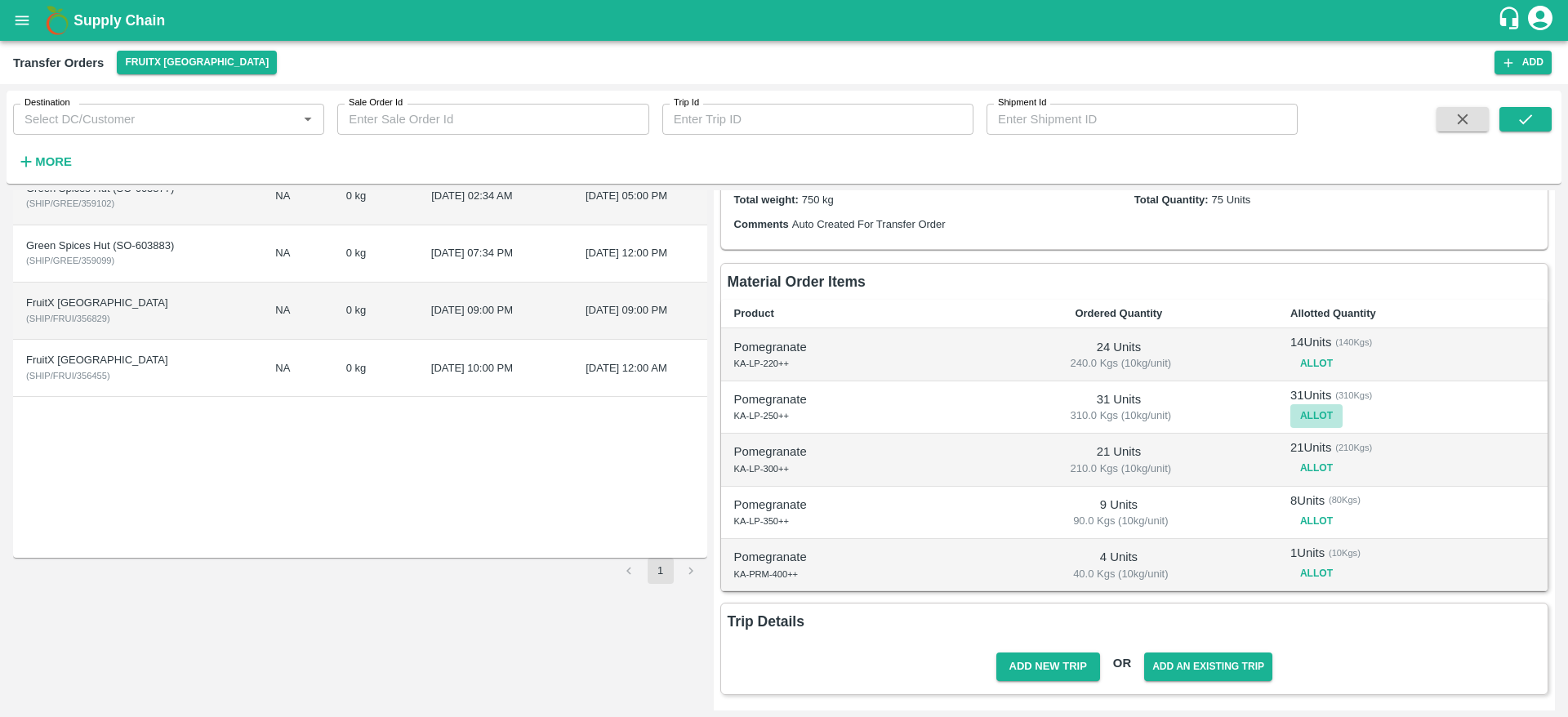
click at [1304, 419] on button "Allot" at bounding box center [1317, 416] width 52 height 24
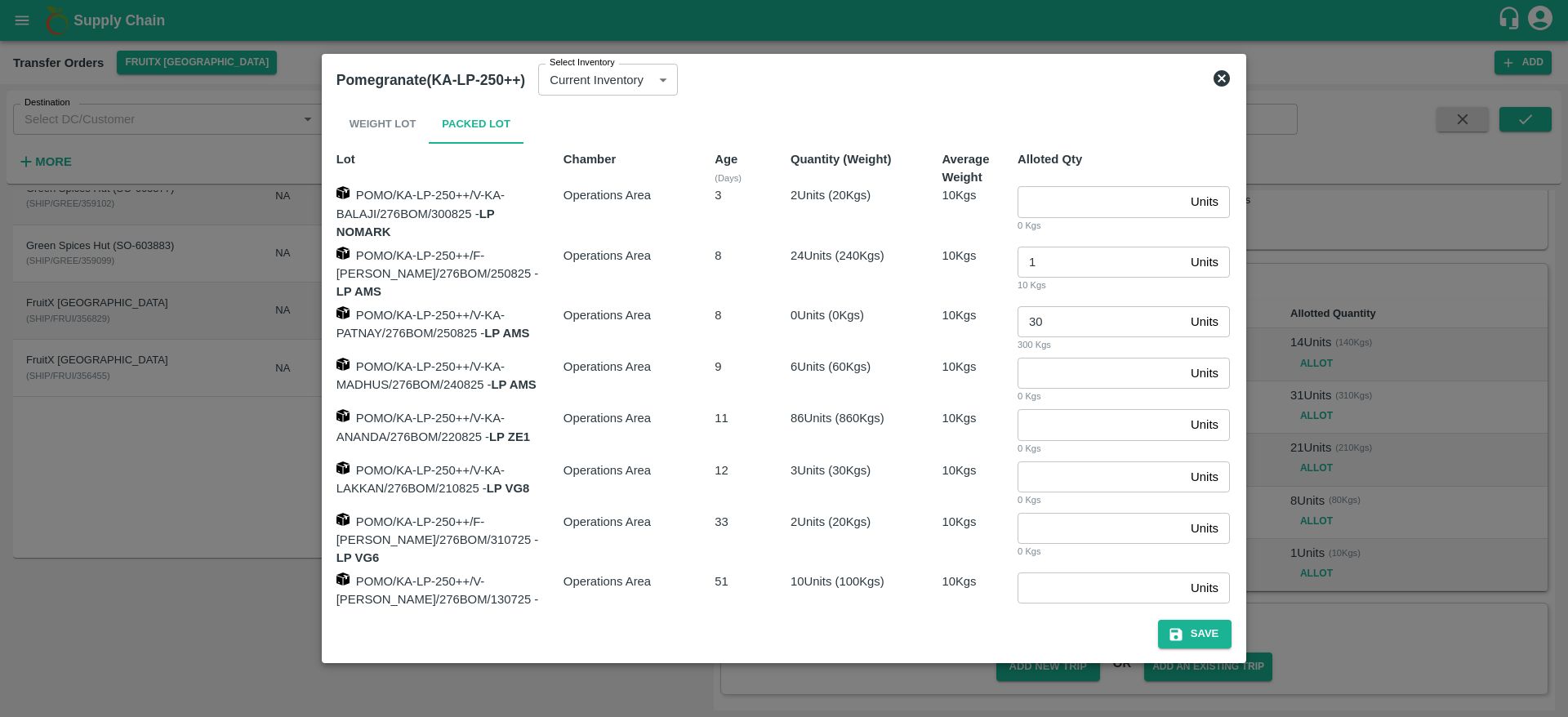
click at [1217, 89] on div "Pomegranate(KA-LP-250++) Select Inventory Current Inventory 121b9b64-bbac-430c-…" at bounding box center [784, 80] width 909 height 36
click at [1216, 68] on icon at bounding box center [1221, 78] width 19 height 19
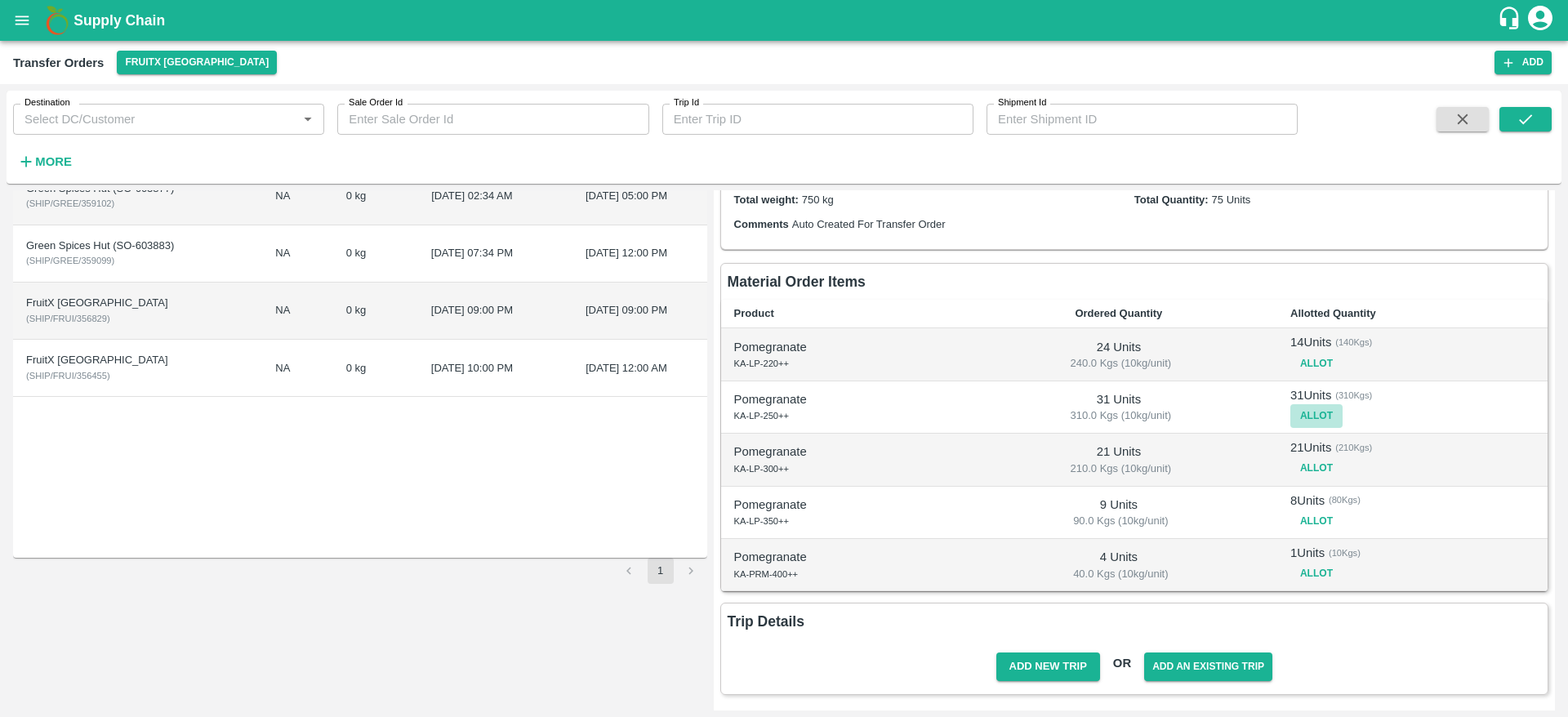
click at [1308, 412] on button "Allot" at bounding box center [1317, 416] width 52 height 24
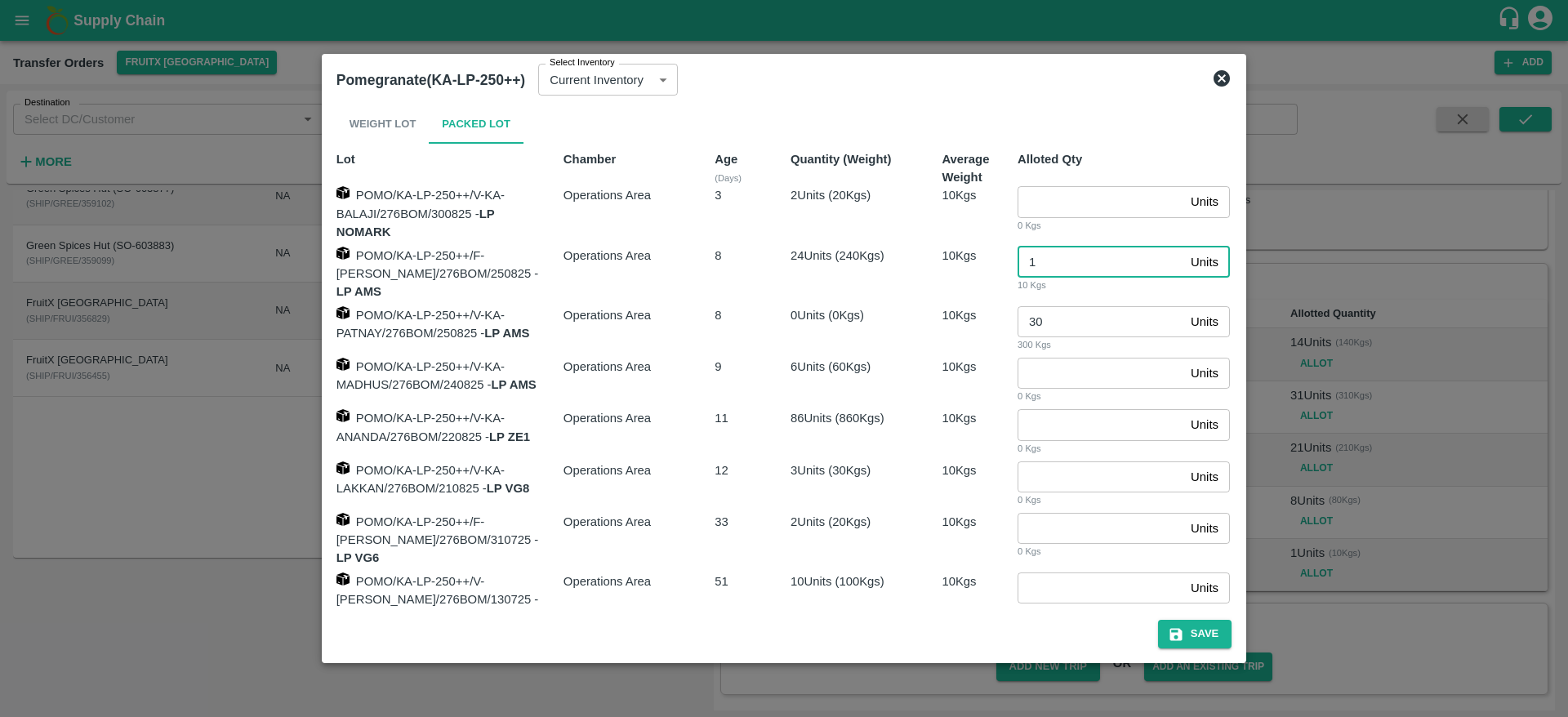
click at [1056, 272] on input "1" at bounding box center [1100, 261] width 166 height 31
type input "11"
click at [1190, 628] on button "Save" at bounding box center [1194, 634] width 73 height 29
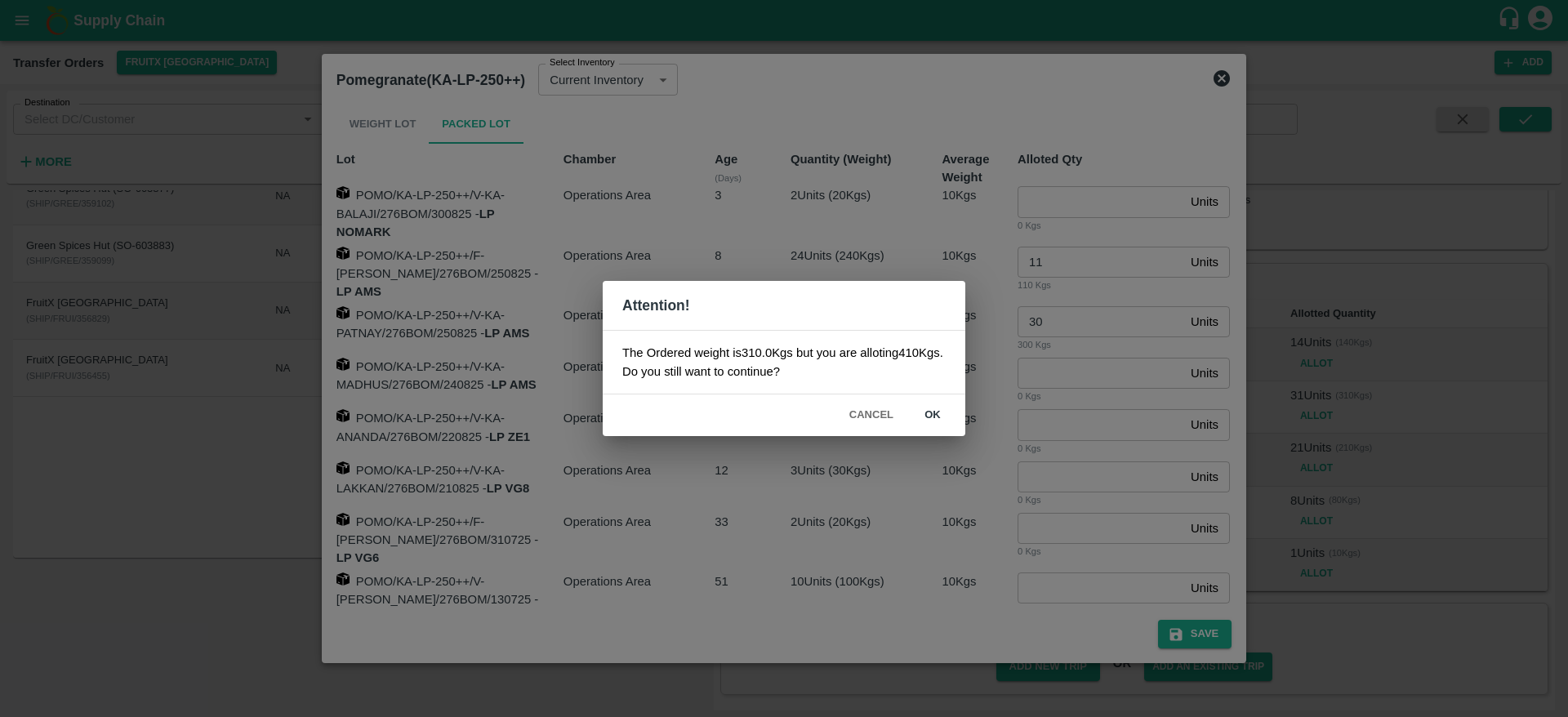
click at [940, 407] on button "ok" at bounding box center [933, 415] width 52 height 29
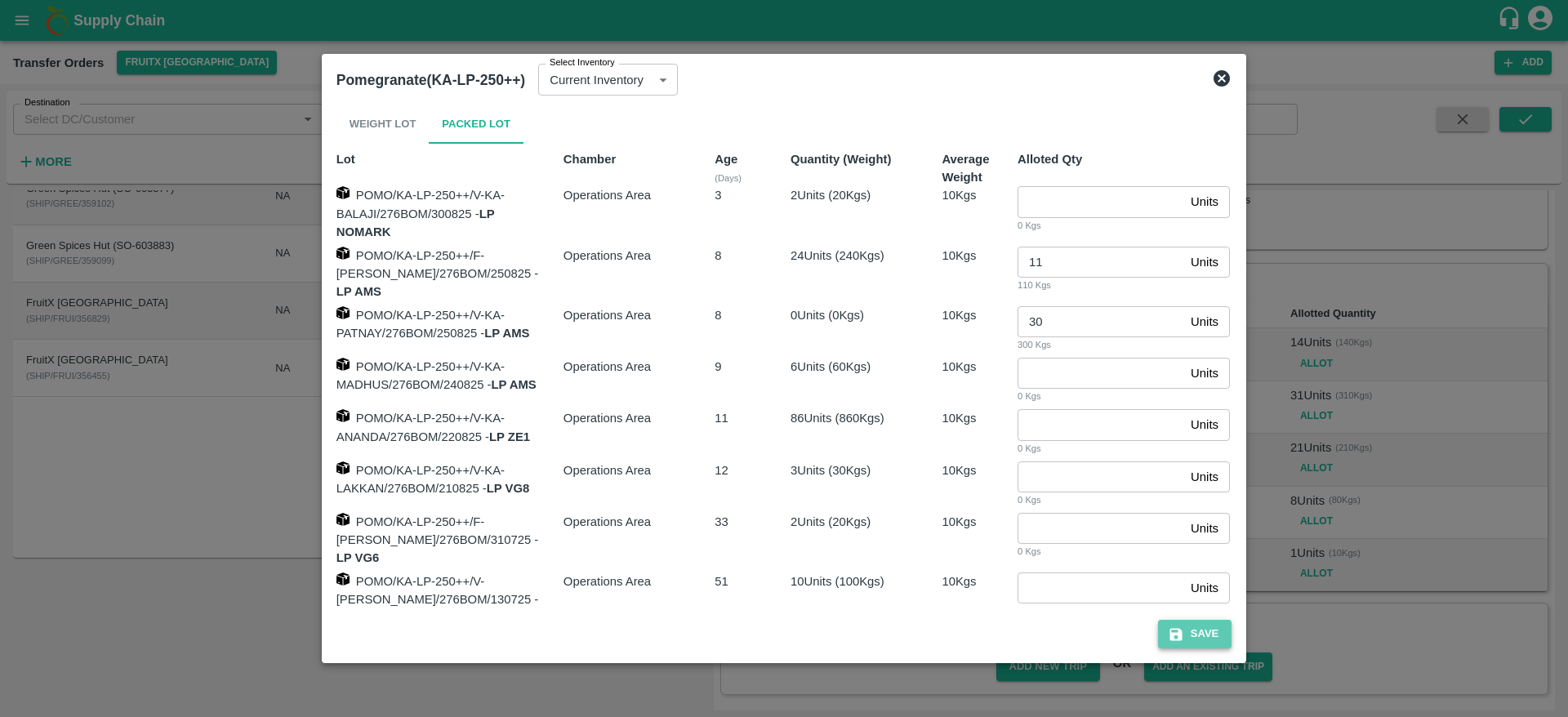
click at [1187, 636] on button "Save" at bounding box center [1194, 634] width 73 height 29
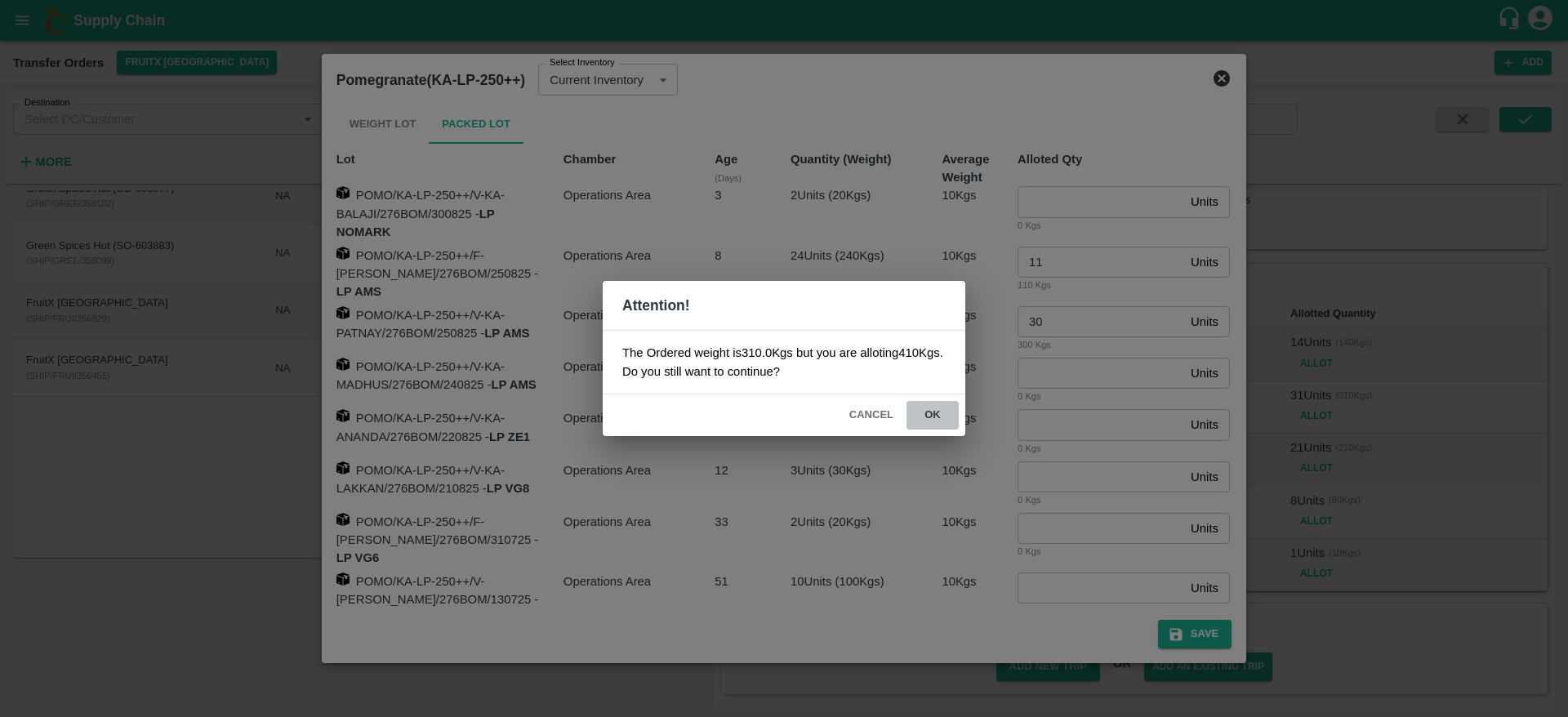
click at [937, 402] on button "ok" at bounding box center [933, 415] width 52 height 29
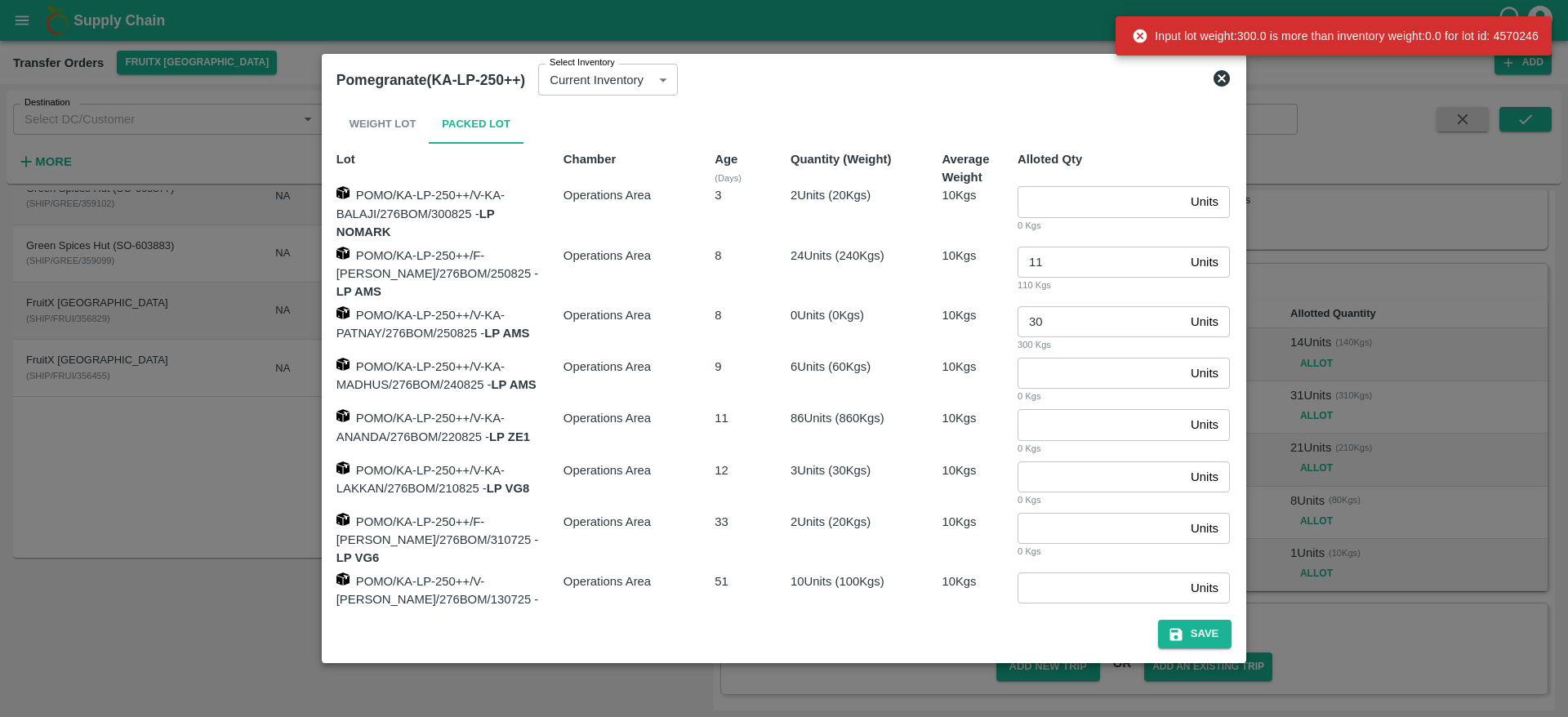
click at [1216, 78] on icon at bounding box center [1221, 78] width 19 height 19
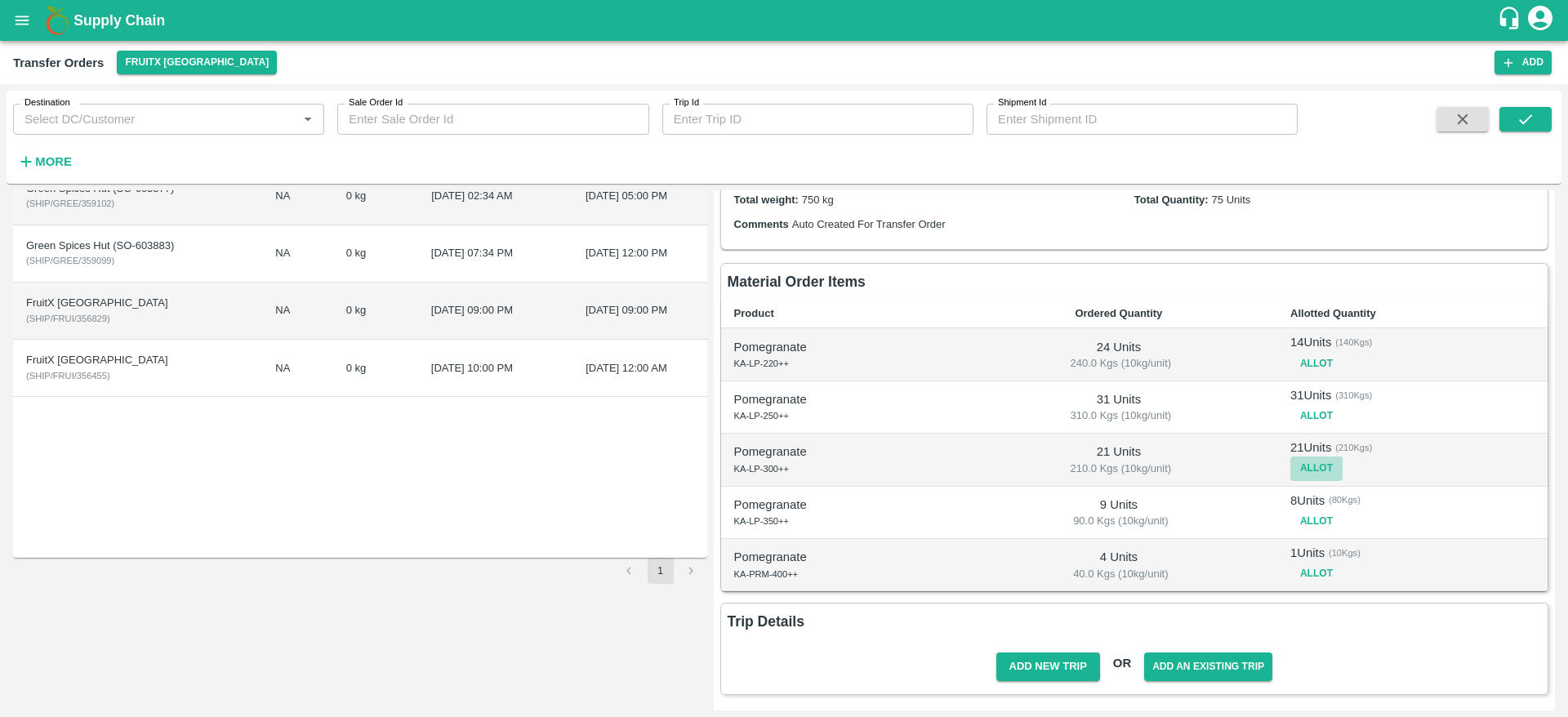
click at [1315, 472] on button "Allot" at bounding box center [1317, 468] width 52 height 24
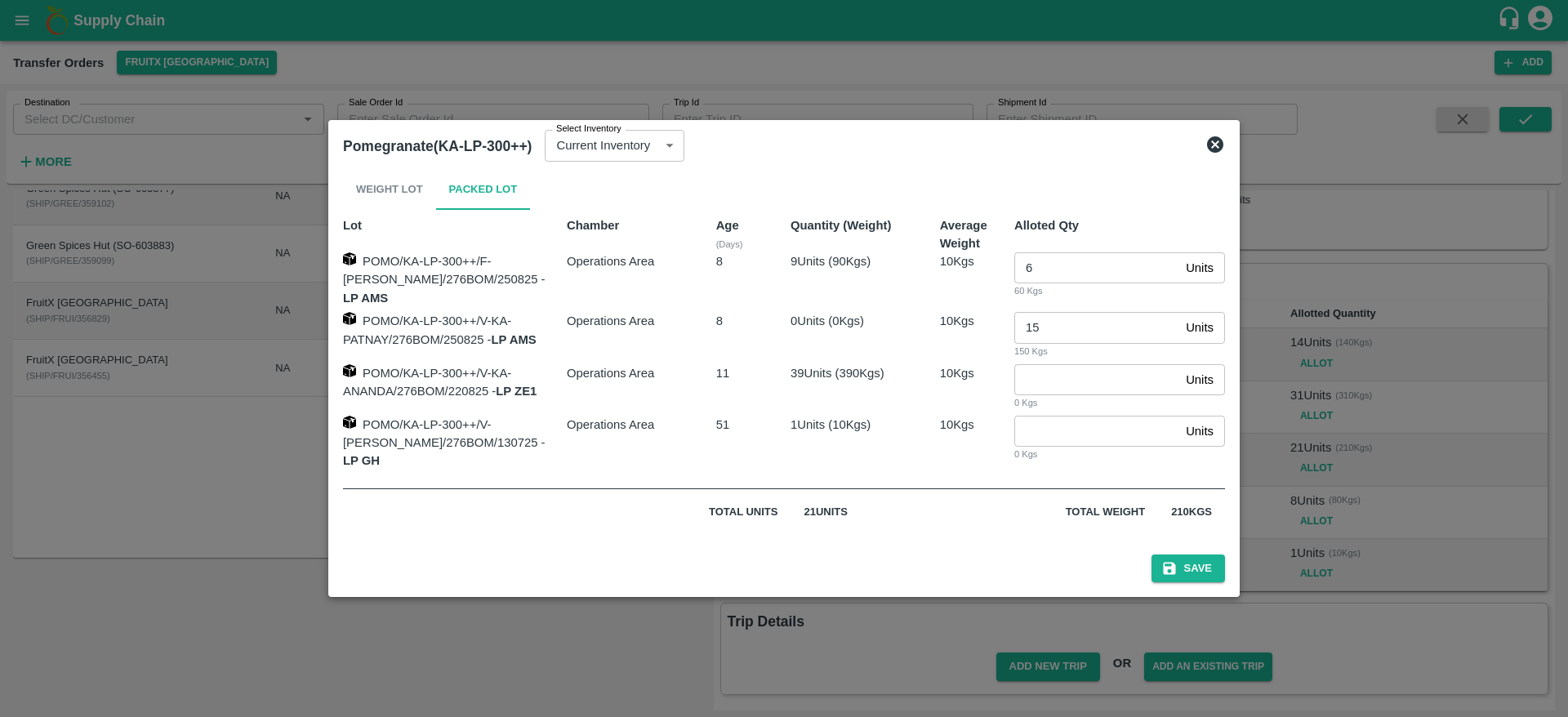
click at [1216, 153] on icon at bounding box center [1214, 144] width 16 height 16
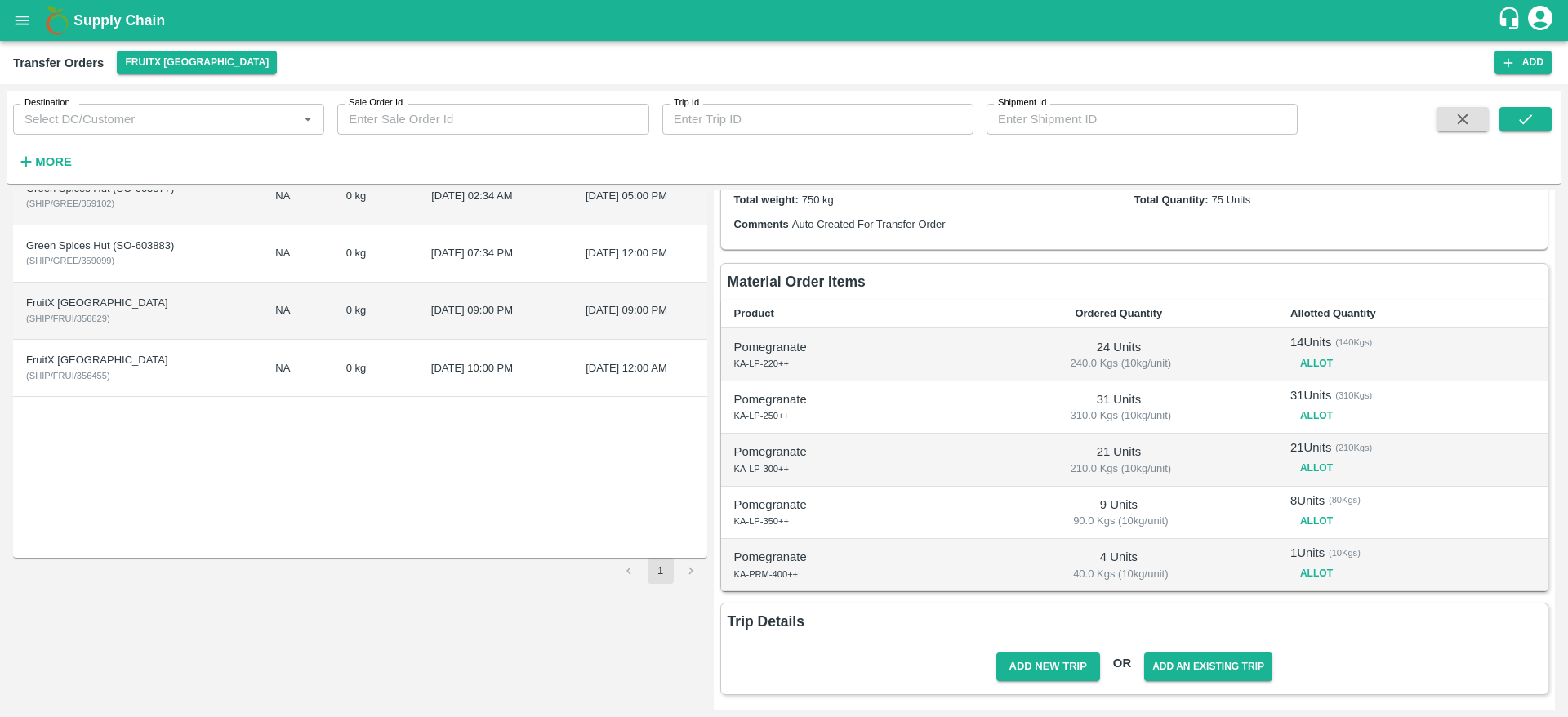
scroll to position [4, 0]
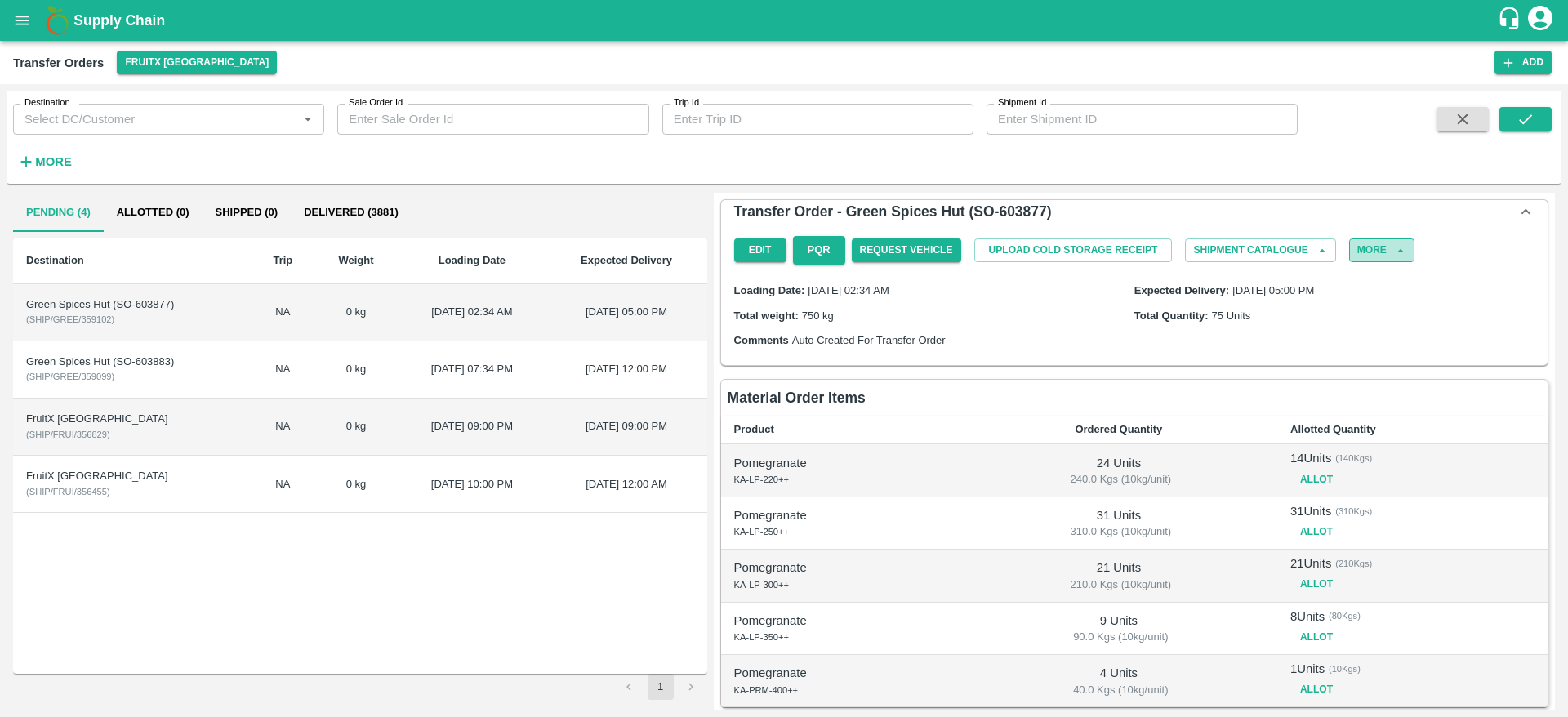
click at [1385, 256] on button "More" at bounding box center [1381, 251] width 65 height 24
click at [1373, 299] on span "Delete" at bounding box center [1376, 294] width 56 height 18
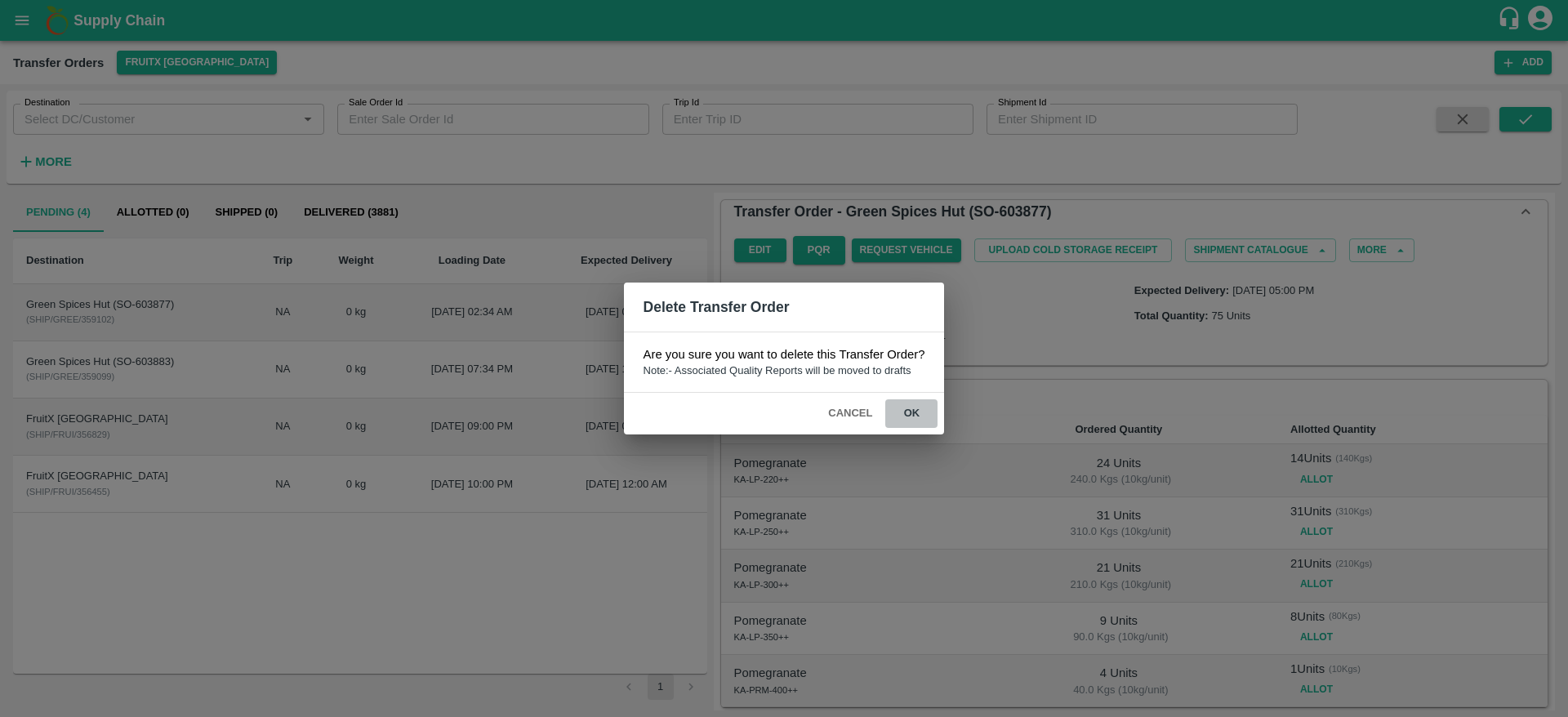
click at [928, 403] on button "ok" at bounding box center [911, 413] width 52 height 29
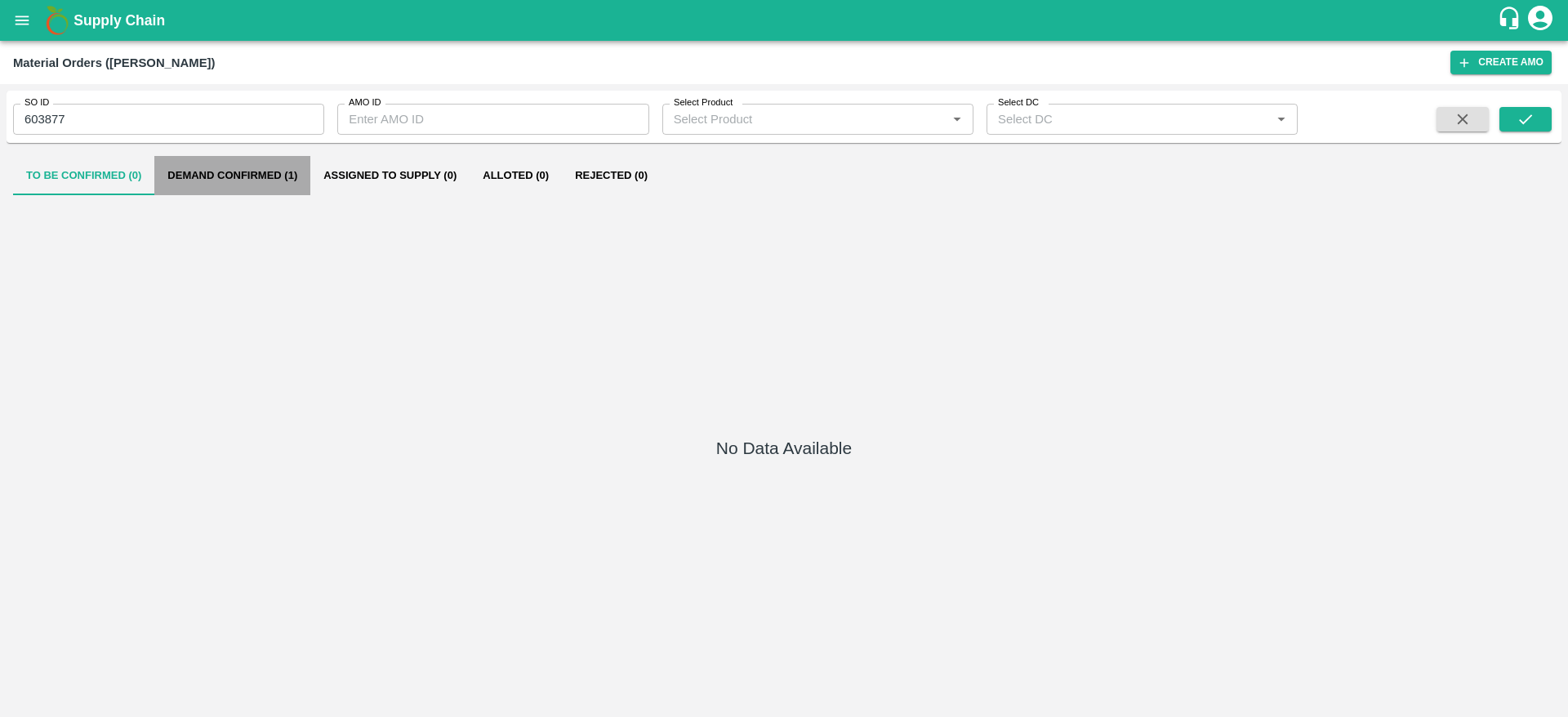
click at [241, 169] on button "Demand Confirmed (1)" at bounding box center [232, 175] width 156 height 39
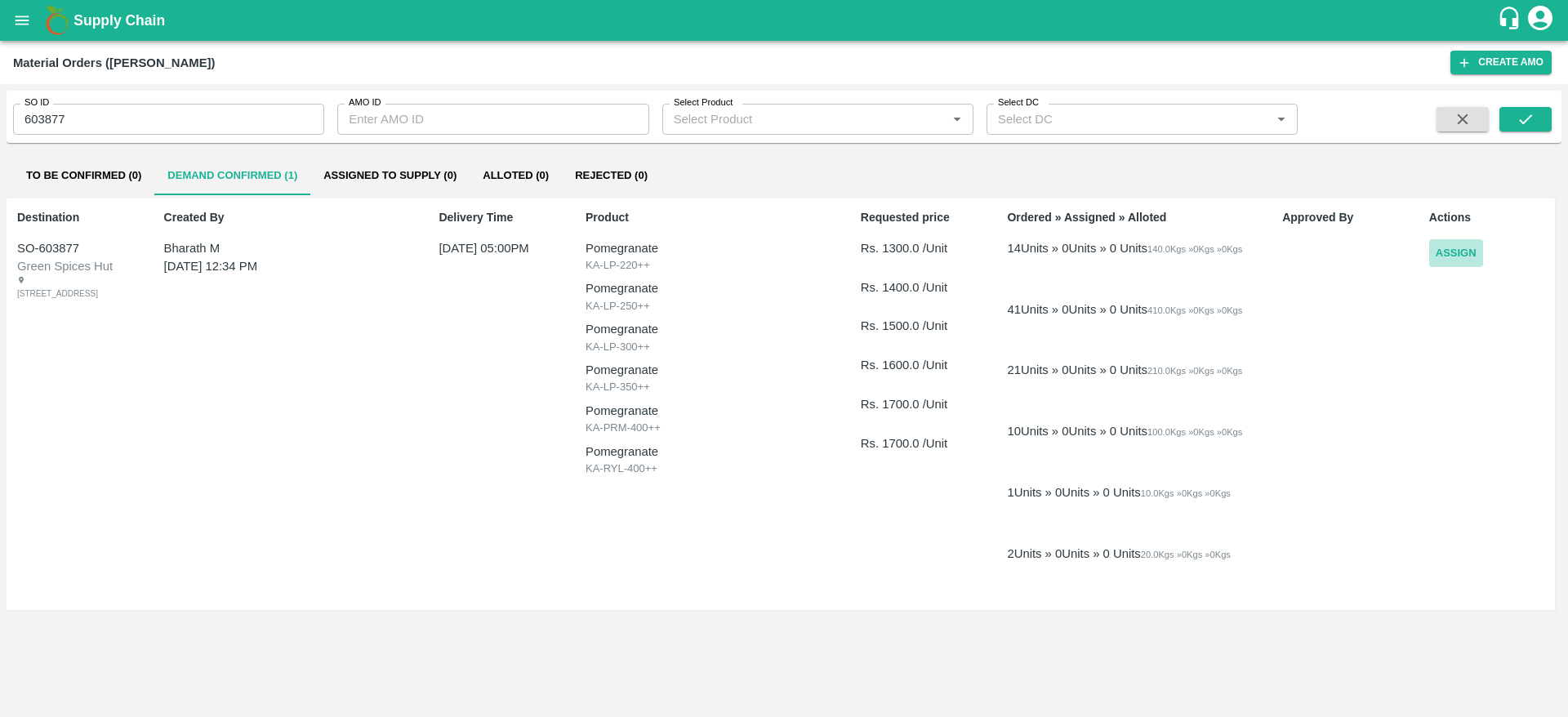
click at [1457, 245] on button "Assign" at bounding box center [1457, 254] width 54 height 29
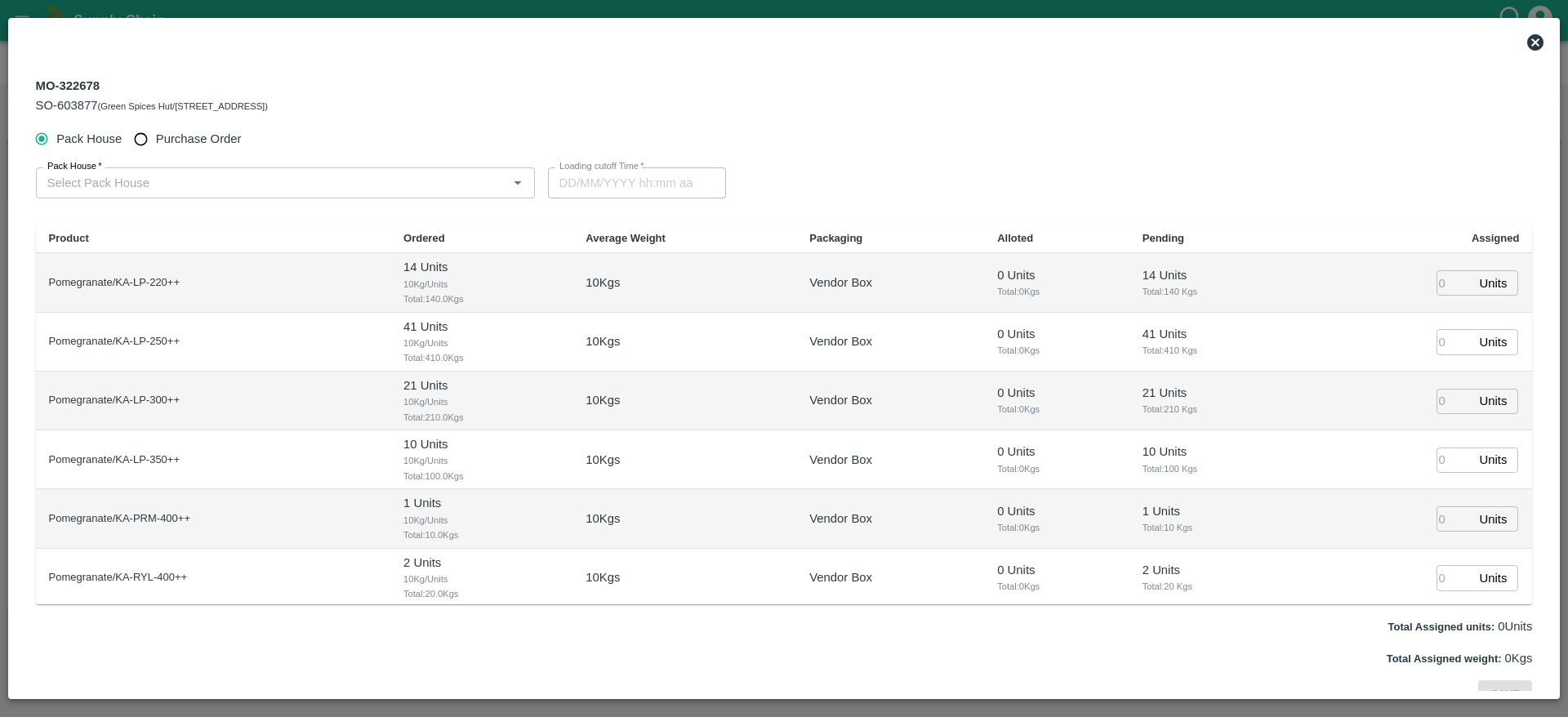
type input "[DATE] 05:00 PM"
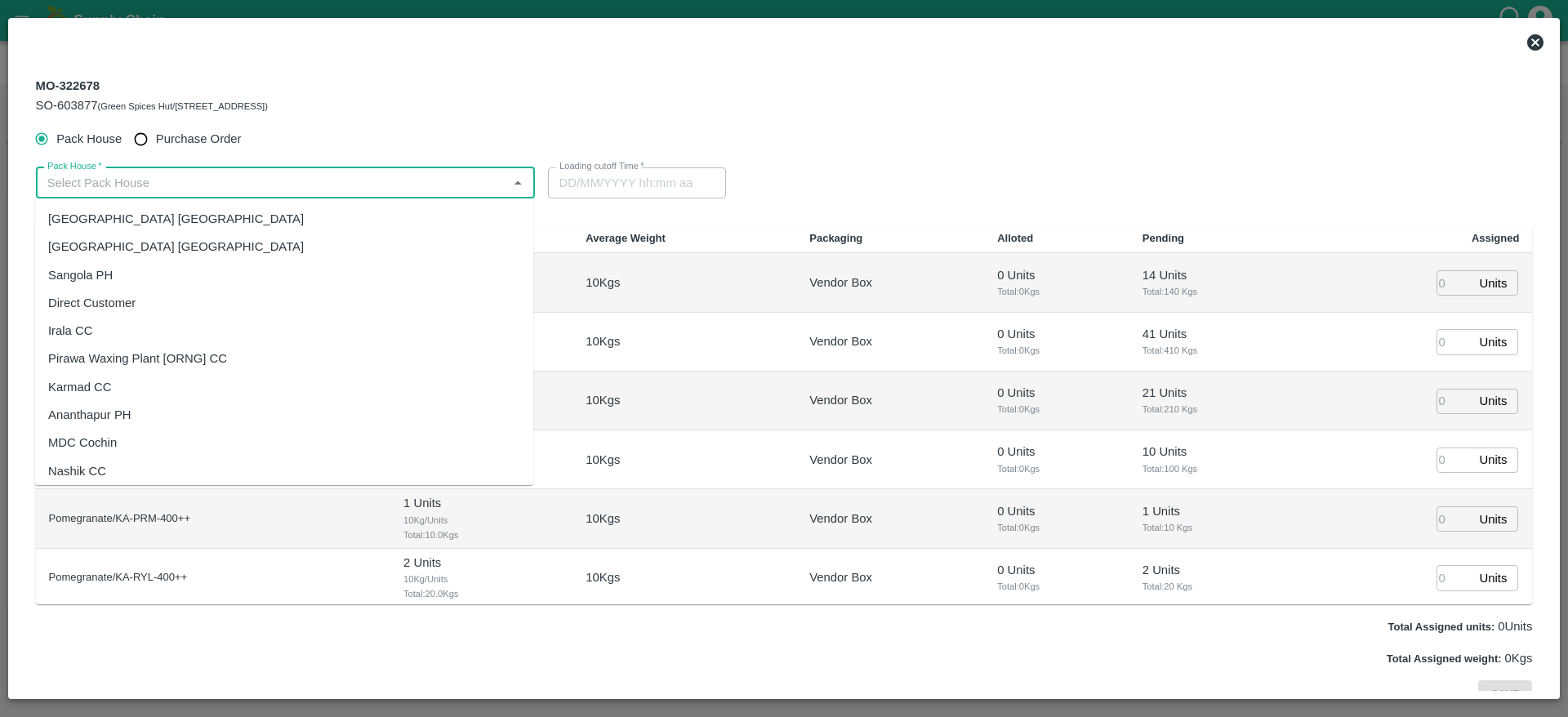
click at [328, 178] on input "Pack House   *" at bounding box center [272, 182] width 462 height 21
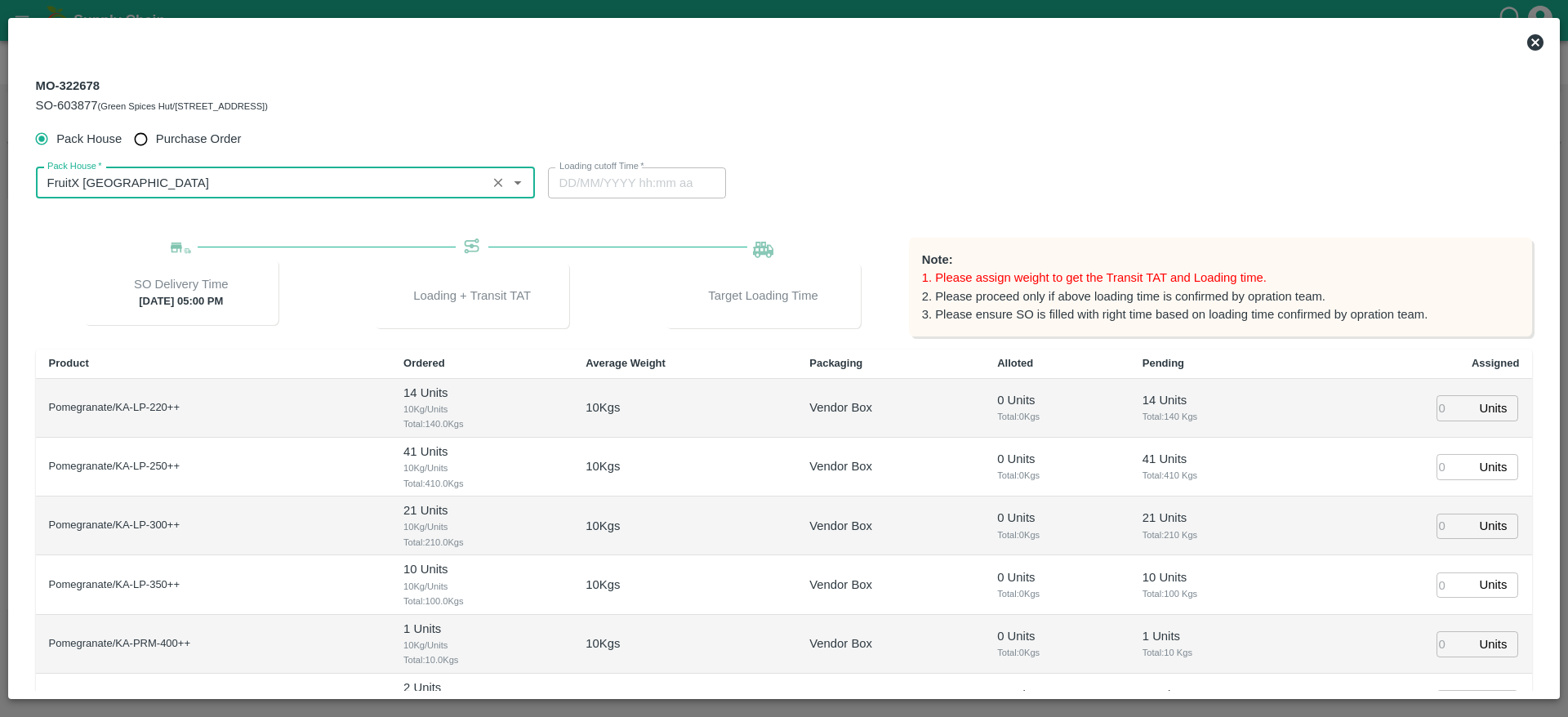
type input "FruitX [GEOGRAPHIC_DATA]"
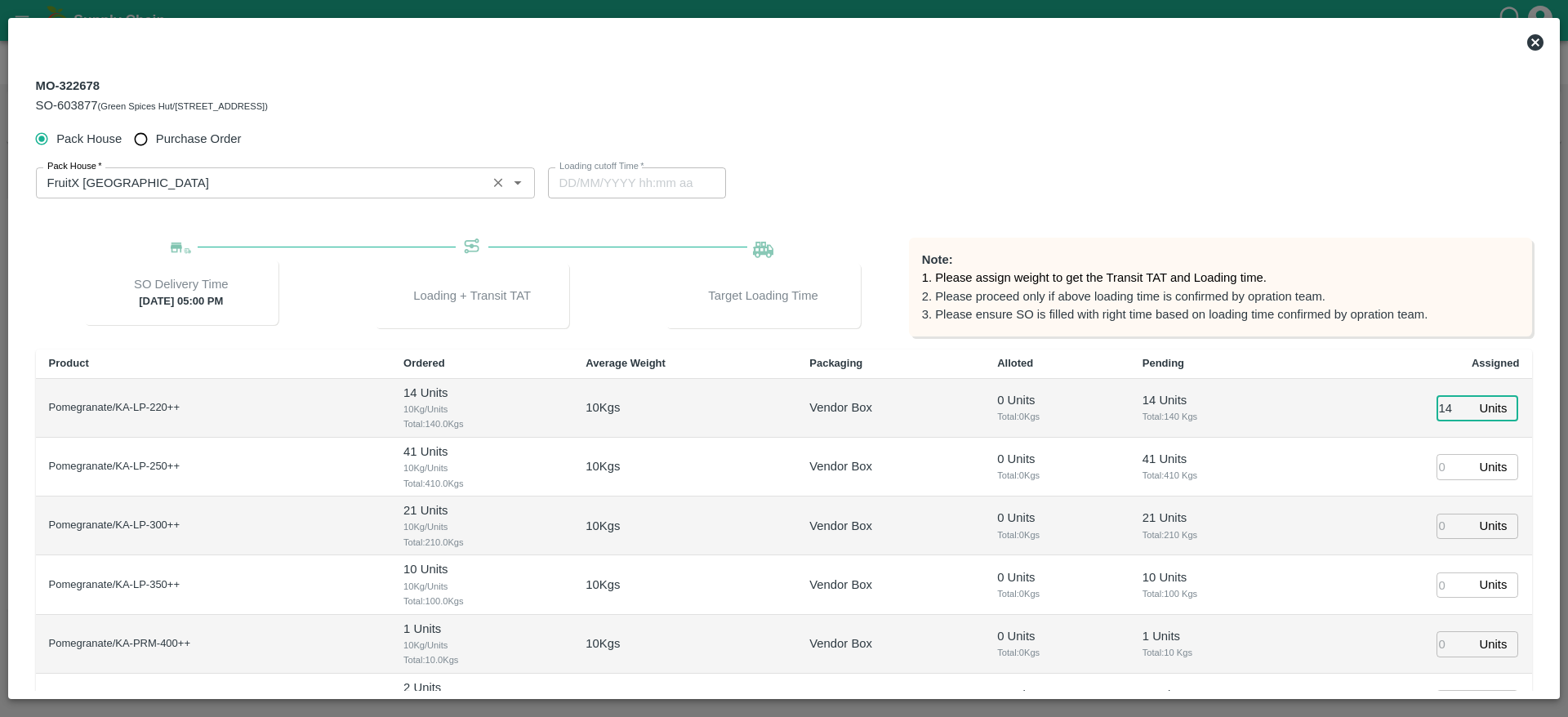
type input "14"
type input "41"
type input "21"
type input "10"
type input "1"
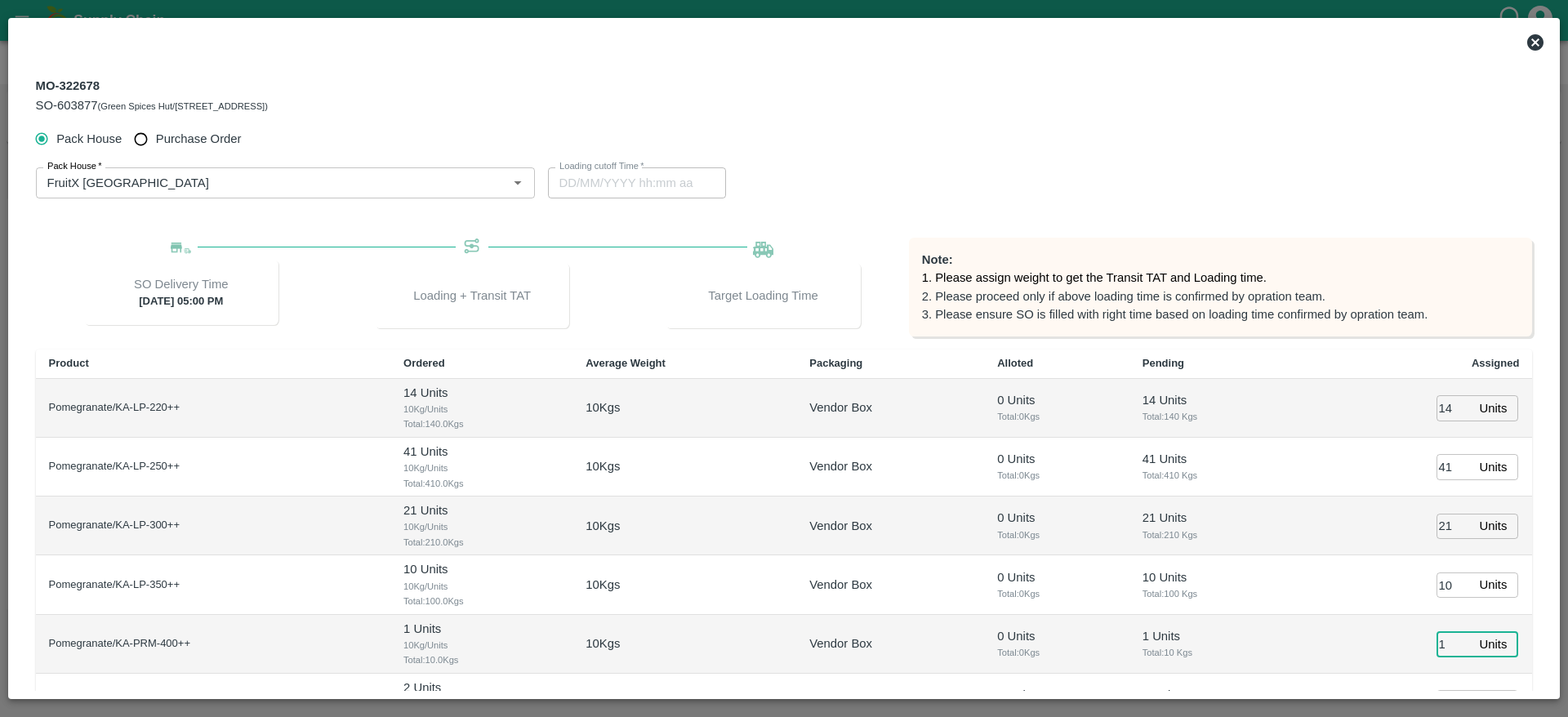
type input "03/09/2025 02:34 AM"
type input "1"
click at [825, 153] on div "Pack House Purchase Order" at bounding box center [785, 139] width 1497 height 30
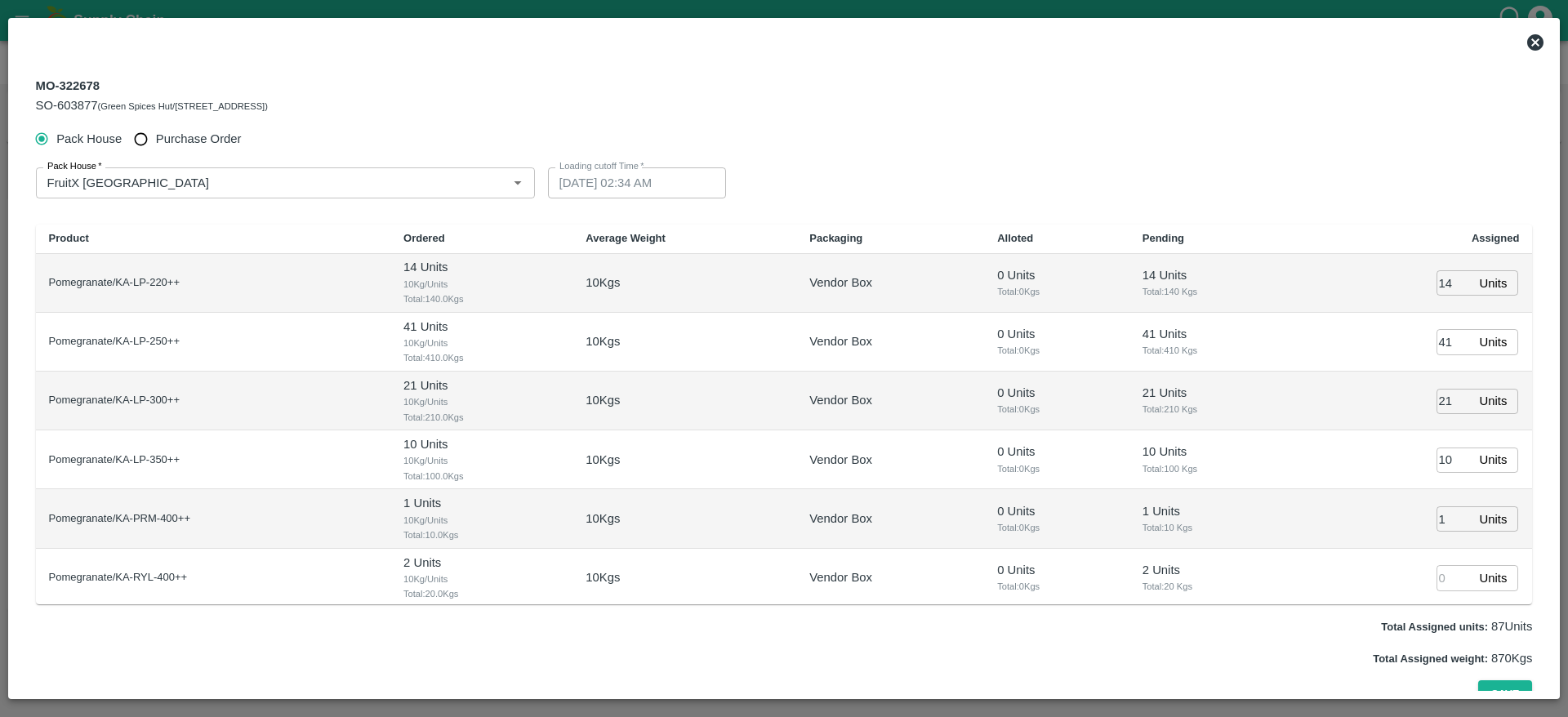
scroll to position [24, 0]
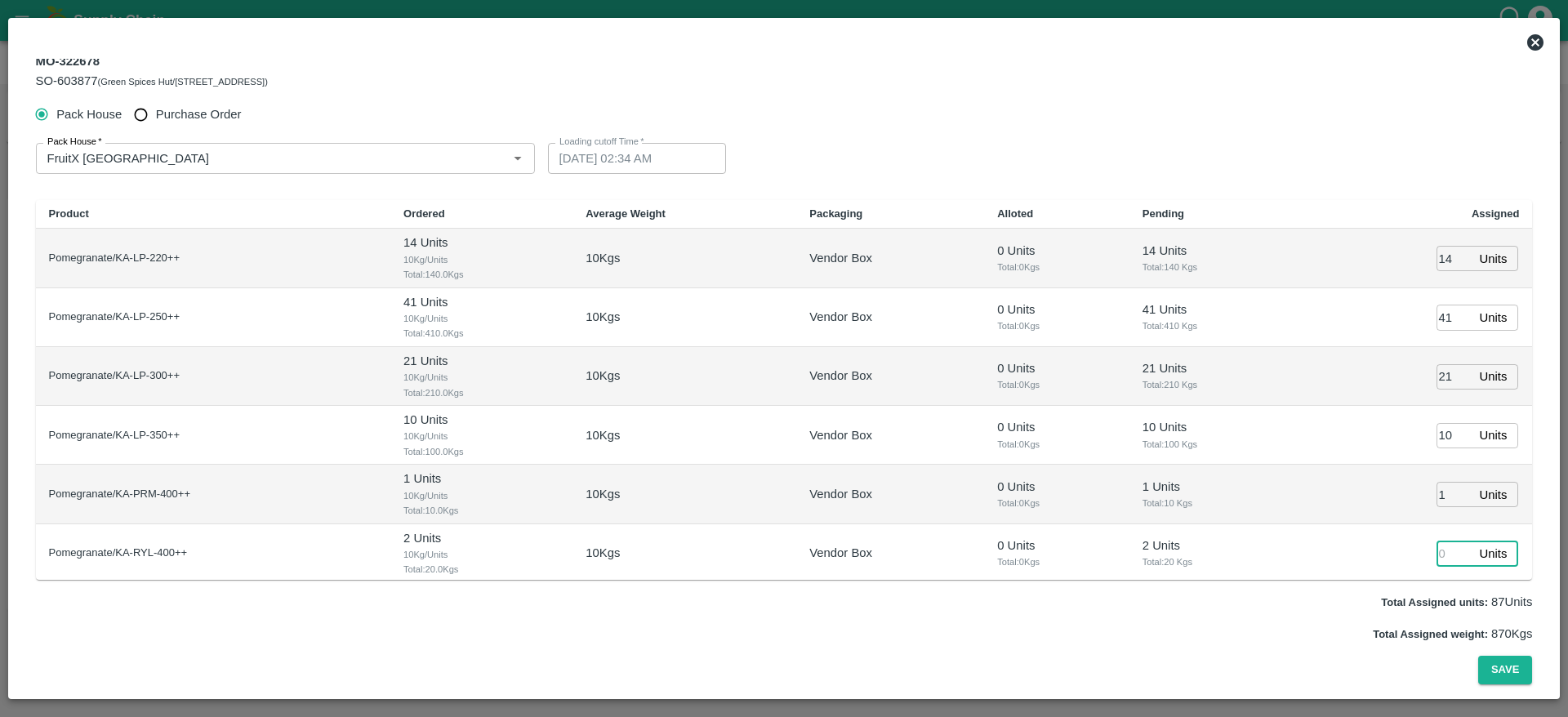
click at [1436, 555] on input "number" at bounding box center [1454, 553] width 36 height 25
type input "2"
click at [1479, 655] on button "Save" at bounding box center [1506, 670] width 54 height 29
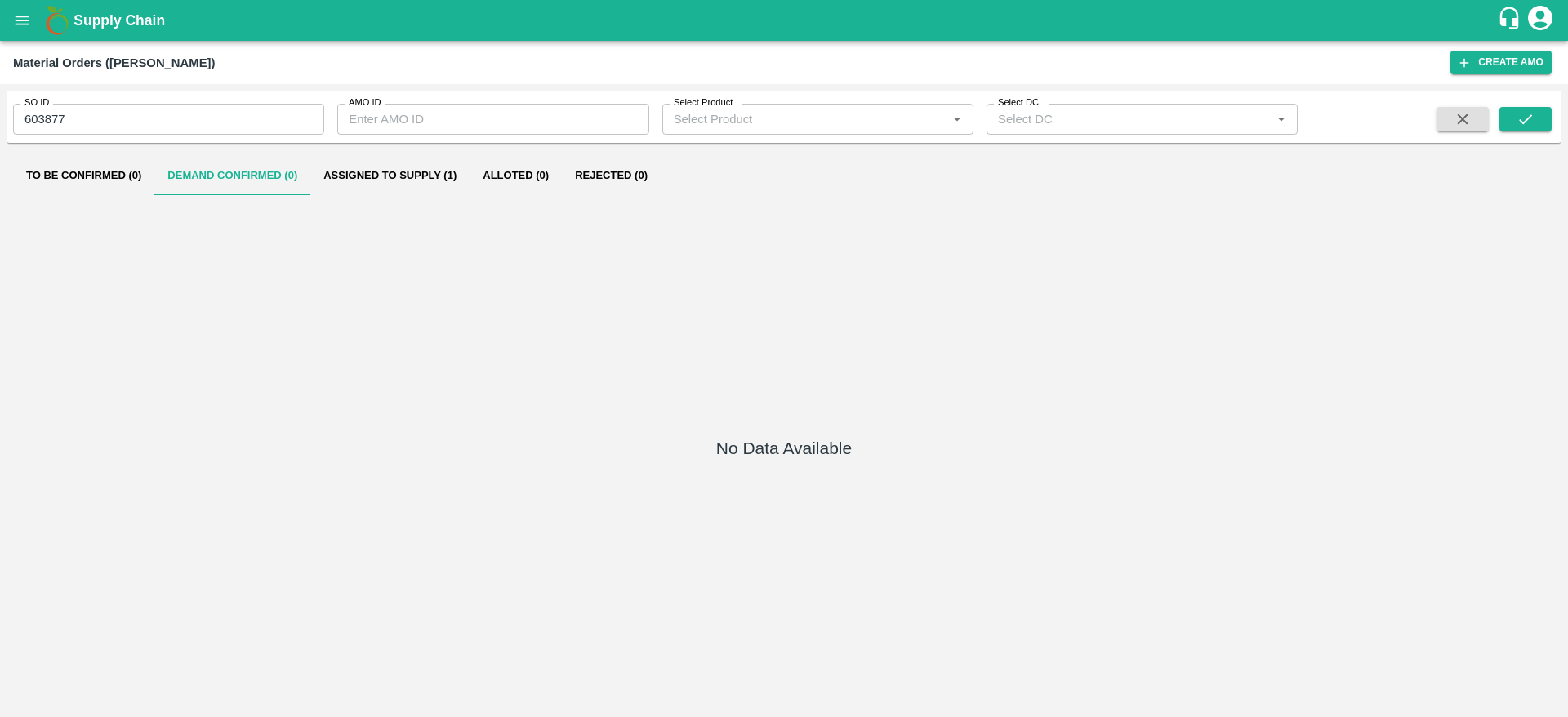
click at [441, 159] on button "Assigned to Supply (1)" at bounding box center [390, 175] width 160 height 39
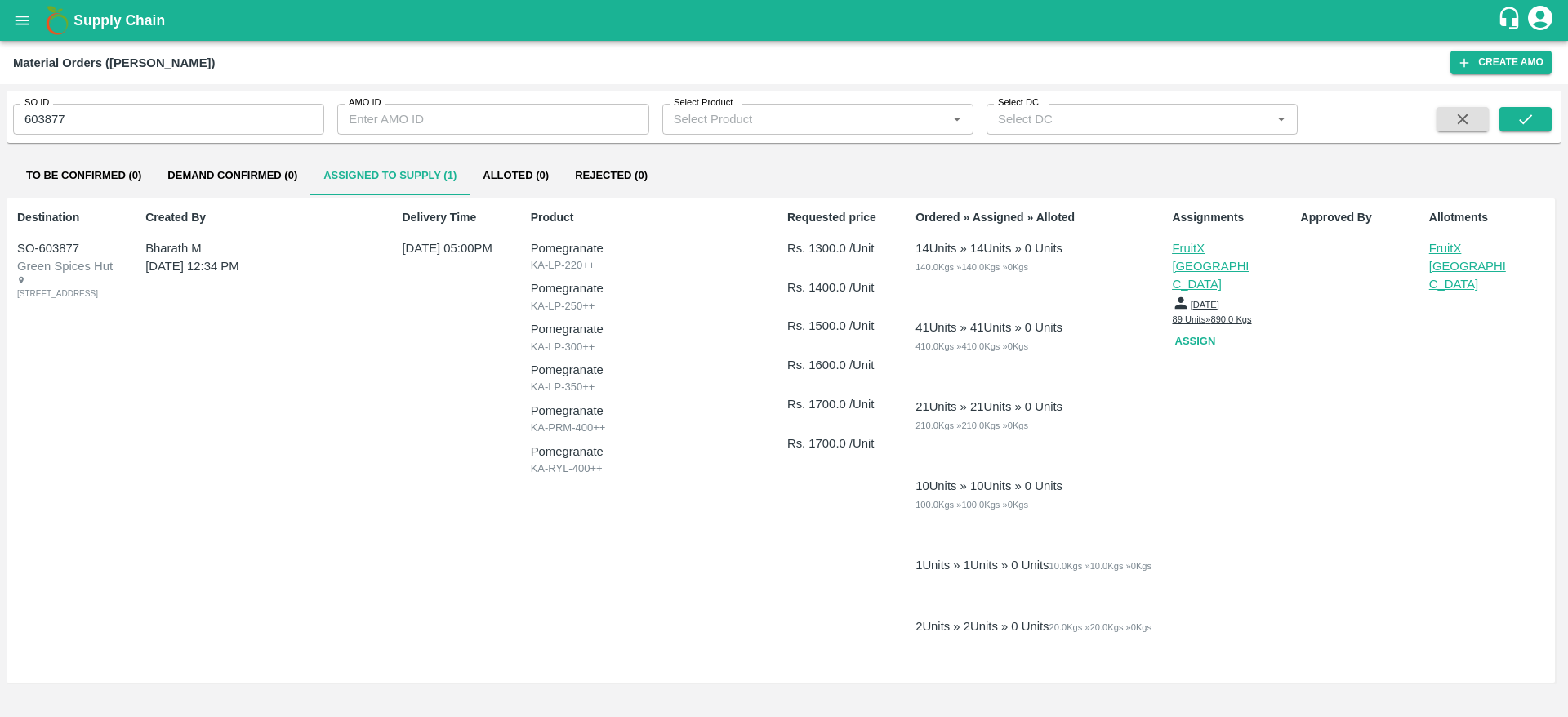
click at [1432, 252] on p "FruitX [GEOGRAPHIC_DATA]" at bounding box center [1470, 267] width 82 height 55
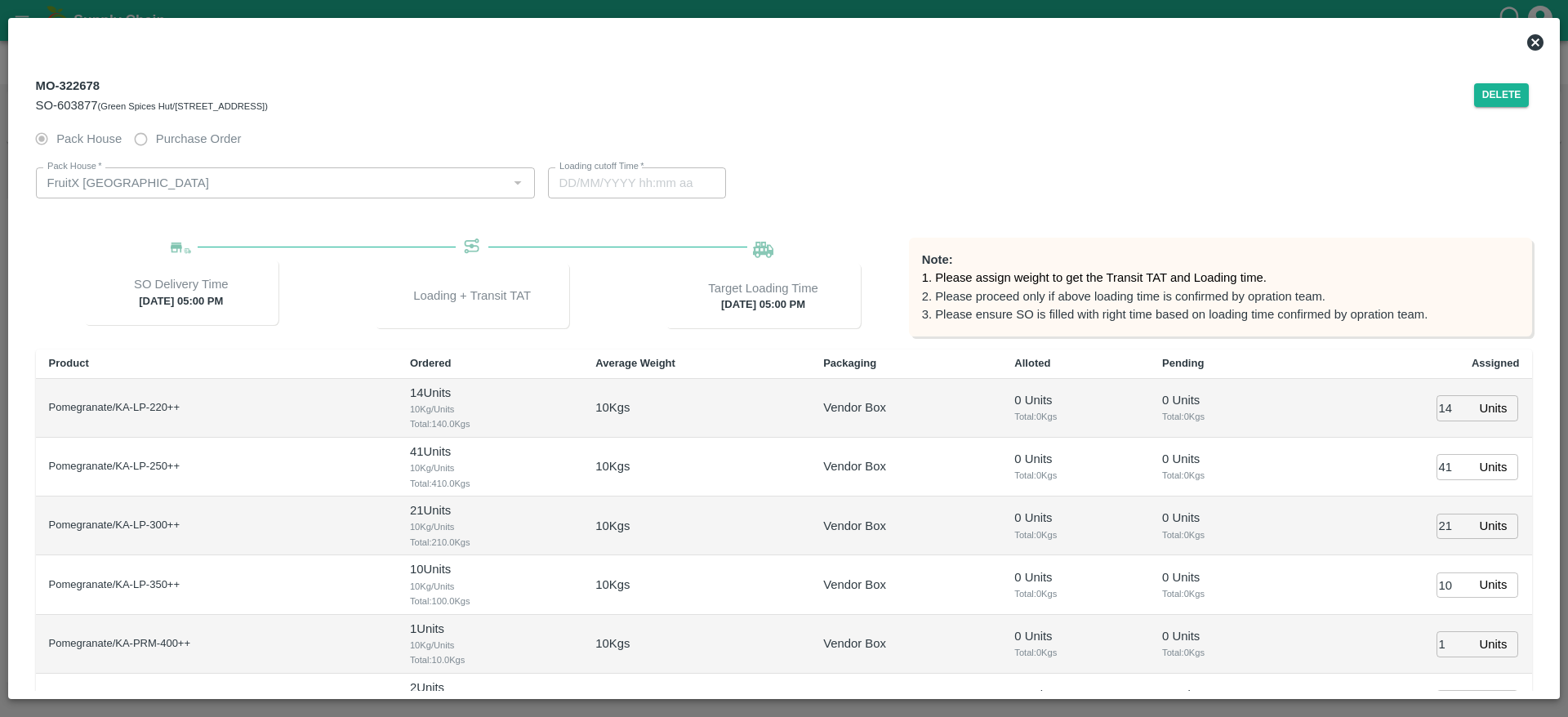
type input "03/09/2025 05:00 PM"
type input "03/09/2025 02:34 AM"
click at [1494, 105] on button "Delete" at bounding box center [1502, 95] width 56 height 24
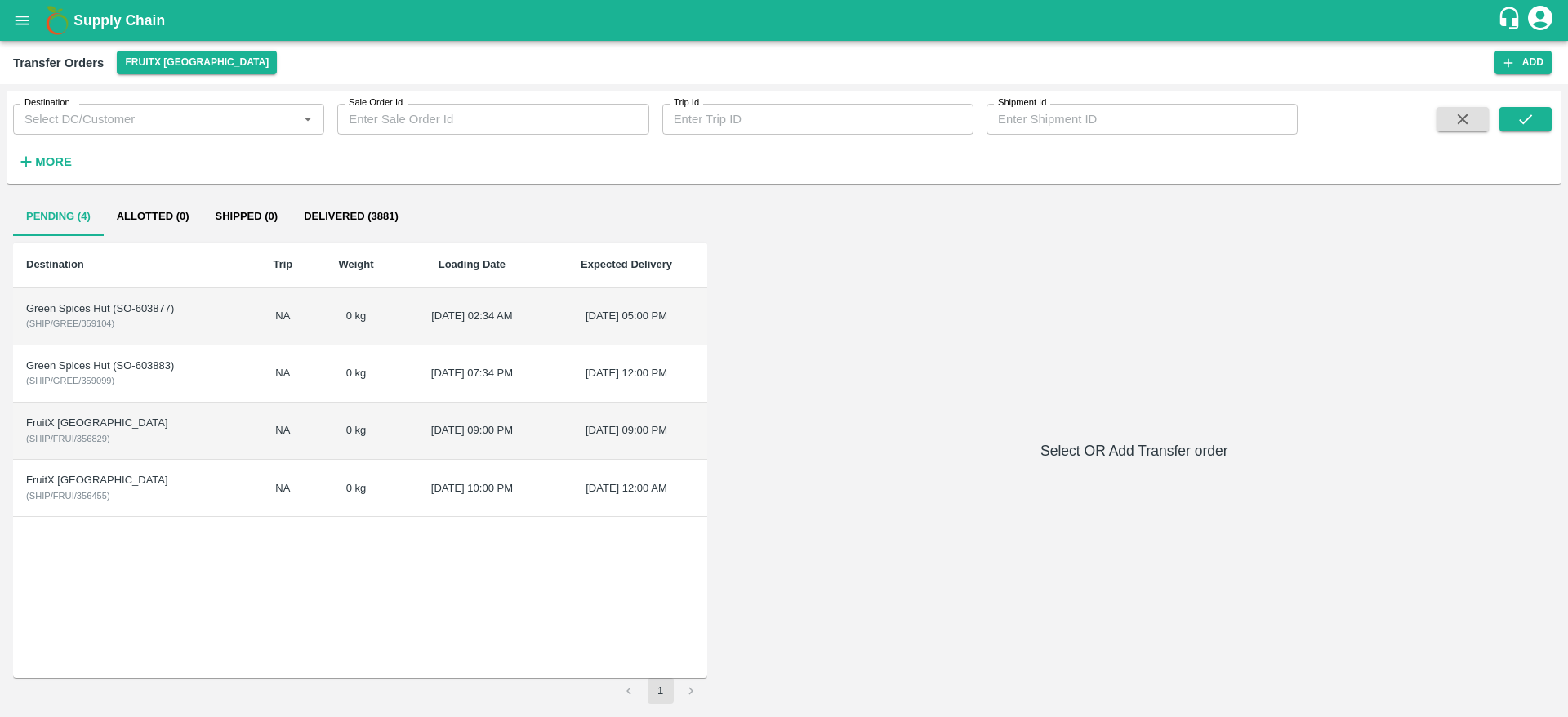
click at [159, 339] on td "Green Spices Hut (SO-603877) ( SHIP/GREE/359104 )" at bounding box center [132, 317] width 239 height 57
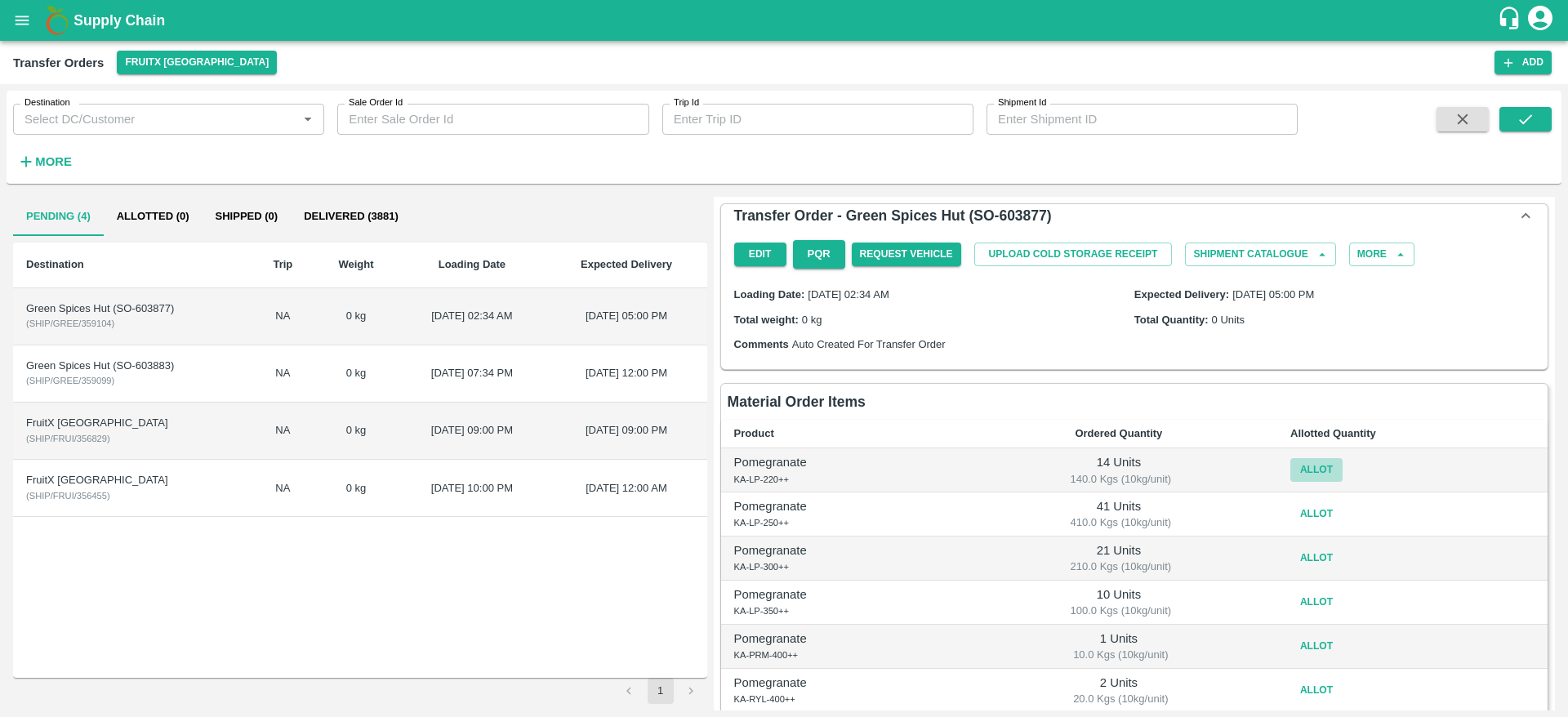
click at [1329, 461] on button "Allot" at bounding box center [1317, 470] width 52 height 24
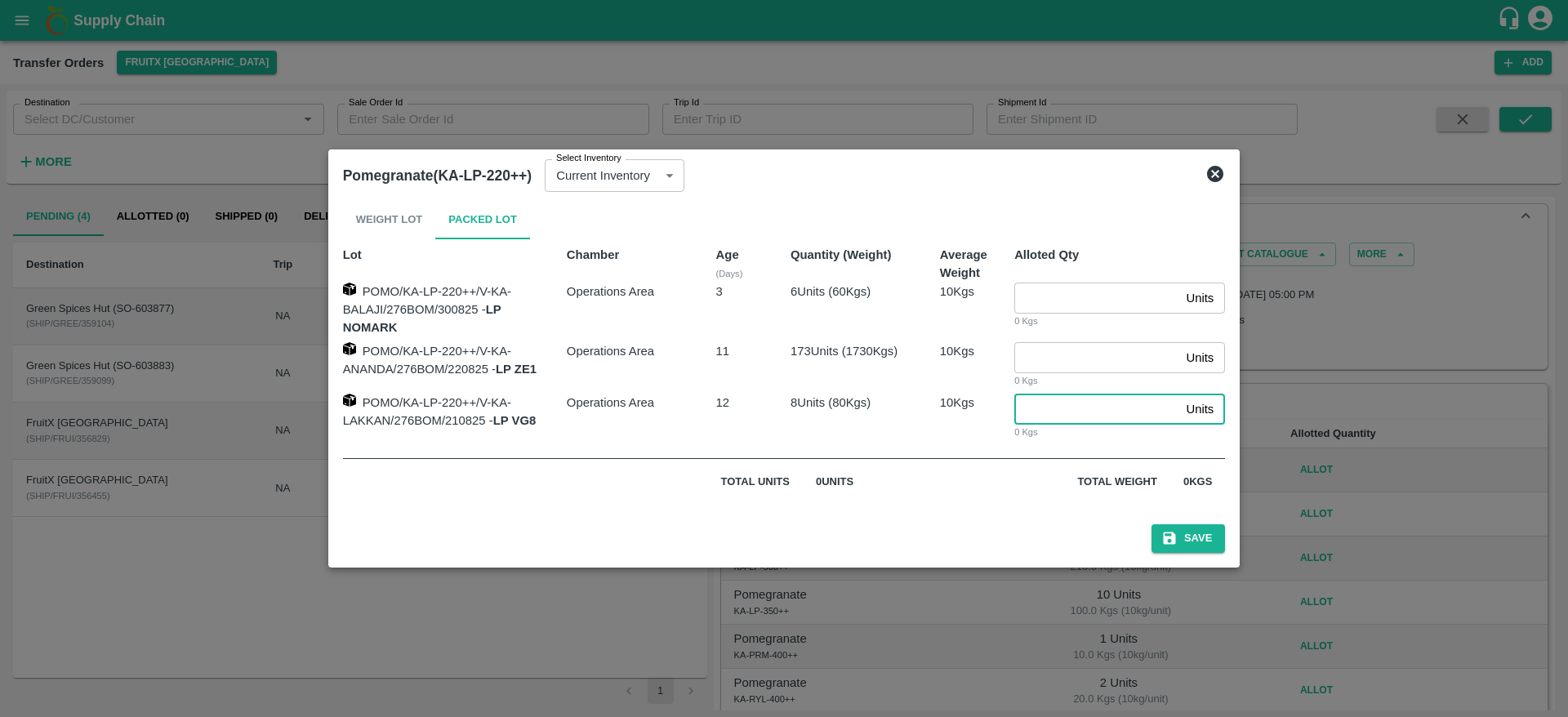
click at [1078, 420] on input "number" at bounding box center [1096, 408] width 165 height 31
type input "8"
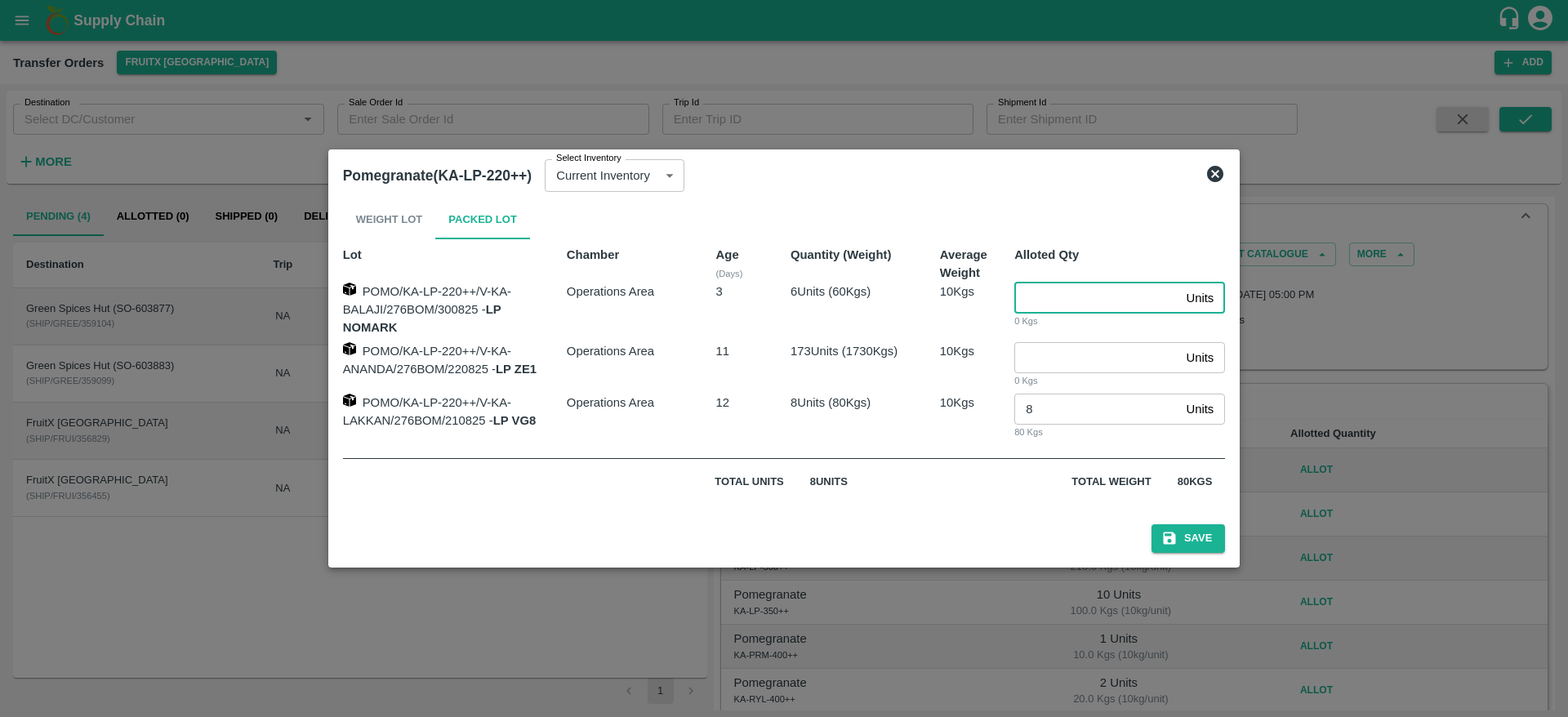
click at [1058, 294] on input "number" at bounding box center [1096, 298] width 165 height 31
type input "6"
click at [1197, 526] on button "Save" at bounding box center [1188, 538] width 73 height 29
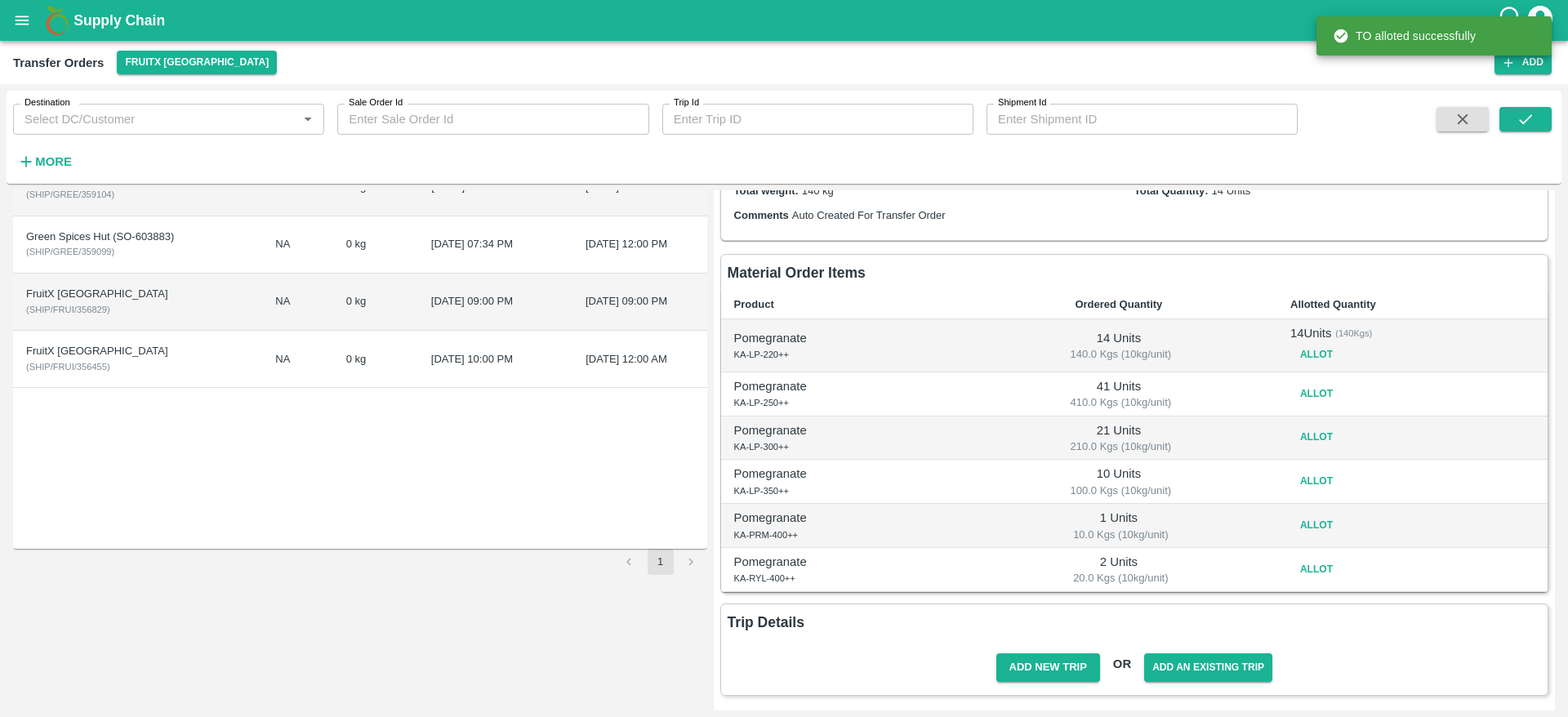
scroll to position [130, 0]
click at [1304, 394] on button "Allot" at bounding box center [1317, 393] width 52 height 24
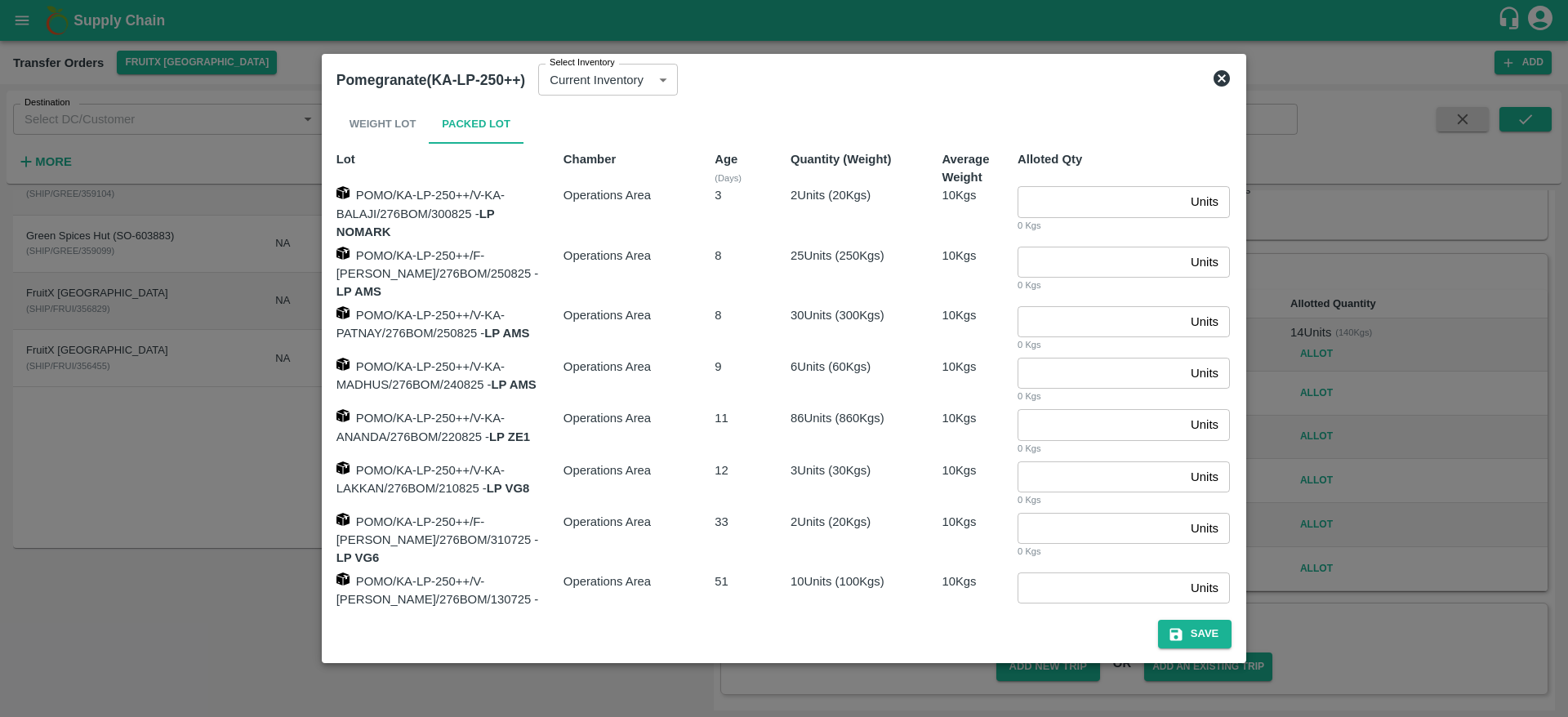
click at [1059, 310] on input "number" at bounding box center [1100, 321] width 166 height 31
type input "30"
click at [1054, 264] on input "number" at bounding box center [1100, 261] width 166 height 31
type input "11"
click at [1195, 625] on button "Save" at bounding box center [1194, 634] width 73 height 29
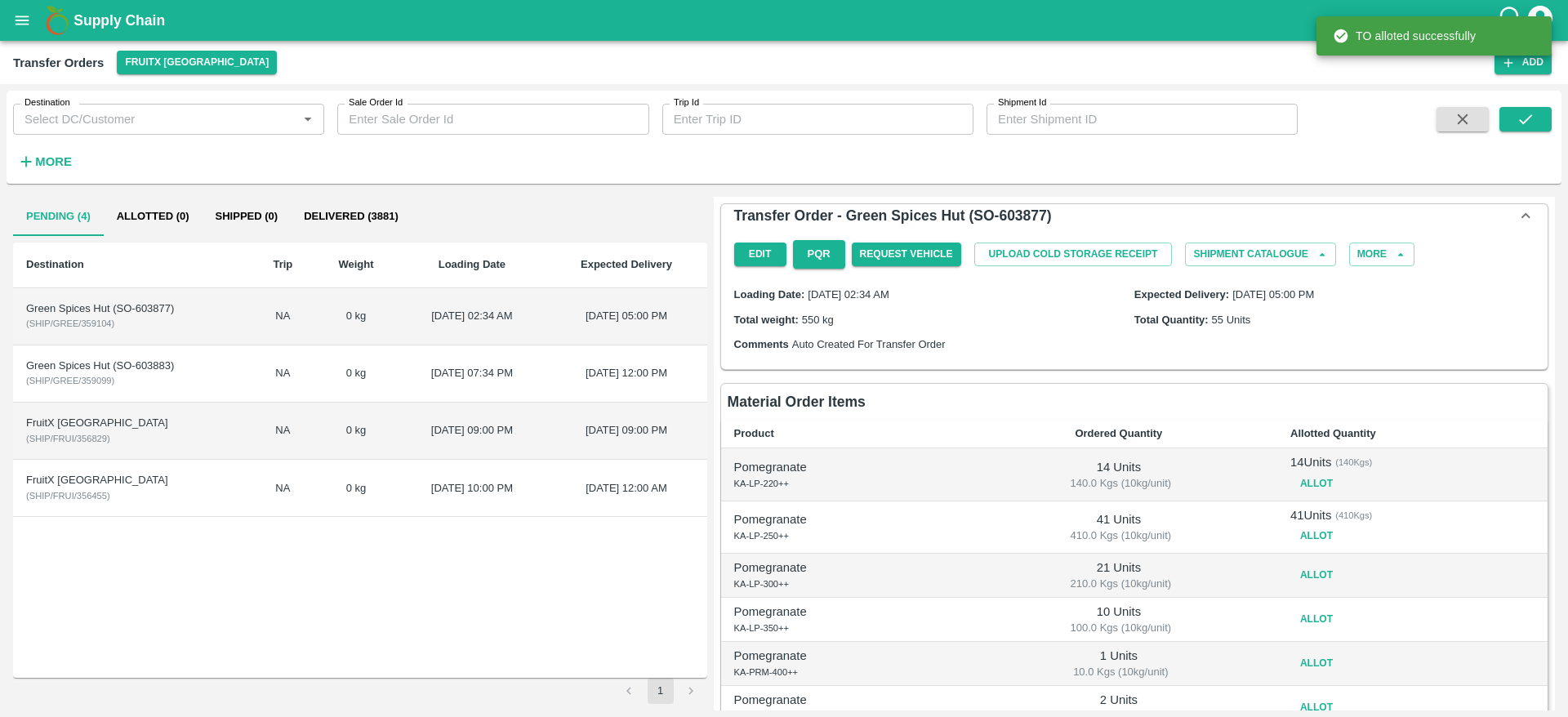
scroll to position [95, 0]
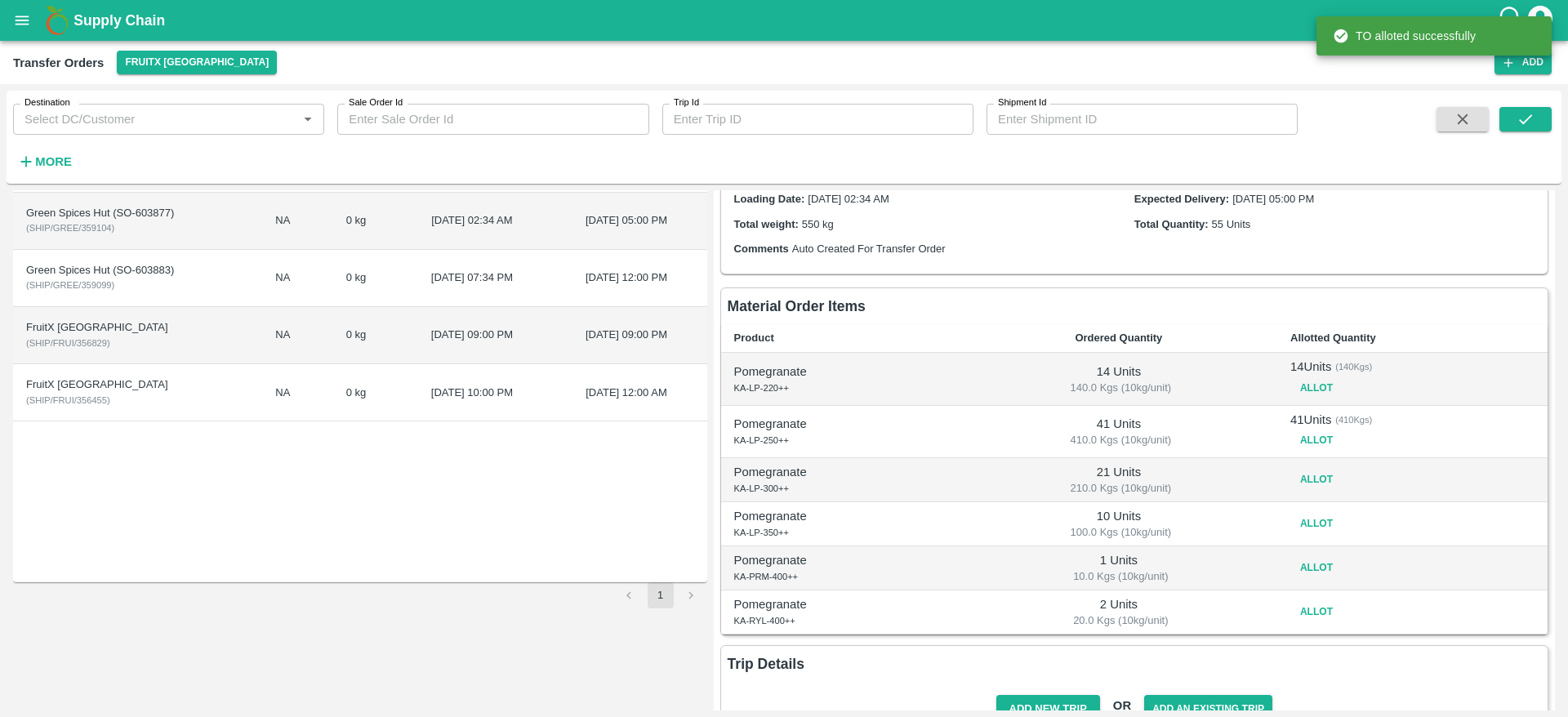
click at [1311, 481] on button "Allot" at bounding box center [1317, 480] width 52 height 24
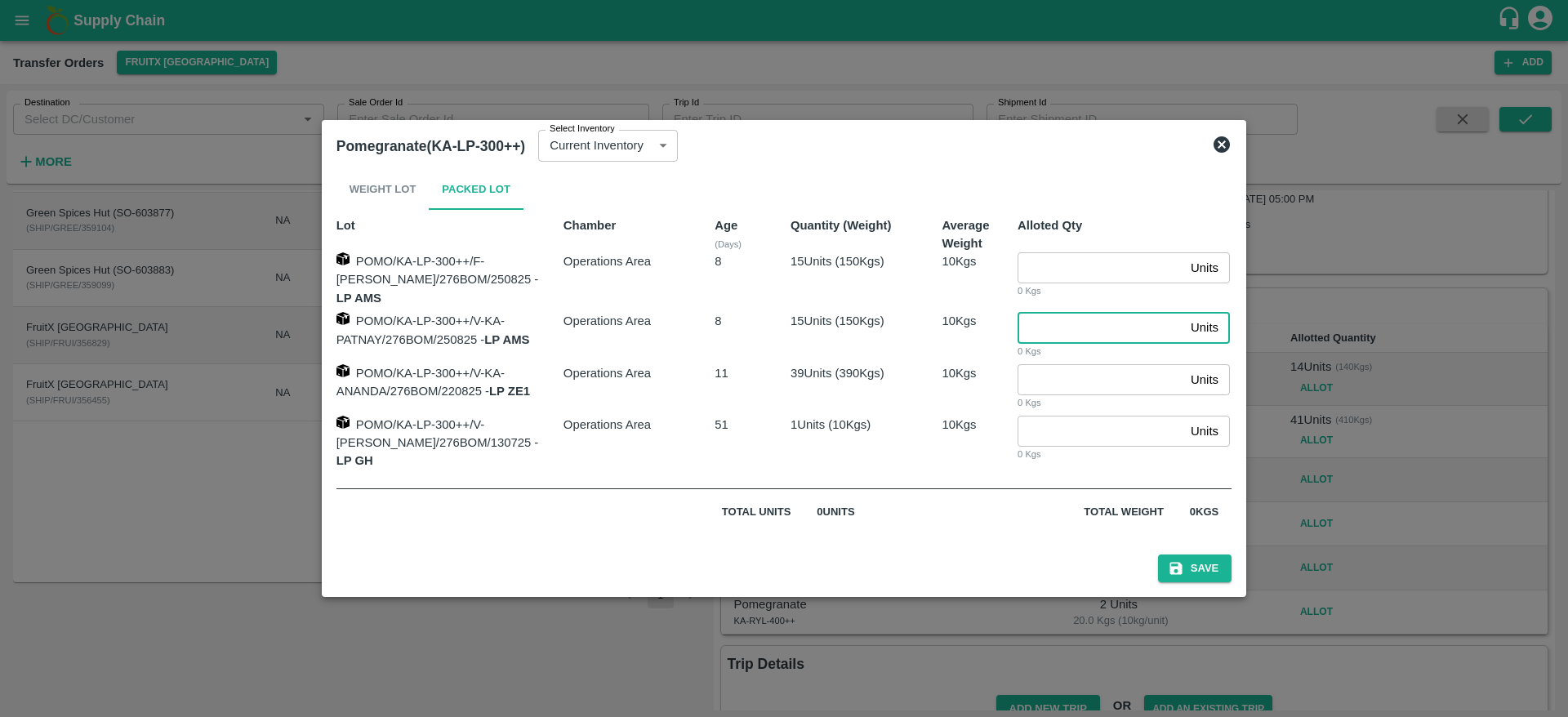
click at [1053, 331] on input "number" at bounding box center [1100, 327] width 166 height 31
type input "15"
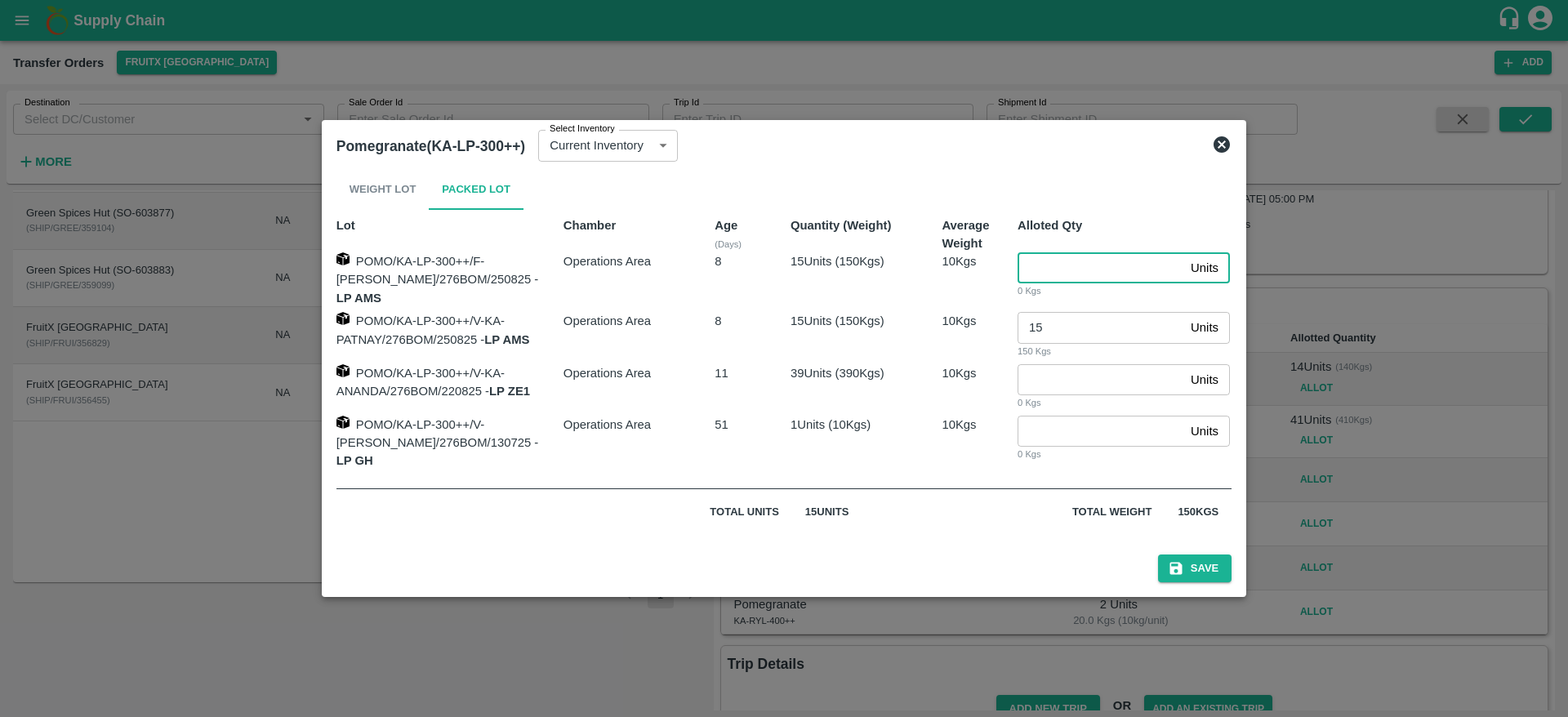
click at [1055, 280] on input "number" at bounding box center [1100, 267] width 166 height 31
type input "6"
click at [1185, 554] on button "Save" at bounding box center [1194, 569] width 73 height 29
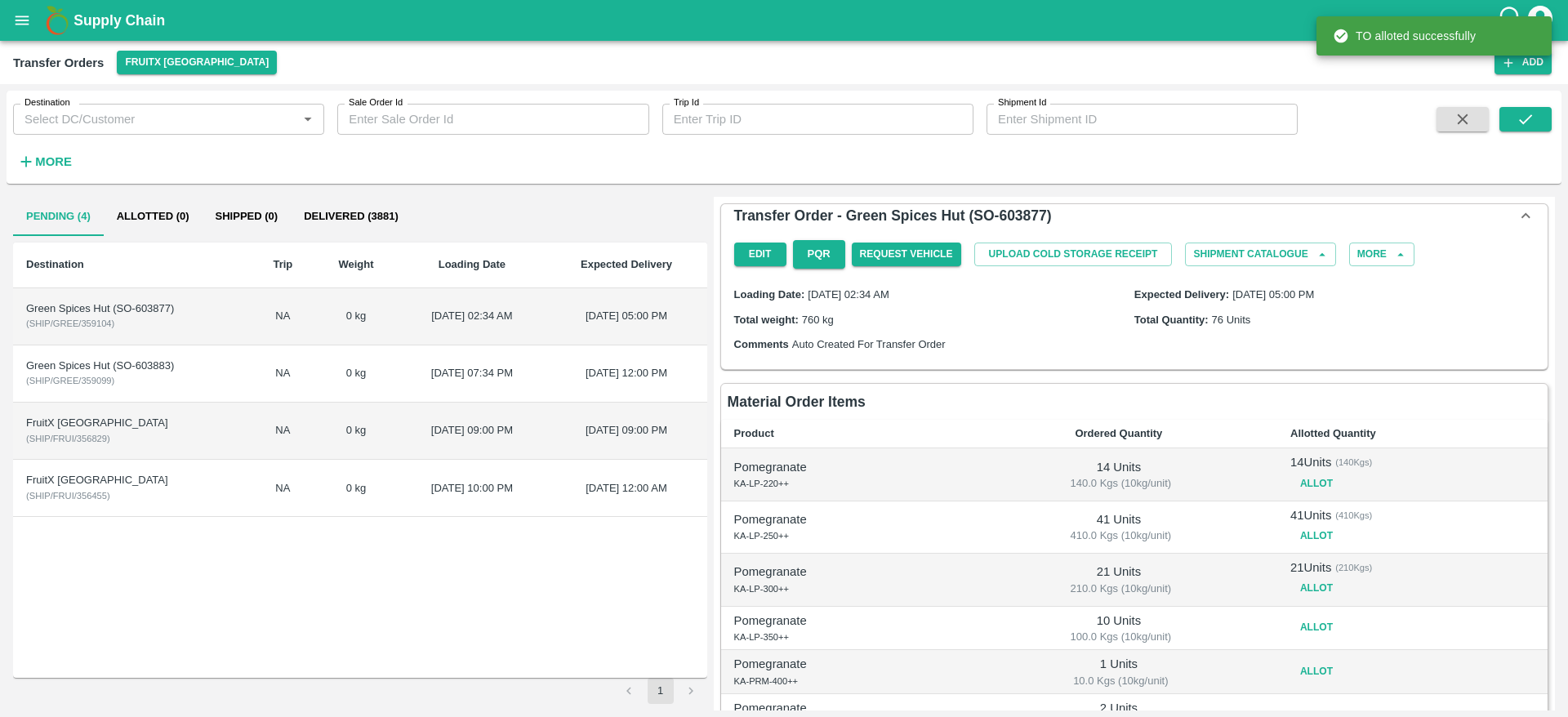
scroll to position [148, 0]
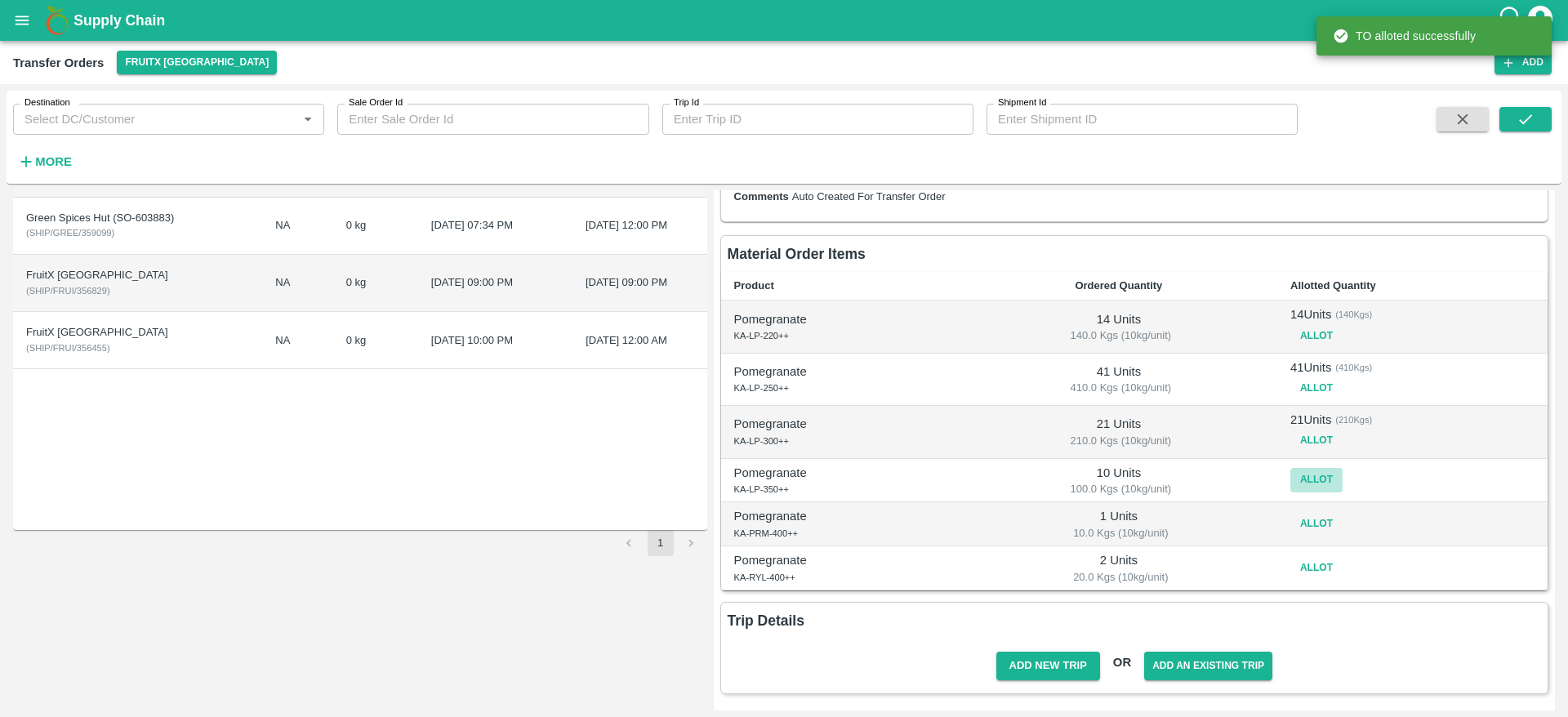
click at [1314, 481] on button "Allot" at bounding box center [1317, 480] width 52 height 24
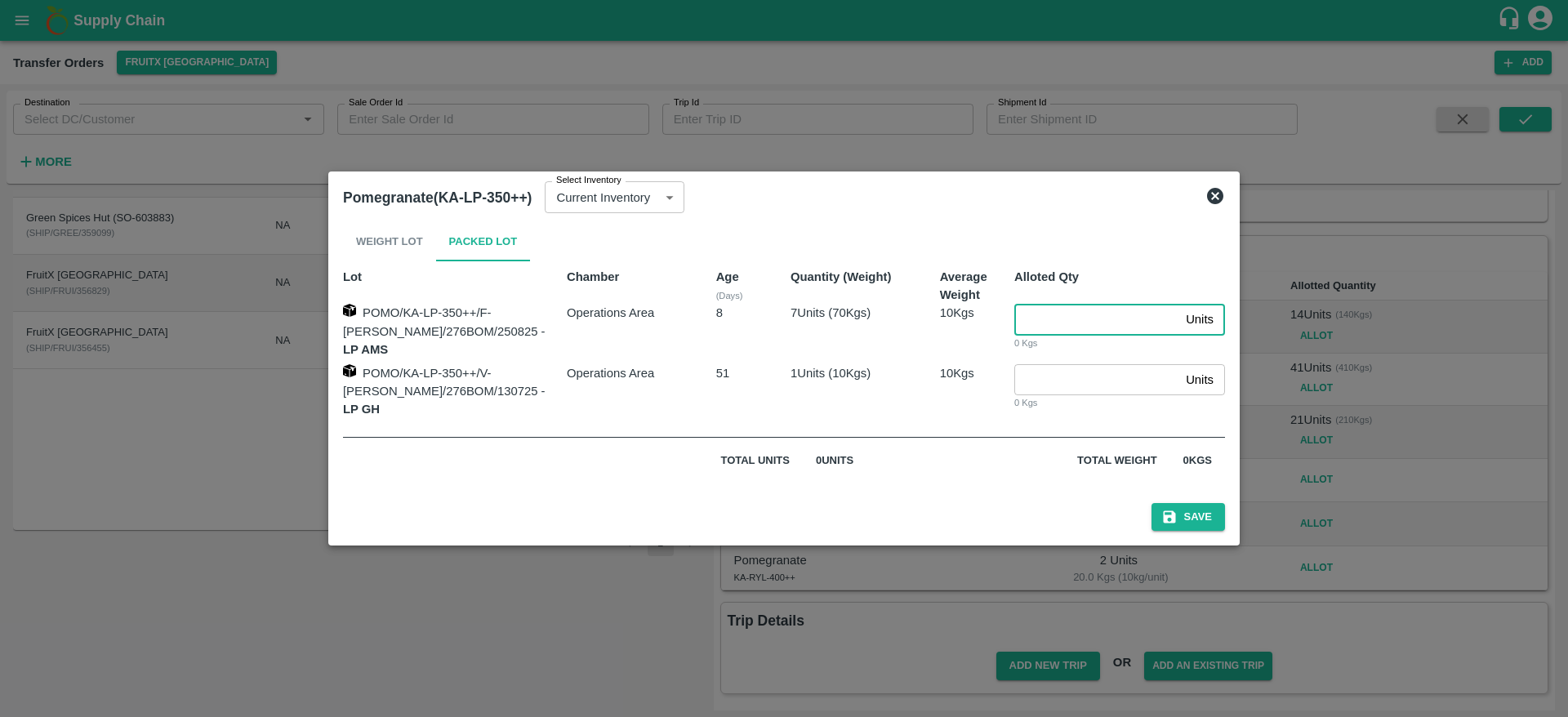
click at [1049, 330] on input "number" at bounding box center [1096, 319] width 165 height 31
type input "7"
type input "1"
click at [1170, 503] on button "Save" at bounding box center [1188, 517] width 73 height 29
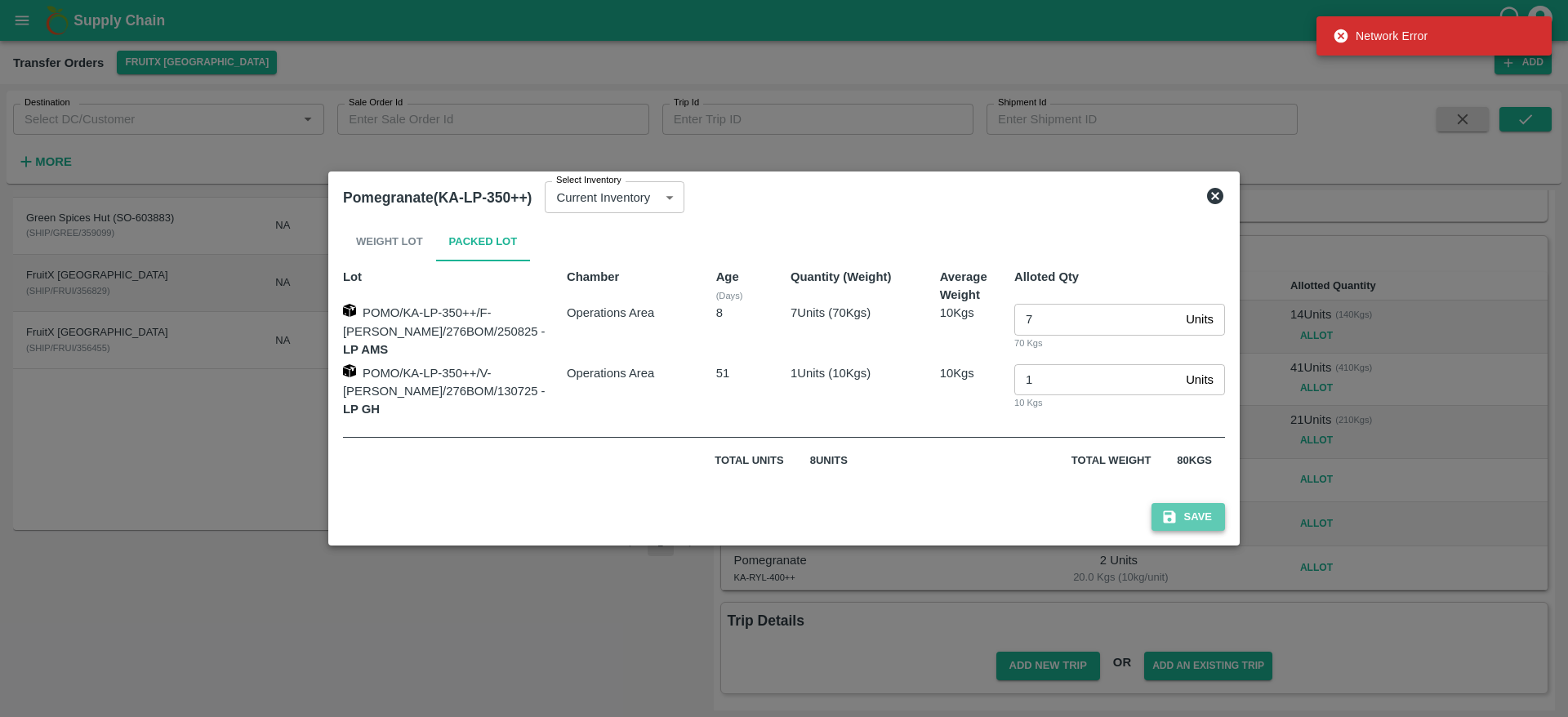
click at [1184, 517] on button "Save" at bounding box center [1188, 517] width 73 height 29
click at [1173, 509] on button "Save" at bounding box center [1188, 517] width 73 height 29
click at [1207, 198] on icon at bounding box center [1214, 196] width 16 height 16
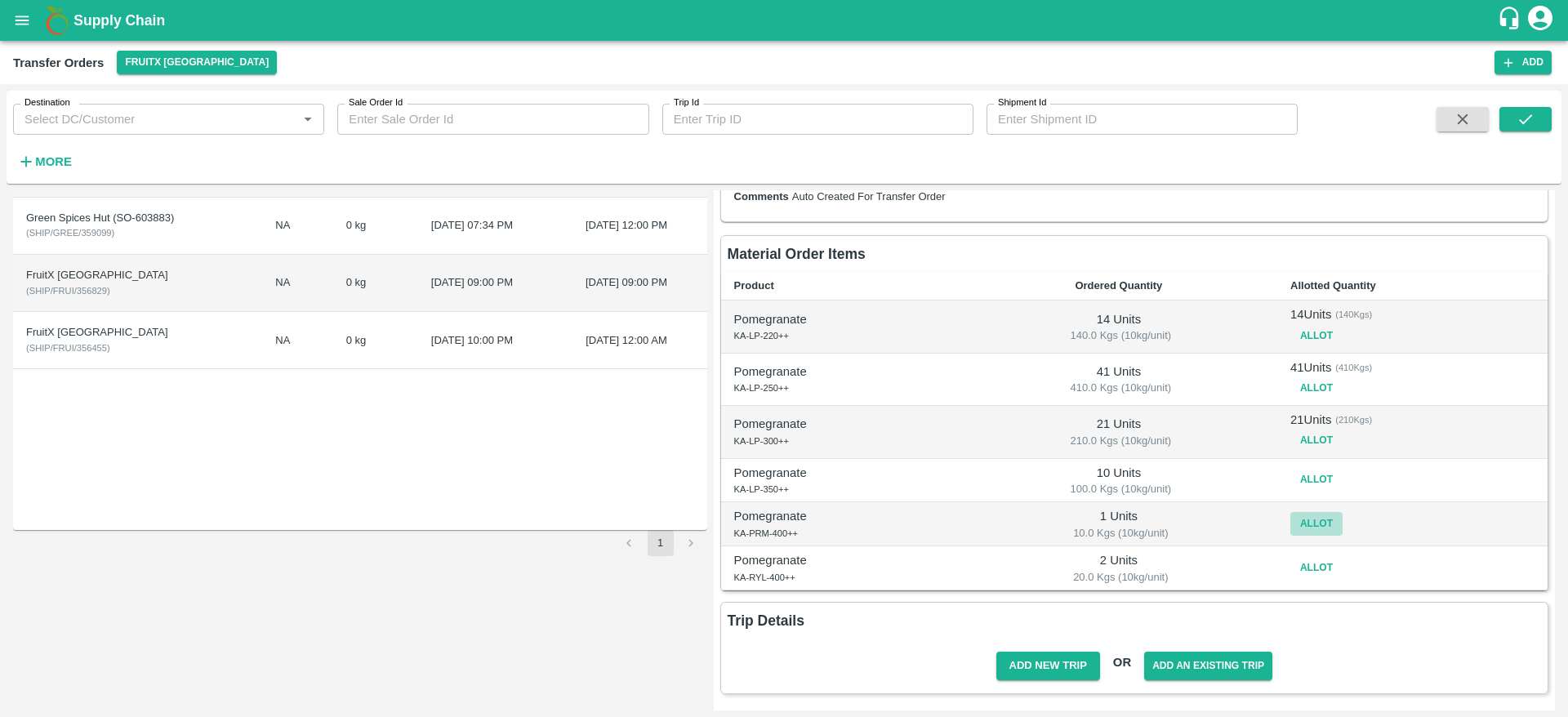
click at [1311, 520] on button "Allot" at bounding box center [1317, 524] width 52 height 24
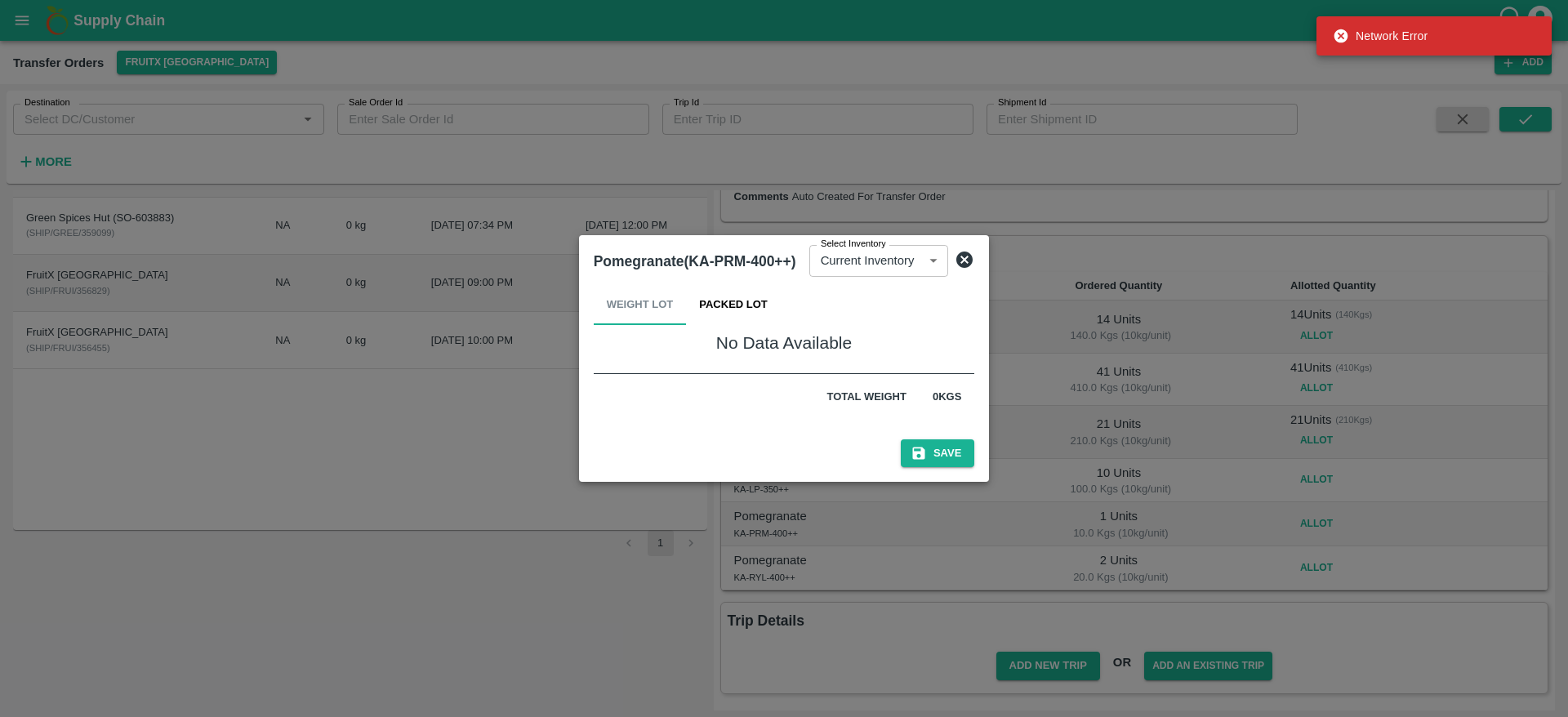
click at [971, 262] on icon at bounding box center [964, 259] width 16 height 16
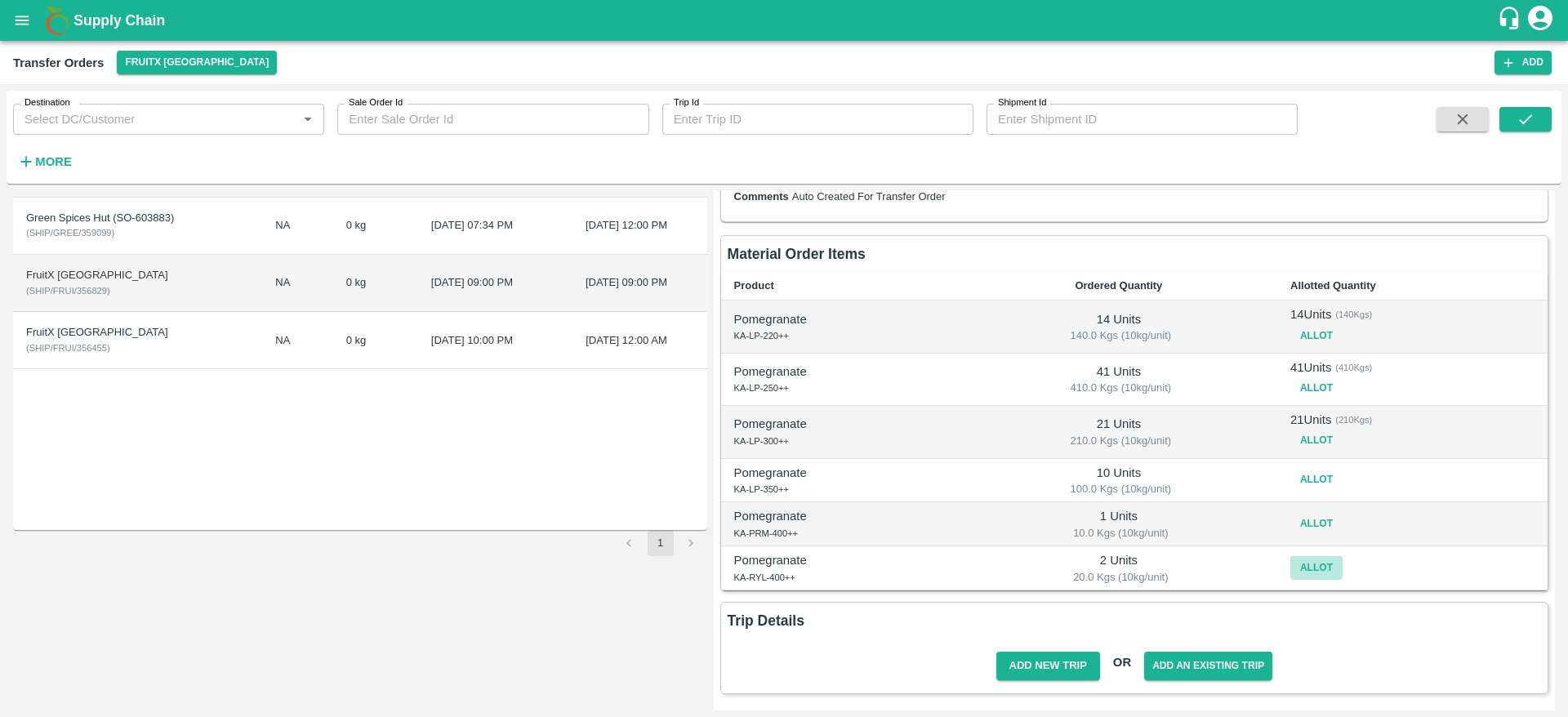
click at [1320, 562] on button "Allot" at bounding box center [1317, 568] width 52 height 24
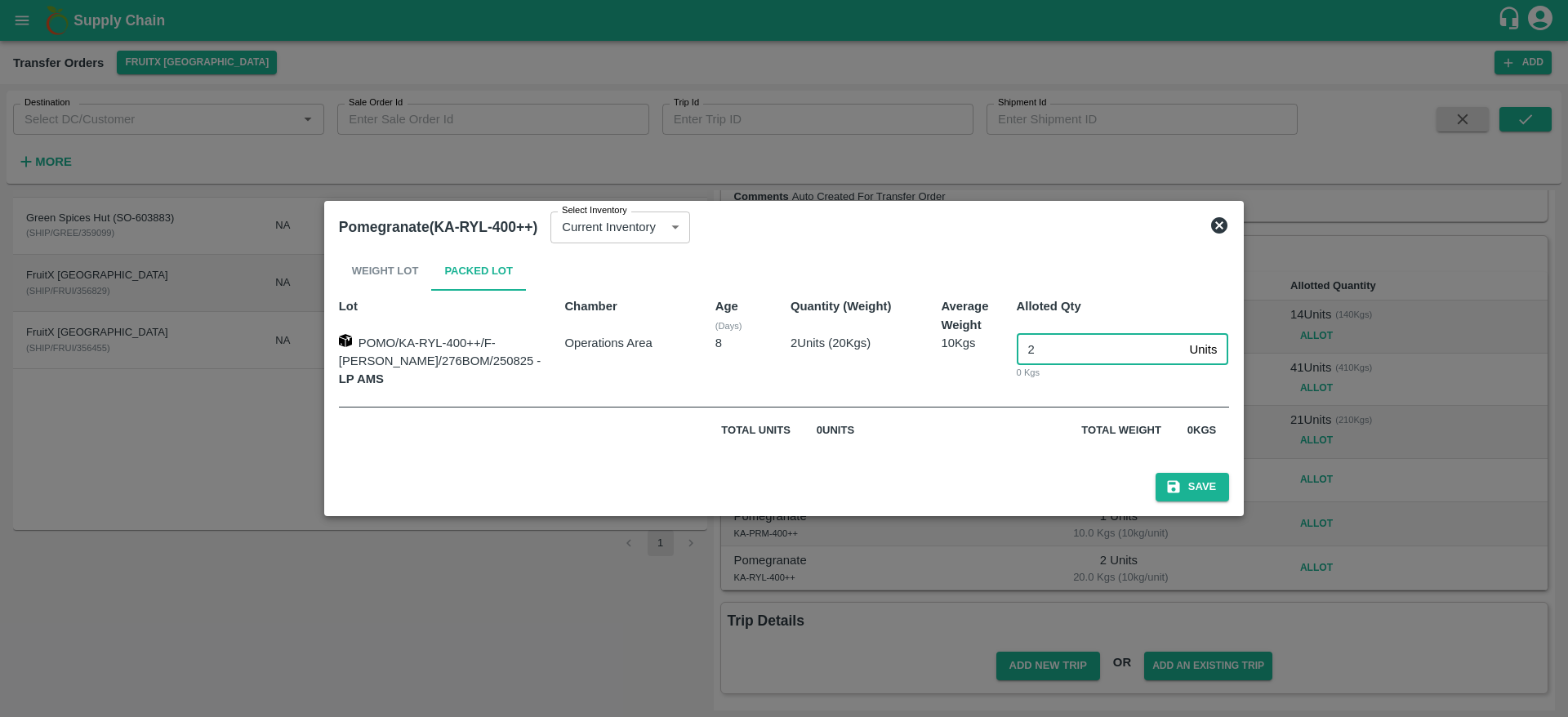
click at [1054, 361] on input "2" at bounding box center [1100, 349] width 166 height 31
type input "2"
click at [1187, 482] on button "Save" at bounding box center [1192, 487] width 73 height 29
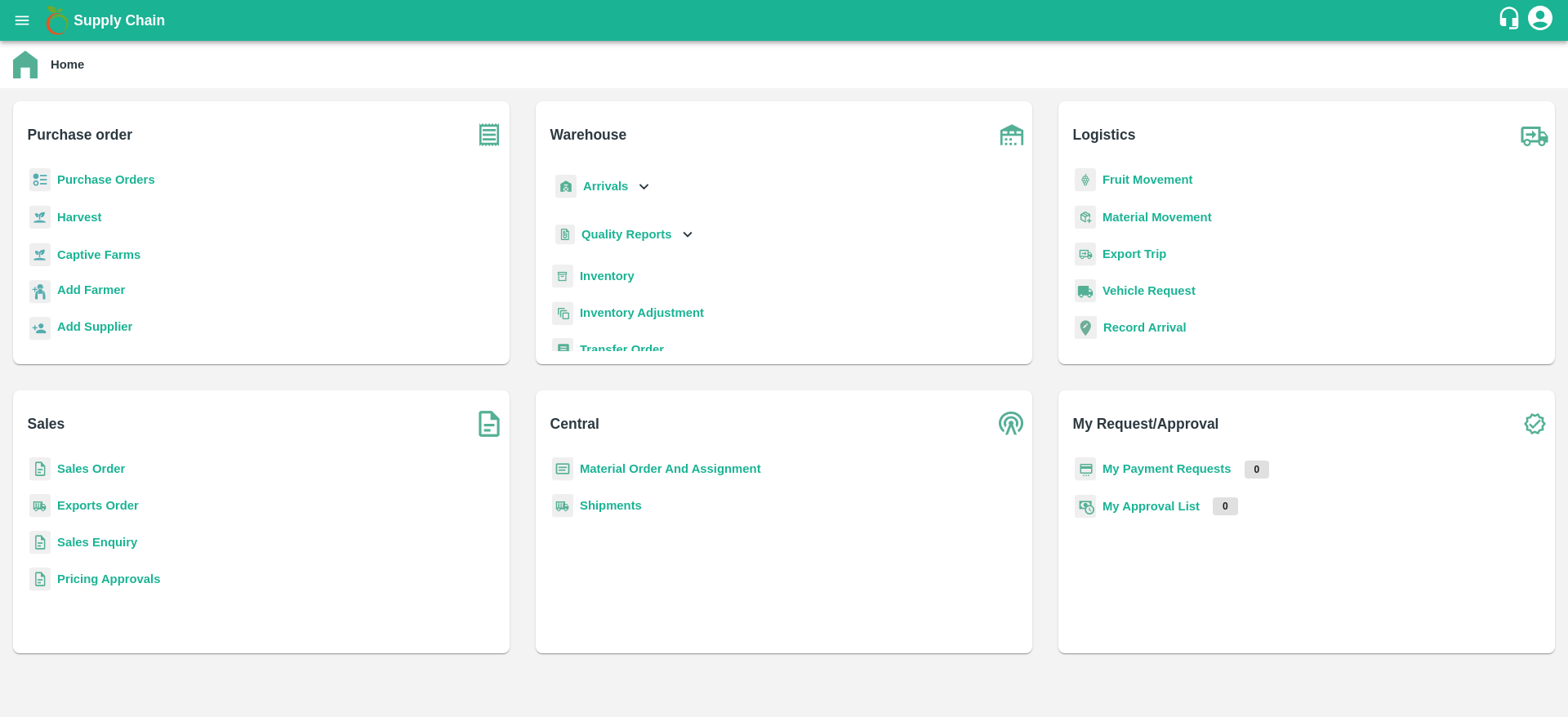
click at [620, 342] on b "Transfer Order" at bounding box center [622, 348] width 84 height 13
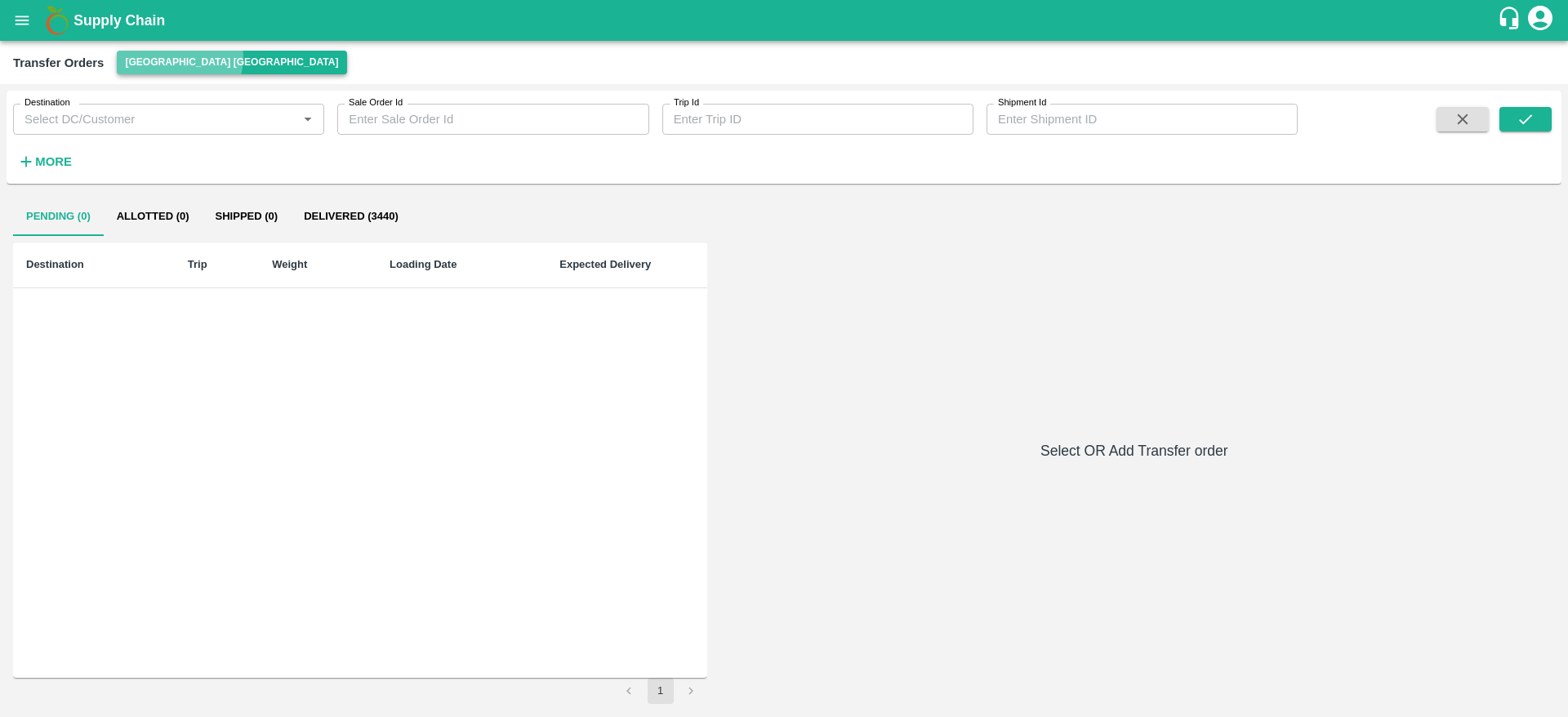
click at [178, 57] on button "[GEOGRAPHIC_DATA] [GEOGRAPHIC_DATA]" at bounding box center [231, 62] width 230 height 24
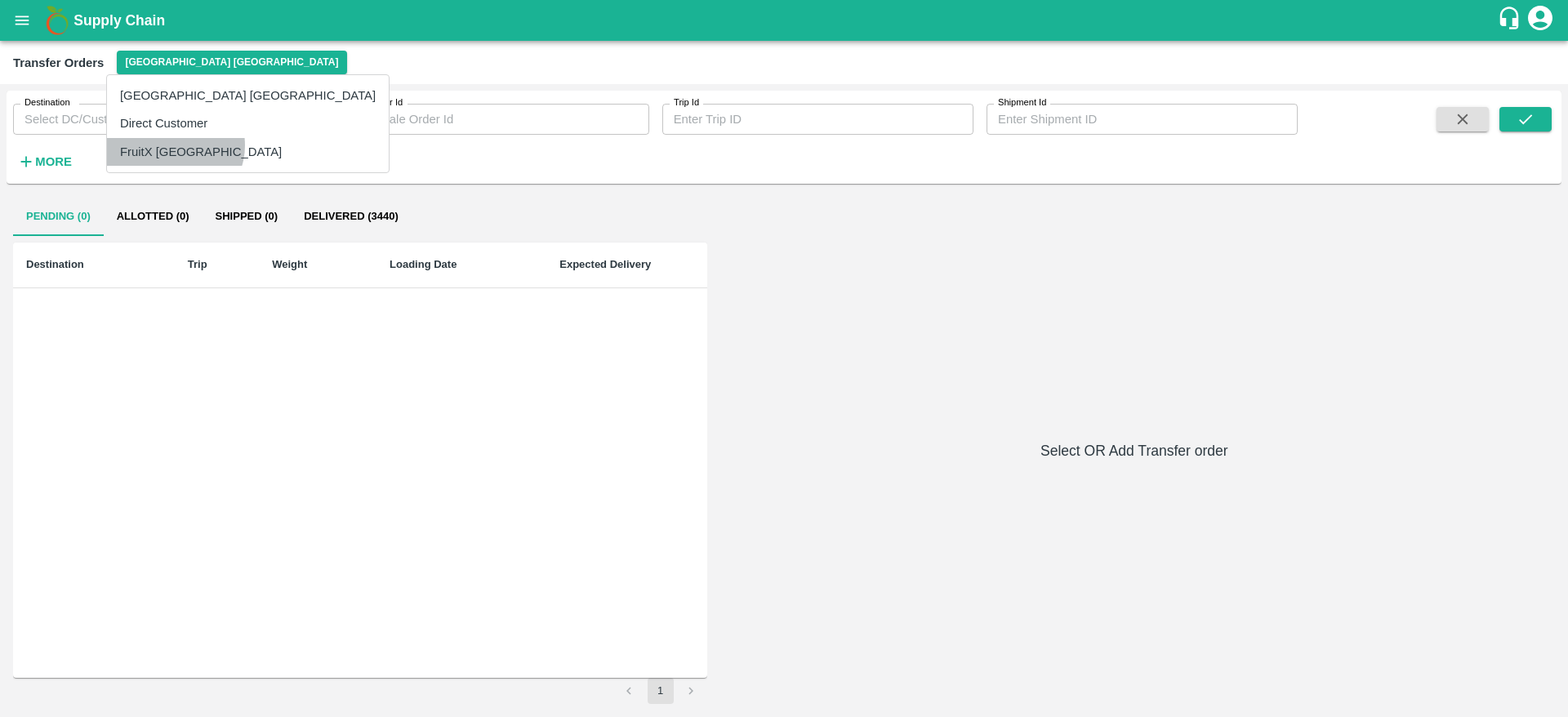
click at [174, 145] on li "FruitX [GEOGRAPHIC_DATA]" at bounding box center [248, 152] width 282 height 28
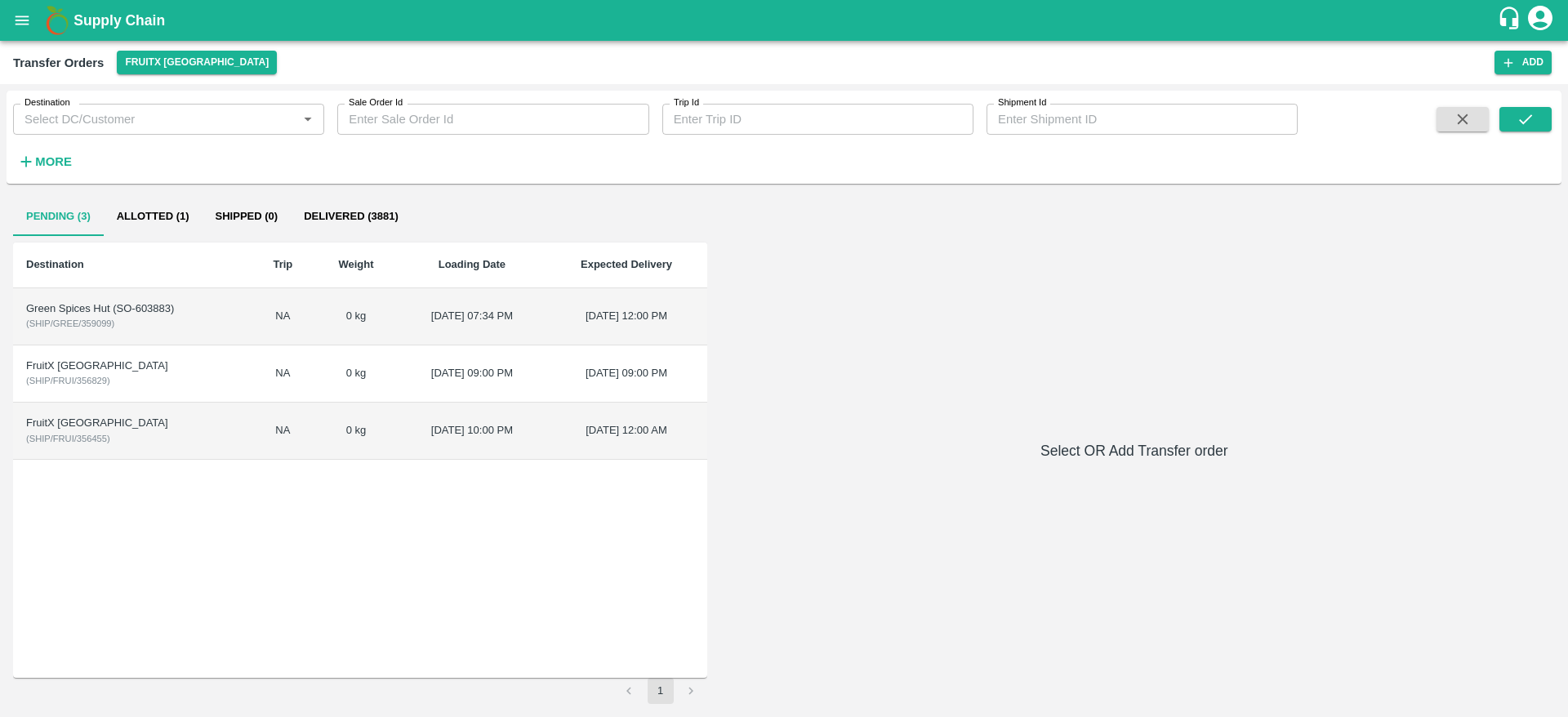
click at [101, 324] on span "( SHIP/GREE/359099 )" at bounding box center [70, 323] width 89 height 10
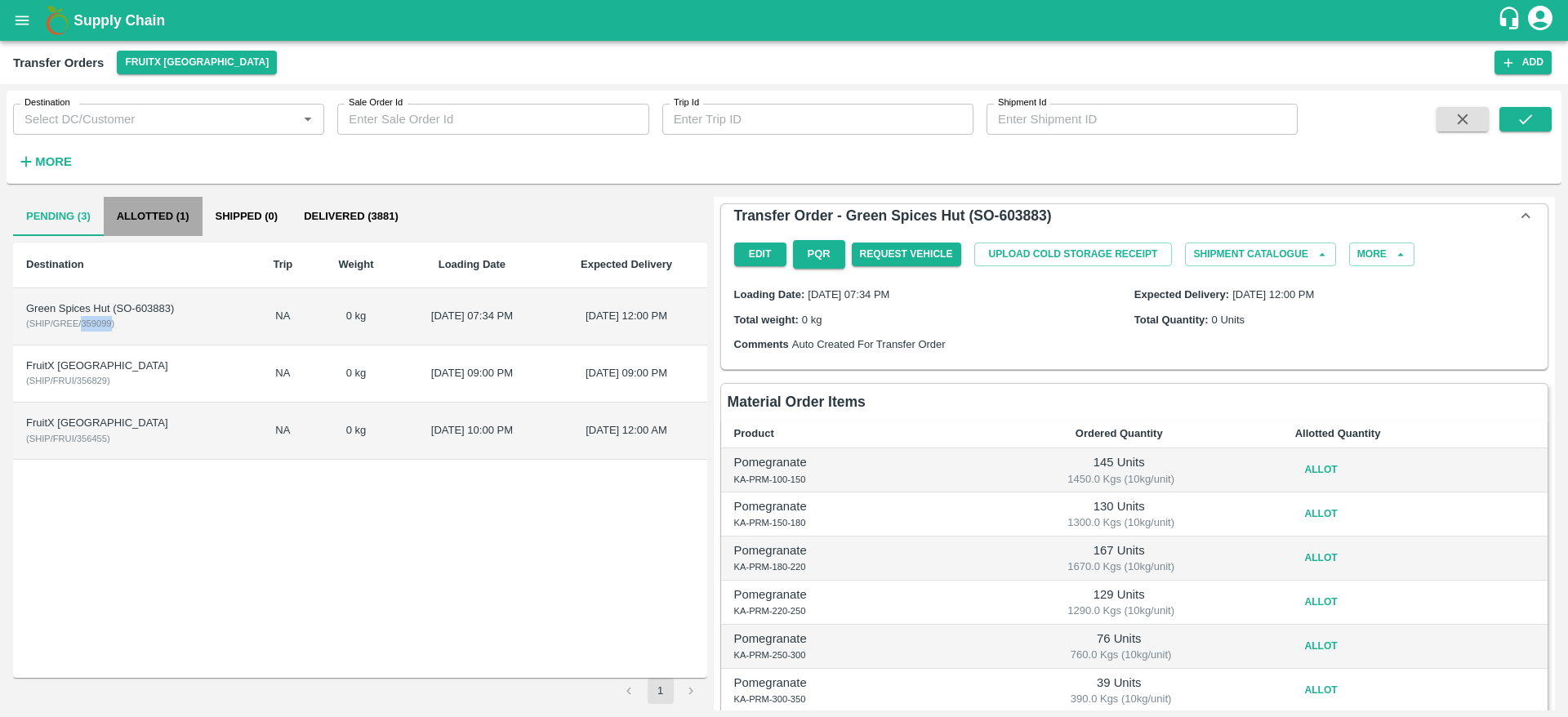
click at [166, 214] on button "Allotted (1)" at bounding box center [153, 216] width 99 height 39
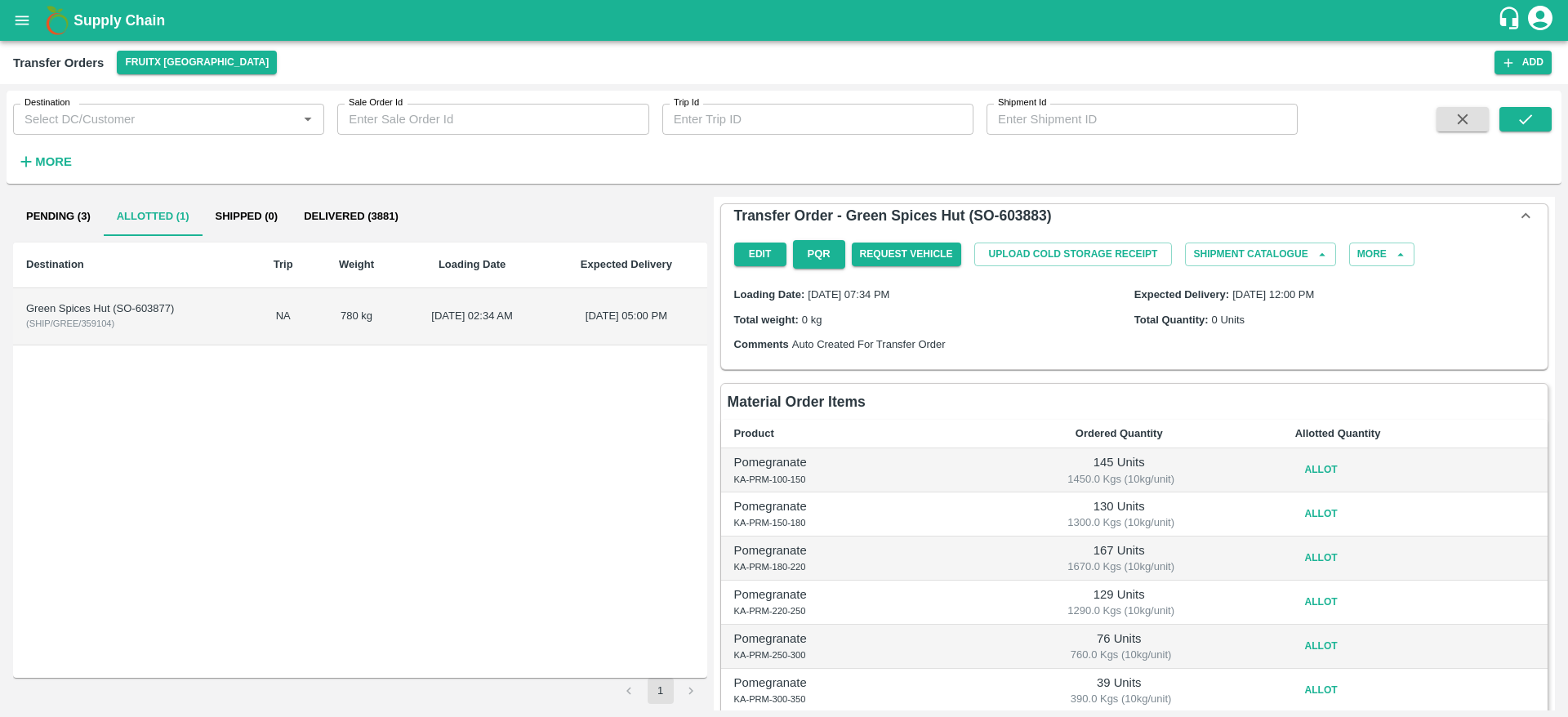
click at [196, 317] on td "Green Spices Hut (SO-603877) ( SHIP/GREE/359104 )" at bounding box center [132, 317] width 239 height 57
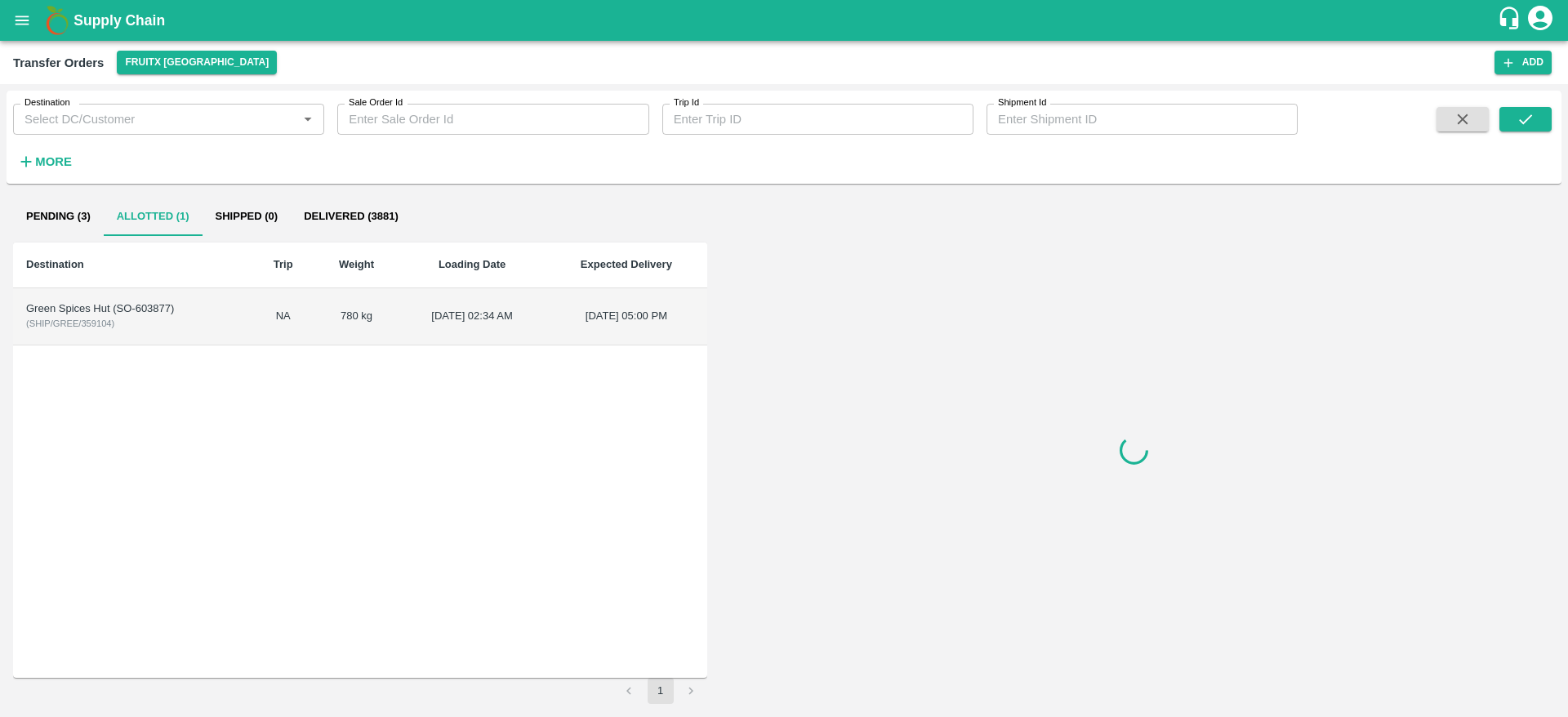
click at [196, 317] on td "Green Spices Hut (SO-603877) ( SHIP/GREE/359104 )" at bounding box center [132, 317] width 239 height 57
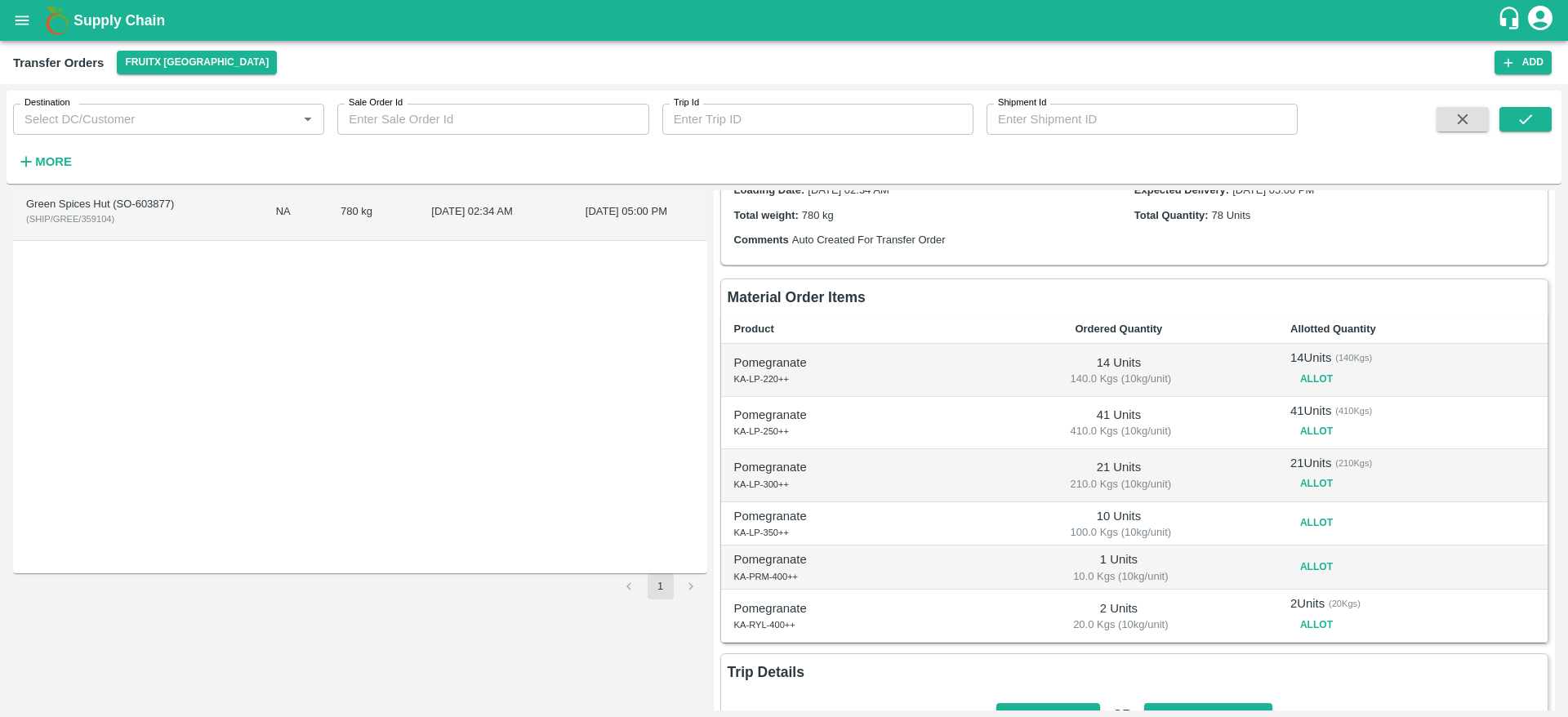
scroll to position [105, 0]
click at [1308, 516] on button "Allot" at bounding box center [1317, 522] width 52 height 24
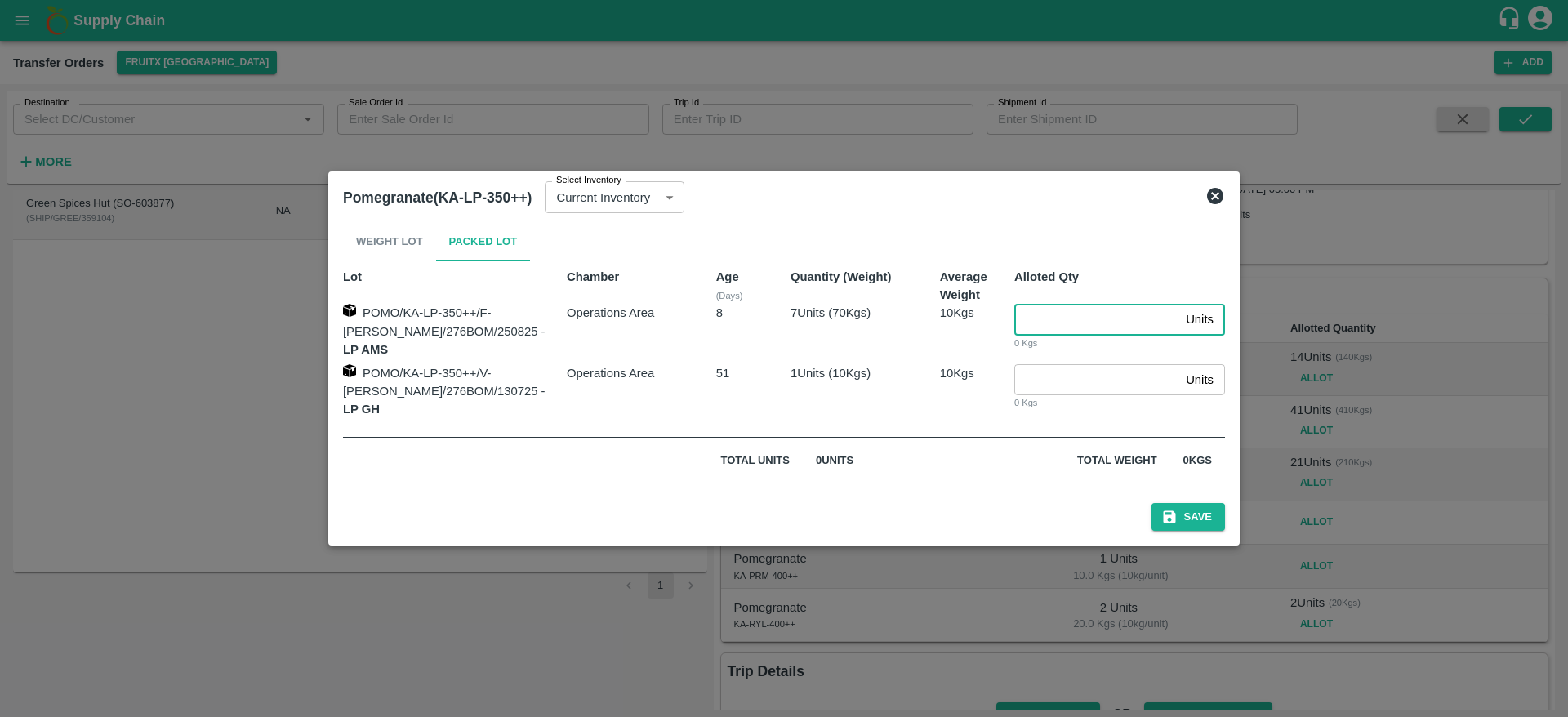
click at [1026, 328] on input "number" at bounding box center [1096, 319] width 165 height 31
type input "7"
type input "1"
click at [1163, 509] on icon "submit" at bounding box center [1169, 516] width 16 height 16
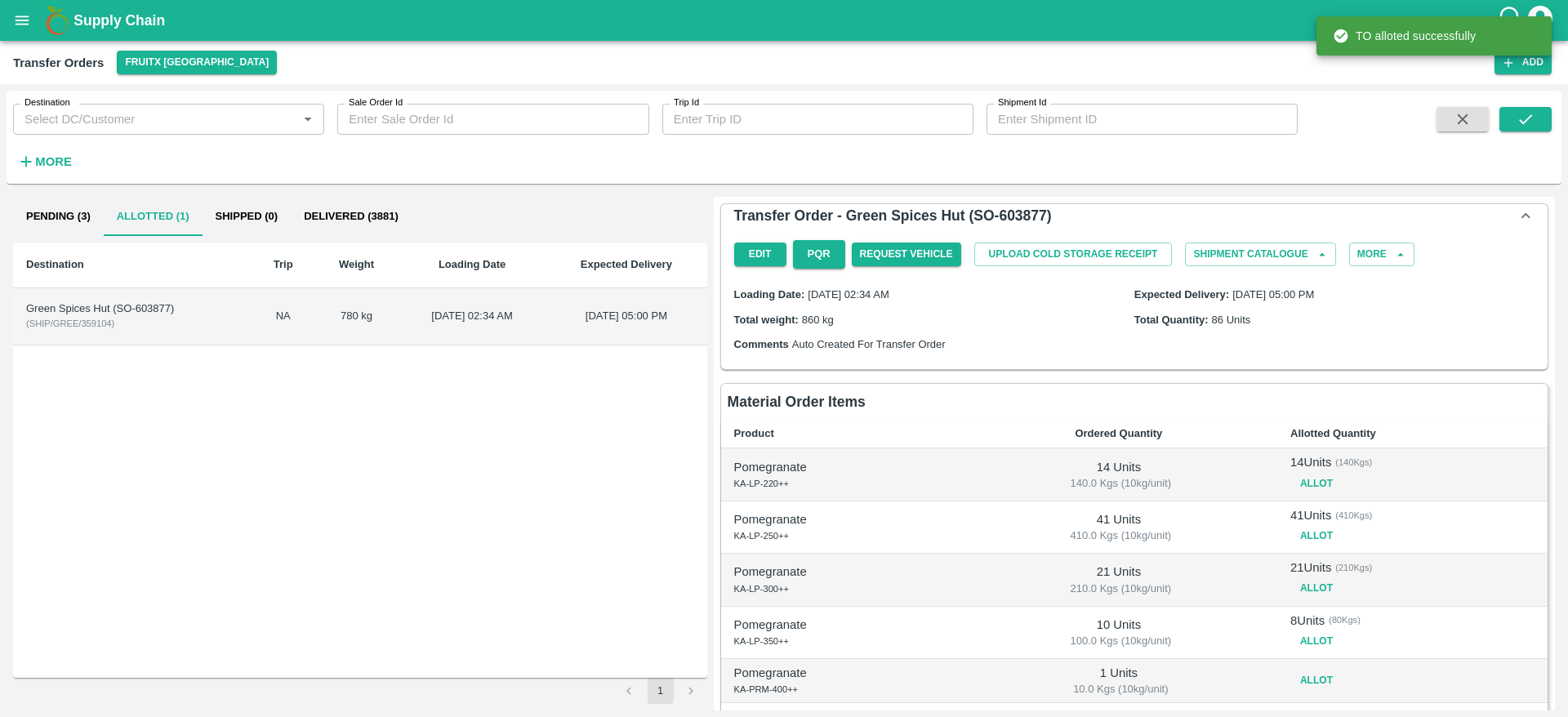
scroll to position [164, 0]
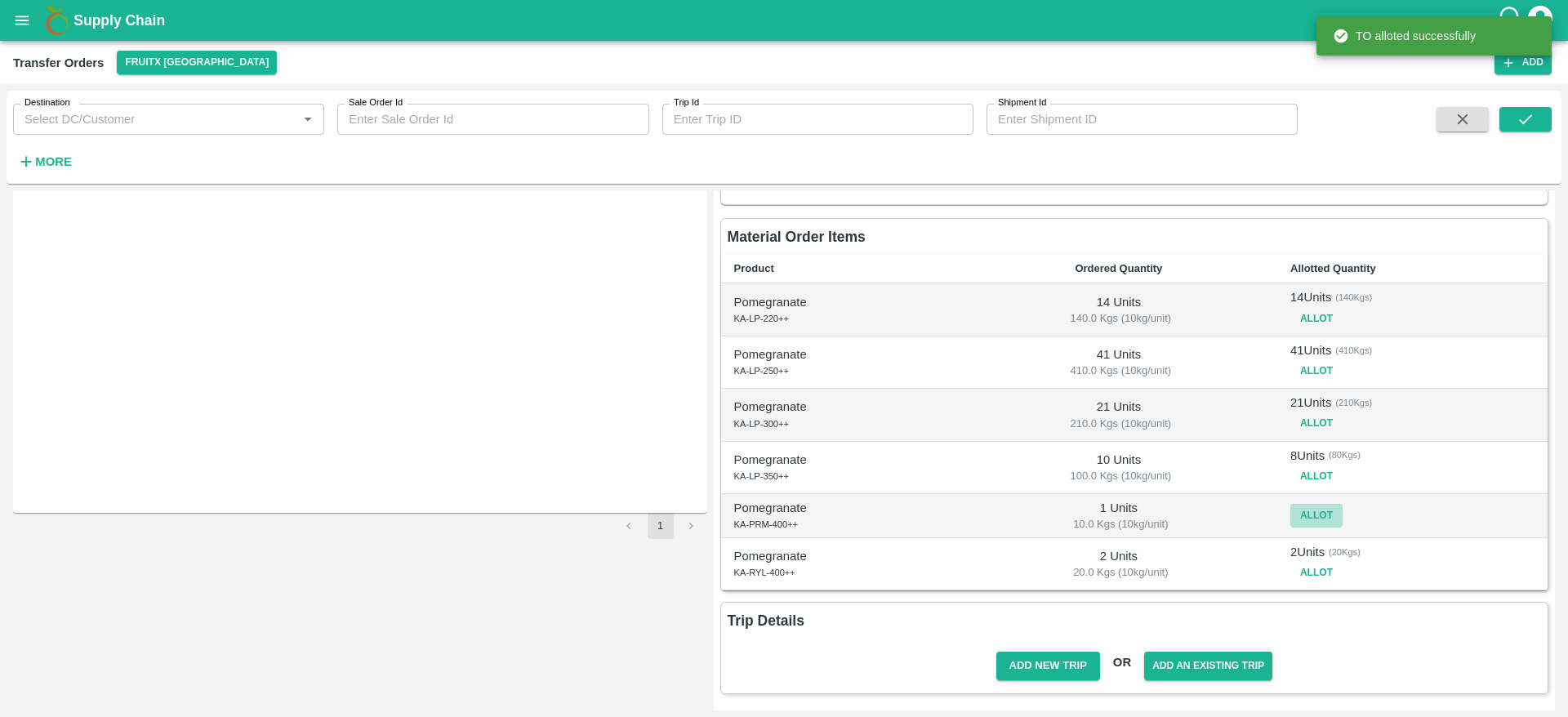
click at [1311, 508] on button "Allot" at bounding box center [1317, 515] width 52 height 24
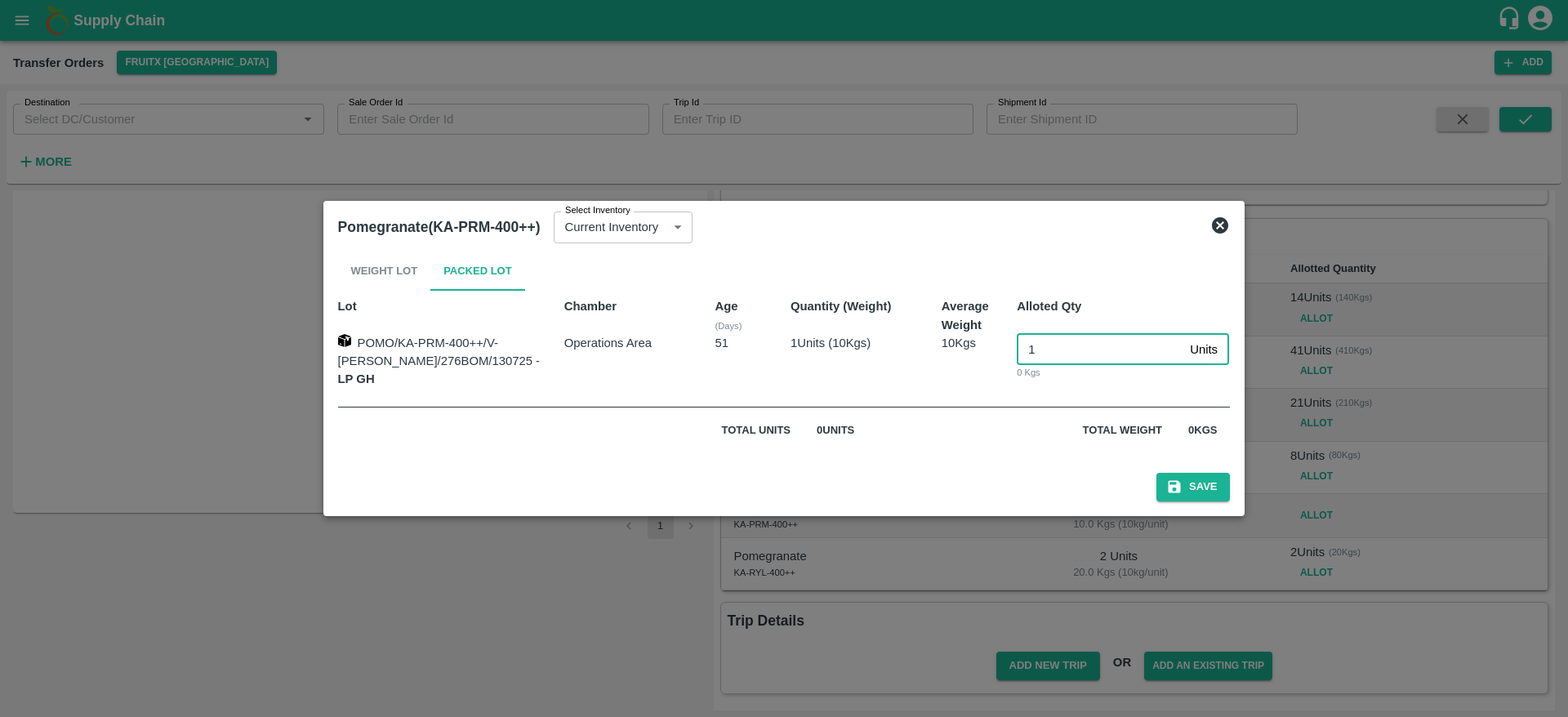
click at [1069, 356] on input "1" at bounding box center [1100, 349] width 166 height 31
type input "1"
click at [1156, 472] on button "Save" at bounding box center [1192, 487] width 73 height 29
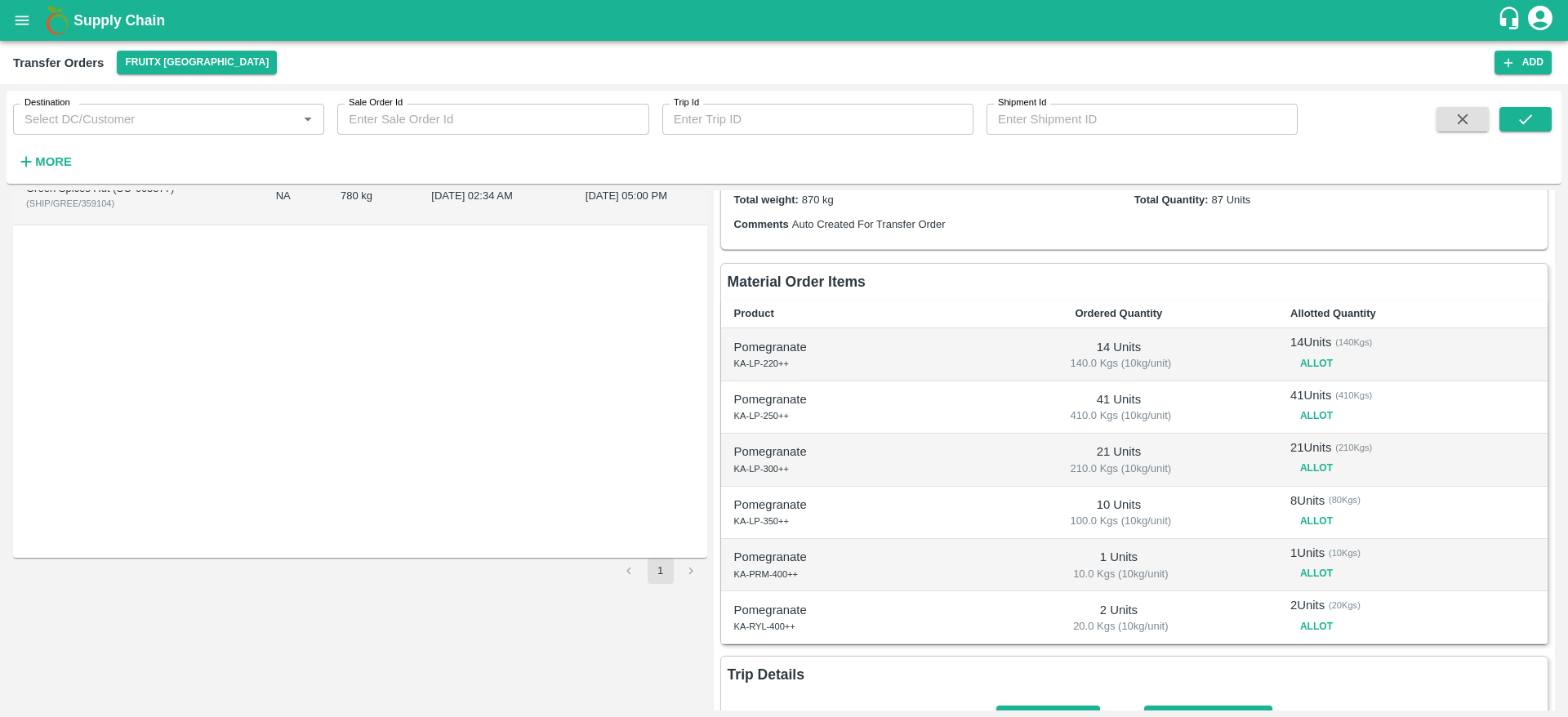
scroll to position [122, 0]
click at [1313, 469] on button "Allot" at bounding box center [1317, 466] width 52 height 24
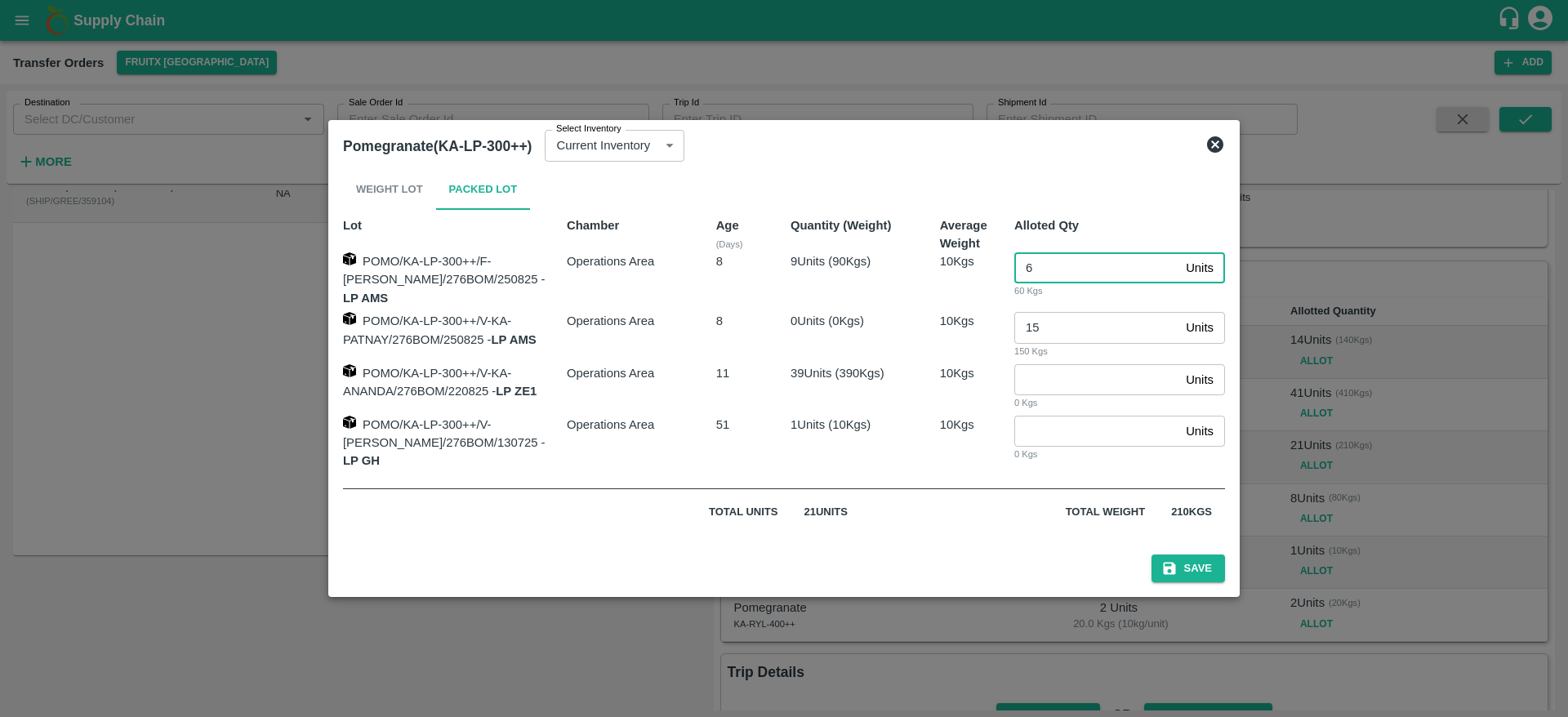
click at [1062, 282] on input "6" at bounding box center [1096, 267] width 165 height 31
type input "8"
click at [1187, 561] on button "Save" at bounding box center [1188, 569] width 73 height 29
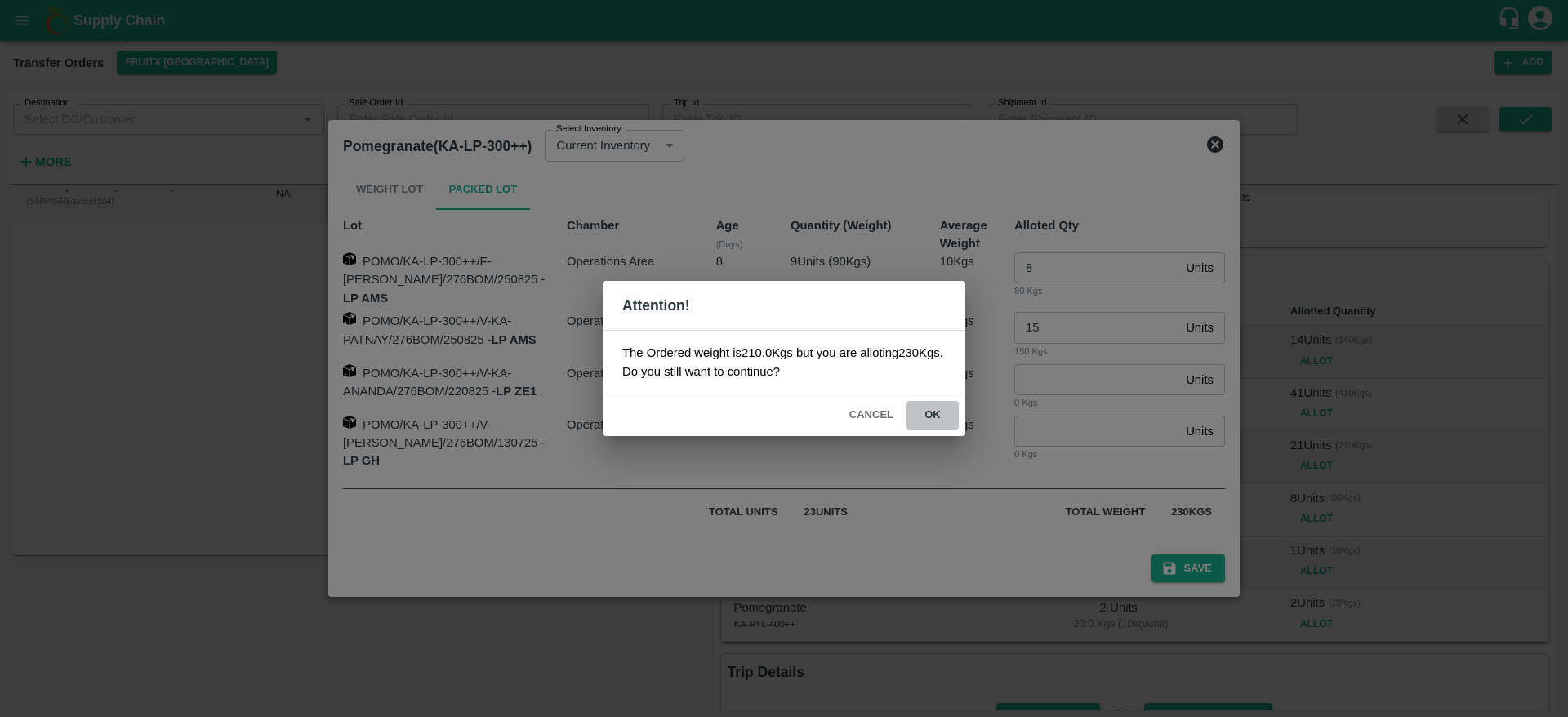
click at [932, 414] on button "ok" at bounding box center [933, 415] width 52 height 29
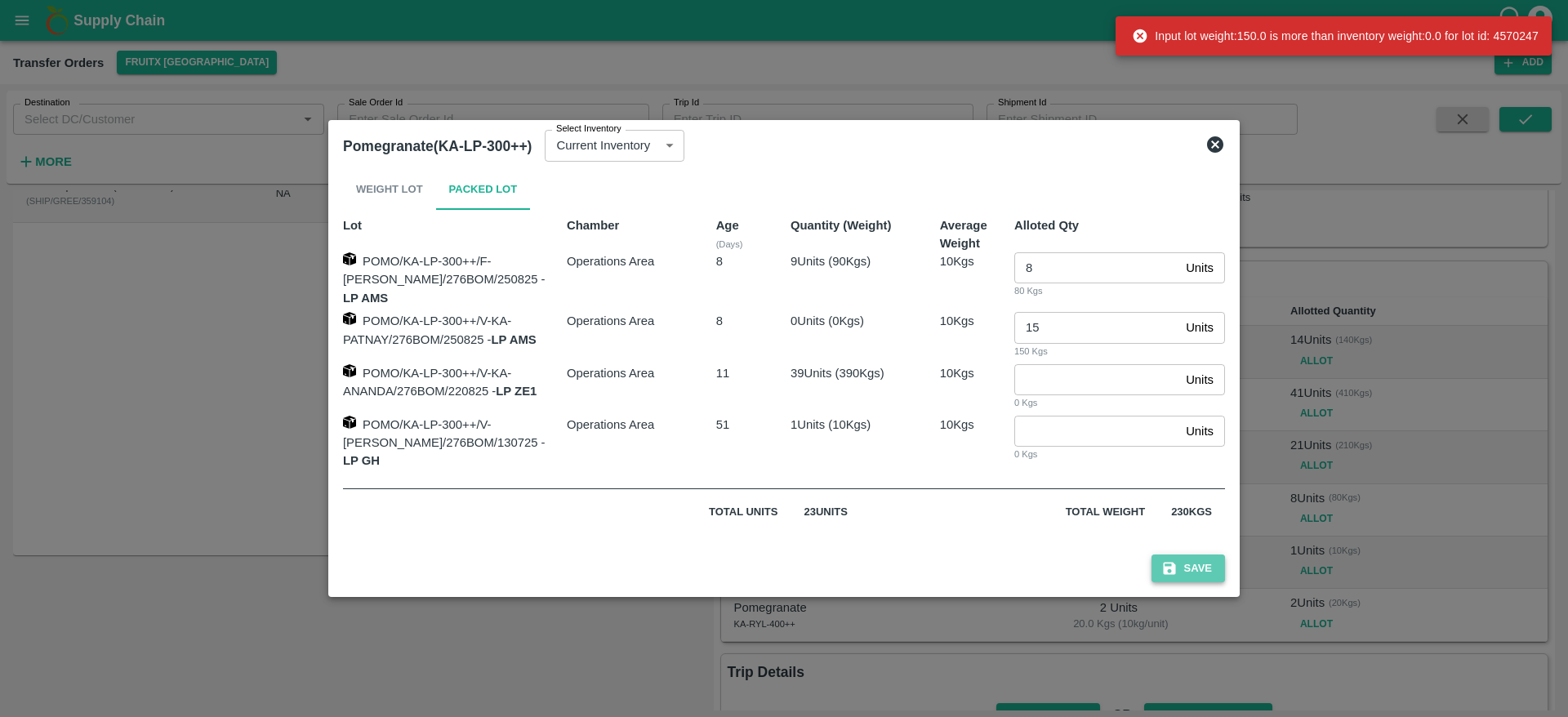
click at [1181, 566] on button "Save" at bounding box center [1188, 569] width 73 height 29
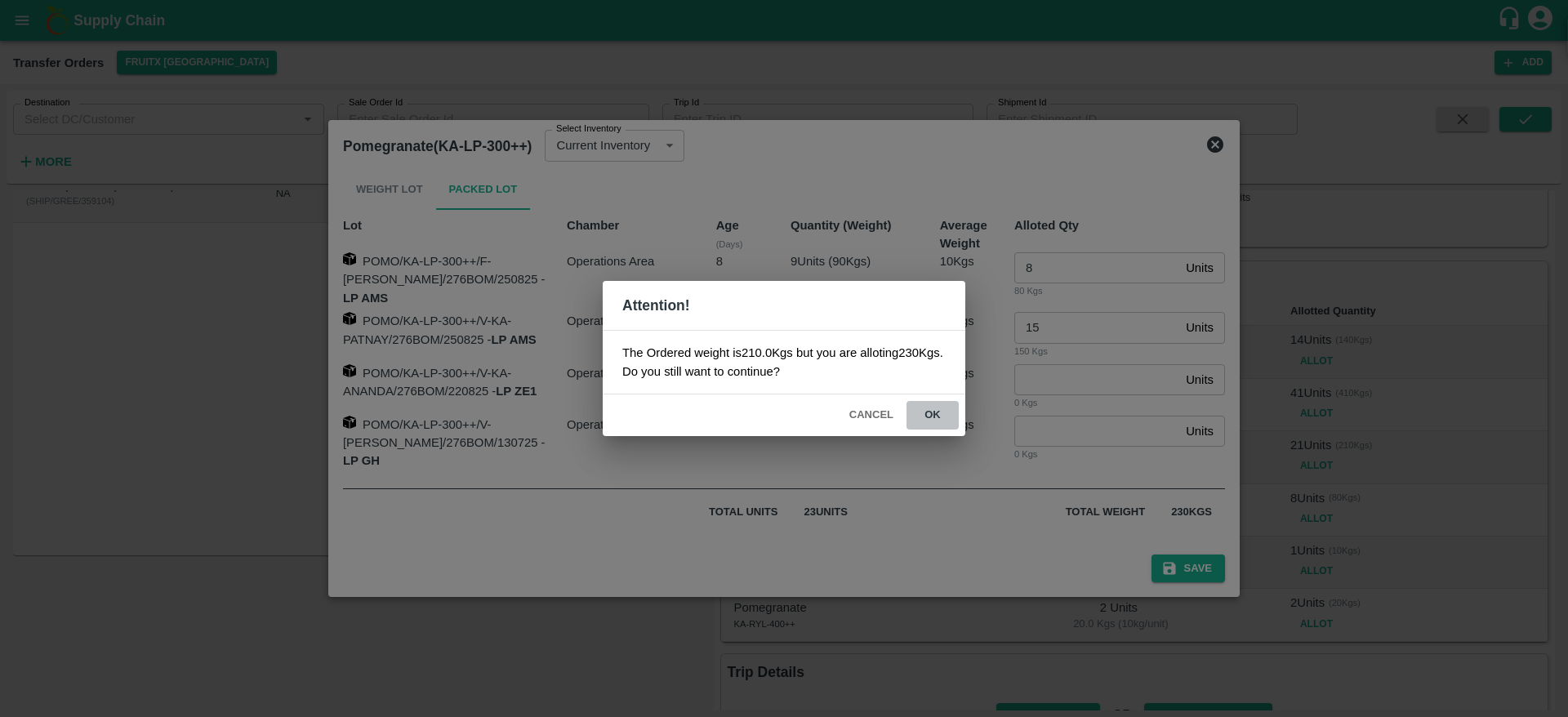
click at [953, 418] on button "ok" at bounding box center [933, 415] width 52 height 29
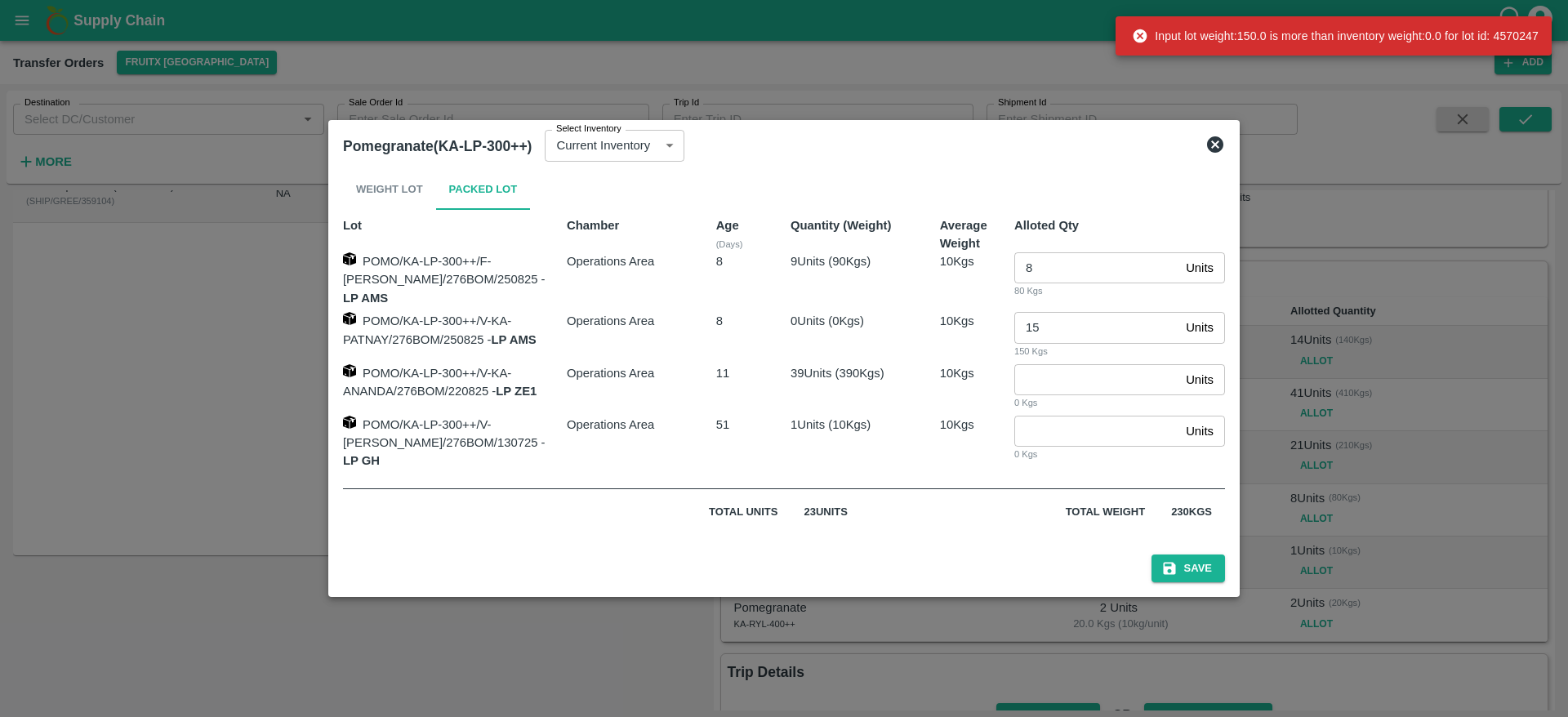
click at [1230, 141] on div "Pomegranate(KA-LP-300++) Select Inventory Current Inventory 079bdbb4-a023-45a7-…" at bounding box center [784, 358] width 911 height 477
click at [1216, 147] on icon at bounding box center [1214, 144] width 16 height 16
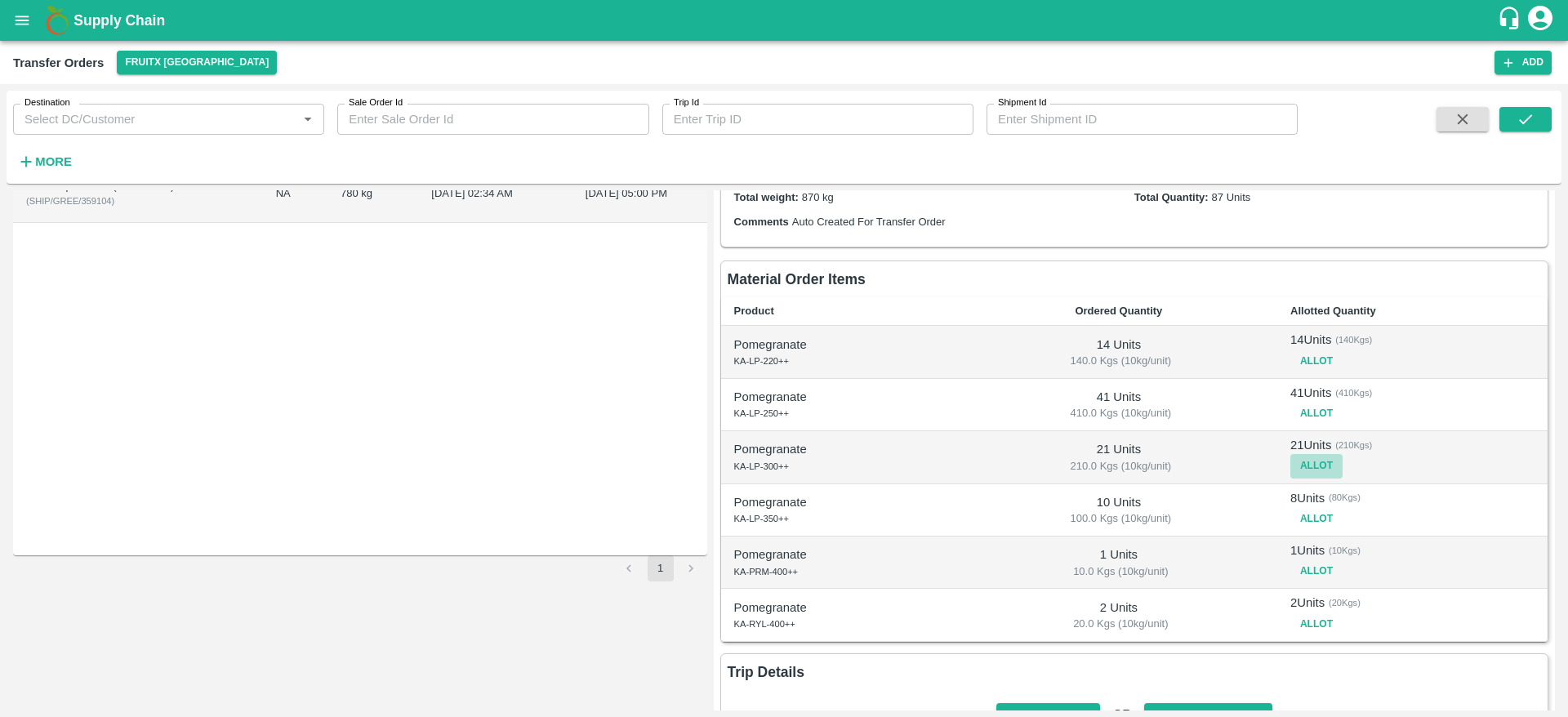
click at [1315, 470] on button "Allot" at bounding box center [1317, 466] width 52 height 24
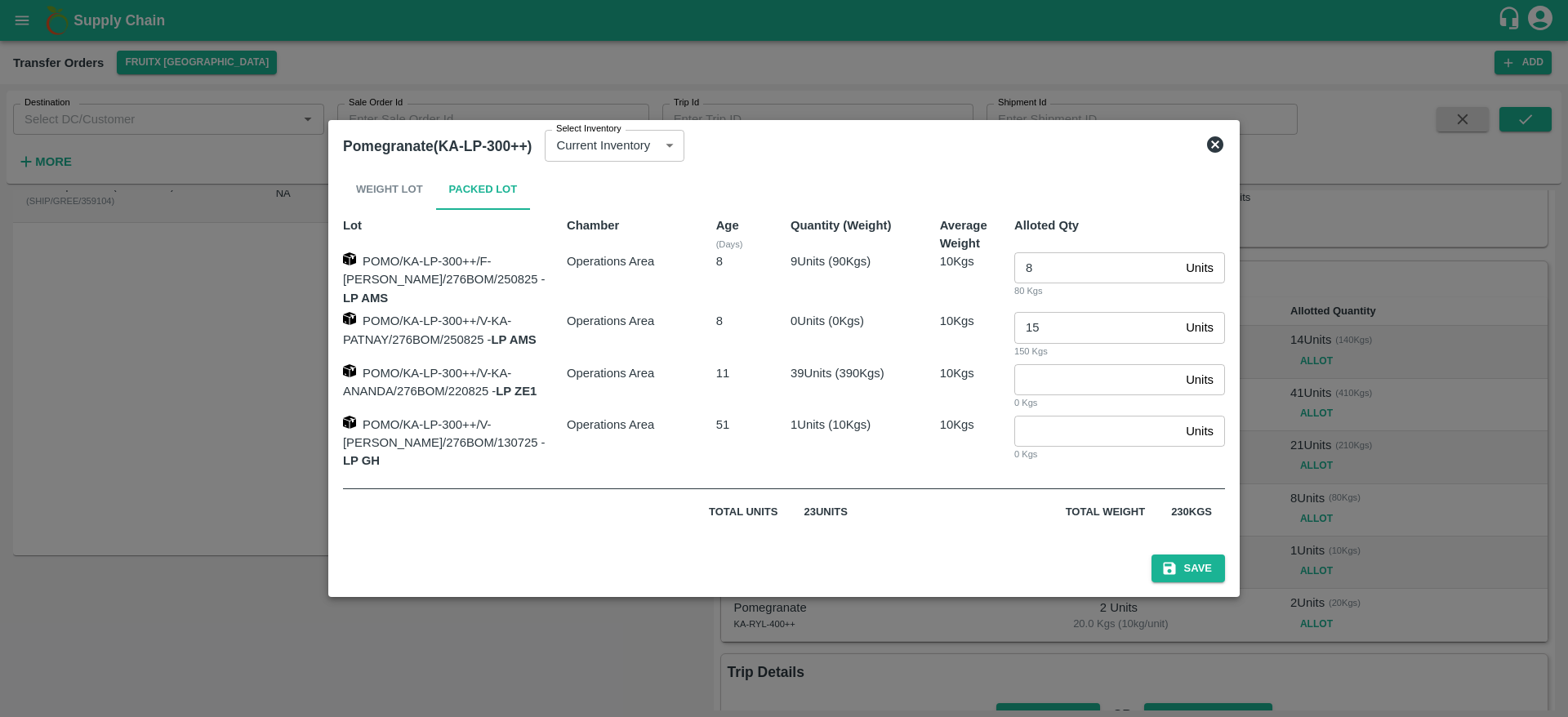
click at [1316, 373] on div at bounding box center [784, 358] width 1568 height 717
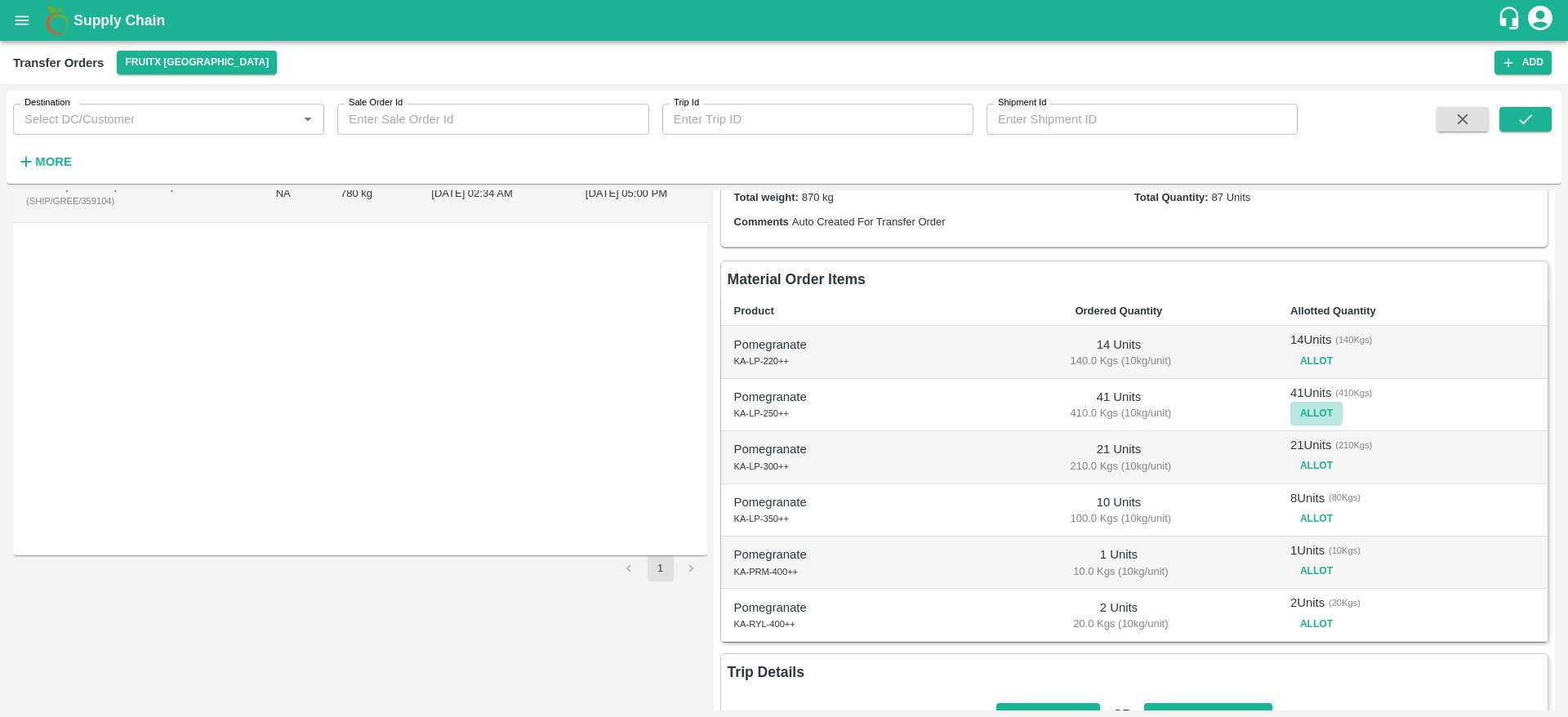
click at [1305, 414] on button "Allot" at bounding box center [1317, 413] width 52 height 24
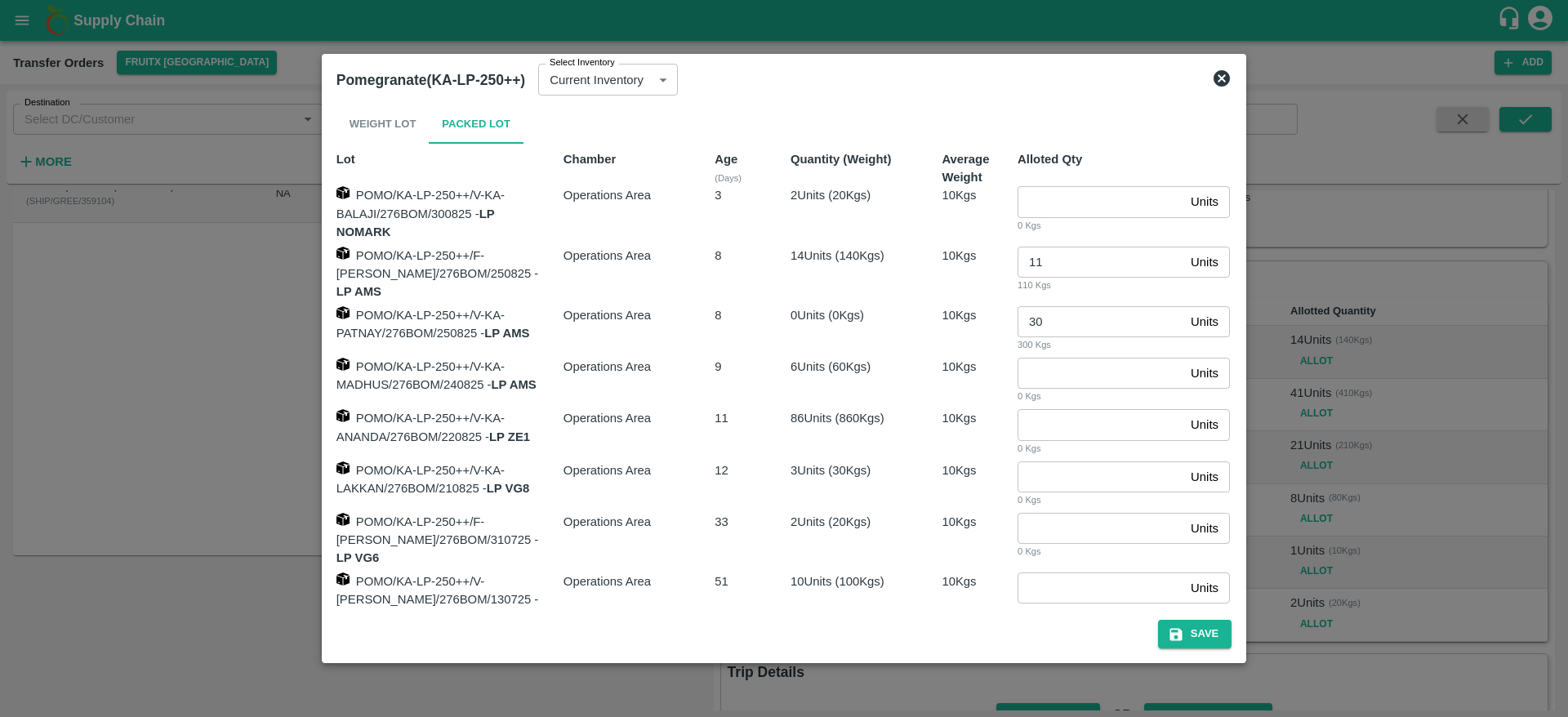
click at [1403, 375] on div at bounding box center [784, 358] width 1568 height 717
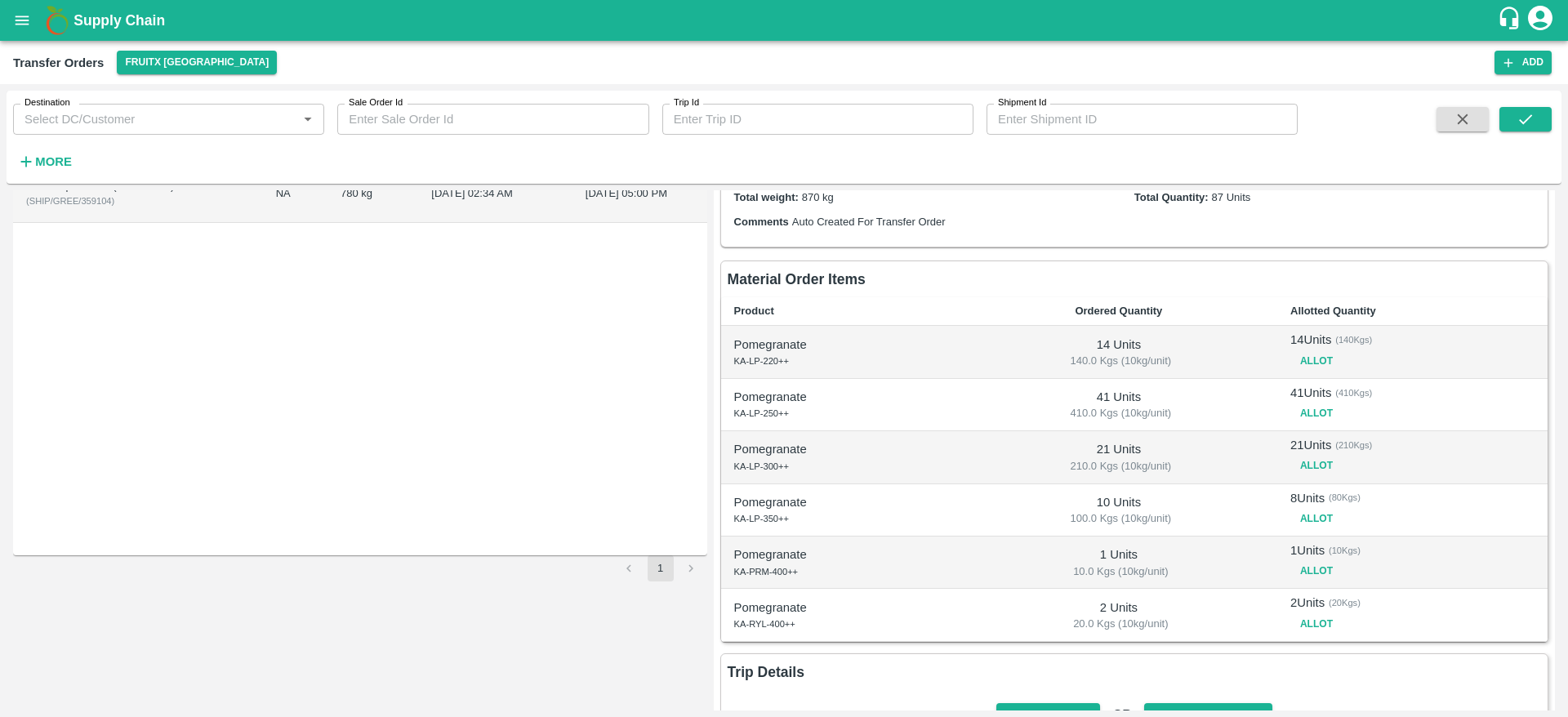
scroll to position [0, 0]
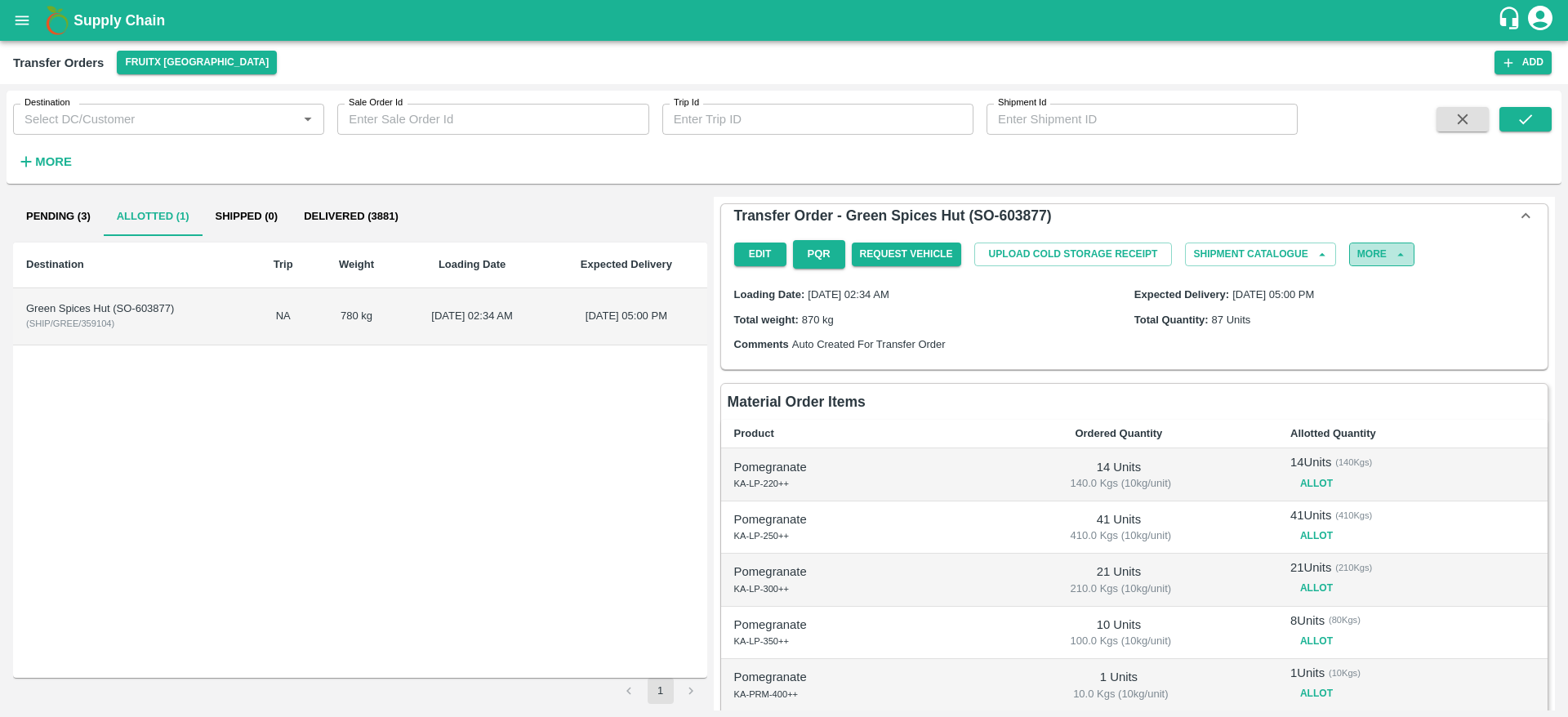
click at [1371, 257] on button "More" at bounding box center [1381, 254] width 65 height 24
click at [1384, 291] on span "Delete" at bounding box center [1376, 298] width 56 height 18
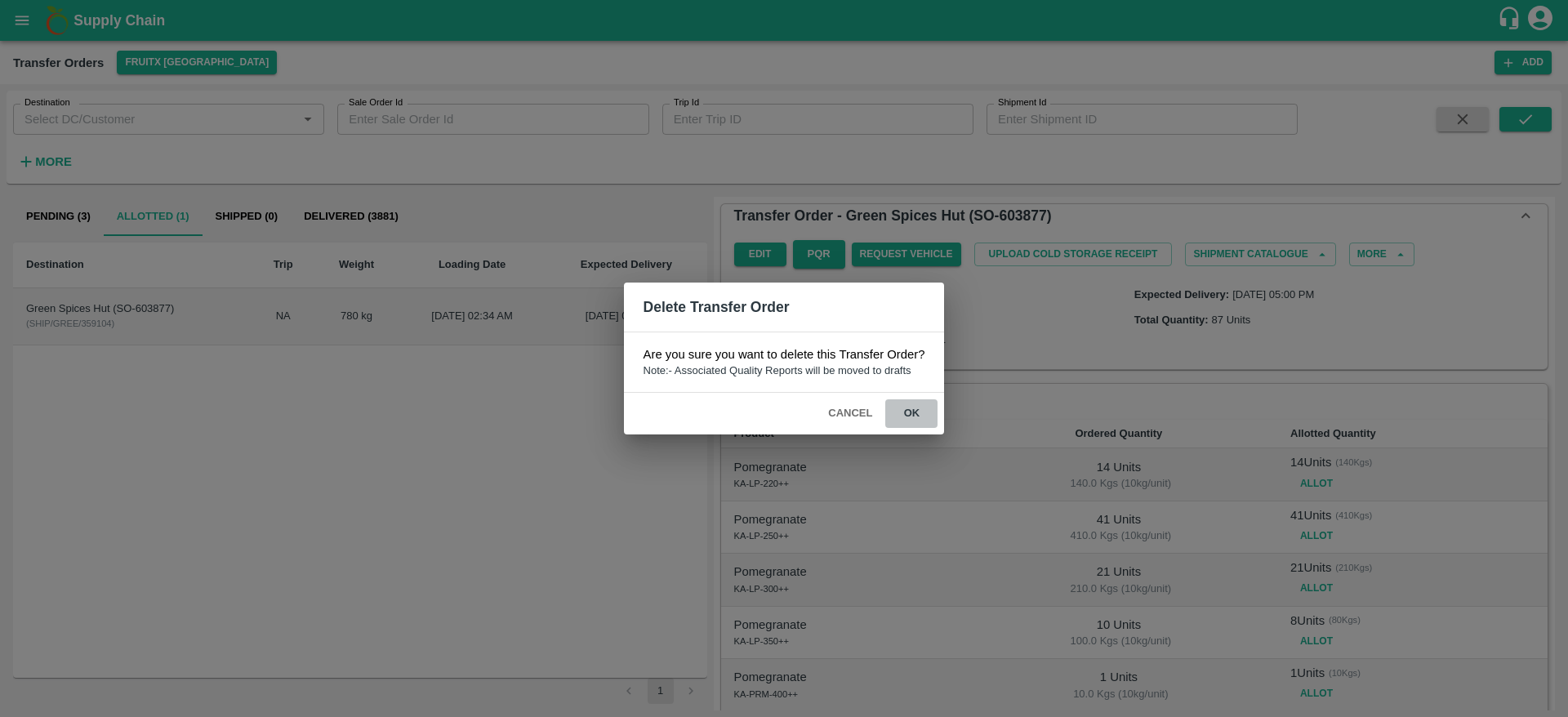
click at [915, 415] on button "ok" at bounding box center [911, 413] width 52 height 29
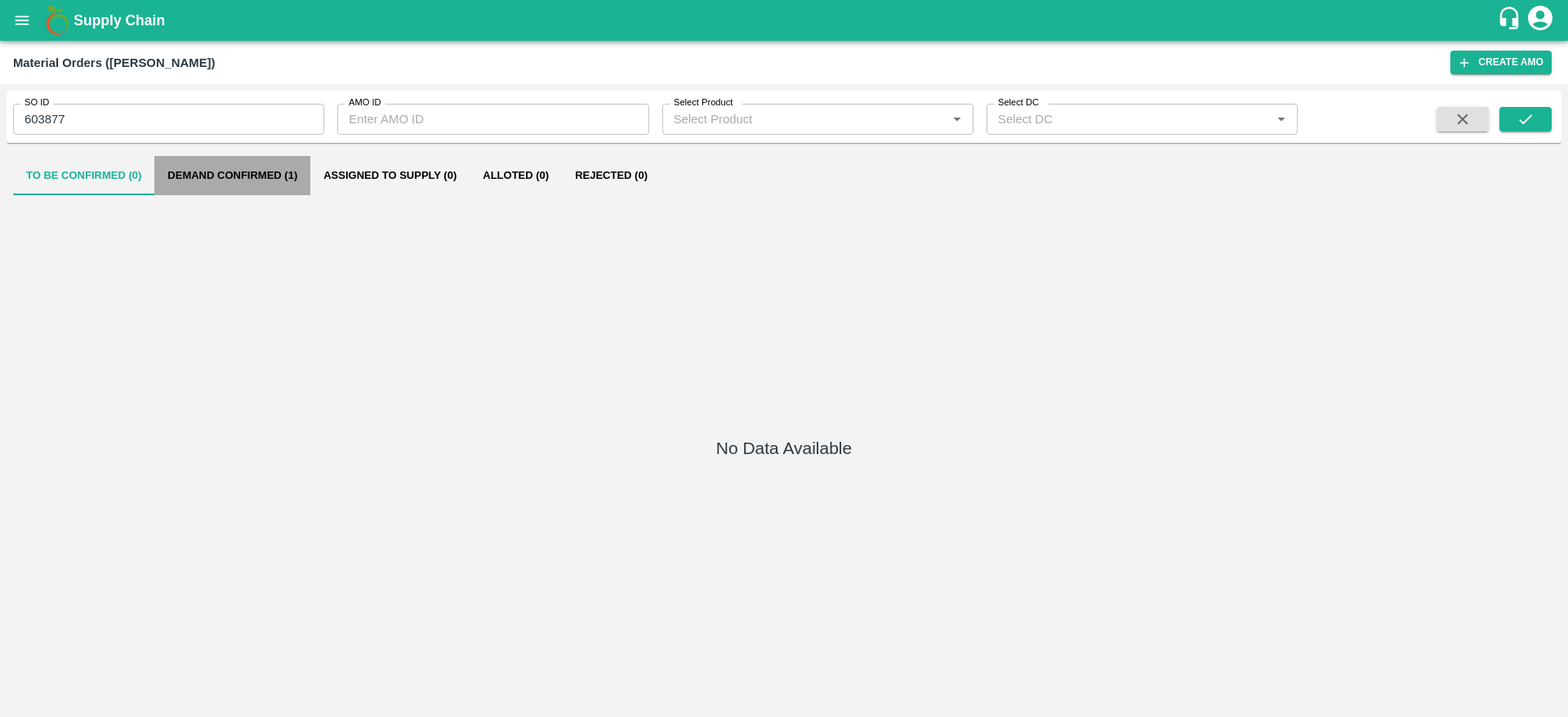
click at [244, 170] on button "Demand Confirmed (1)" at bounding box center [232, 175] width 156 height 39
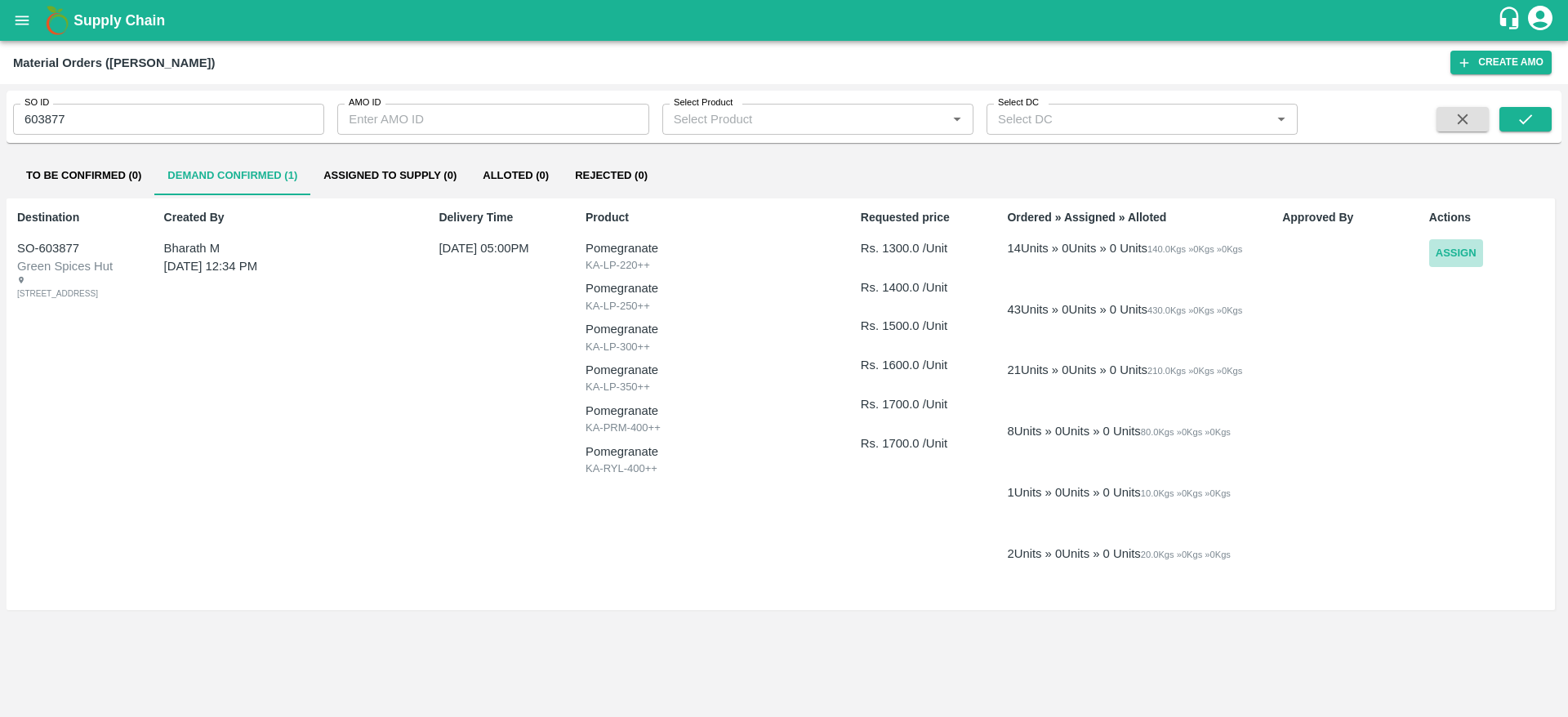
click at [1469, 250] on button "Assign" at bounding box center [1457, 254] width 54 height 29
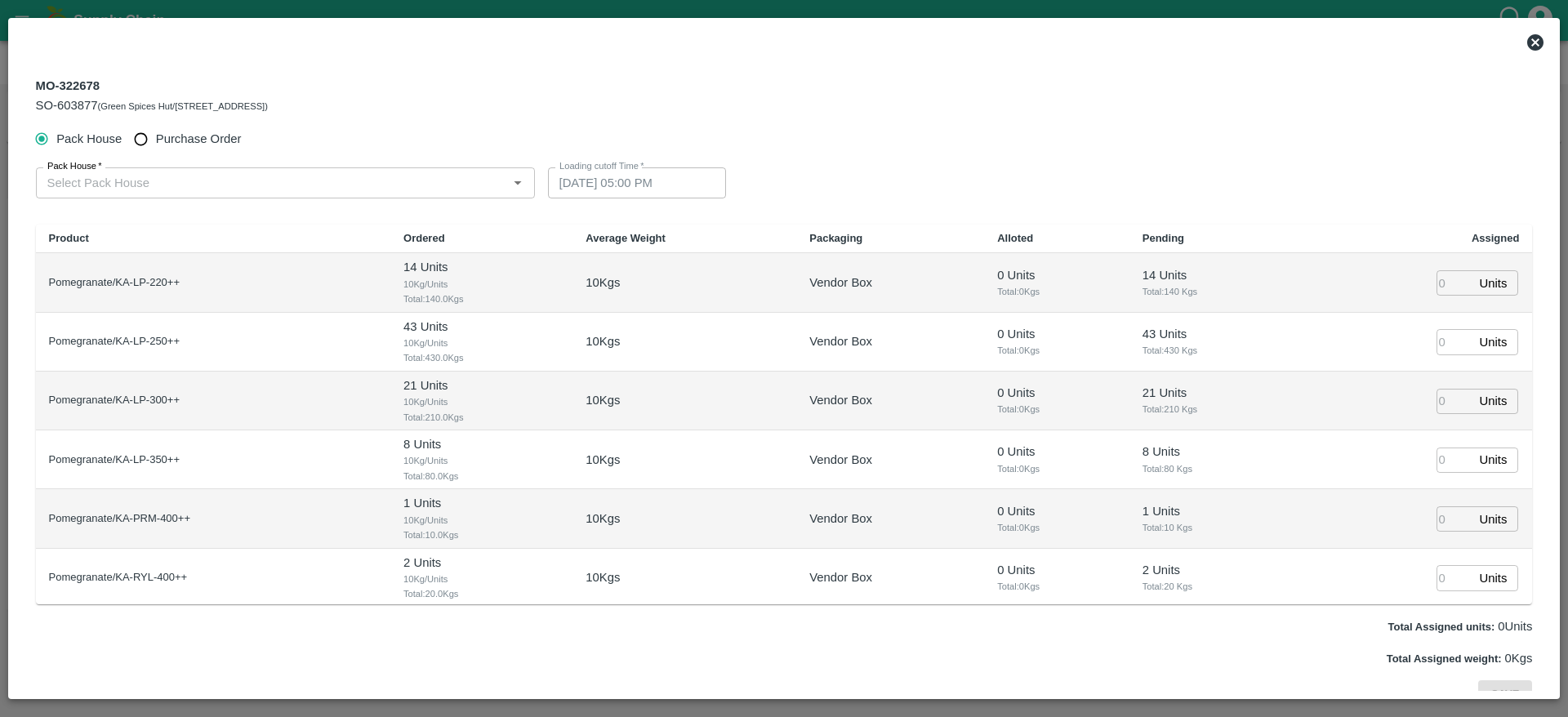
type input "[DATE] 05:00 PM"
click at [386, 197] on div "Pack House   *" at bounding box center [285, 182] width 499 height 31
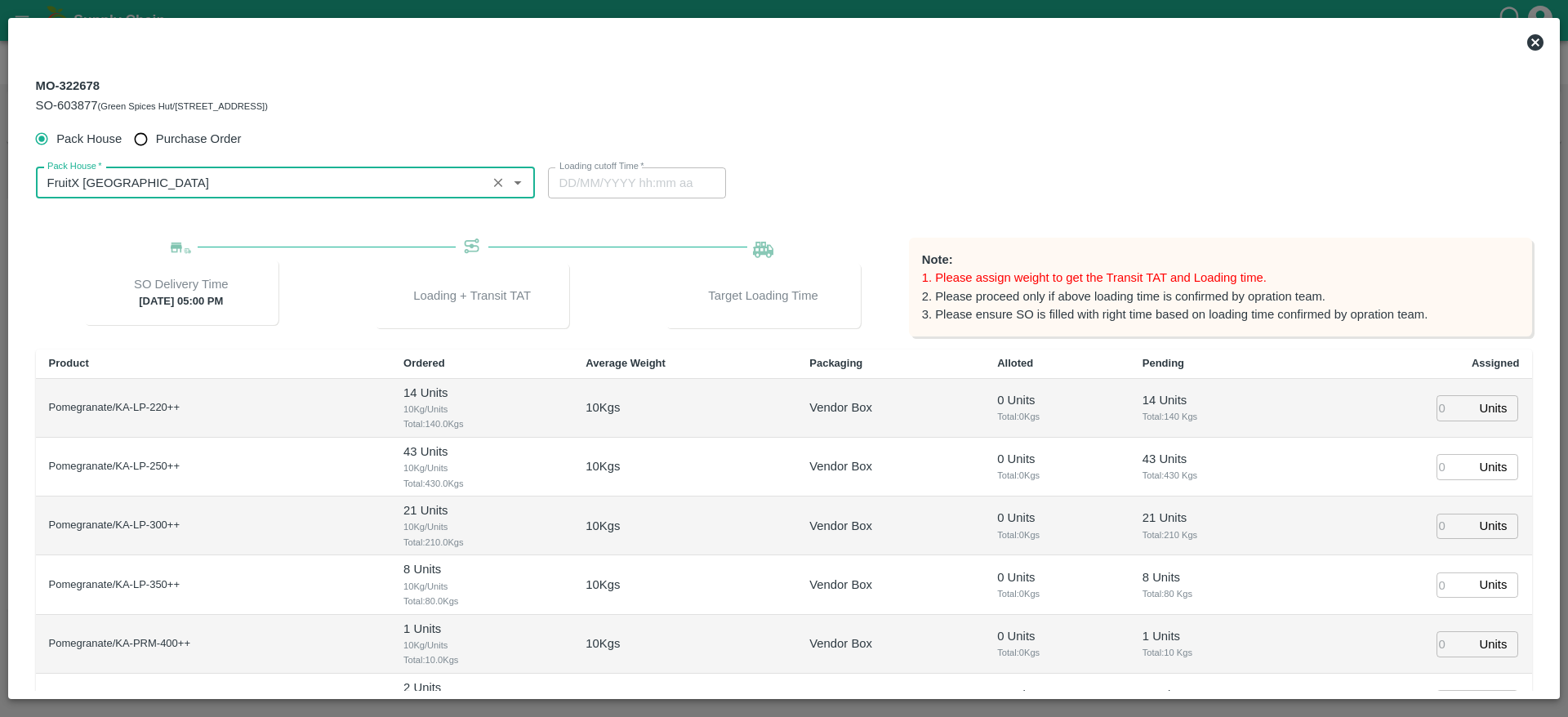
type input "FruitX [GEOGRAPHIC_DATA]"
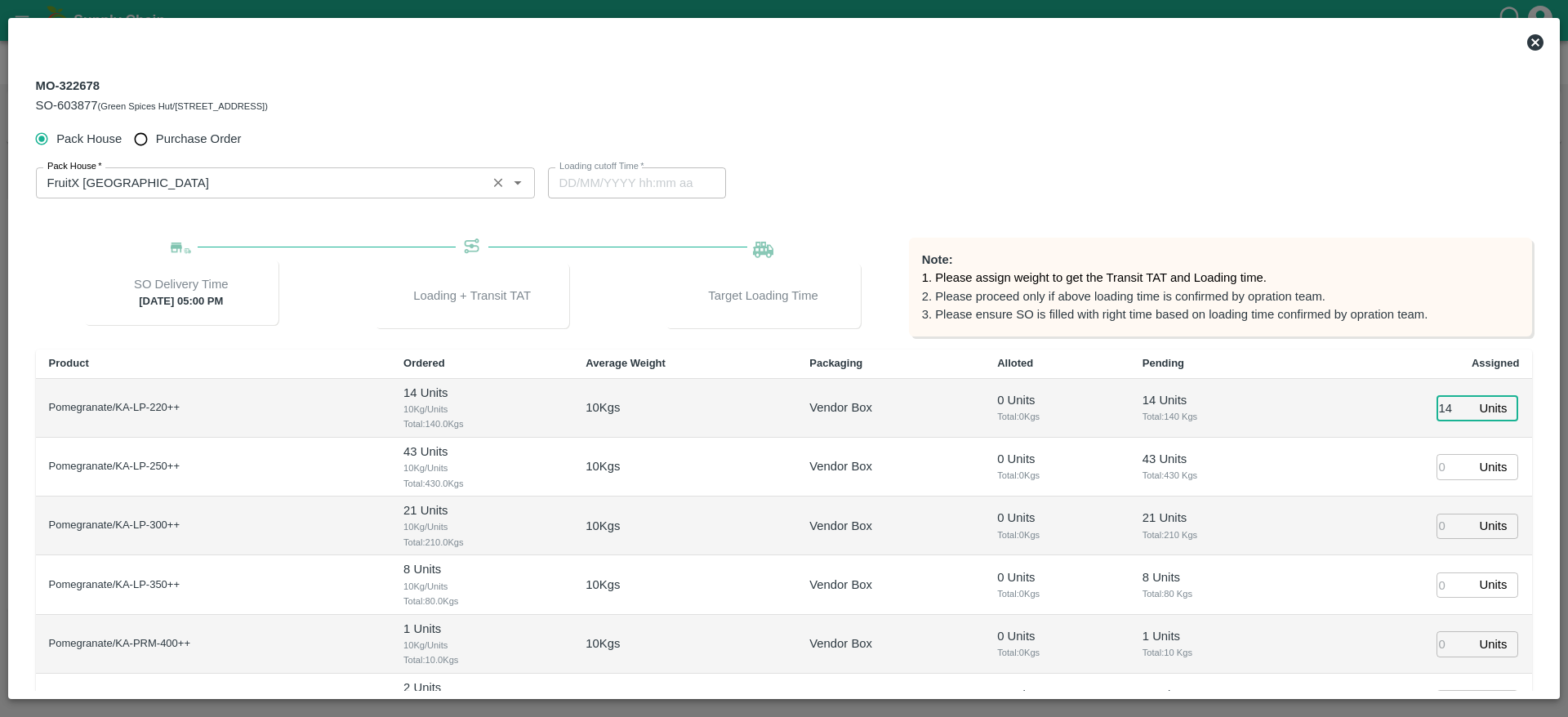
type input "14"
type input "03/09/2025 02:34 AM"
type input "43"
type input "21"
type input "8"
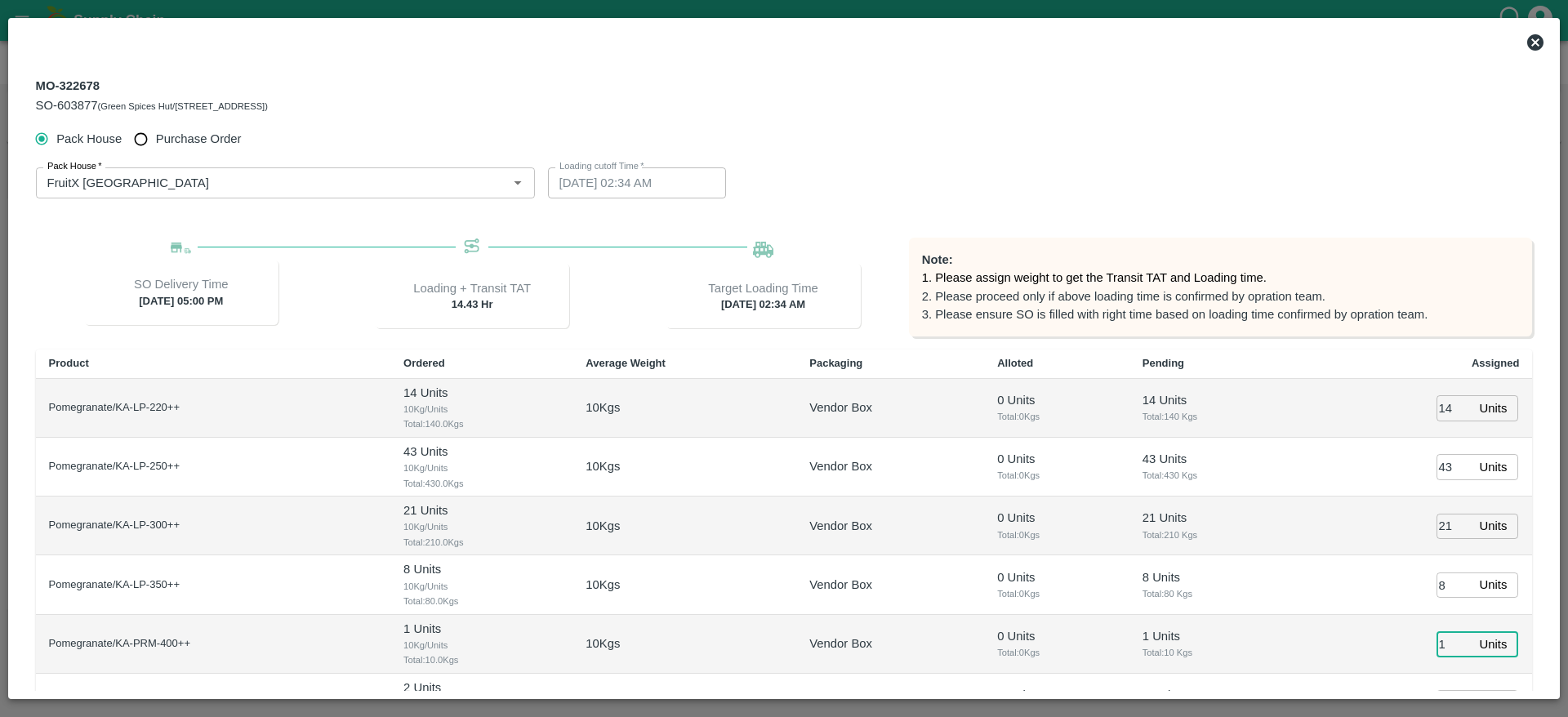
type input "1"
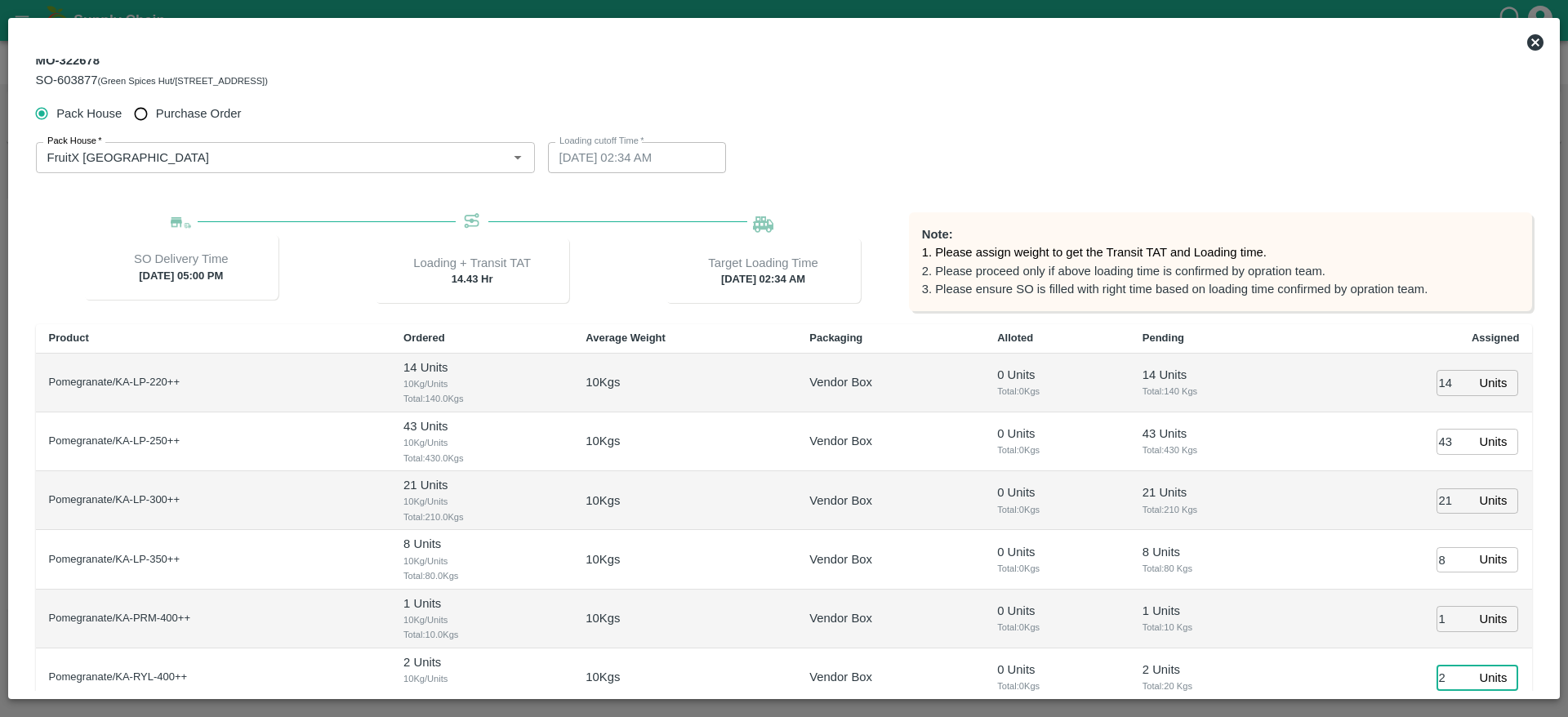
type input "2"
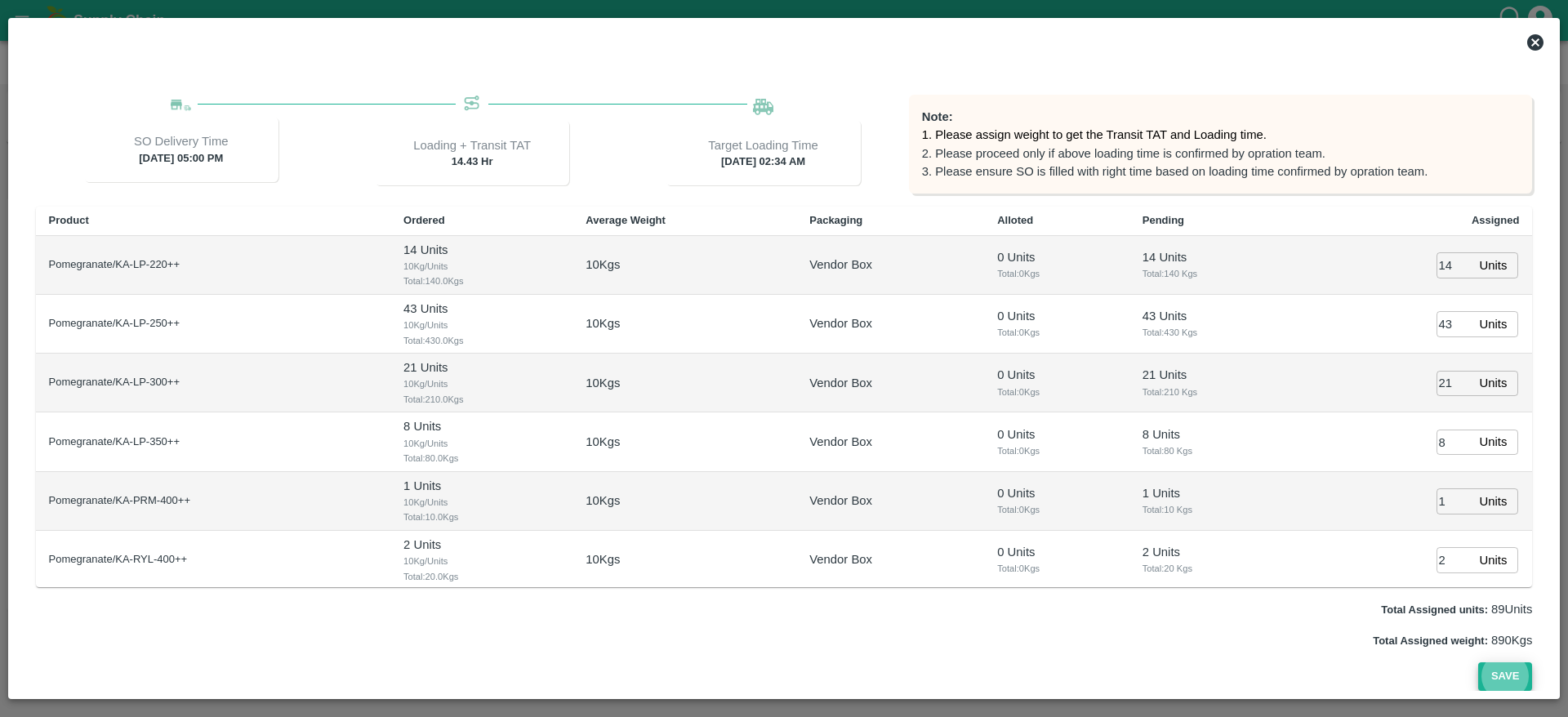
click at [1479, 662] on button "Save" at bounding box center [1506, 677] width 54 height 29
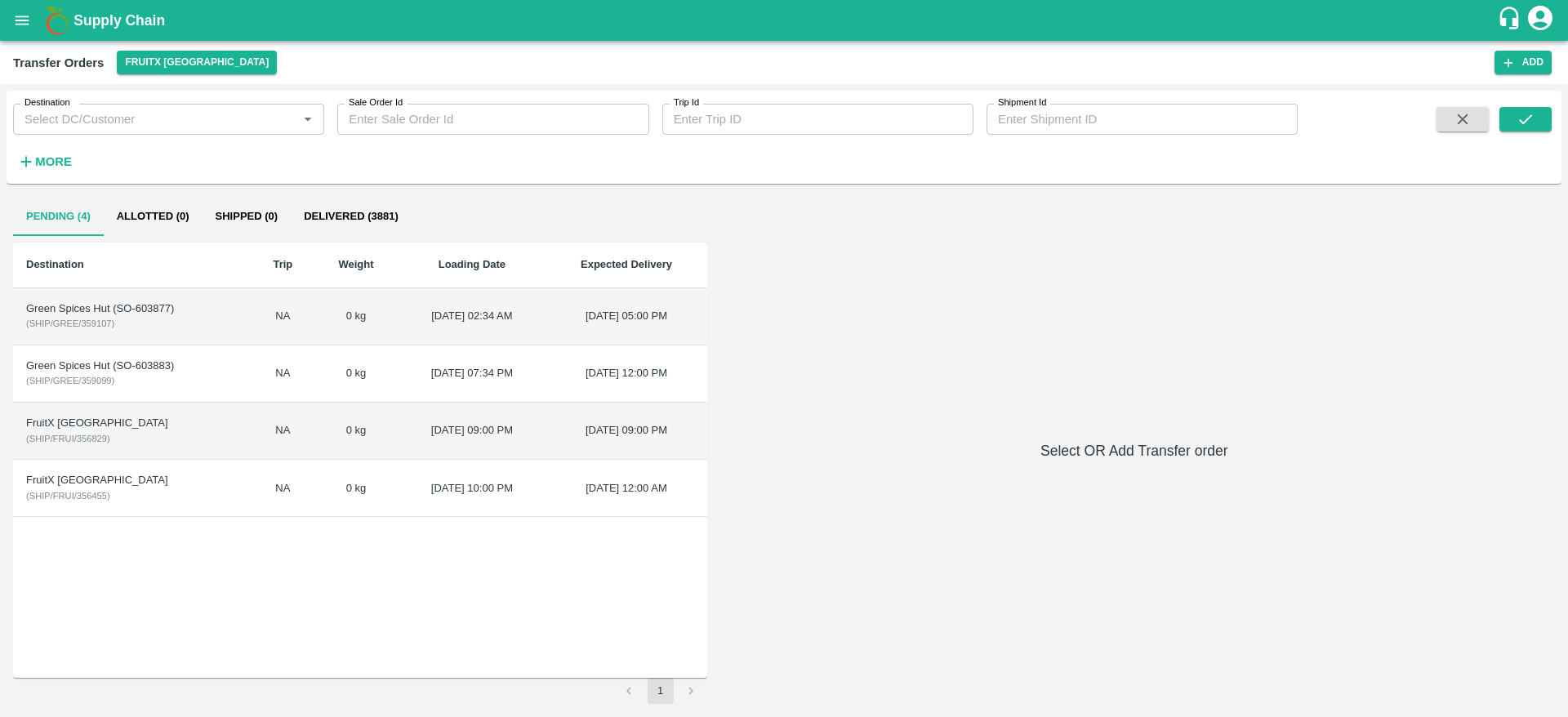
click at [155, 335] on td "Green Spices Hut (SO-603877) ( SHIP/GREE/359107 )" at bounding box center [132, 317] width 239 height 57
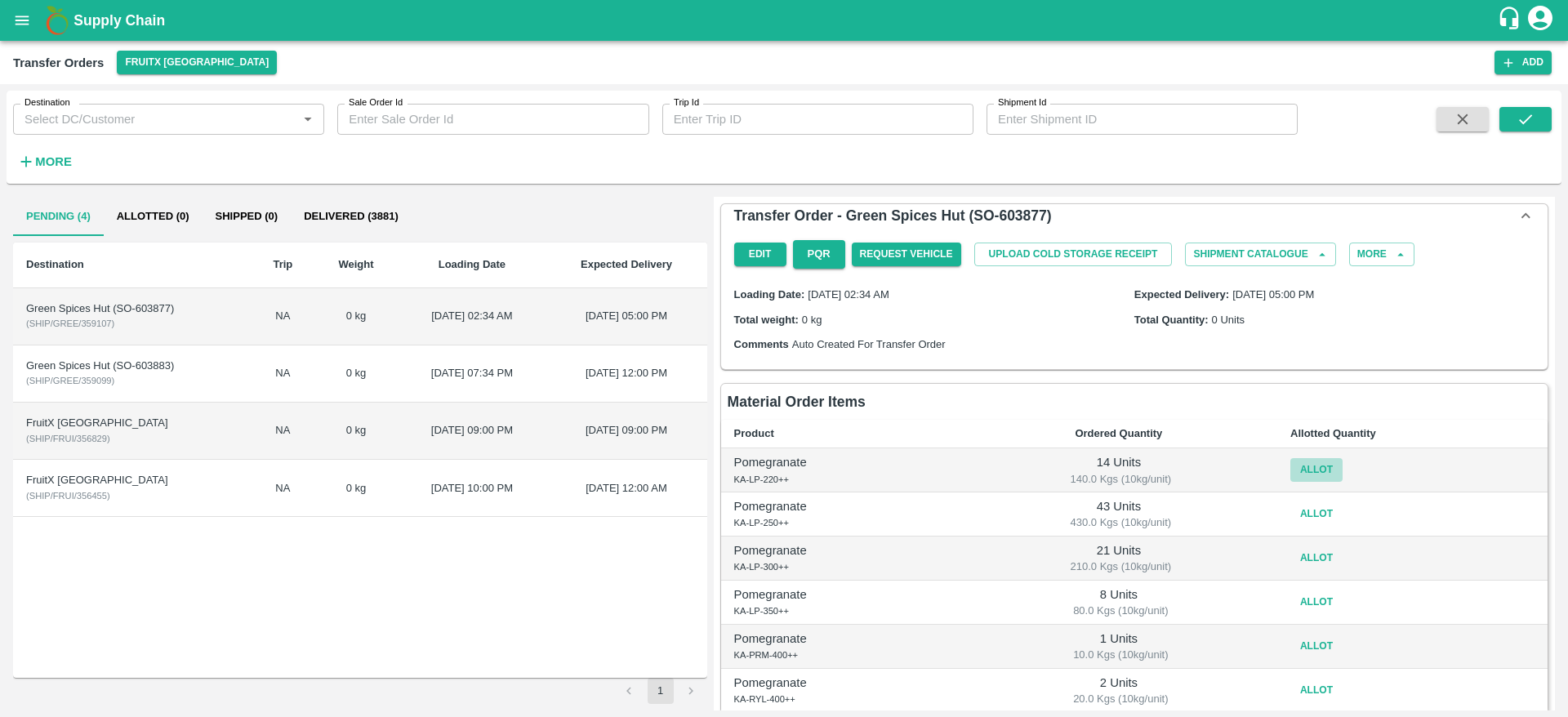
click at [1311, 477] on button "Allot" at bounding box center [1317, 470] width 52 height 24
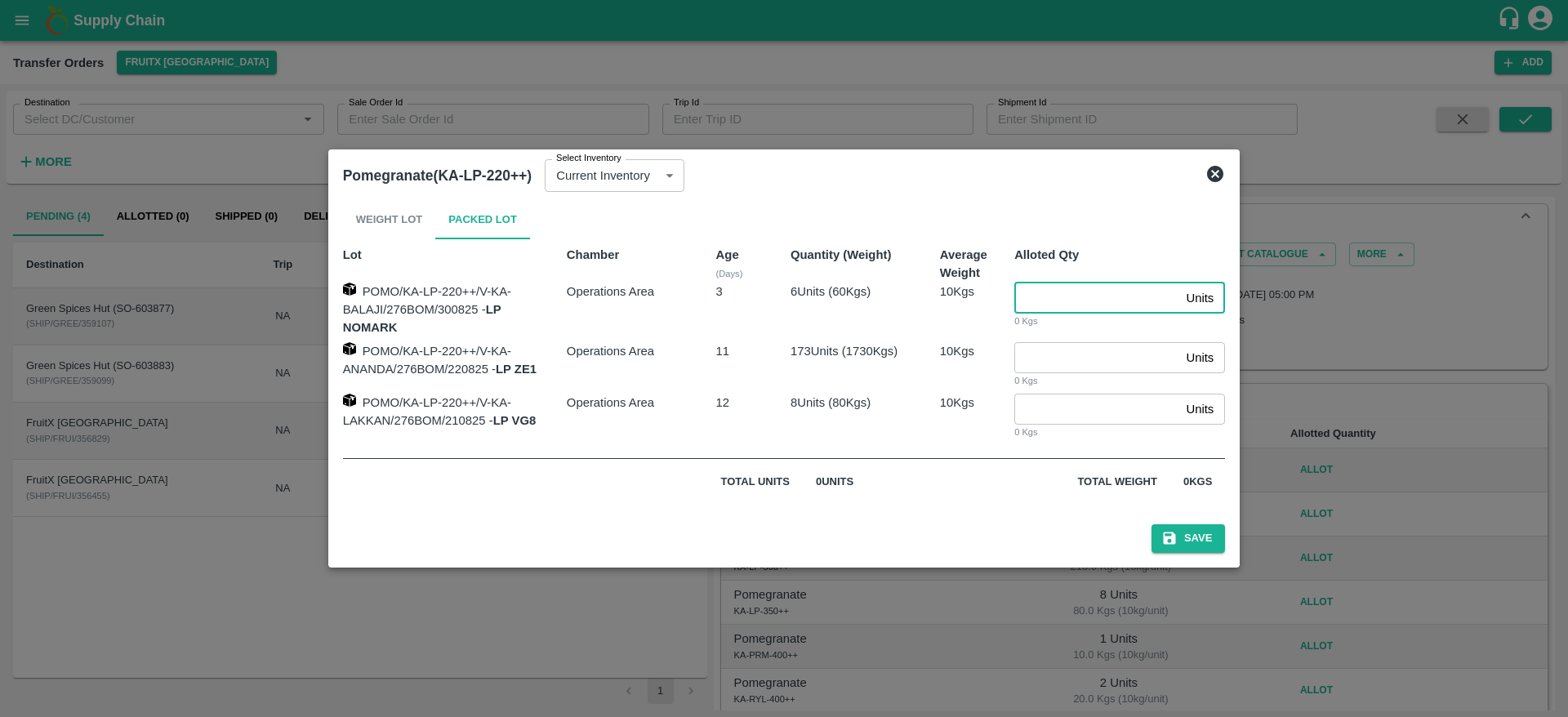
click at [1025, 308] on input "number" at bounding box center [1096, 298] width 165 height 31
type input "6"
click at [1045, 398] on input "number" at bounding box center [1096, 408] width 165 height 31
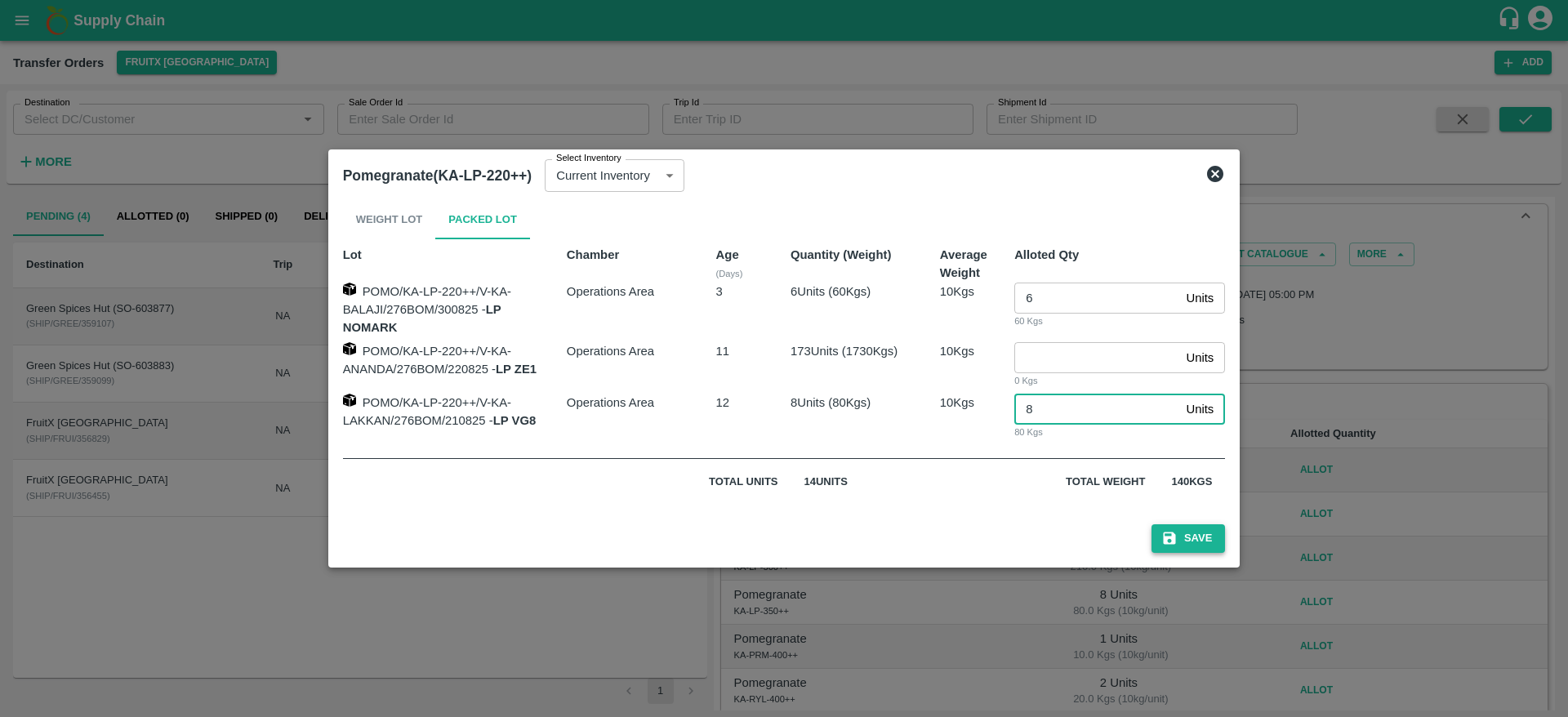
type input "8"
click at [1208, 531] on button "Save" at bounding box center [1188, 538] width 73 height 29
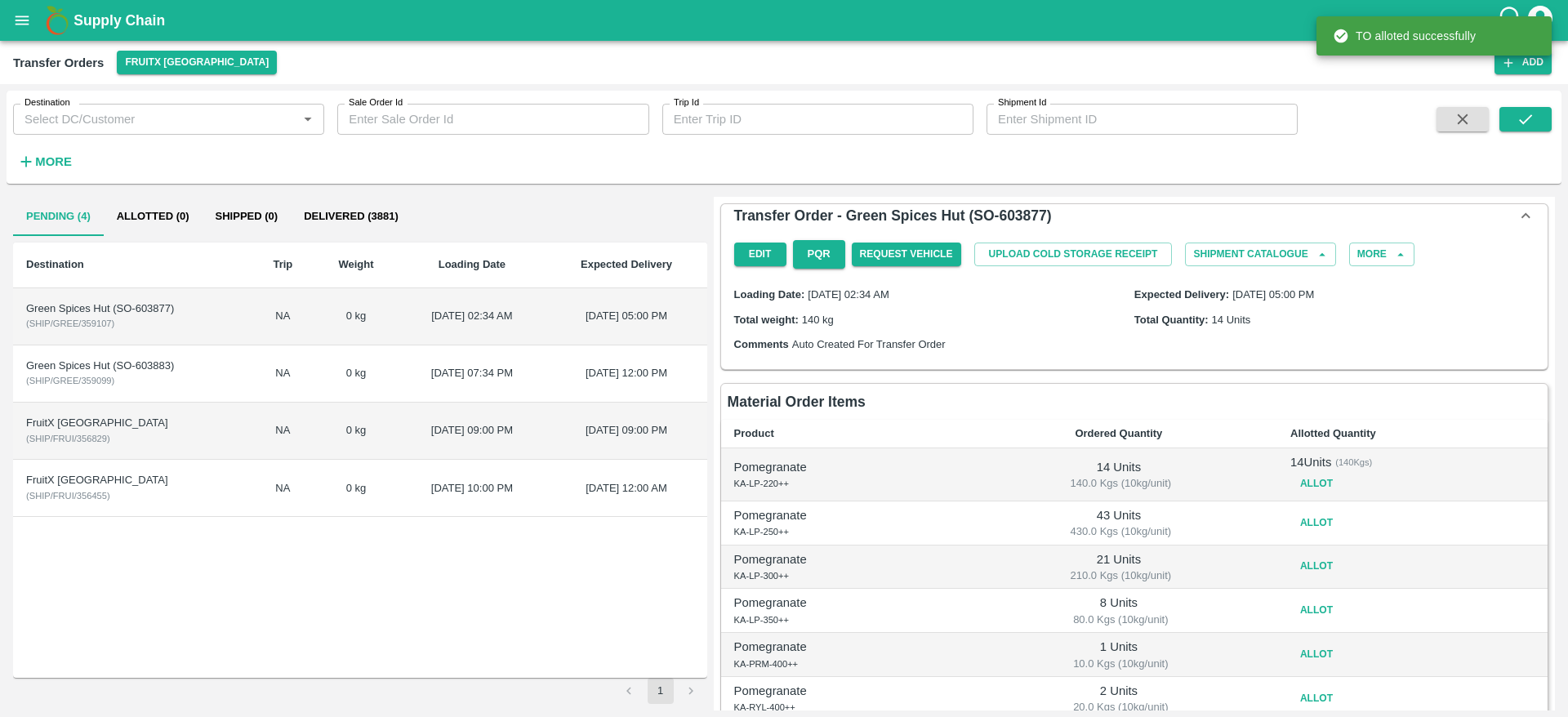
scroll to position [131, 0]
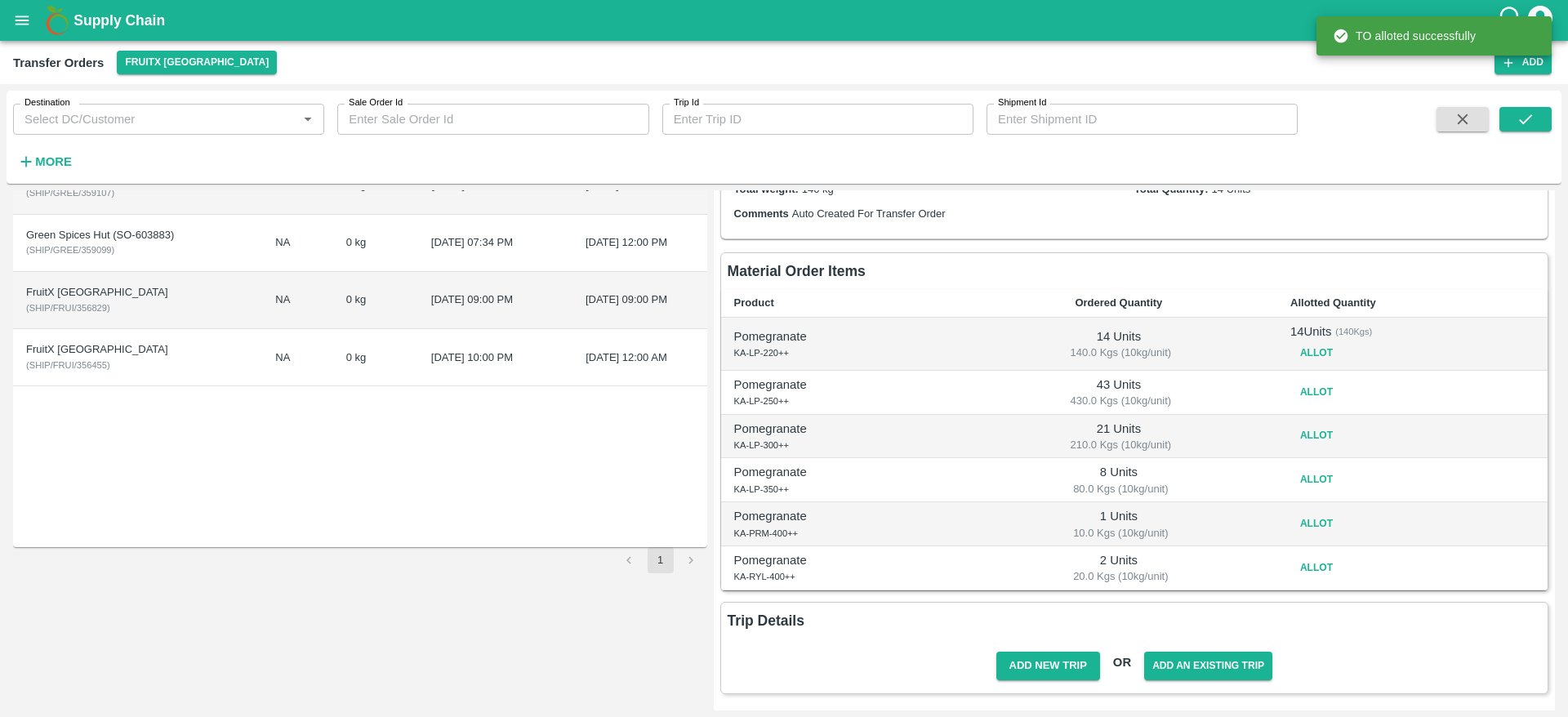
click at [1303, 393] on button "Allot" at bounding box center [1317, 392] width 52 height 24
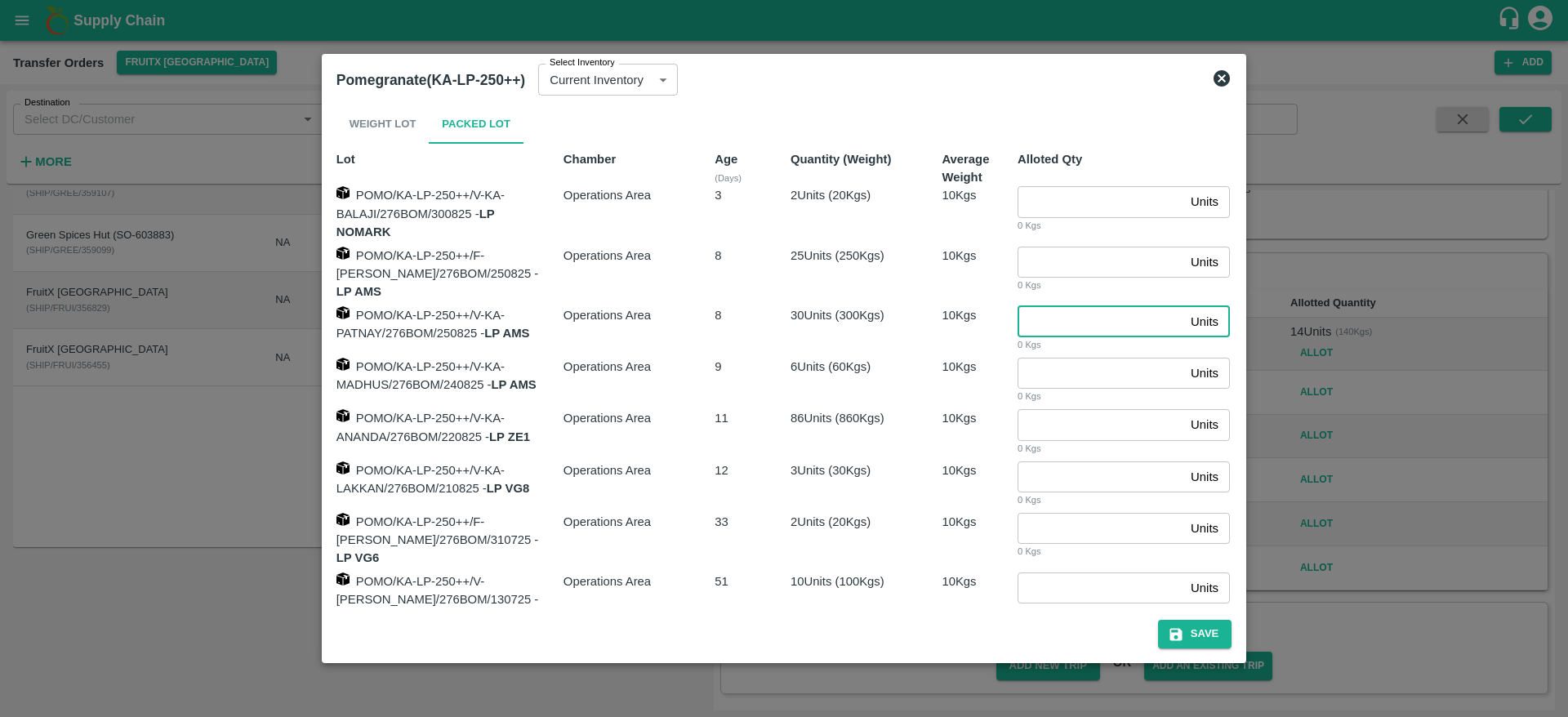
click at [1069, 308] on input "number" at bounding box center [1100, 321] width 166 height 31
type input "30"
click at [1068, 380] on input "number" at bounding box center [1100, 373] width 166 height 31
type input "6"
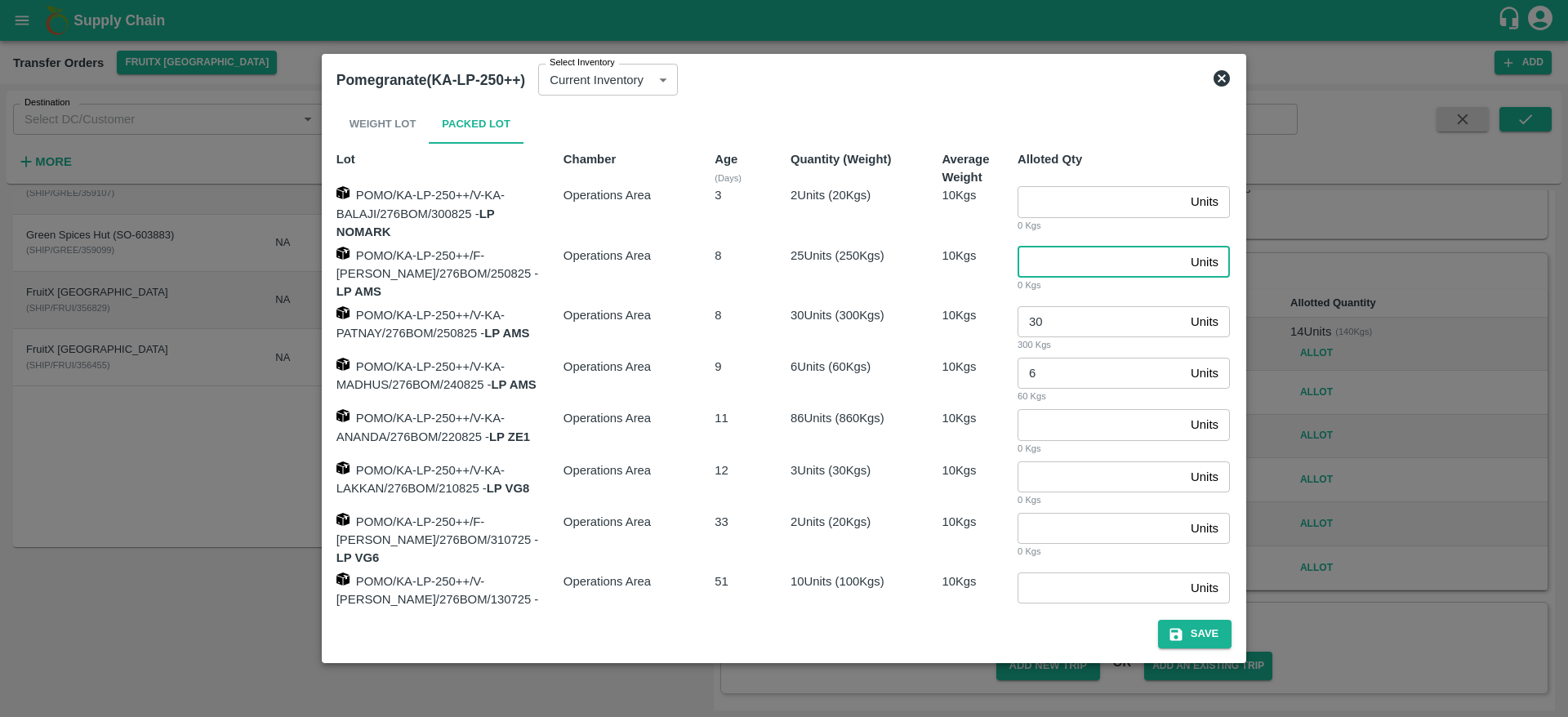
click at [1056, 264] on input "number" at bounding box center [1100, 261] width 166 height 31
type input "9"
click at [1193, 627] on button "Save" at bounding box center [1194, 634] width 73 height 29
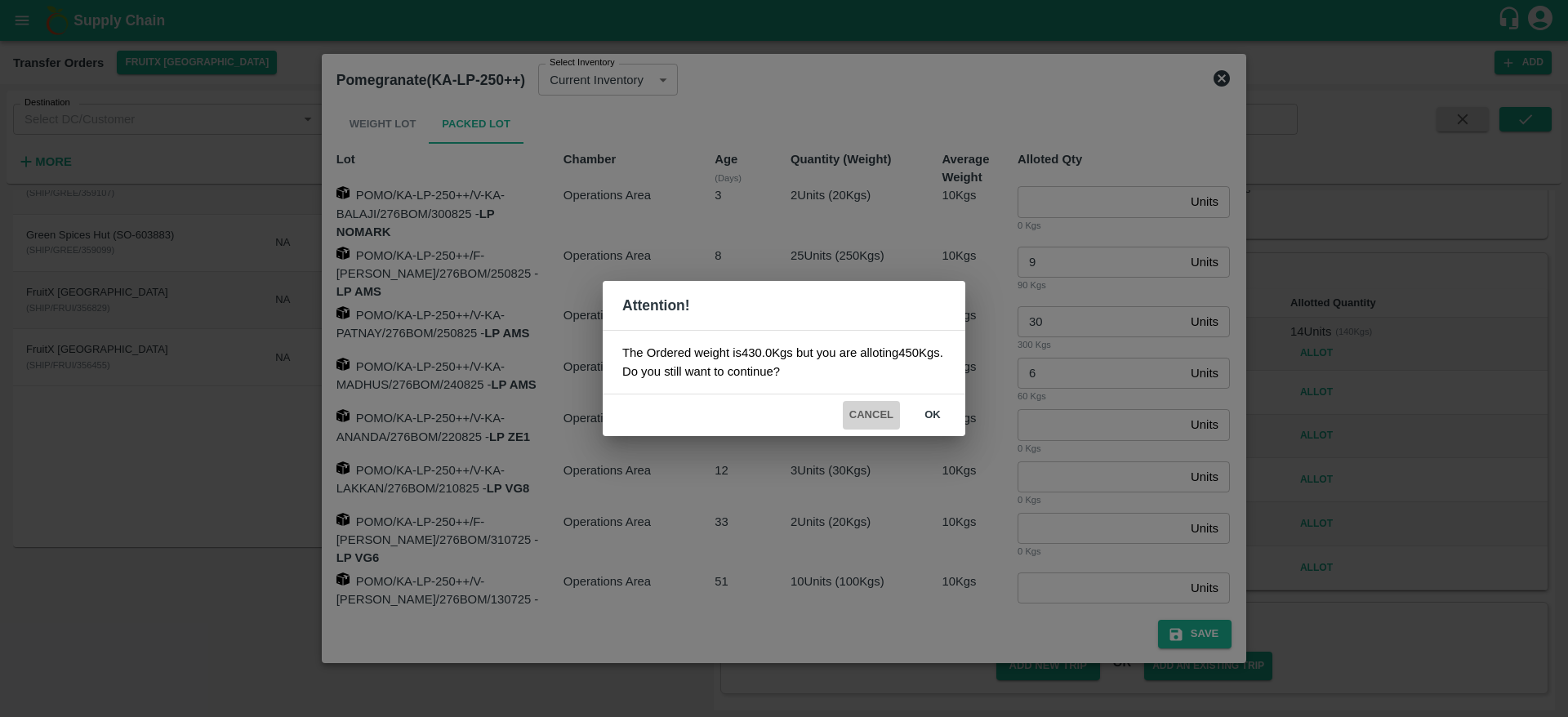
click at [878, 411] on button "Cancel" at bounding box center [872, 415] width 57 height 29
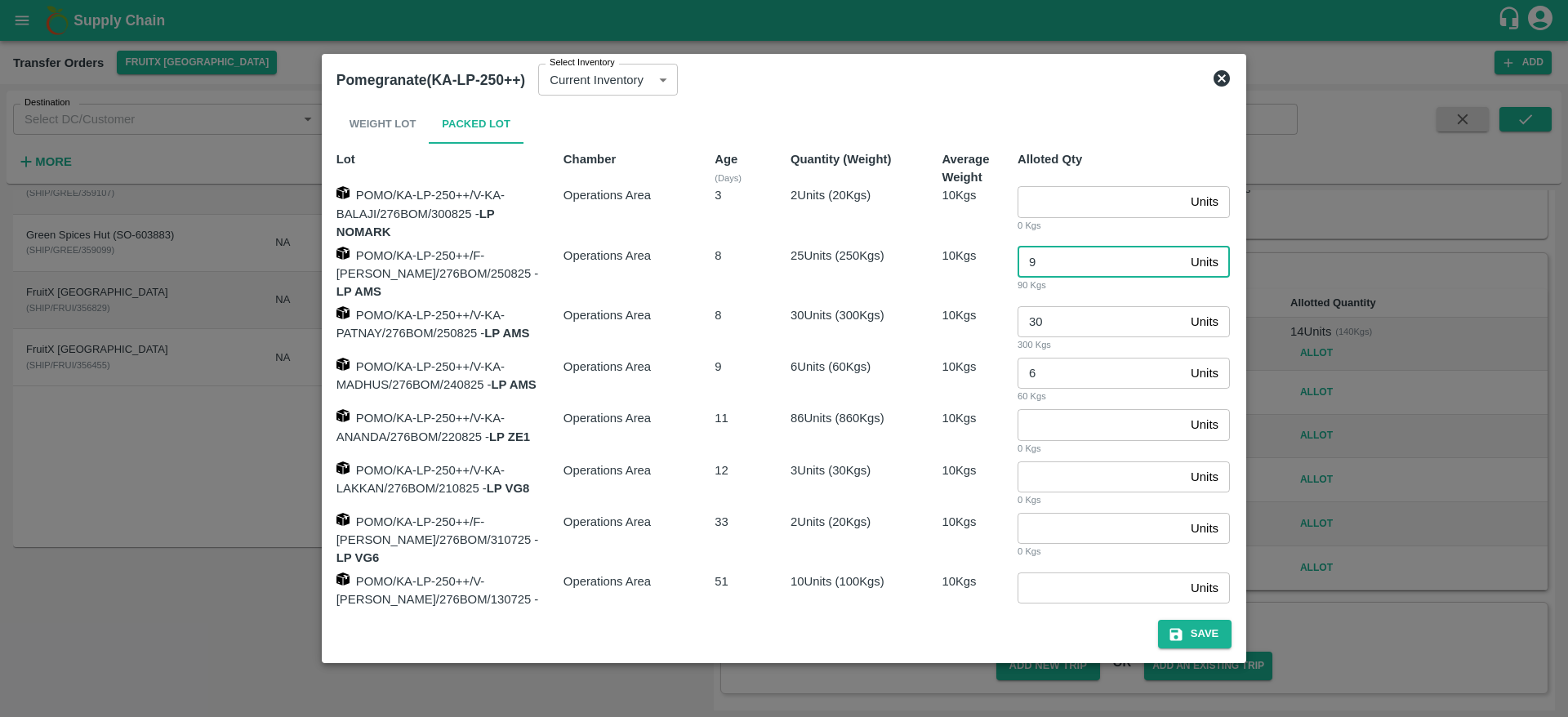
click at [1047, 266] on input "9" at bounding box center [1100, 261] width 166 height 31
type input "7"
click at [1198, 628] on button "Save" at bounding box center [1194, 634] width 73 height 29
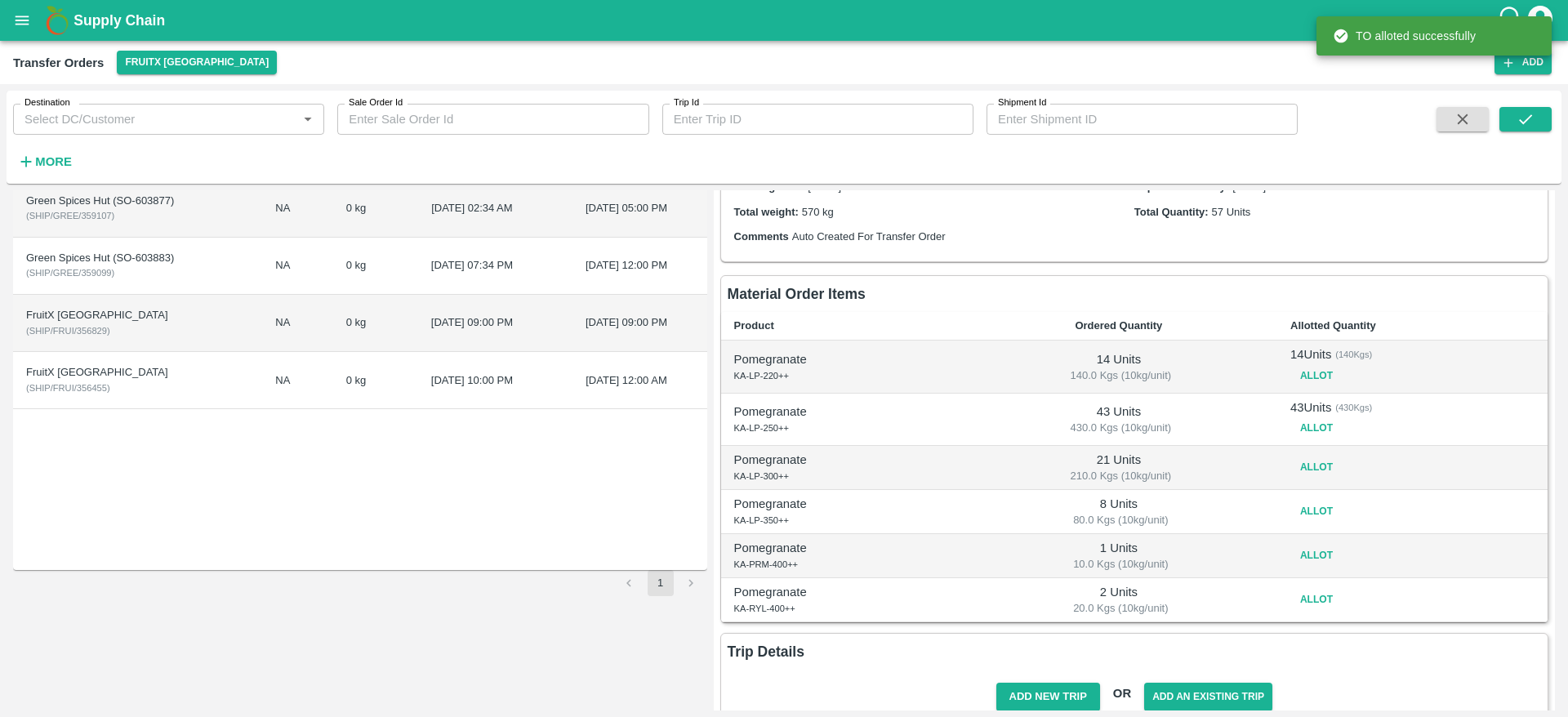
scroll to position [111, 0]
click at [1321, 456] on button "Allot" at bounding box center [1317, 465] width 52 height 24
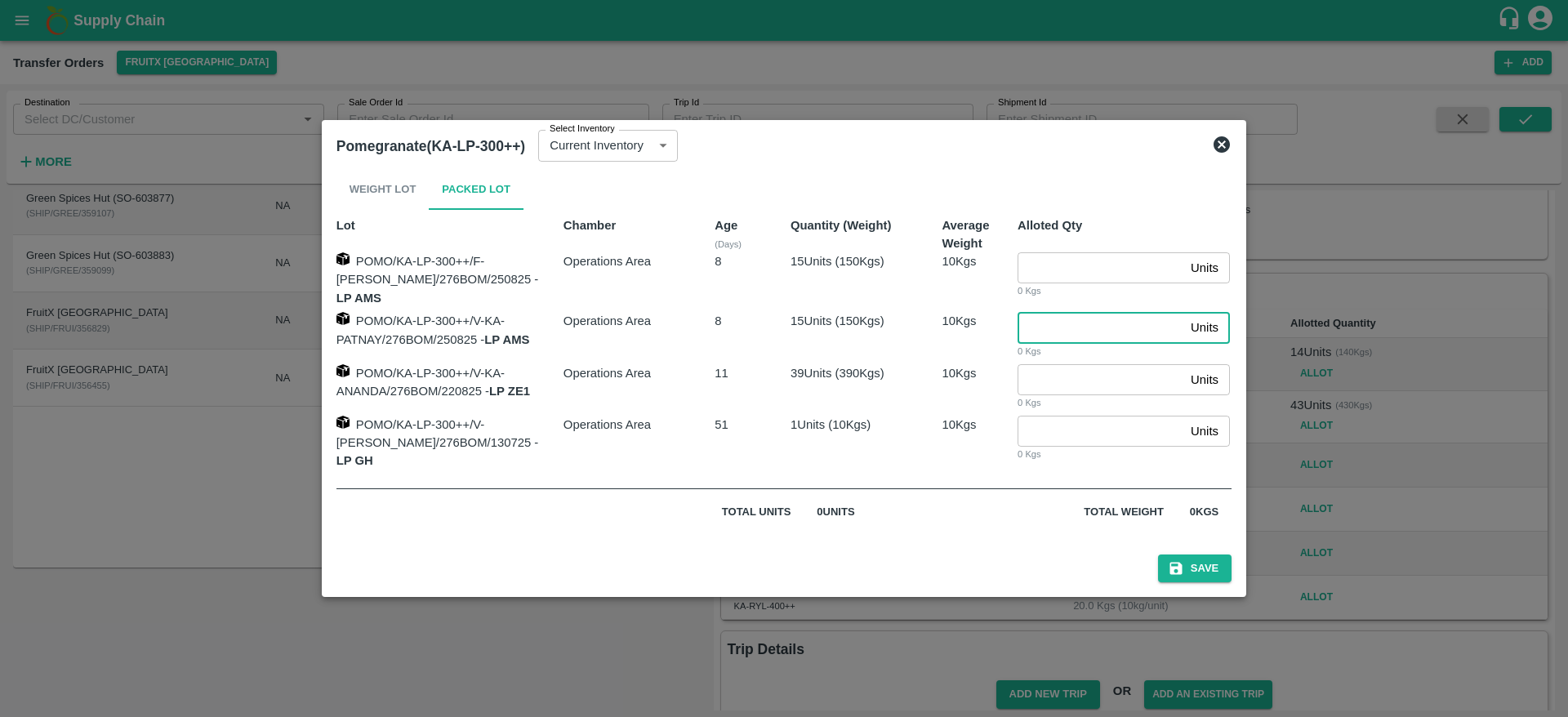
click at [1059, 326] on input "number" at bounding box center [1100, 327] width 166 height 31
type input "15"
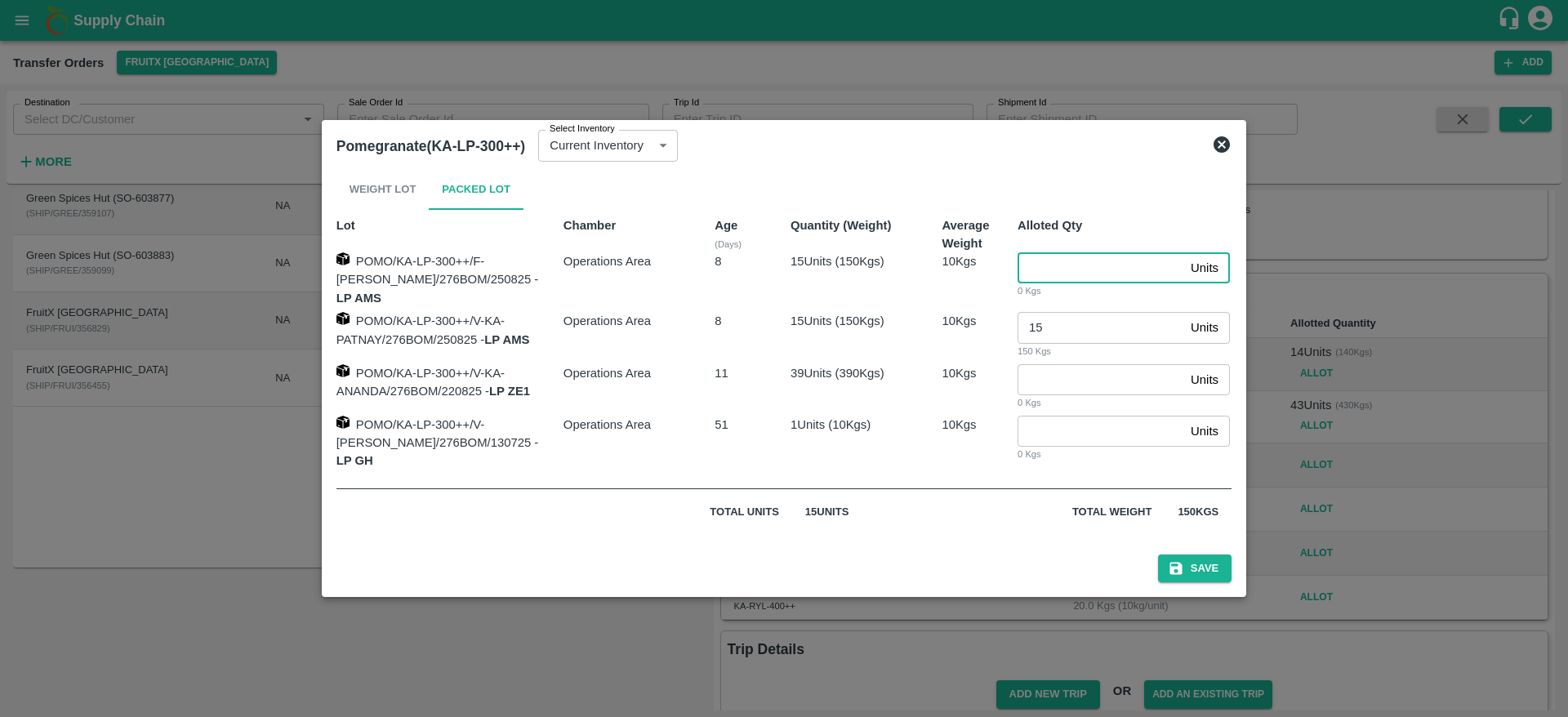
click at [1061, 273] on input "number" at bounding box center [1100, 267] width 166 height 31
type input "6"
click at [1160, 572] on button "Save" at bounding box center [1194, 569] width 73 height 29
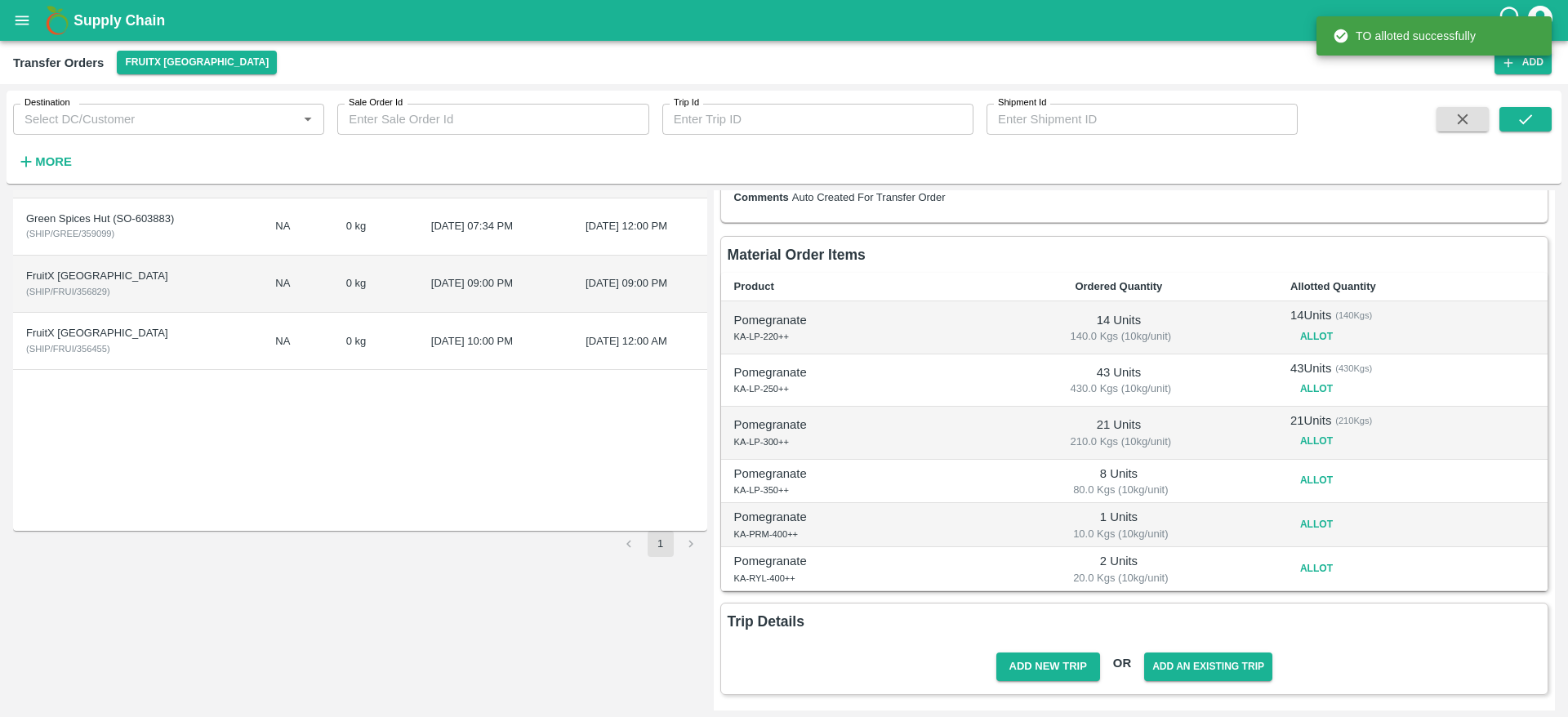
scroll to position [148, 0]
click at [1317, 479] on button "Allot" at bounding box center [1317, 480] width 52 height 24
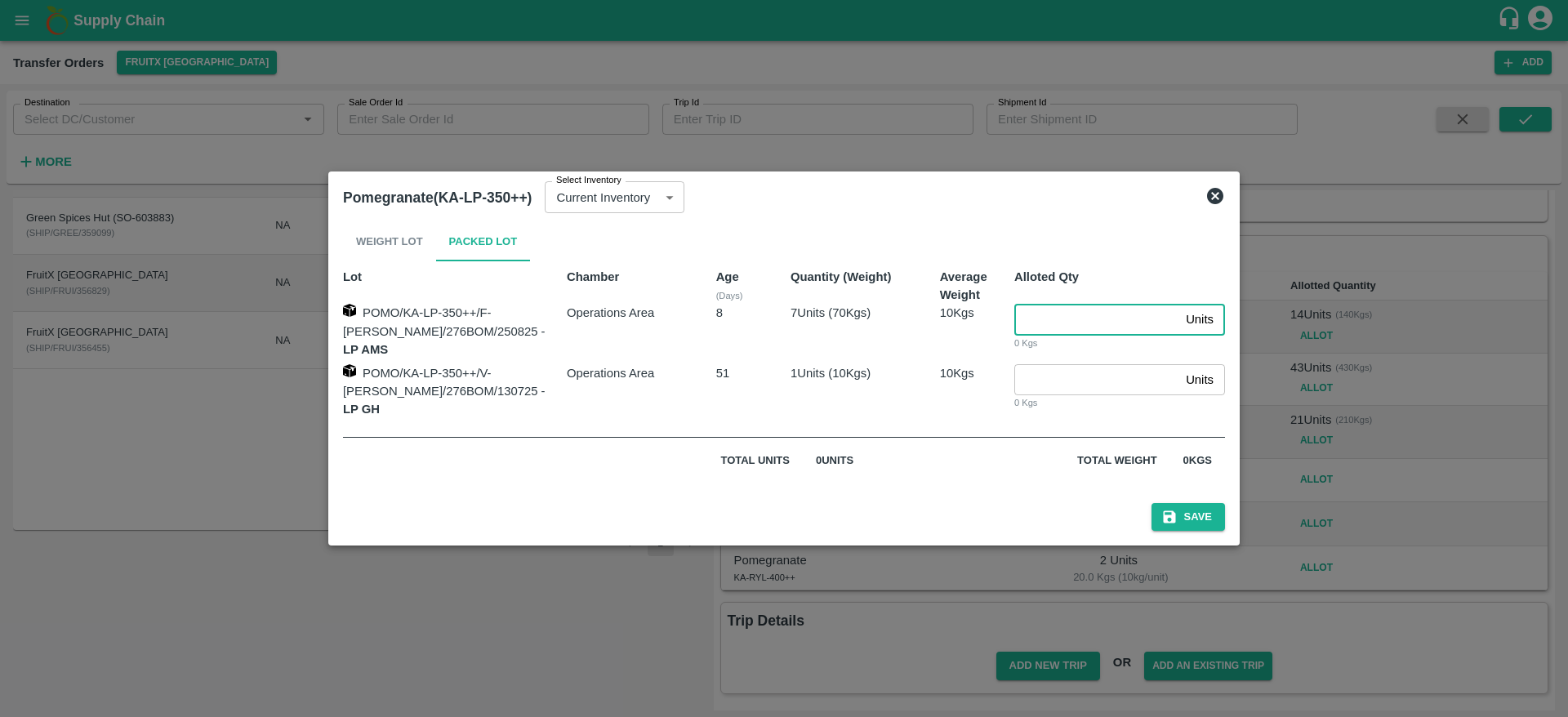
click at [1033, 326] on input "number" at bounding box center [1096, 319] width 165 height 31
type input "7"
type input "1"
click at [1152, 503] on button "Save" at bounding box center [1188, 517] width 73 height 29
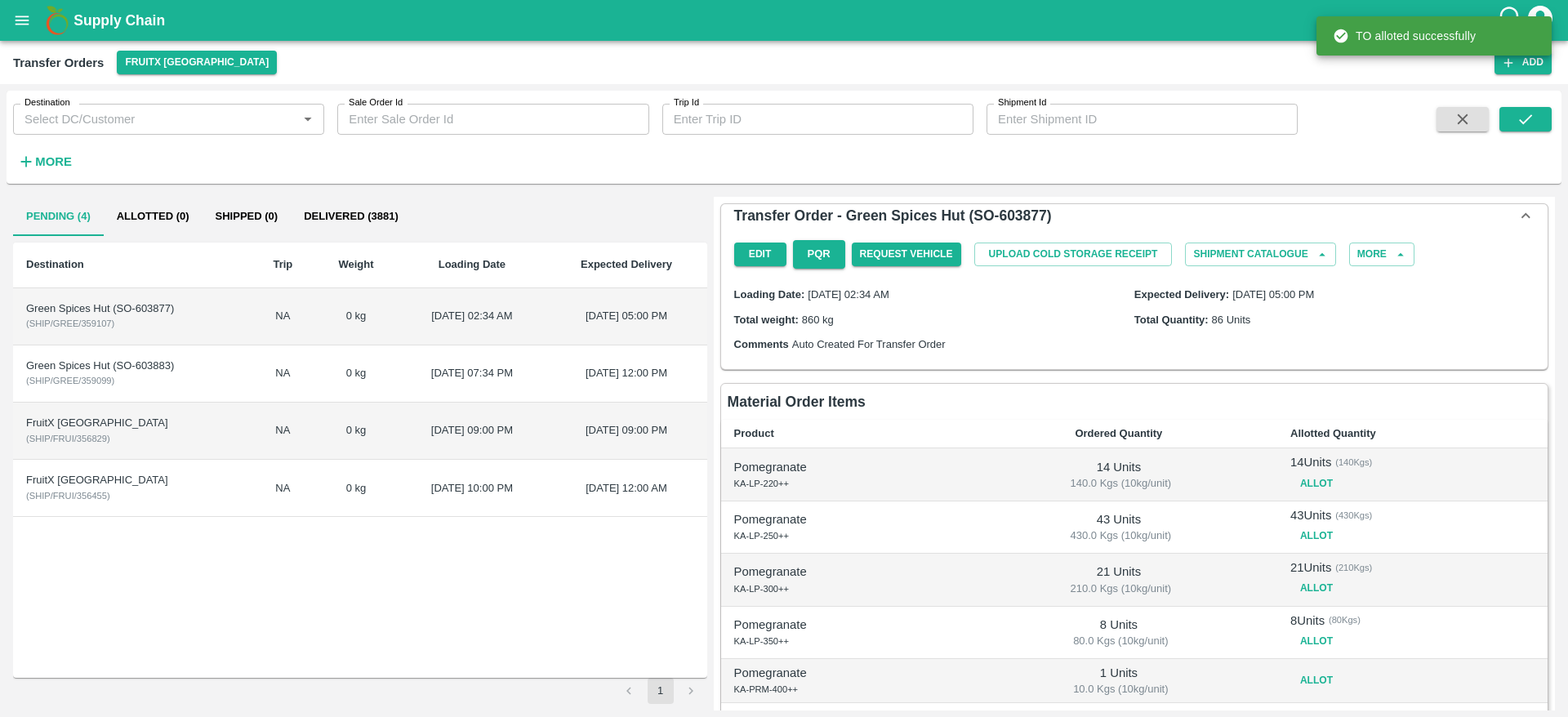
scroll to position [157, 0]
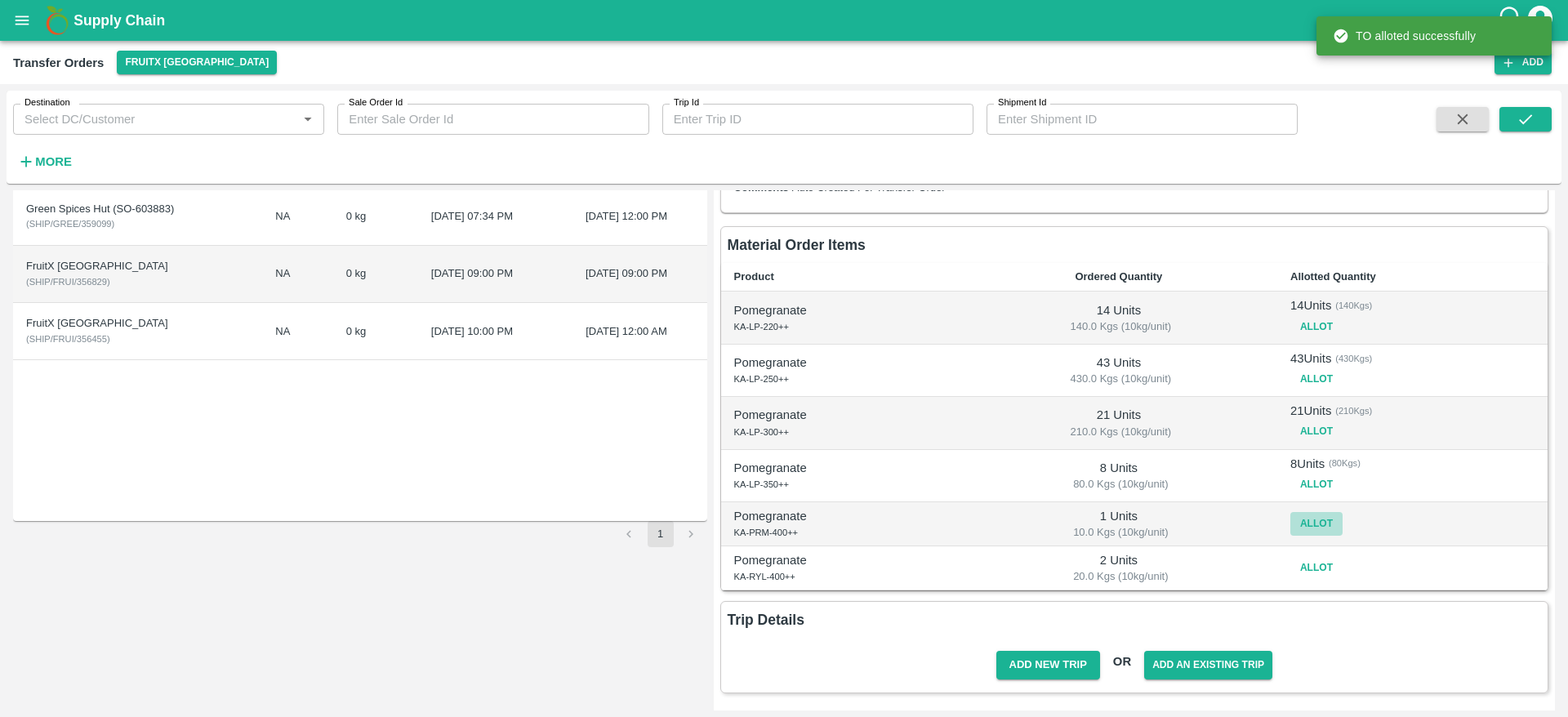
click at [1316, 516] on button "Allot" at bounding box center [1317, 524] width 52 height 24
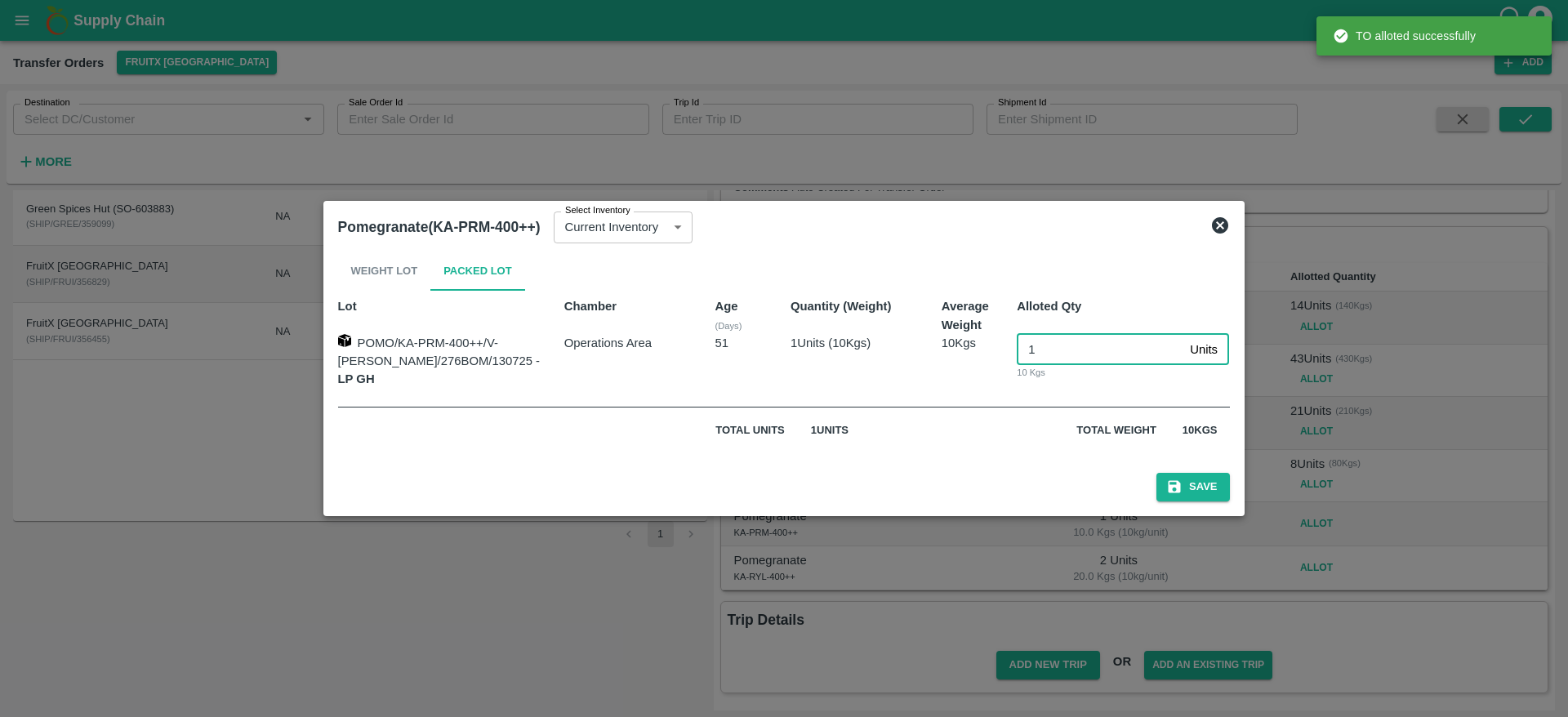
click at [1046, 351] on input "1" at bounding box center [1100, 349] width 166 height 31
type input "1"
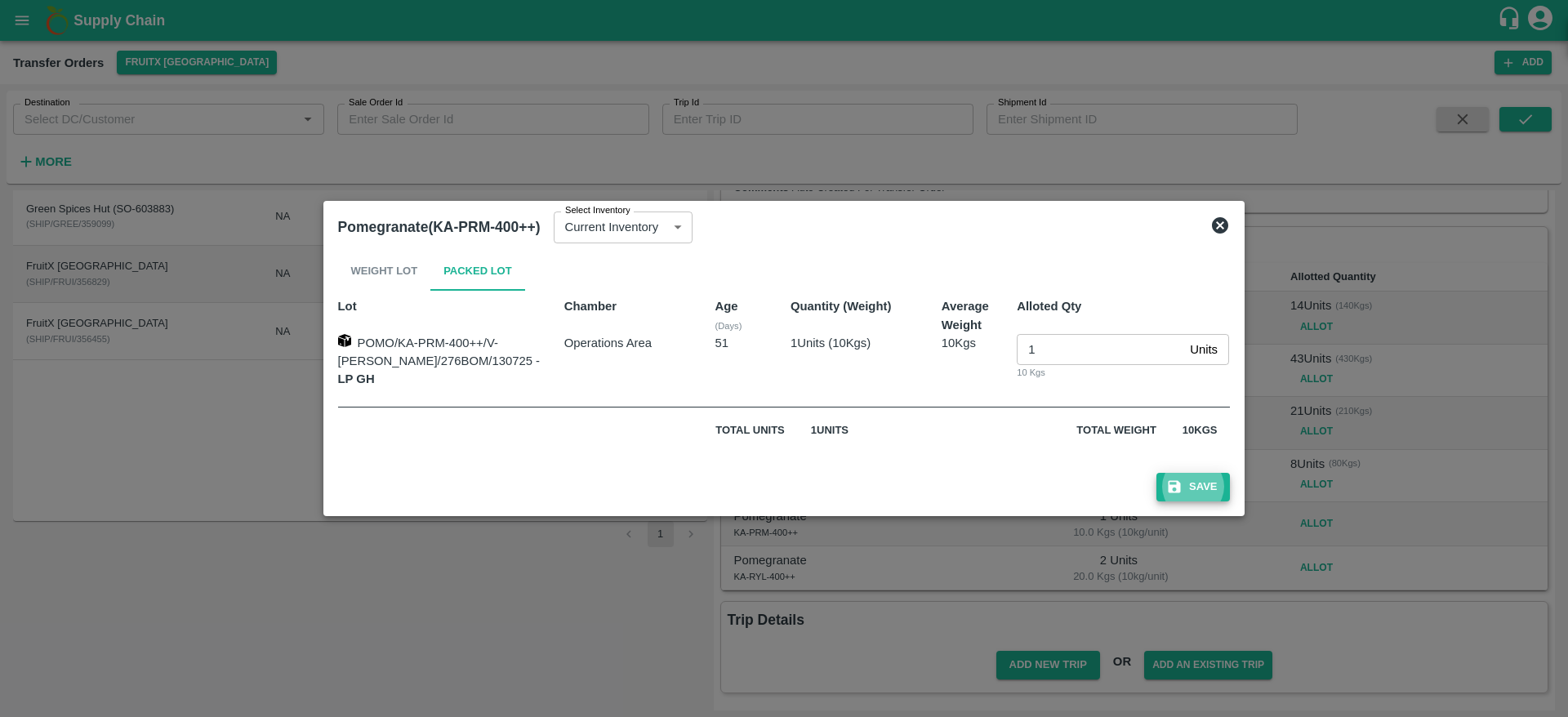
click at [1156, 472] on button "Save" at bounding box center [1192, 487] width 73 height 29
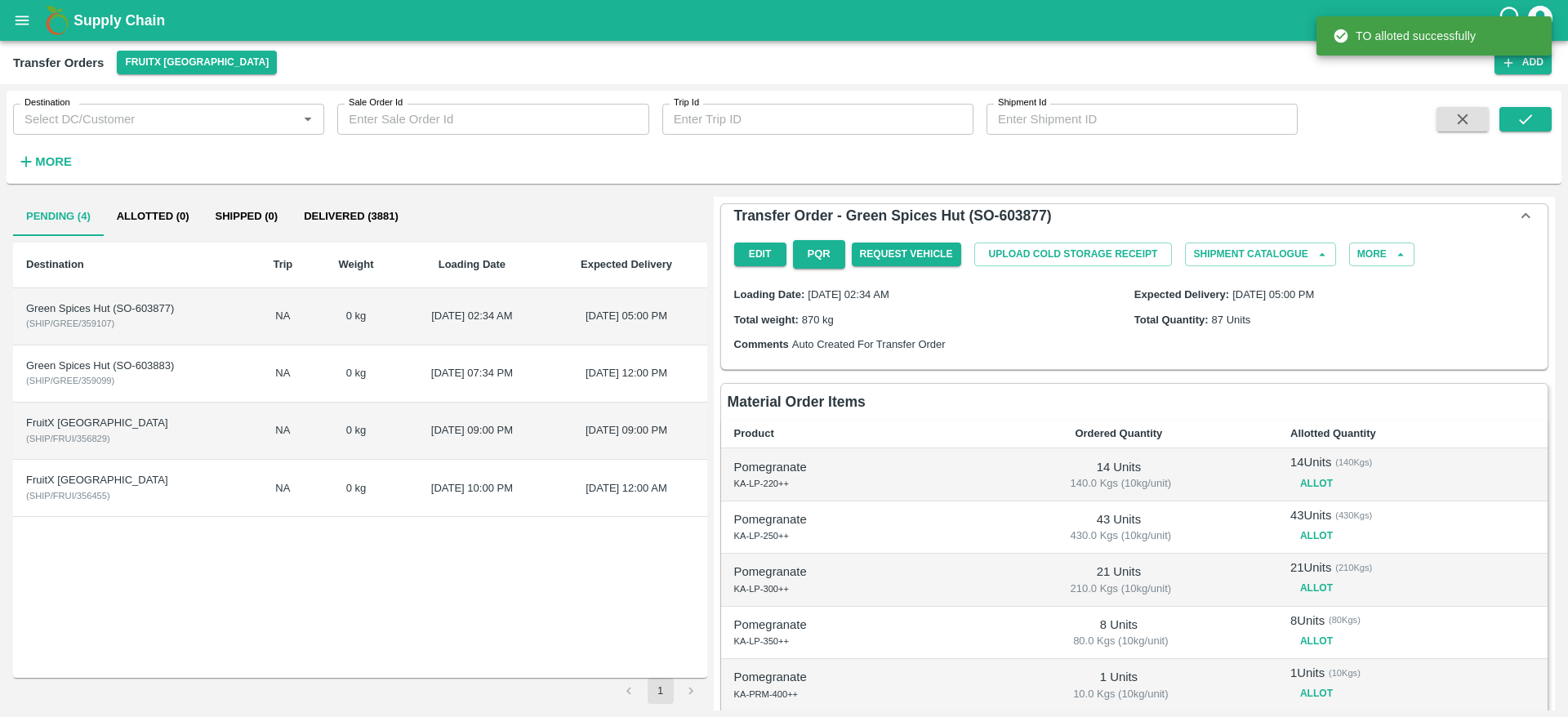
scroll to position [164, 0]
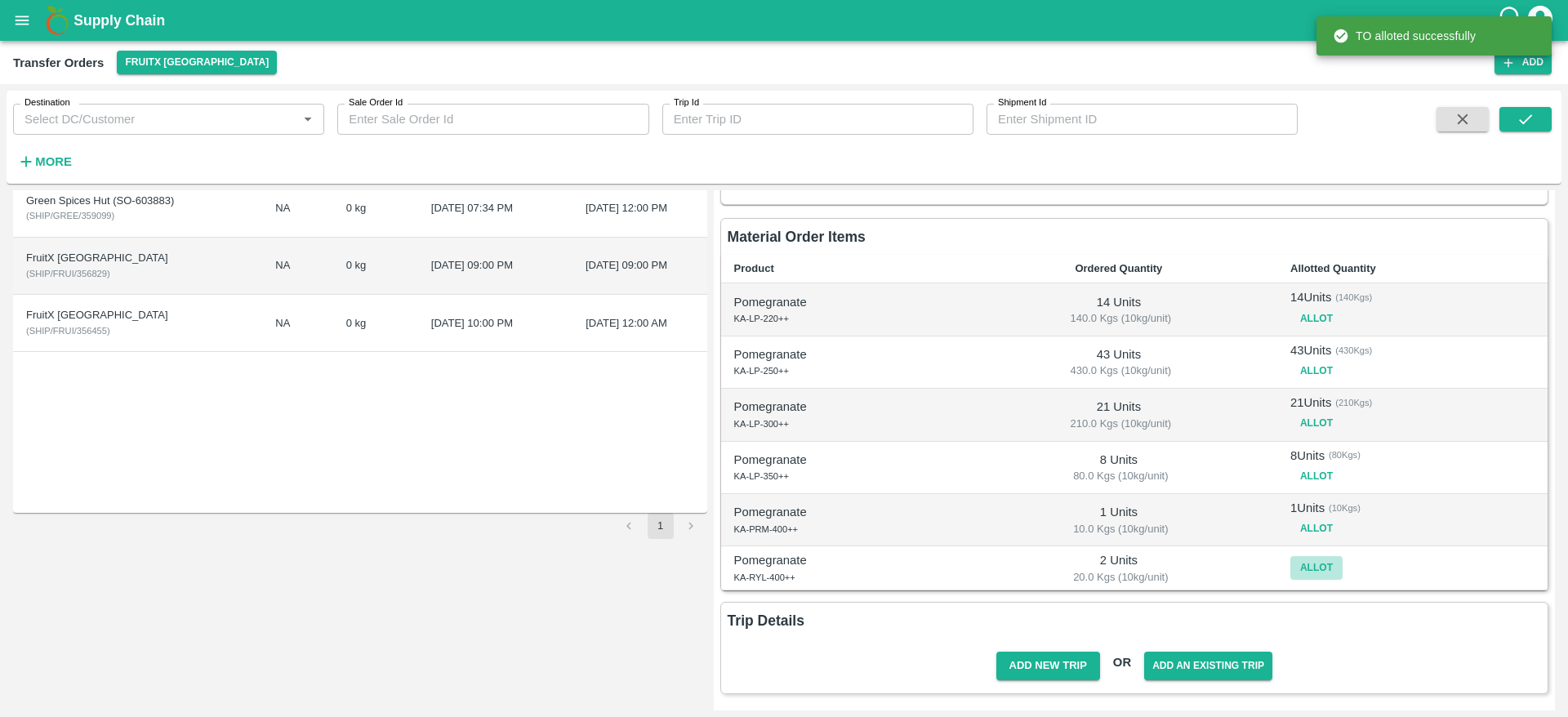
click at [1317, 576] on button "Allot" at bounding box center [1317, 568] width 52 height 24
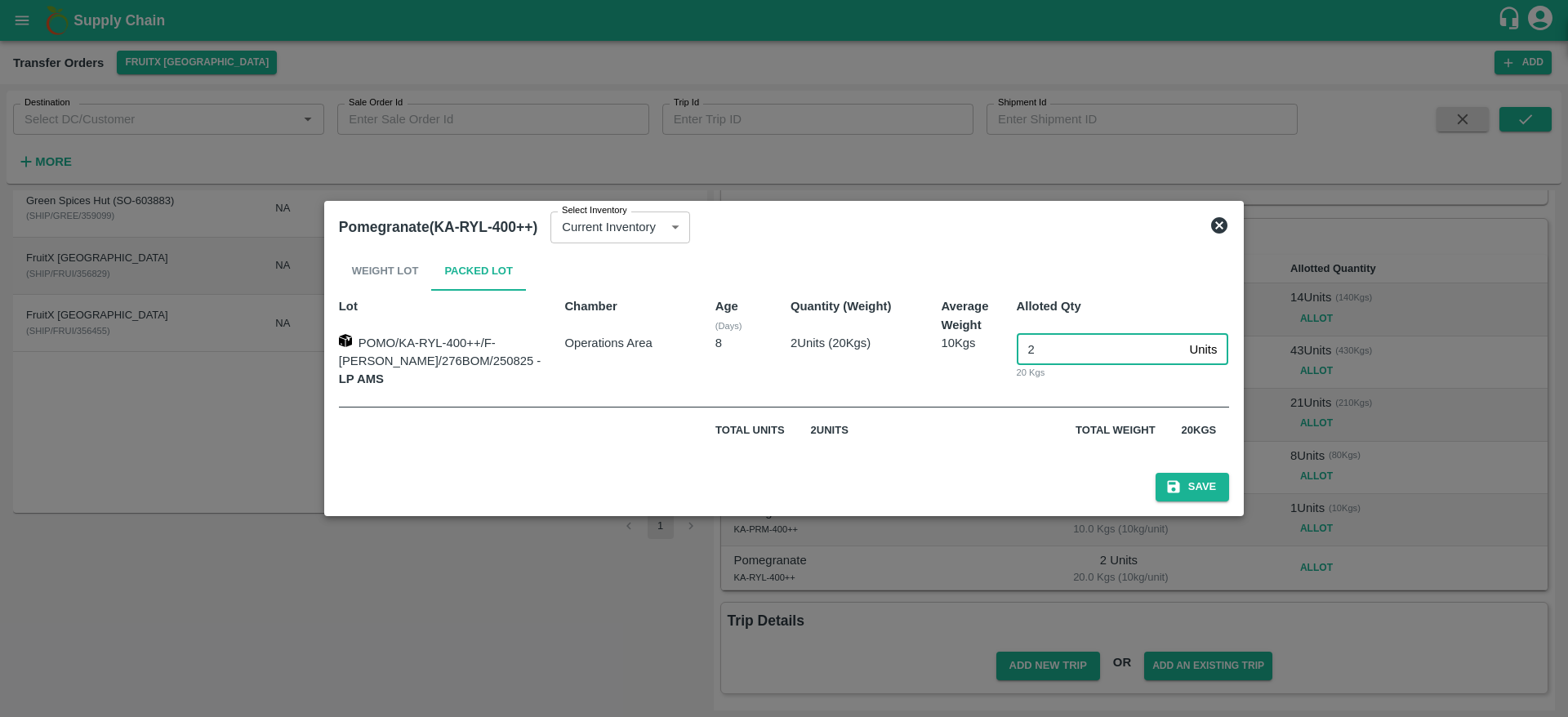
click at [1071, 350] on input "2" at bounding box center [1100, 349] width 166 height 31
type input "2"
click at [1155, 472] on button "Save" at bounding box center [1192, 487] width 73 height 29
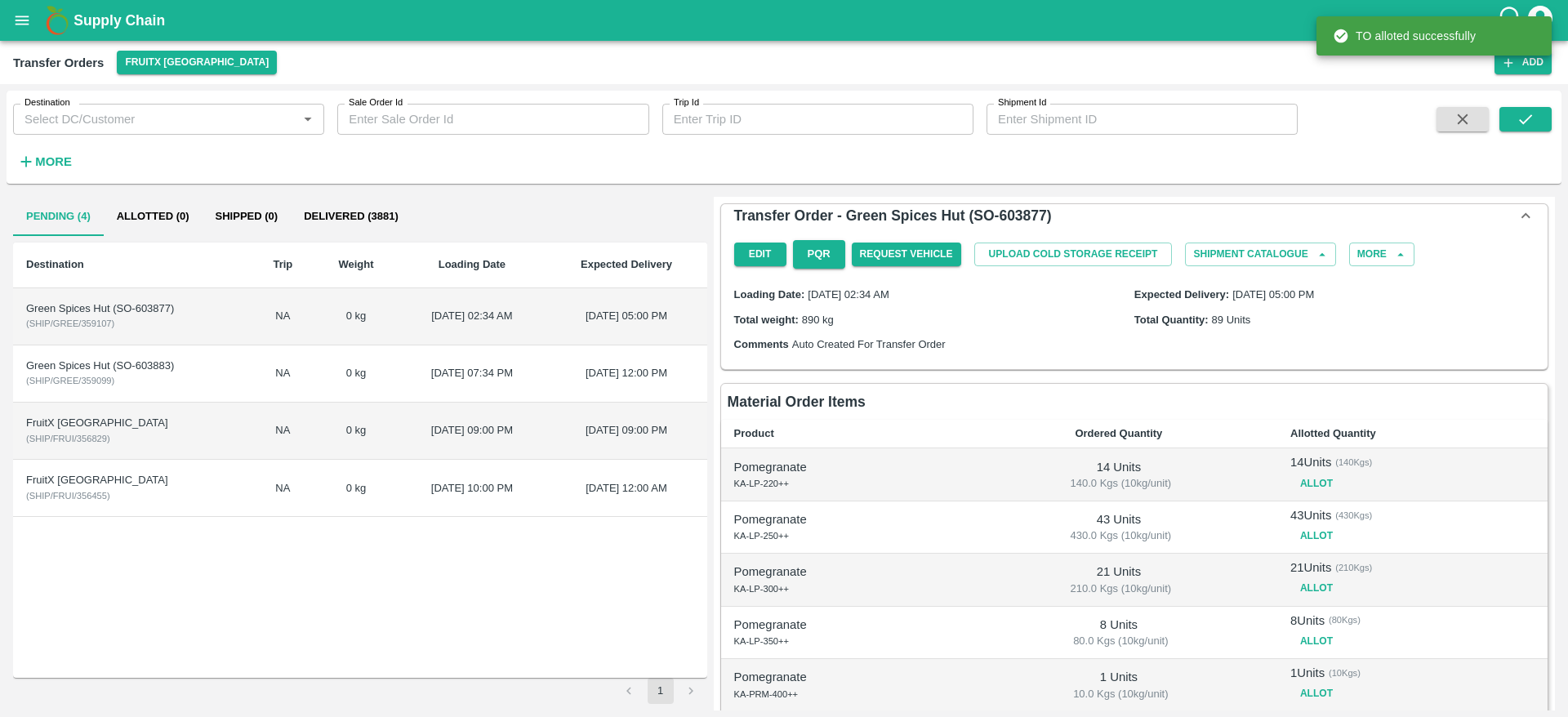
scroll to position [174, 0]
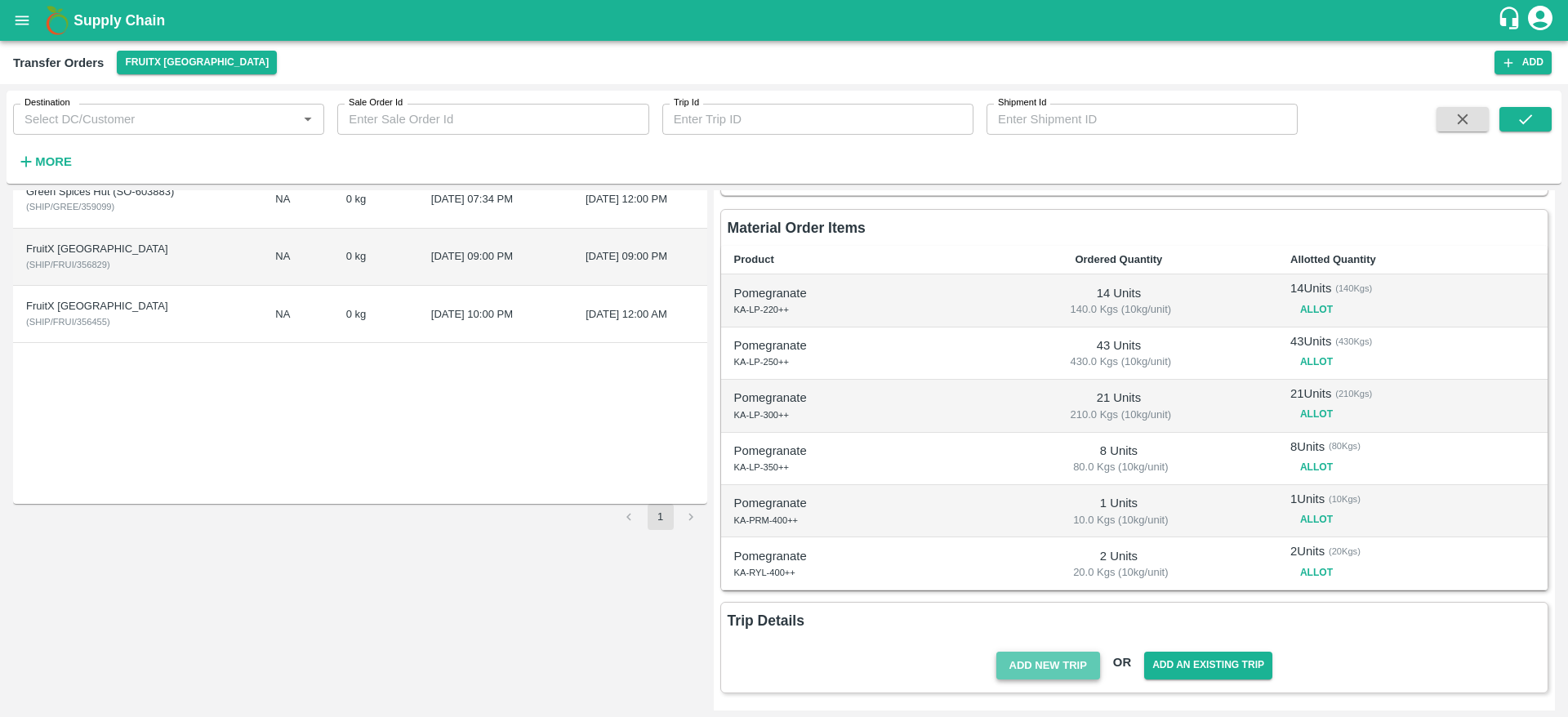
click at [1040, 664] on button "Add New Trip" at bounding box center [1048, 666] width 104 height 29
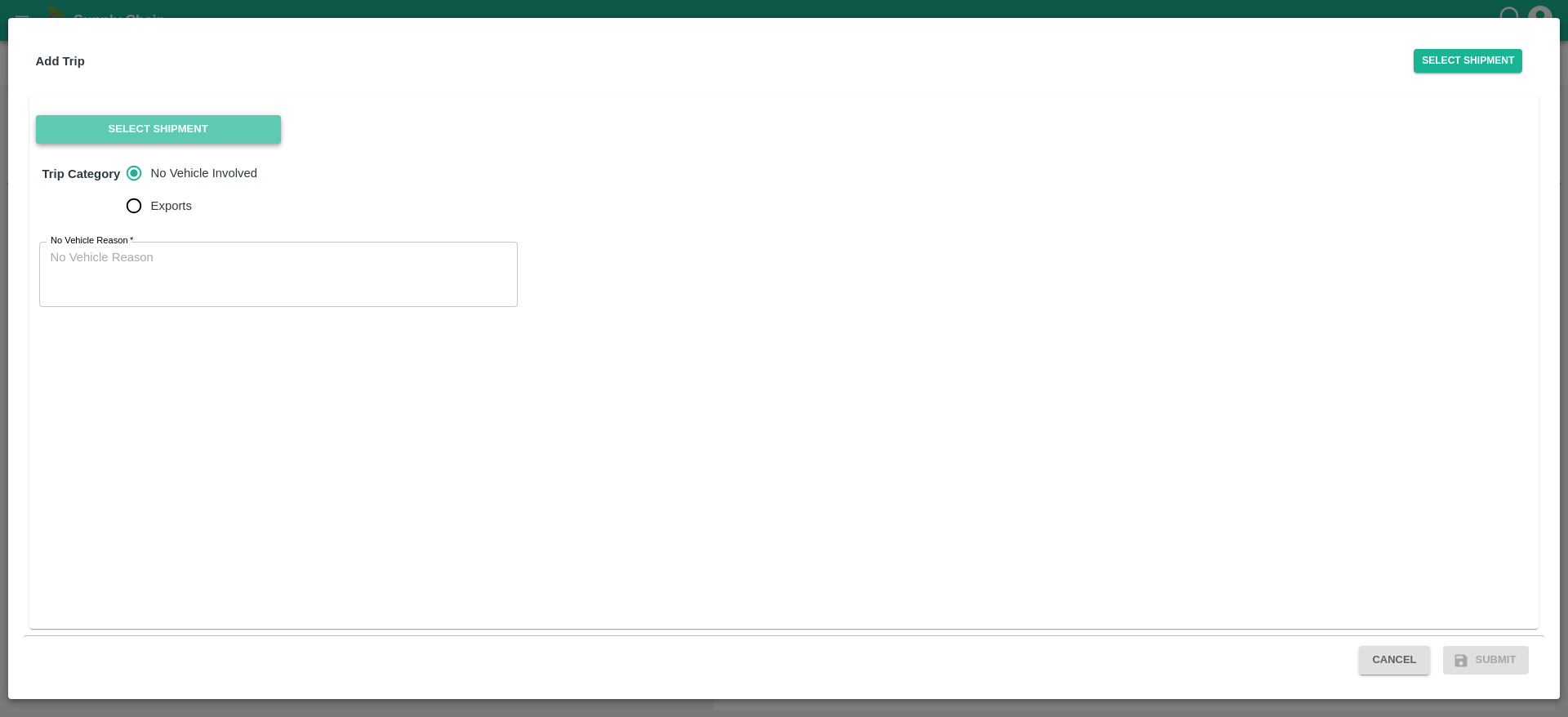
click at [191, 127] on button "Select Shipment" at bounding box center [159, 129] width 245 height 29
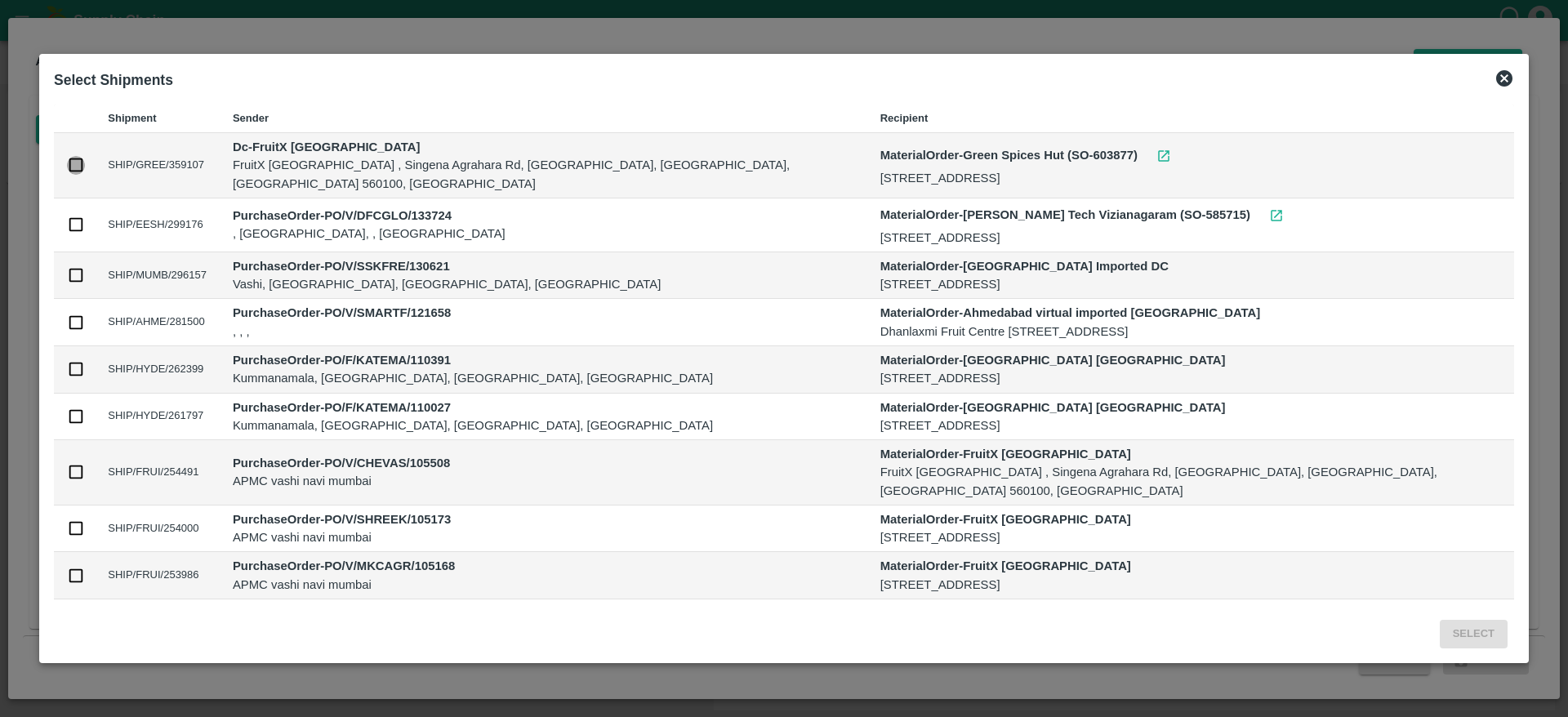
click at [85, 159] on input "checkbox" at bounding box center [75, 164] width 18 height 18
checkbox input "true"
click at [1440, 634] on button "Select" at bounding box center [1473, 634] width 68 height 29
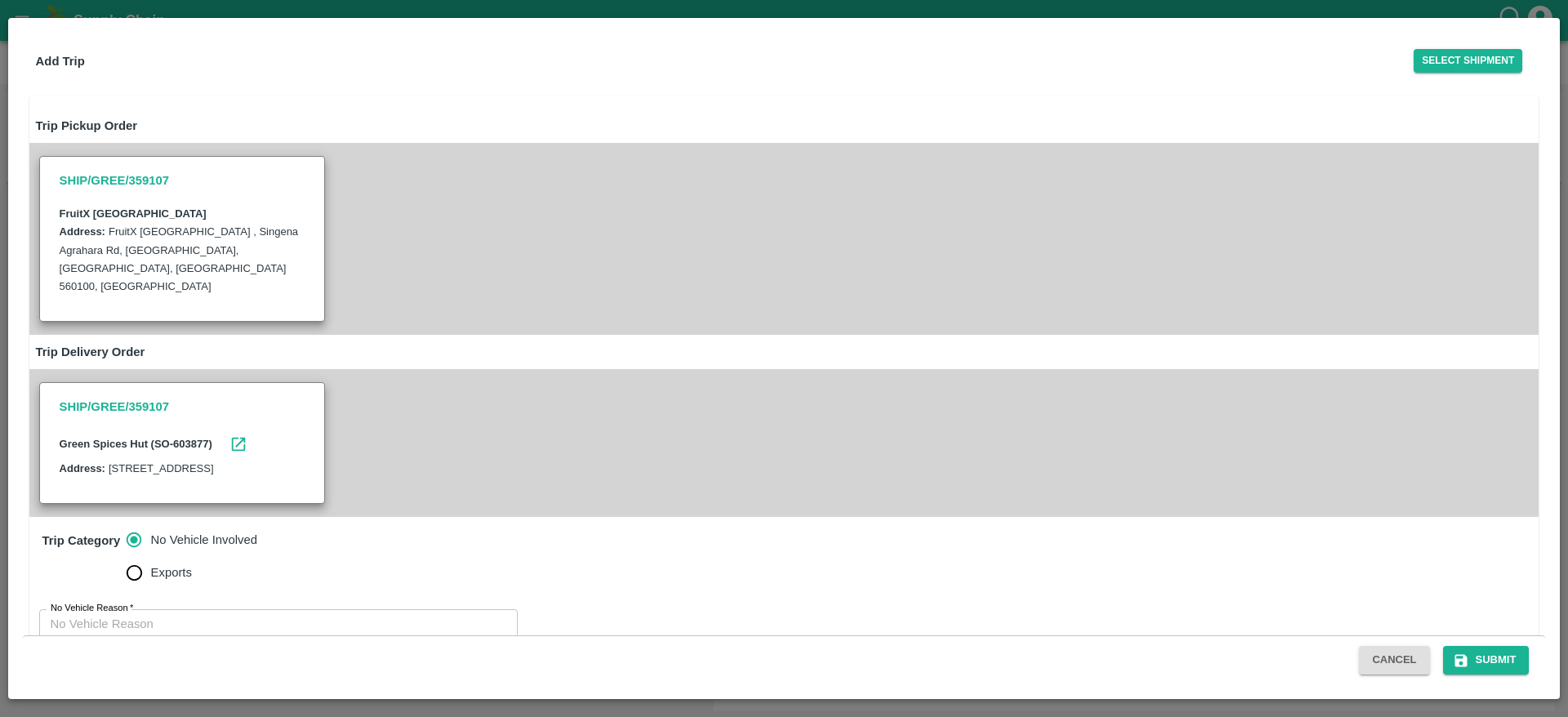
scroll to position [59, 0]
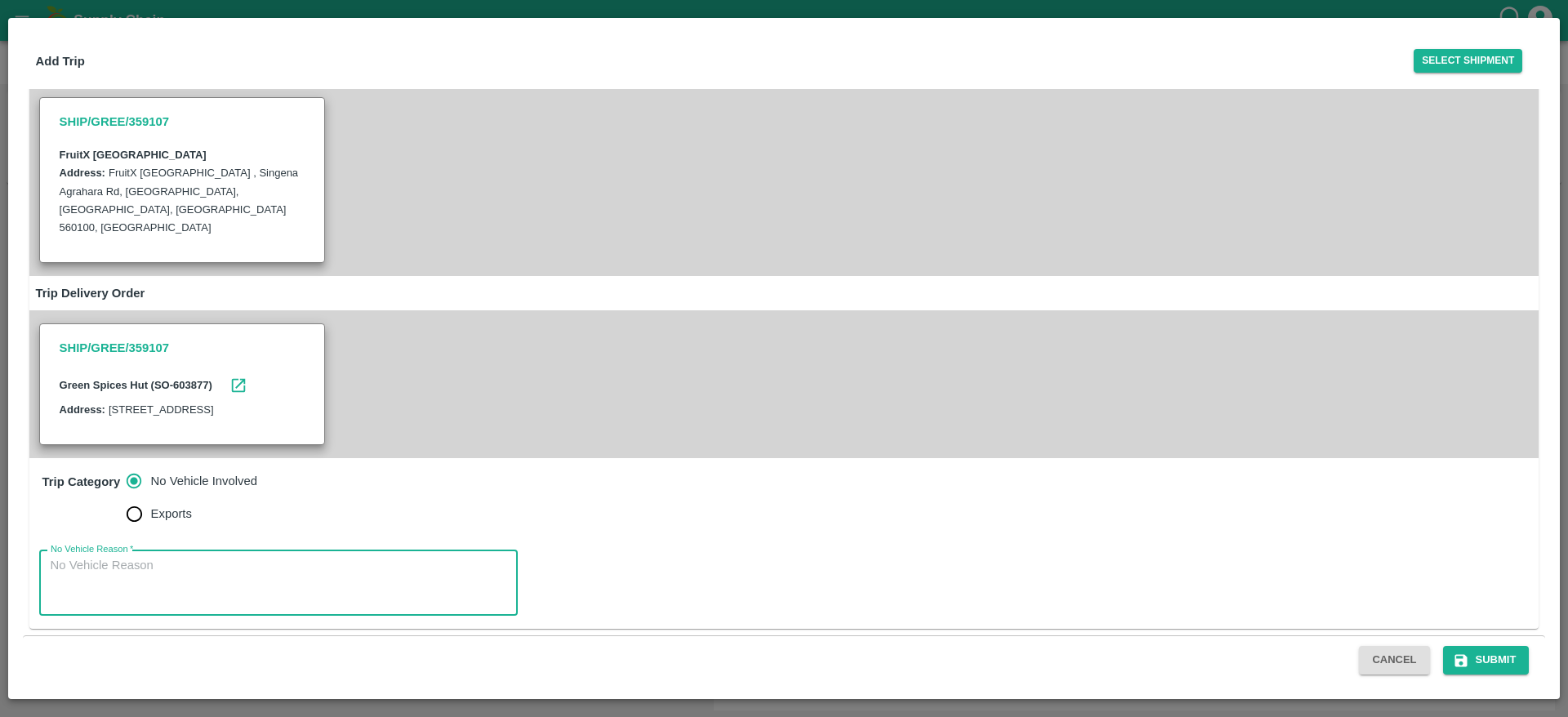
click at [238, 563] on textarea "No Vehicle Reason   *" at bounding box center [278, 582] width 456 height 51
type textarea "No Vehicle"
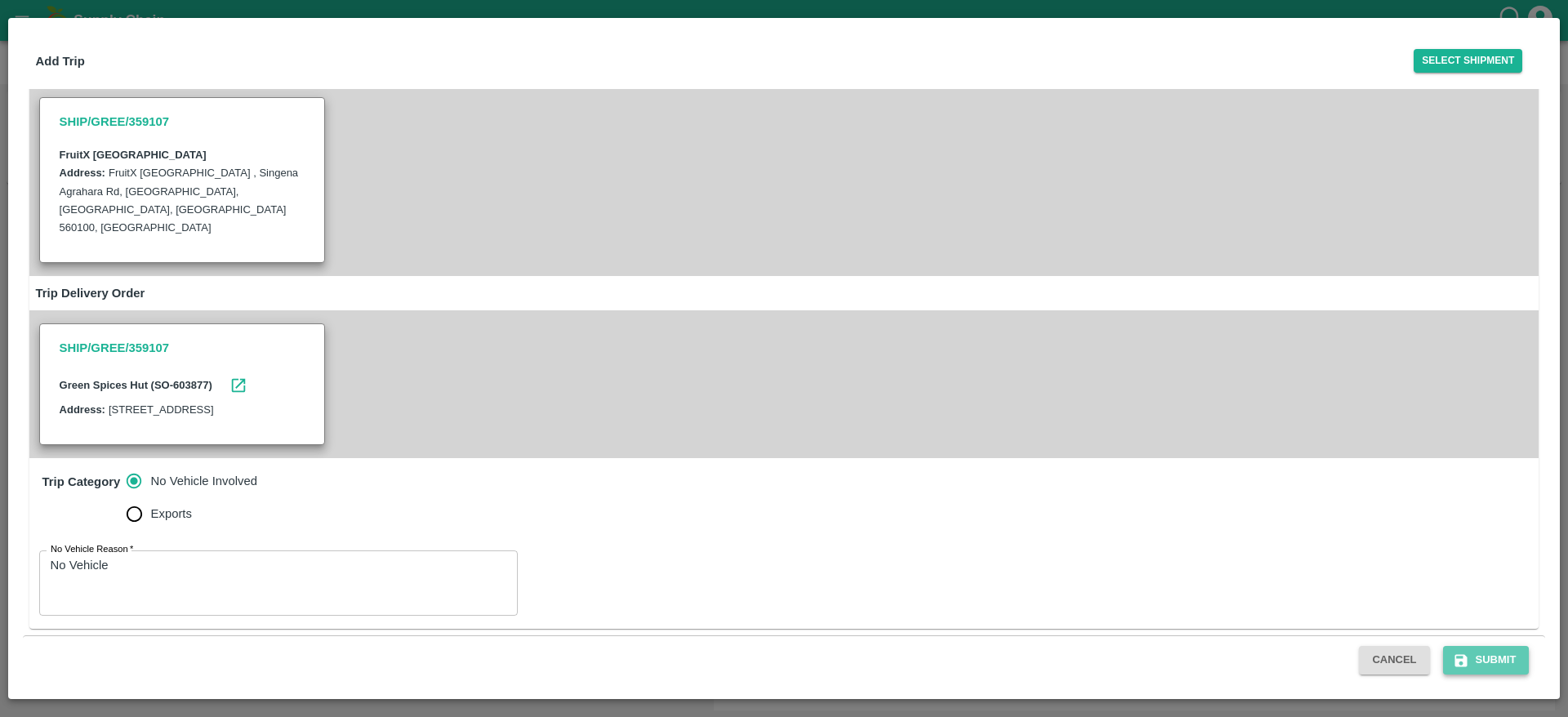
click at [1504, 667] on button "Submit" at bounding box center [1486, 660] width 87 height 29
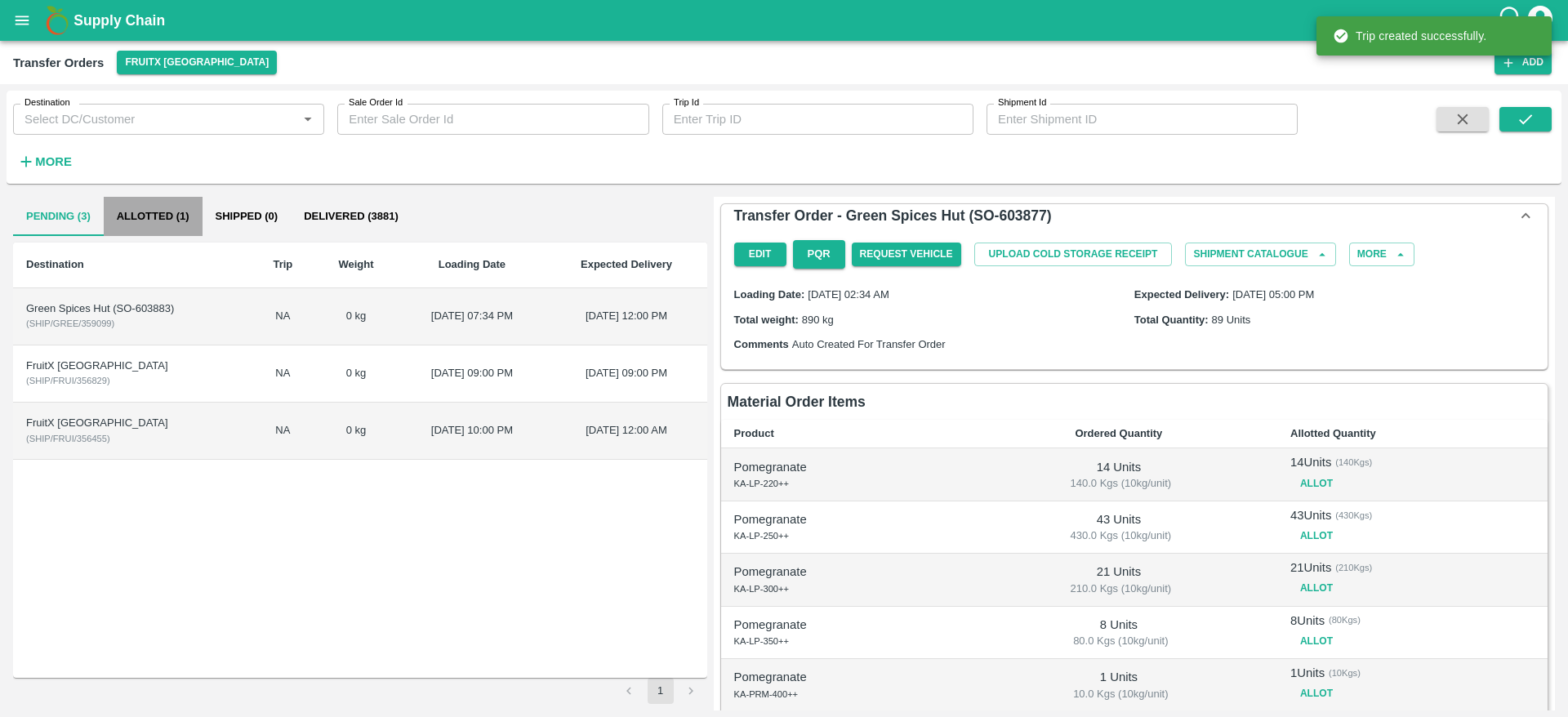
click at [176, 203] on button "Allotted (1)" at bounding box center [153, 216] width 99 height 39
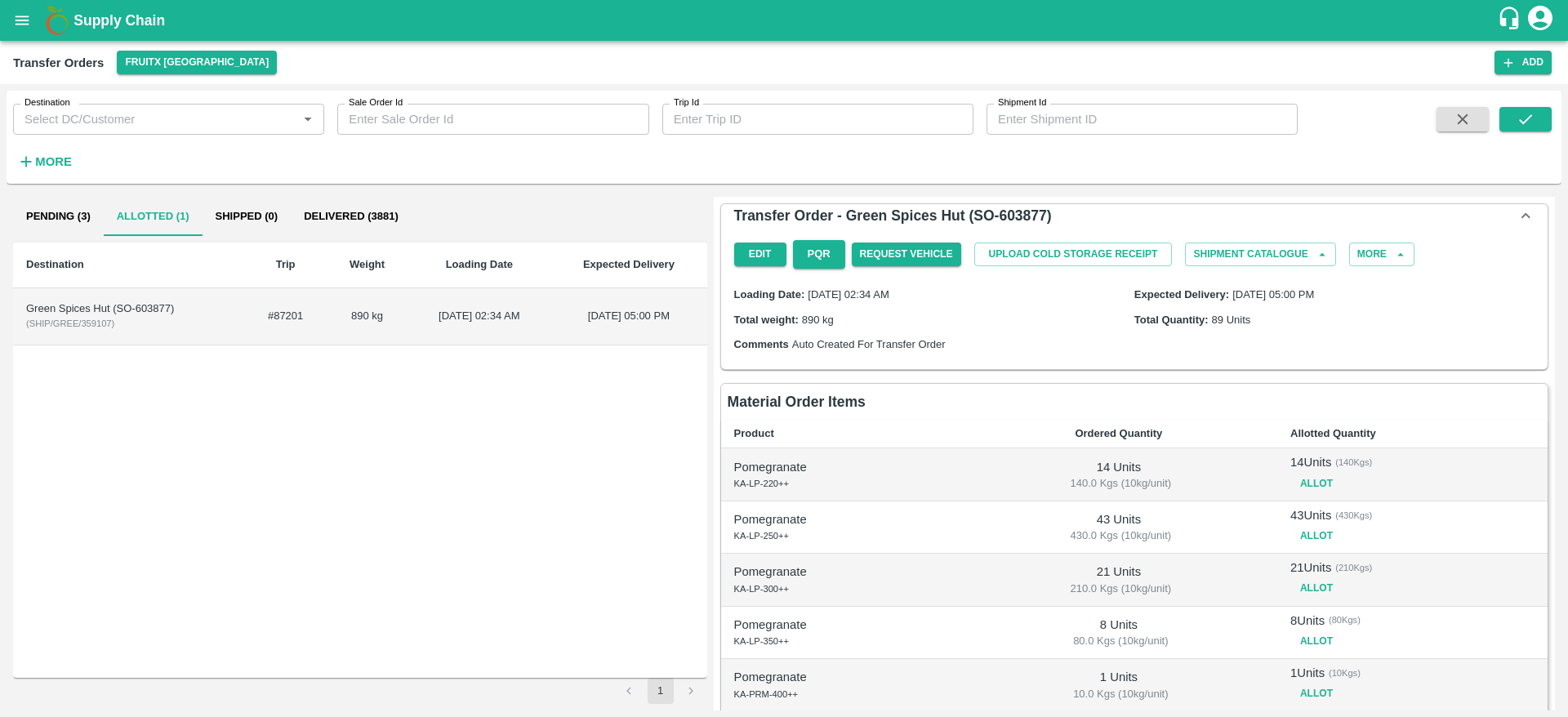
click at [550, 328] on td "[DATE] 05:00 PM" at bounding box center [628, 317] width 156 height 57
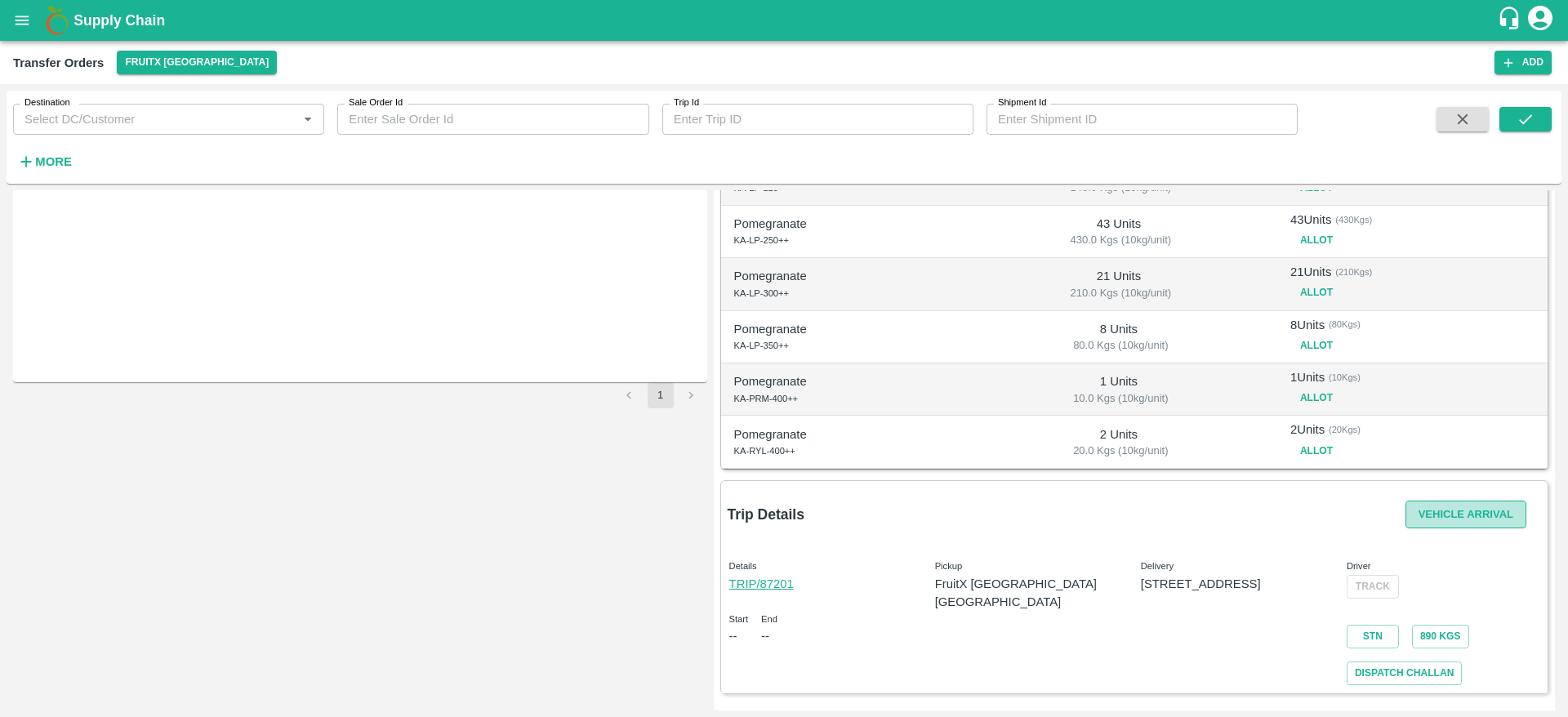
click at [1437, 526] on button "Vehicle Arrival" at bounding box center [1466, 515] width 121 height 29
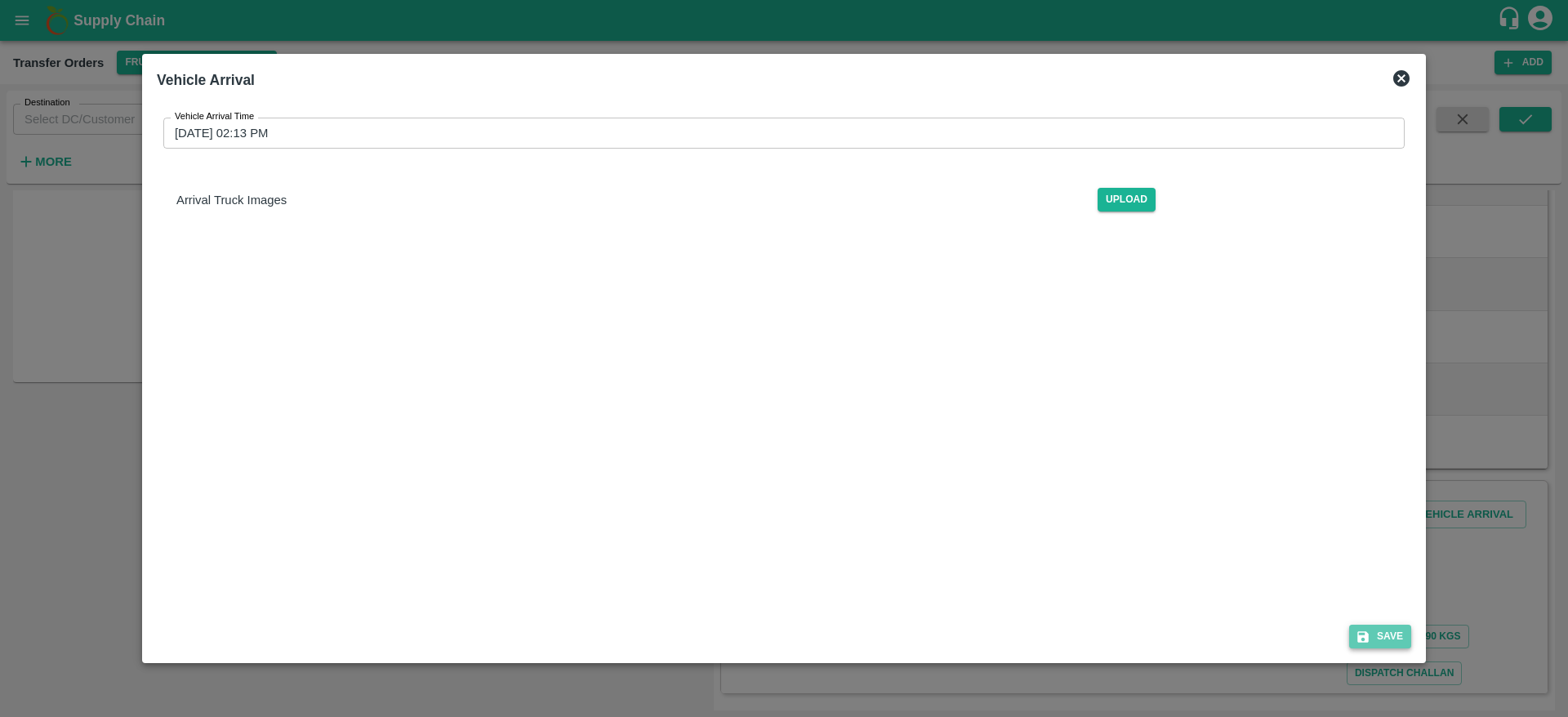
click at [1381, 630] on button "Save" at bounding box center [1381, 636] width 62 height 24
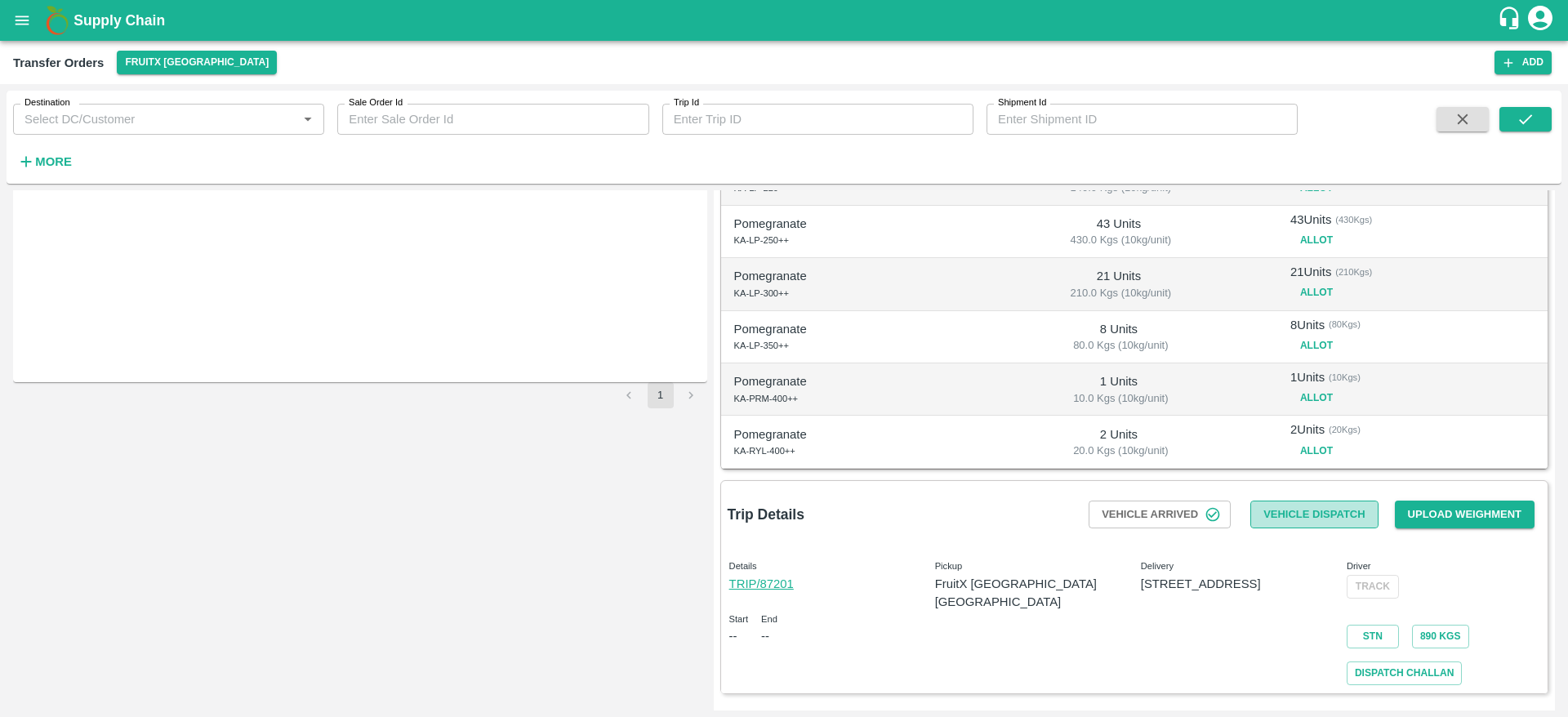
click at [1329, 519] on button "Vehicle Dispatch" at bounding box center [1314, 515] width 127 height 29
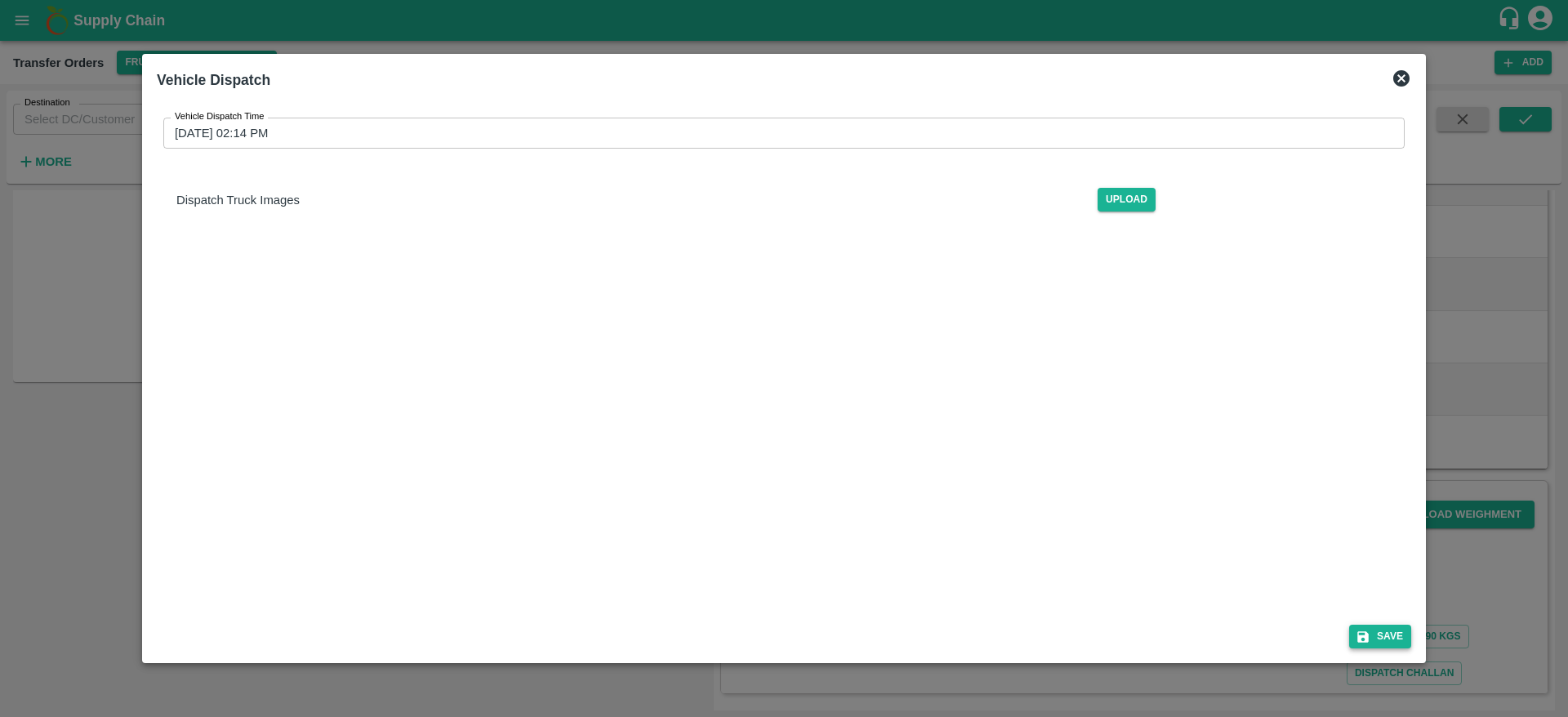
click at [1386, 632] on button "Save" at bounding box center [1381, 636] width 62 height 24
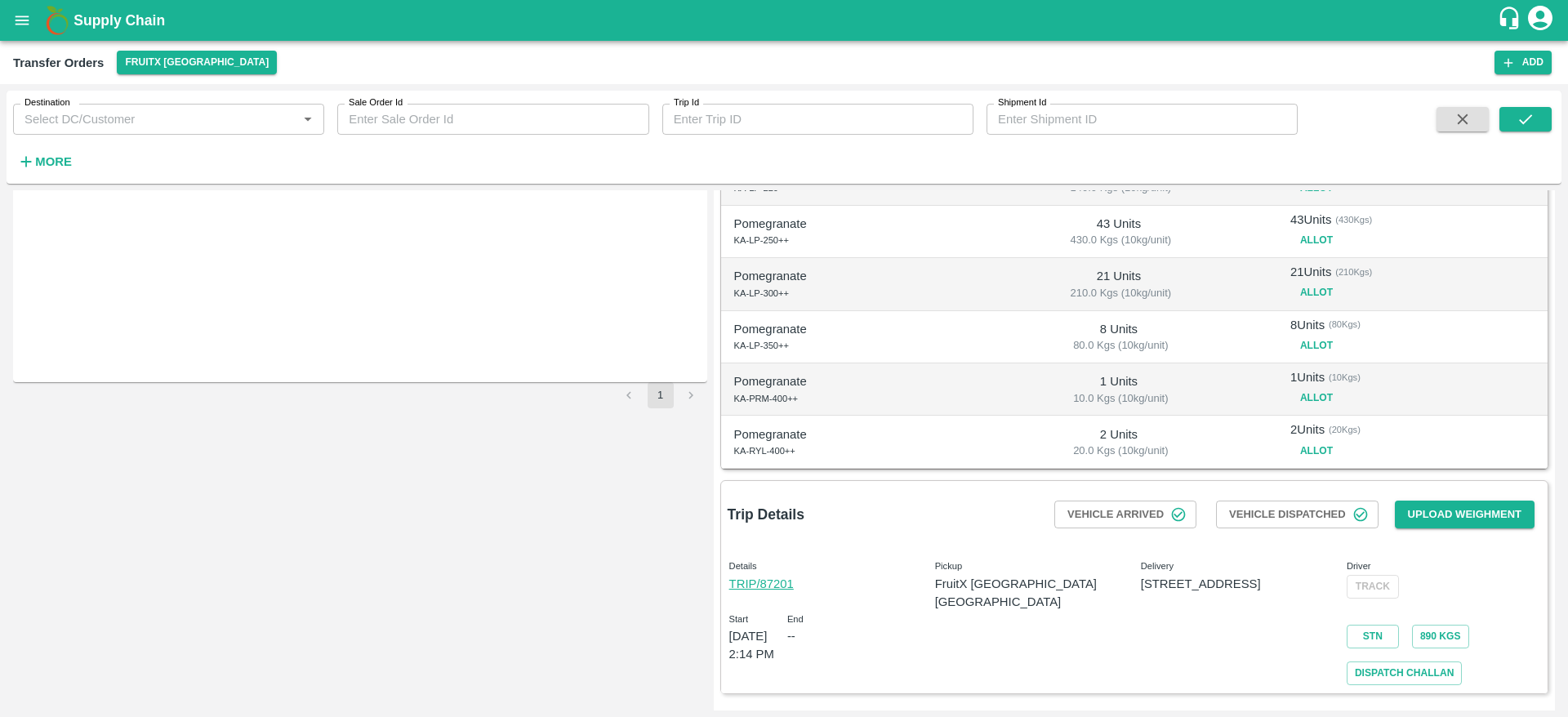
scroll to position [0, 0]
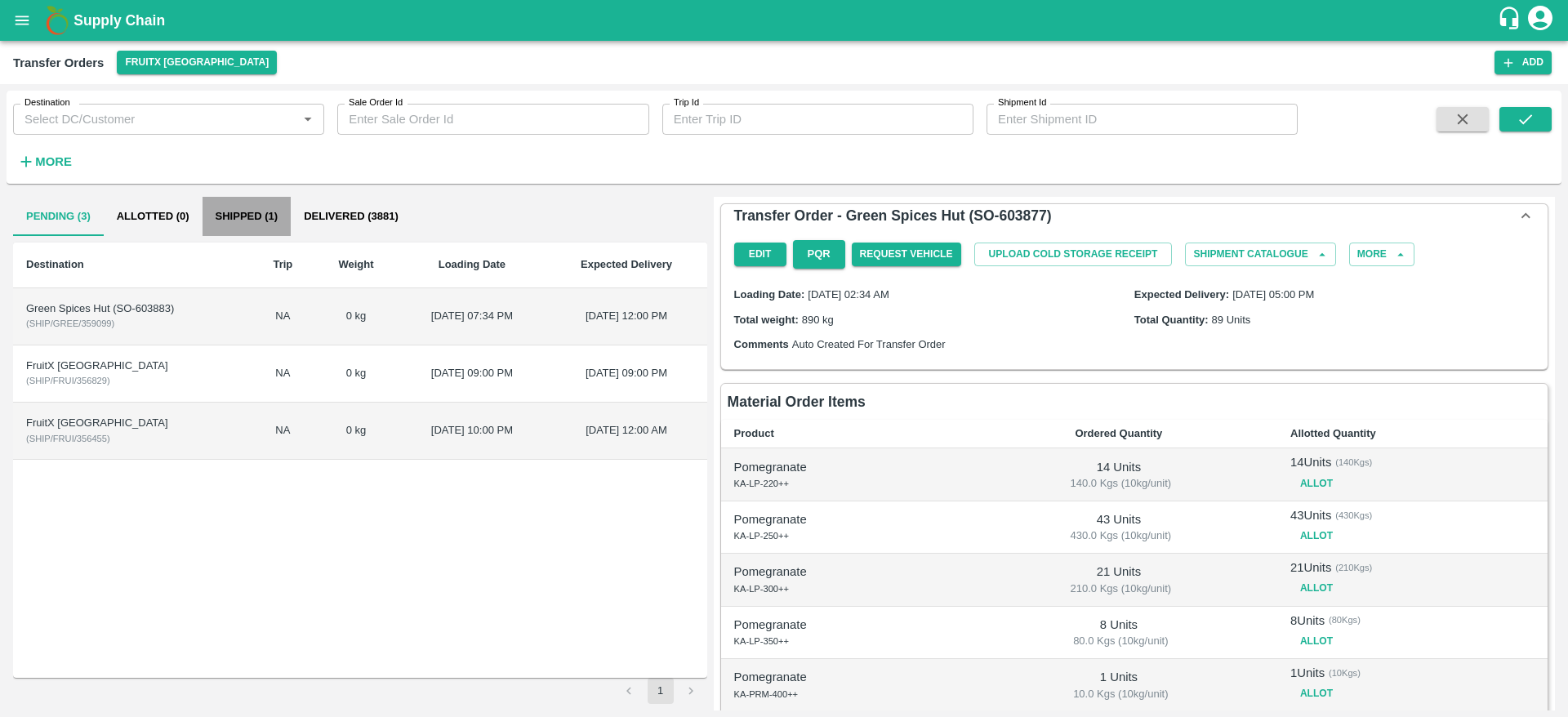
click at [262, 208] on button "Shipped (1)" at bounding box center [246, 216] width 89 height 39
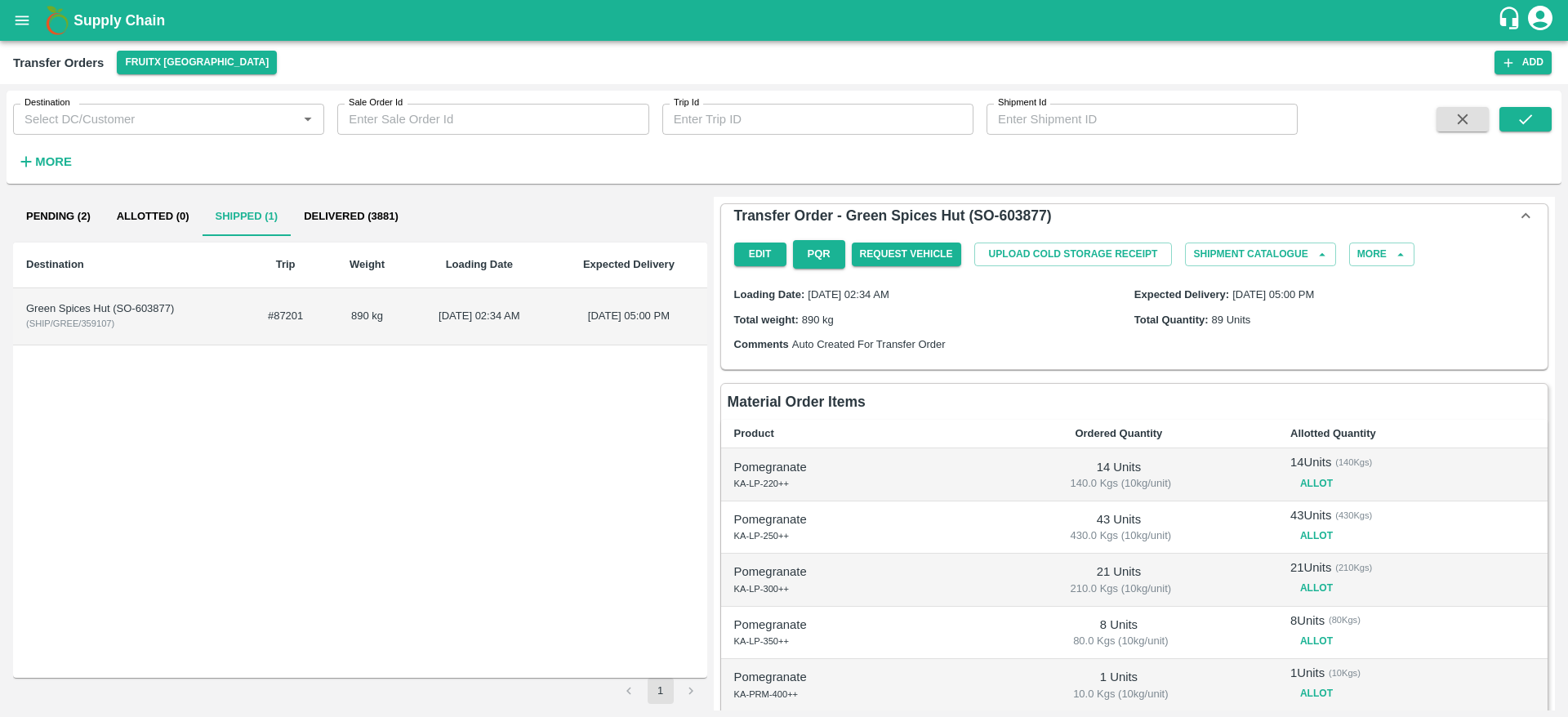
click at [520, 337] on td "[DATE] 02:34 AM" at bounding box center [479, 317] width 143 height 57
click at [146, 305] on div "Green Spices Hut (SO-603877)" at bounding box center [129, 309] width 206 height 15
copy div "603877"
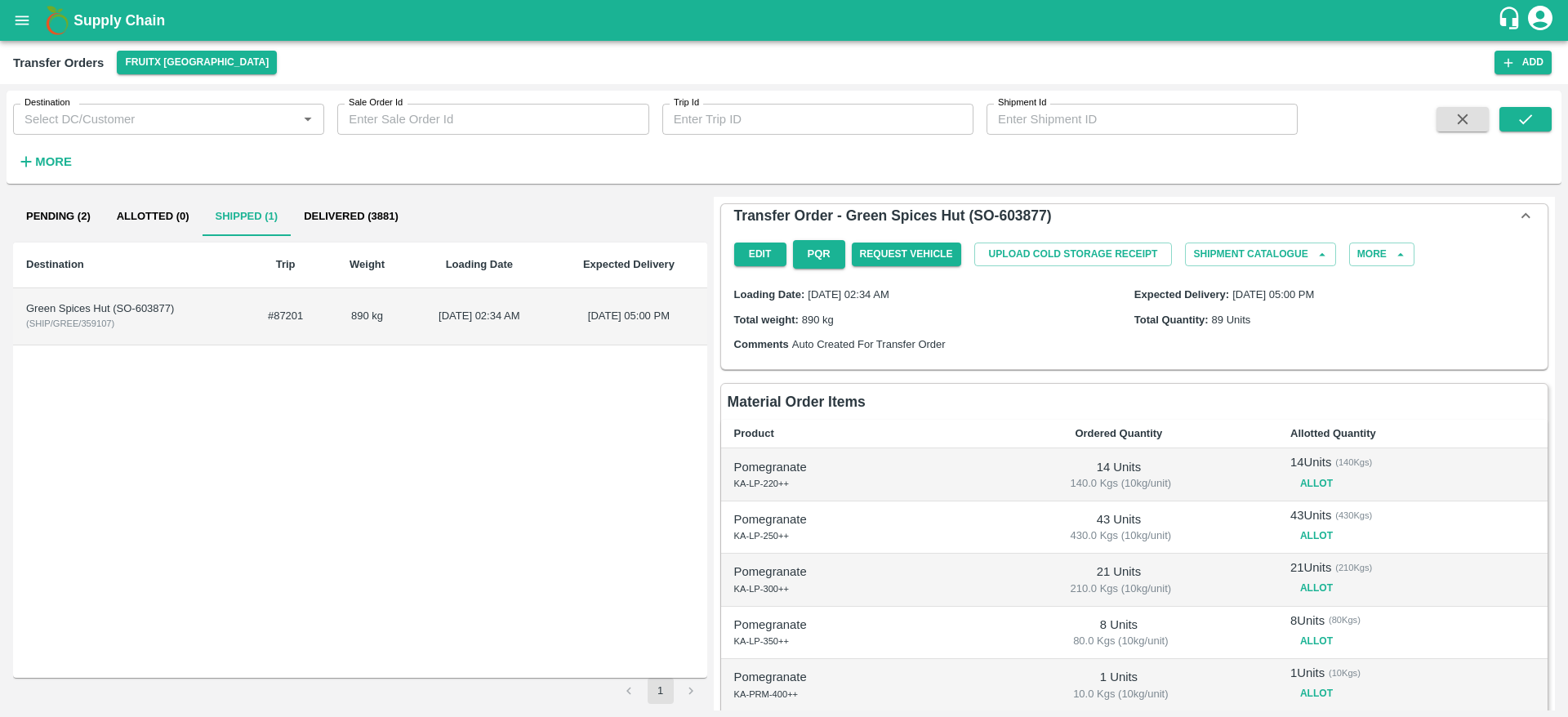
click at [203, 325] on td "Green Spices Hut (SO-603877) ( SHIP/GREE/359107 )" at bounding box center [128, 317] width 232 height 57
